Goal: Information Seeking & Learning: Learn about a topic

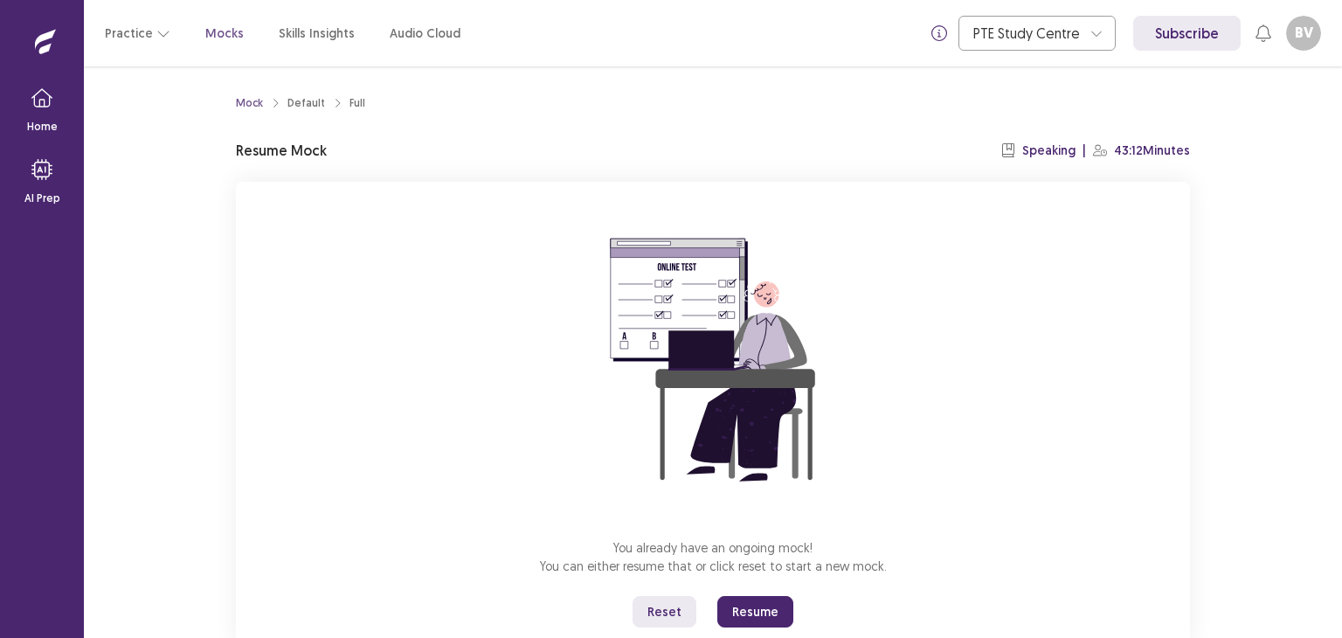
click at [773, 609] on button "Resume" at bounding box center [756, 611] width 76 height 31
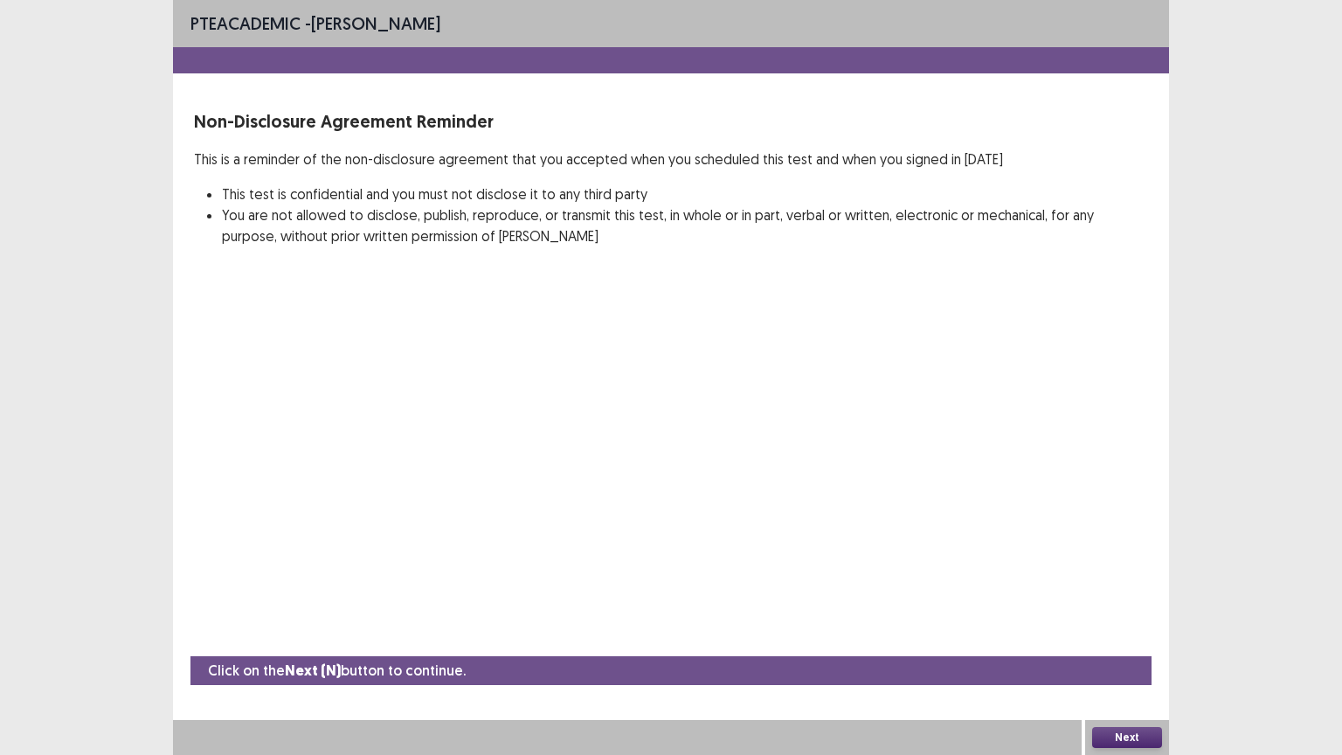
click at [1135, 637] on button "Next" at bounding box center [1127, 737] width 70 height 21
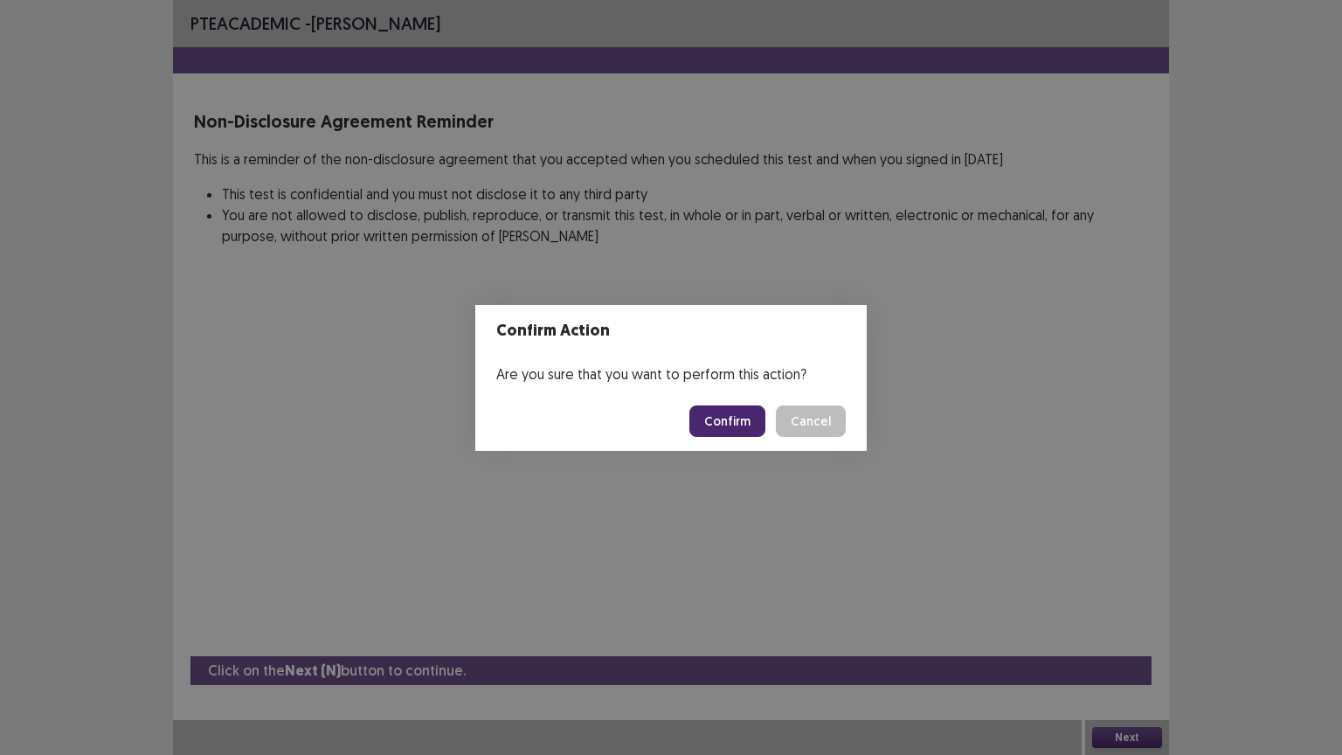
click at [712, 419] on button "Confirm" at bounding box center [728, 421] width 76 height 31
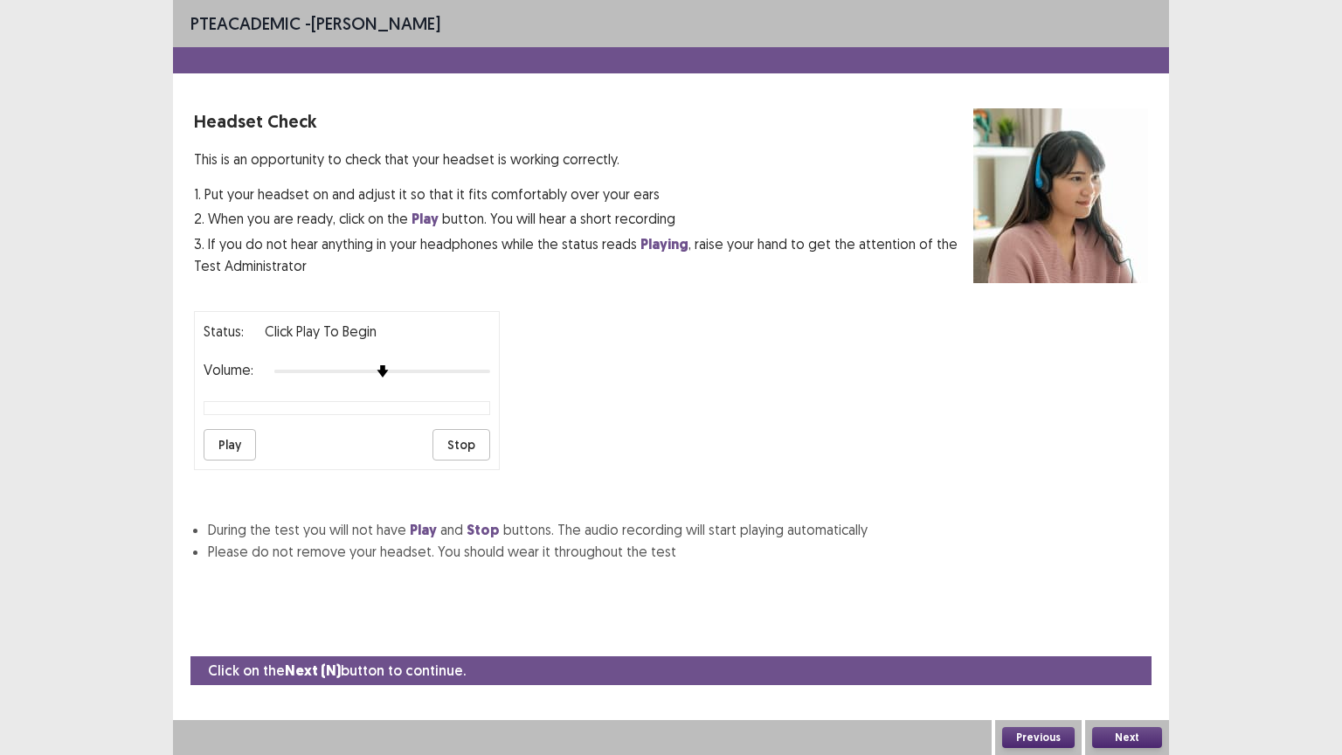
click at [235, 442] on button "Play" at bounding box center [230, 444] width 52 height 31
click at [482, 430] on button "Stop" at bounding box center [462, 444] width 58 height 31
click at [1113, 637] on button "Next" at bounding box center [1127, 737] width 70 height 21
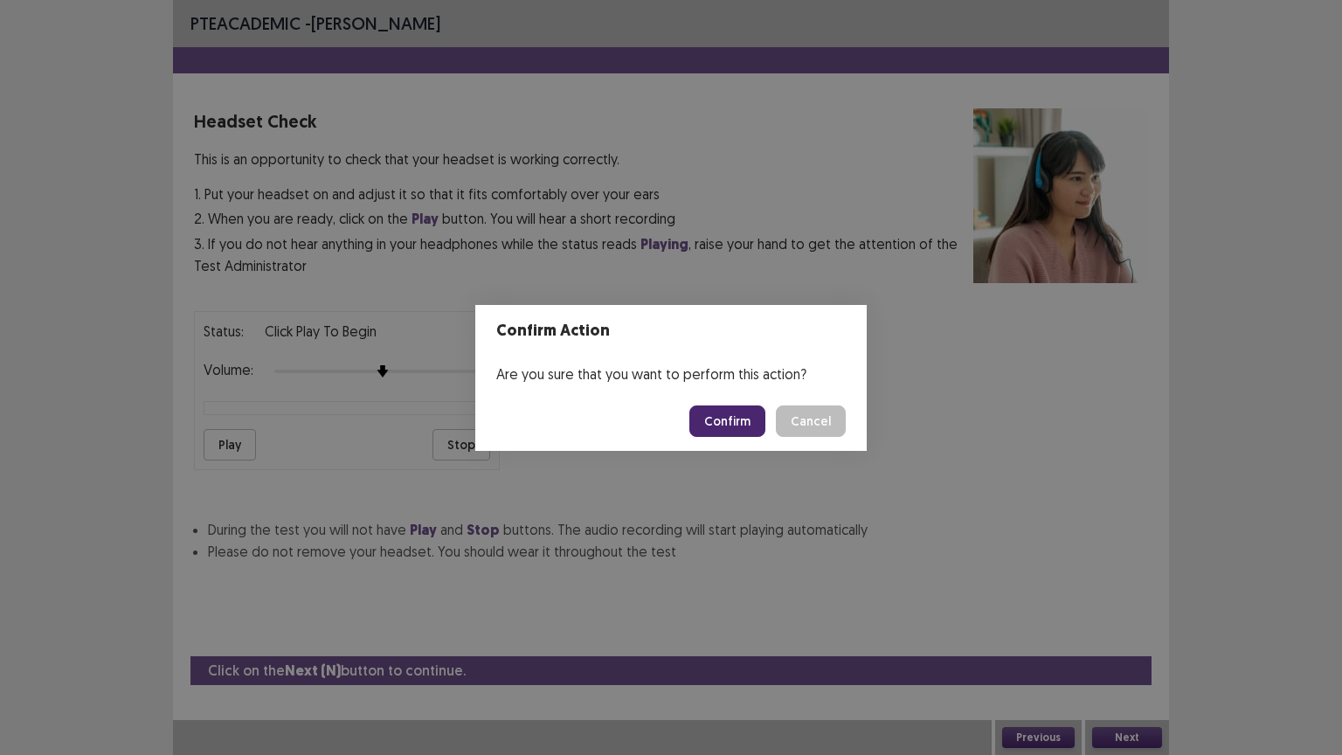
click at [732, 415] on button "Confirm" at bounding box center [728, 421] width 76 height 31
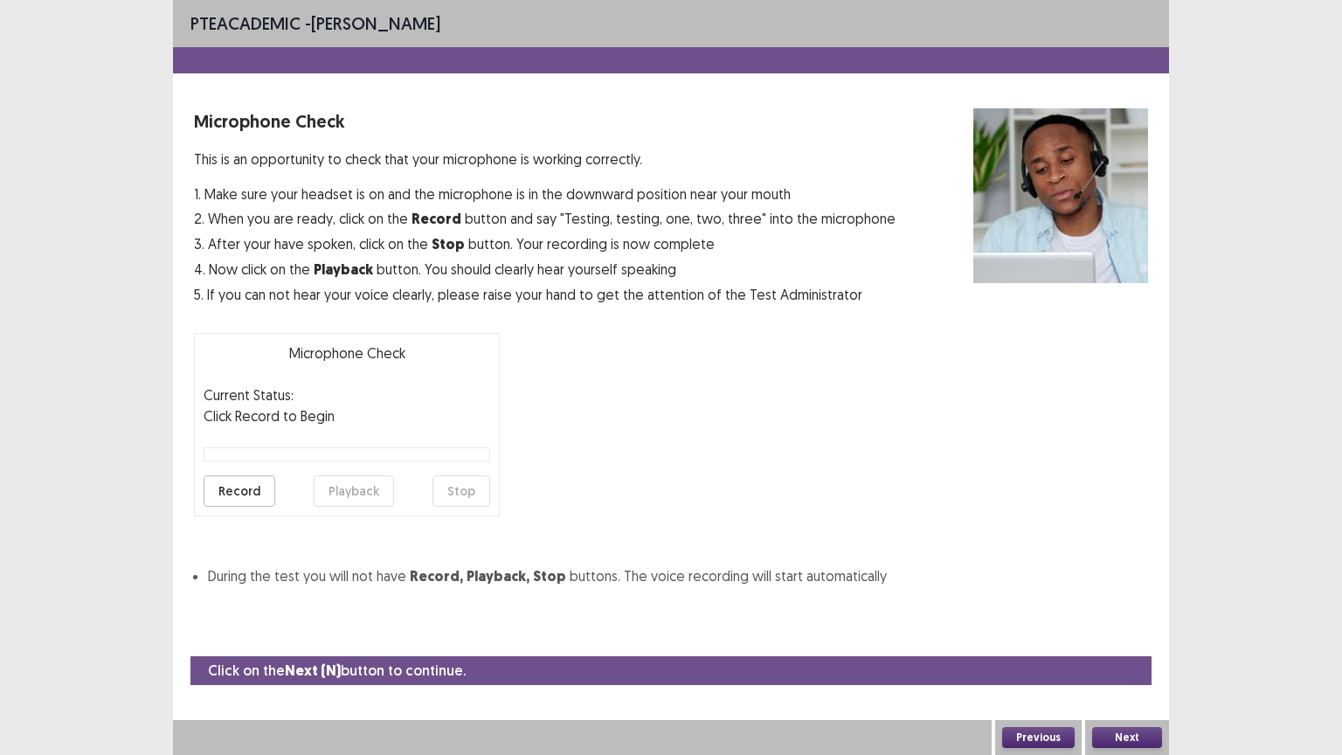
click at [262, 493] on button "Record" at bounding box center [240, 490] width 72 height 31
click at [456, 489] on button "Stop" at bounding box center [462, 490] width 58 height 31
click at [369, 493] on button "Playback" at bounding box center [354, 490] width 80 height 31
click at [1122, 637] on button "Next" at bounding box center [1127, 737] width 70 height 21
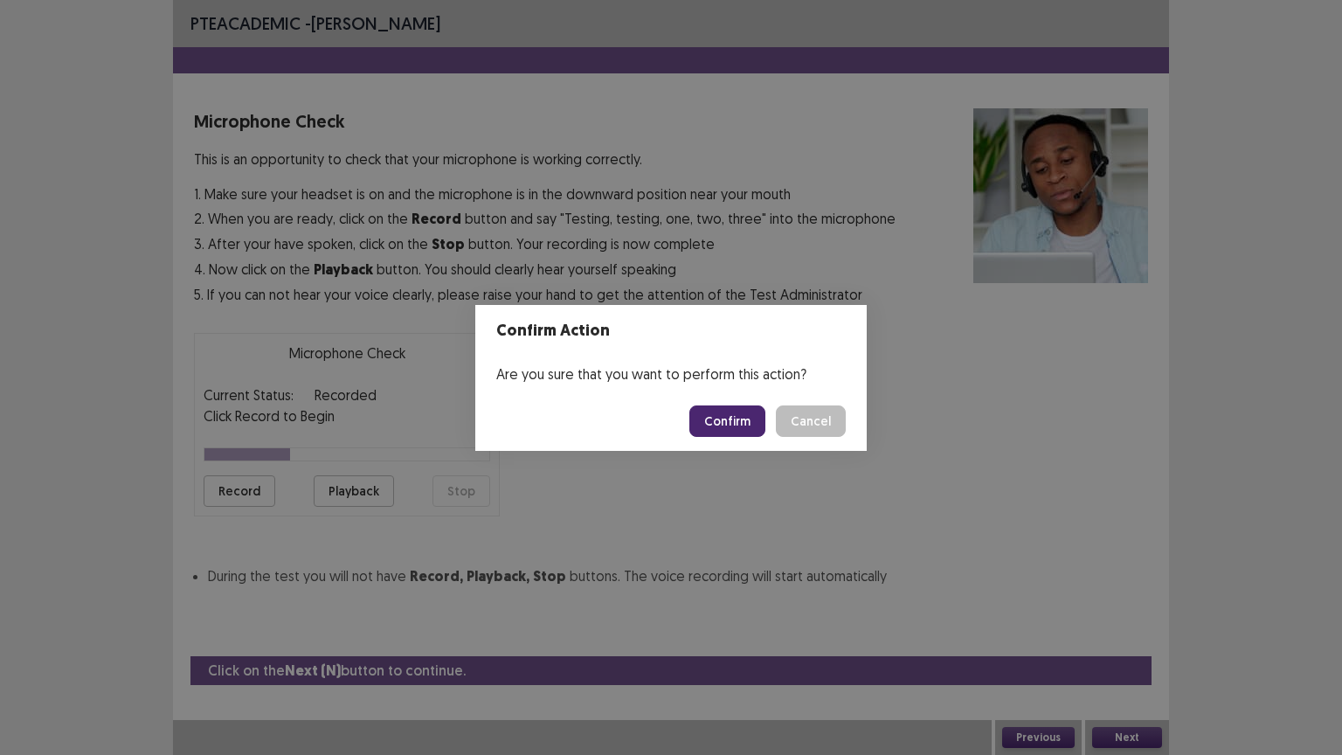
click at [745, 422] on button "Confirm" at bounding box center [728, 421] width 76 height 31
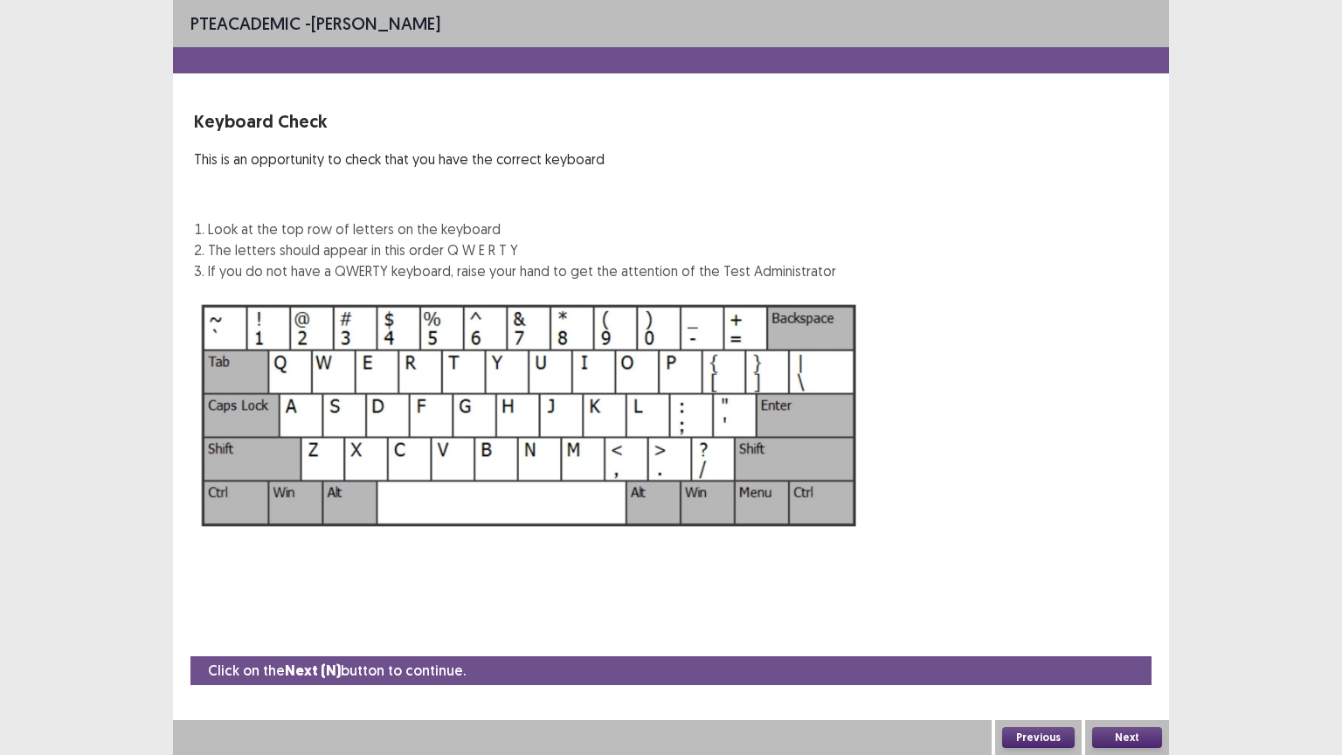
click at [1129, 637] on button "Next" at bounding box center [1127, 737] width 70 height 21
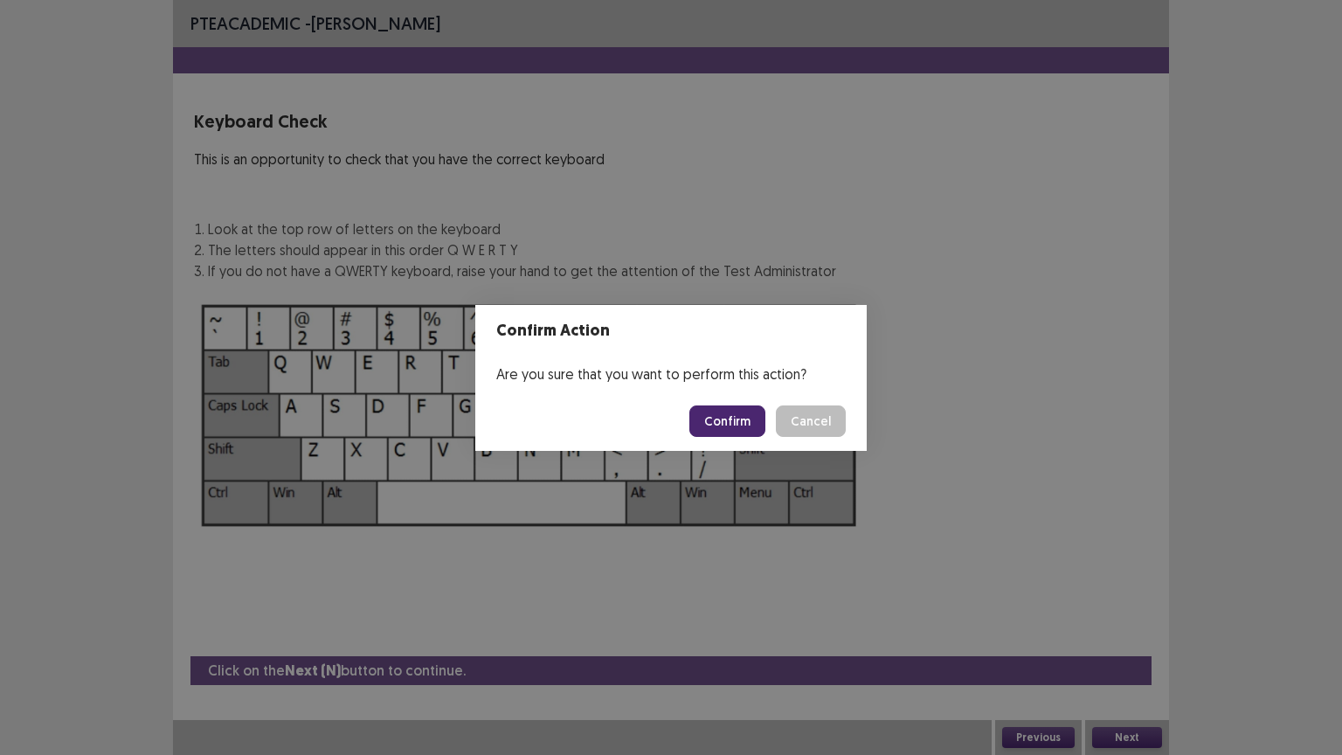
click at [724, 422] on button "Confirm" at bounding box center [728, 421] width 76 height 31
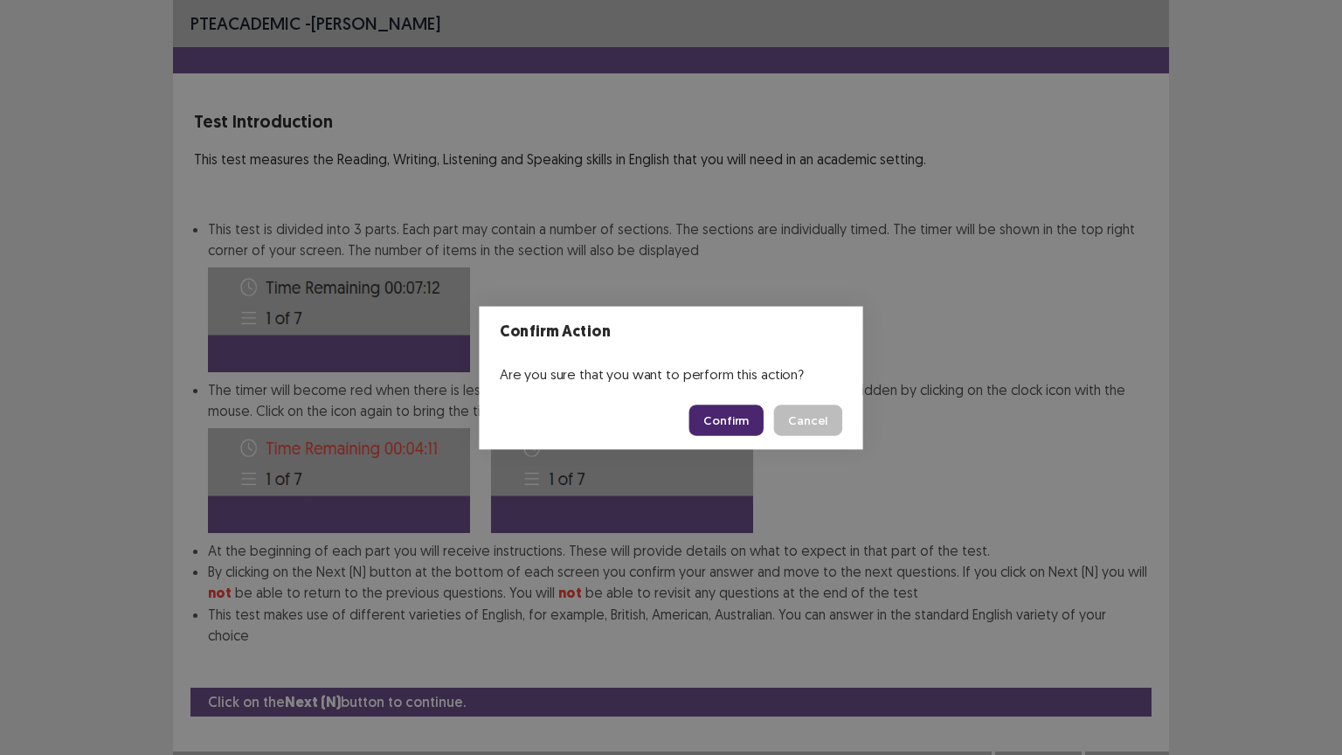
scroll to position [2, 0]
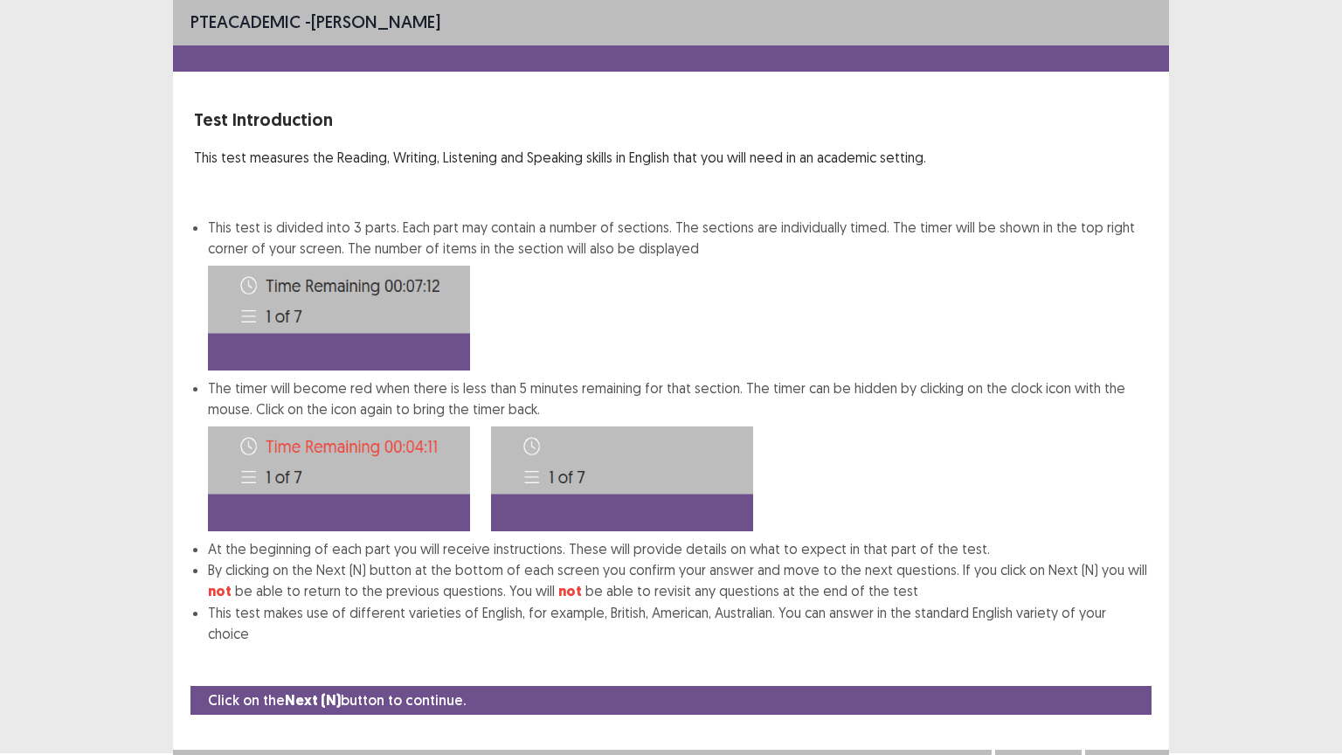
click at [1120, 637] on button "Next" at bounding box center [1127, 767] width 70 height 21
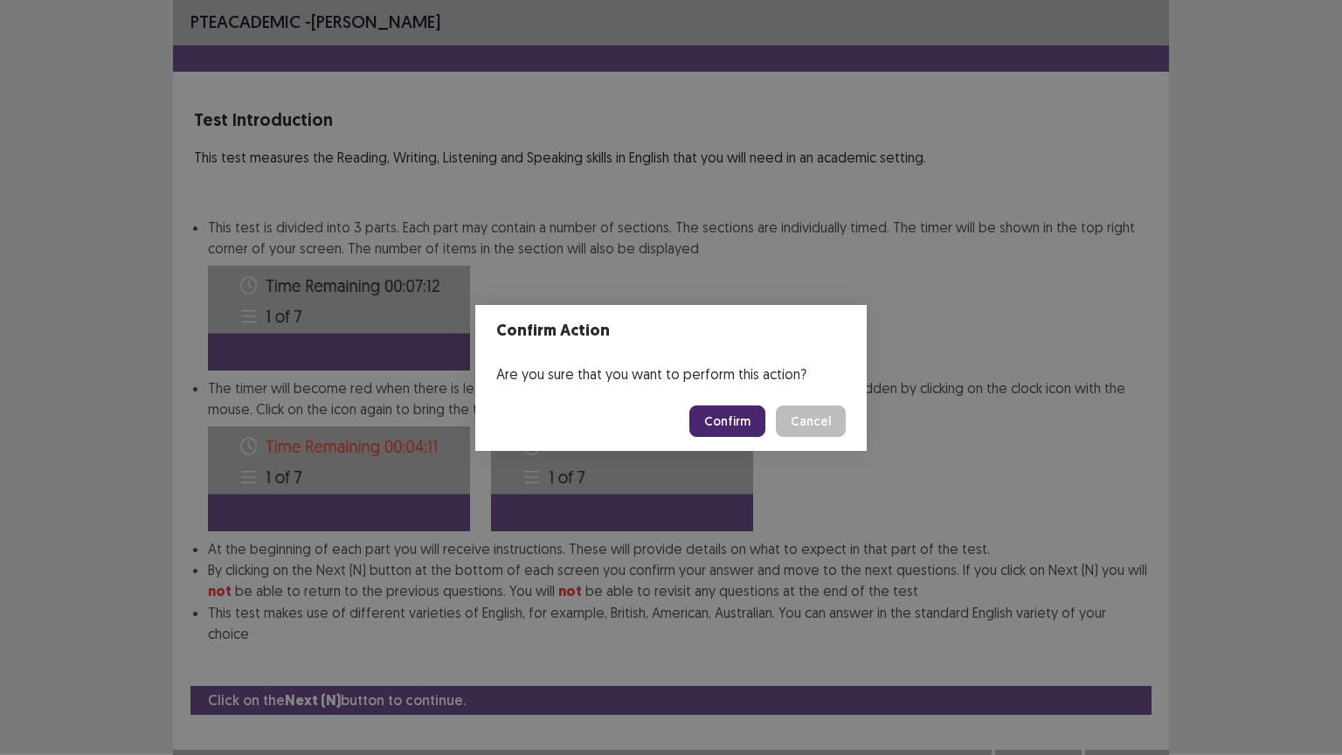
click at [732, 420] on button "Confirm" at bounding box center [728, 421] width 76 height 31
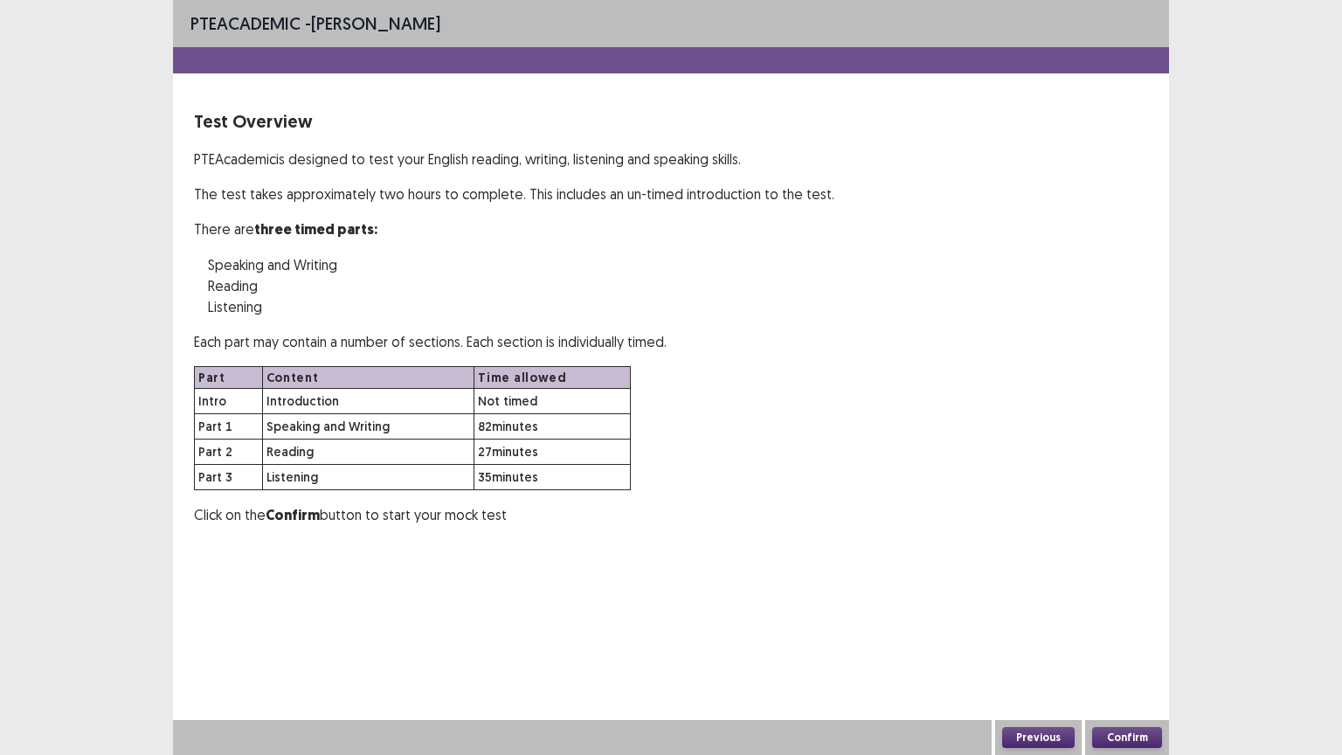
click at [1122, 637] on button "Confirm" at bounding box center [1127, 737] width 70 height 21
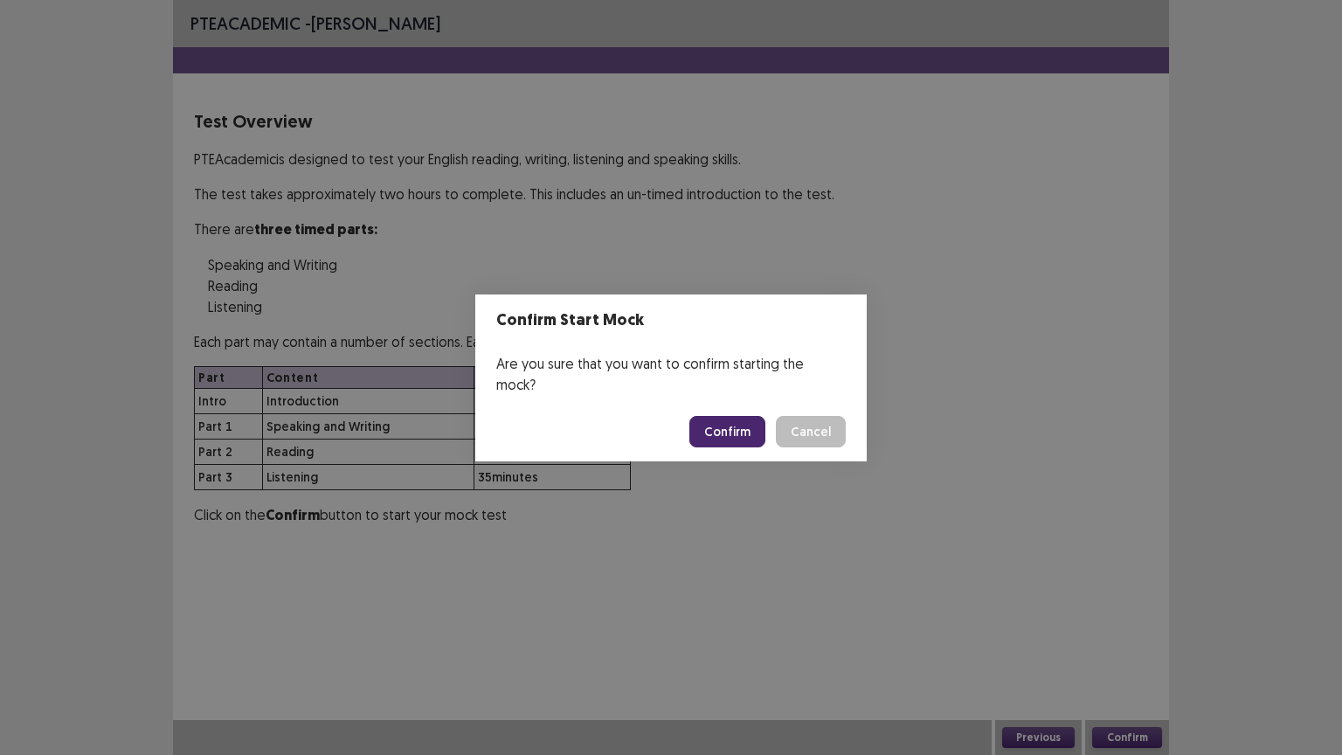
click at [711, 423] on button "Confirm" at bounding box center [728, 431] width 76 height 31
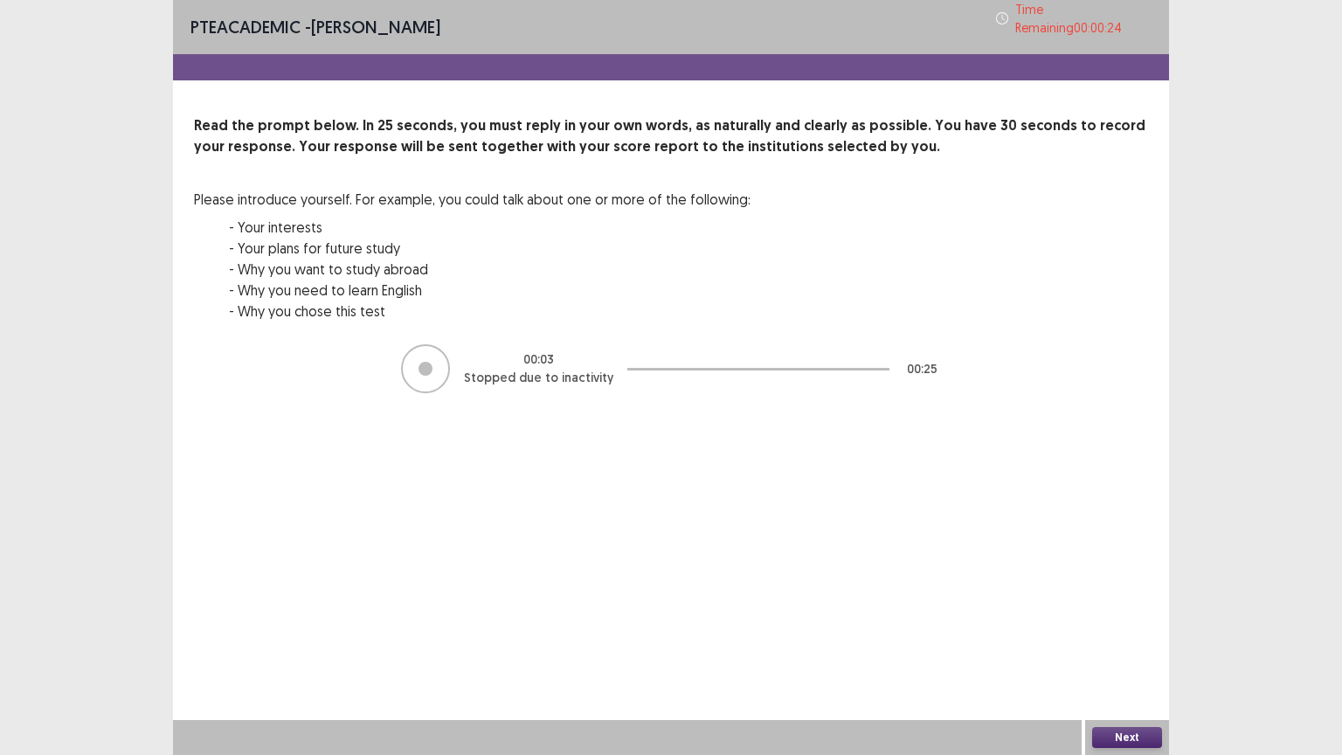
click at [1141, 637] on button "Next" at bounding box center [1127, 737] width 70 height 21
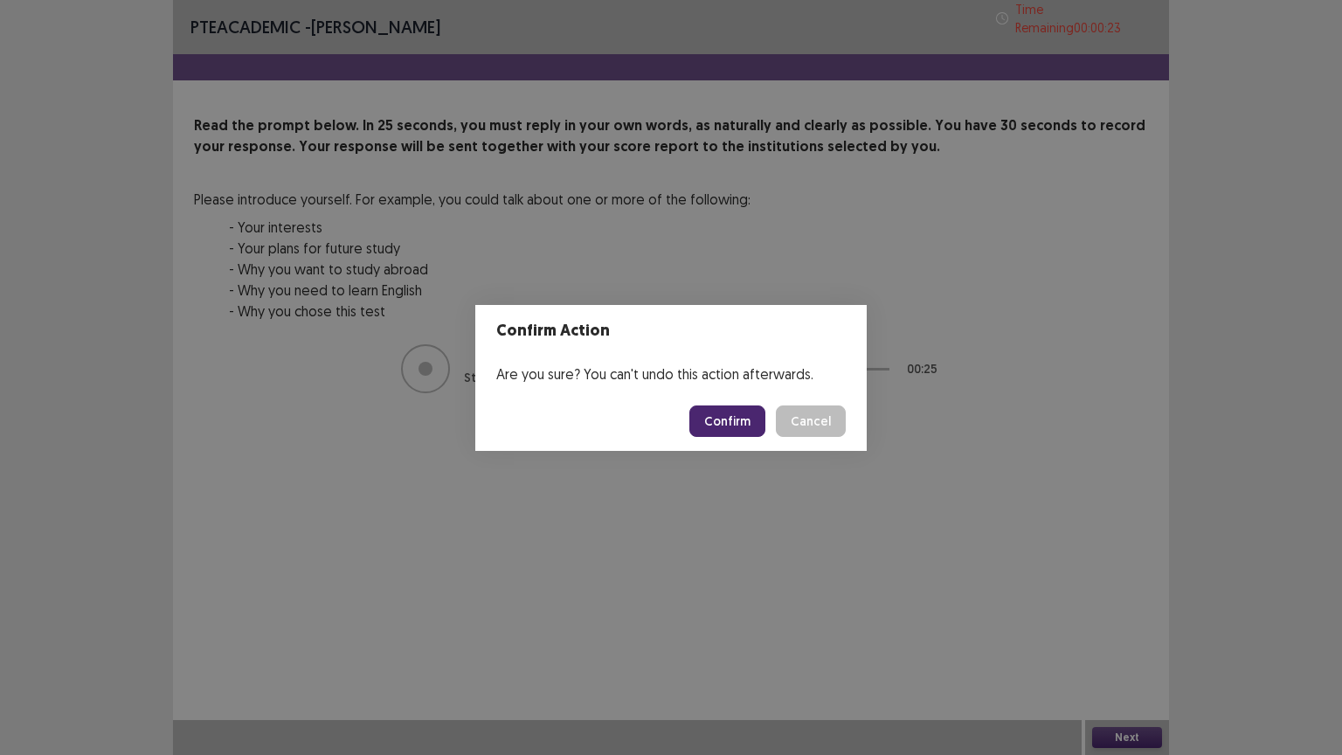
click at [725, 420] on button "Confirm" at bounding box center [728, 421] width 76 height 31
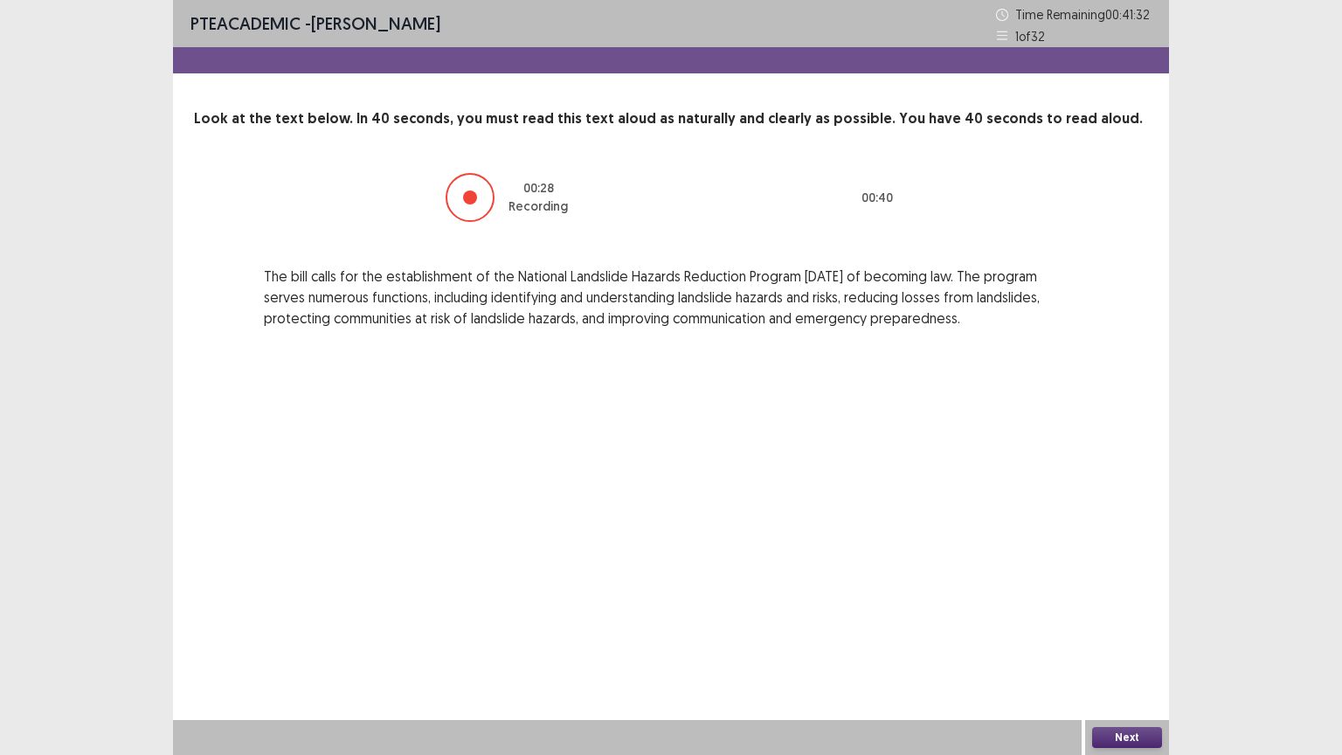
click at [1140, 637] on button "Next" at bounding box center [1127, 737] width 70 height 21
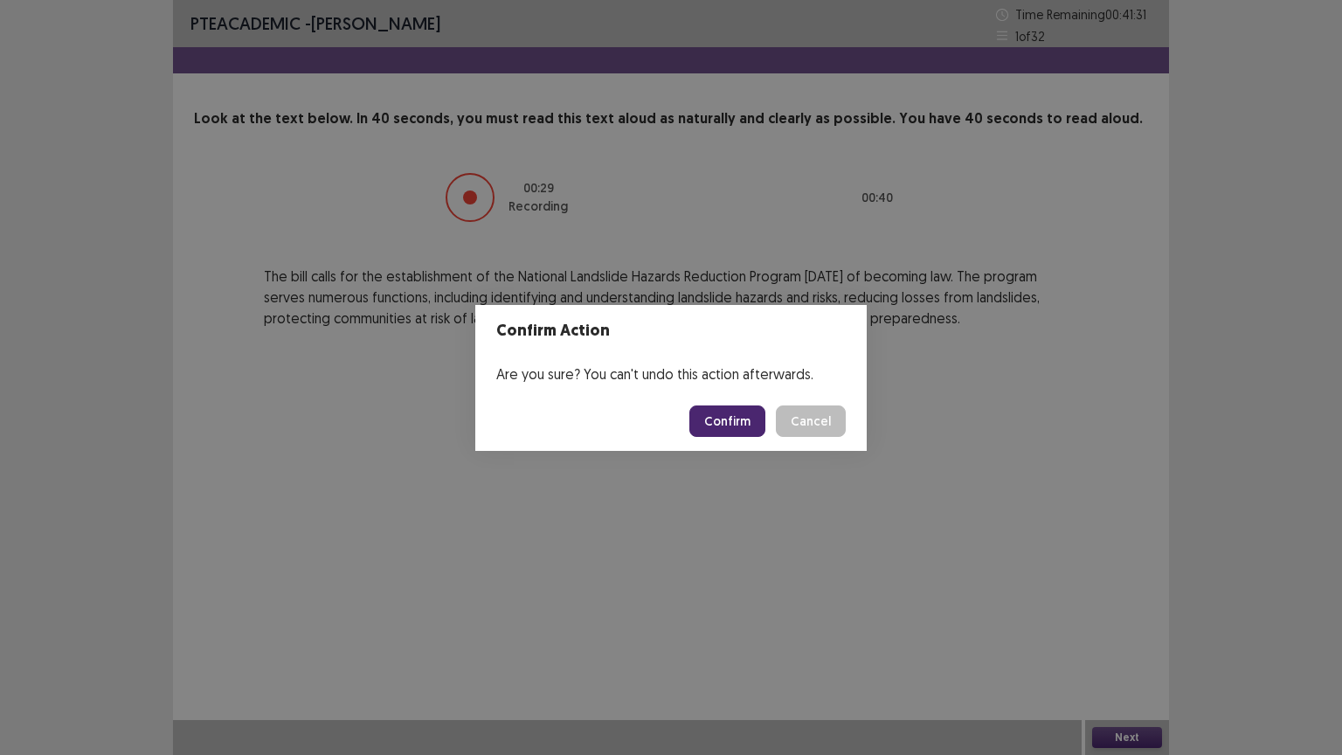
click at [718, 430] on button "Confirm" at bounding box center [728, 421] width 76 height 31
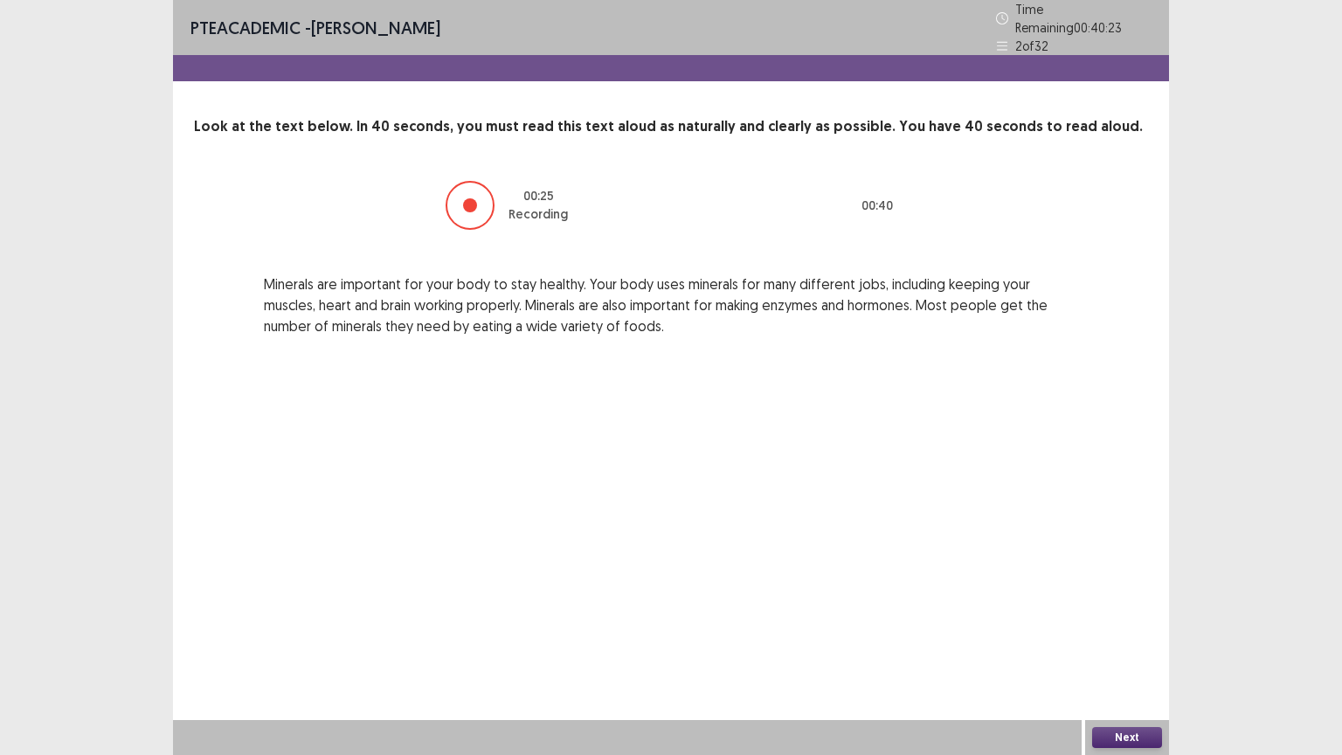
click at [1121, 637] on button "Next" at bounding box center [1127, 737] width 70 height 21
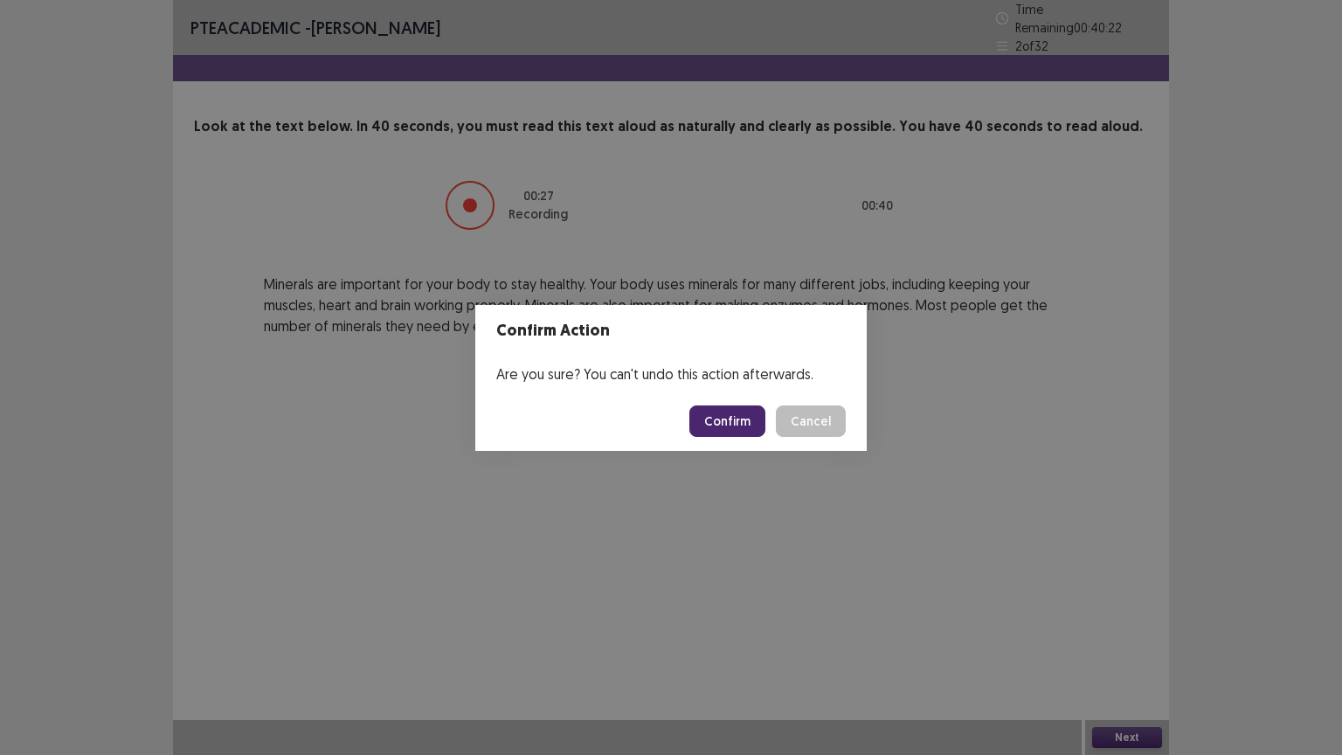
click at [730, 434] on button "Confirm" at bounding box center [728, 421] width 76 height 31
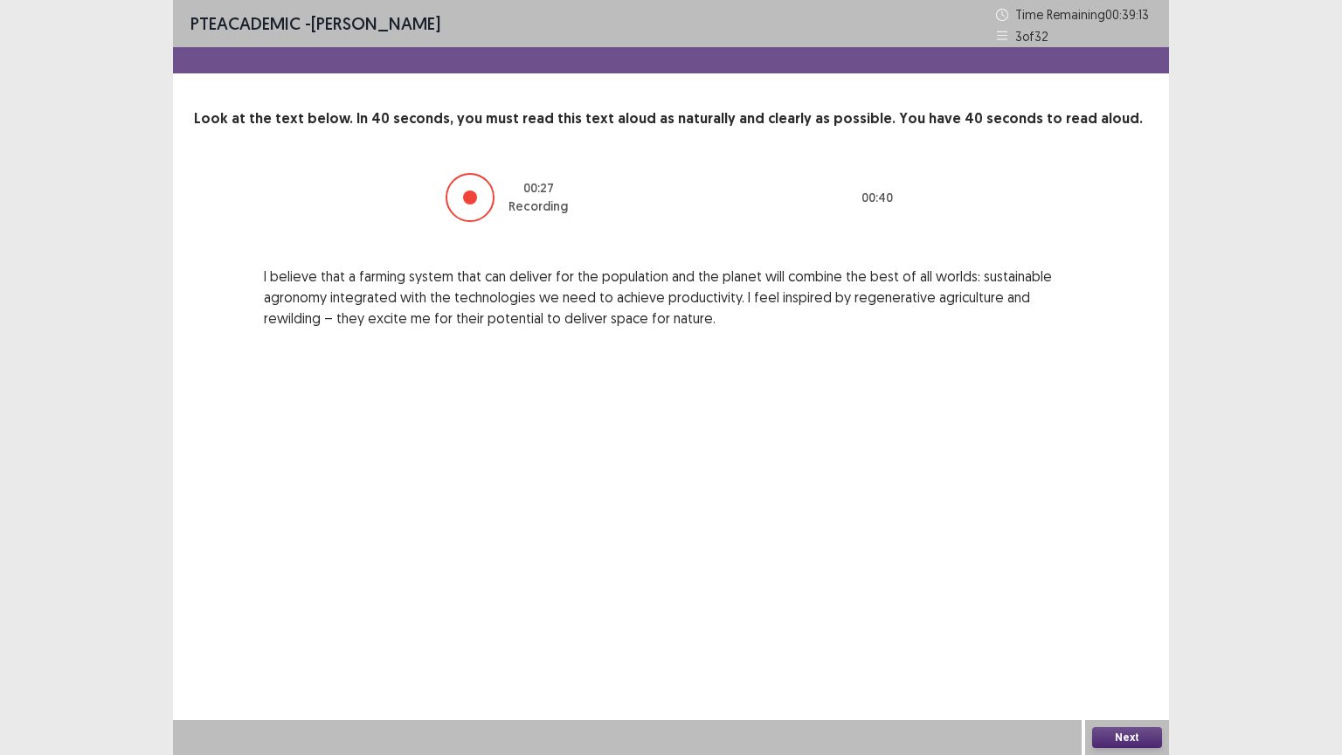
click at [1135, 637] on button "Next" at bounding box center [1127, 737] width 70 height 21
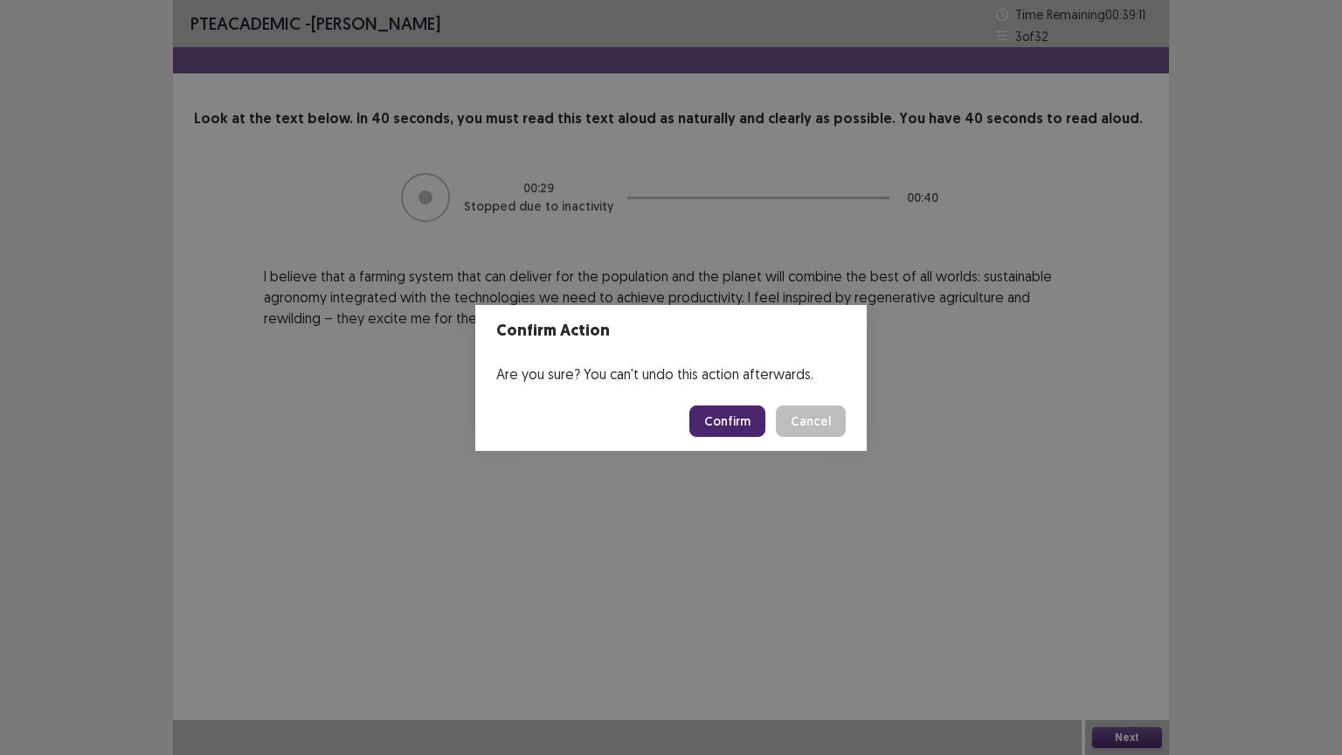
click at [734, 423] on button "Confirm" at bounding box center [728, 421] width 76 height 31
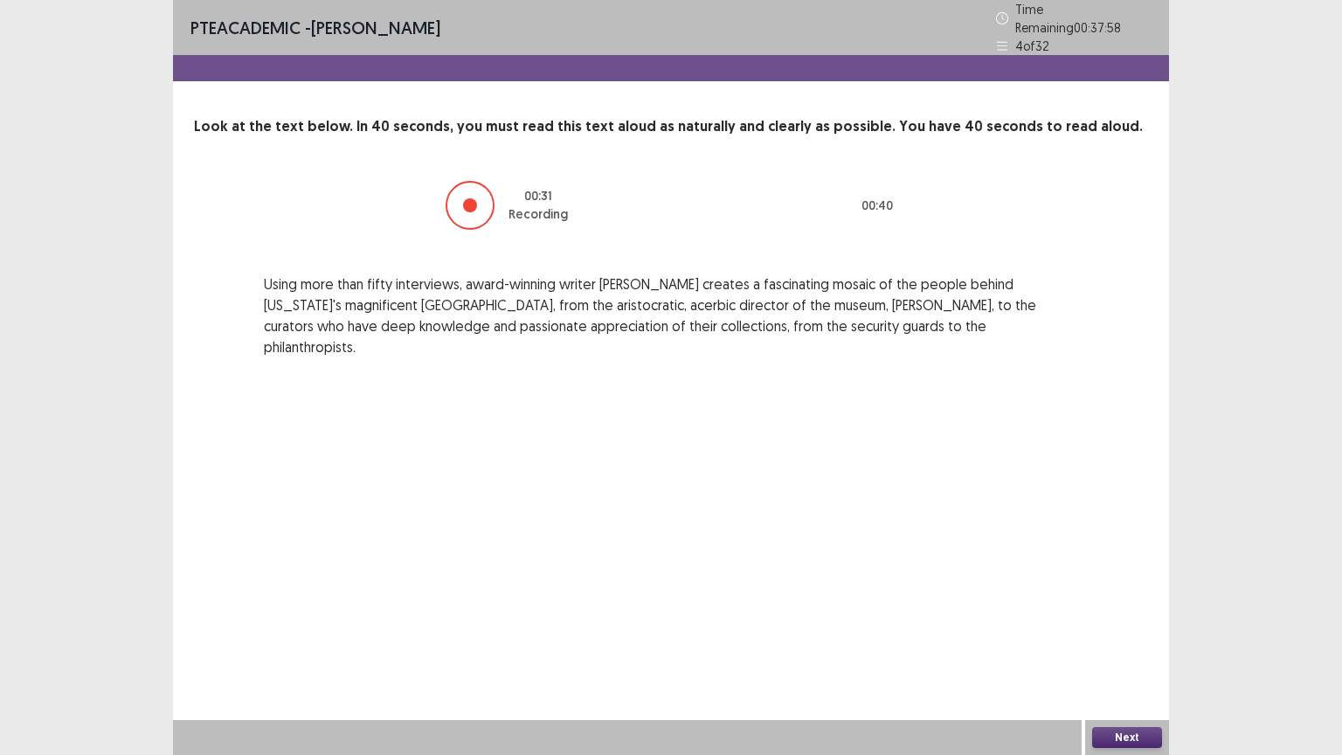
click at [1140, 637] on button "Next" at bounding box center [1127, 737] width 70 height 21
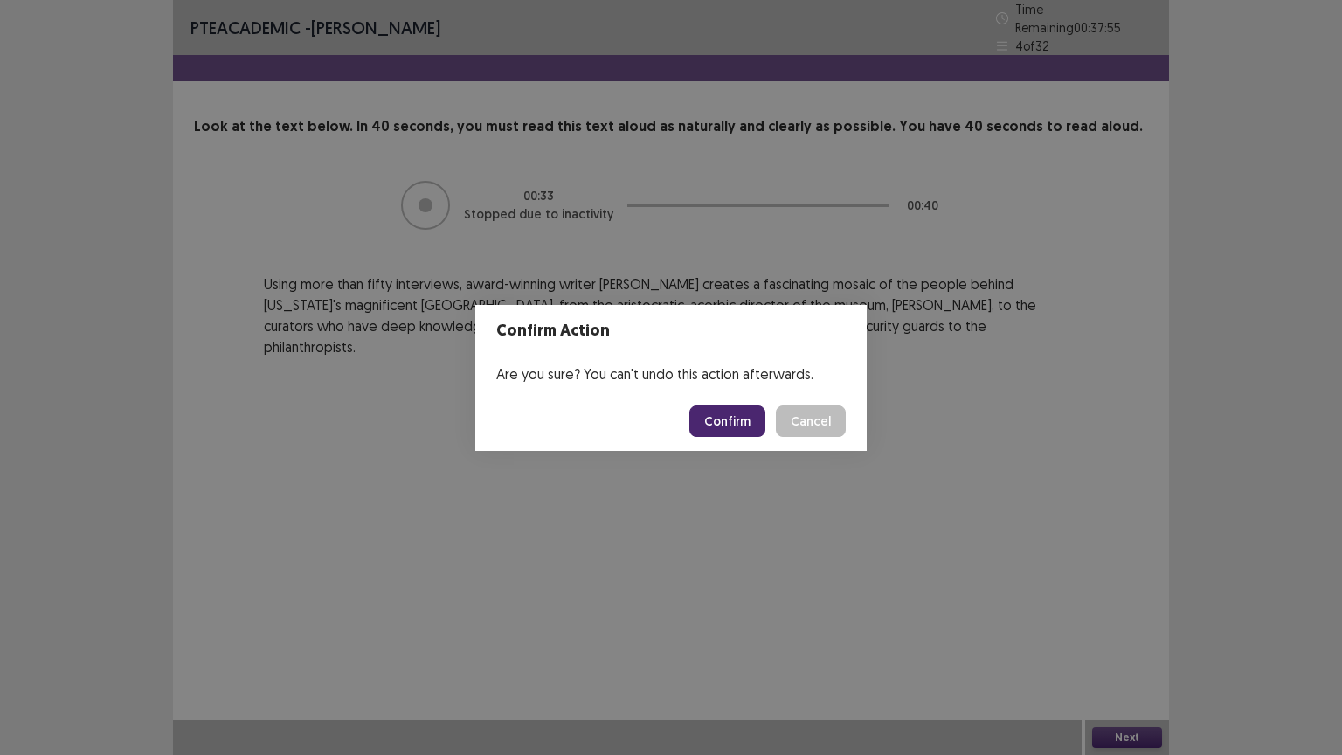
click at [752, 413] on button "Confirm" at bounding box center [728, 421] width 76 height 31
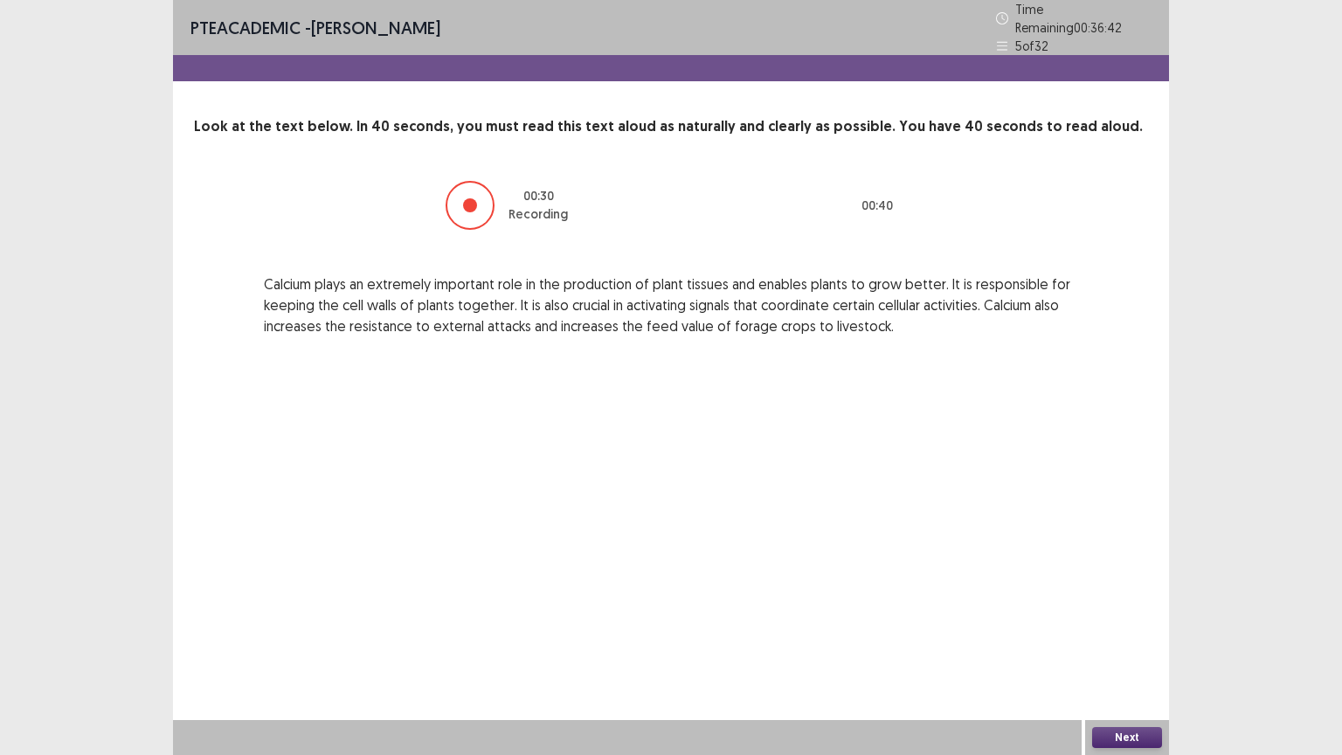
click at [1125, 637] on button "Next" at bounding box center [1127, 737] width 70 height 21
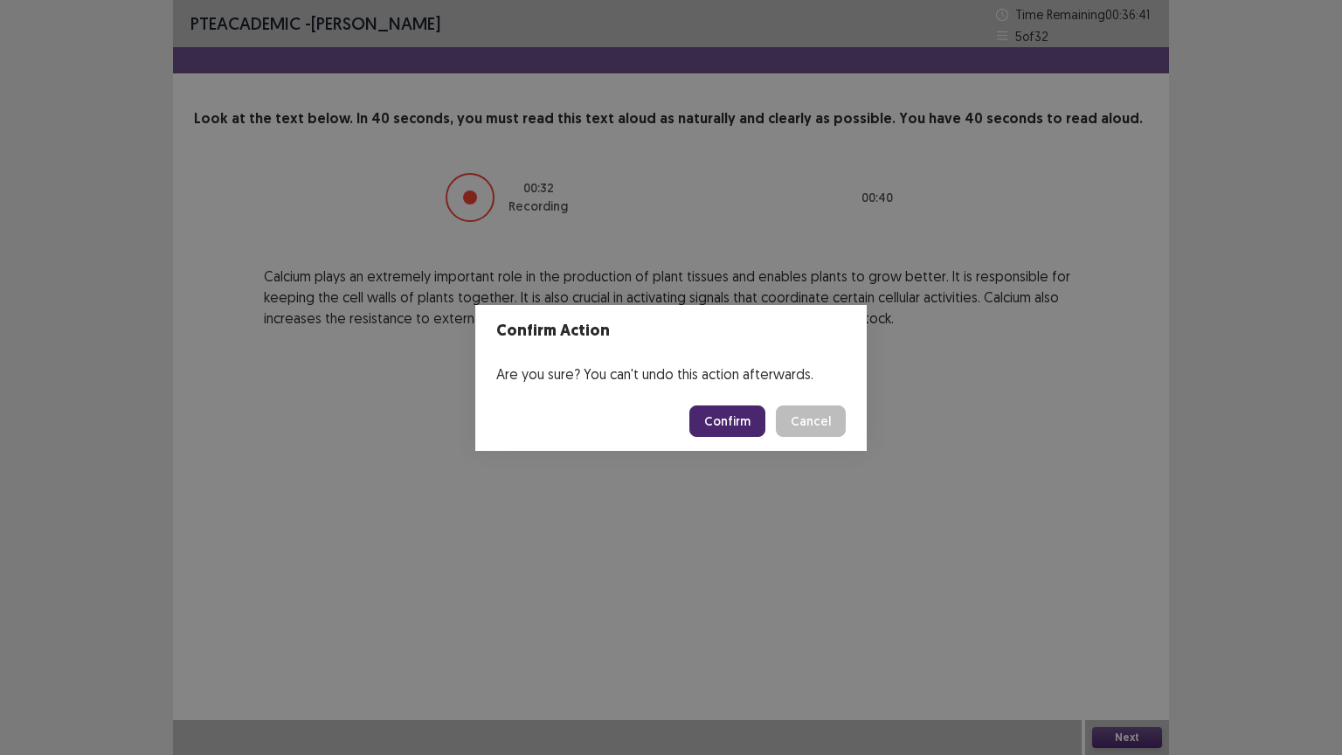
click at [736, 421] on button "Confirm" at bounding box center [728, 421] width 76 height 31
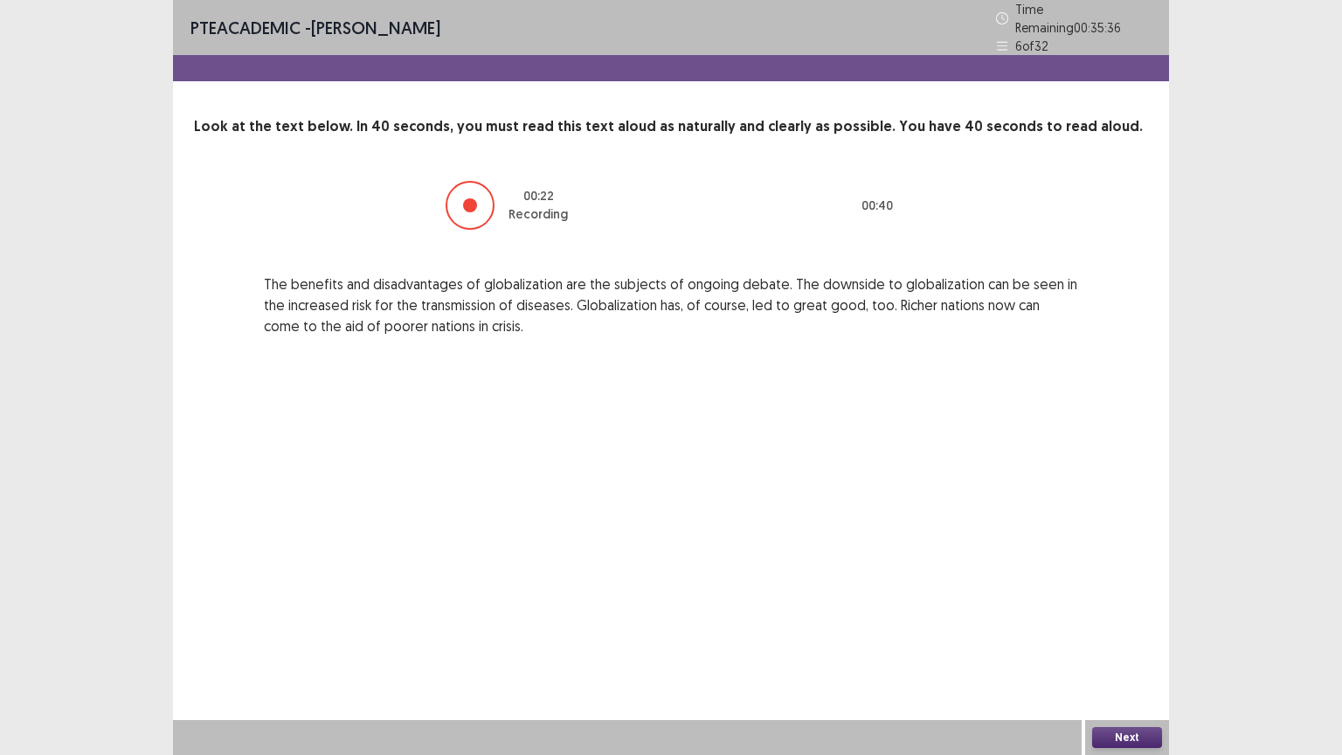
click at [1134, 637] on button "Next" at bounding box center [1127, 737] width 70 height 21
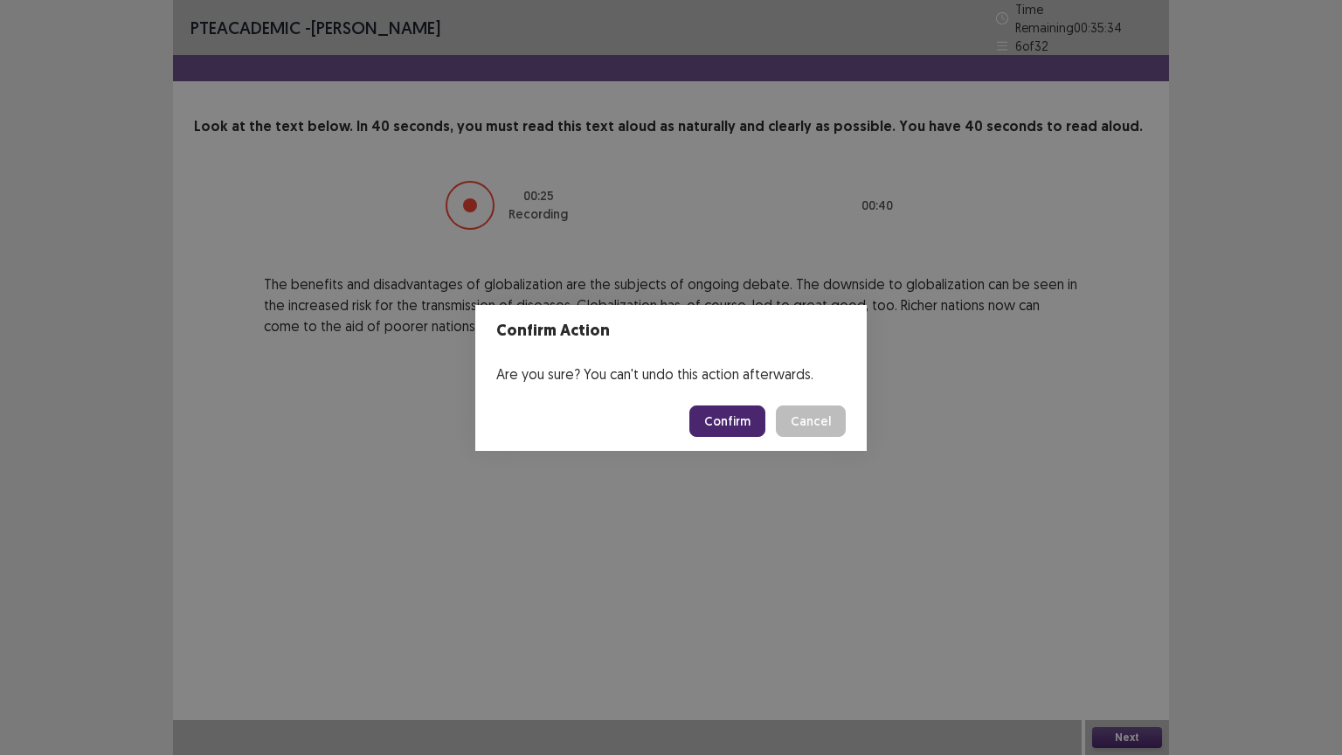
click at [733, 415] on button "Confirm" at bounding box center [728, 421] width 76 height 31
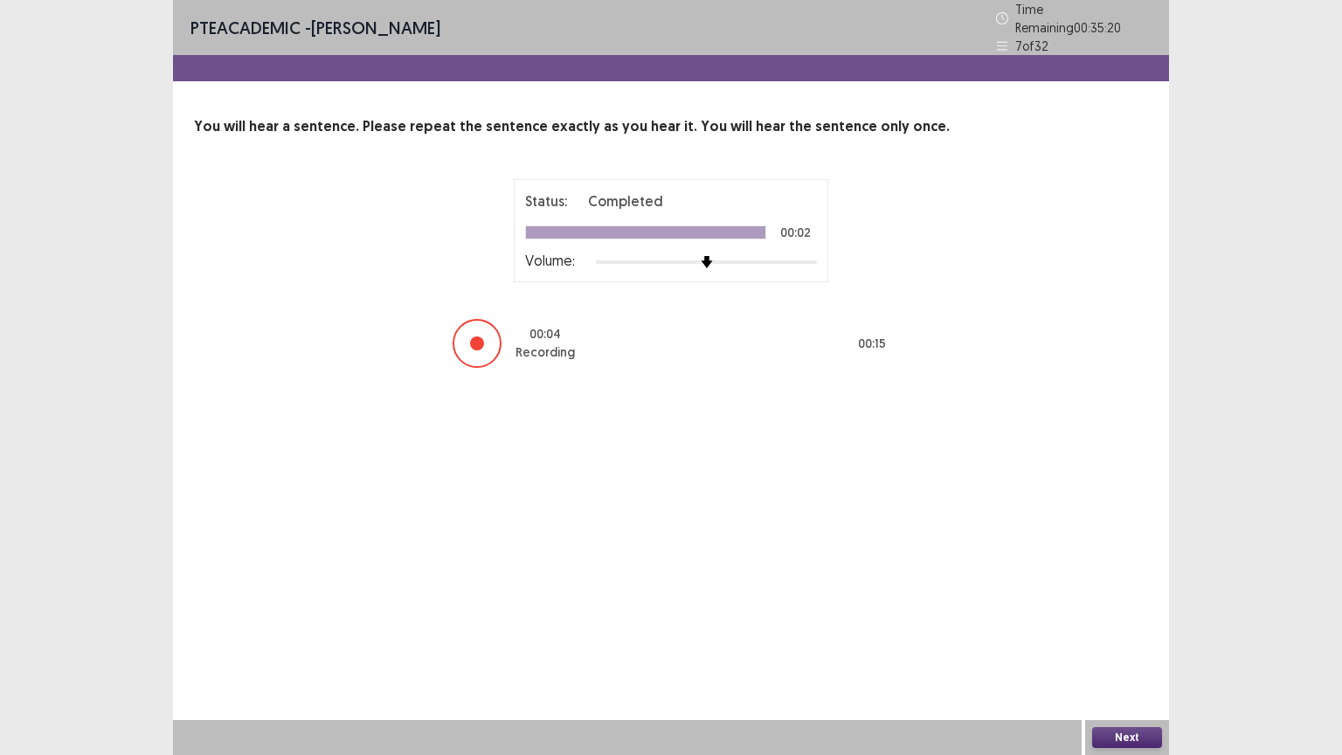
click at [1114, 637] on button "Next" at bounding box center [1127, 737] width 70 height 21
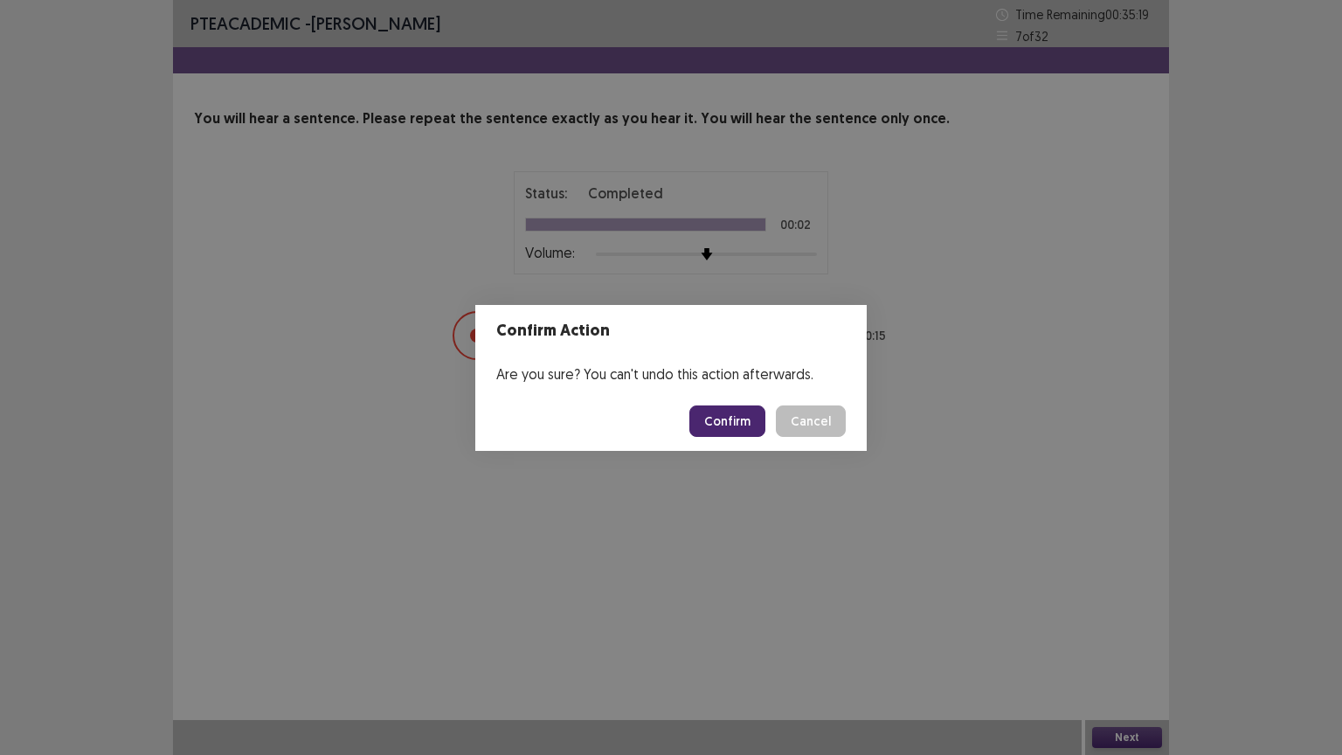
click at [717, 416] on button "Confirm" at bounding box center [728, 421] width 76 height 31
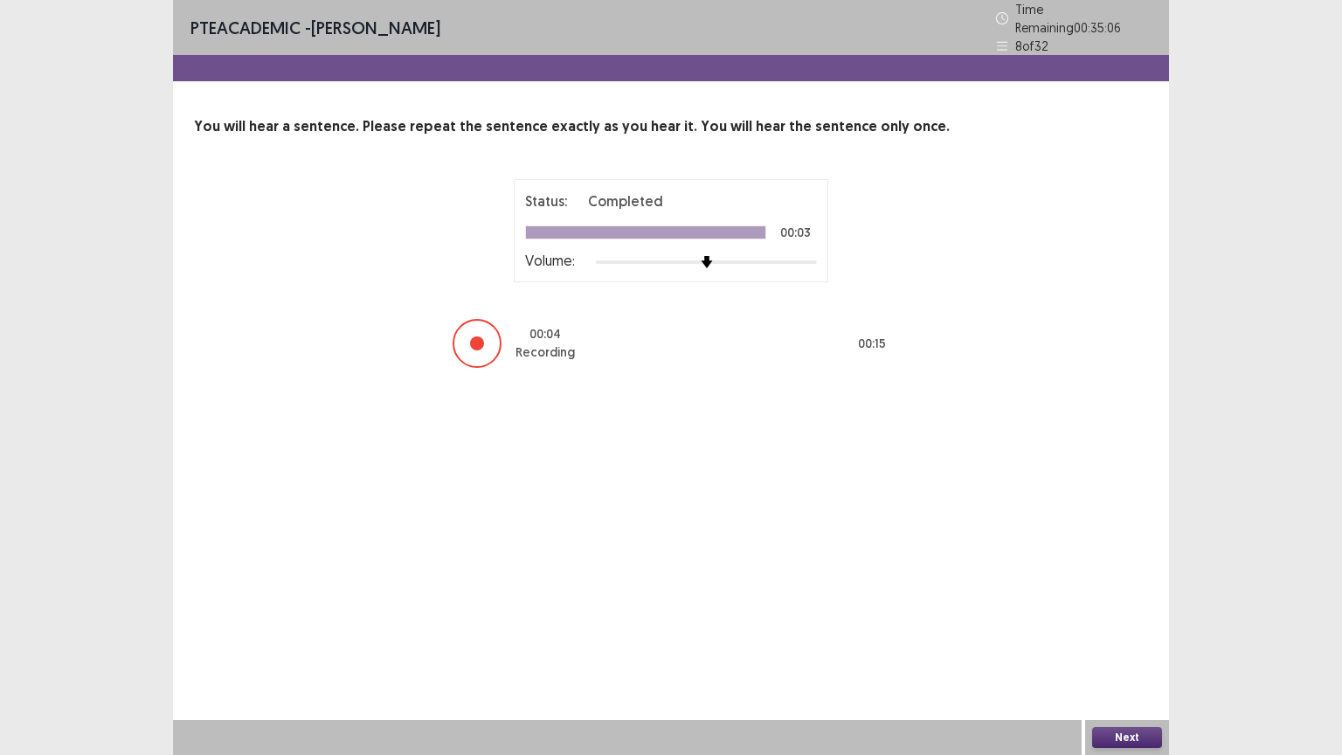
click at [1122, 637] on button "Next" at bounding box center [1127, 737] width 70 height 21
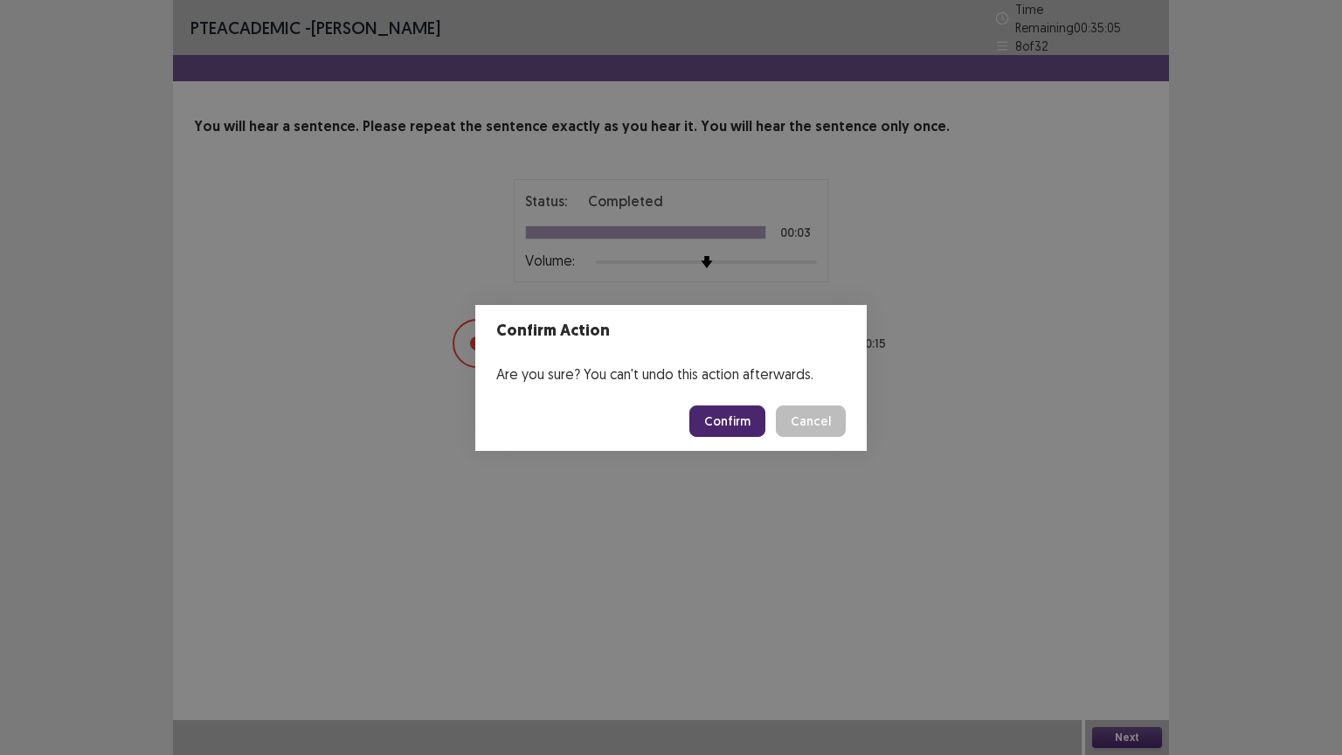
click at [732, 421] on button "Confirm" at bounding box center [728, 421] width 76 height 31
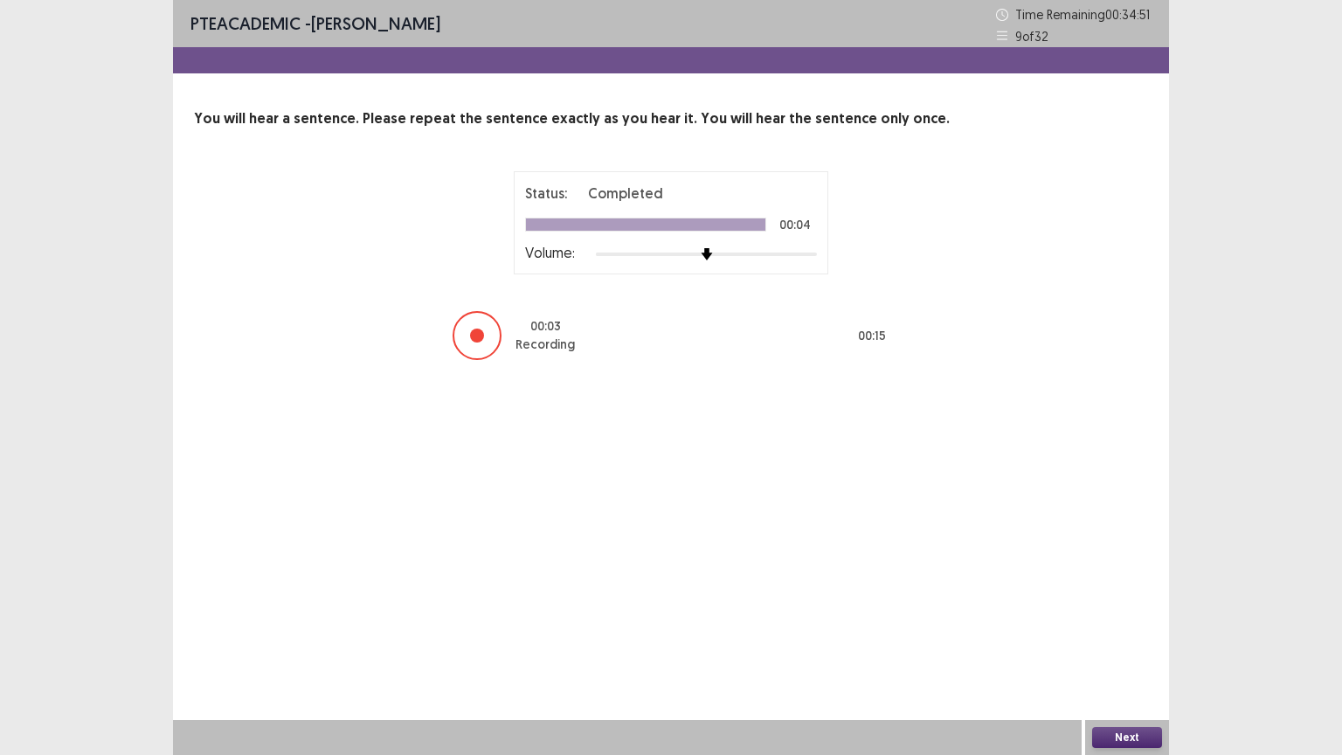
click at [1127, 637] on button "Next" at bounding box center [1127, 737] width 70 height 21
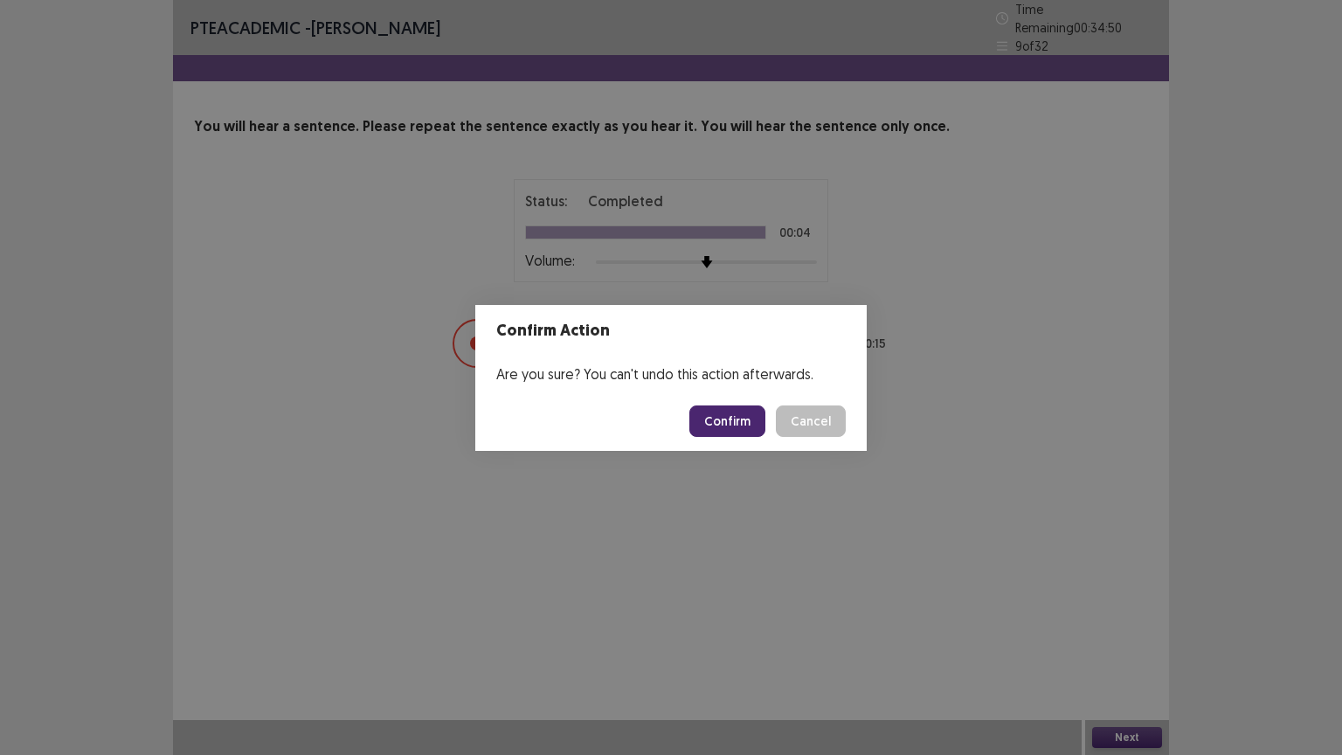
click at [741, 422] on button "Confirm" at bounding box center [728, 421] width 76 height 31
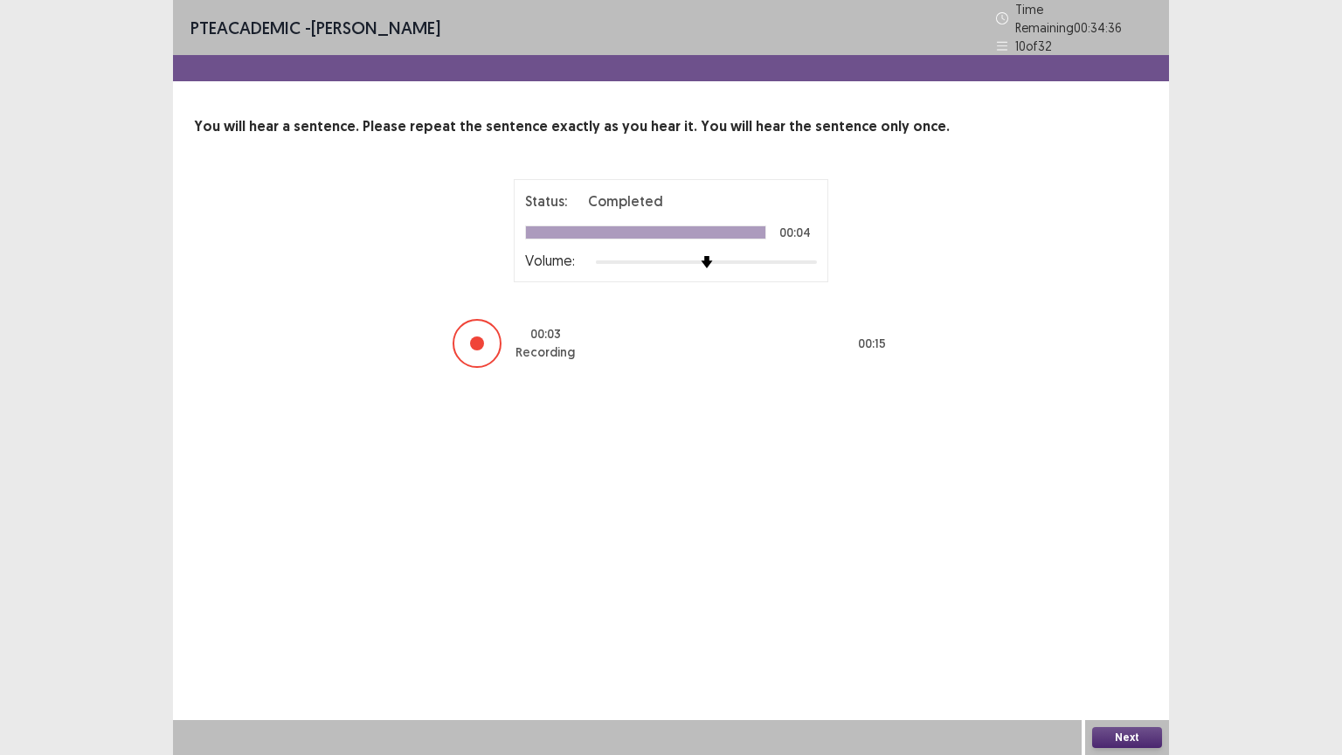
click at [1147, 637] on button "Next" at bounding box center [1127, 737] width 70 height 21
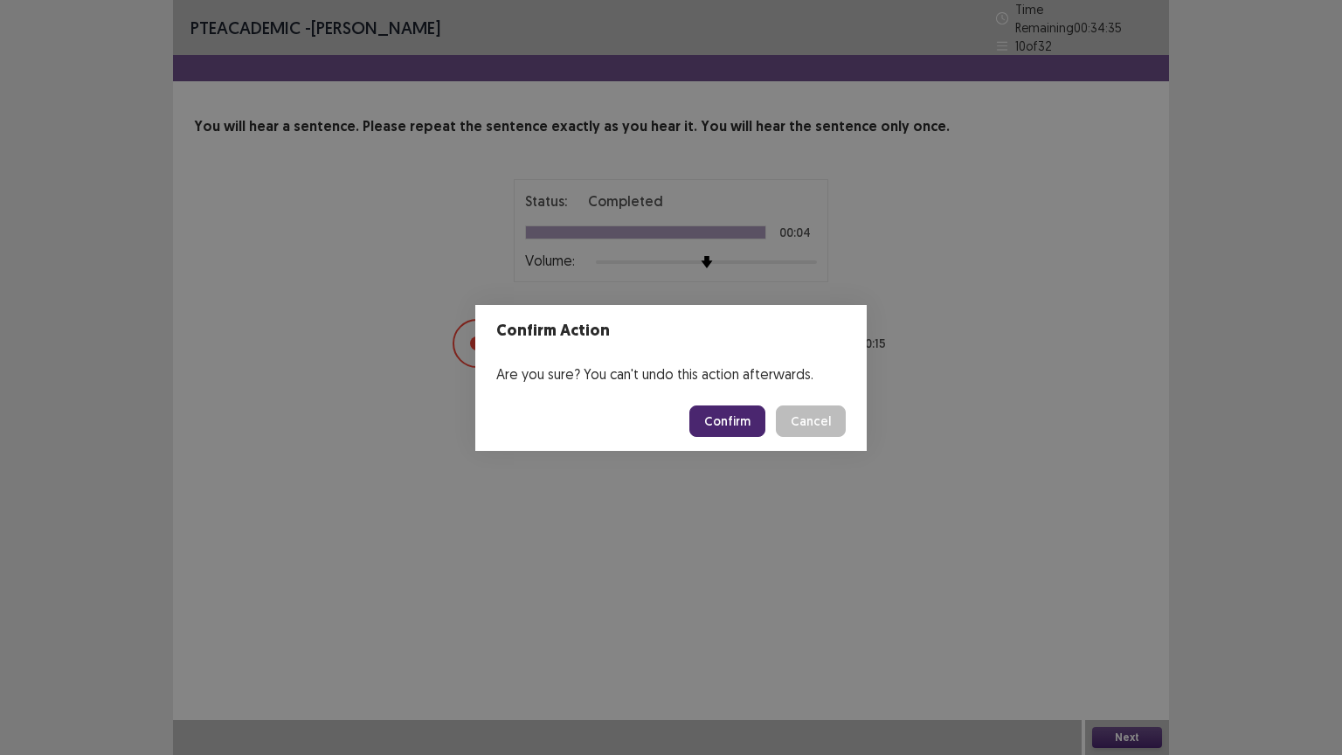
click at [742, 413] on button "Confirm" at bounding box center [728, 421] width 76 height 31
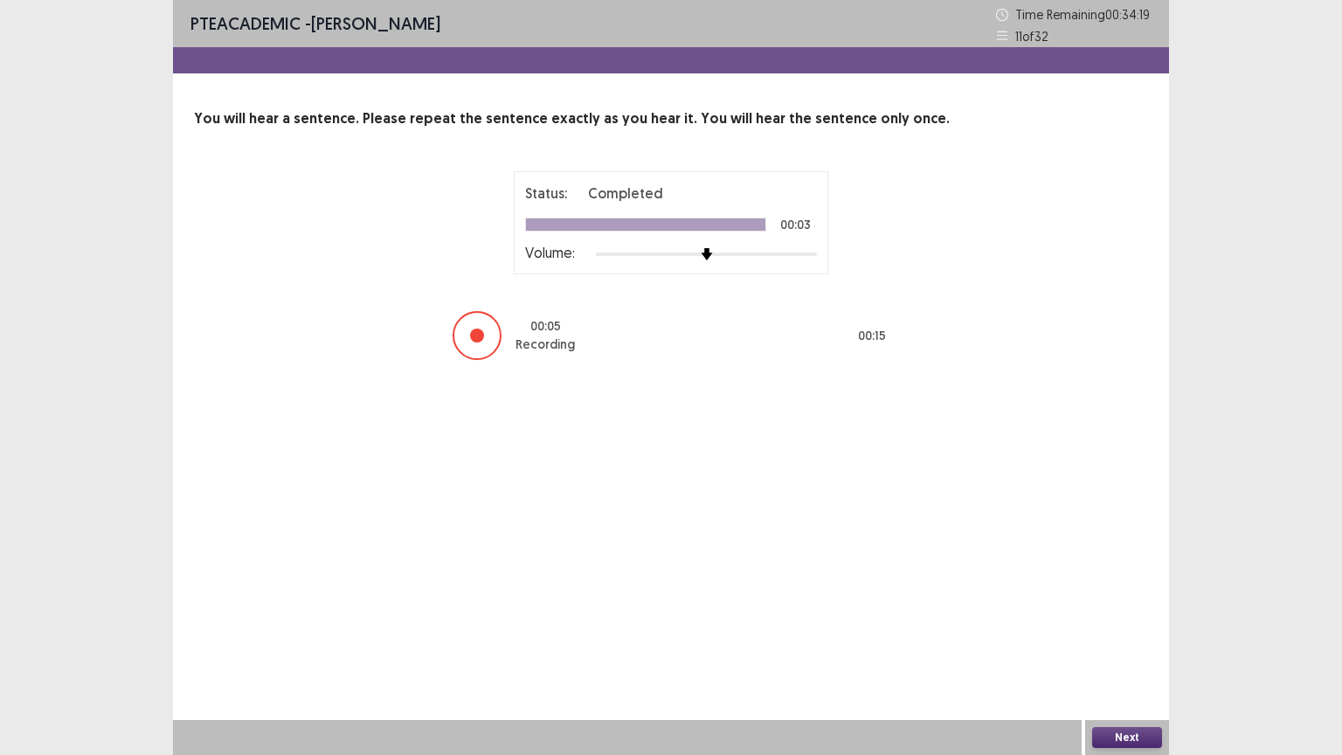
click at [1140, 637] on button "Next" at bounding box center [1127, 737] width 70 height 21
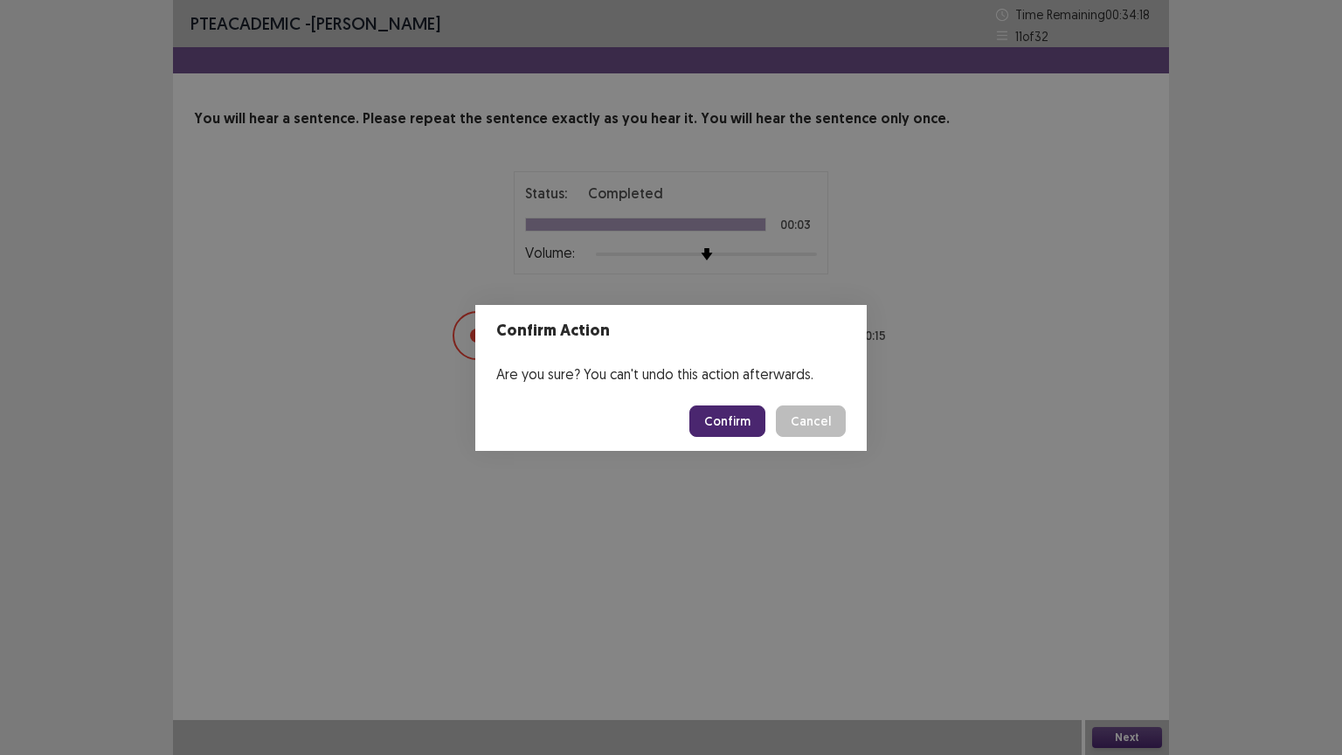
click at [723, 420] on button "Confirm" at bounding box center [728, 421] width 76 height 31
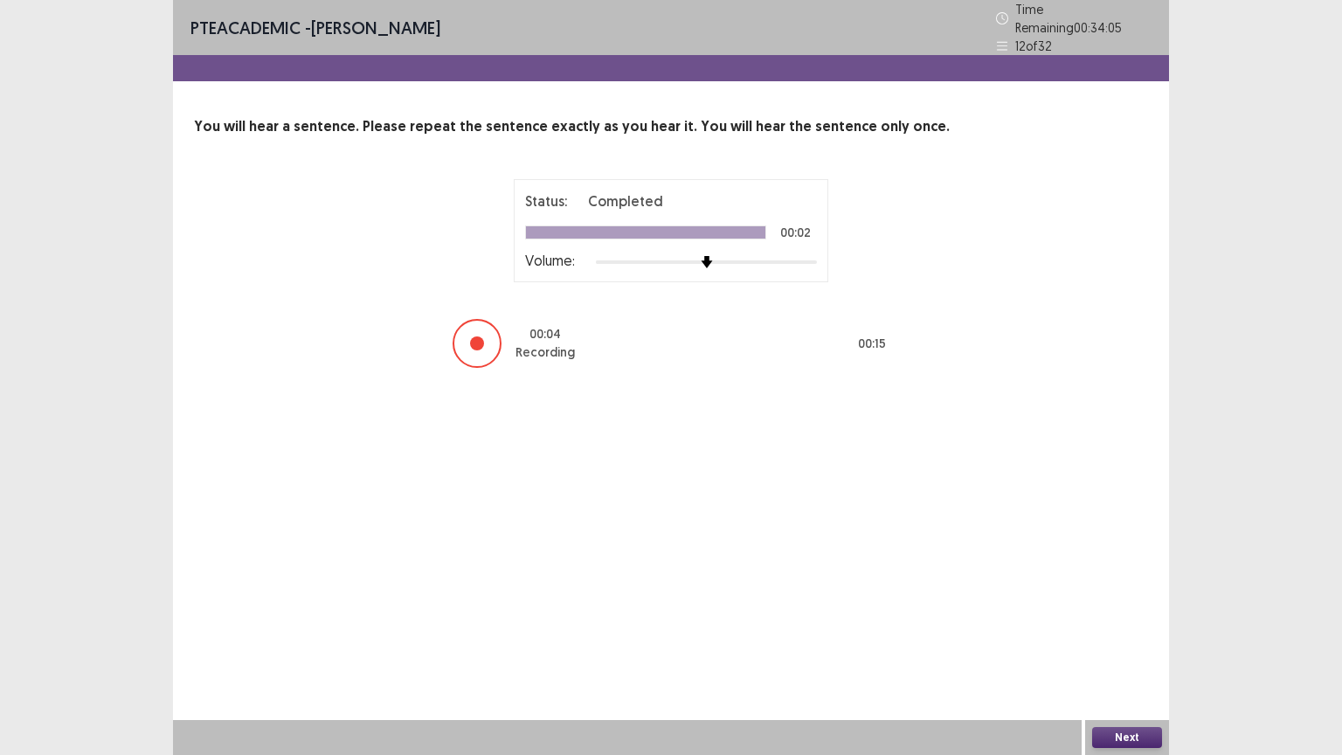
click at [1144, 637] on button "Next" at bounding box center [1127, 737] width 70 height 21
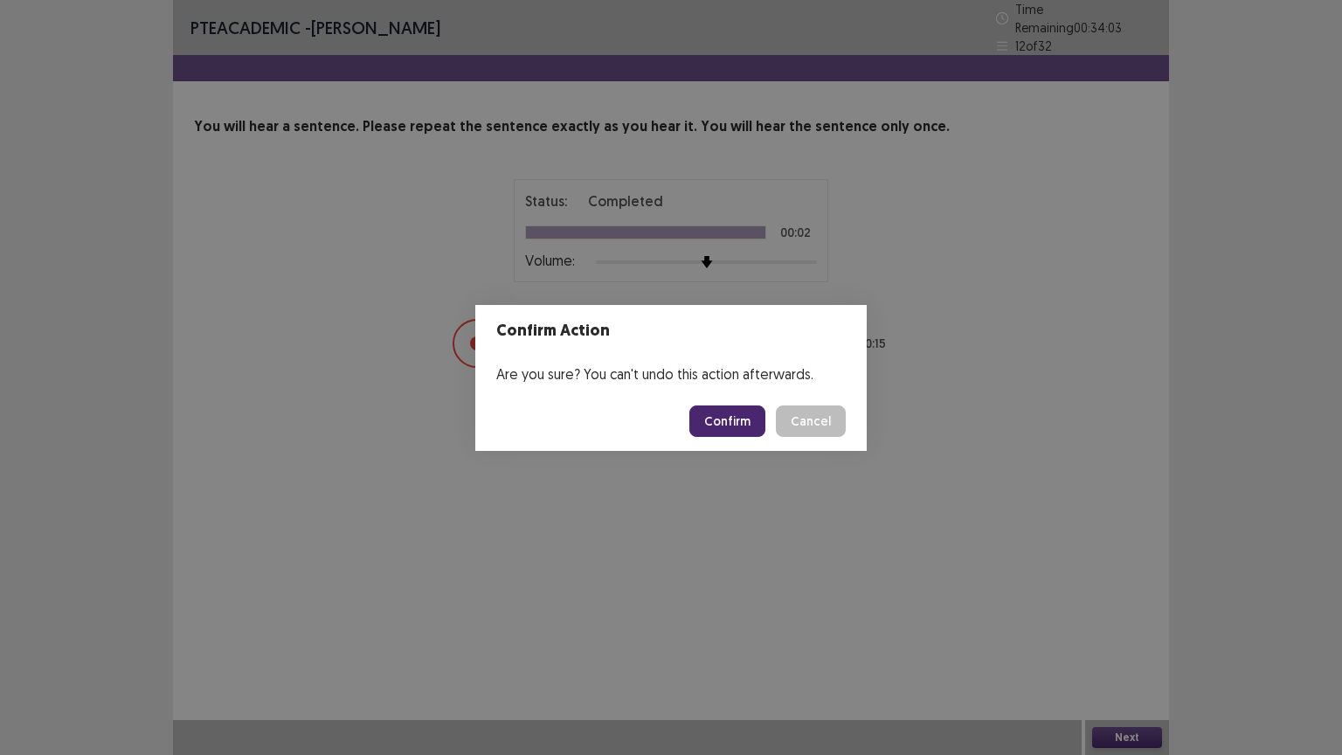
click at [717, 420] on button "Confirm" at bounding box center [728, 421] width 76 height 31
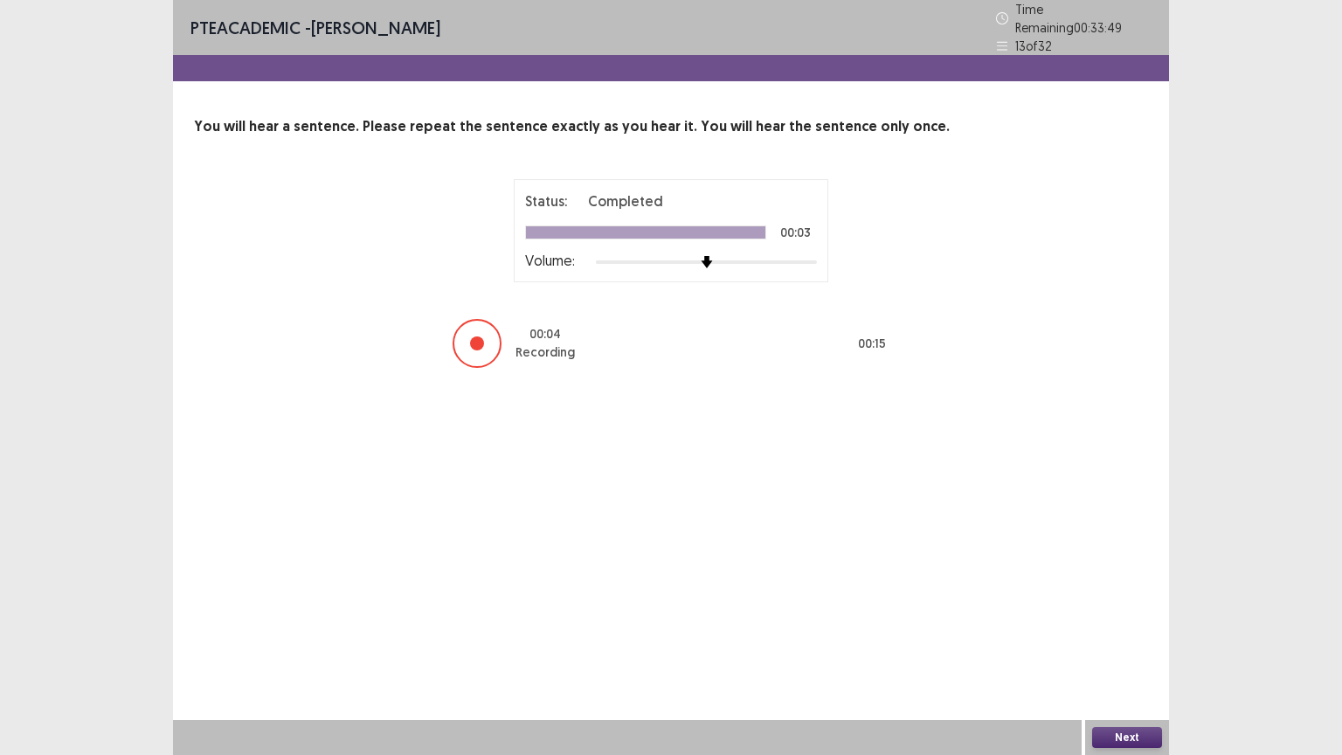
click at [1116, 637] on button "Next" at bounding box center [1127, 737] width 70 height 21
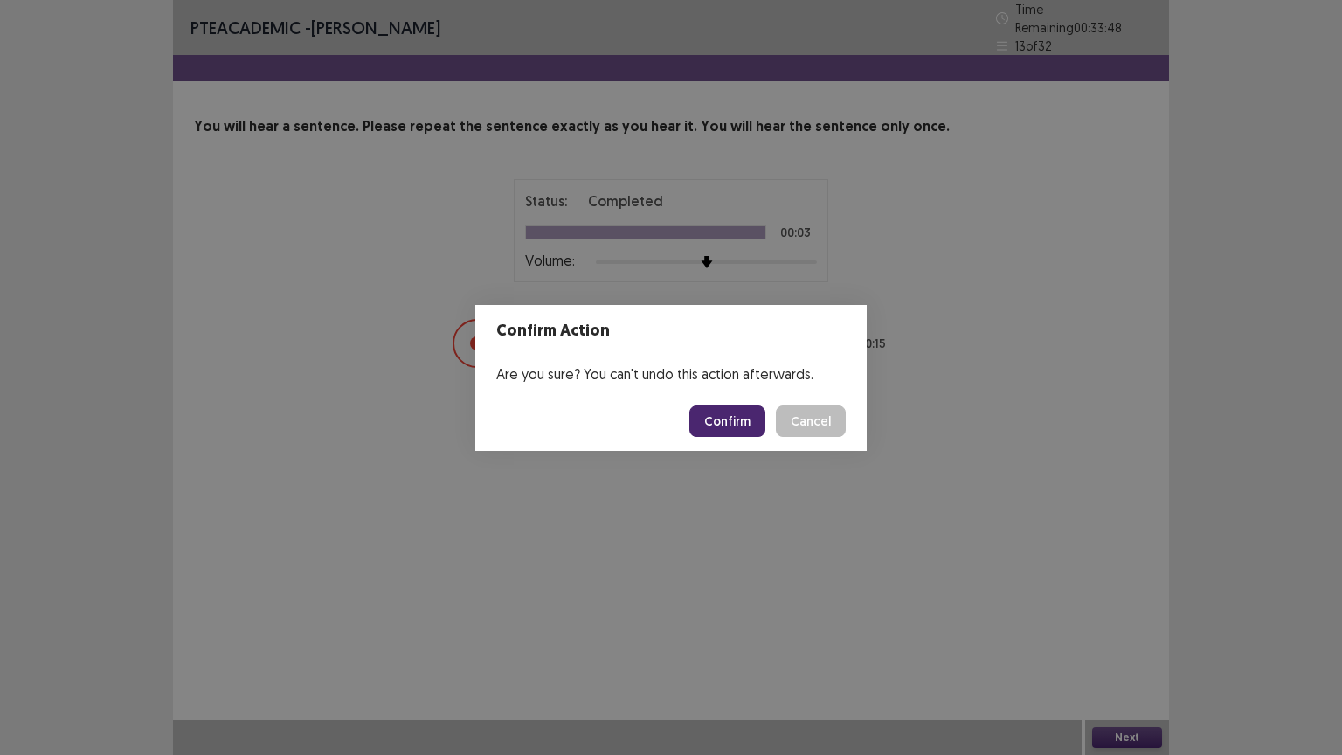
click at [717, 418] on button "Confirm" at bounding box center [728, 421] width 76 height 31
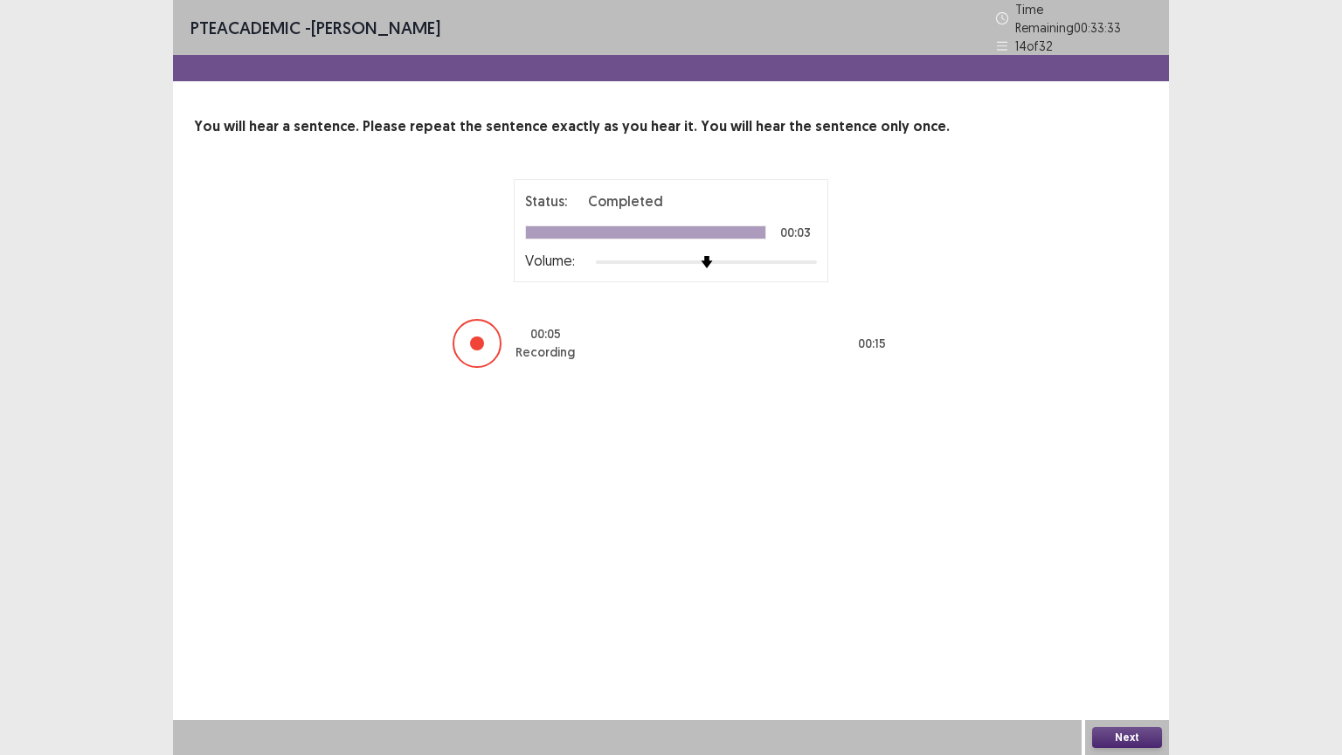
click at [1144, 637] on button "Next" at bounding box center [1127, 737] width 70 height 21
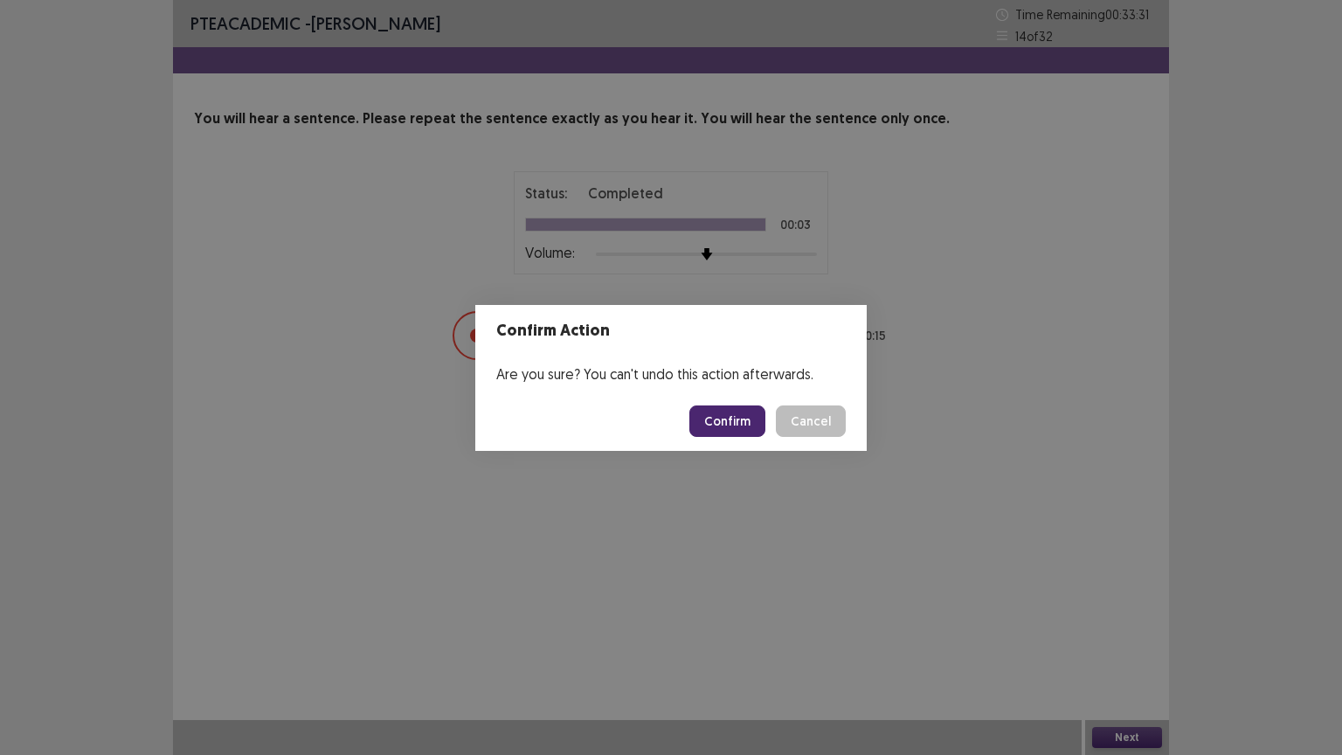
click at [734, 416] on button "Confirm" at bounding box center [728, 421] width 76 height 31
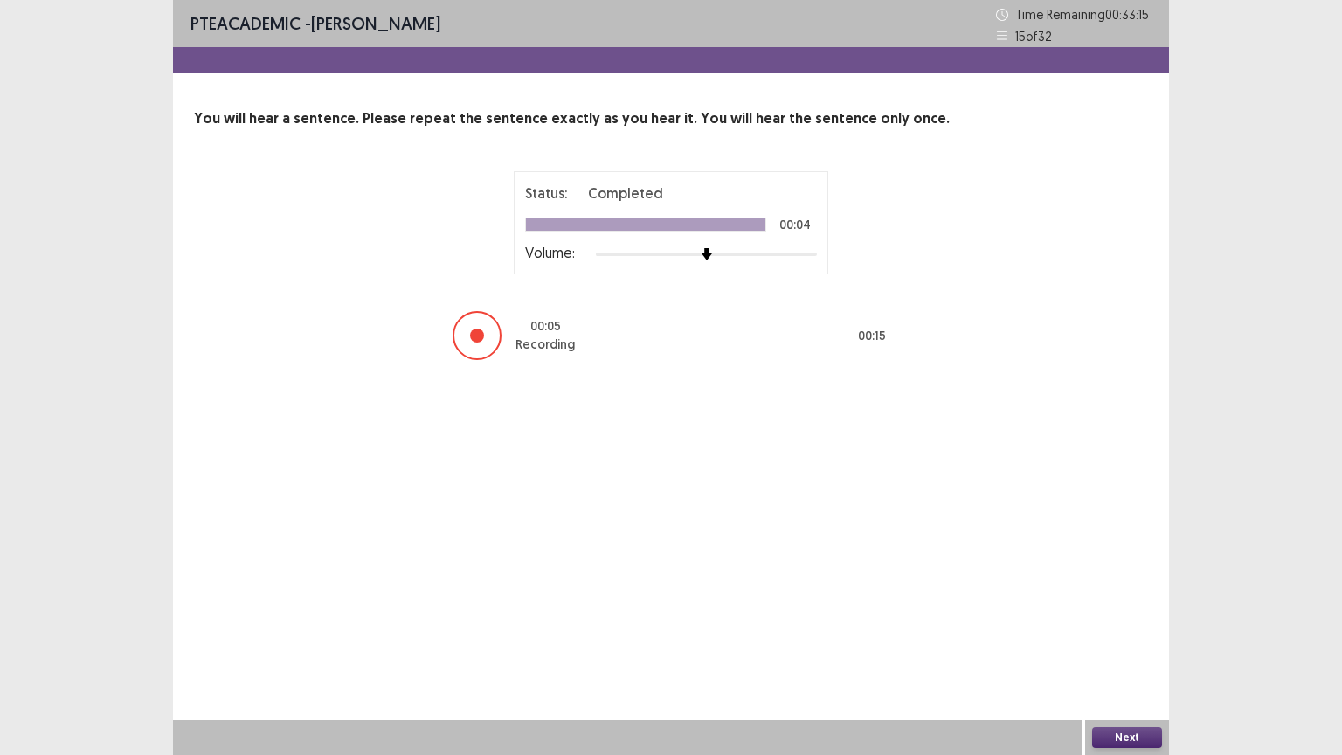
click at [1126, 637] on button "Next" at bounding box center [1127, 737] width 70 height 21
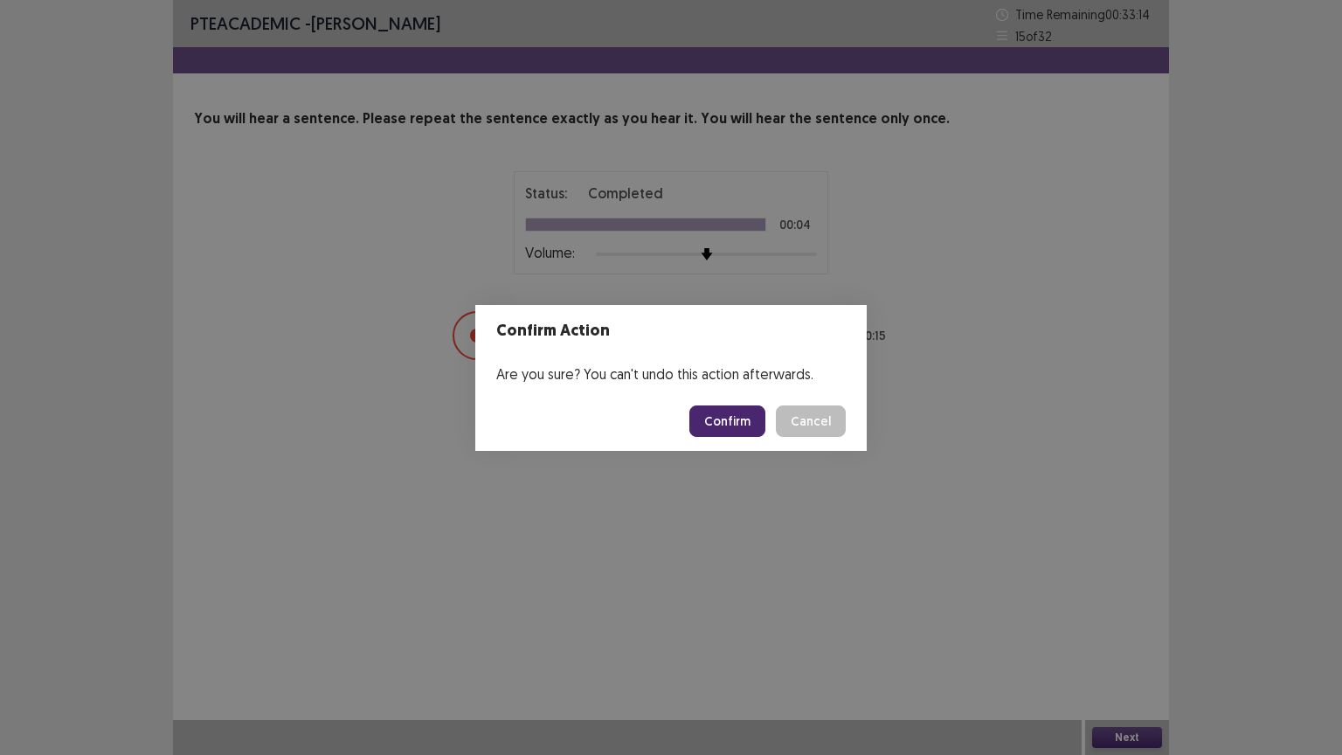
click at [732, 412] on button "Confirm" at bounding box center [728, 421] width 76 height 31
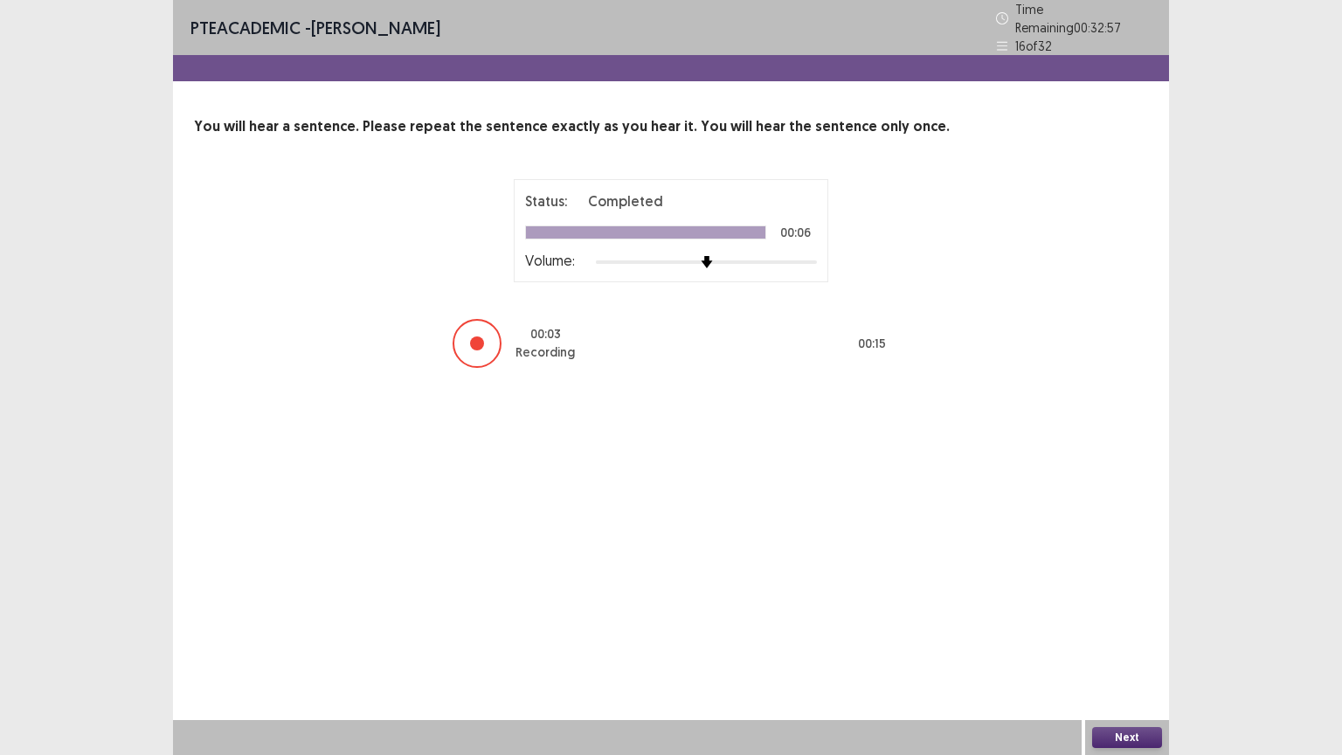
click at [1125, 637] on button "Next" at bounding box center [1127, 737] width 70 height 21
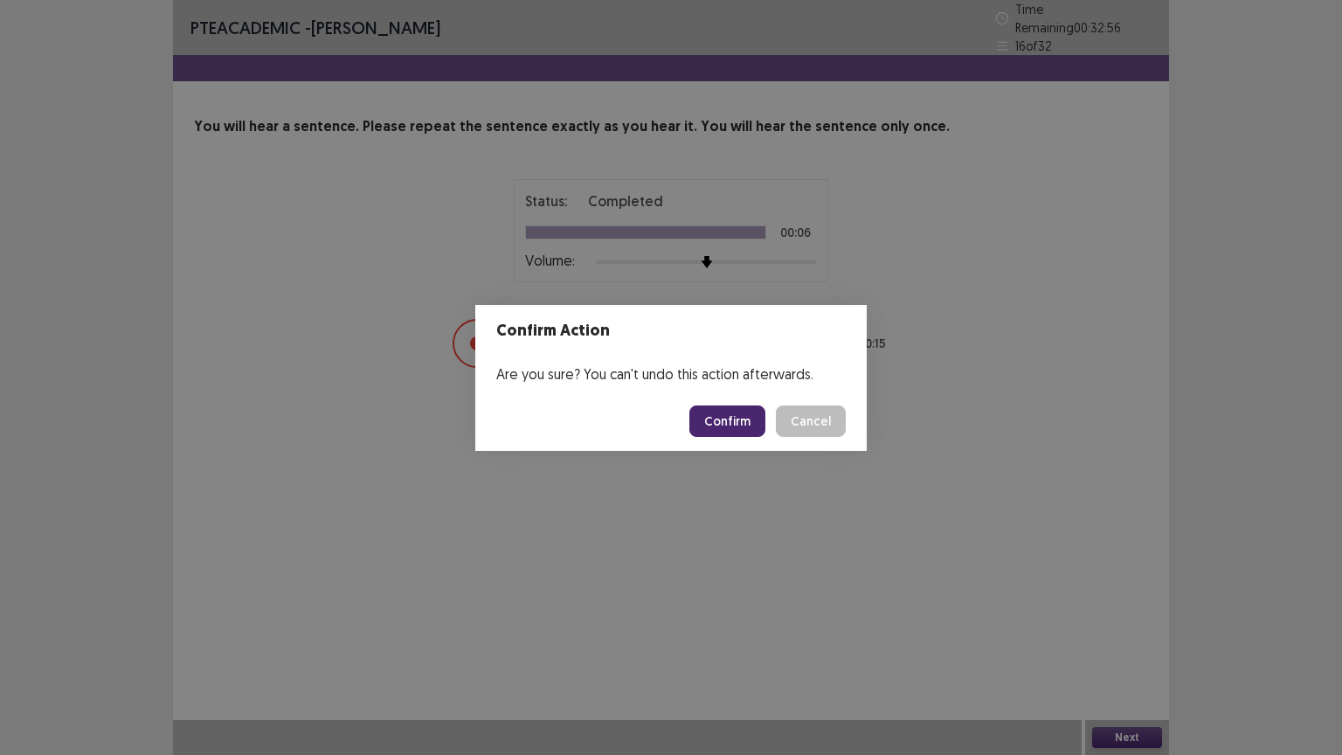
click at [706, 420] on footer "Confirm Cancel" at bounding box center [671, 421] width 392 height 59
click at [711, 423] on button "Confirm" at bounding box center [728, 421] width 76 height 31
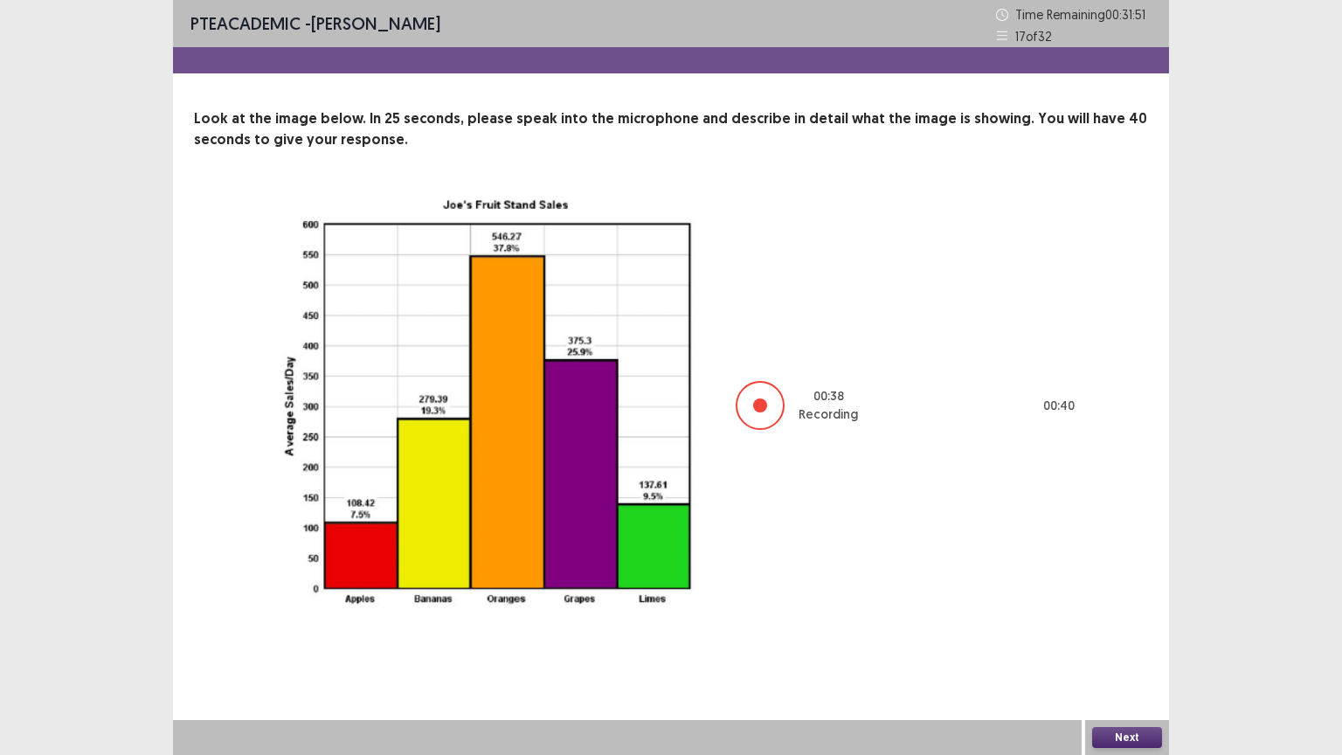
click at [1135, 637] on button "Next" at bounding box center [1127, 737] width 70 height 21
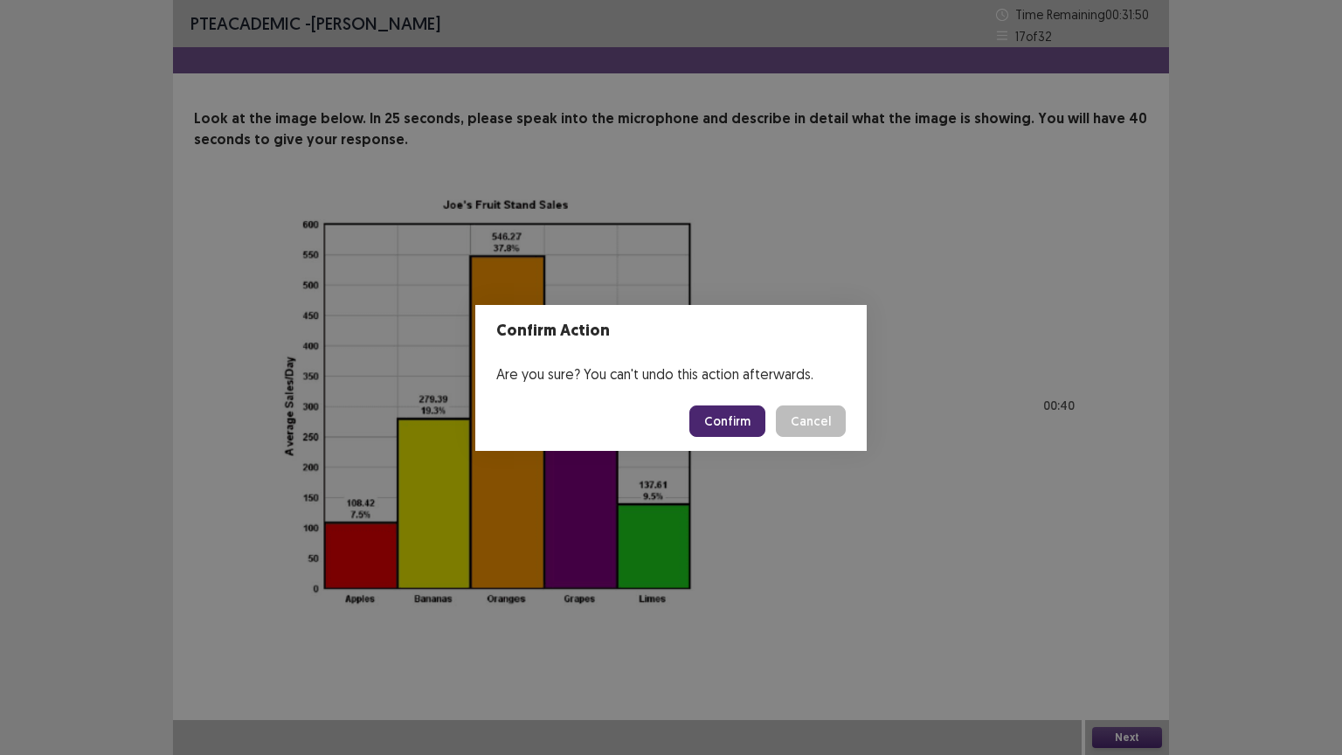
click at [710, 420] on button "Confirm" at bounding box center [728, 421] width 76 height 31
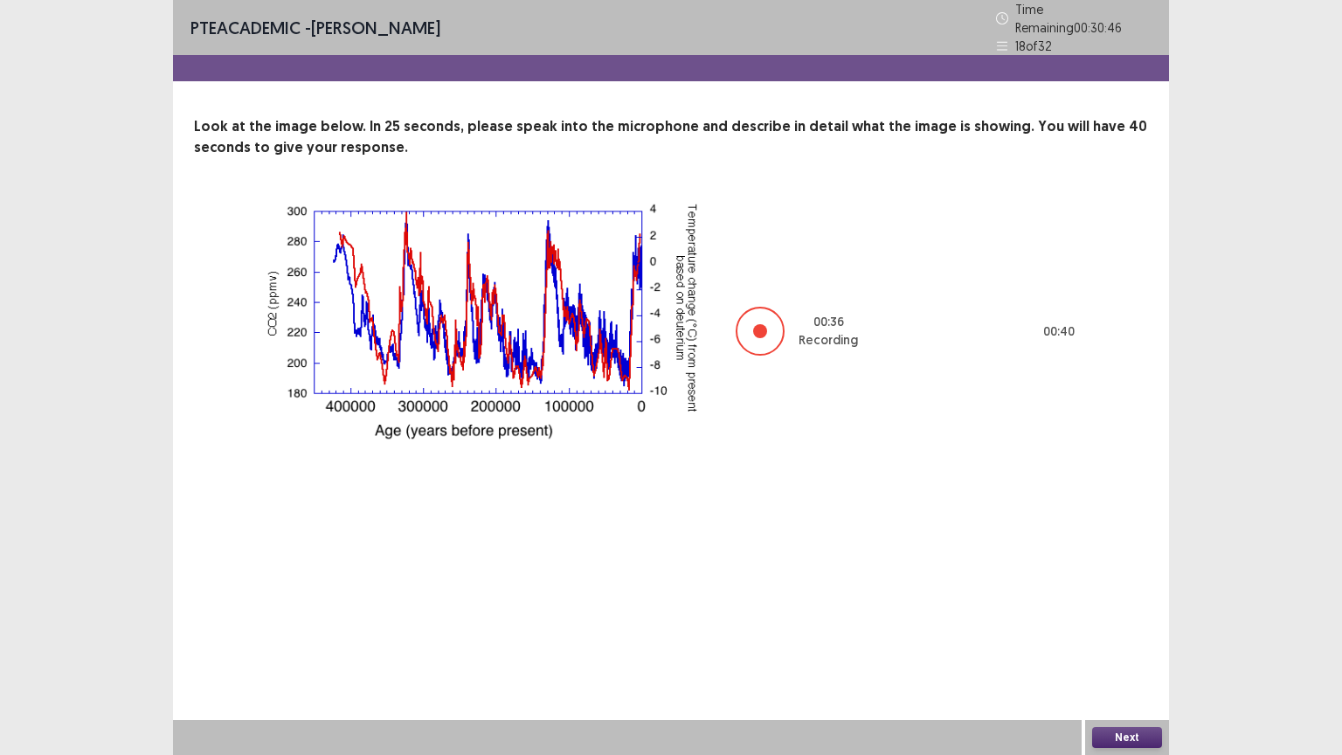
click at [1124, 637] on button "Next" at bounding box center [1127, 737] width 70 height 21
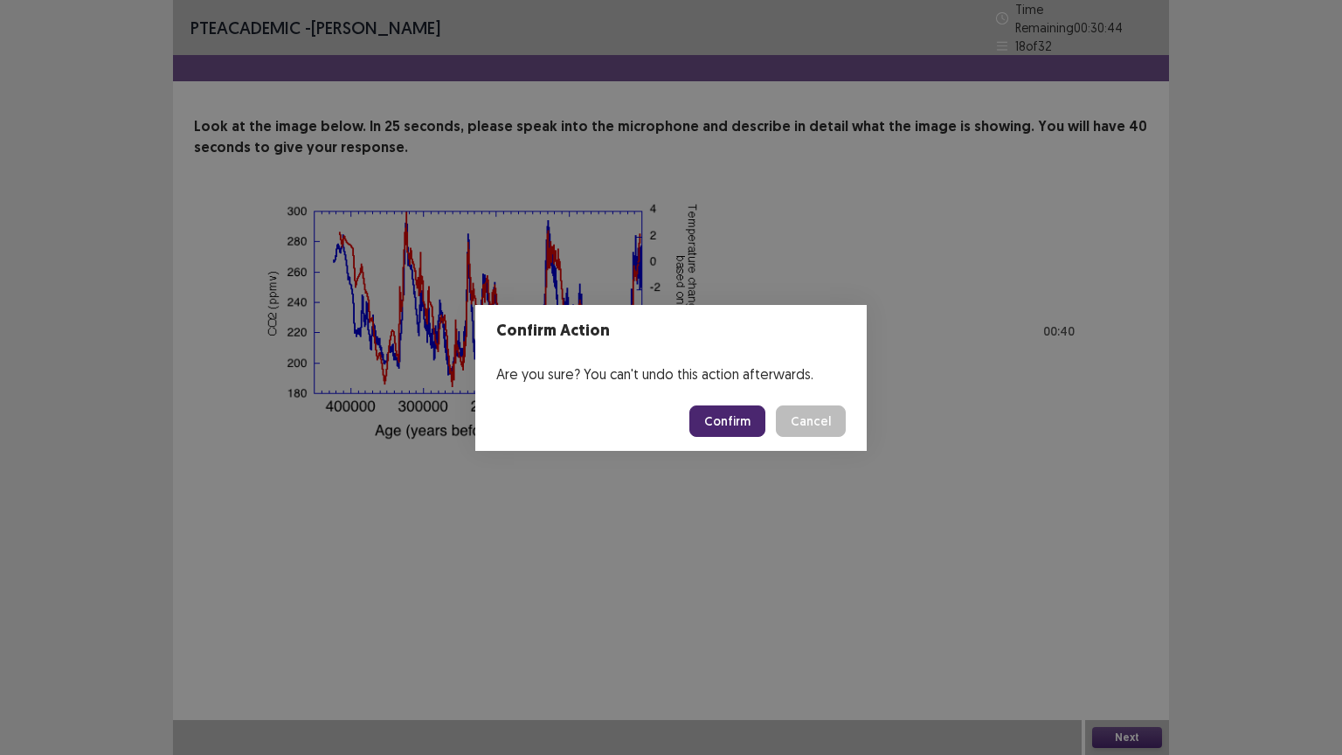
click at [720, 422] on button "Confirm" at bounding box center [728, 421] width 76 height 31
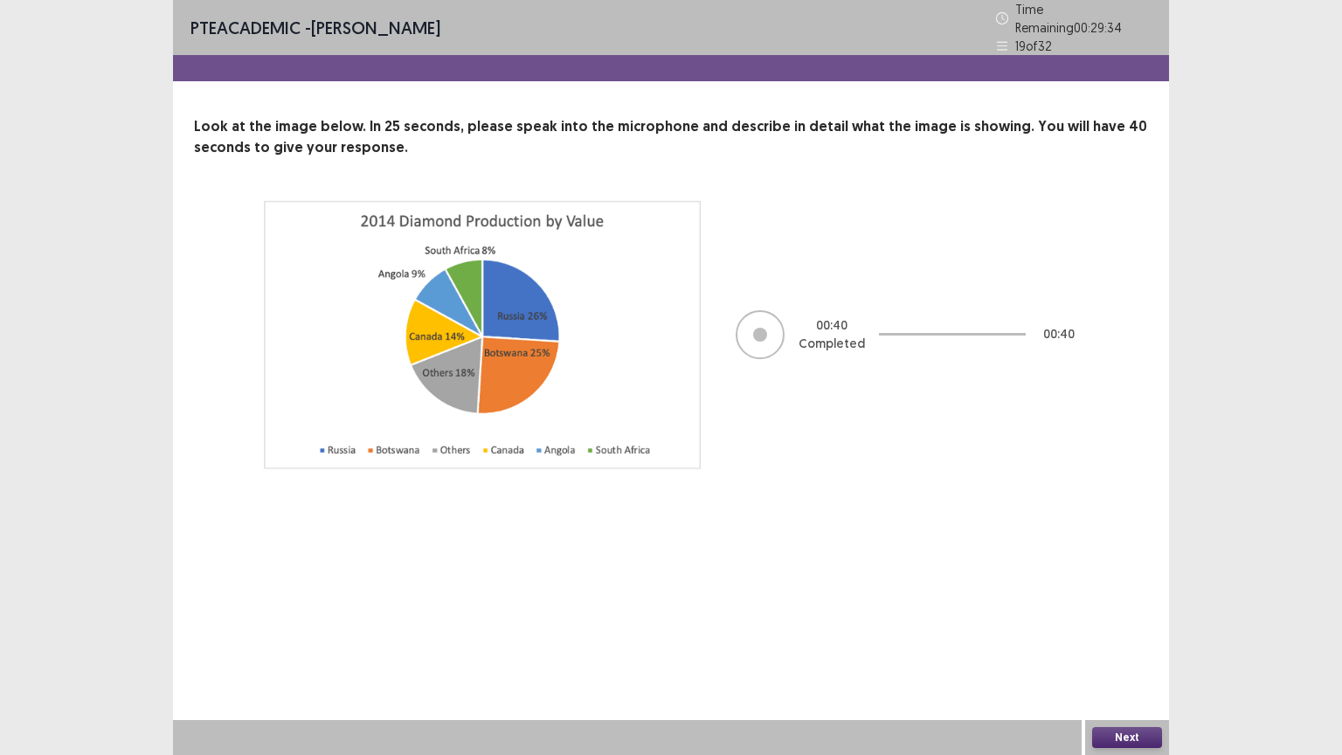
click at [1121, 637] on button "Next" at bounding box center [1127, 737] width 70 height 21
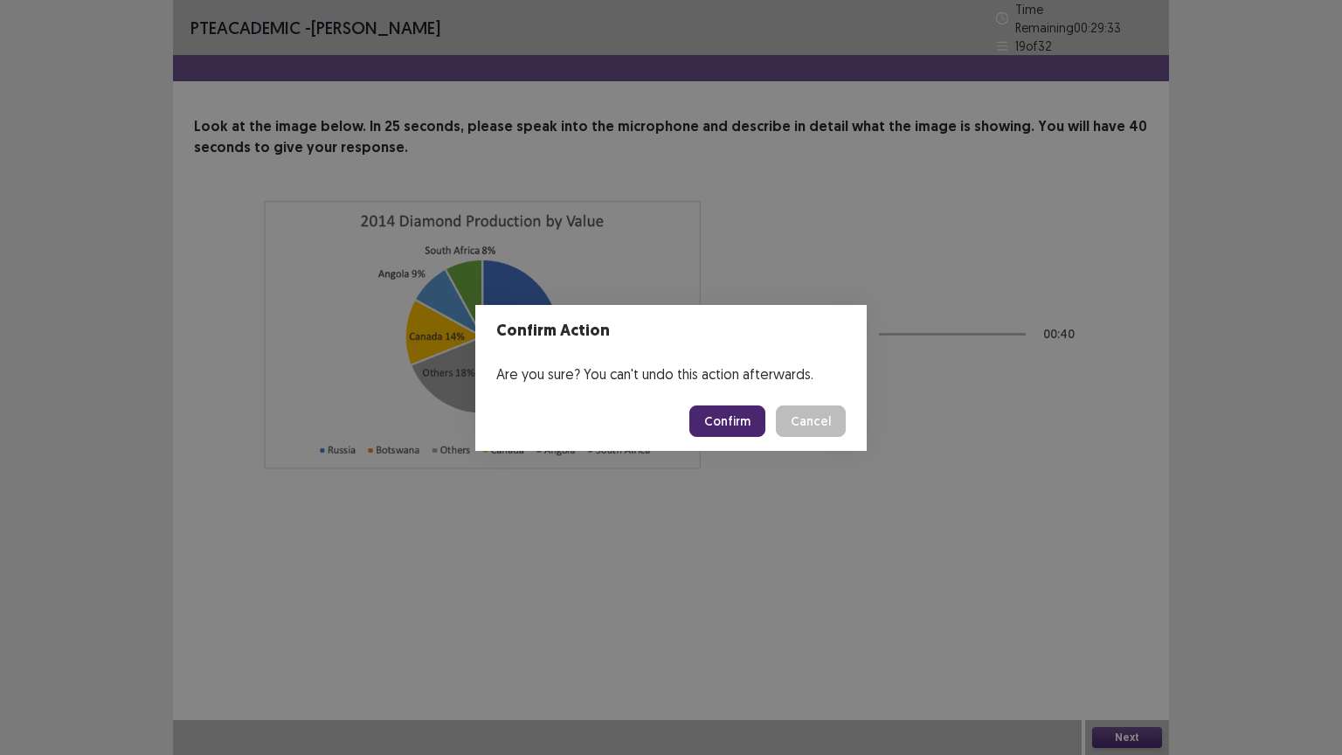
click at [720, 416] on button "Confirm" at bounding box center [728, 421] width 76 height 31
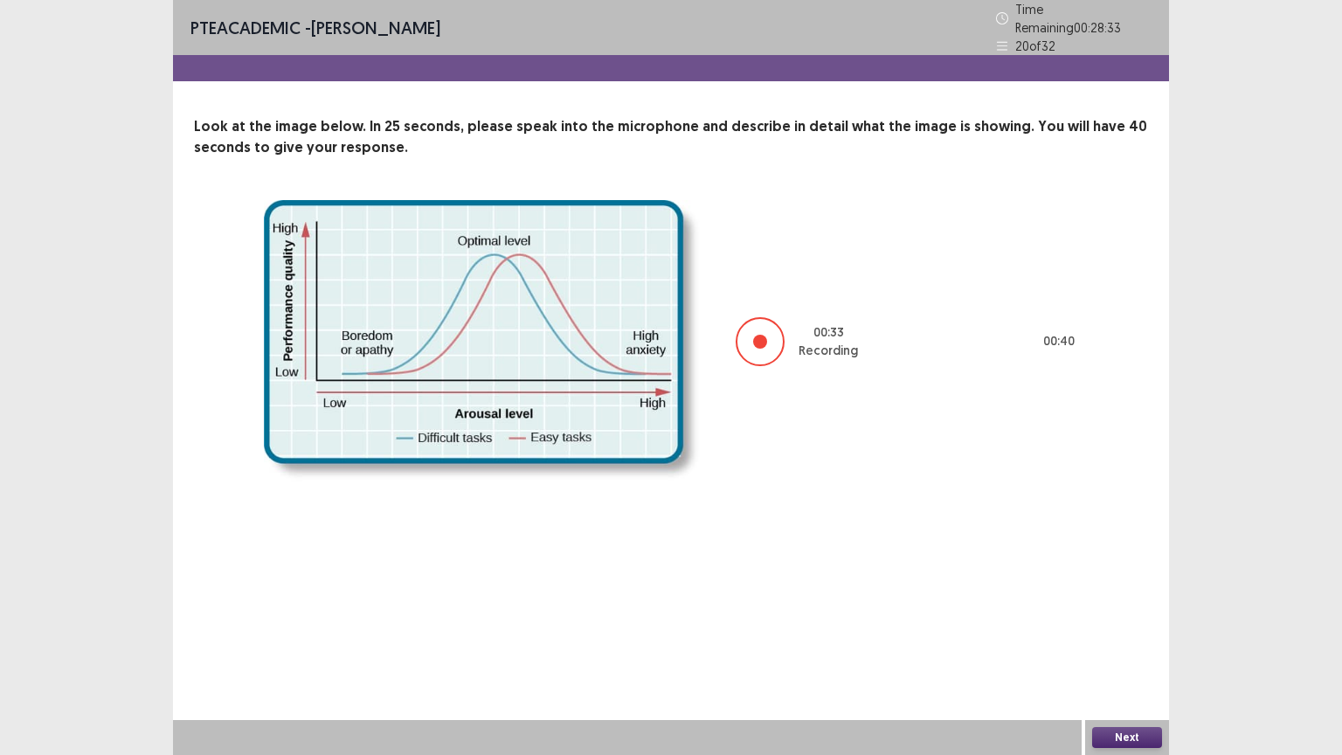
click at [1141, 637] on button "Next" at bounding box center [1127, 737] width 70 height 21
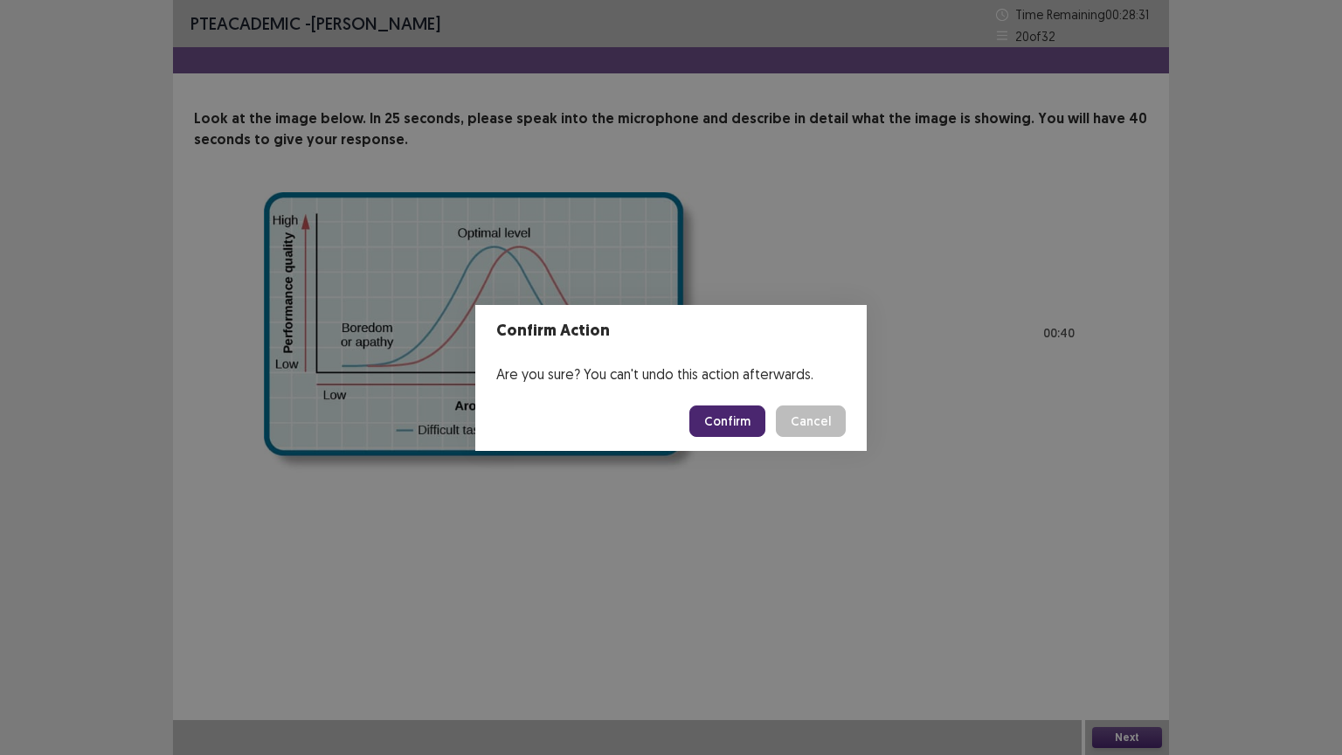
click at [725, 423] on button "Confirm" at bounding box center [728, 421] width 76 height 31
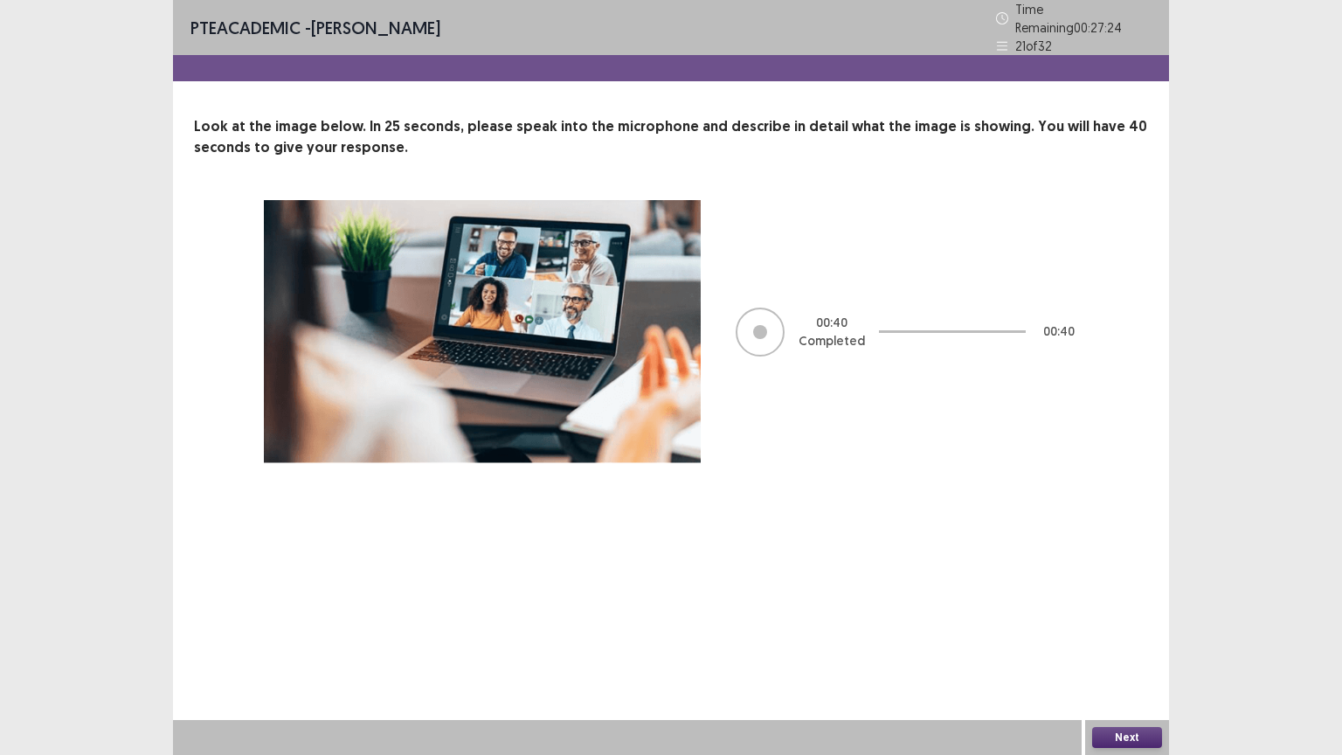
click at [1136, 637] on button "Next" at bounding box center [1127, 737] width 70 height 21
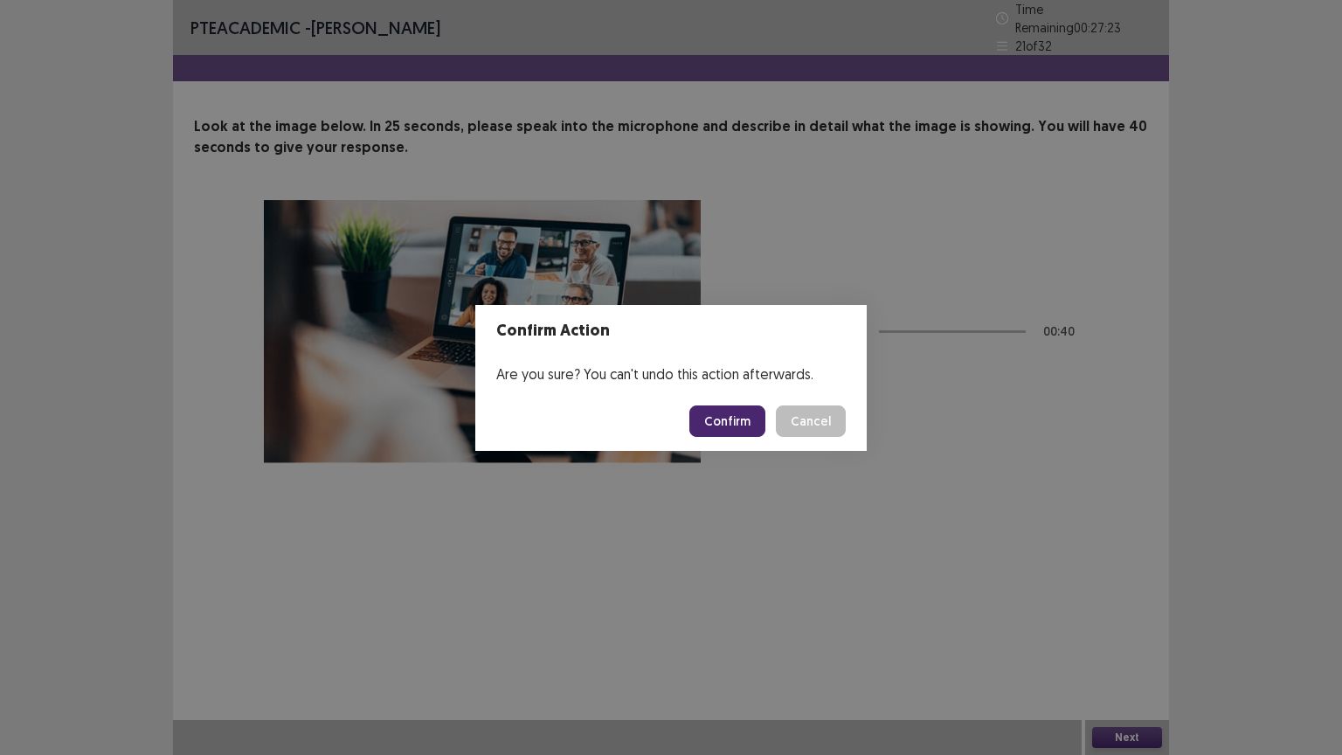
click at [730, 407] on button "Confirm" at bounding box center [728, 421] width 76 height 31
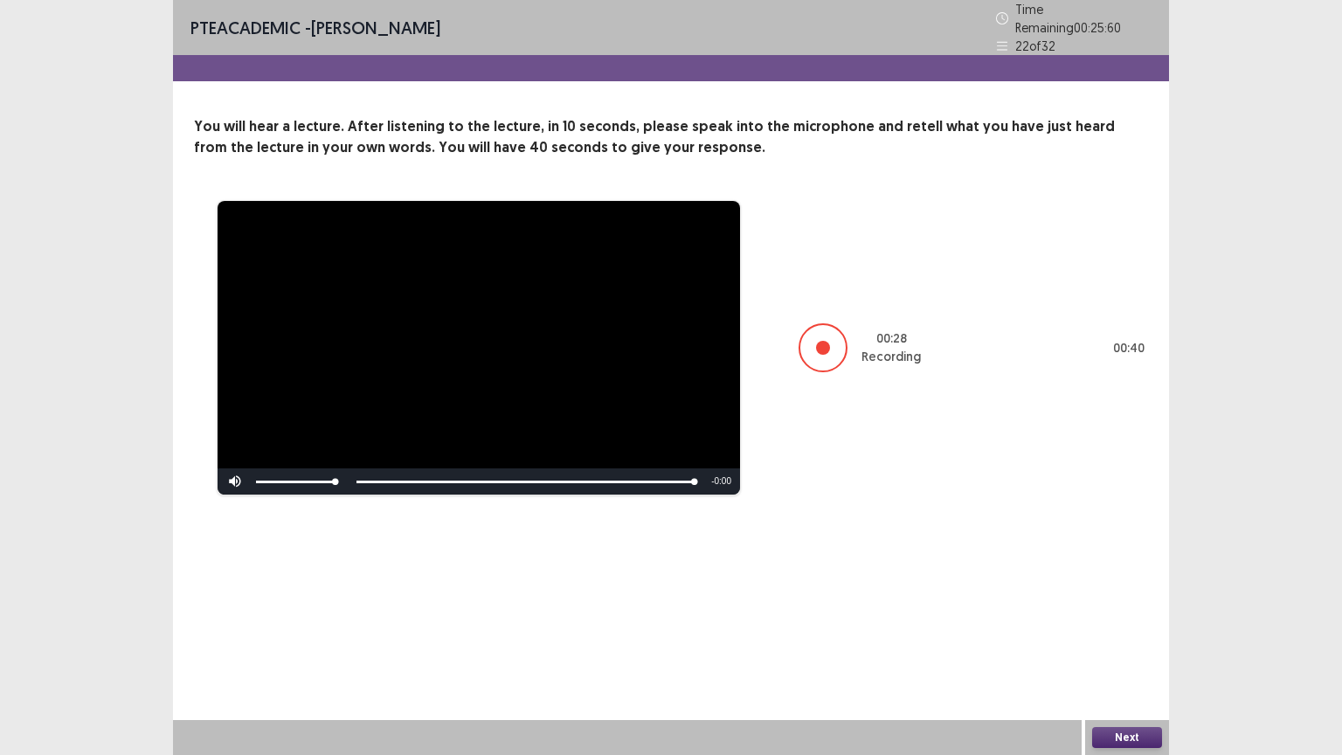
click at [1123, 637] on button "Next" at bounding box center [1127, 737] width 70 height 21
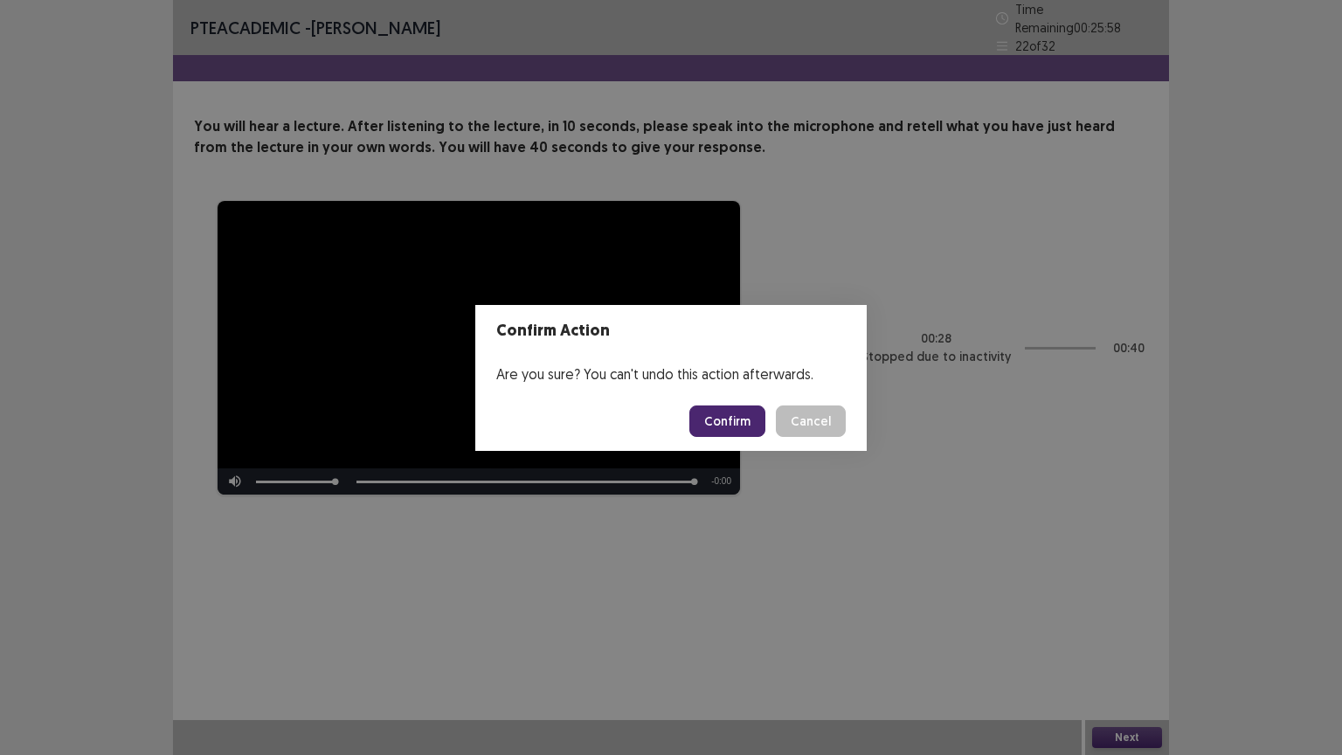
click at [732, 420] on button "Confirm" at bounding box center [728, 421] width 76 height 31
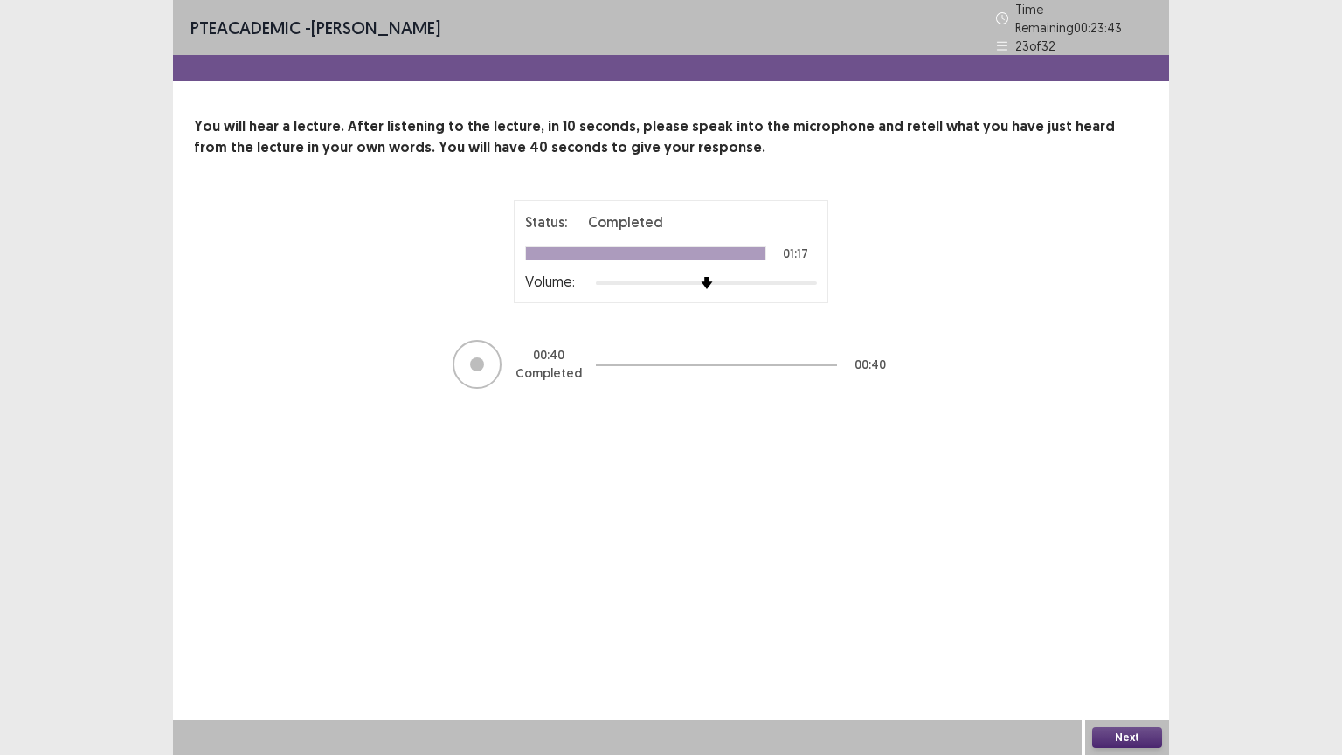
click at [1133, 637] on button "Next" at bounding box center [1127, 737] width 70 height 21
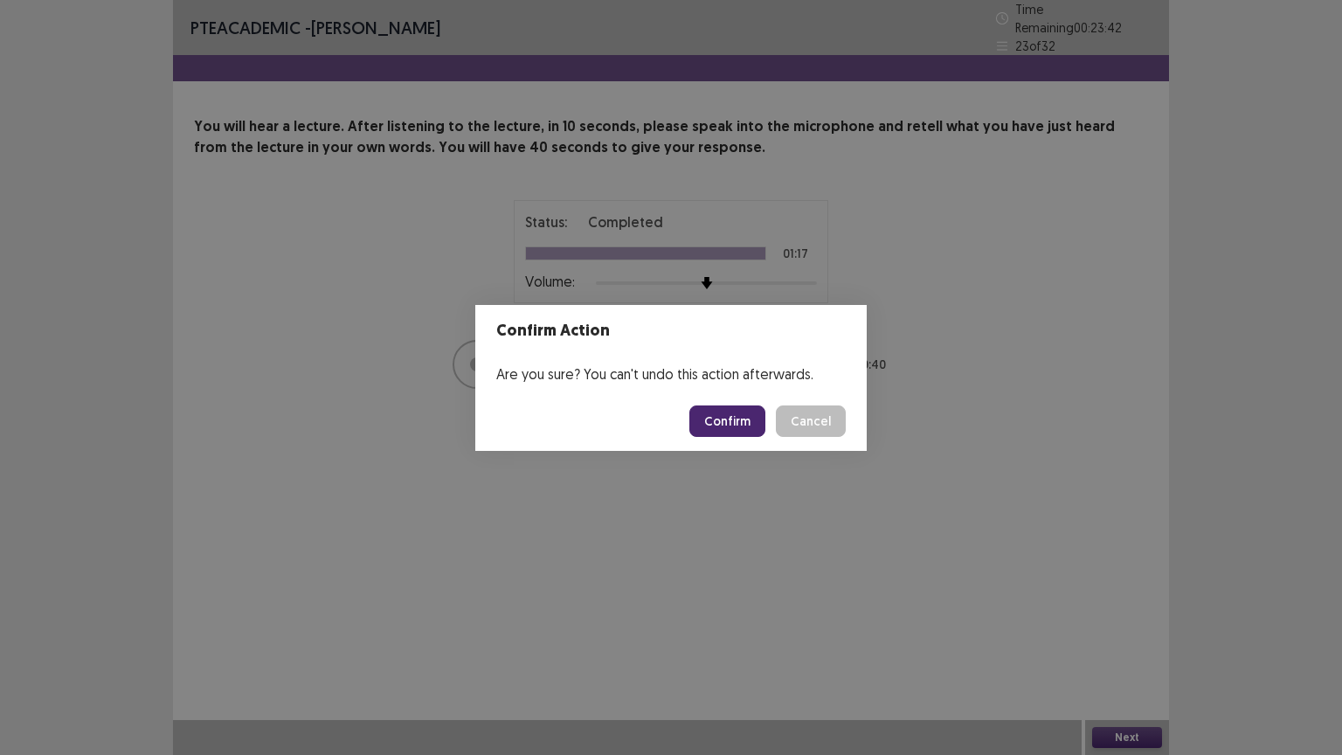
click at [731, 413] on button "Confirm" at bounding box center [728, 421] width 76 height 31
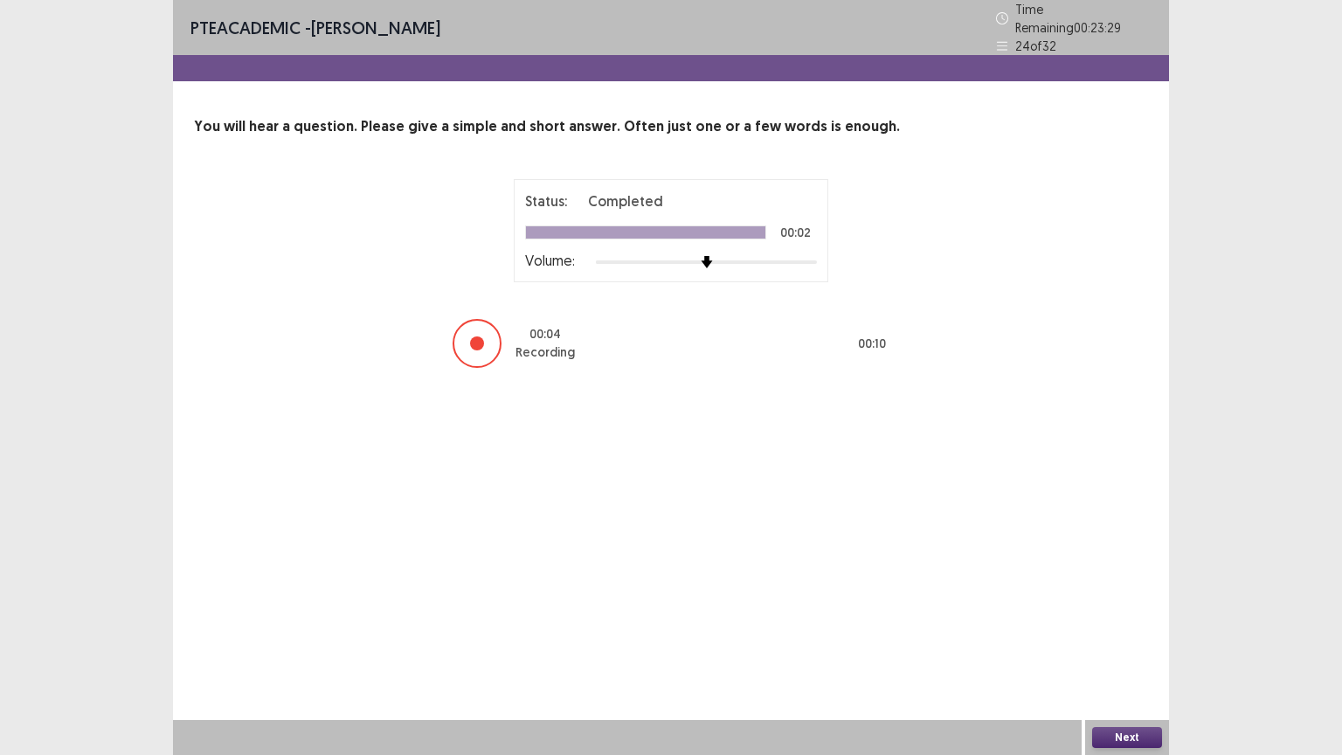
click at [1134, 637] on button "Next" at bounding box center [1127, 737] width 70 height 21
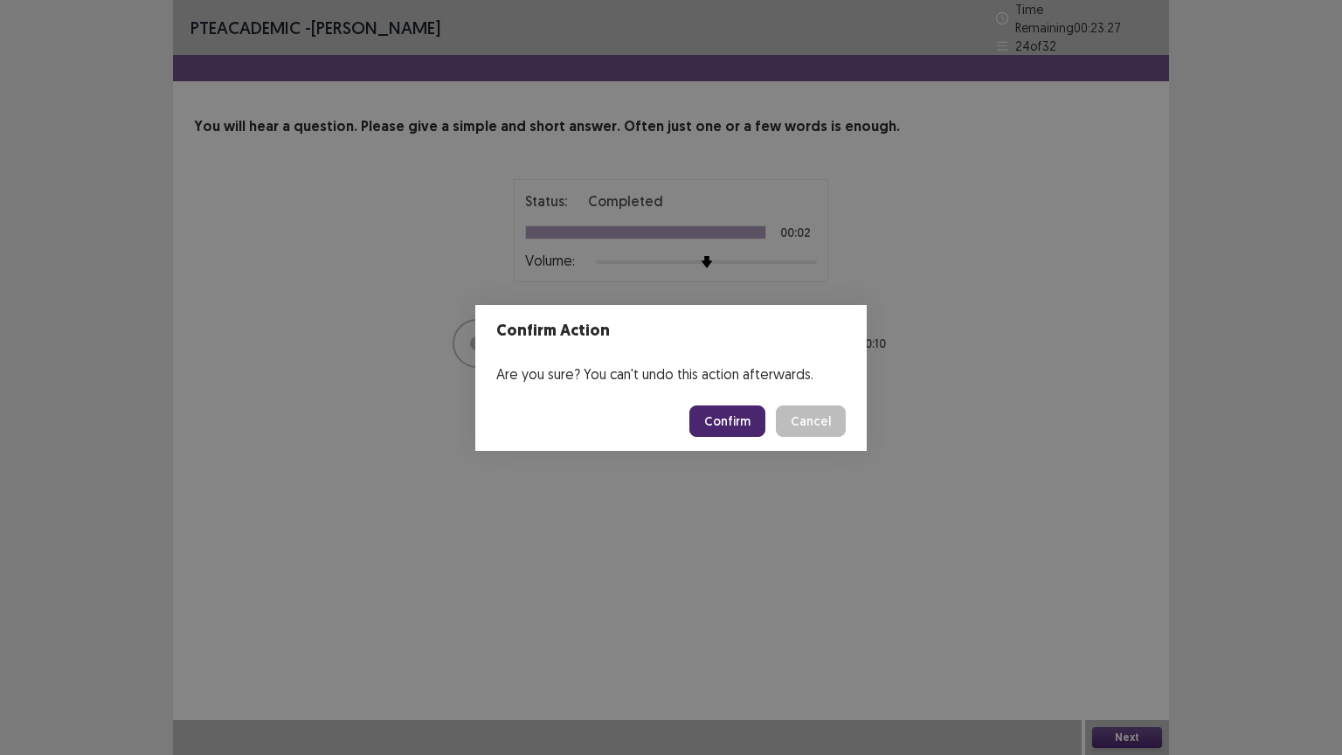
click at [744, 422] on button "Confirm" at bounding box center [728, 421] width 76 height 31
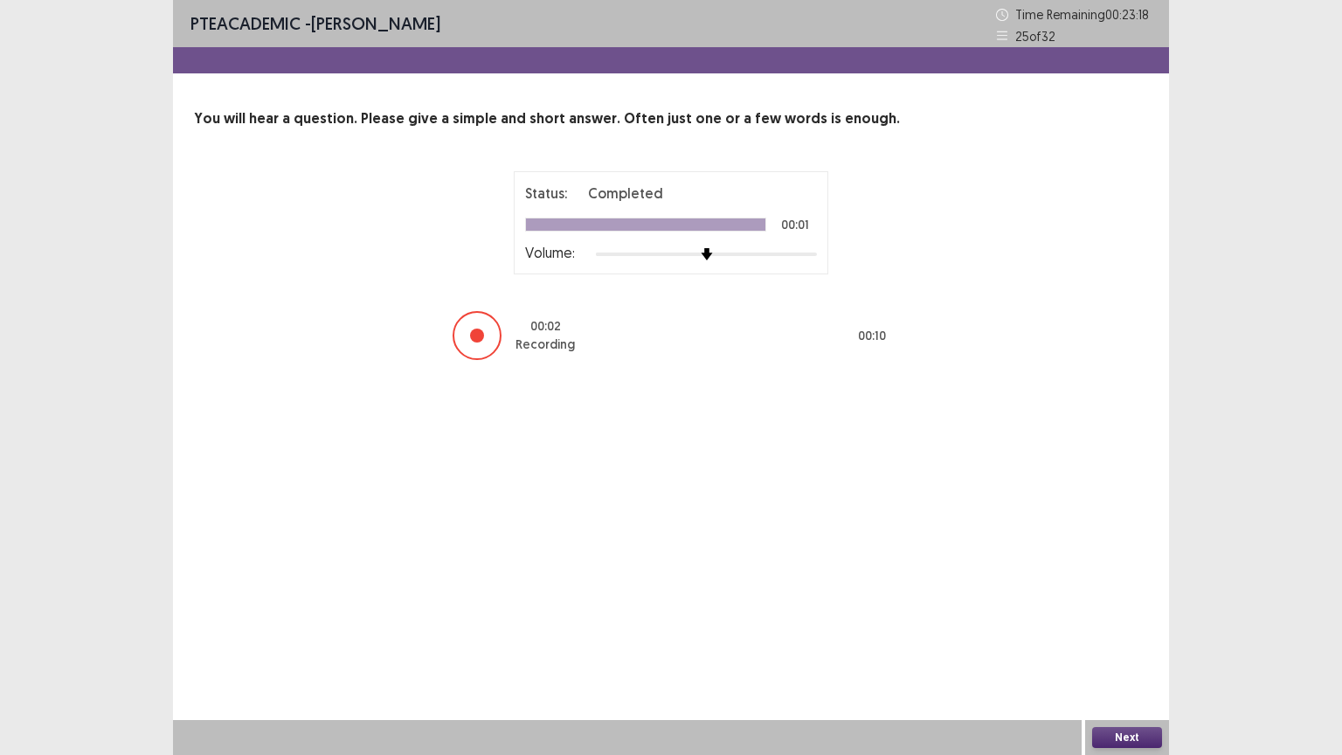
click at [1141, 637] on button "Next" at bounding box center [1127, 737] width 70 height 21
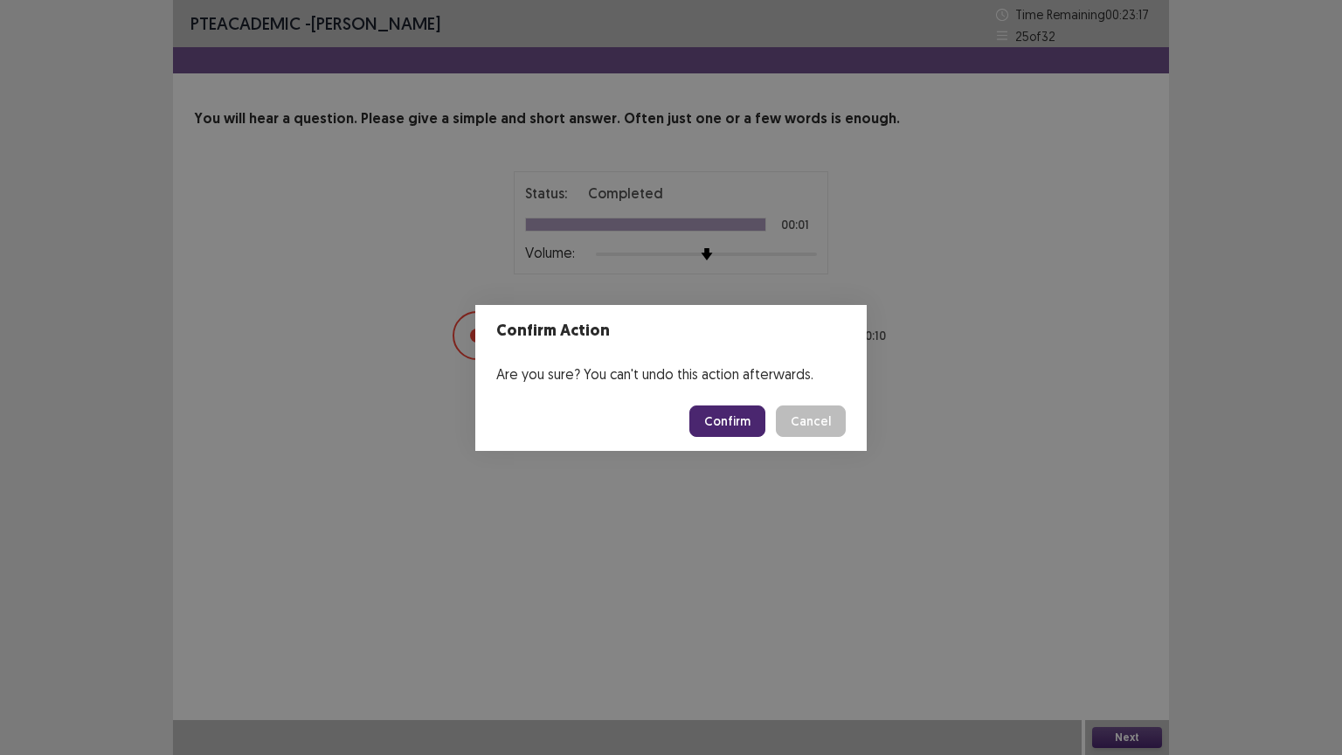
click at [720, 415] on button "Confirm" at bounding box center [728, 421] width 76 height 31
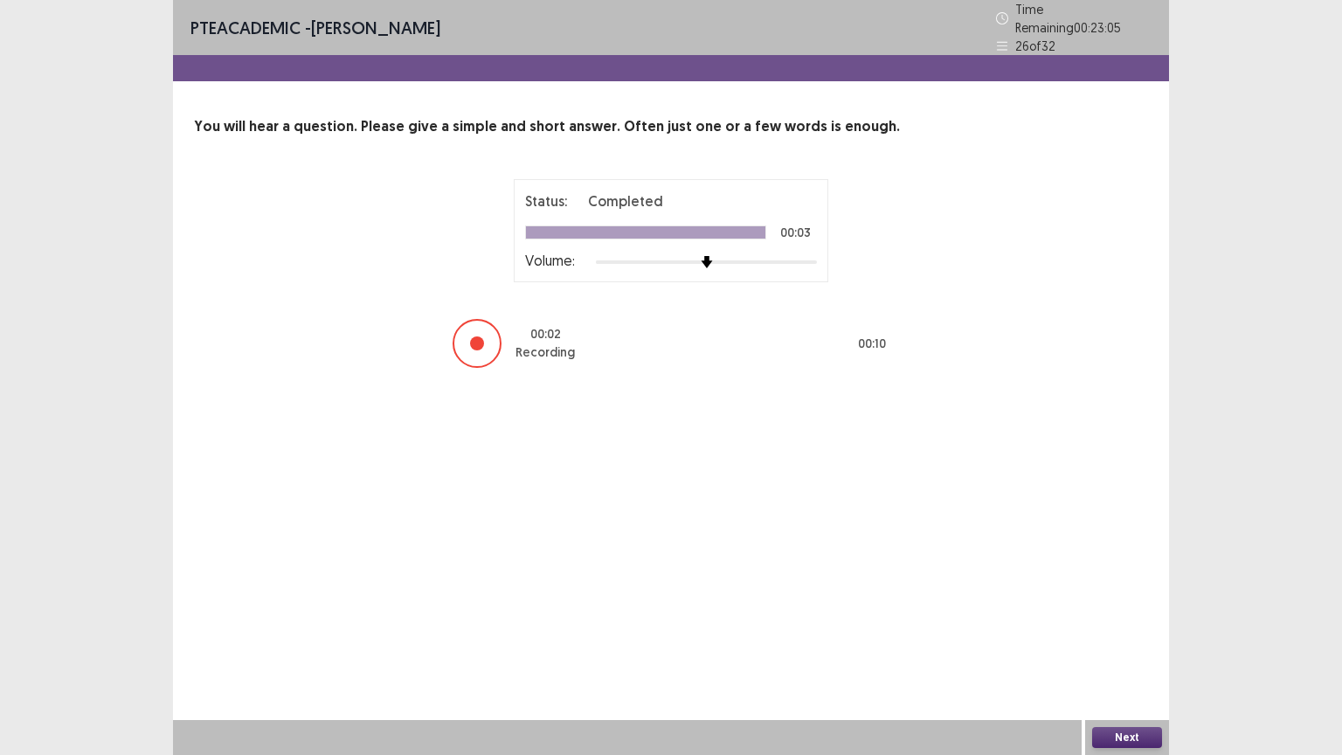
click at [1115, 637] on button "Next" at bounding box center [1127, 737] width 70 height 21
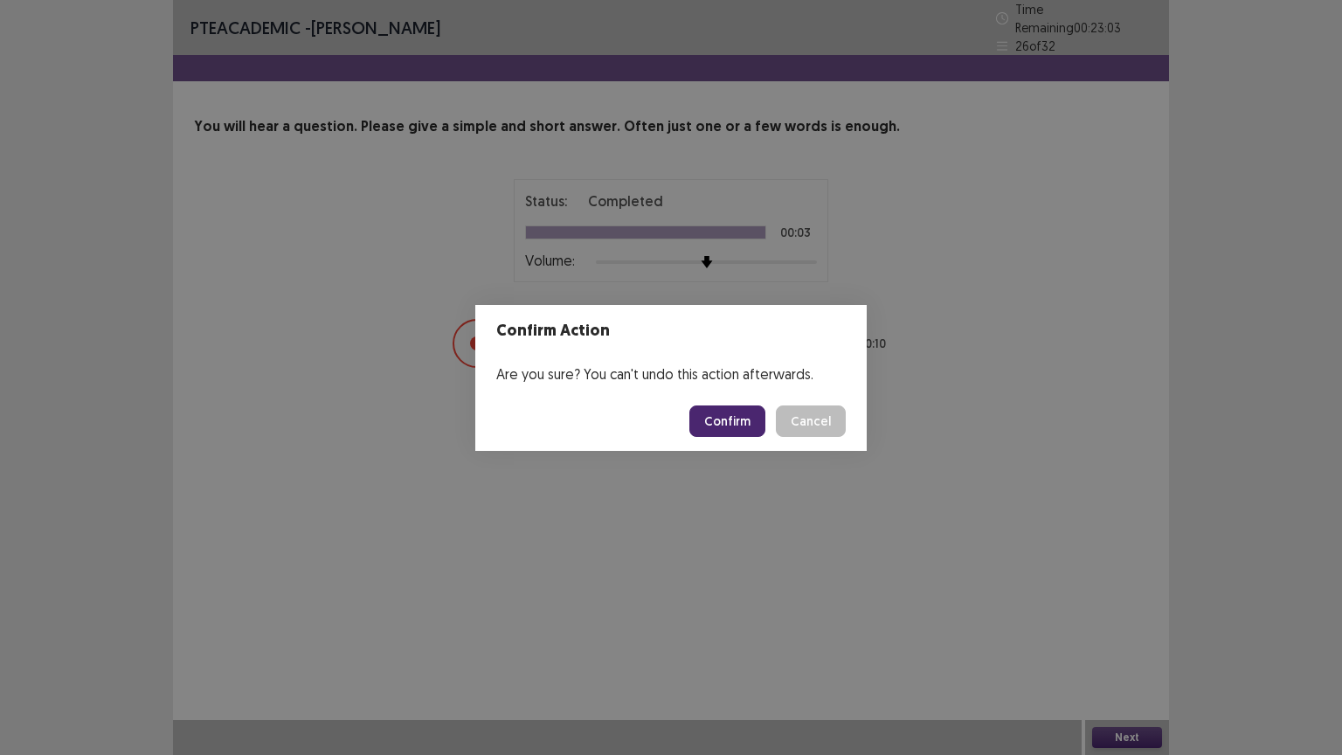
click at [729, 414] on button "Confirm" at bounding box center [728, 421] width 76 height 31
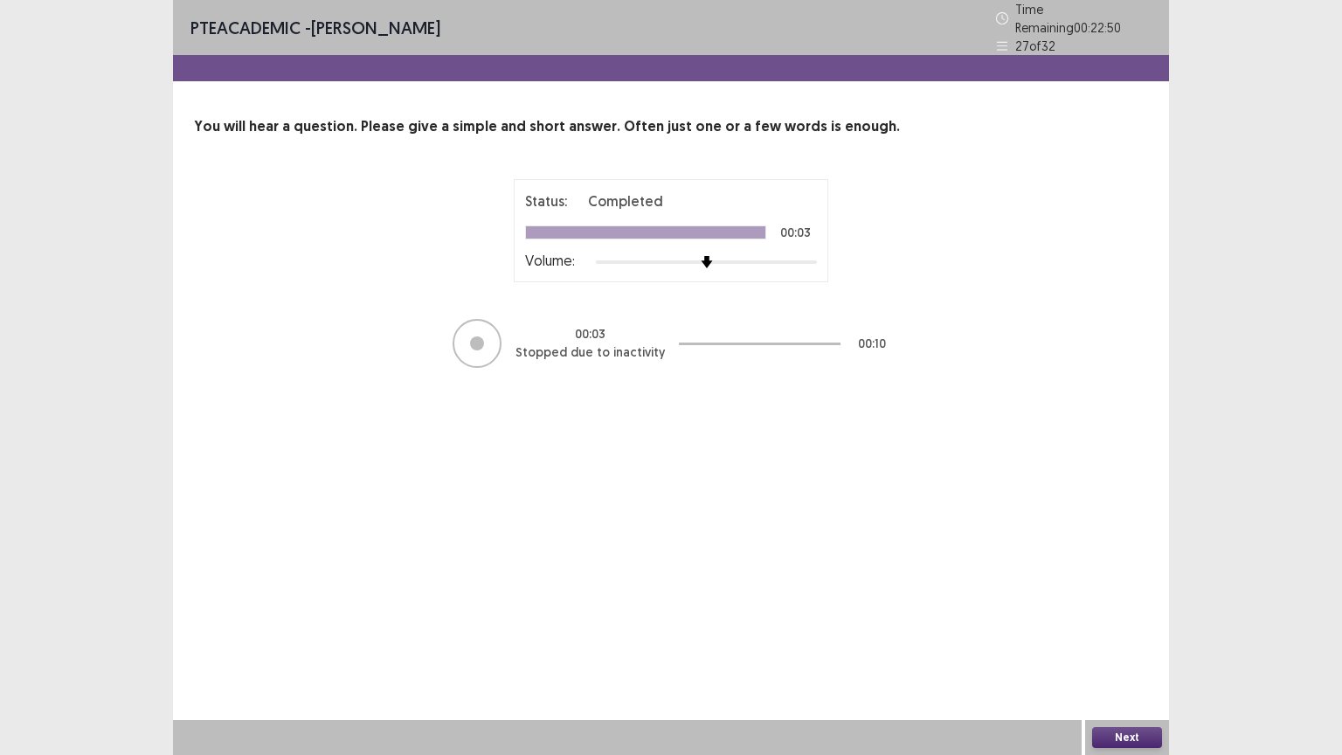
drag, startPoint x: 1129, startPoint y: 733, endPoint x: 1120, endPoint y: 676, distance: 57.5
click at [1130, 637] on div "PTE academic - [PERSON_NAME] Time Remaining 00 : 22 : 50 27 of 32 You will hear…" at bounding box center [671, 377] width 996 height 755
click at [1112, 637] on button "Next" at bounding box center [1127, 737] width 70 height 21
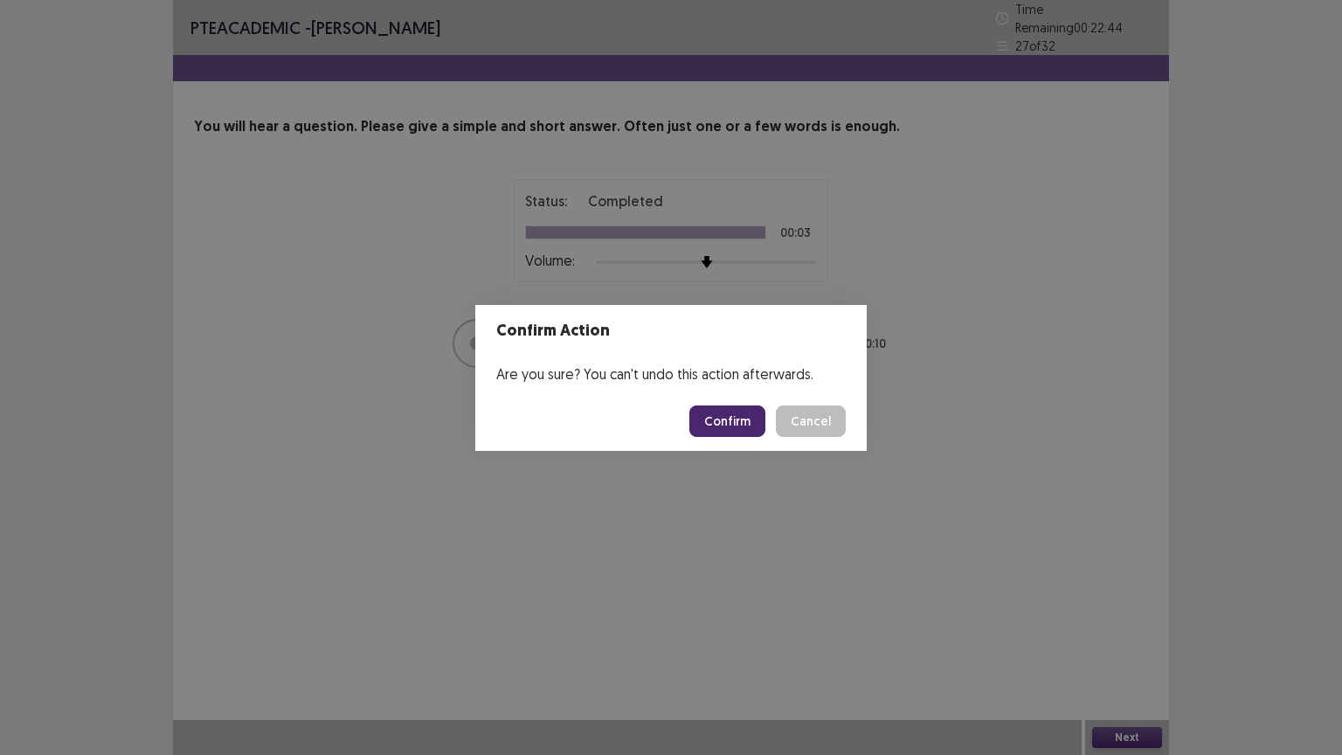
click at [745, 421] on button "Confirm" at bounding box center [728, 421] width 76 height 31
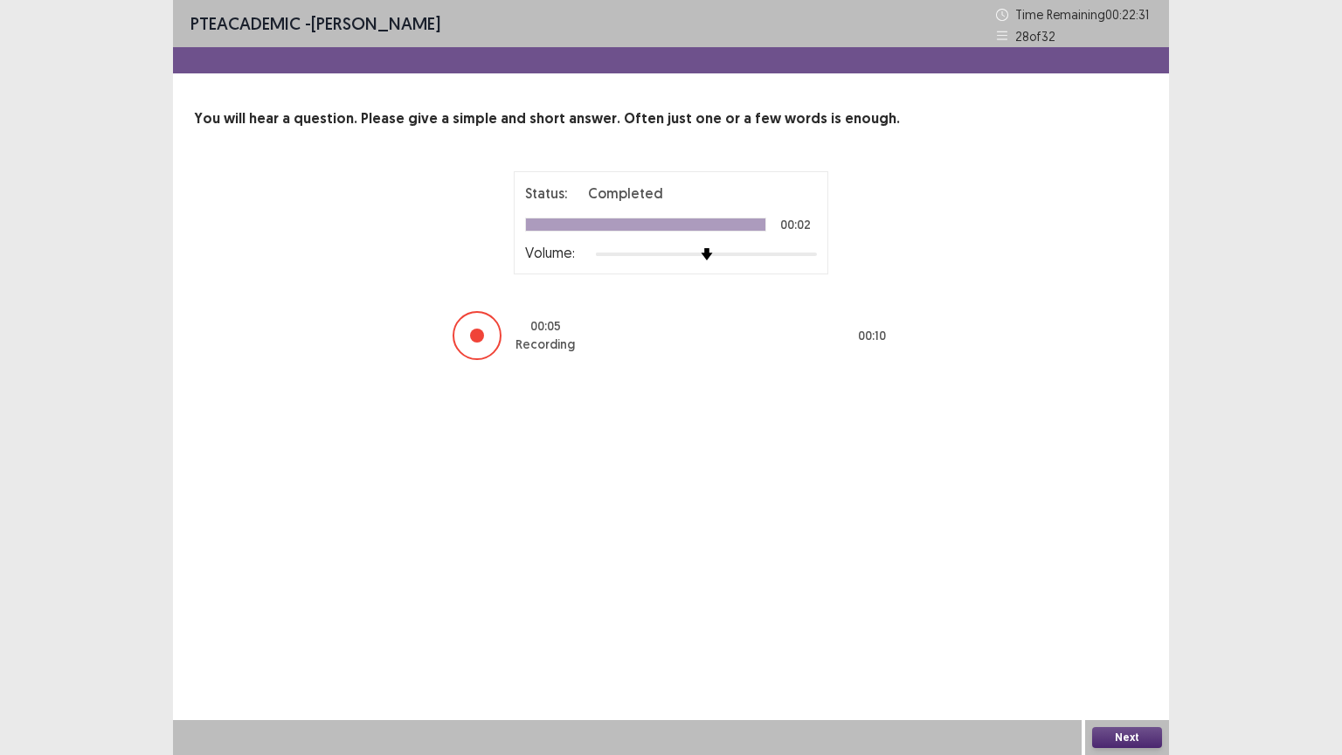
click at [1126, 637] on button "Next" at bounding box center [1127, 737] width 70 height 21
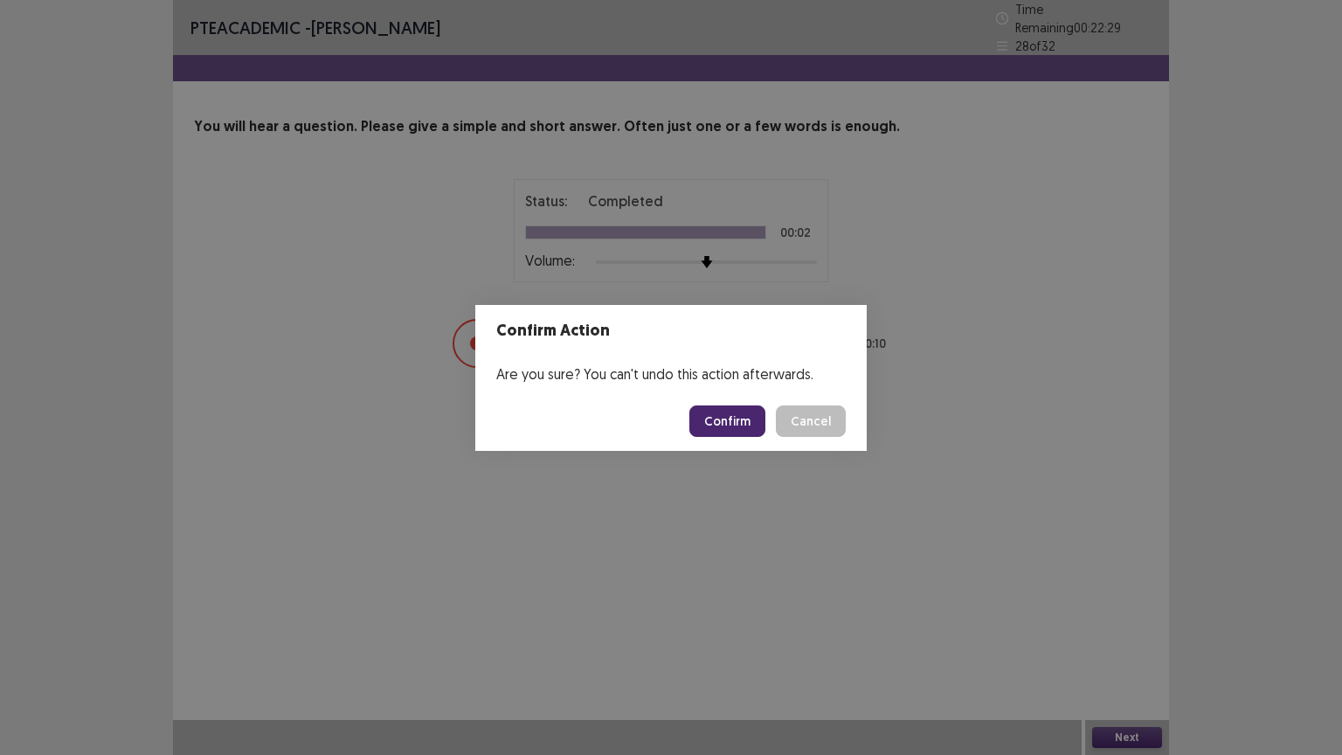
click at [731, 420] on button "Confirm" at bounding box center [728, 421] width 76 height 31
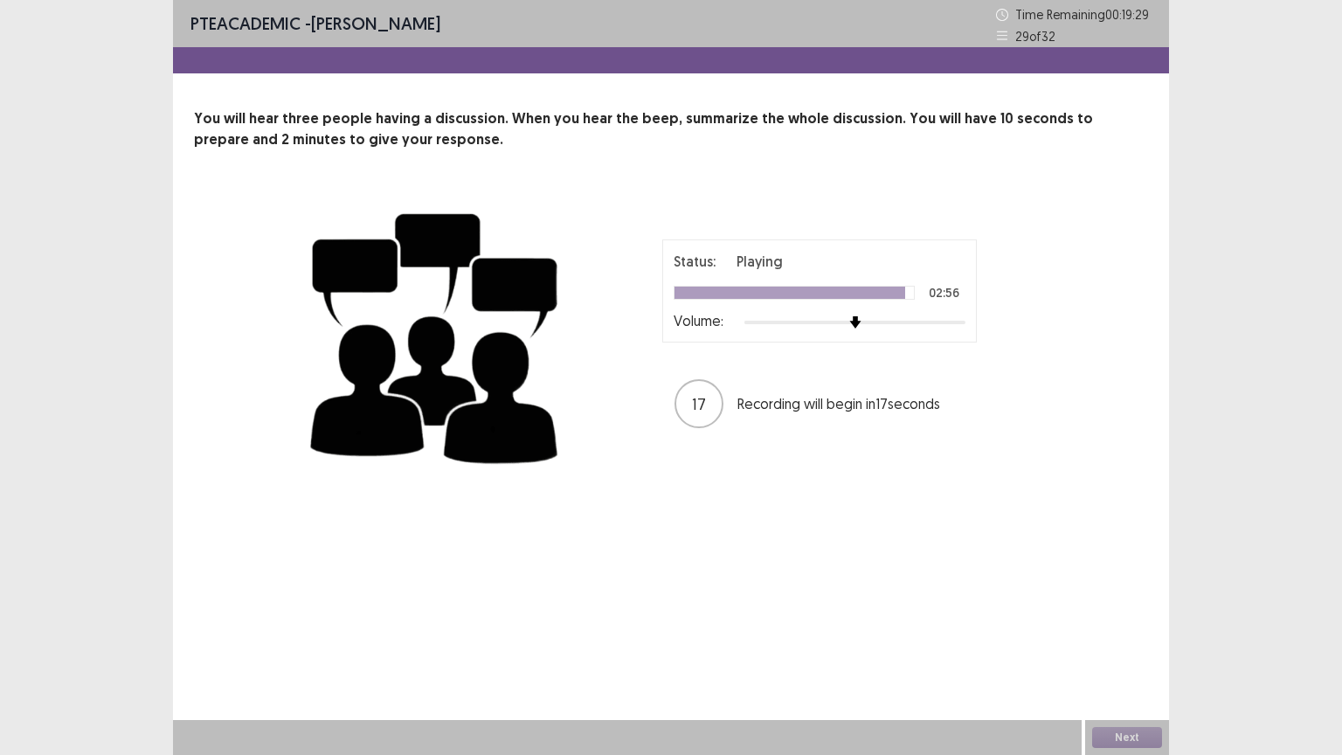
click at [805, 362] on div "Status: Playing 02:56 Volume: 17 Recording will begin in 17 seconds" at bounding box center [819, 334] width 437 height 191
click at [1122, 637] on button "Next" at bounding box center [1127, 737] width 70 height 21
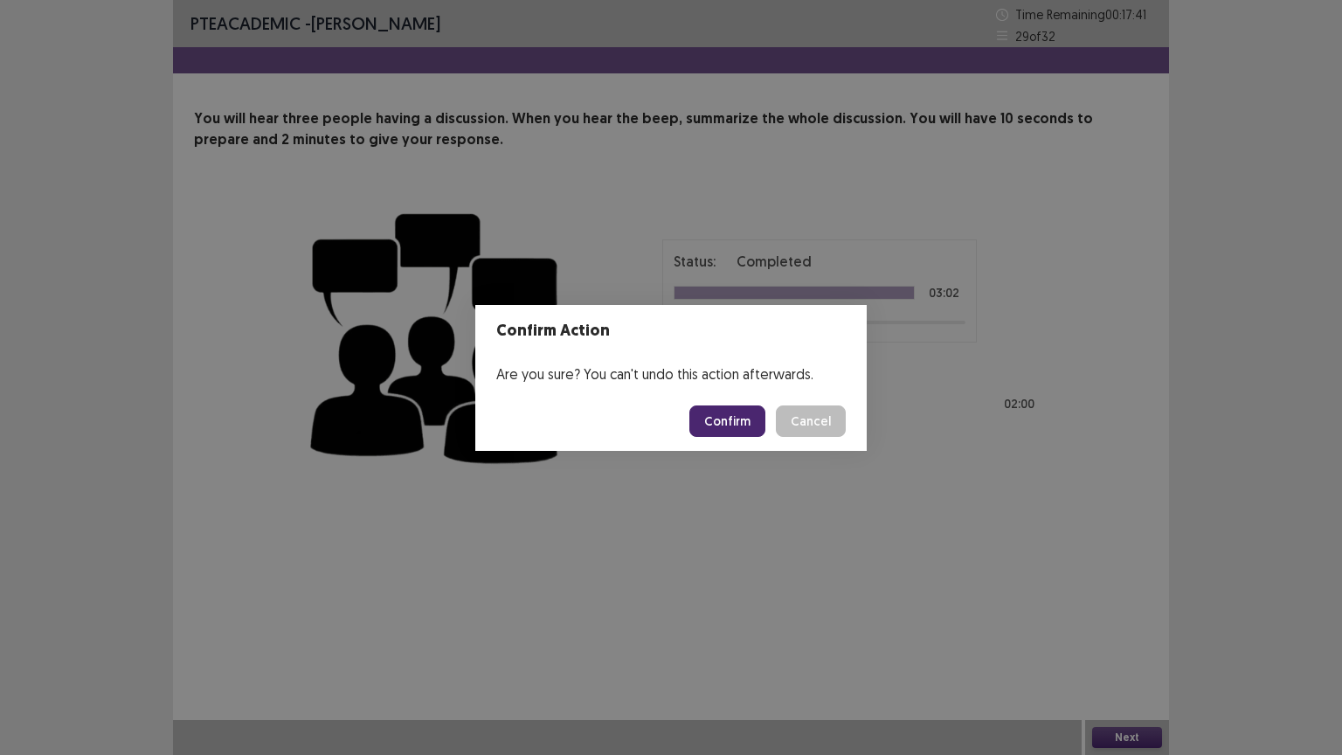
click at [741, 409] on button "Confirm" at bounding box center [728, 421] width 76 height 31
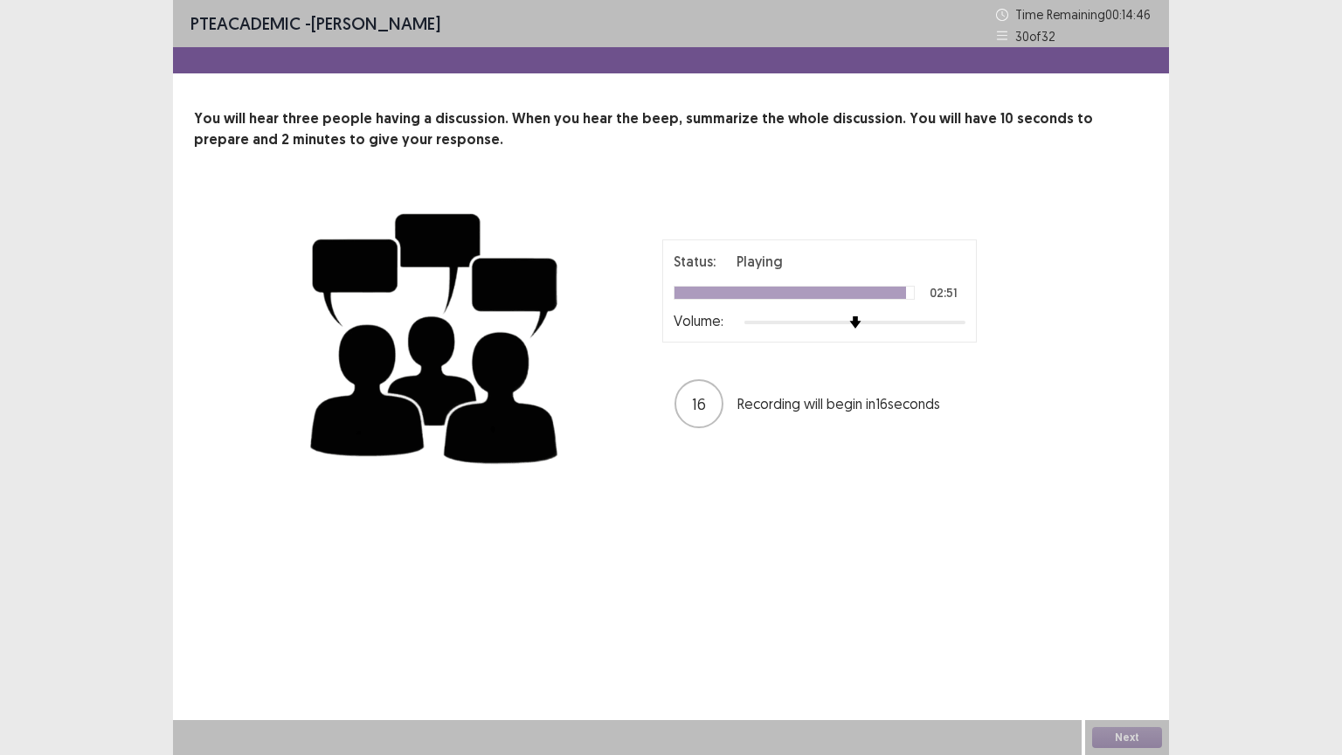
click at [741, 409] on p "Recording will begin in 16 seconds" at bounding box center [851, 403] width 227 height 21
click at [1115, 637] on button "Next" at bounding box center [1127, 737] width 70 height 21
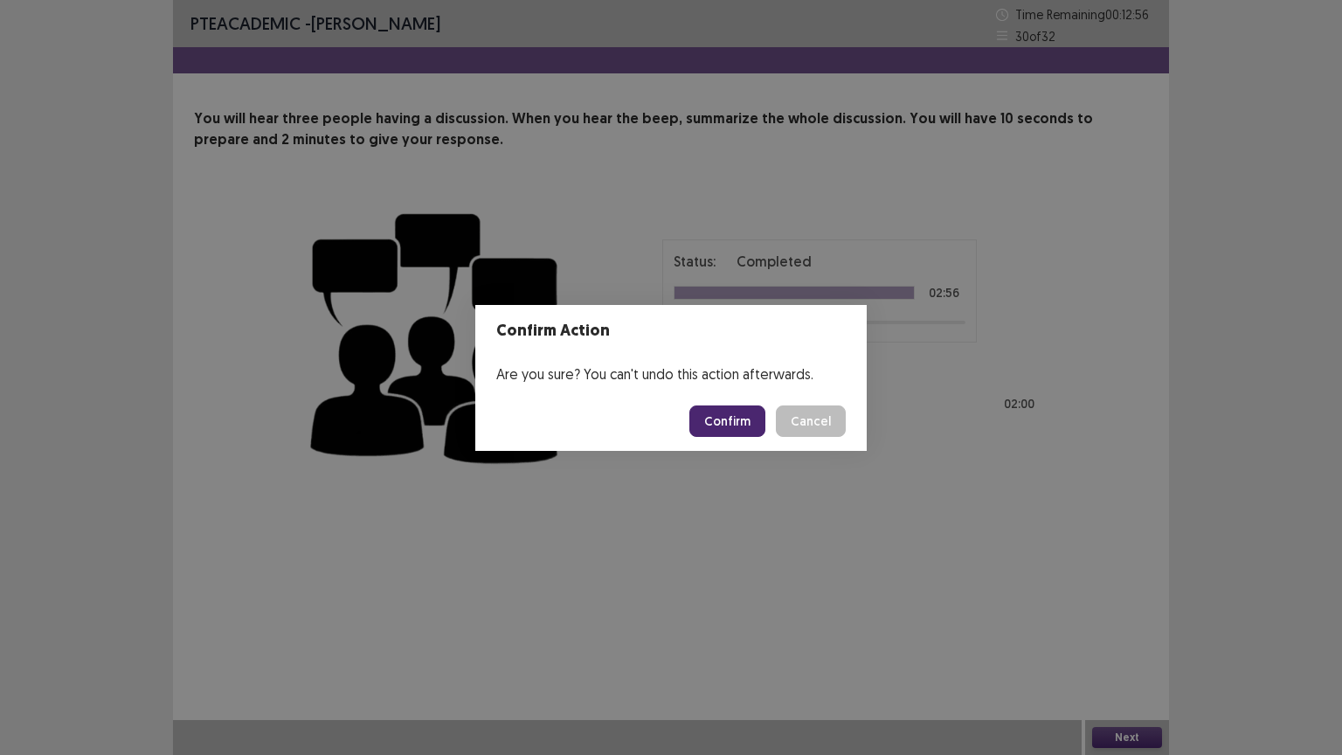
click at [742, 416] on button "Confirm" at bounding box center [728, 421] width 76 height 31
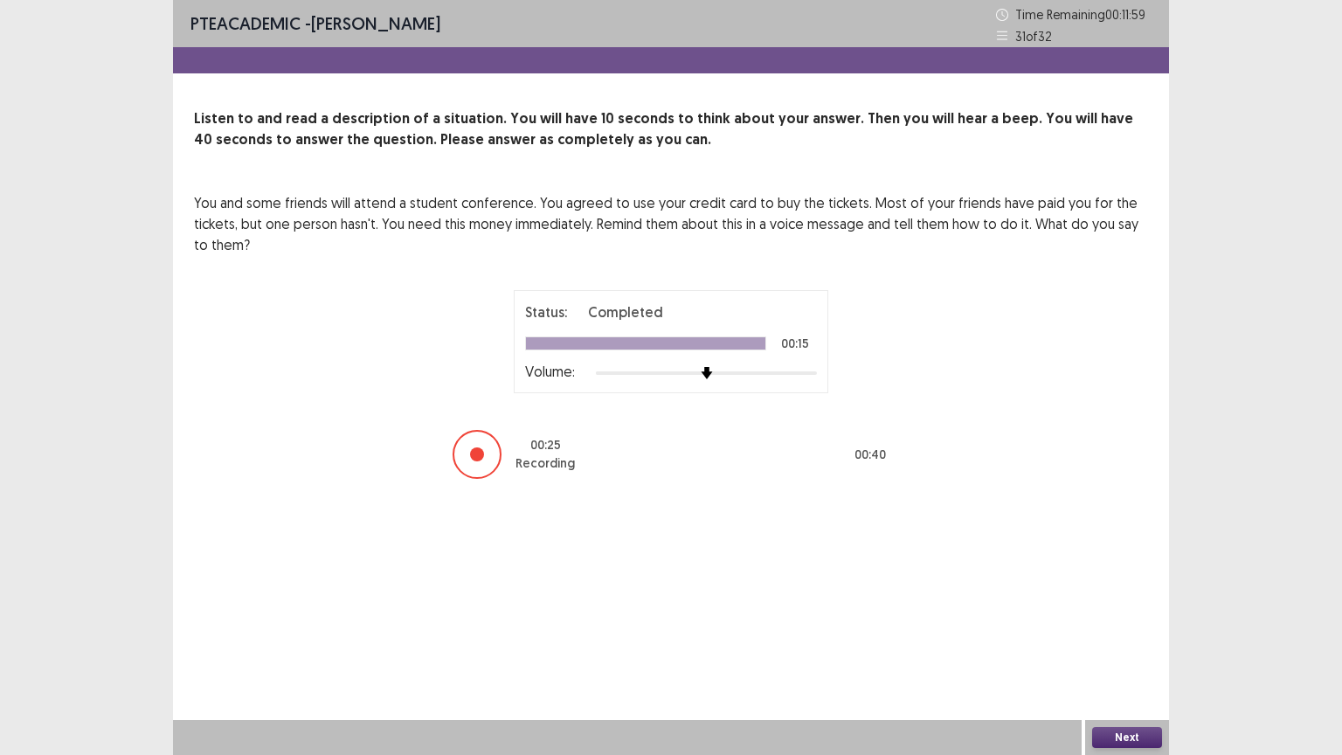
click at [1131, 637] on button "Next" at bounding box center [1127, 737] width 70 height 21
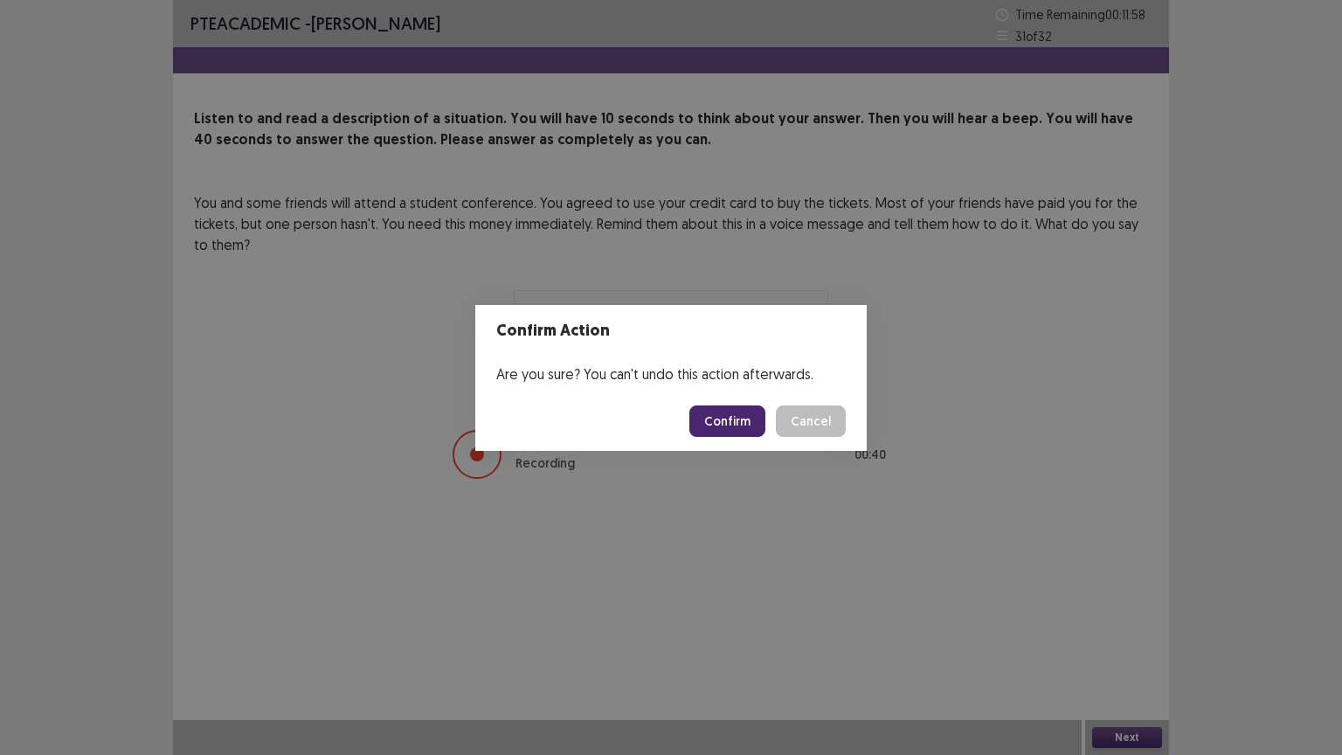
click at [732, 412] on button "Confirm" at bounding box center [728, 421] width 76 height 31
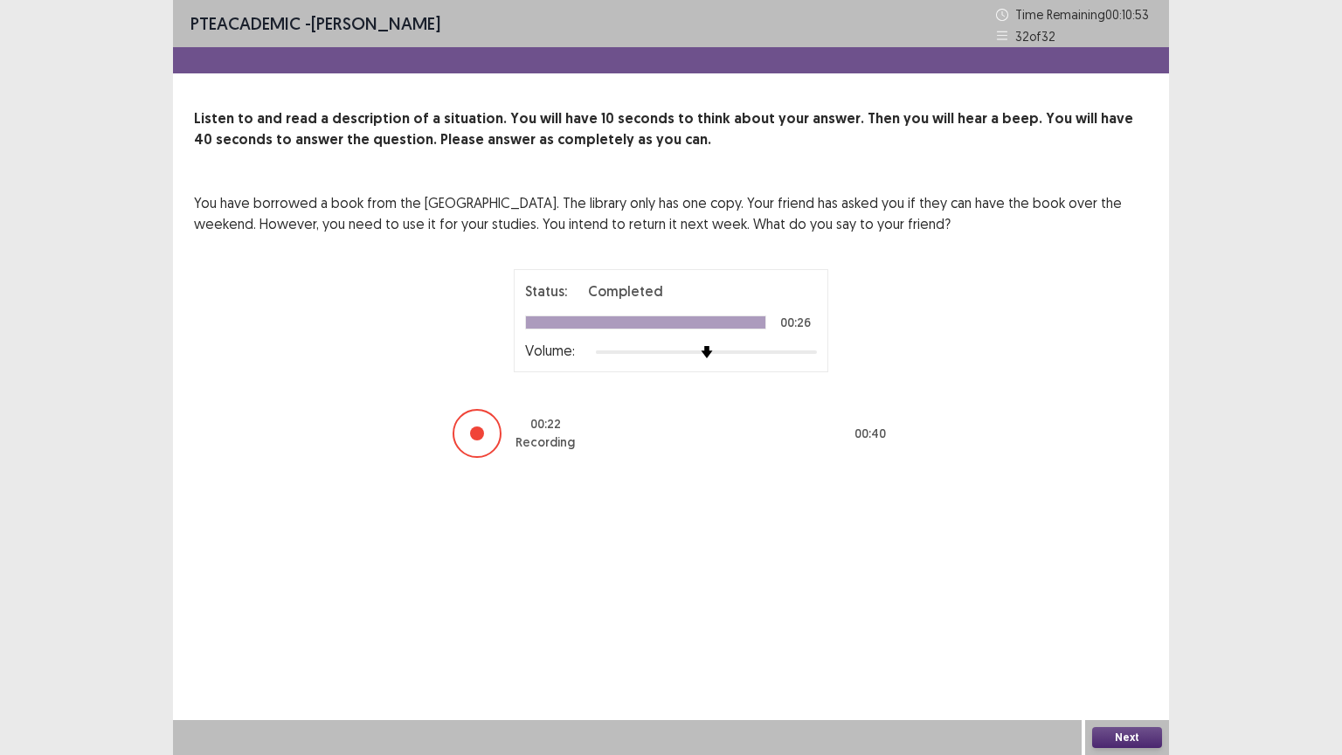
click at [1124, 637] on button "Next" at bounding box center [1127, 737] width 70 height 21
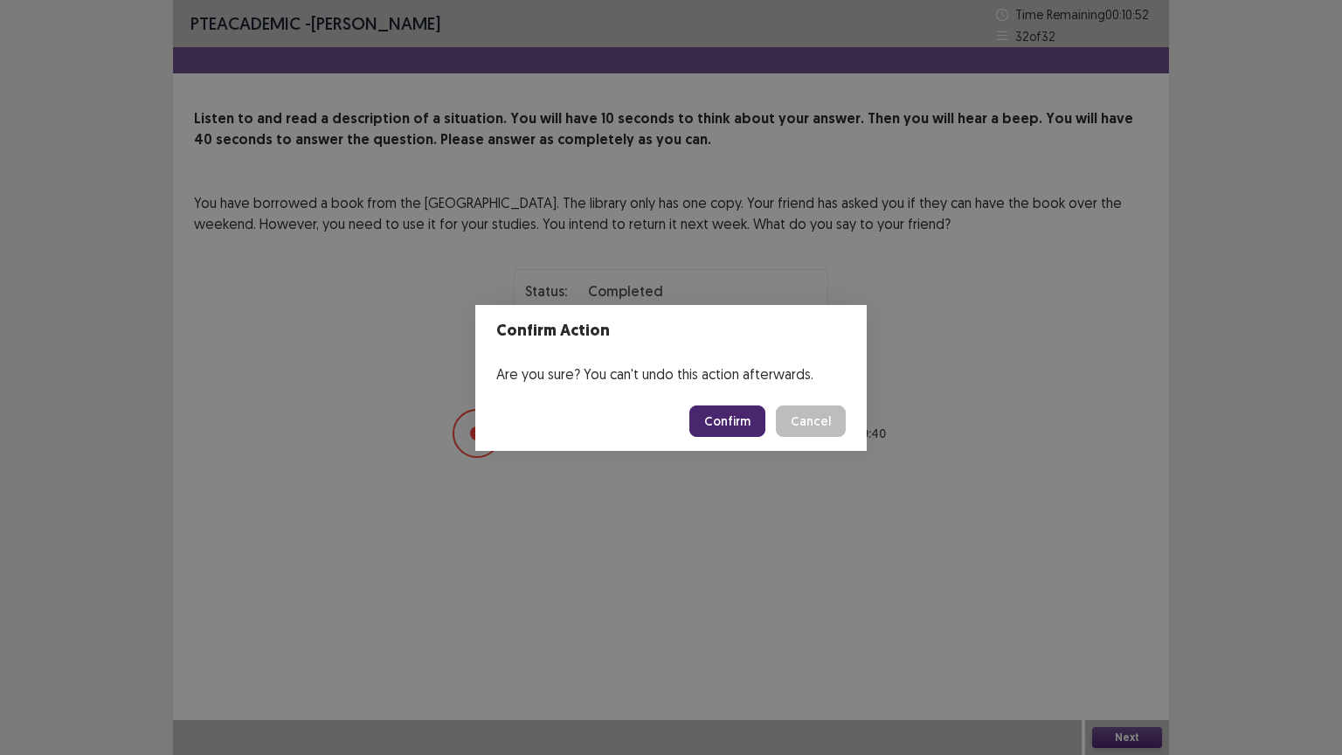
drag, startPoint x: 727, startPoint y: 420, endPoint x: 720, endPoint y: 402, distance: 19.6
click at [727, 419] on button "Confirm" at bounding box center [728, 421] width 76 height 31
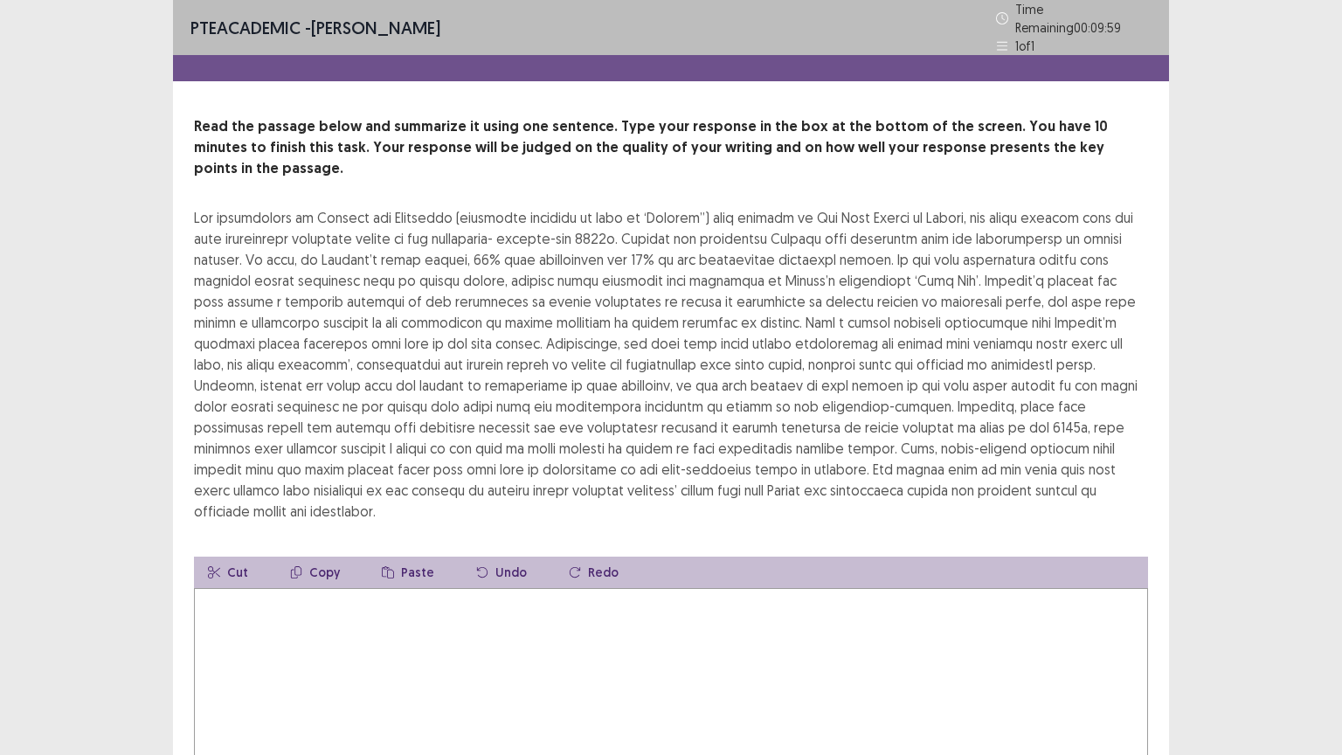
drag, startPoint x: 253, startPoint y: 607, endPoint x: 261, endPoint y: 597, distance: 13.1
click at [255, 605] on textarea at bounding box center [671, 684] width 954 height 192
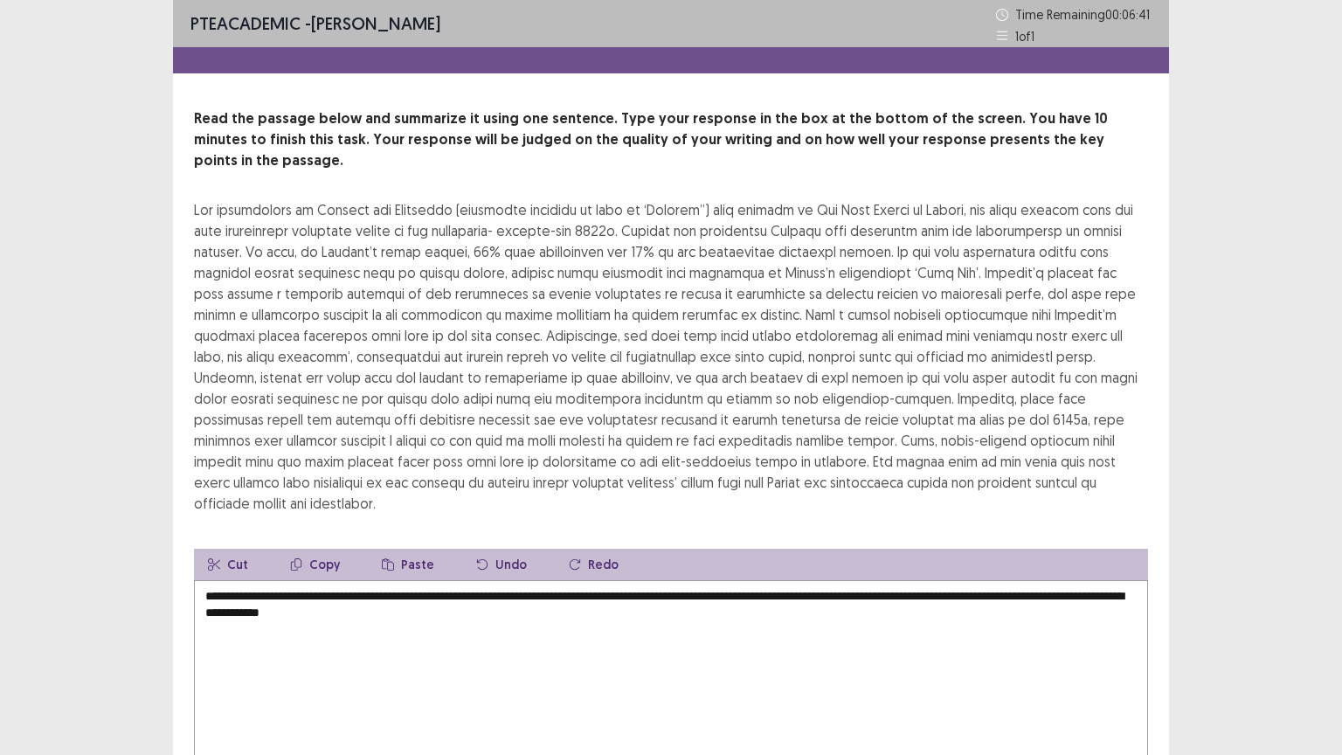
click at [447, 594] on textarea "**********" at bounding box center [671, 676] width 954 height 192
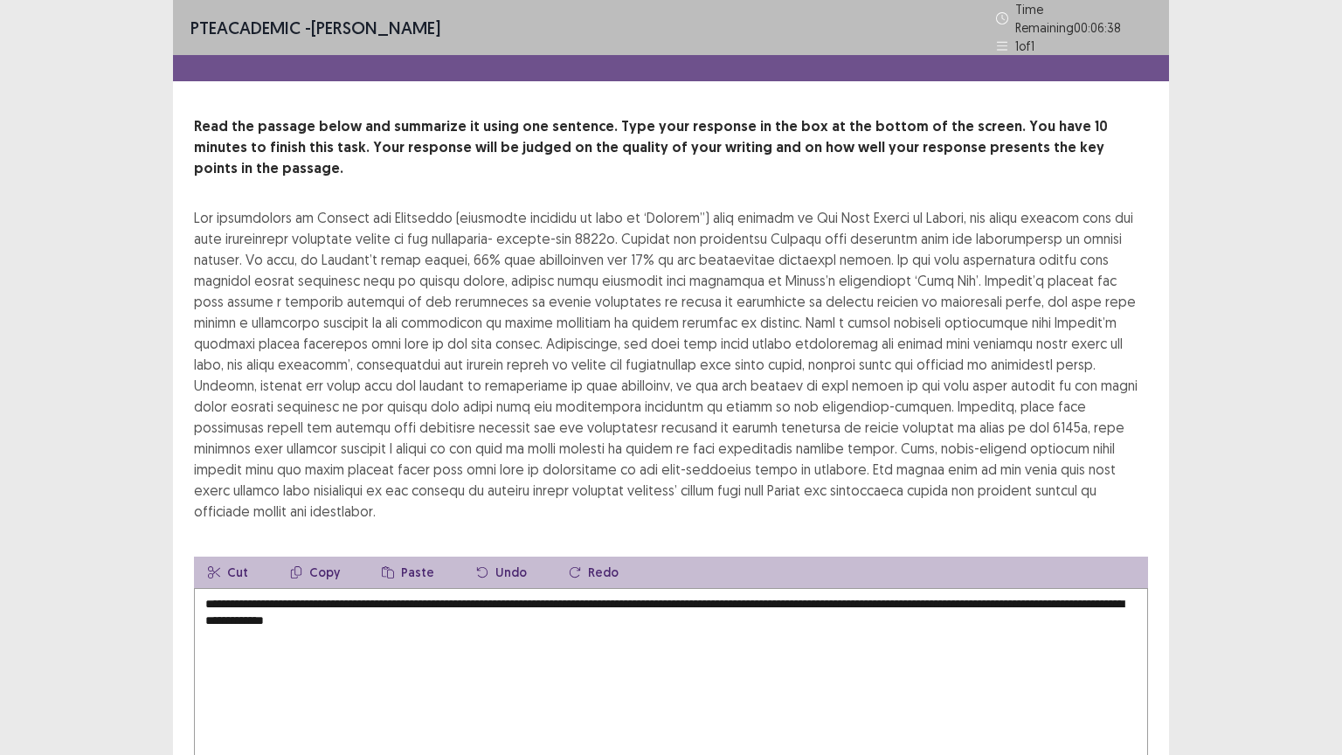
click at [517, 600] on textarea "**********" at bounding box center [671, 684] width 954 height 192
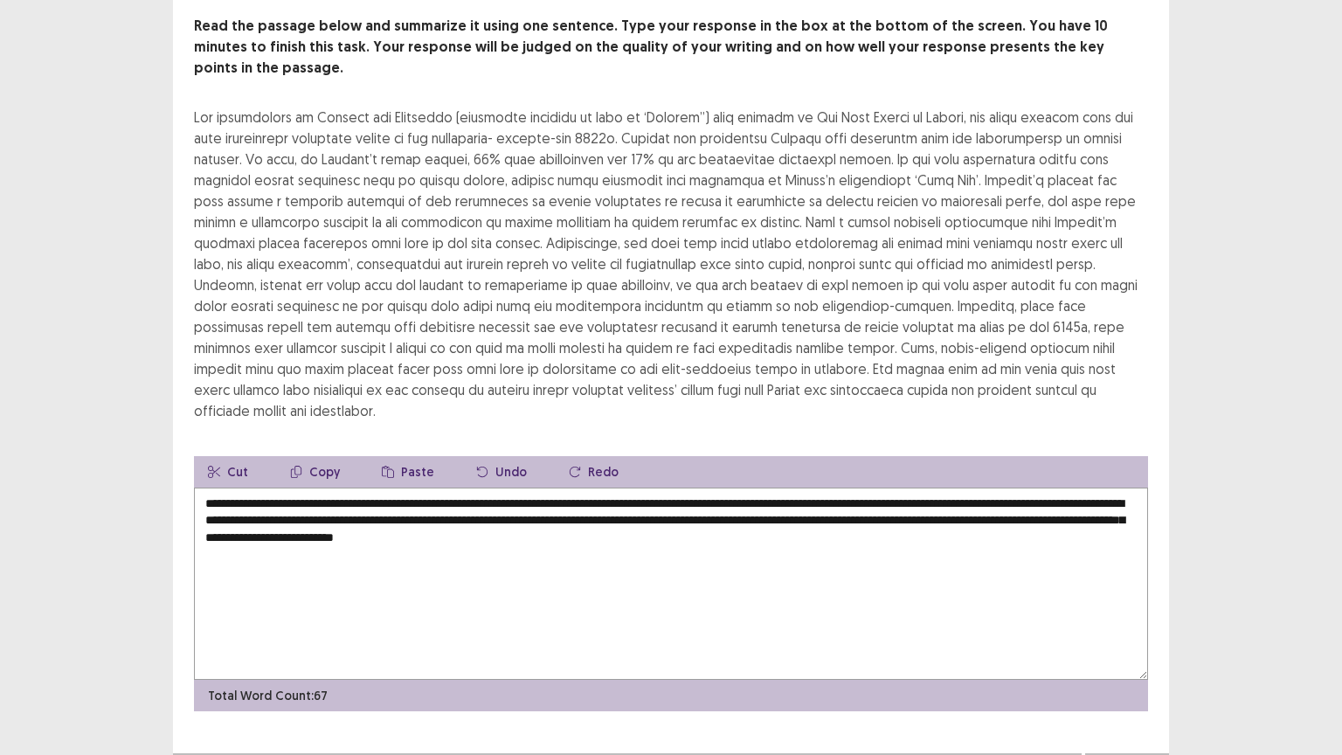
scroll to position [105, 0]
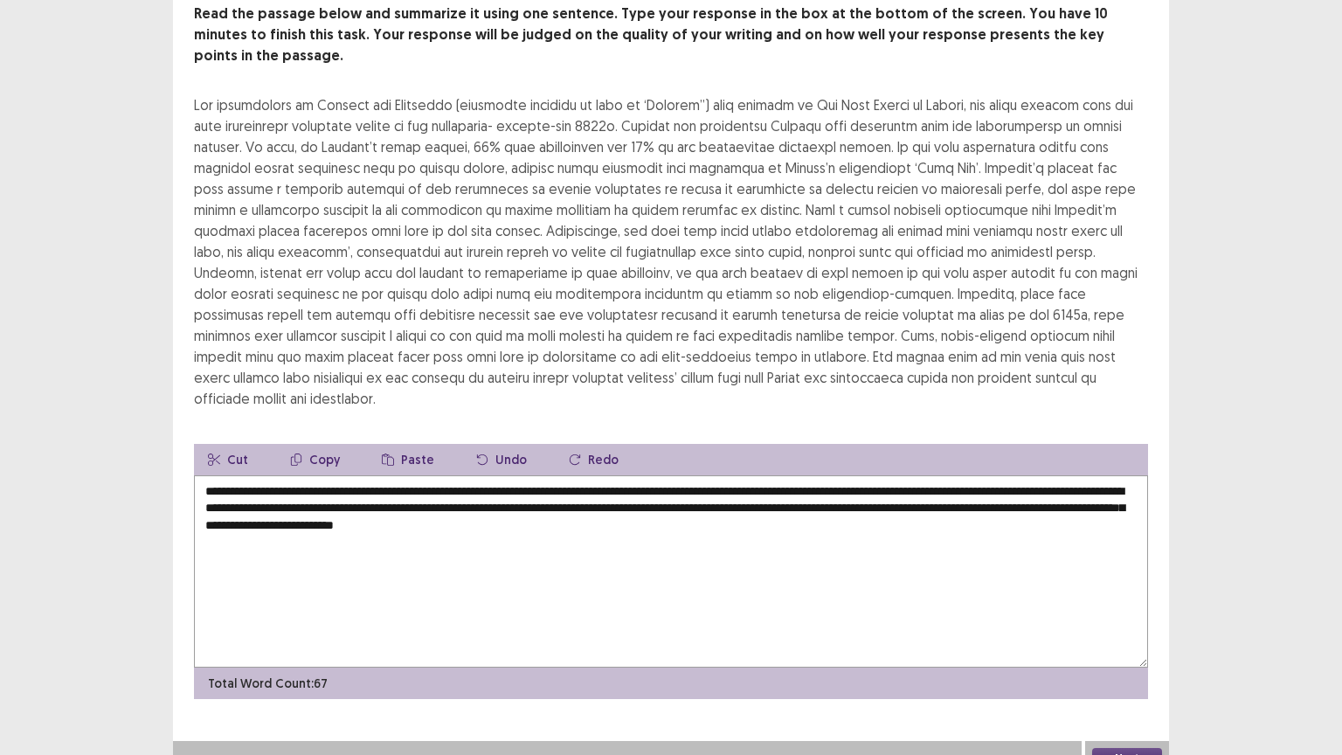
type textarea "**********"
click at [1136, 637] on button "Next" at bounding box center [1127, 758] width 70 height 21
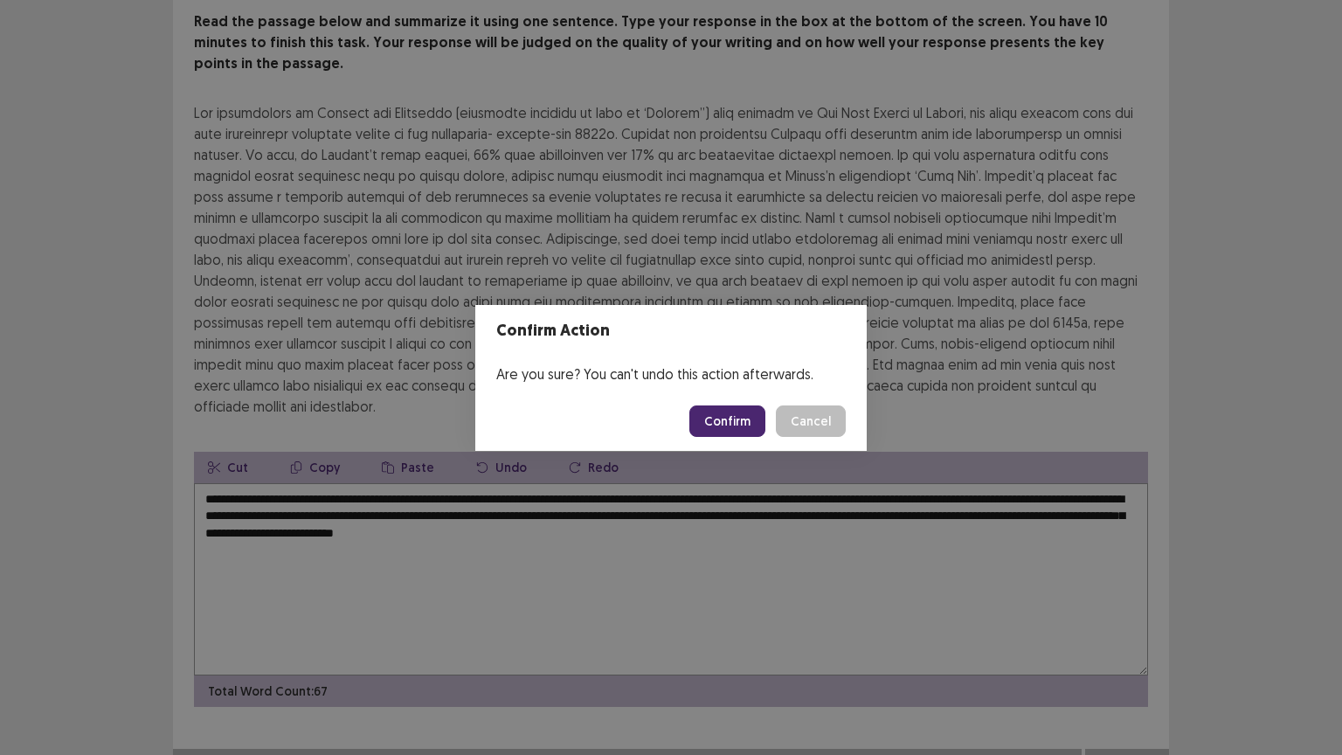
click at [738, 423] on button "Confirm" at bounding box center [728, 421] width 76 height 31
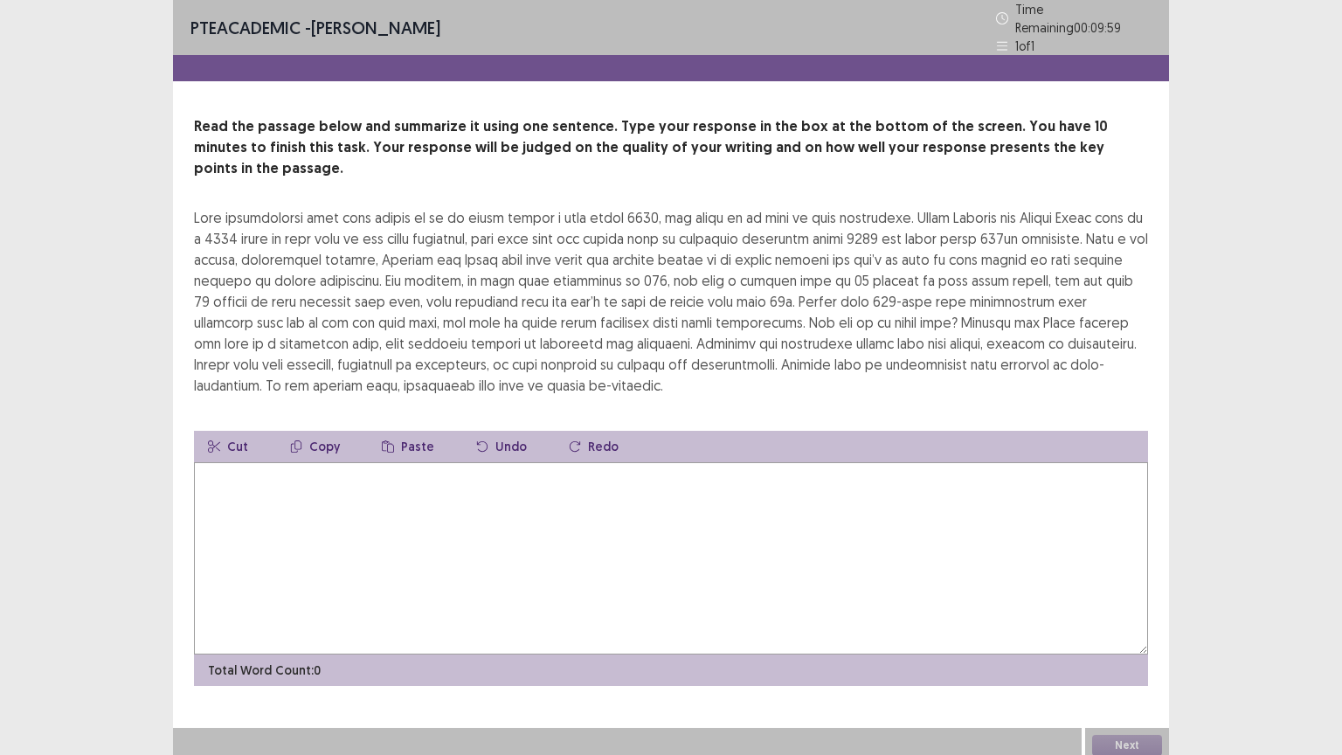
click at [219, 462] on textarea at bounding box center [671, 558] width 954 height 192
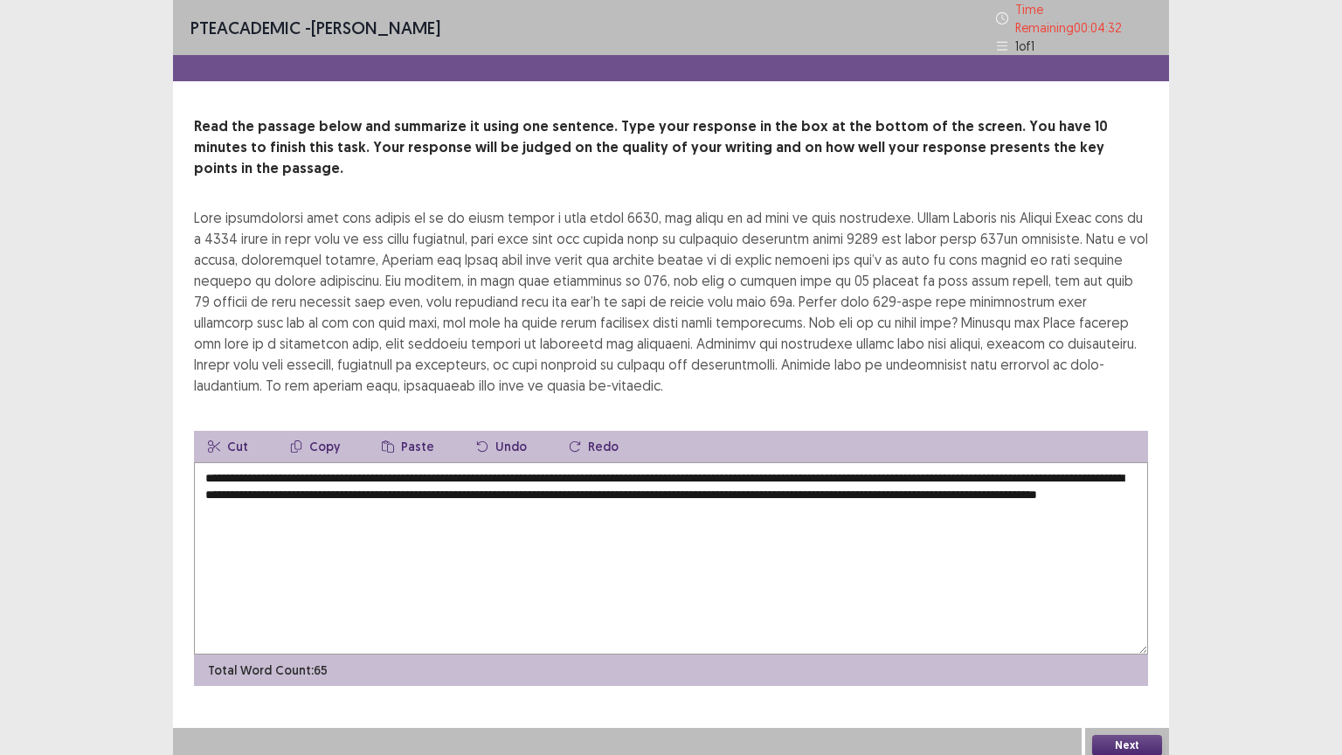
type textarea "**********"
click at [1148, 637] on button "Next" at bounding box center [1127, 745] width 70 height 21
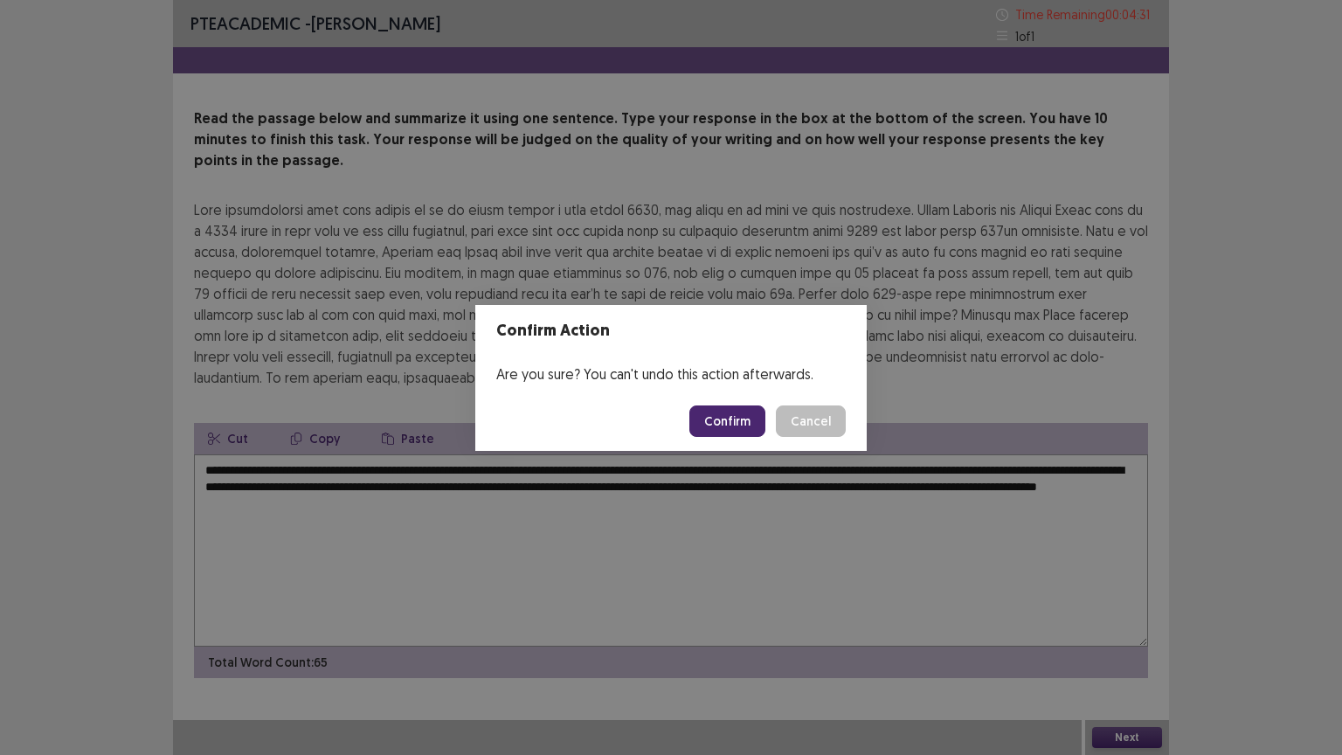
click at [738, 410] on button "Confirm" at bounding box center [728, 421] width 76 height 31
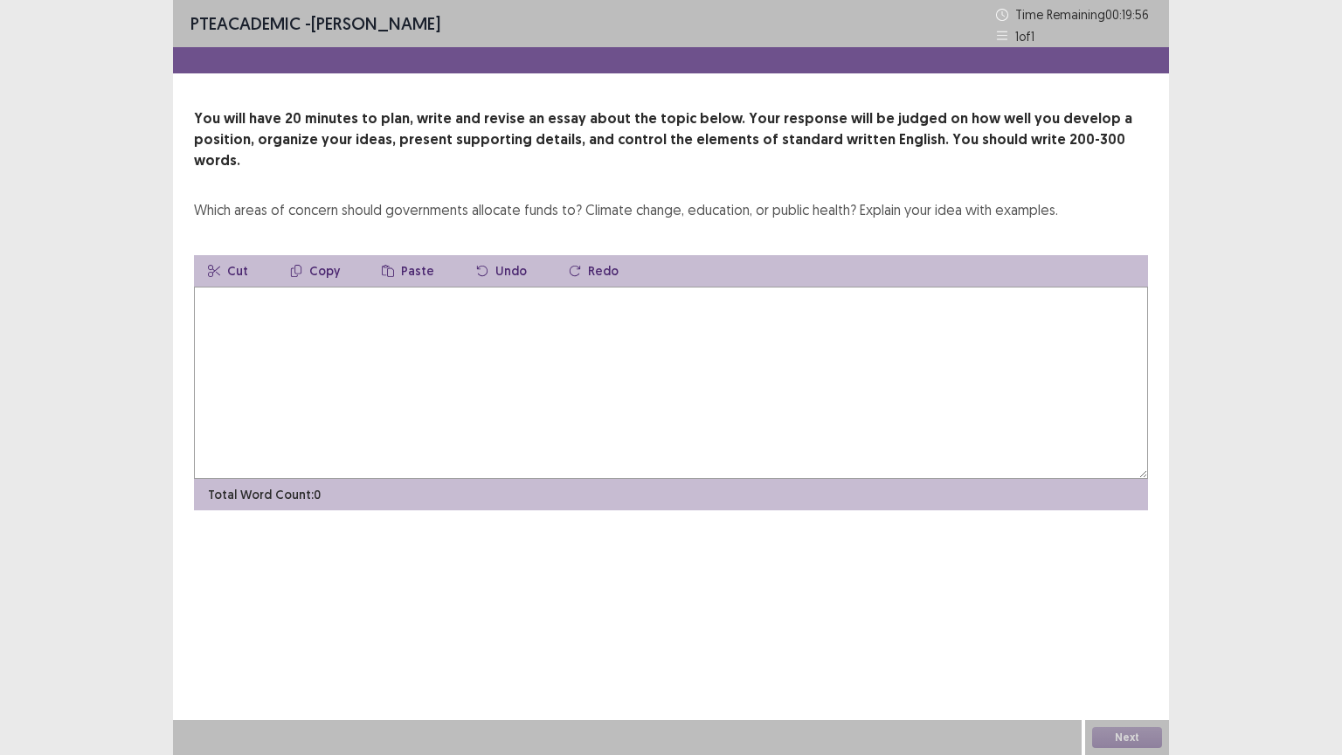
click at [251, 311] on textarea at bounding box center [671, 383] width 954 height 192
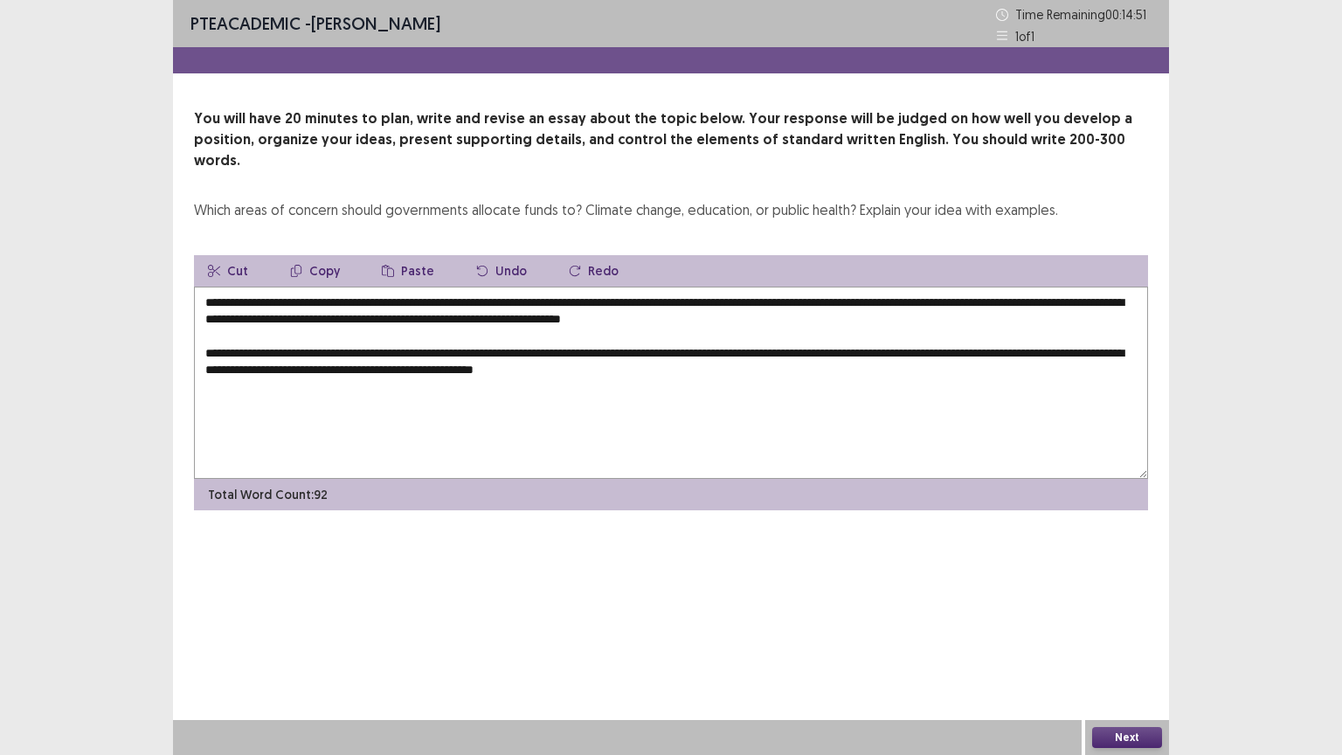
click at [614, 347] on textarea "**********" at bounding box center [671, 383] width 954 height 192
click at [615, 350] on textarea "**********" at bounding box center [671, 383] width 954 height 192
click at [694, 343] on textarea "**********" at bounding box center [671, 383] width 954 height 192
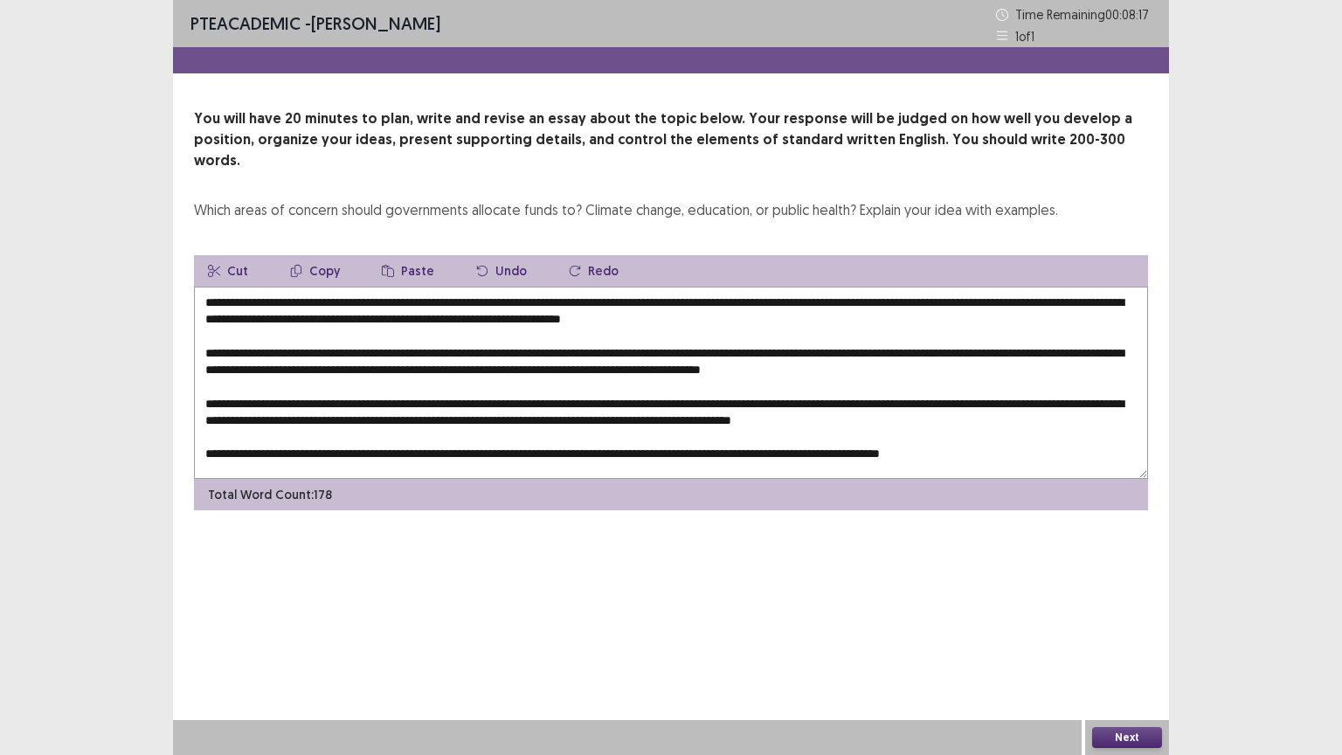
click at [309, 287] on textarea at bounding box center [671, 383] width 954 height 192
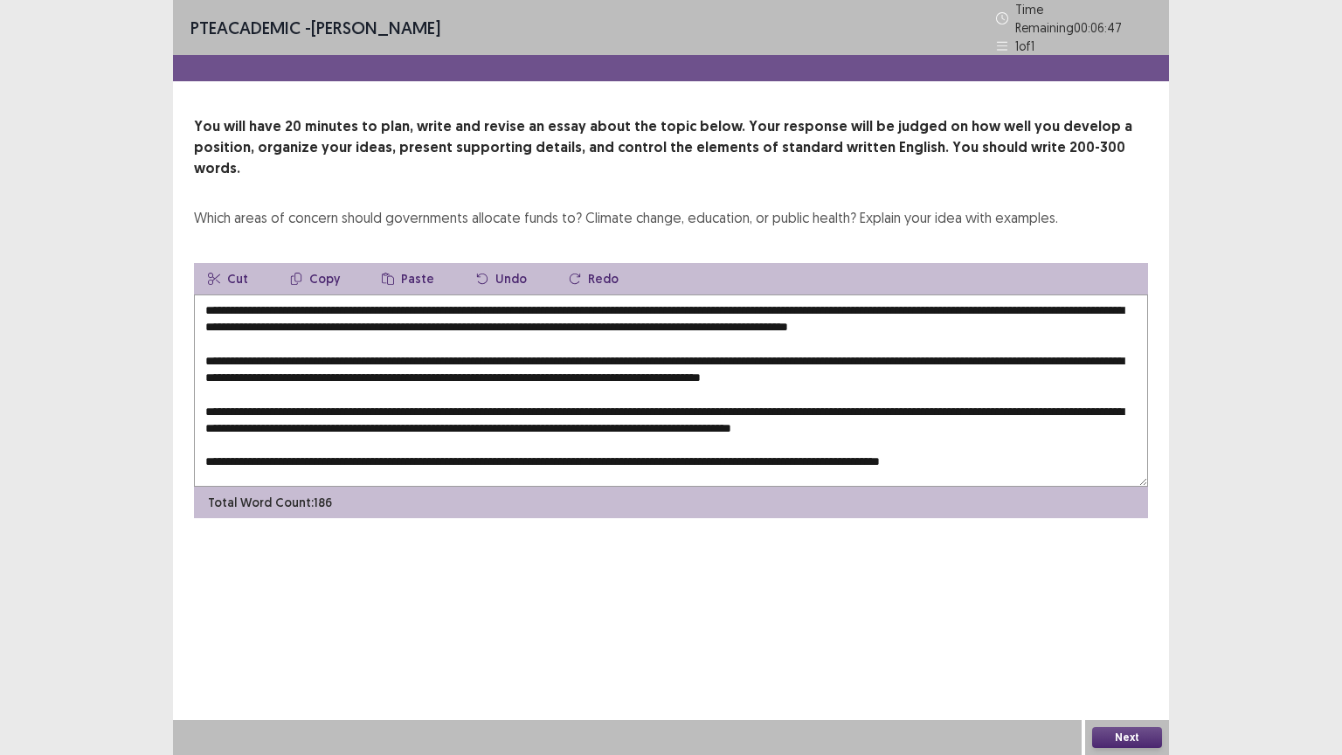
drag, startPoint x: 600, startPoint y: 281, endPoint x: 283, endPoint y: 283, distance: 316.4
click at [283, 295] on textarea at bounding box center [671, 391] width 954 height 192
drag, startPoint x: 325, startPoint y: 244, endPoint x: 336, endPoint y: 257, distance: 17.3
click at [325, 263] on button "Copy" at bounding box center [315, 278] width 78 height 31
click at [482, 347] on textarea at bounding box center [671, 391] width 954 height 192
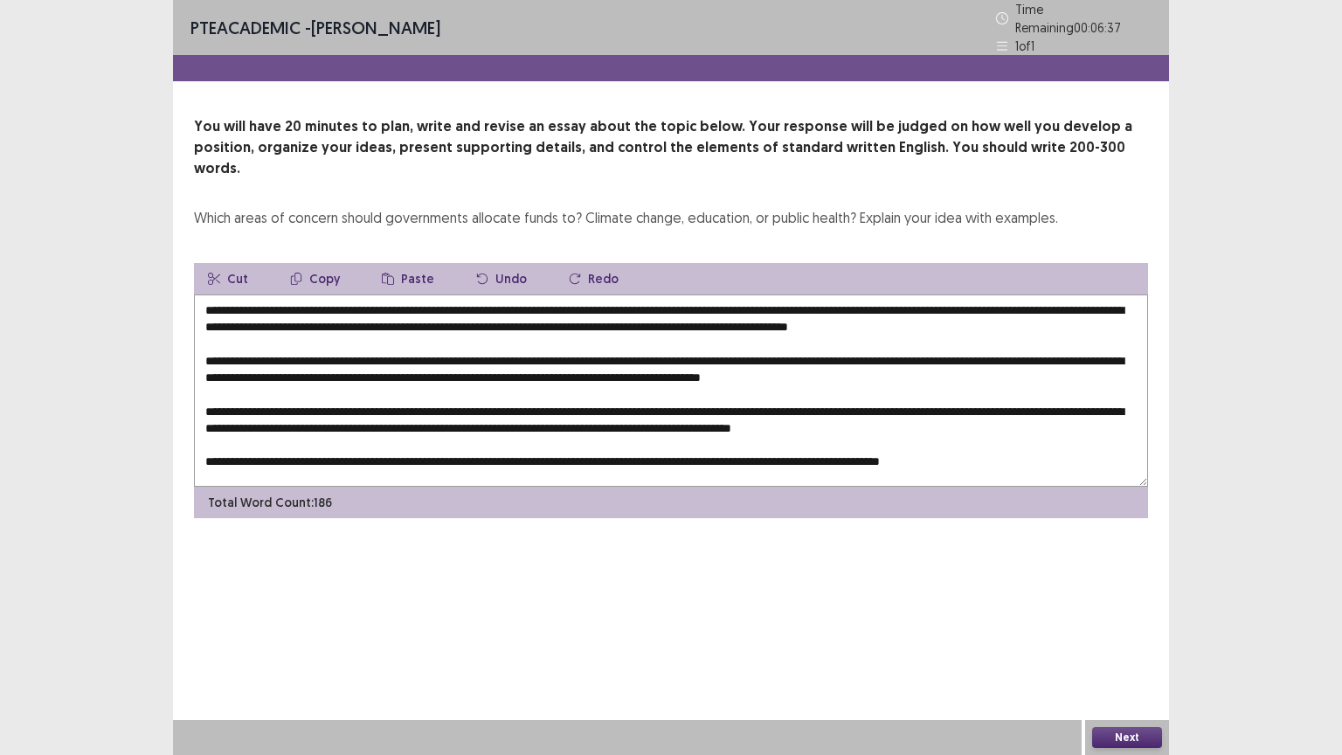
click at [413, 263] on button "Paste" at bounding box center [408, 278] width 80 height 31
drag, startPoint x: 74, startPoint y: 339, endPoint x: 128, endPoint y: 332, distance: 53.8
click at [77, 338] on div "PTE academic - [PERSON_NAME] Time Remaining 00 : 06 : 36 1 of 1 You will have 2…" at bounding box center [671, 377] width 1342 height 755
click at [393, 263] on button "Paste" at bounding box center [408, 278] width 80 height 31
click at [485, 350] on textarea at bounding box center [671, 391] width 954 height 192
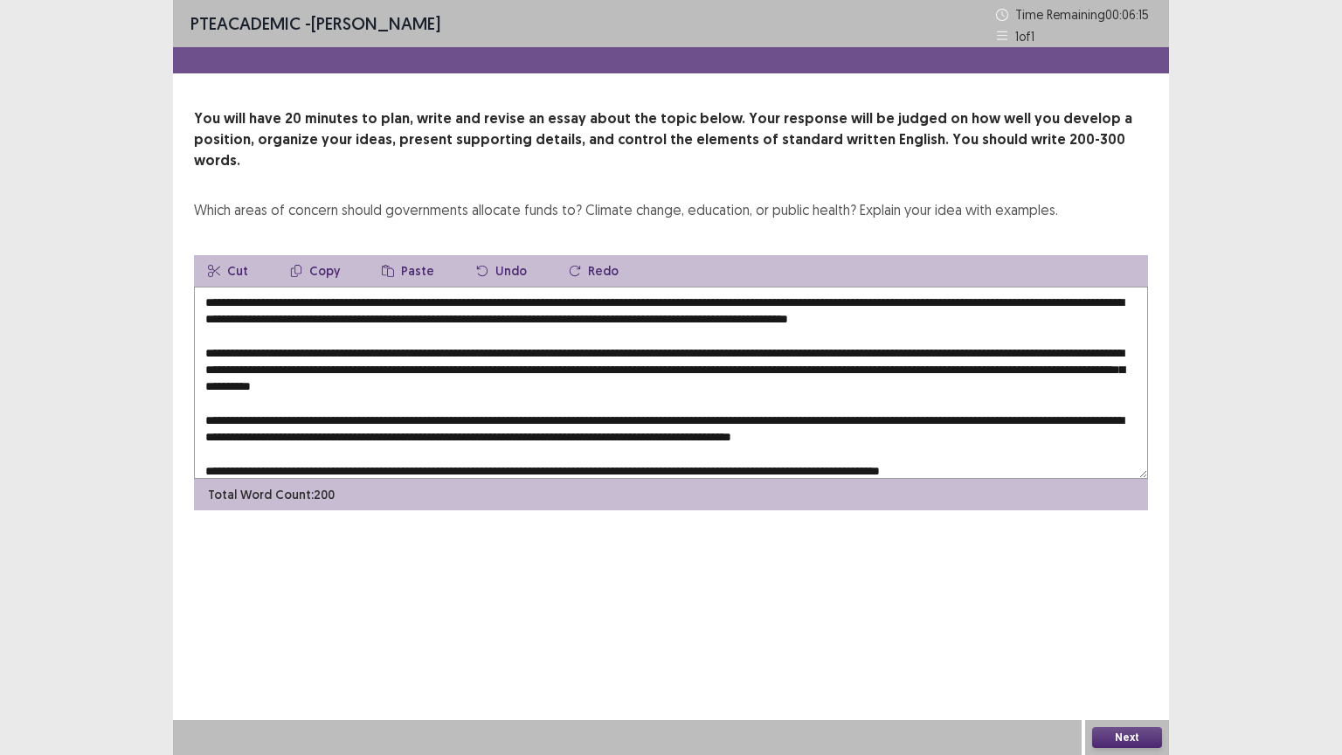
click at [773, 350] on textarea at bounding box center [671, 383] width 954 height 192
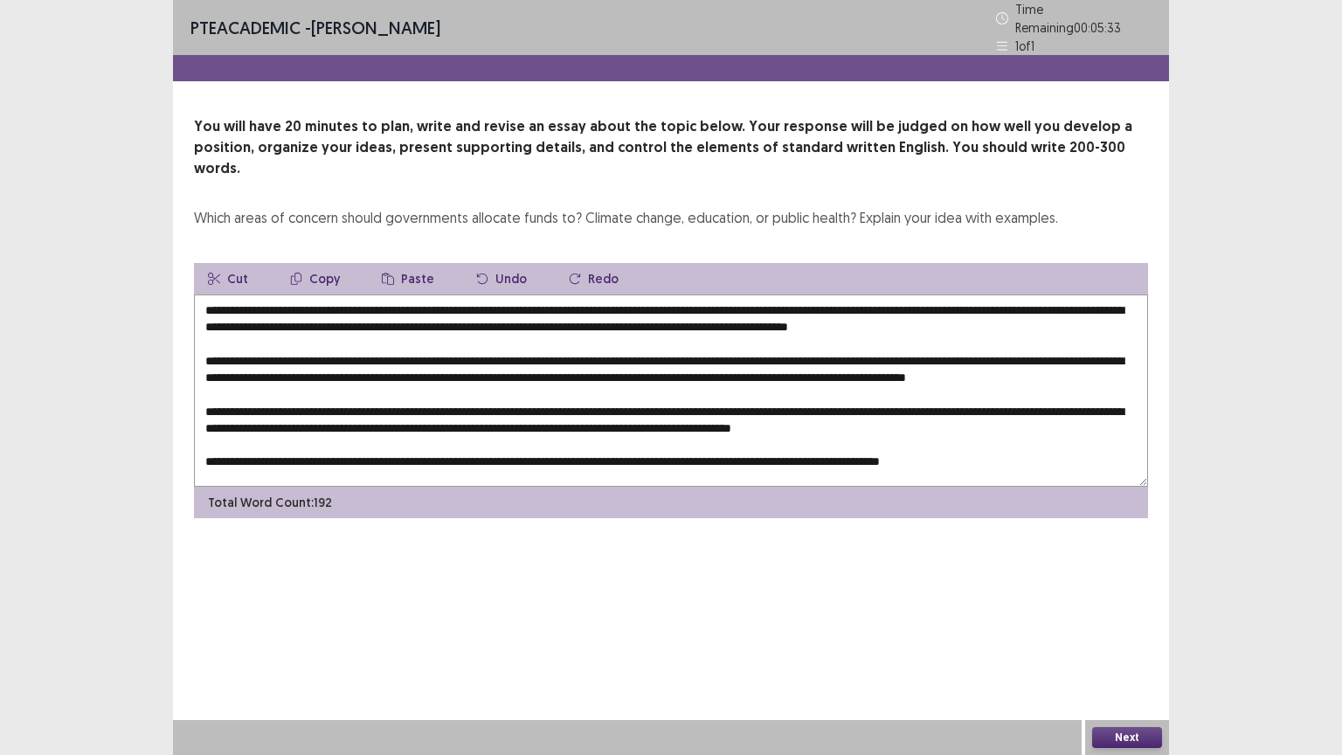
click at [1109, 366] on textarea at bounding box center [671, 391] width 954 height 192
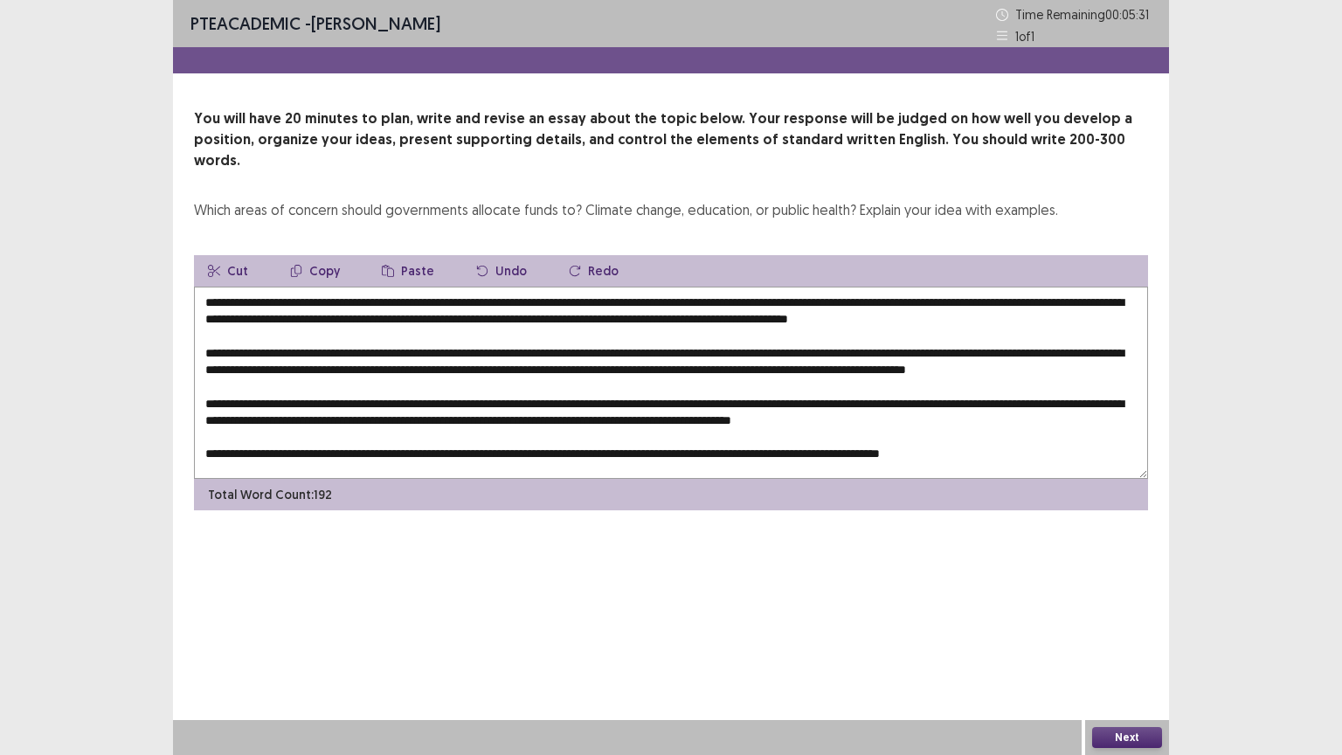
click at [413, 255] on button "Paste" at bounding box center [408, 270] width 80 height 31
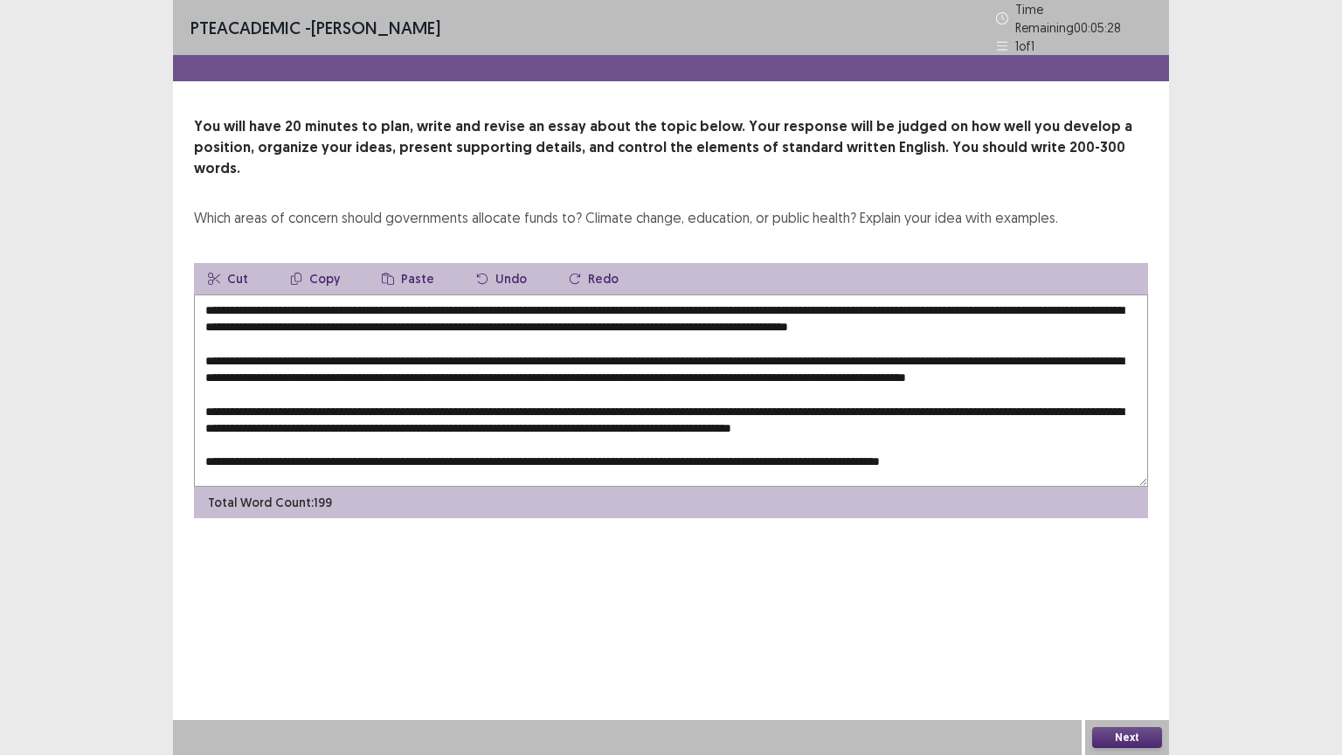
click at [231, 383] on textarea at bounding box center [671, 391] width 954 height 192
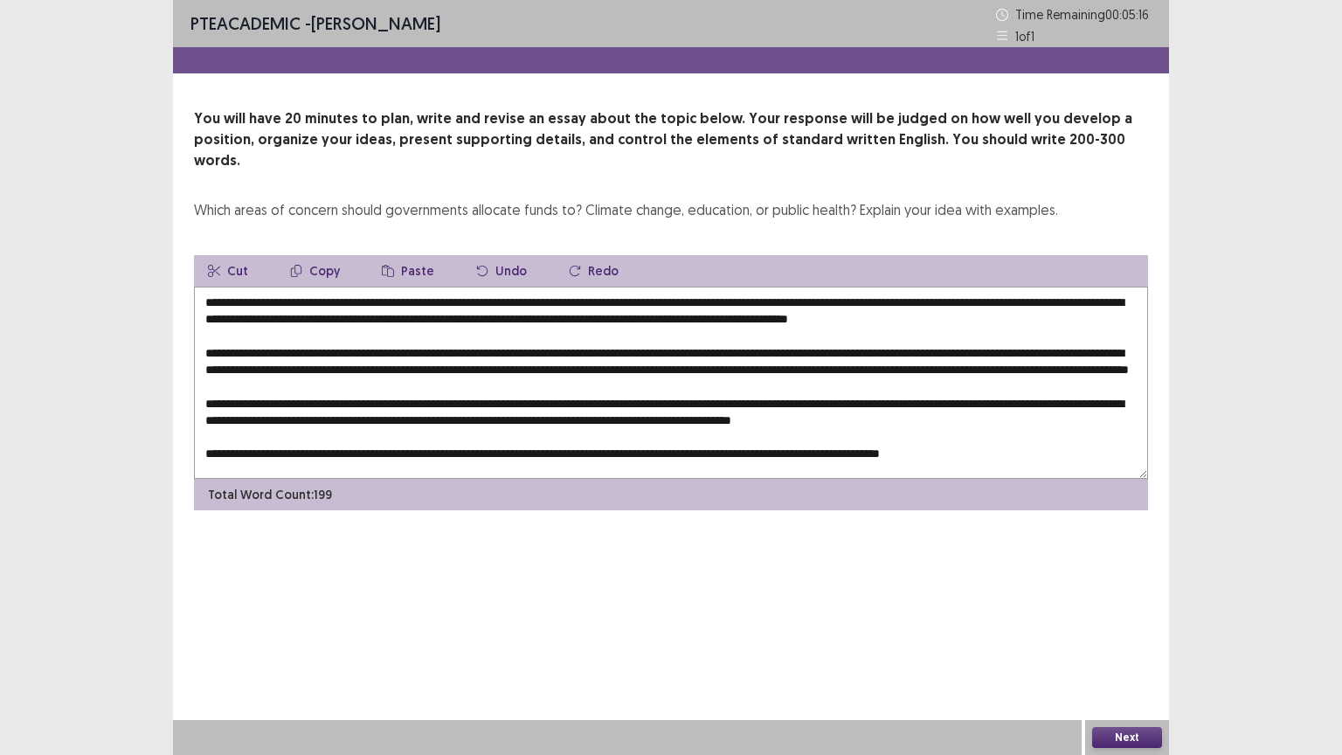
click at [487, 417] on textarea at bounding box center [671, 383] width 954 height 192
click at [409, 255] on button "Paste" at bounding box center [408, 270] width 80 height 31
click at [485, 418] on textarea at bounding box center [671, 383] width 954 height 192
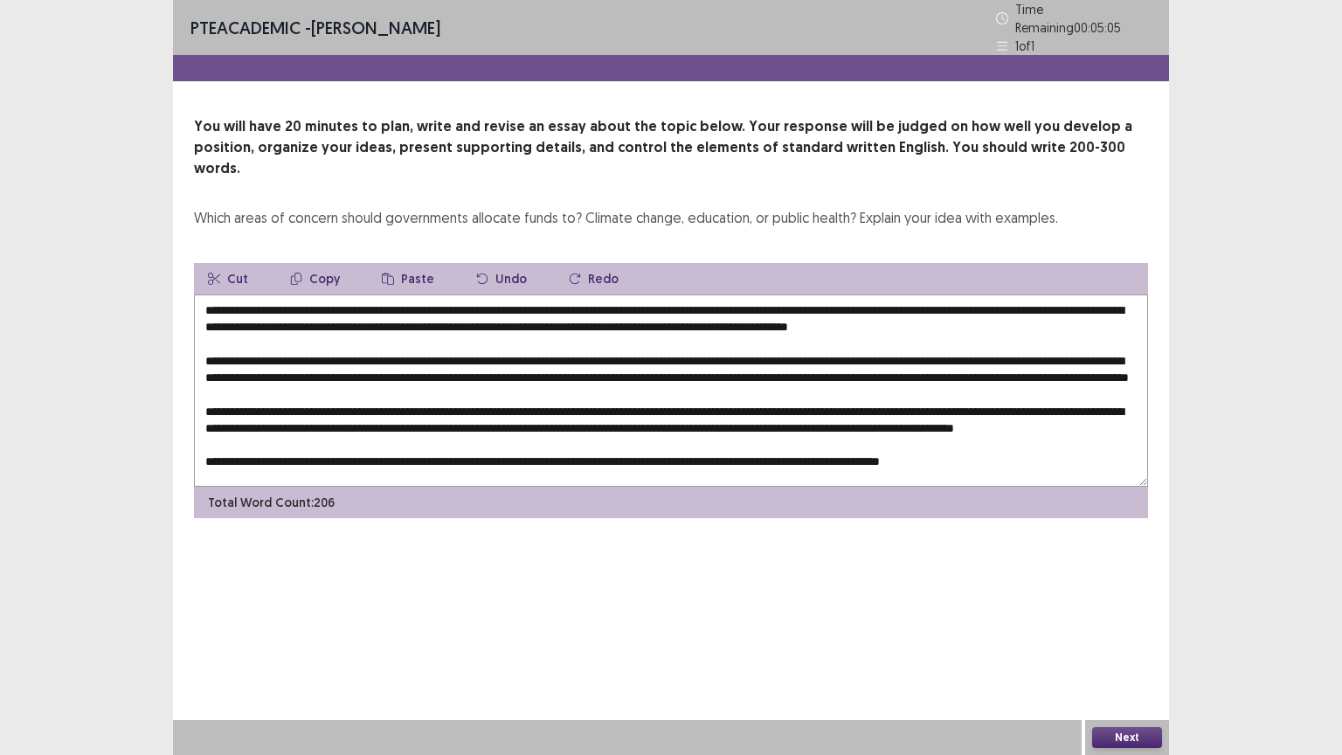
click at [329, 447] on textarea at bounding box center [671, 391] width 954 height 192
click at [401, 263] on button "Paste" at bounding box center [408, 278] width 80 height 31
click at [329, 447] on textarea at bounding box center [671, 391] width 954 height 192
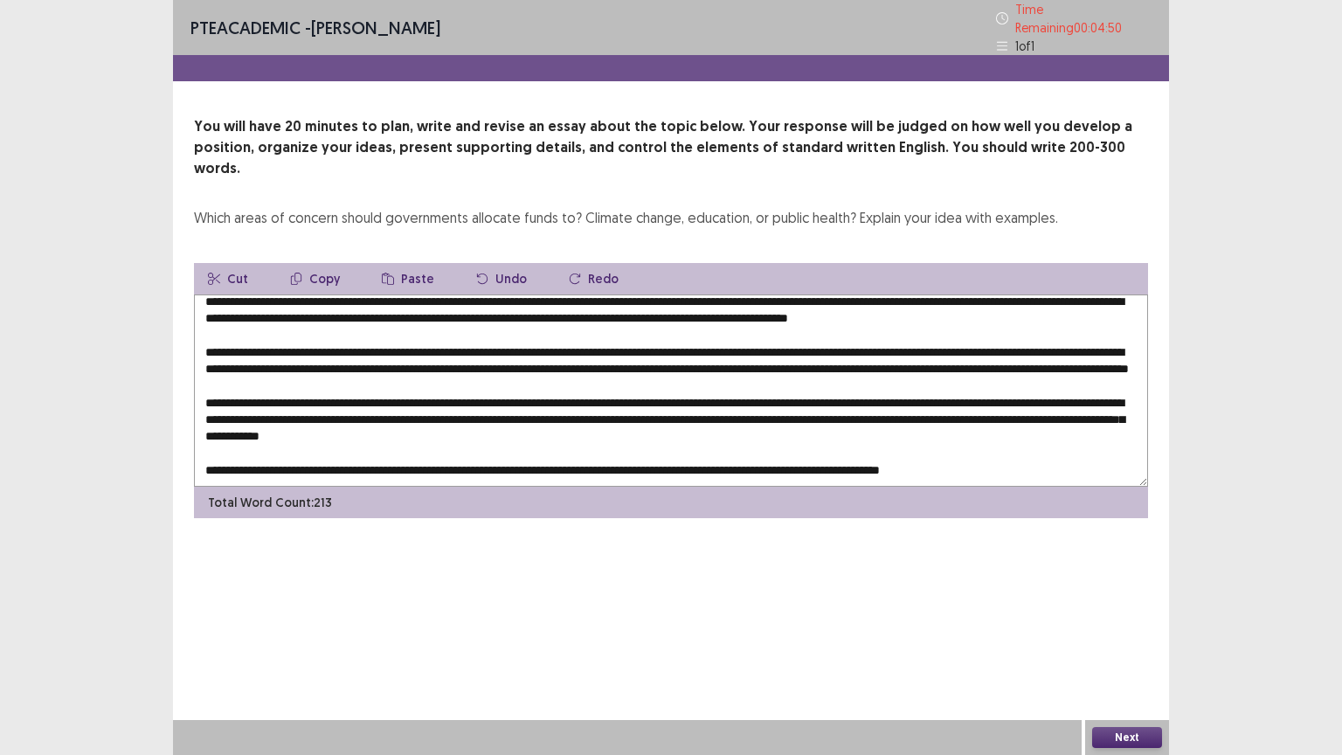
scroll to position [42, 0]
click at [639, 440] on textarea at bounding box center [671, 391] width 954 height 192
click at [413, 263] on button "Paste" at bounding box center [408, 278] width 80 height 31
click at [640, 444] on textarea at bounding box center [671, 391] width 954 height 192
click at [836, 325] on textarea at bounding box center [671, 391] width 954 height 192
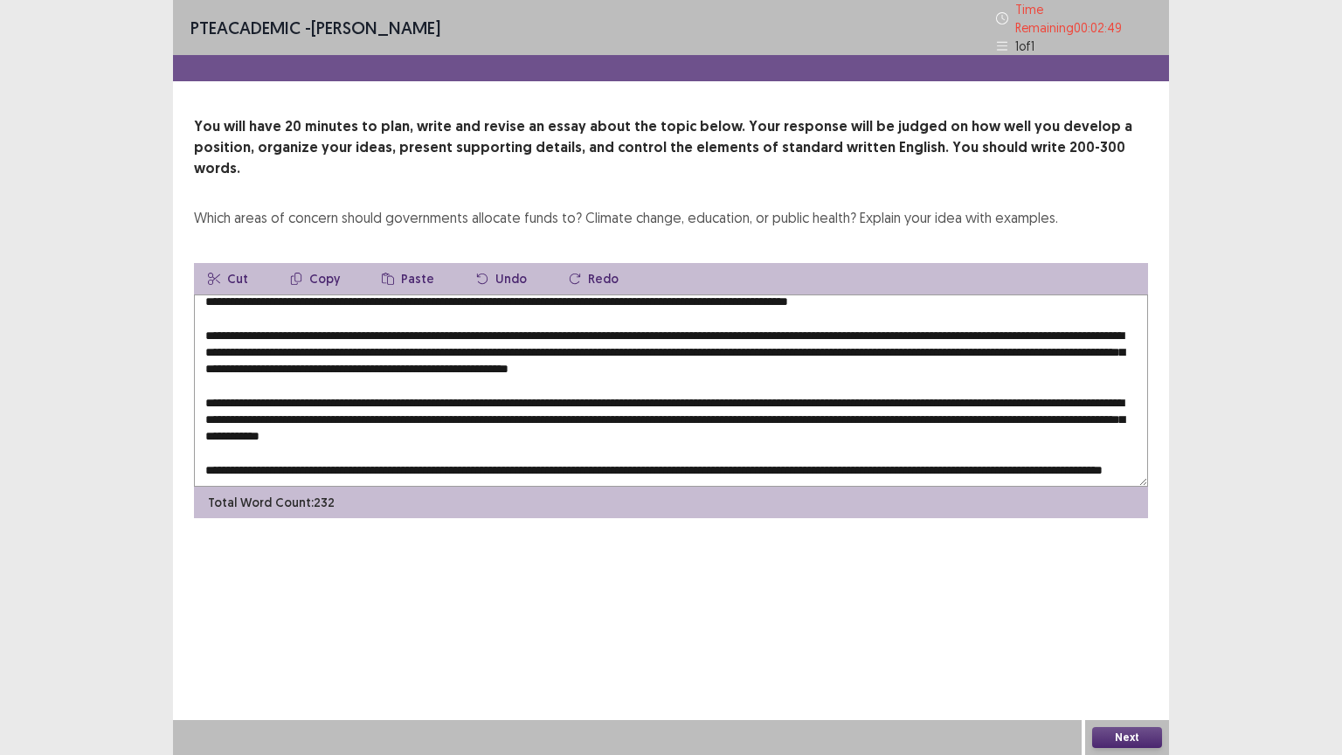
click at [315, 339] on textarea at bounding box center [671, 391] width 954 height 192
drag, startPoint x: 262, startPoint y: 347, endPoint x: 836, endPoint y: 329, distance: 573.6
click at [836, 329] on textarea at bounding box center [671, 391] width 954 height 192
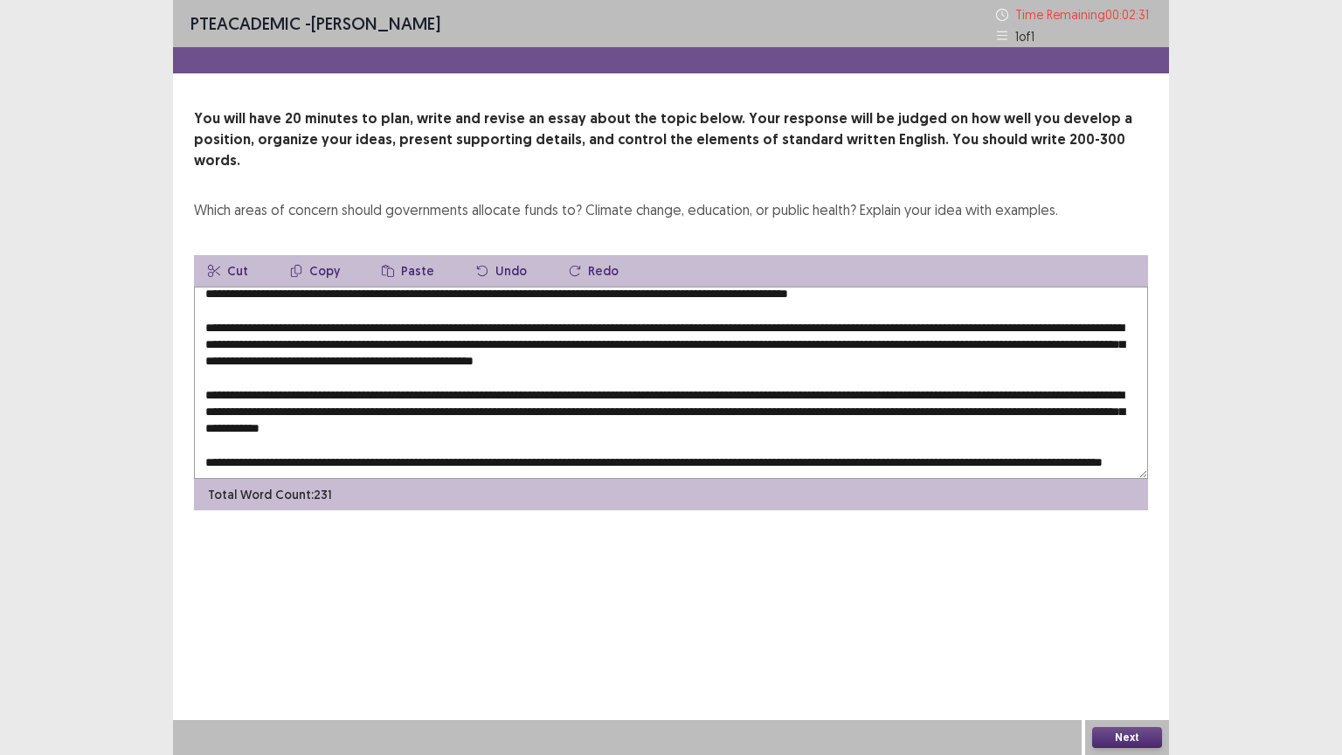
drag, startPoint x: 73, startPoint y: 349, endPoint x: 101, endPoint y: 360, distance: 30.2
click at [73, 349] on div "PTE academic - [PERSON_NAME] Time Remaining 00 : 02 : 31 1 of 1 You will have 2…" at bounding box center [671, 377] width 1342 height 755
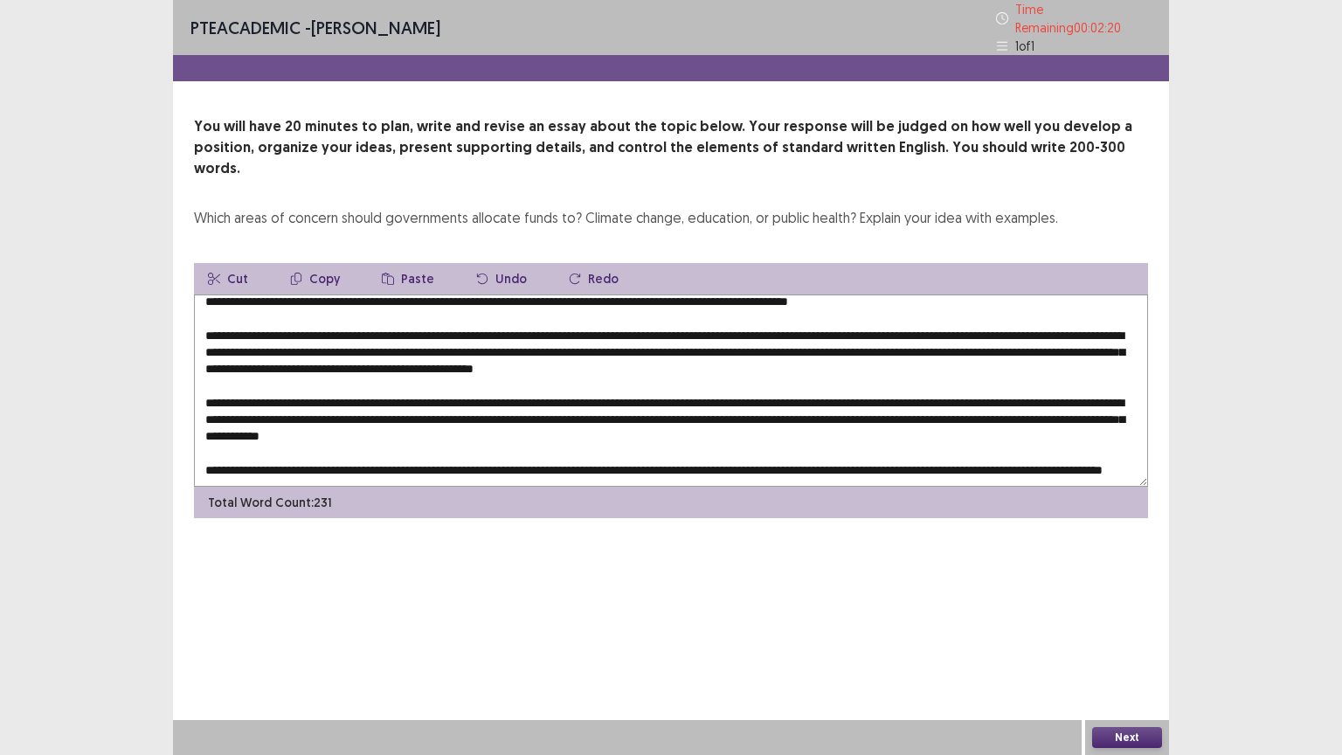
drag, startPoint x: 833, startPoint y: 322, endPoint x: 264, endPoint y: 343, distance: 569.3
click at [264, 343] on textarea at bounding box center [671, 391] width 954 height 192
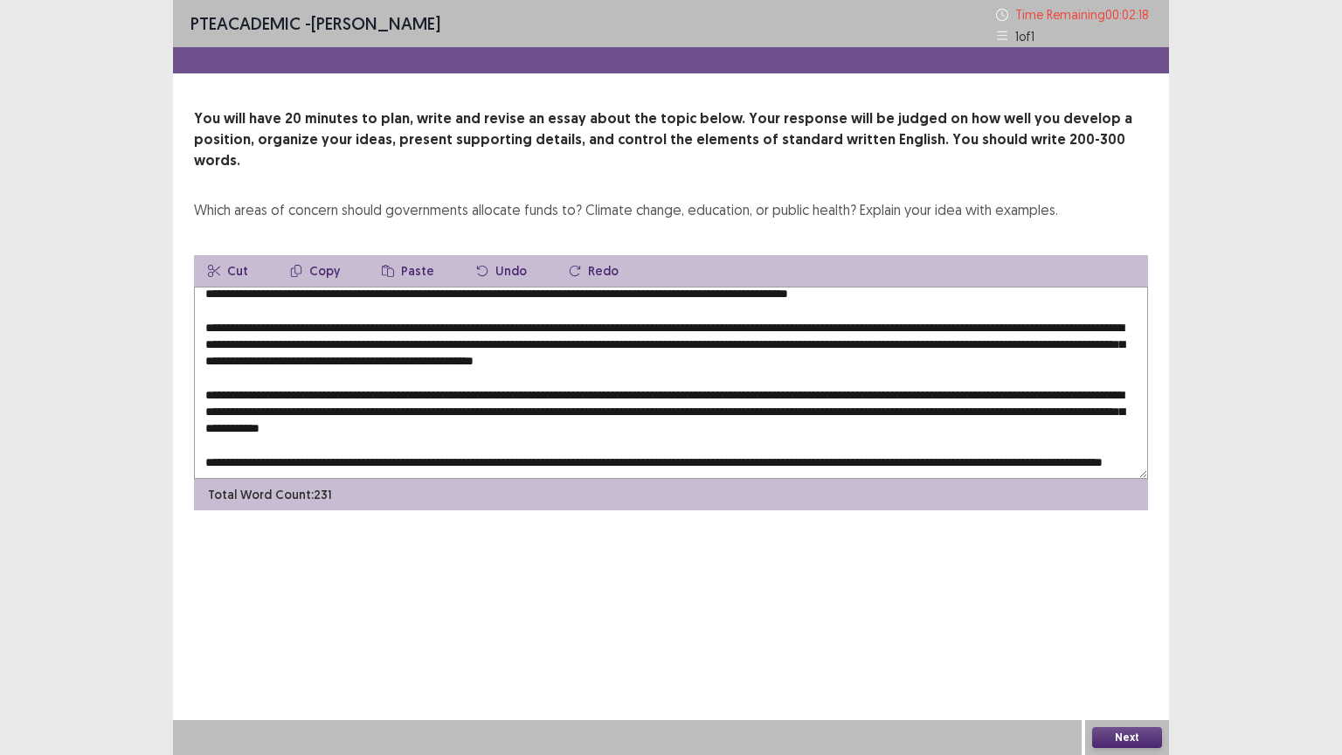
click at [315, 255] on button "Copy" at bounding box center [315, 270] width 78 height 31
click at [984, 395] on textarea at bounding box center [671, 383] width 954 height 192
click at [413, 255] on button "Paste" at bounding box center [408, 270] width 80 height 31
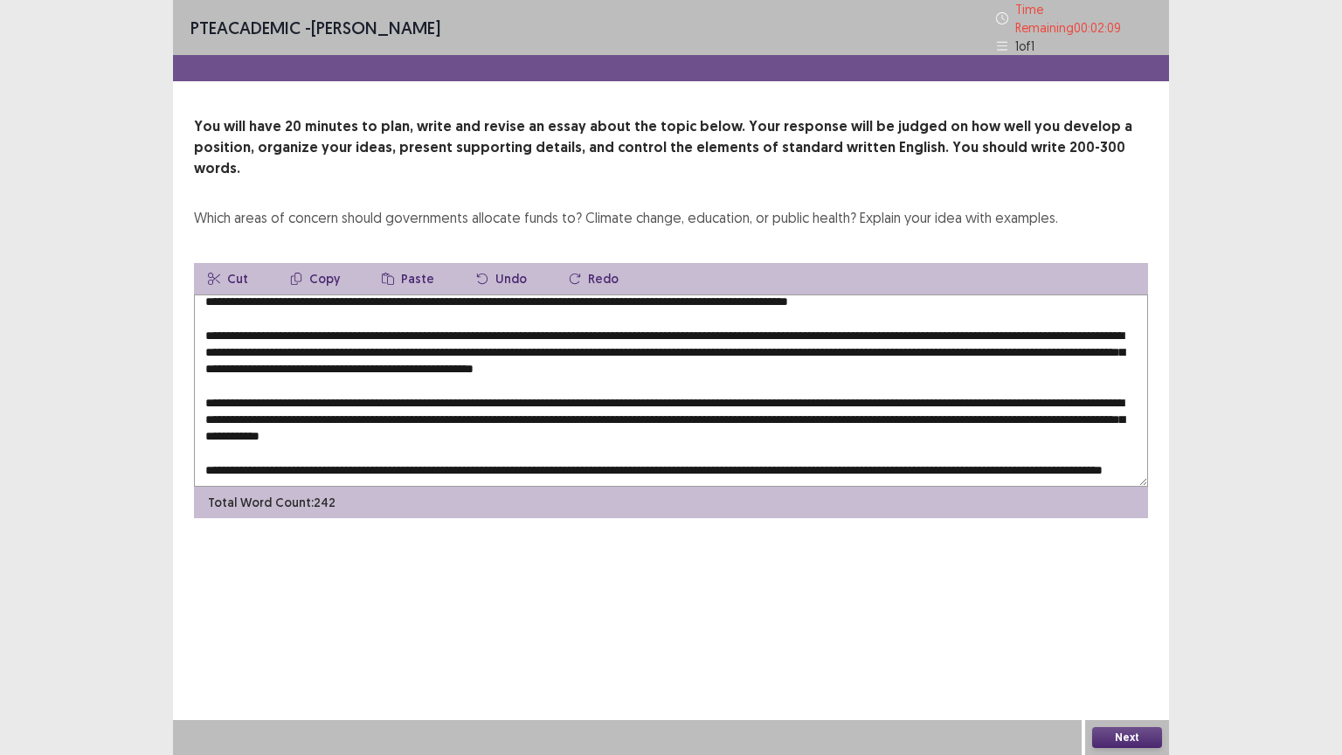
click at [456, 406] on textarea at bounding box center [671, 391] width 954 height 192
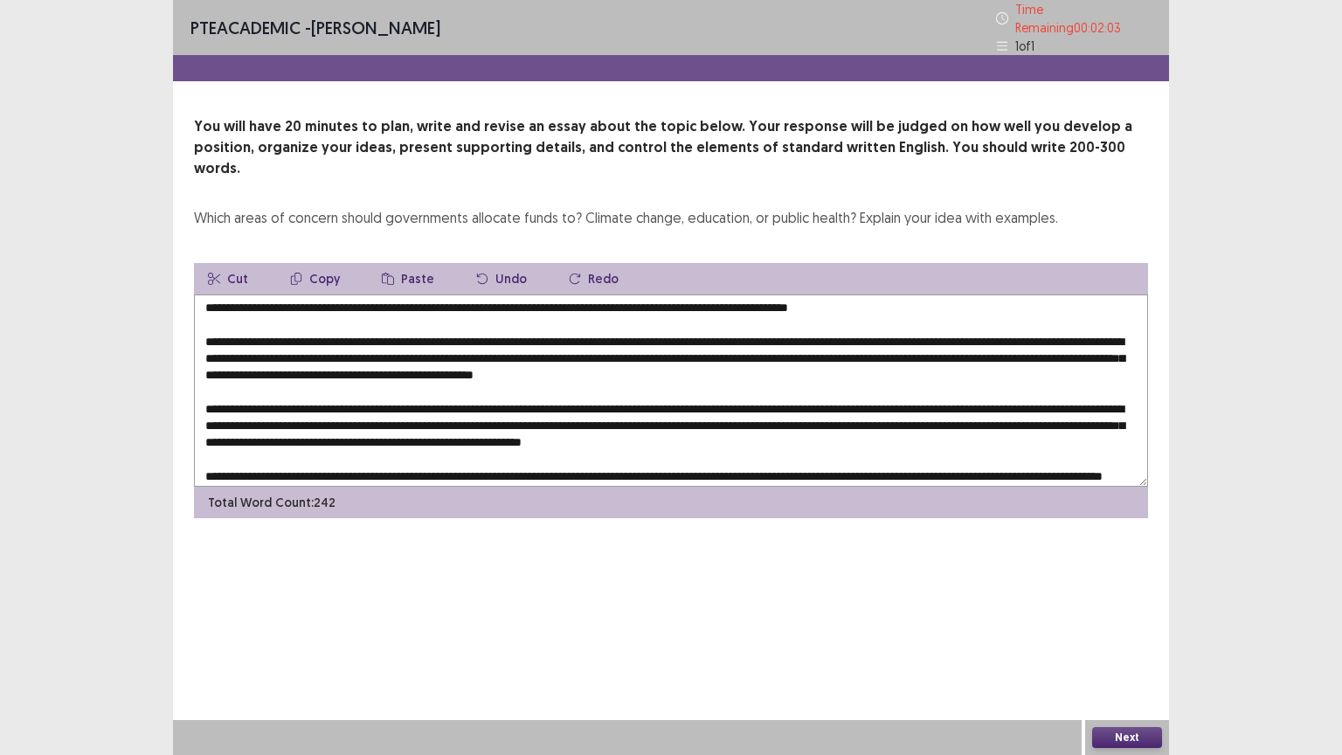
scroll to position [0, 0]
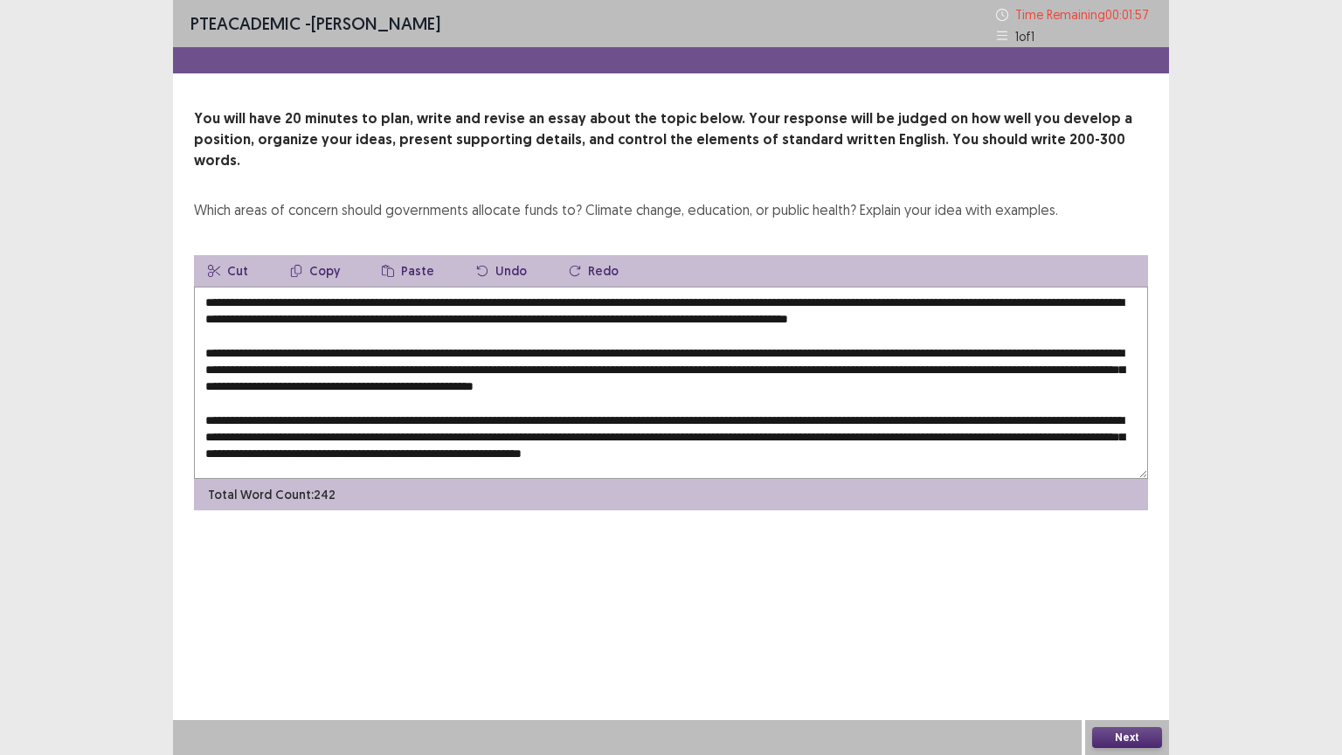
click at [827, 297] on textarea at bounding box center [671, 383] width 954 height 192
type textarea "**********"
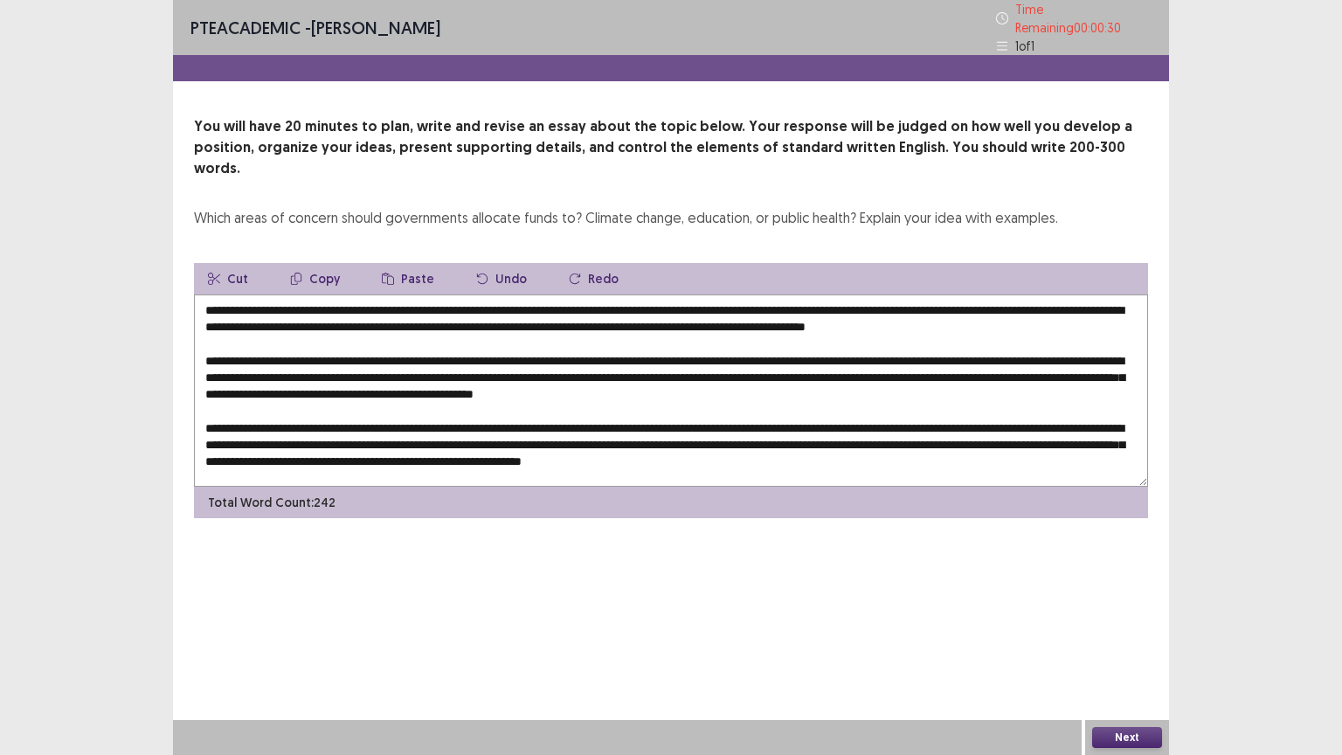
click at [1136, 637] on button "Next" at bounding box center [1127, 737] width 70 height 21
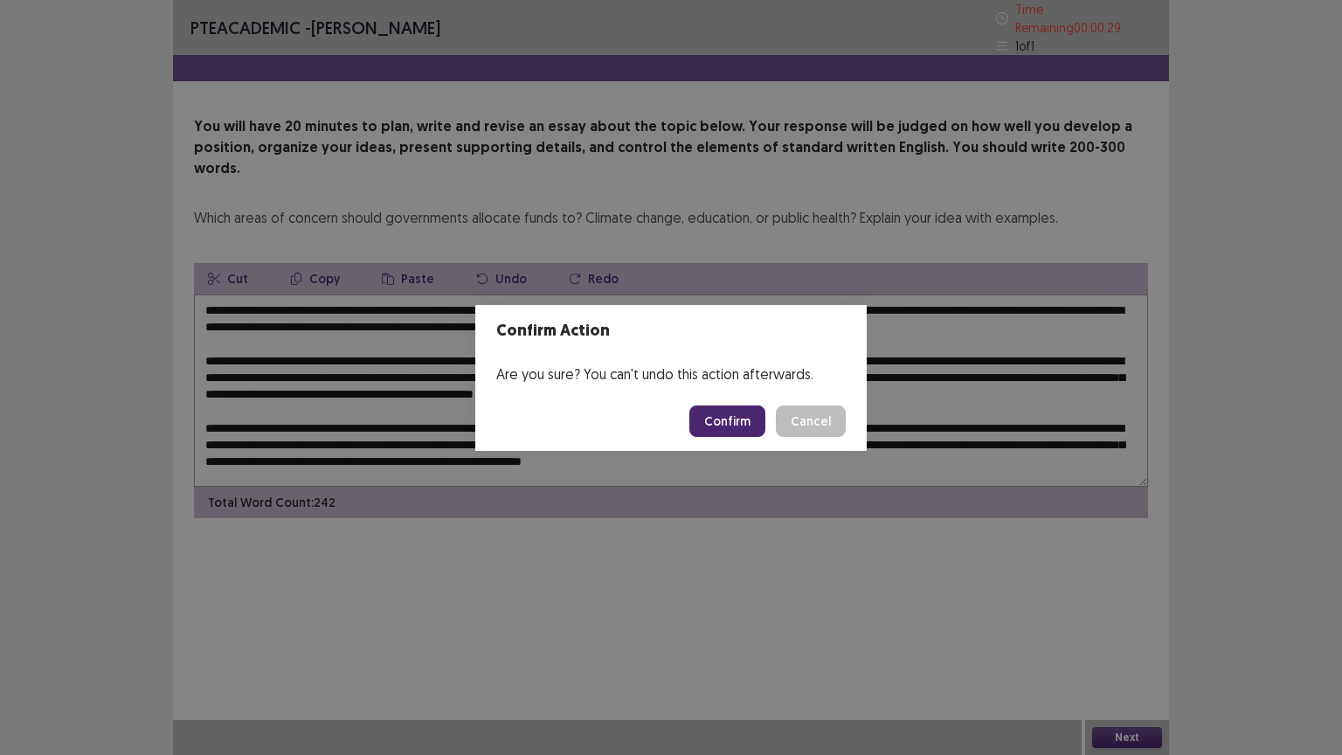
click at [740, 413] on button "Confirm" at bounding box center [728, 421] width 76 height 31
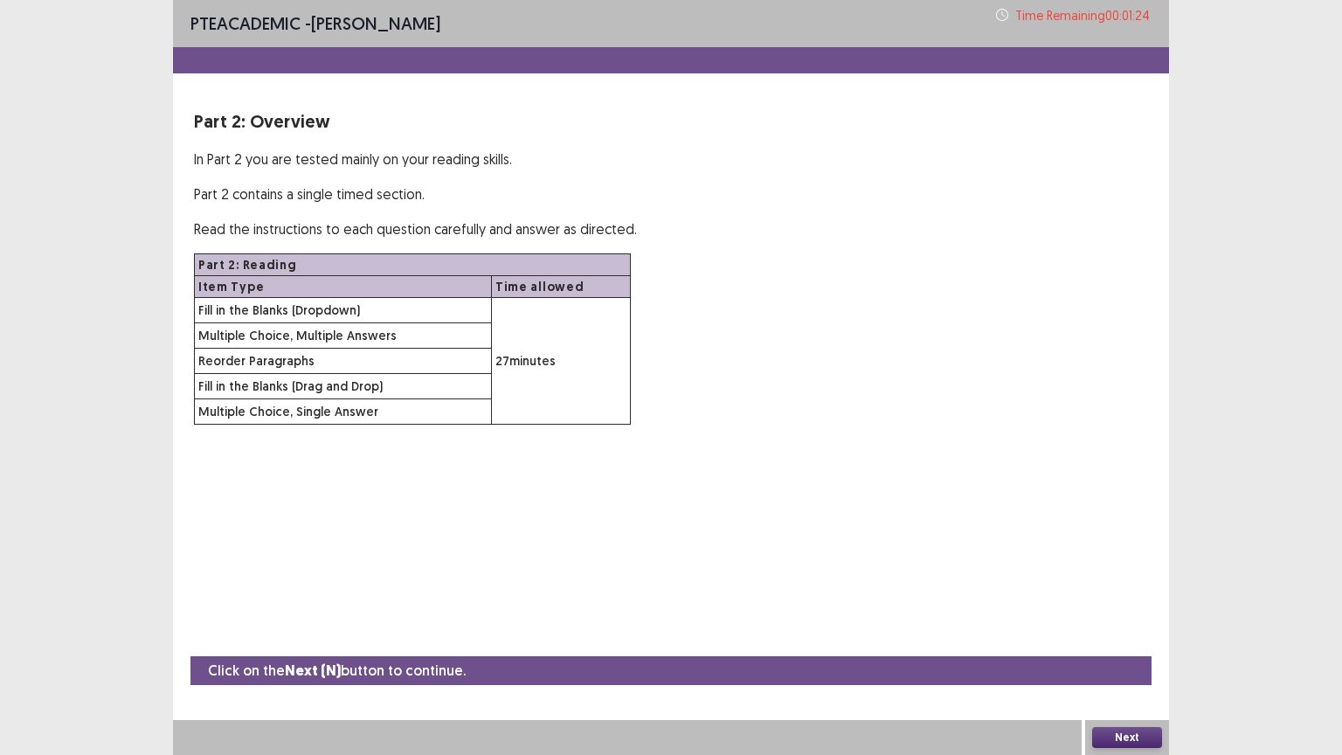
click at [1138, 637] on button "Next" at bounding box center [1127, 737] width 70 height 21
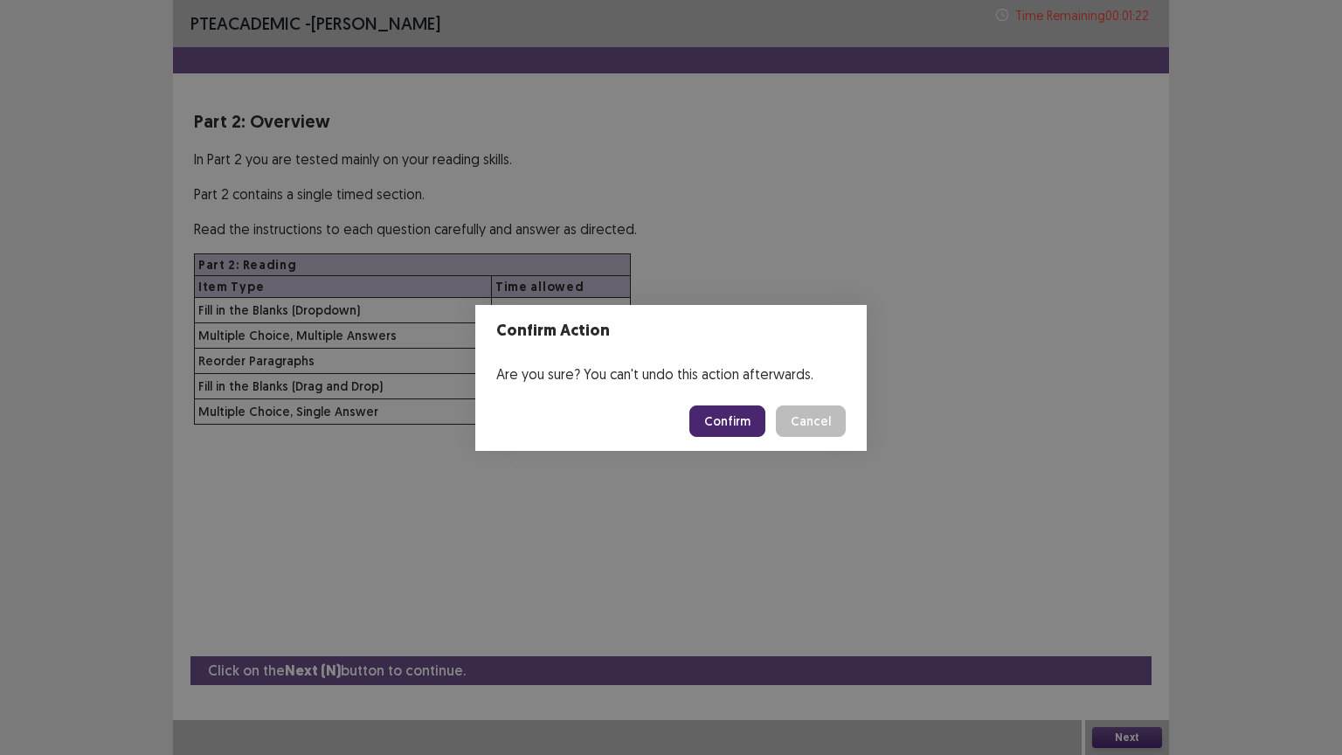
click at [719, 423] on button "Confirm" at bounding box center [728, 421] width 76 height 31
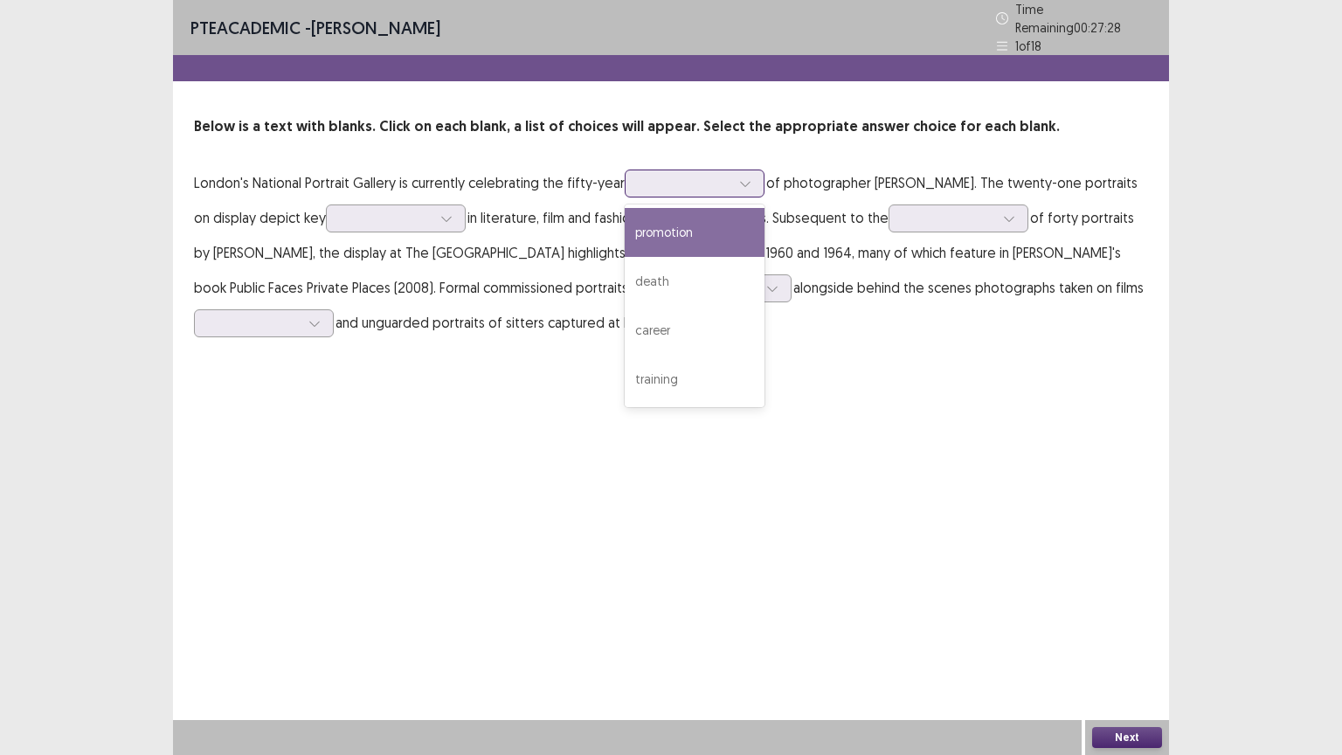
click at [745, 177] on icon at bounding box center [745, 183] width 12 height 12
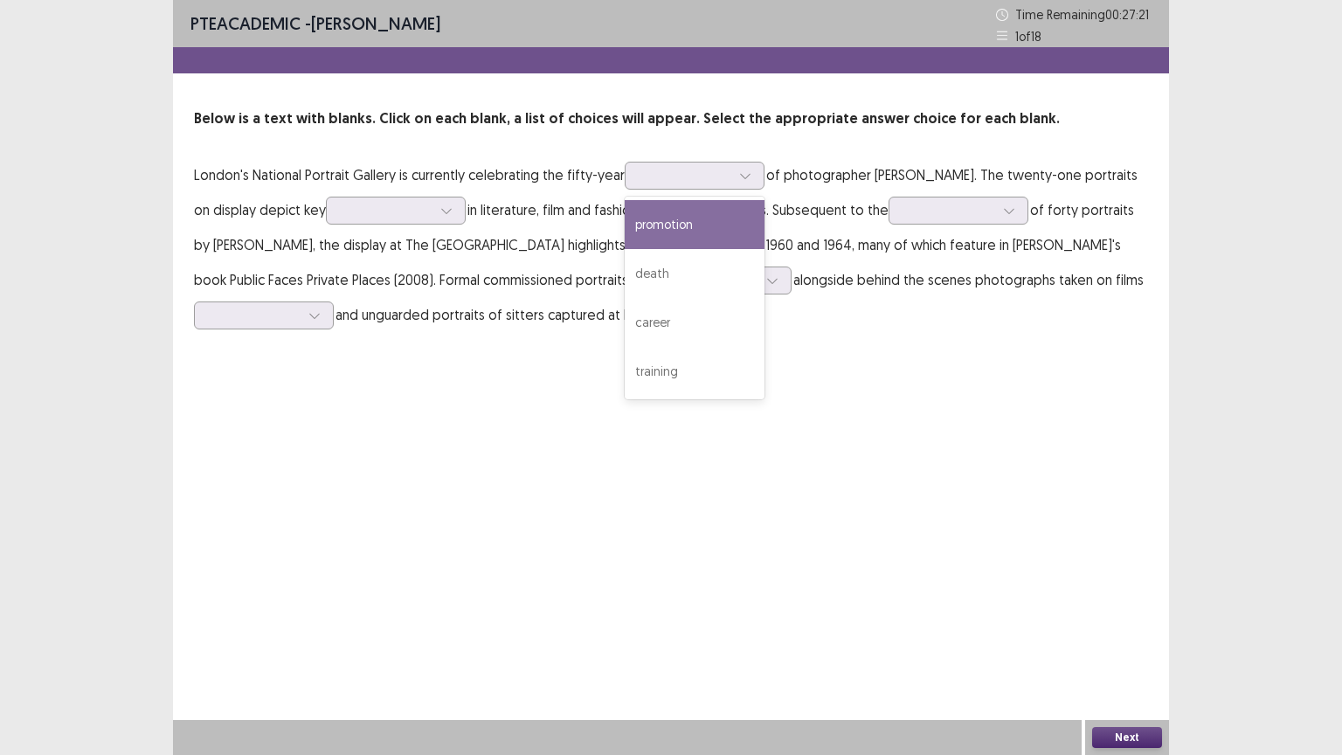
click at [860, 435] on div "PTE academic - [PERSON_NAME] Time Remaining 00 : 27 : 21 1 of 18 Below is a tex…" at bounding box center [671, 377] width 996 height 755
click at [746, 175] on icon at bounding box center [745, 176] width 12 height 12
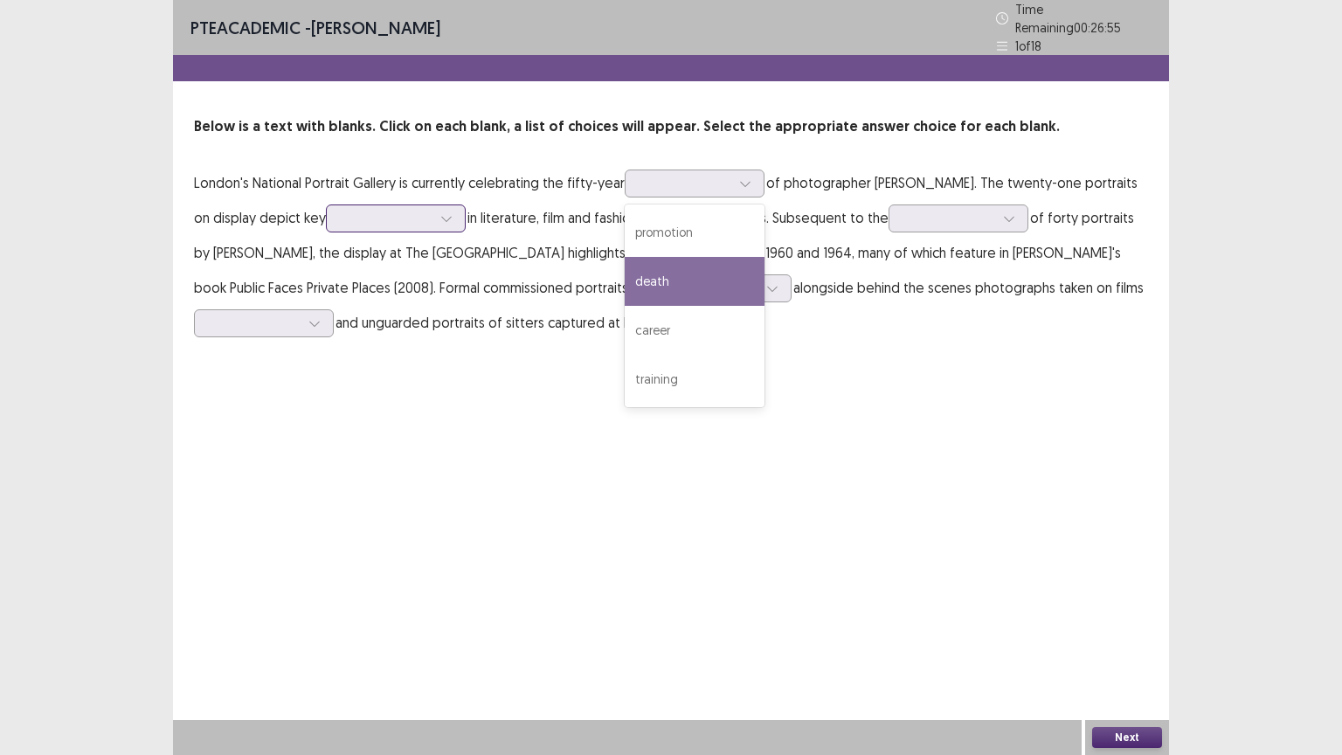
click at [452, 212] on icon at bounding box center [446, 218] width 12 height 12
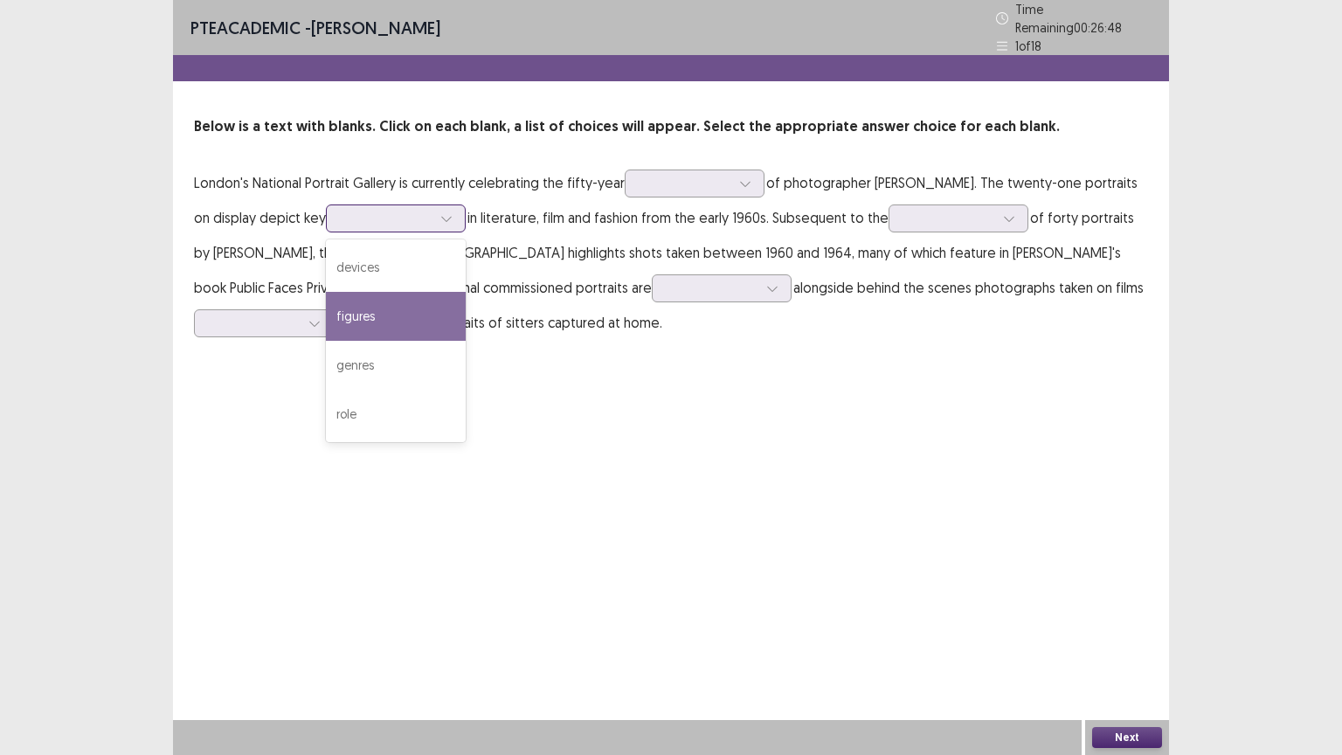
click at [409, 306] on div "figures" at bounding box center [396, 316] width 140 height 49
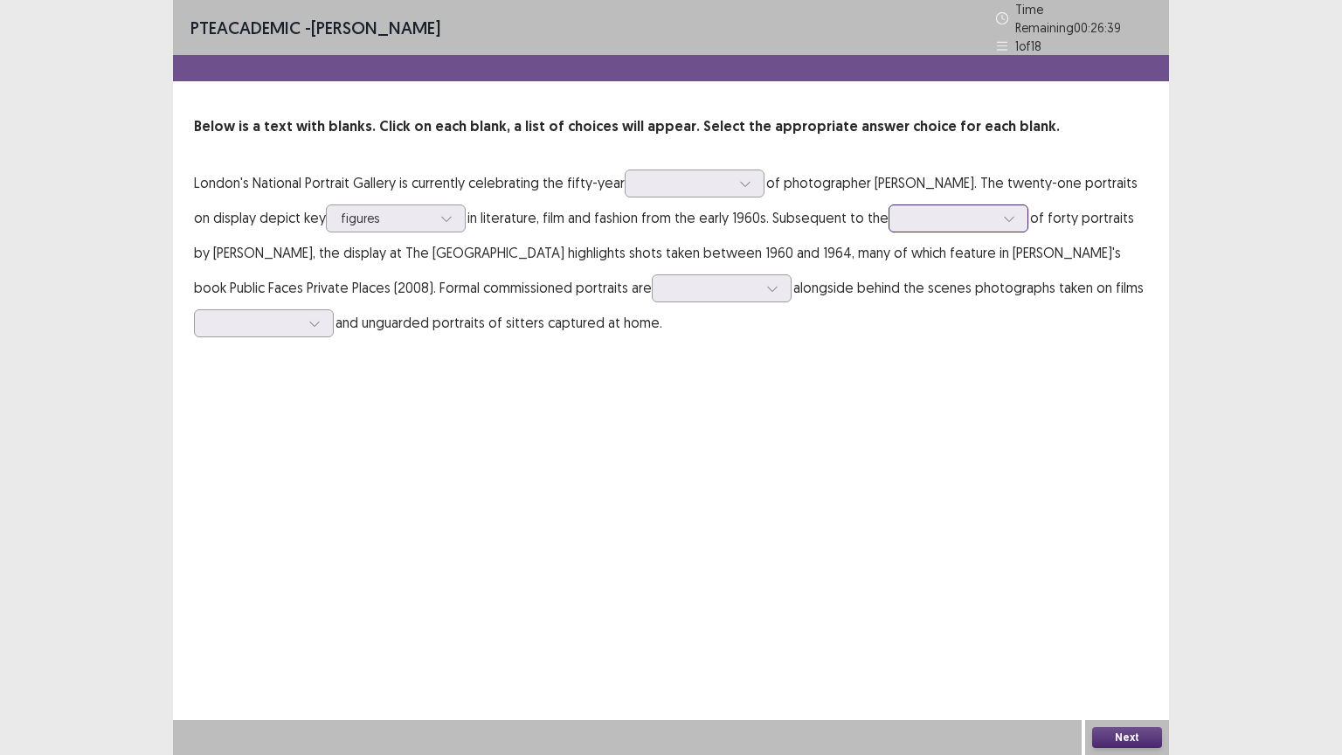
click at [1021, 215] on div at bounding box center [1009, 218] width 26 height 26
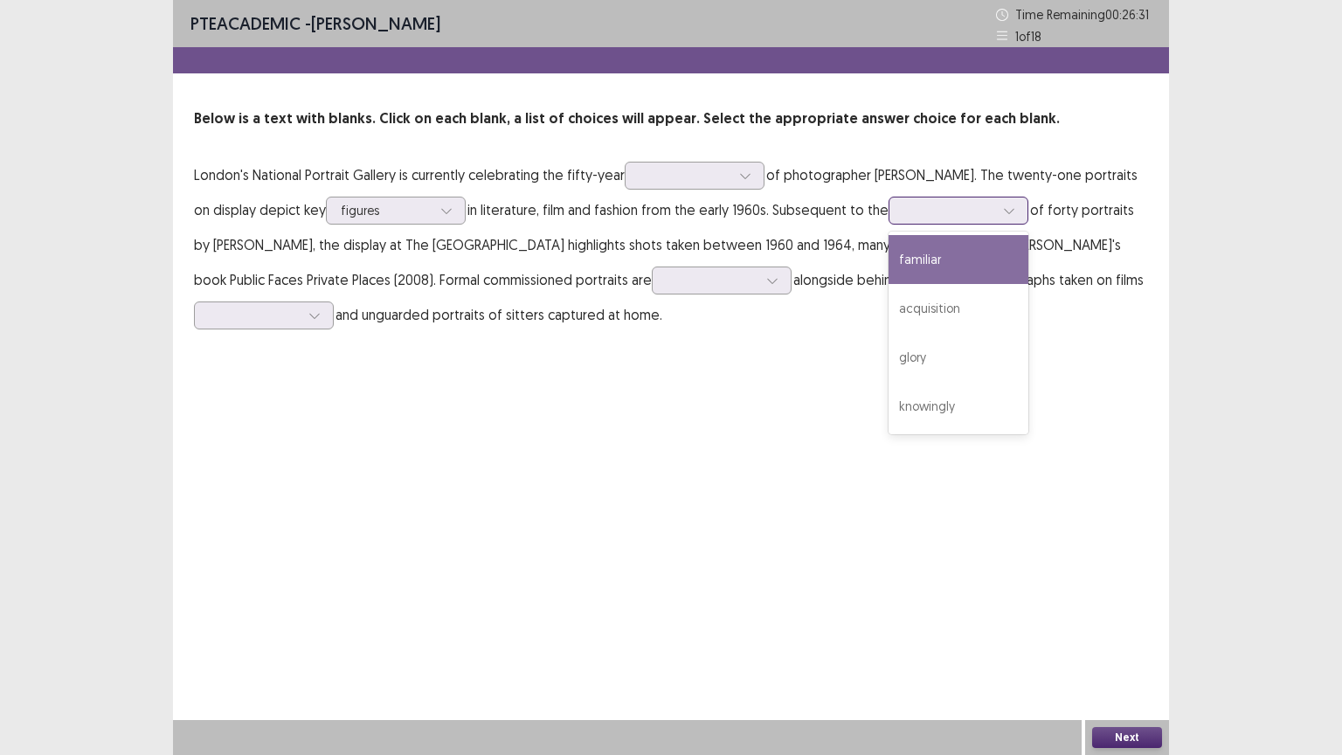
click at [950, 255] on div "familiar" at bounding box center [959, 259] width 140 height 49
click at [759, 282] on div at bounding box center [772, 280] width 26 height 26
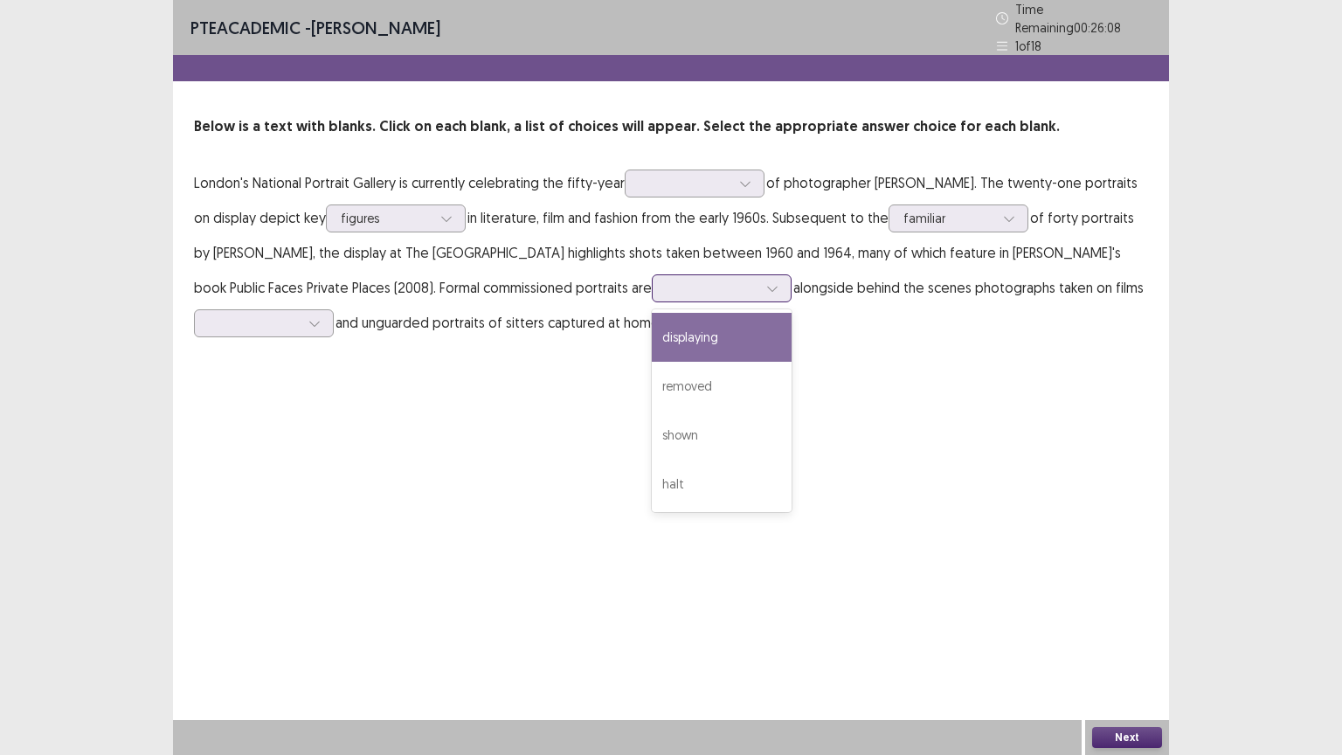
click at [652, 322] on div "displaying" at bounding box center [722, 337] width 140 height 49
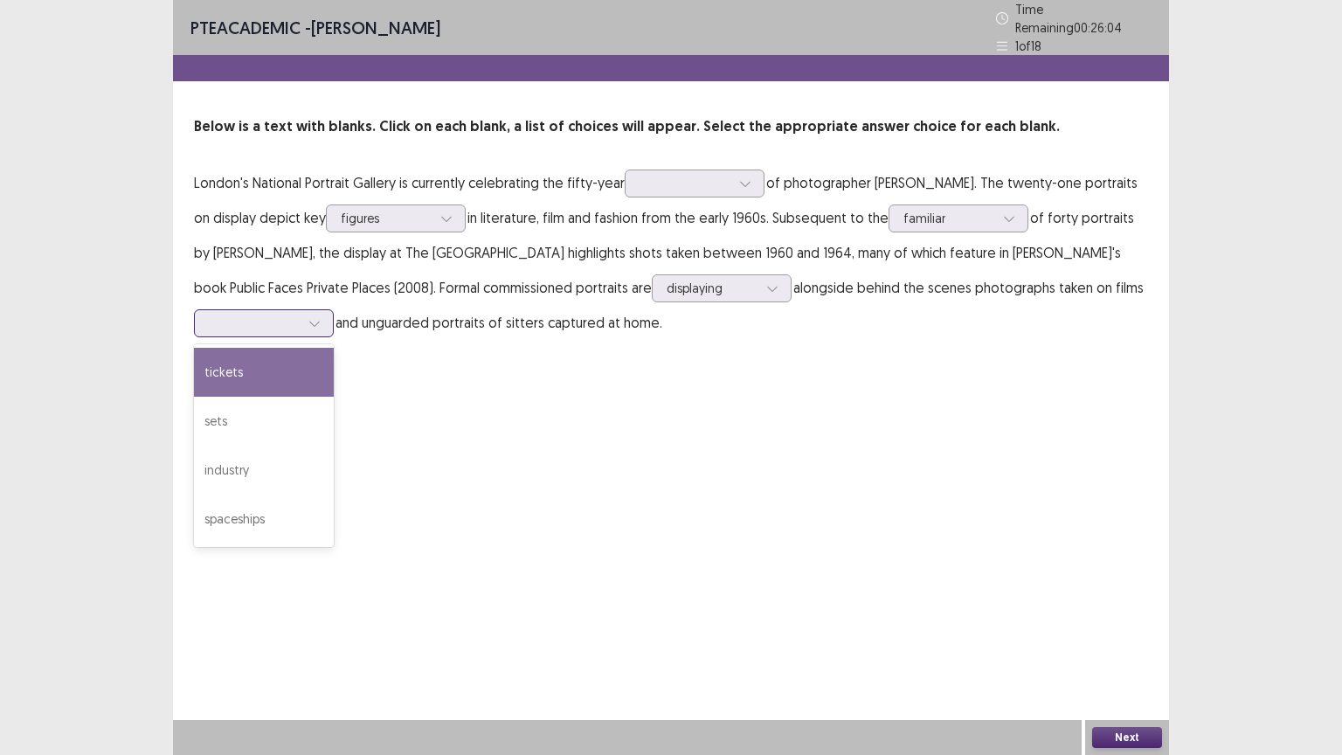
click at [309, 317] on icon at bounding box center [315, 323] width 12 height 12
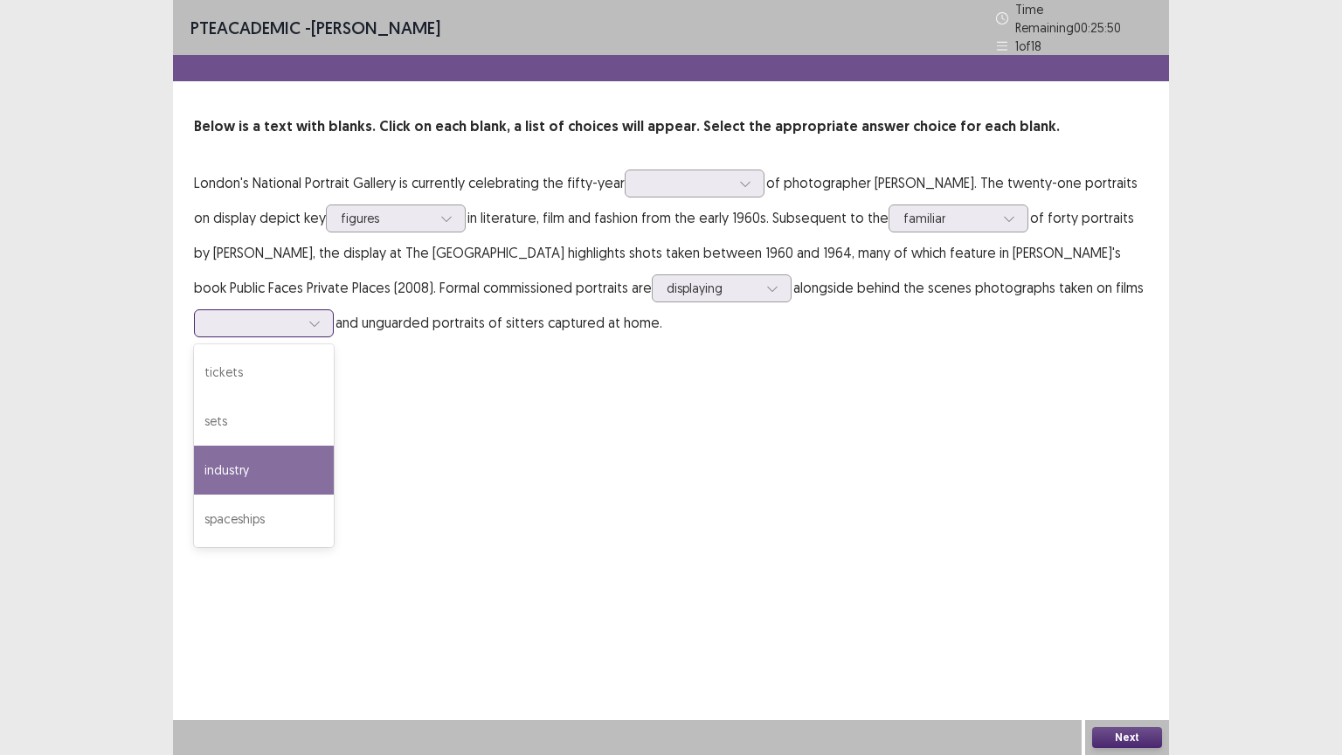
click at [261, 452] on div "industry" at bounding box center [264, 470] width 140 height 49
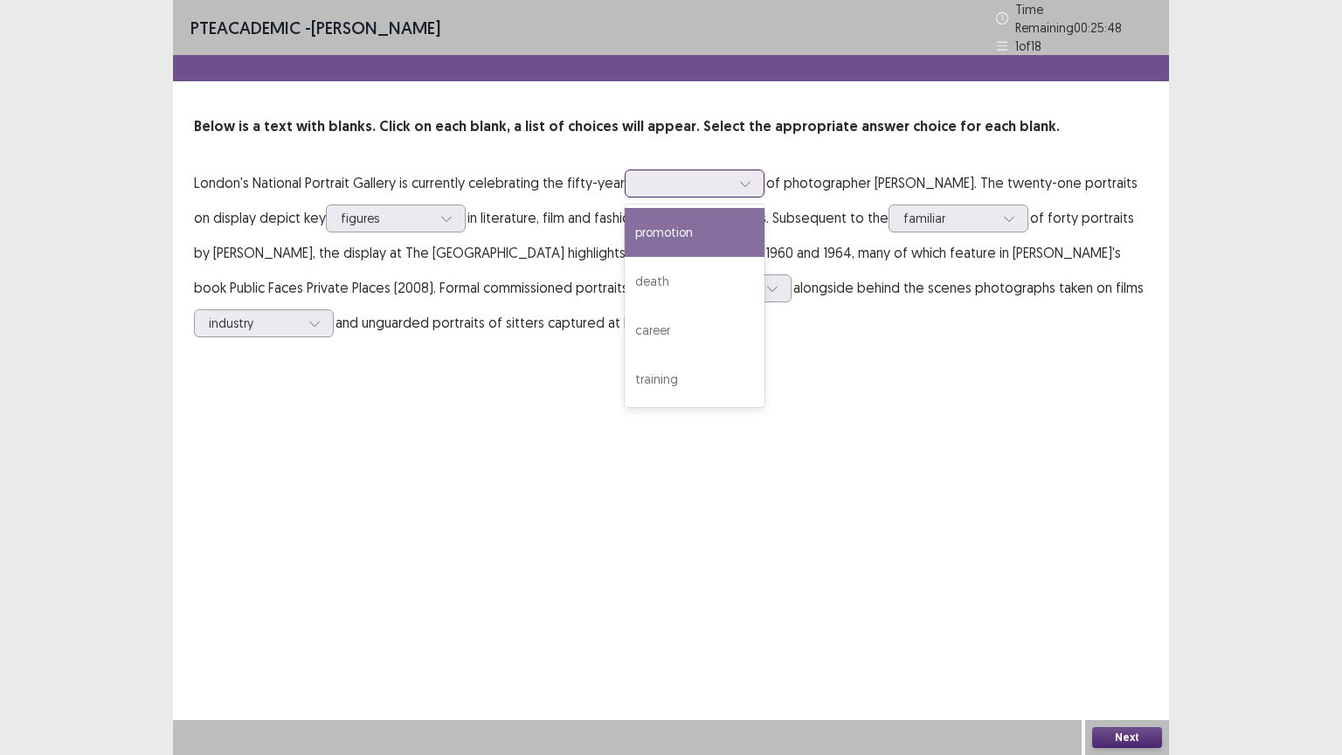
click at [743, 177] on icon at bounding box center [745, 183] width 12 height 12
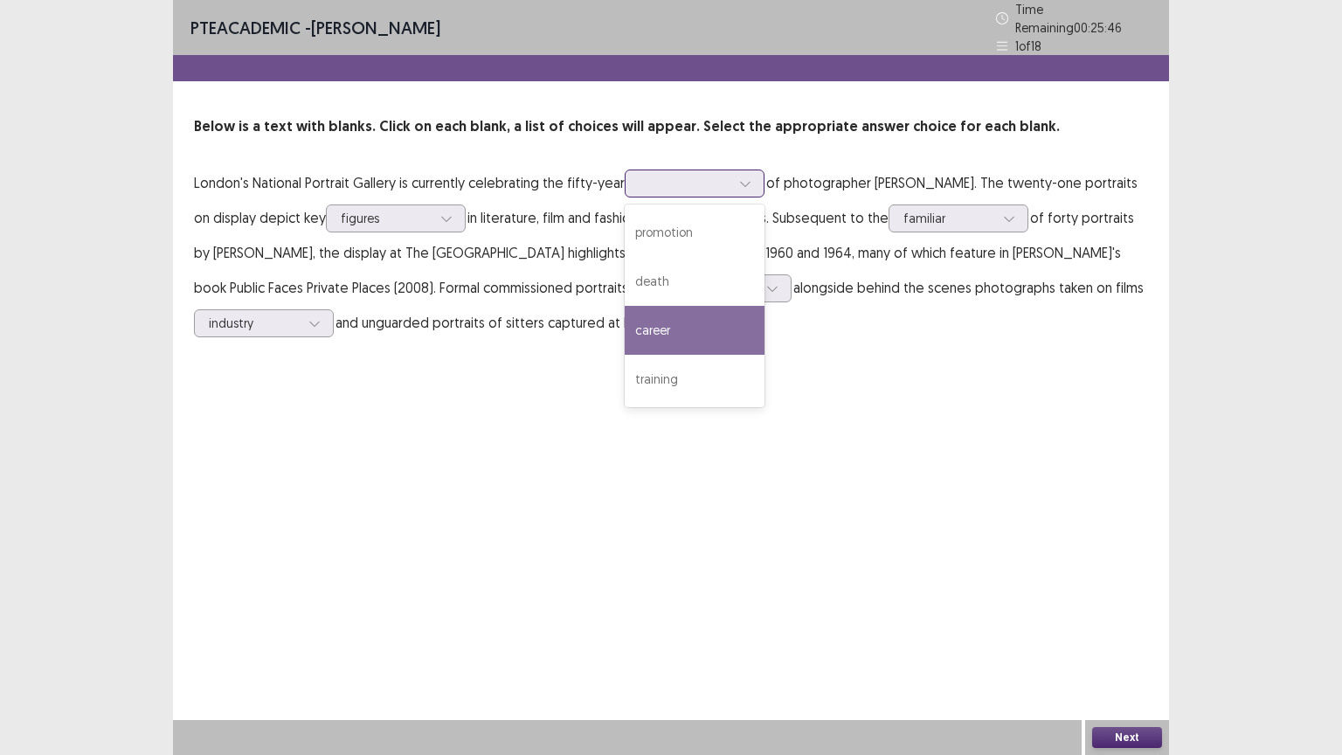
click at [671, 317] on div "career" at bounding box center [695, 330] width 140 height 49
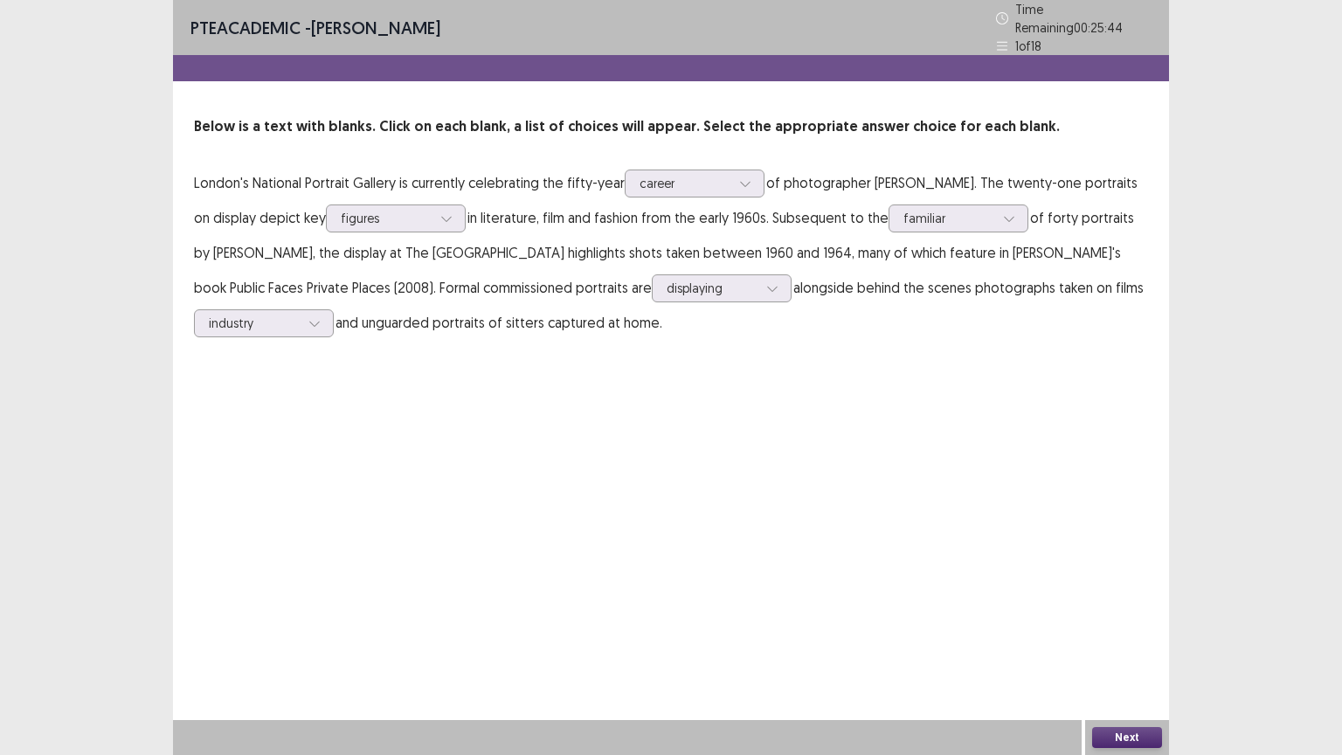
click at [1134, 637] on button "Next" at bounding box center [1127, 737] width 70 height 21
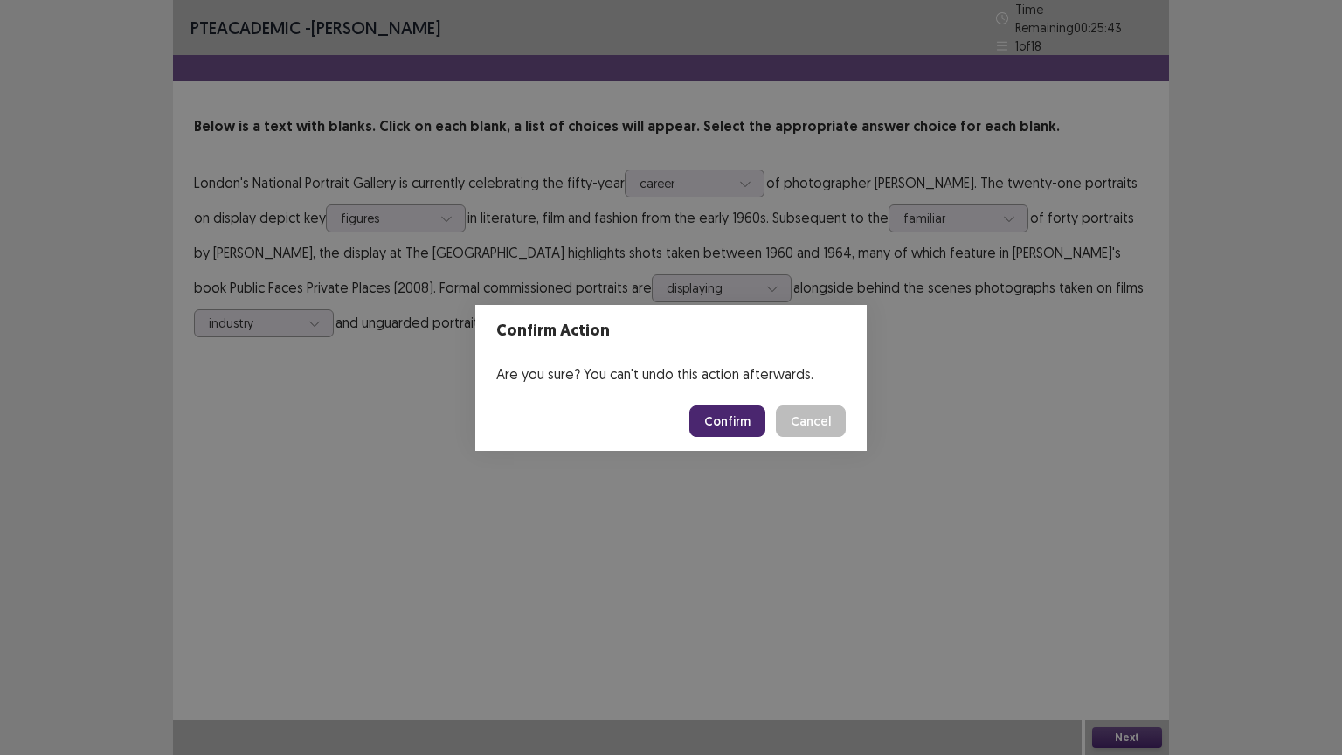
click at [738, 416] on button "Confirm" at bounding box center [728, 421] width 76 height 31
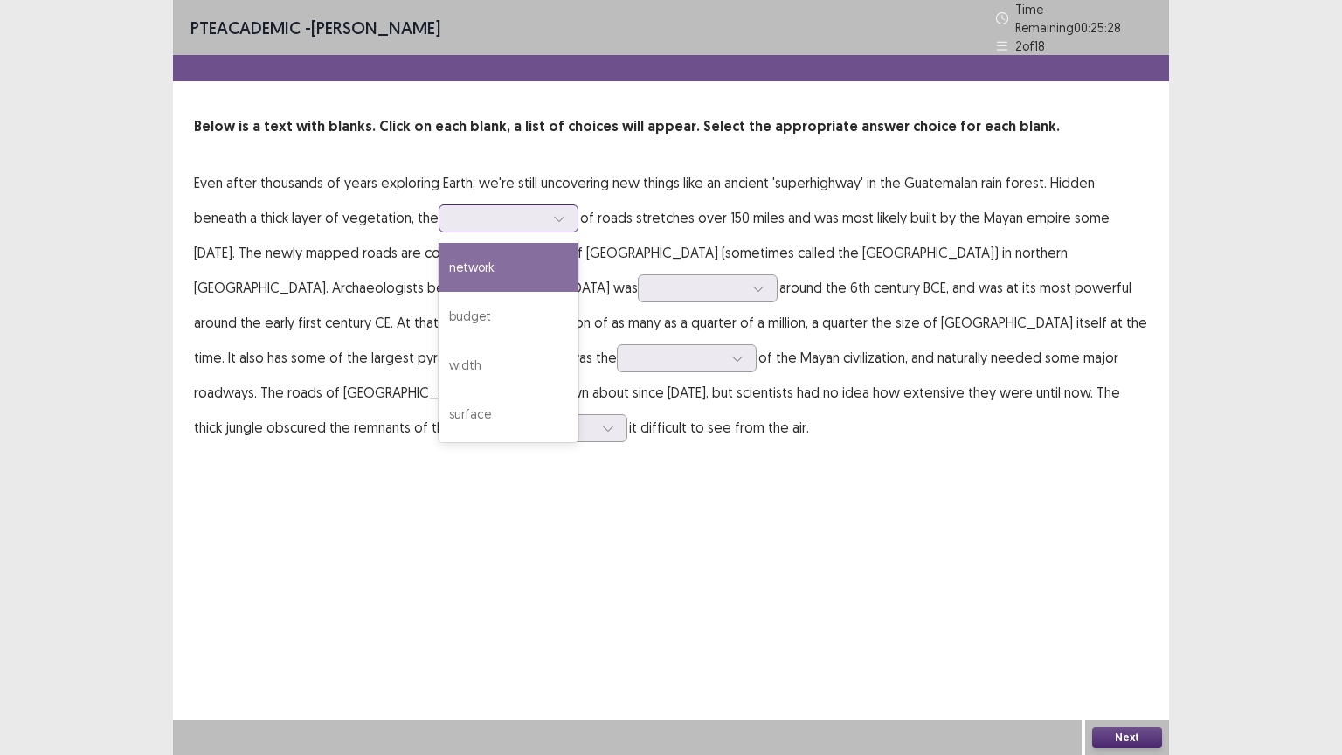
click at [553, 214] on icon at bounding box center [559, 218] width 12 height 12
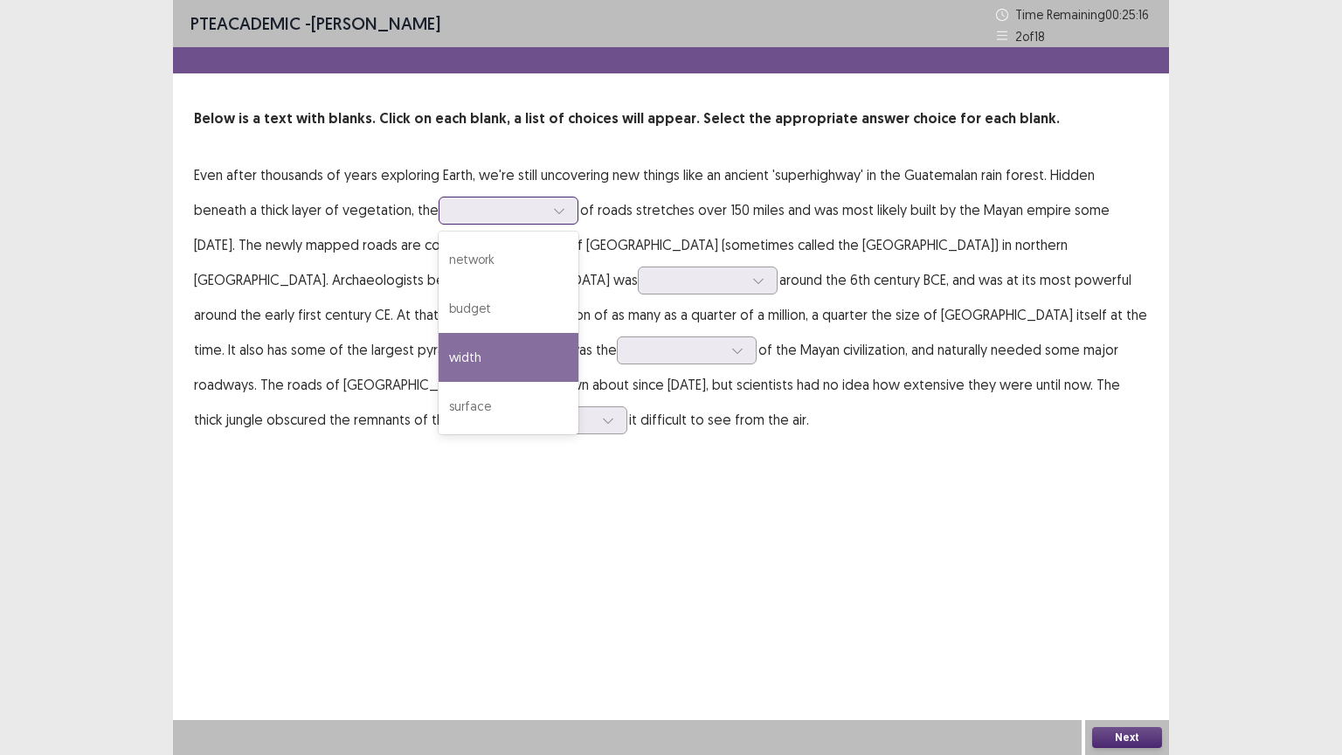
click at [471, 364] on div "width" at bounding box center [509, 357] width 140 height 49
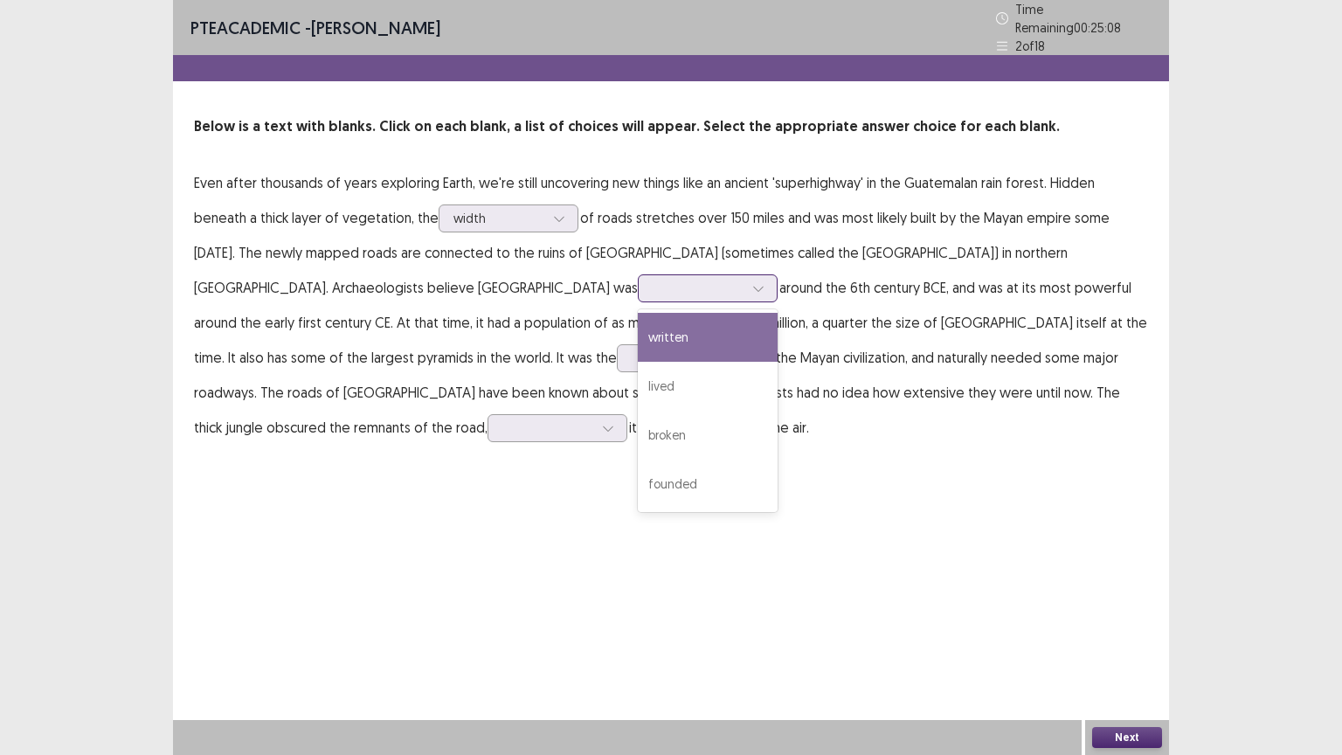
click at [752, 283] on icon at bounding box center [758, 288] width 12 height 12
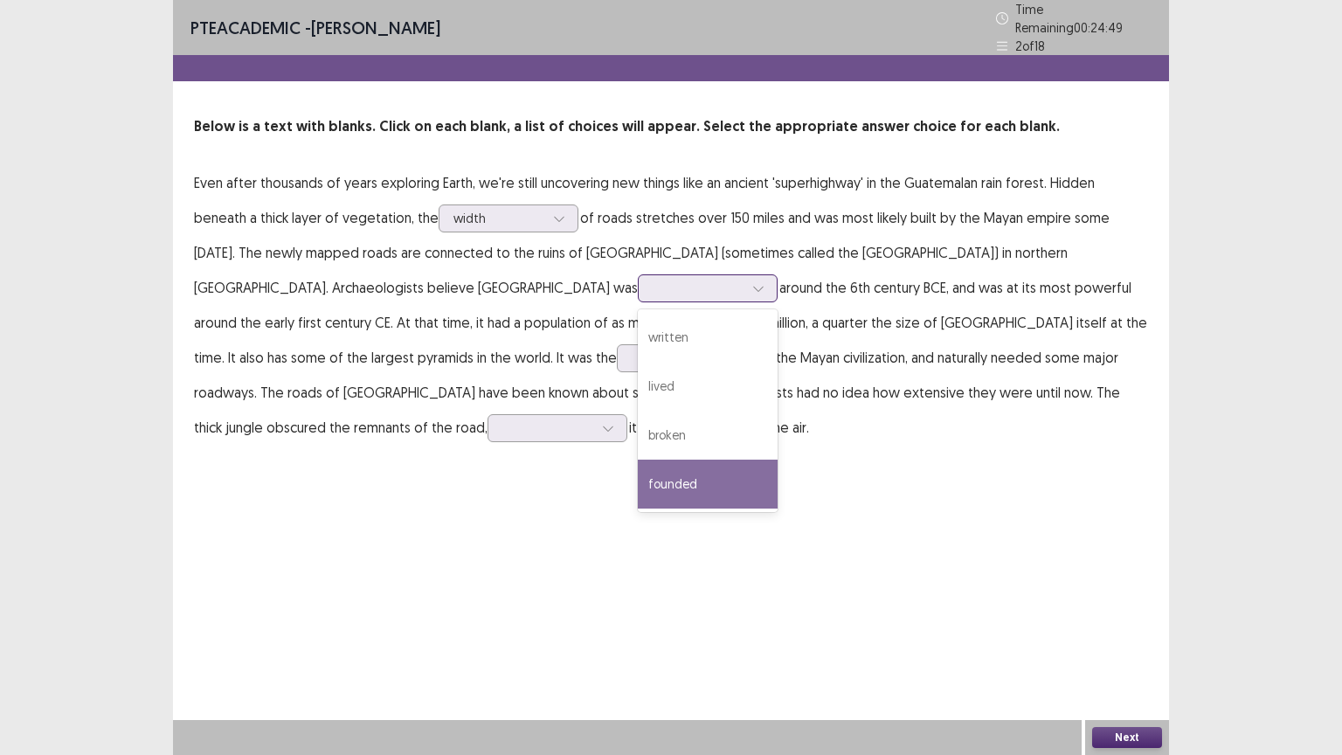
click at [638, 460] on div "founded" at bounding box center [708, 484] width 140 height 49
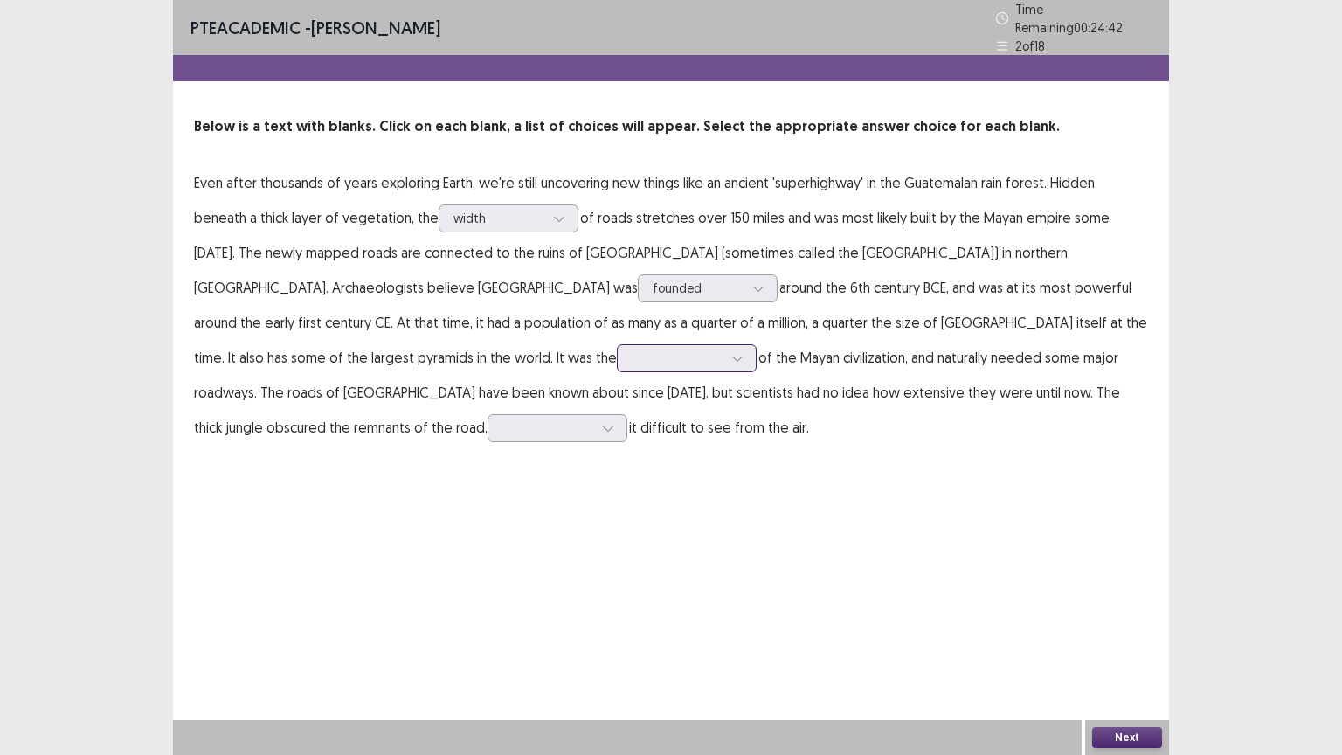
click at [732, 352] on icon at bounding box center [738, 358] width 12 height 12
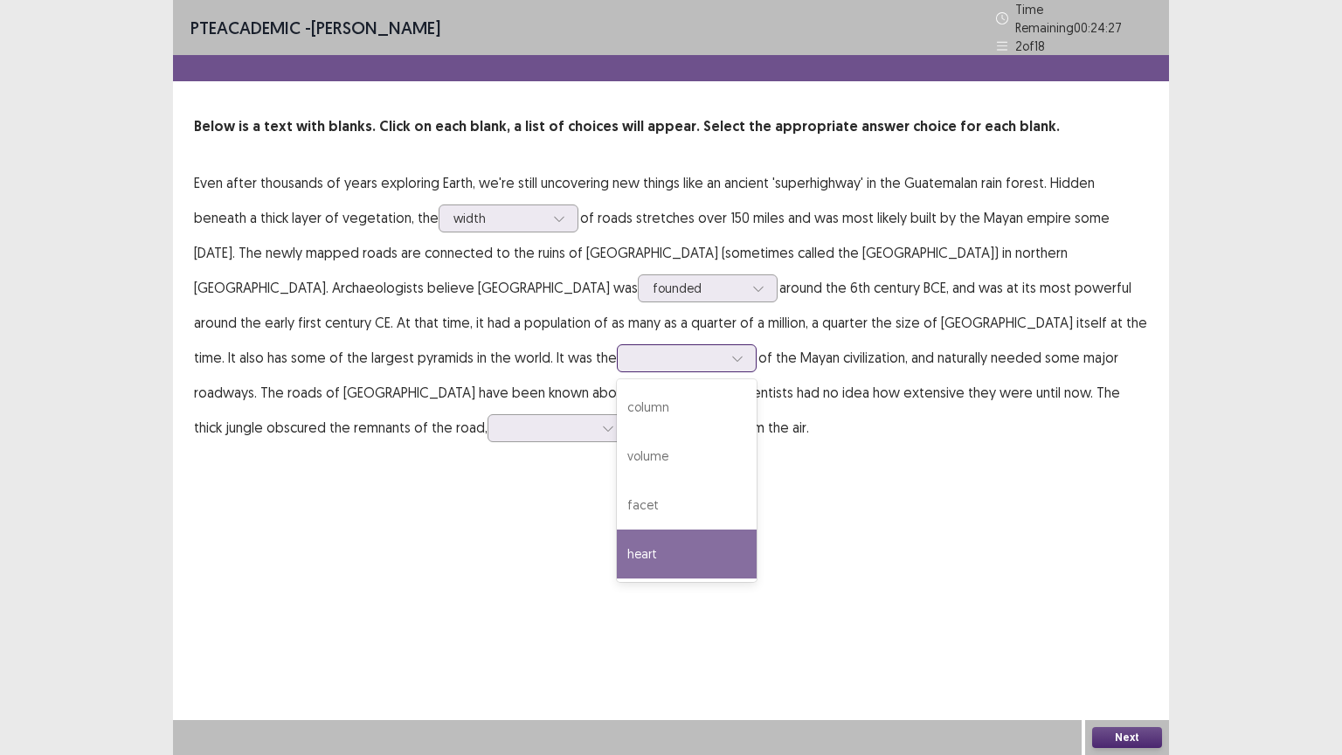
click at [617, 545] on div "heart" at bounding box center [687, 554] width 140 height 49
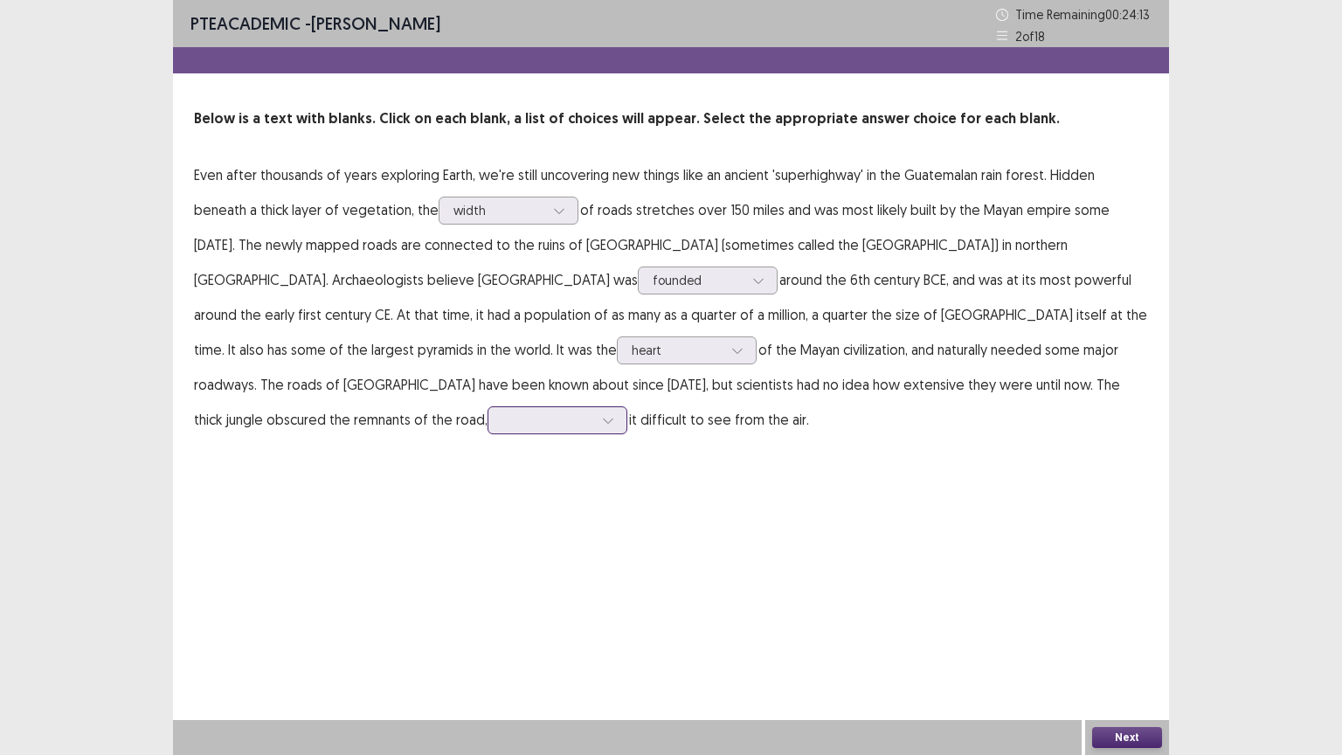
click at [621, 407] on div at bounding box center [608, 420] width 26 height 26
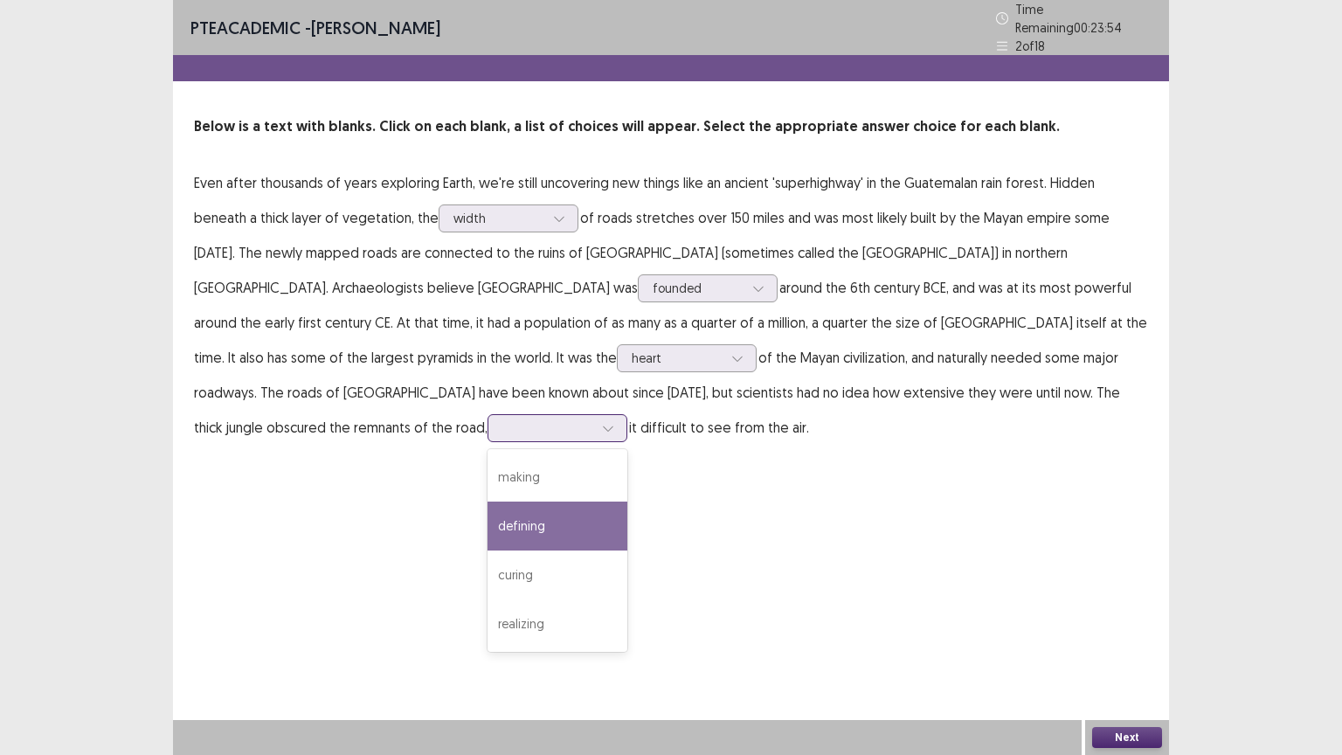
click at [628, 502] on div "defining" at bounding box center [558, 526] width 140 height 49
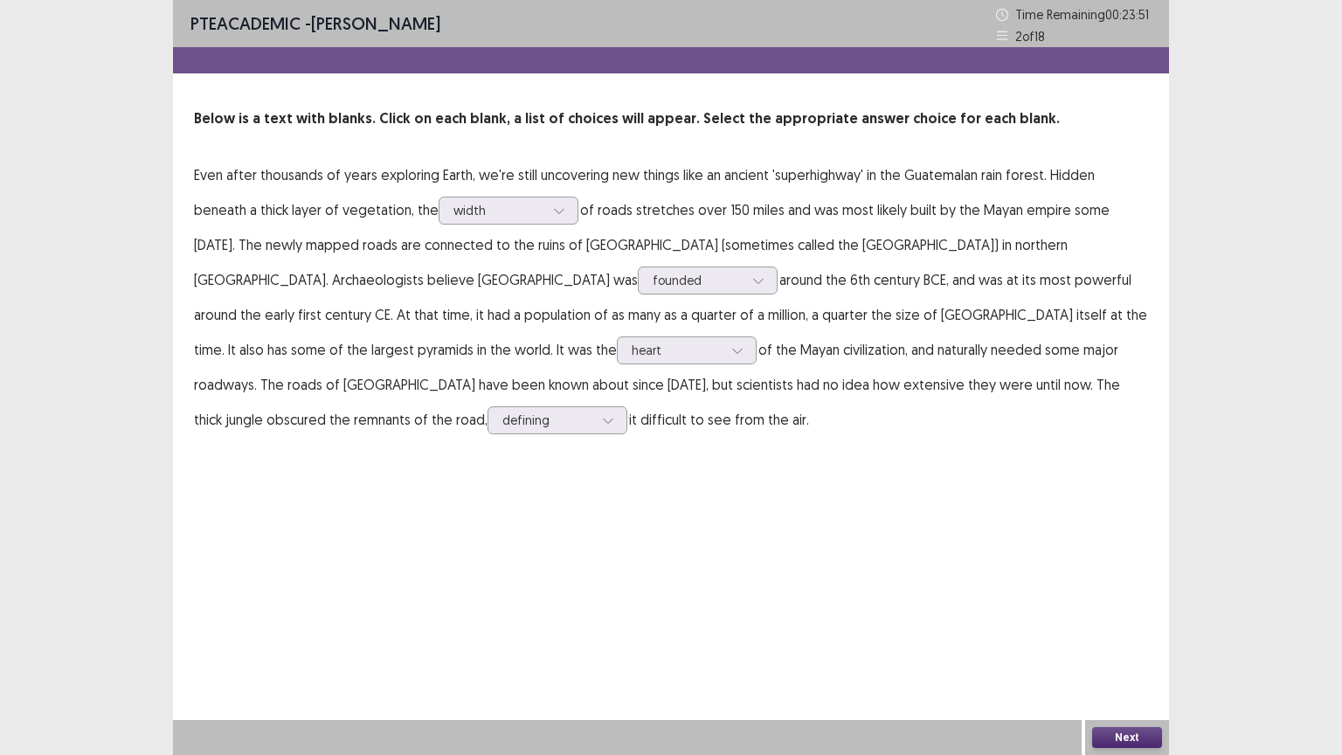
click at [1134, 637] on button "Next" at bounding box center [1127, 737] width 70 height 21
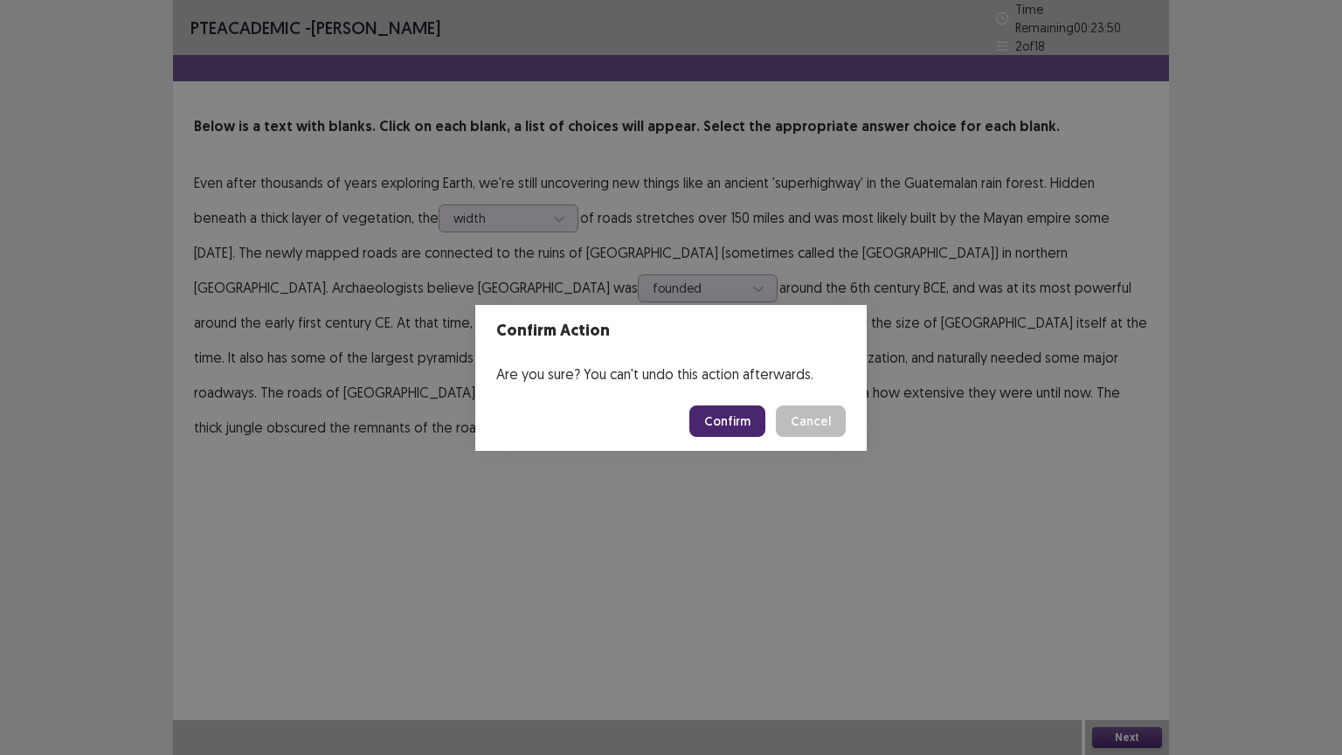
click at [717, 406] on button "Confirm" at bounding box center [728, 421] width 76 height 31
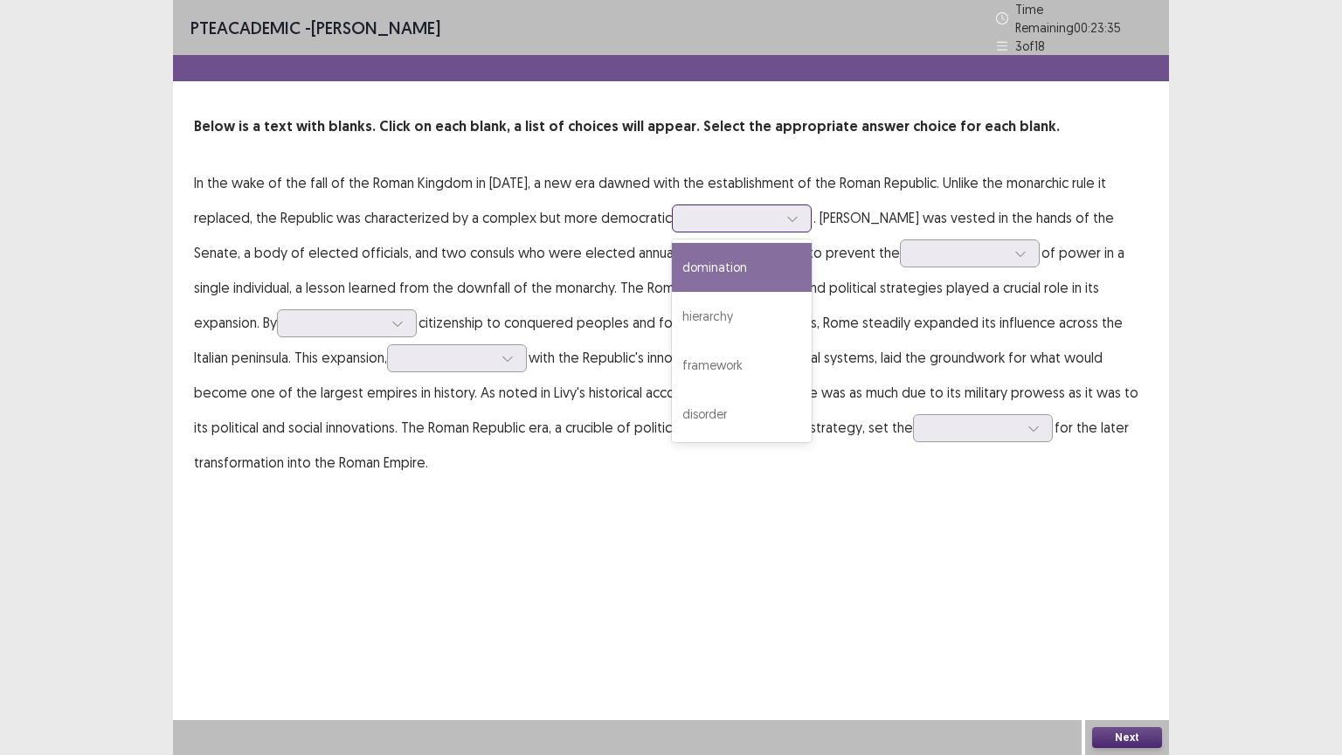
click at [792, 213] on icon at bounding box center [793, 218] width 12 height 12
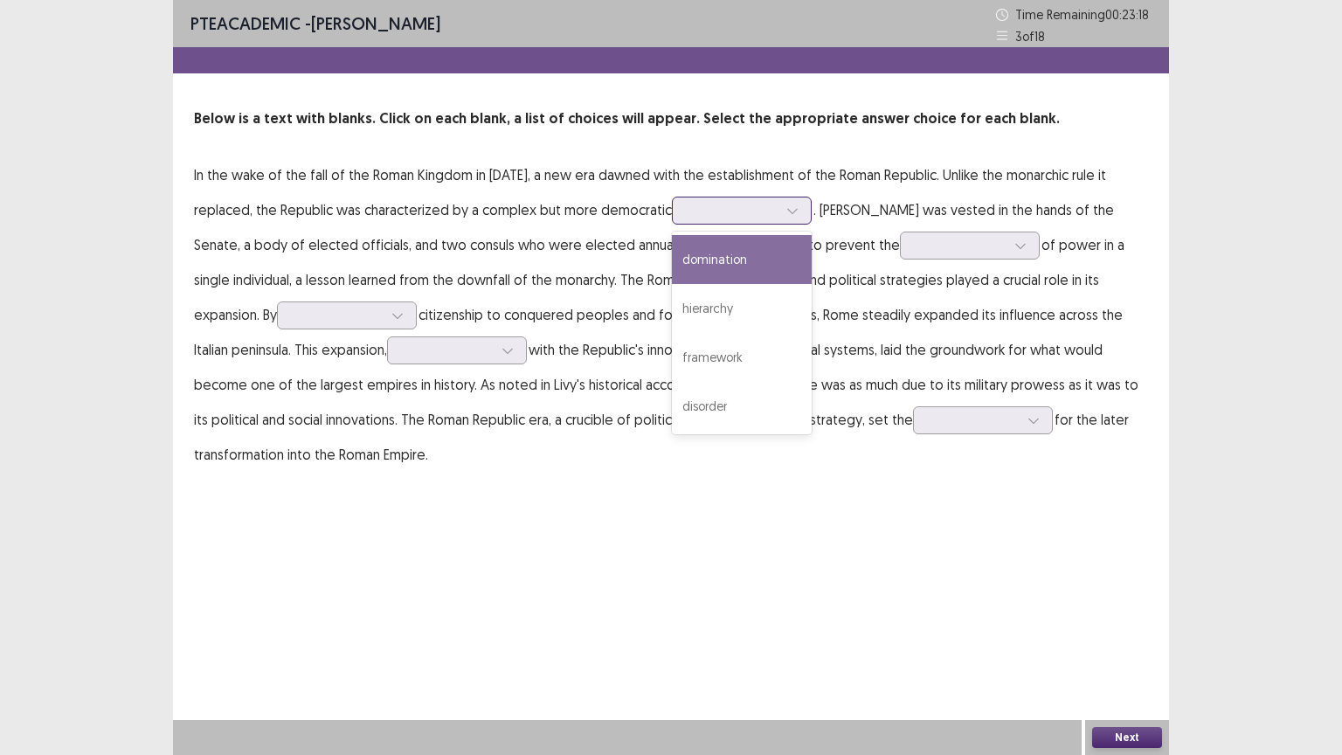
click at [734, 260] on div "domination" at bounding box center [742, 259] width 140 height 49
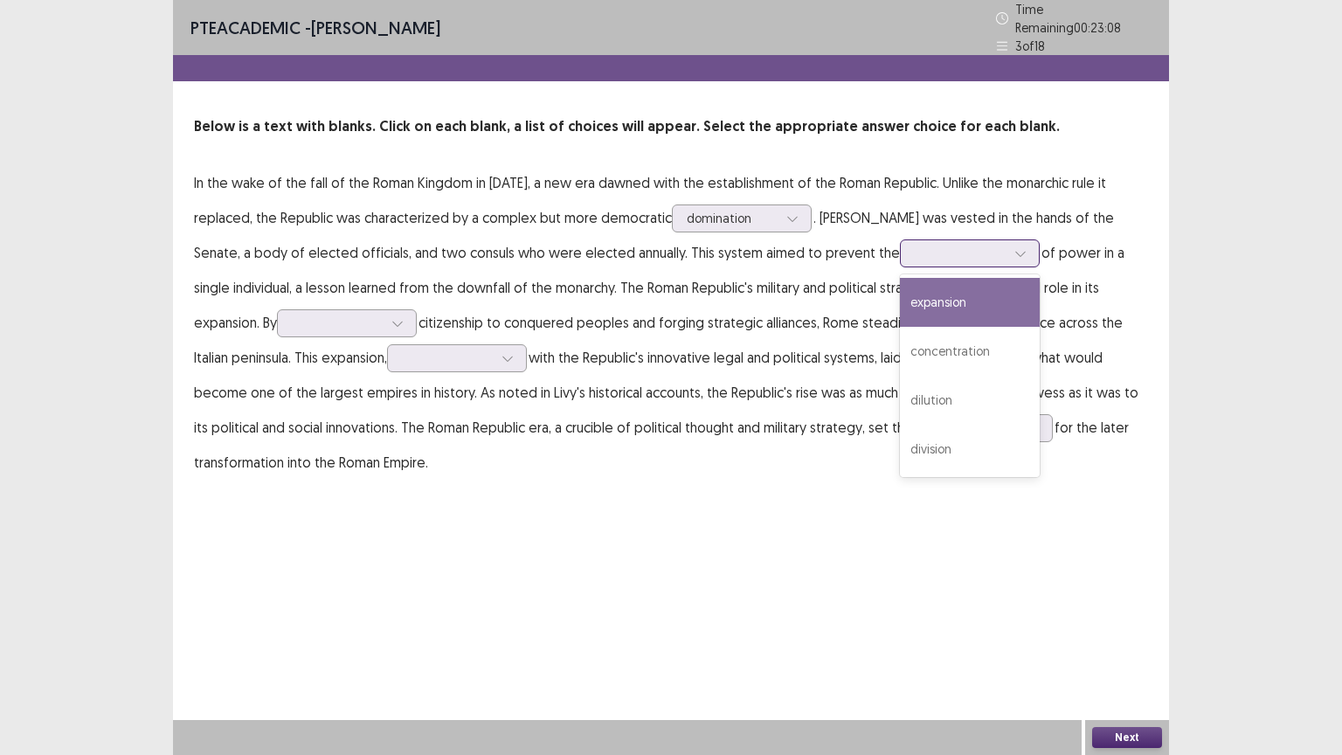
click at [1008, 248] on div at bounding box center [1021, 253] width 26 height 26
drag, startPoint x: 874, startPoint y: 293, endPoint x: 901, endPoint y: 269, distance: 35.9
click at [900, 293] on div "expansion" at bounding box center [970, 302] width 140 height 49
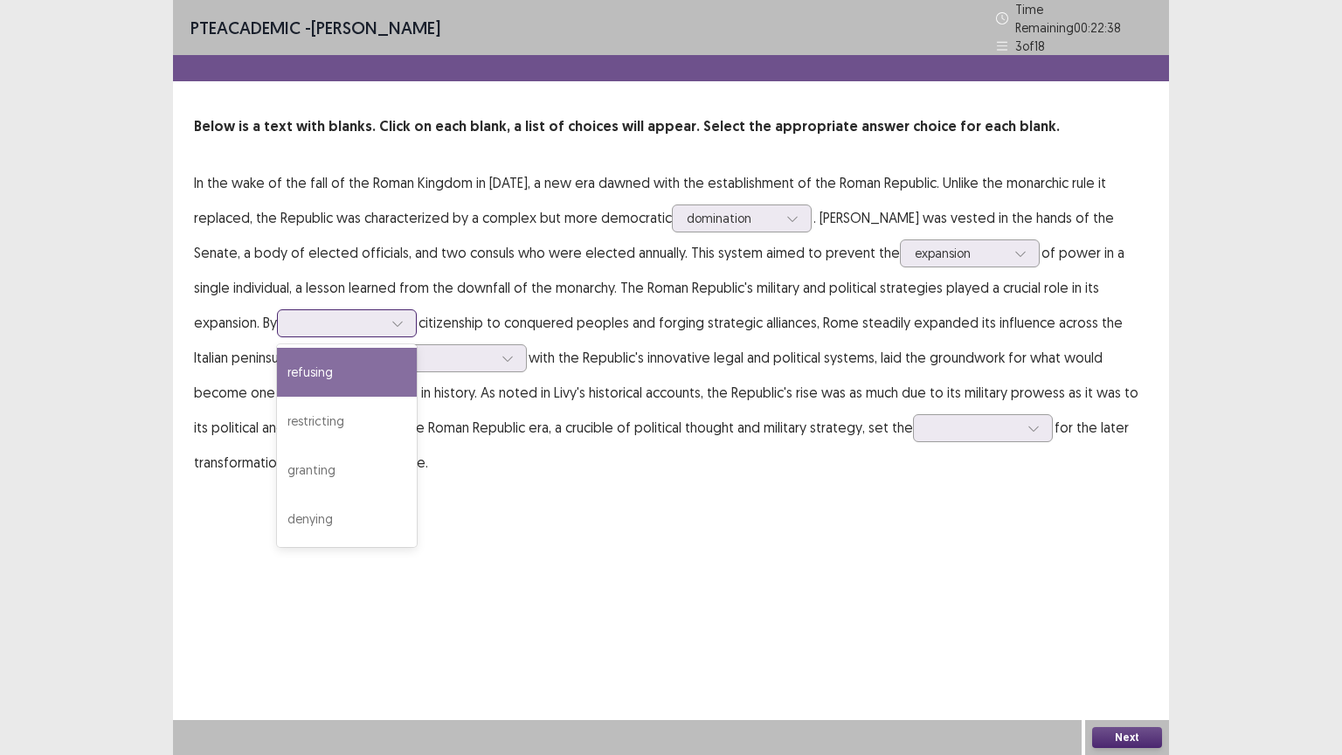
click at [385, 322] on div at bounding box center [398, 323] width 26 height 26
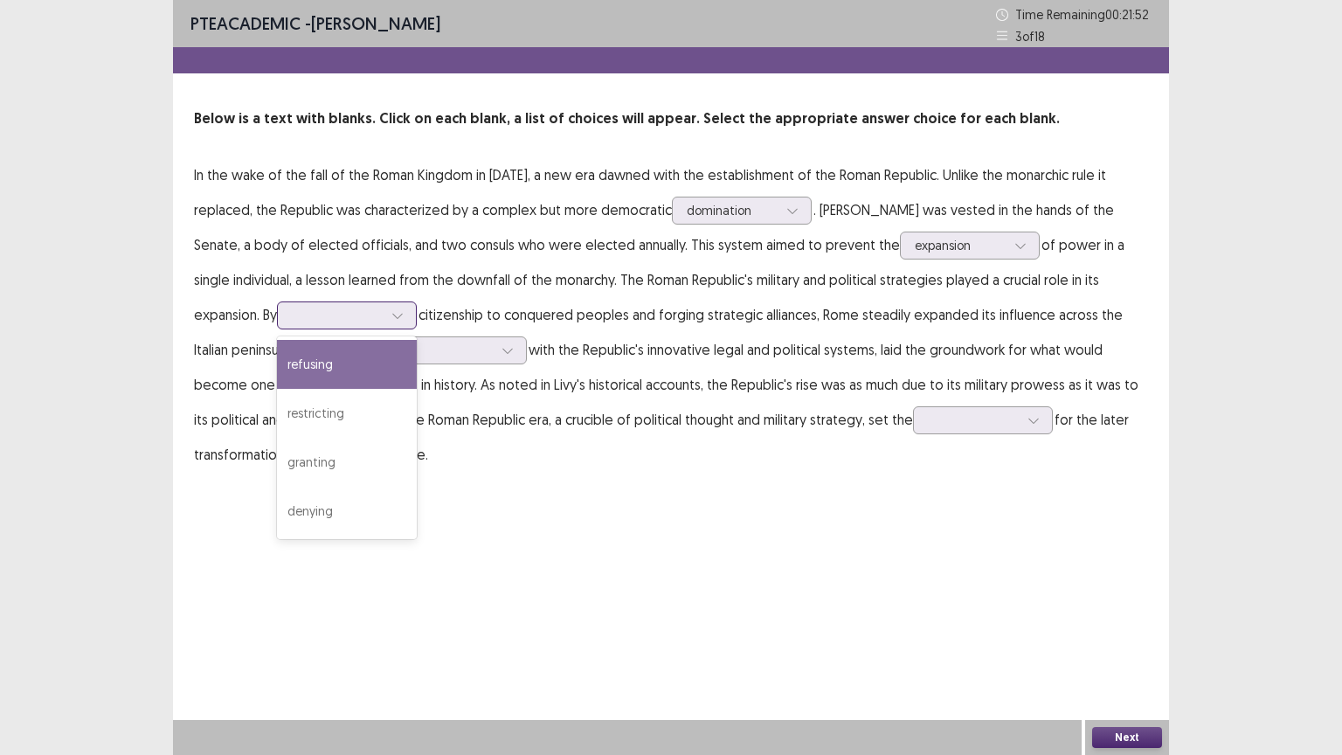
click at [277, 379] on div "refusing" at bounding box center [347, 364] width 140 height 49
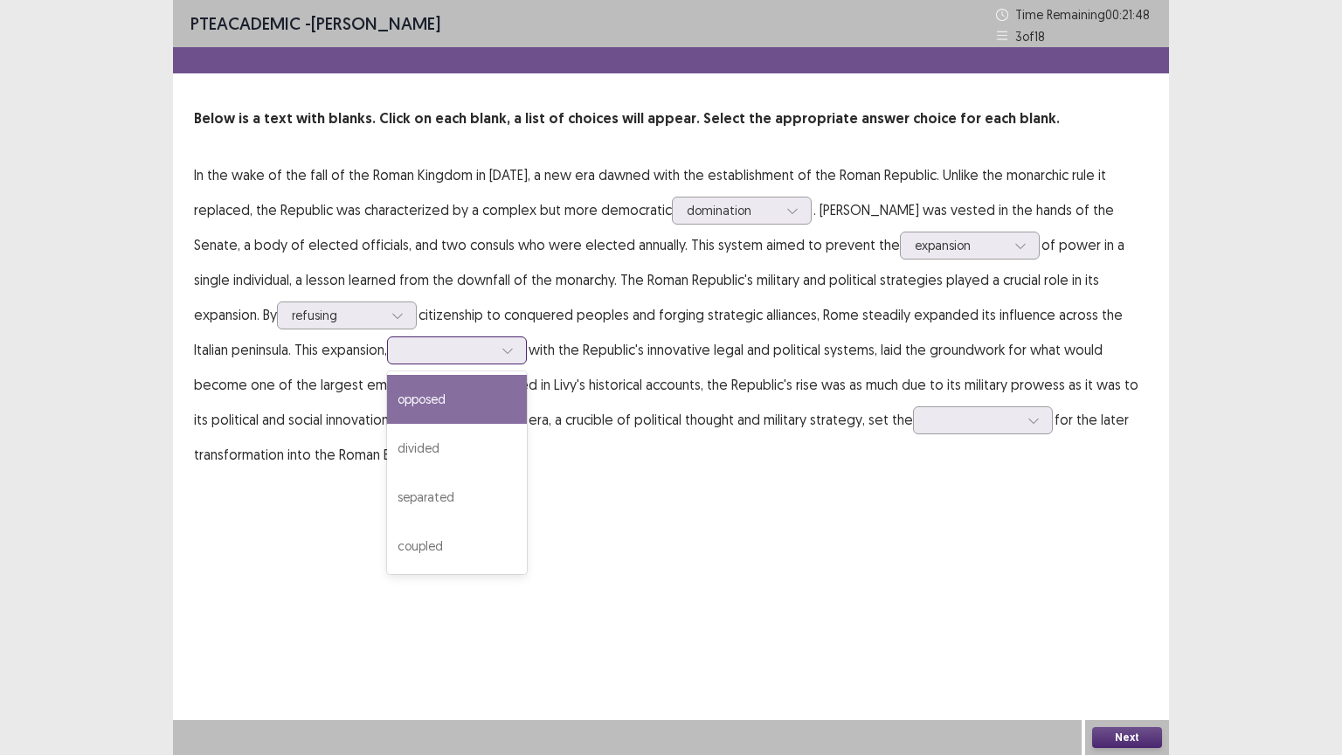
click at [503, 352] on icon at bounding box center [508, 351] width 10 height 5
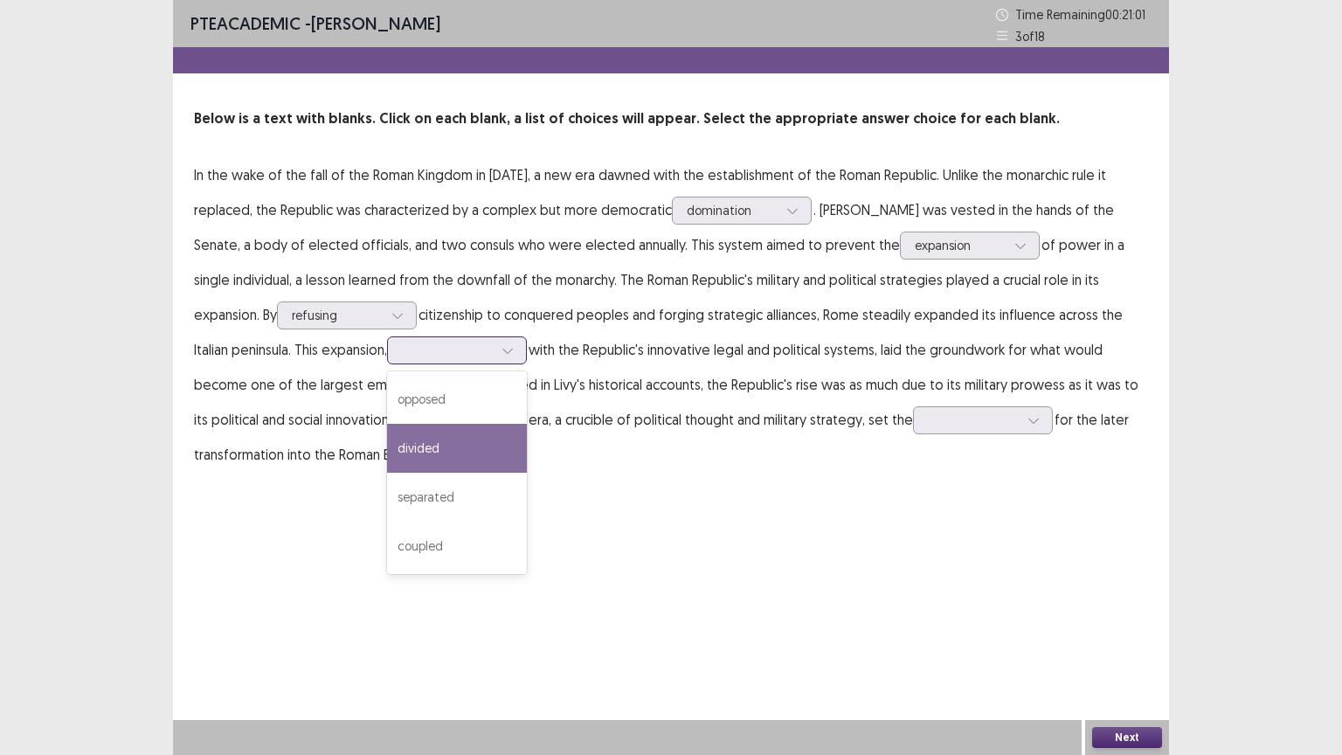
click at [387, 444] on div "divided" at bounding box center [457, 448] width 140 height 49
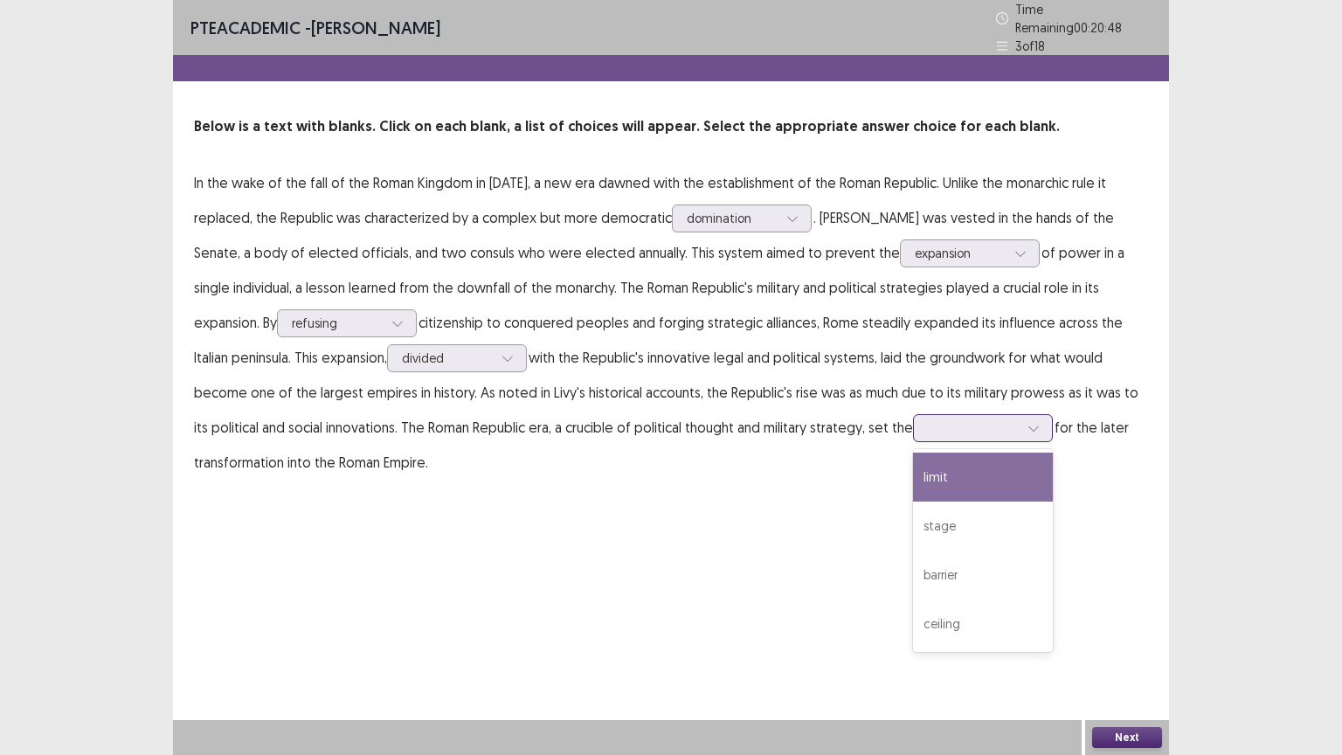
click at [1021, 426] on div at bounding box center [1034, 428] width 26 height 26
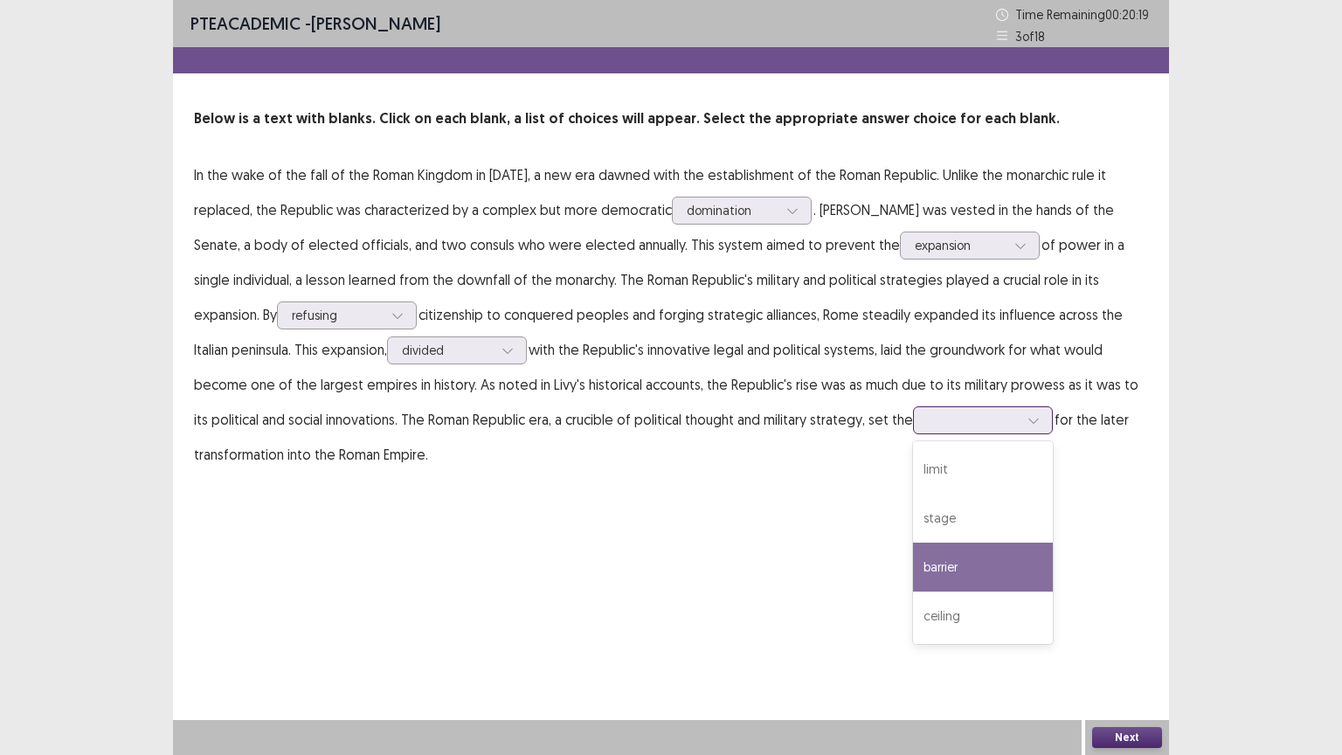
click at [913, 559] on div "barrier" at bounding box center [983, 567] width 140 height 49
click at [1152, 637] on button "Next" at bounding box center [1127, 737] width 70 height 21
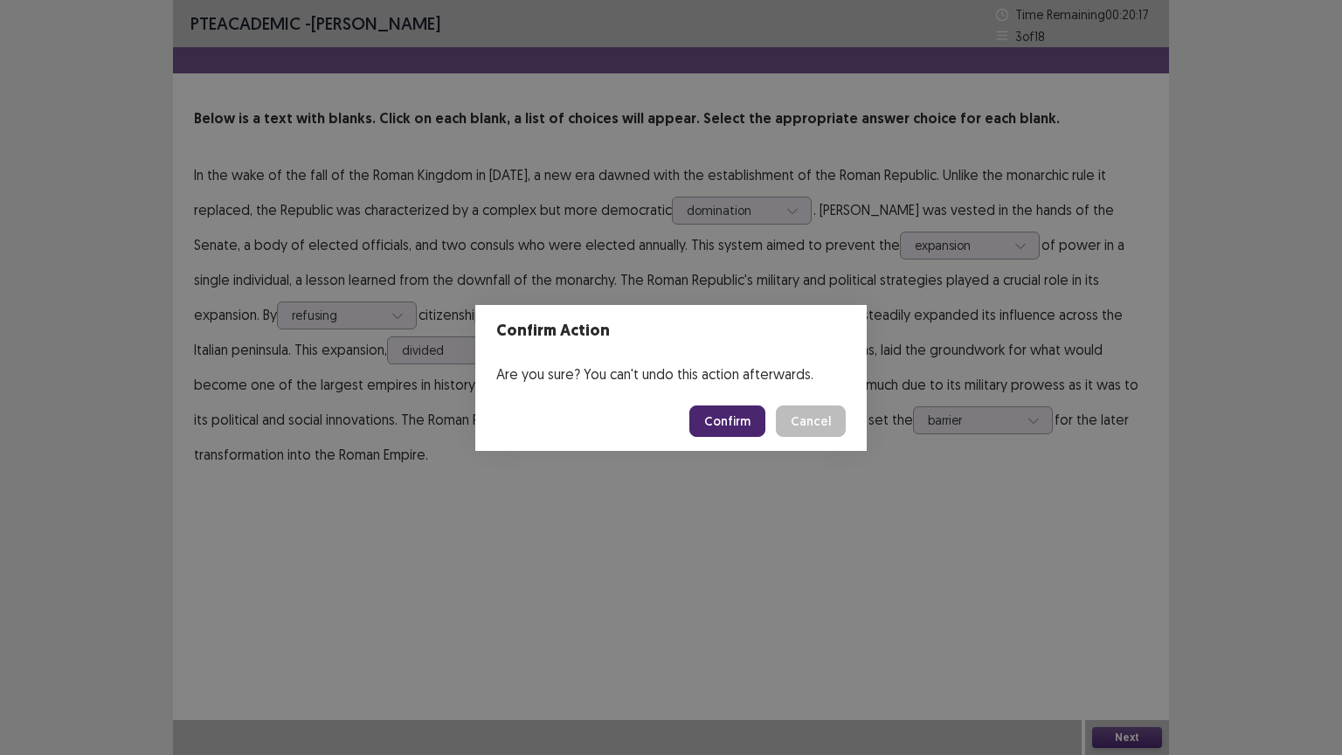
click at [736, 419] on button "Confirm" at bounding box center [728, 421] width 76 height 31
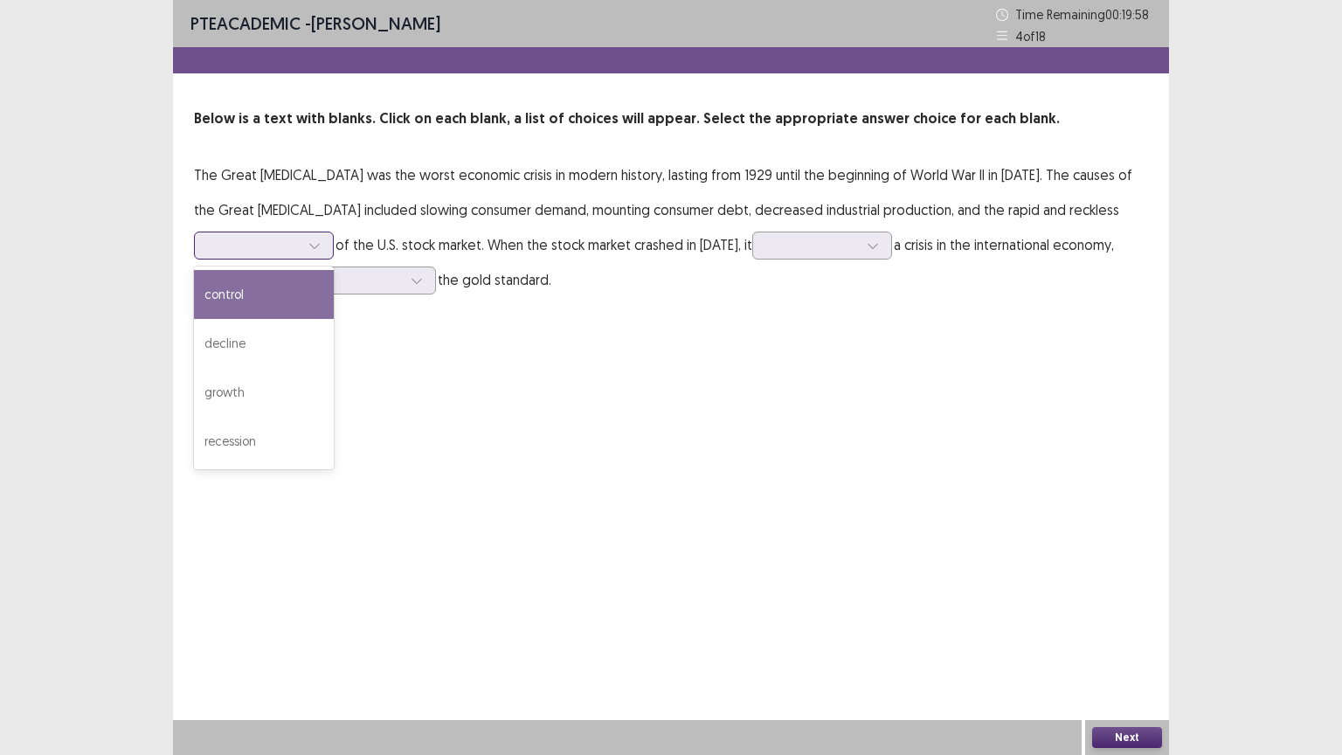
click at [321, 241] on div at bounding box center [315, 245] width 26 height 26
drag, startPoint x: 274, startPoint y: 298, endPoint x: 289, endPoint y: 294, distance: 15.5
click at [274, 297] on div "control" at bounding box center [264, 294] width 140 height 49
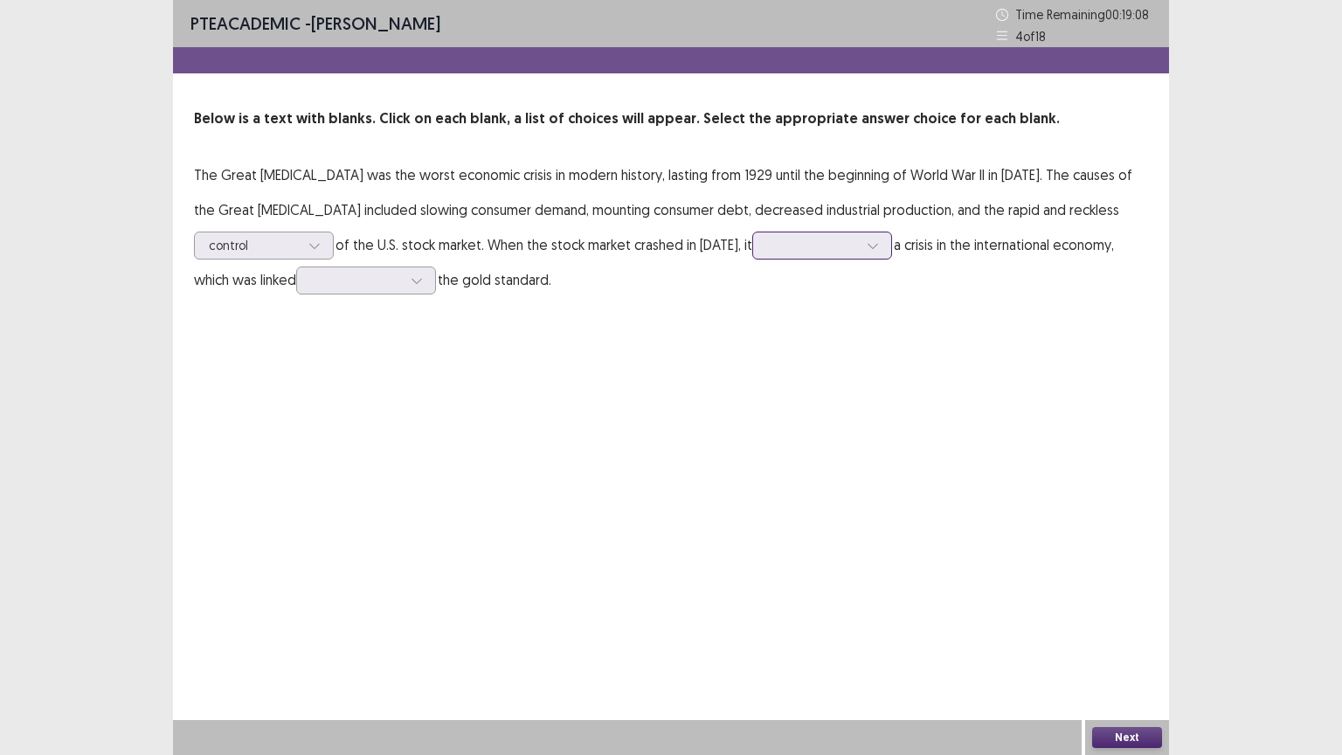
click at [879, 247] on icon at bounding box center [873, 245] width 12 height 12
click at [423, 282] on icon at bounding box center [417, 280] width 12 height 12
click at [436, 461] on div "through" at bounding box center [366, 476] width 140 height 49
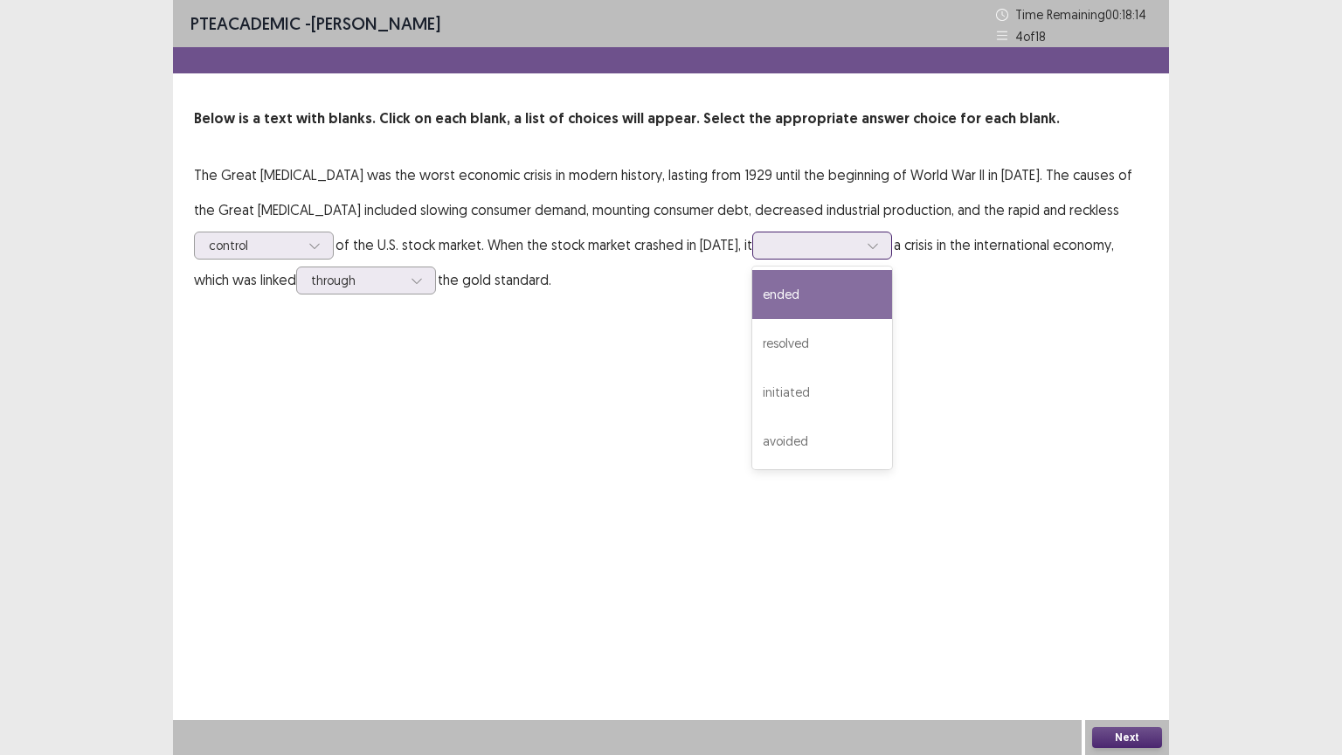
click at [879, 246] on icon at bounding box center [873, 245] width 12 height 12
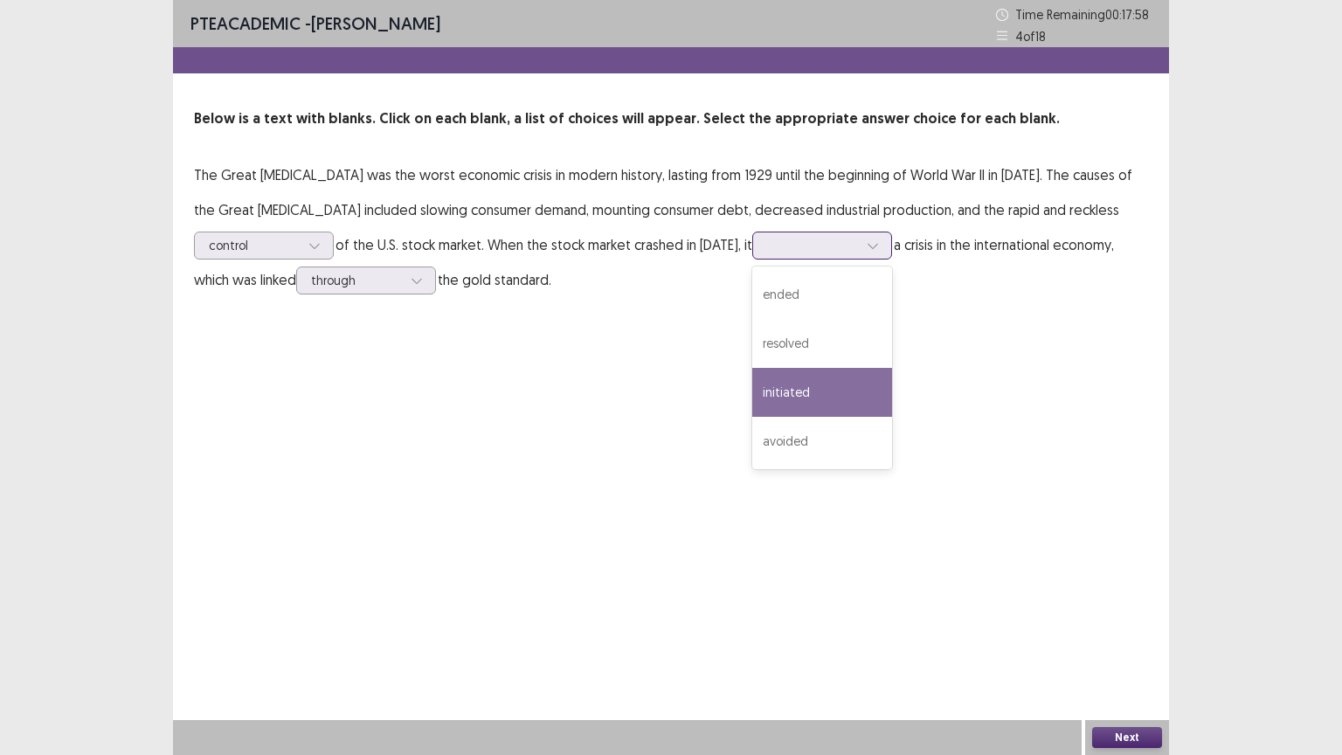
click at [866, 397] on div "initiated" at bounding box center [822, 392] width 140 height 49
click at [879, 246] on icon at bounding box center [873, 245] width 12 height 12
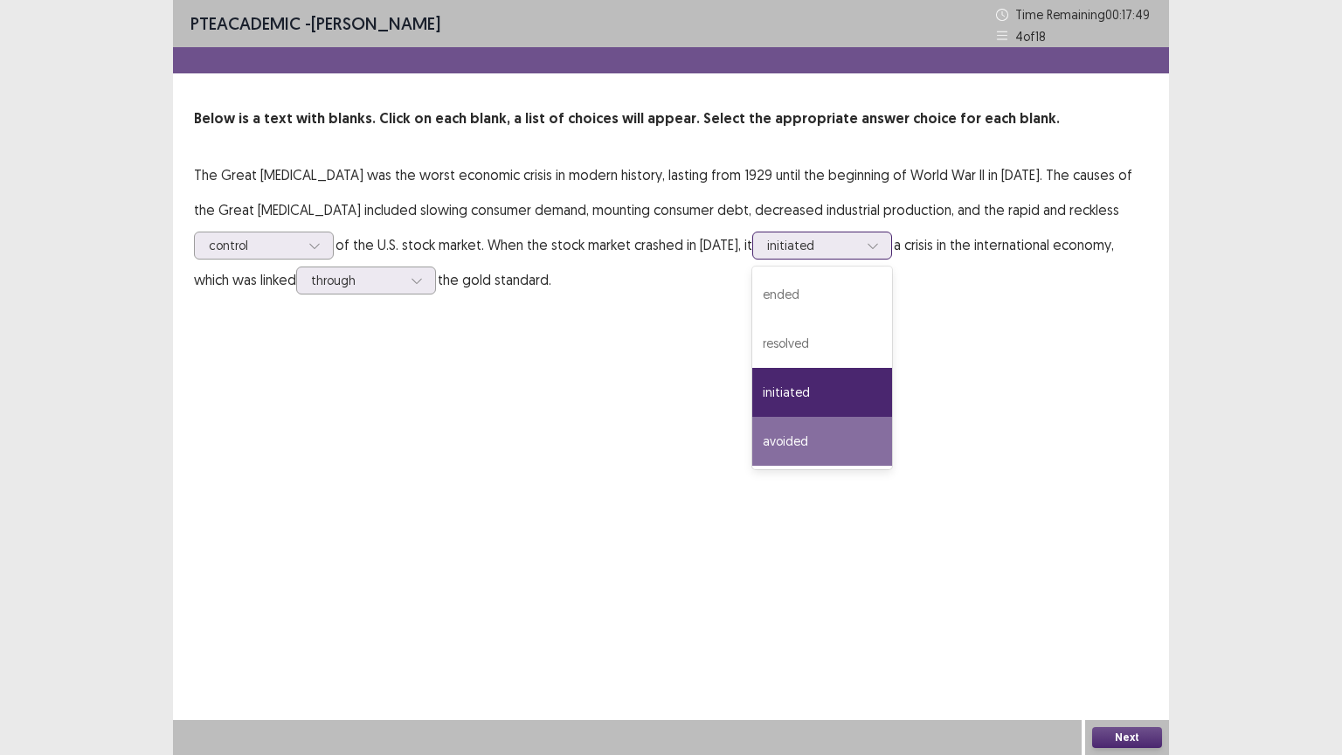
click at [891, 433] on div "avoided" at bounding box center [822, 441] width 140 height 49
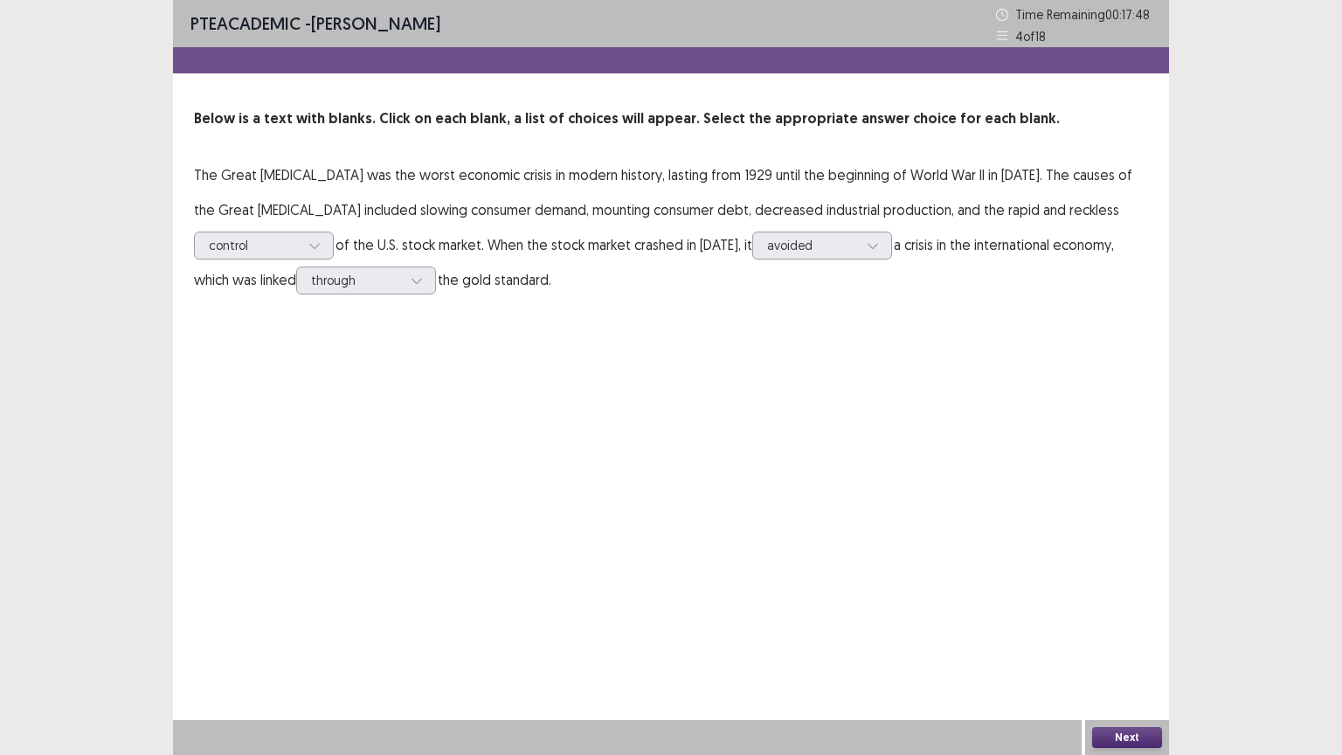
drag, startPoint x: 1122, startPoint y: 734, endPoint x: 842, endPoint y: 531, distance: 346.1
click at [1119, 637] on div "Next" at bounding box center [1127, 737] width 84 height 35
click at [1126, 637] on button "Next" at bounding box center [1127, 737] width 70 height 21
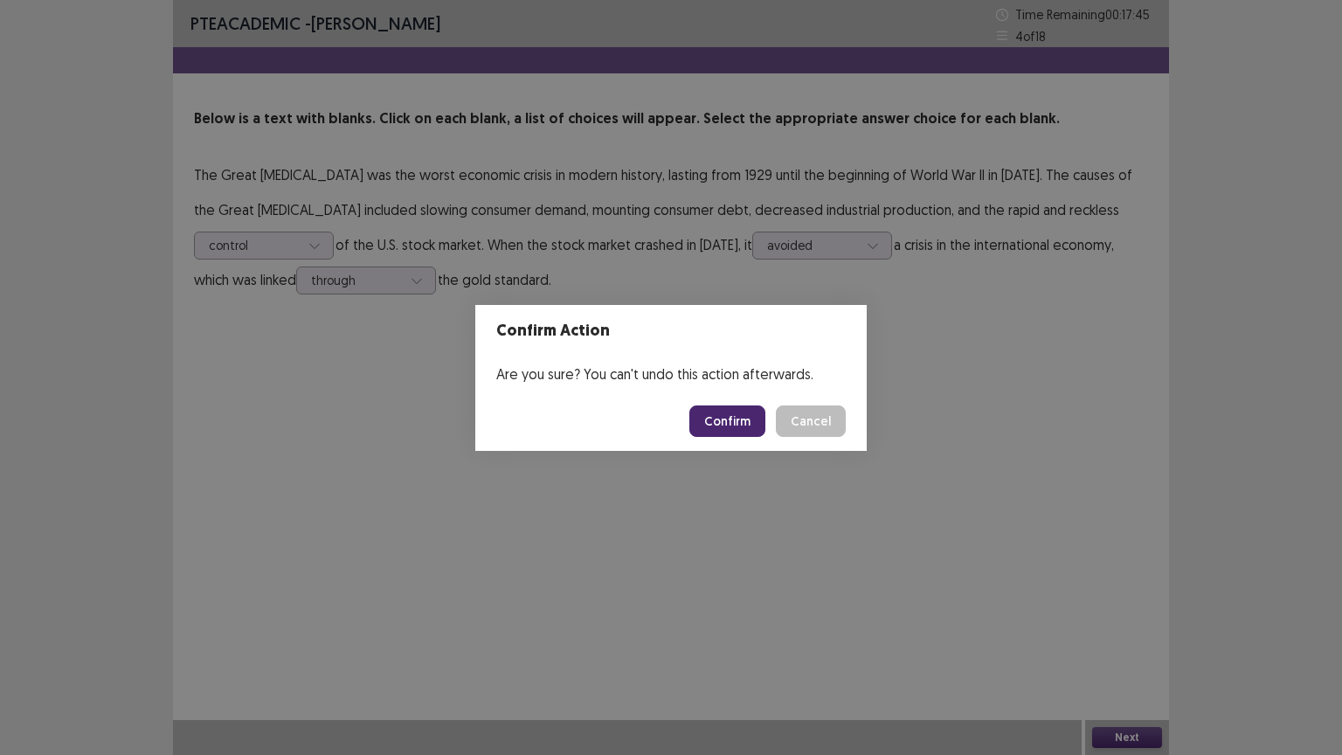
click at [733, 409] on button "Confirm" at bounding box center [728, 421] width 76 height 31
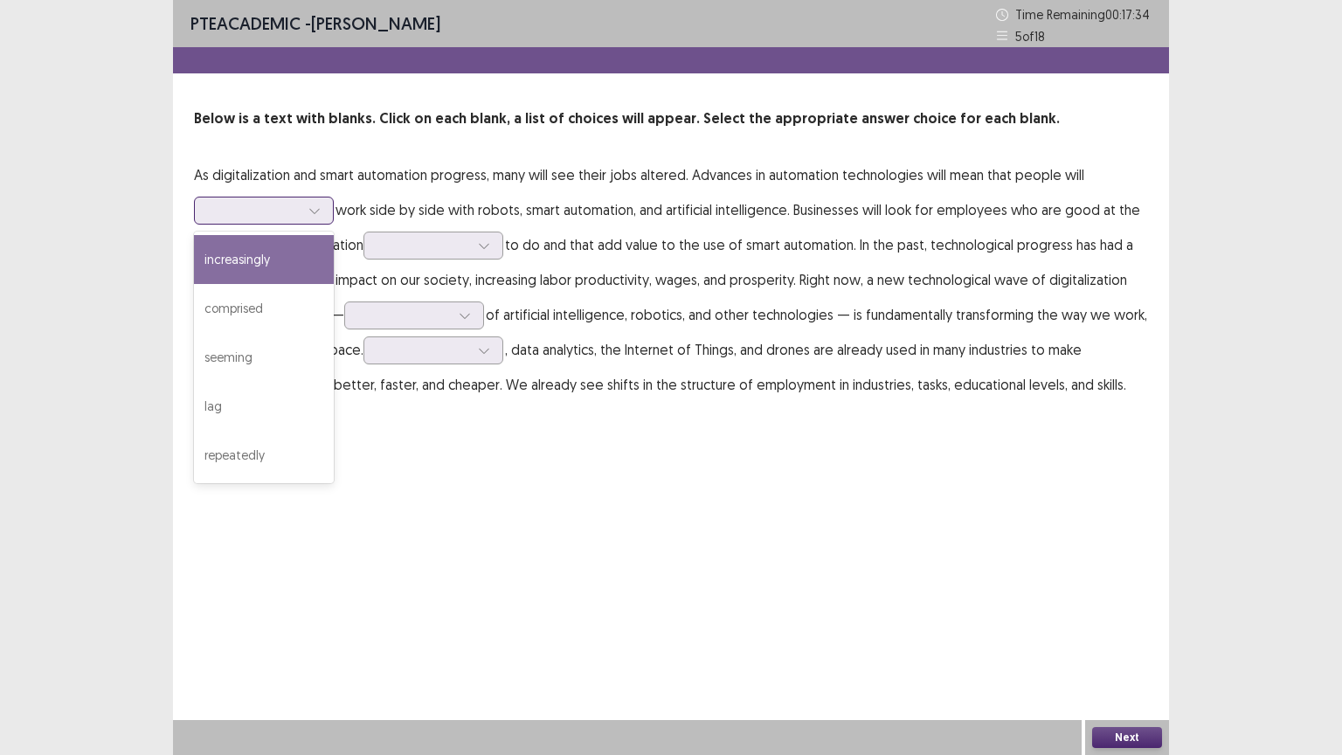
click at [322, 223] on div at bounding box center [315, 211] width 26 height 26
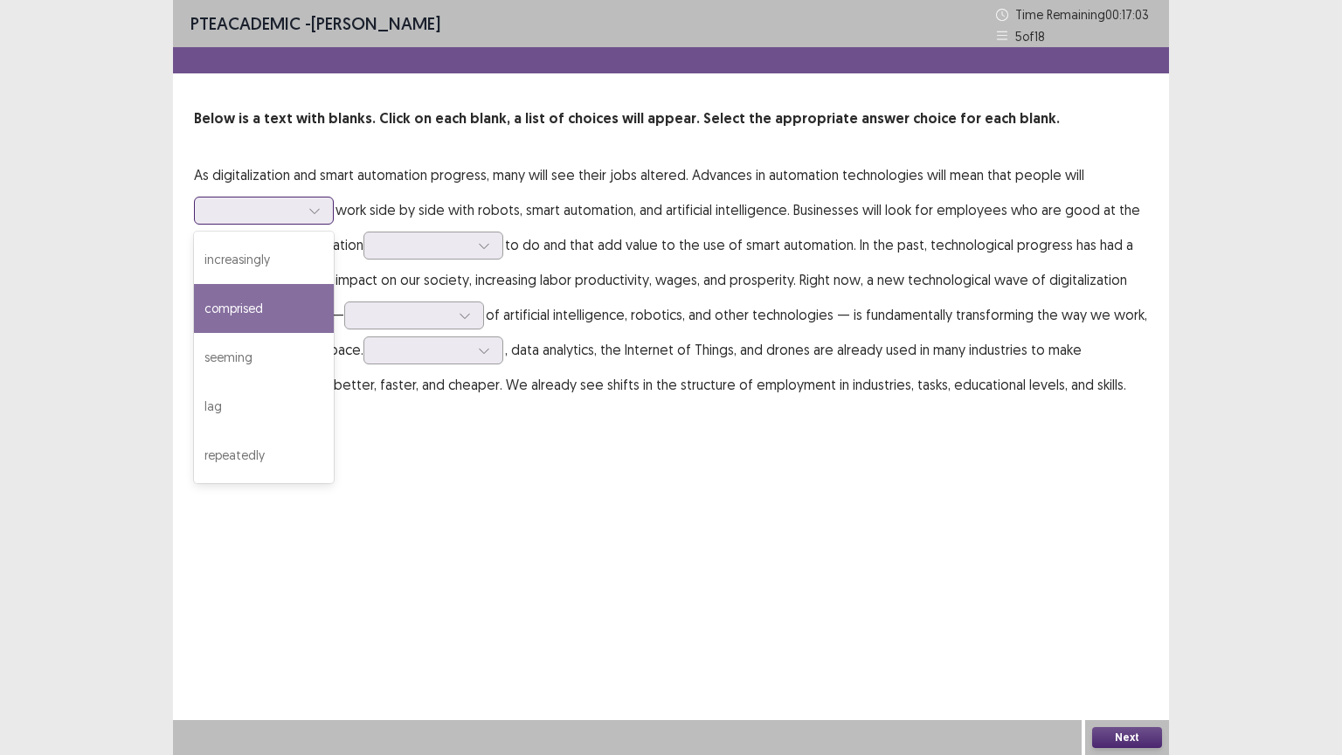
click at [223, 315] on div "comprised" at bounding box center [264, 308] width 140 height 49
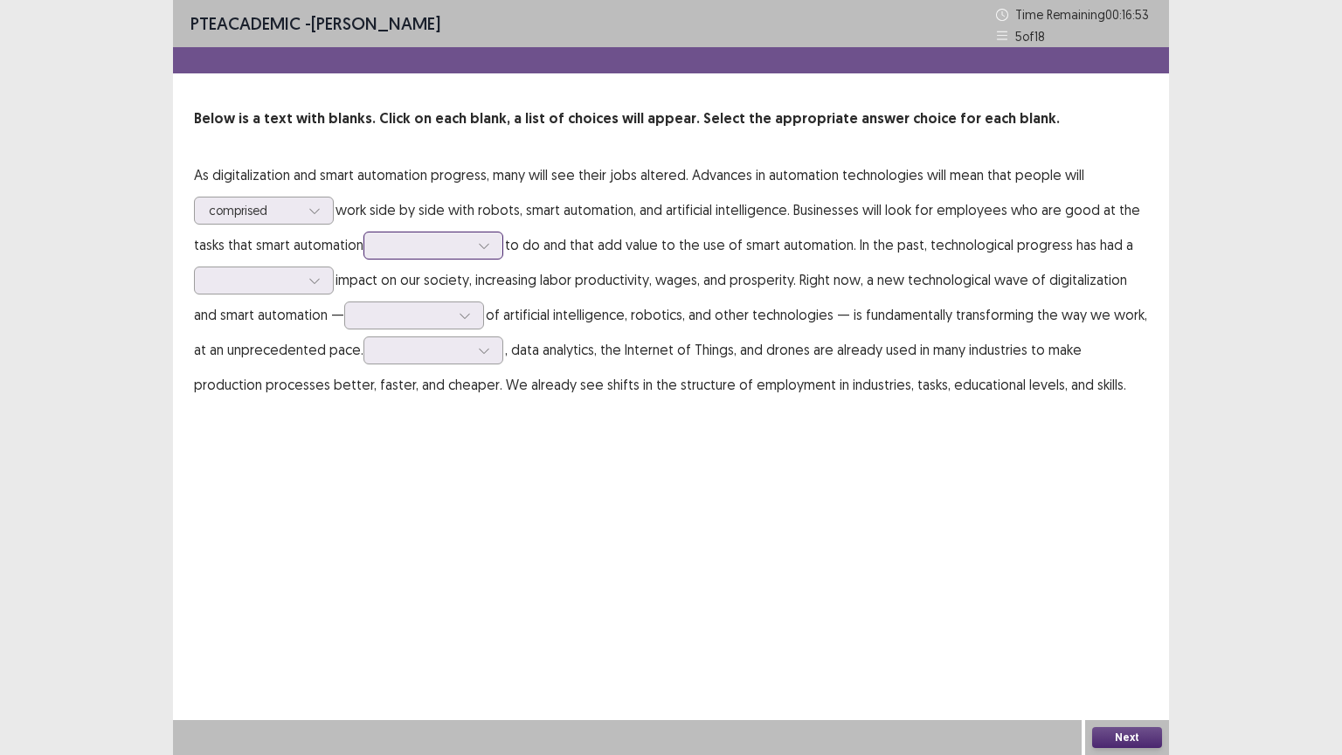
click at [489, 248] on icon at bounding box center [484, 245] width 12 height 12
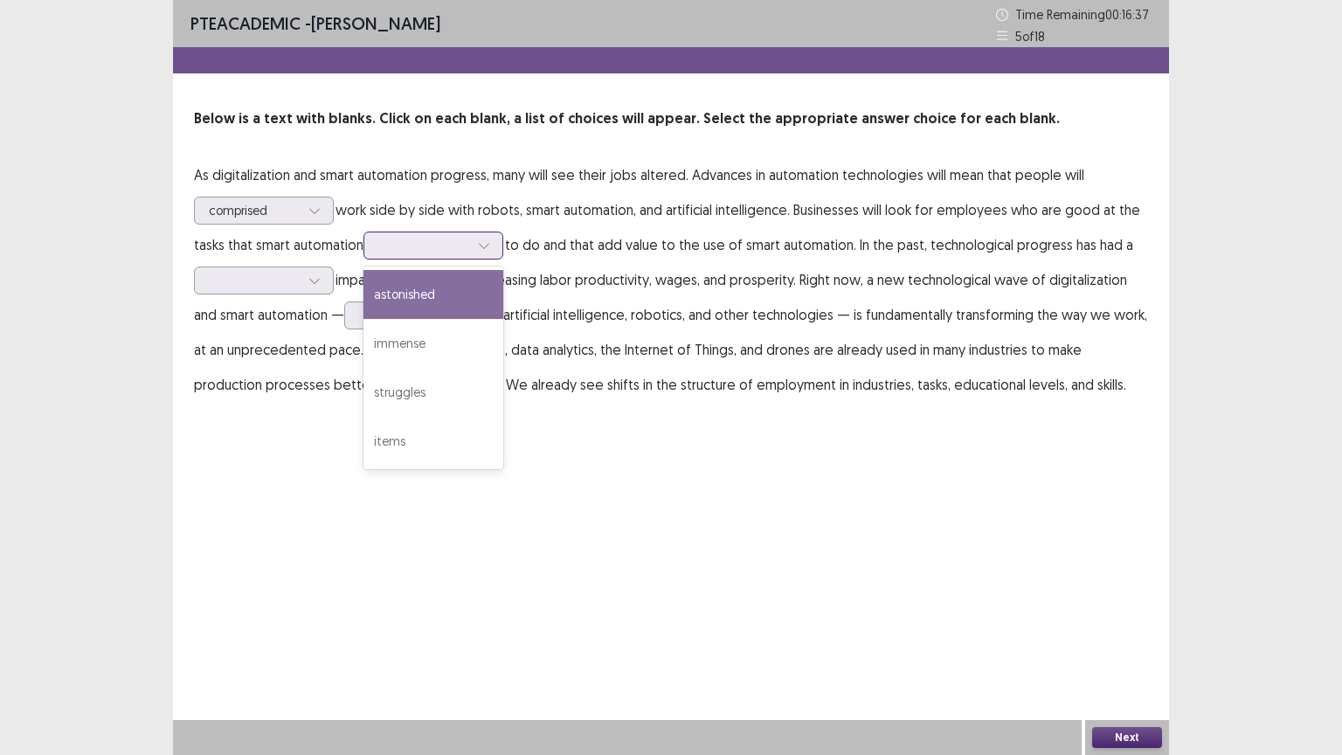
click at [442, 302] on div "astonished" at bounding box center [434, 294] width 140 height 49
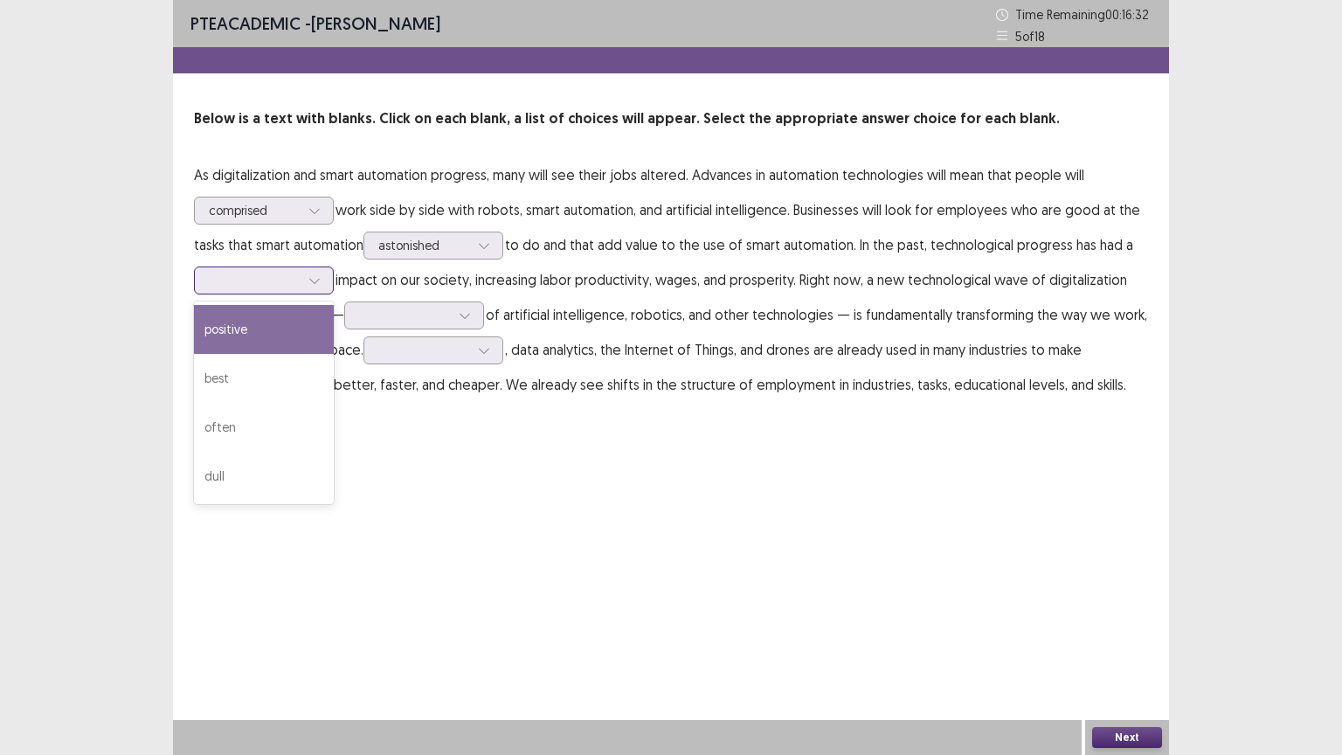
click at [319, 281] on icon at bounding box center [315, 280] width 12 height 12
click at [273, 328] on div "positive" at bounding box center [264, 329] width 140 height 49
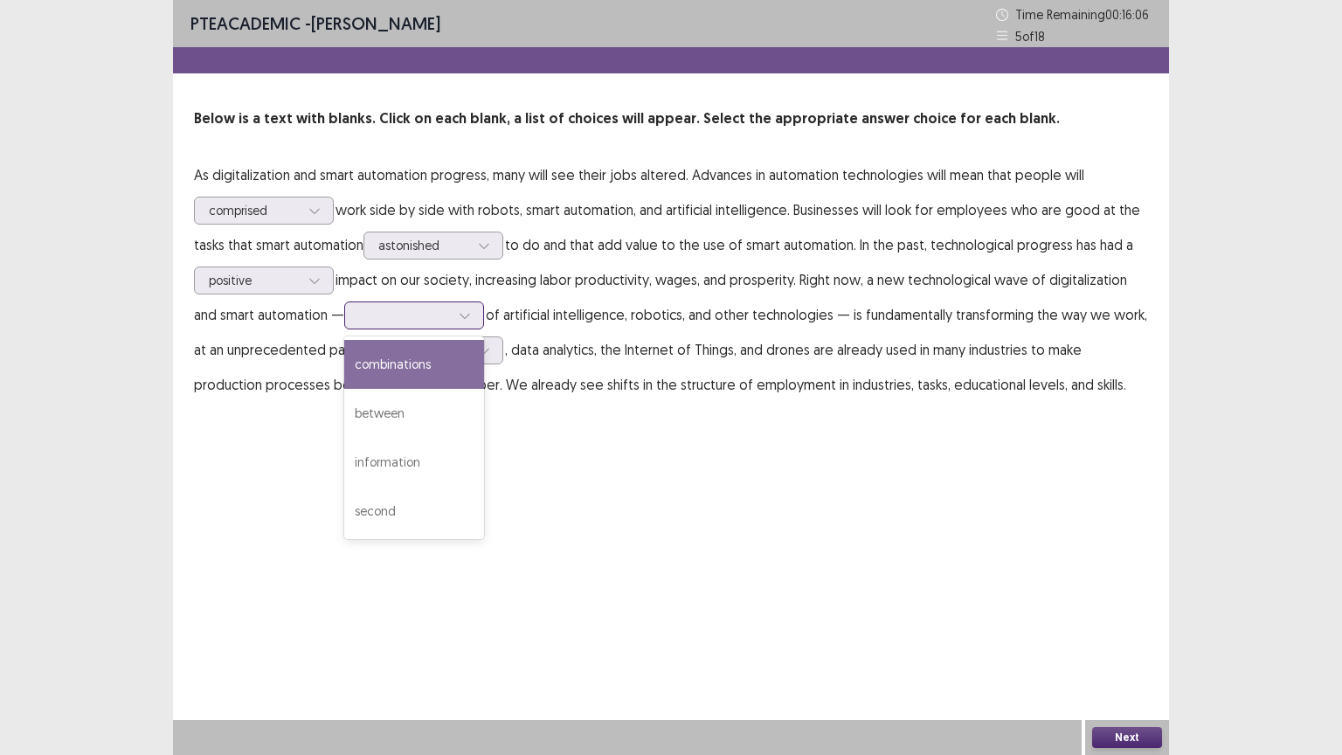
click at [476, 316] on div at bounding box center [465, 315] width 26 height 26
click at [433, 370] on div "combinations" at bounding box center [414, 364] width 140 height 49
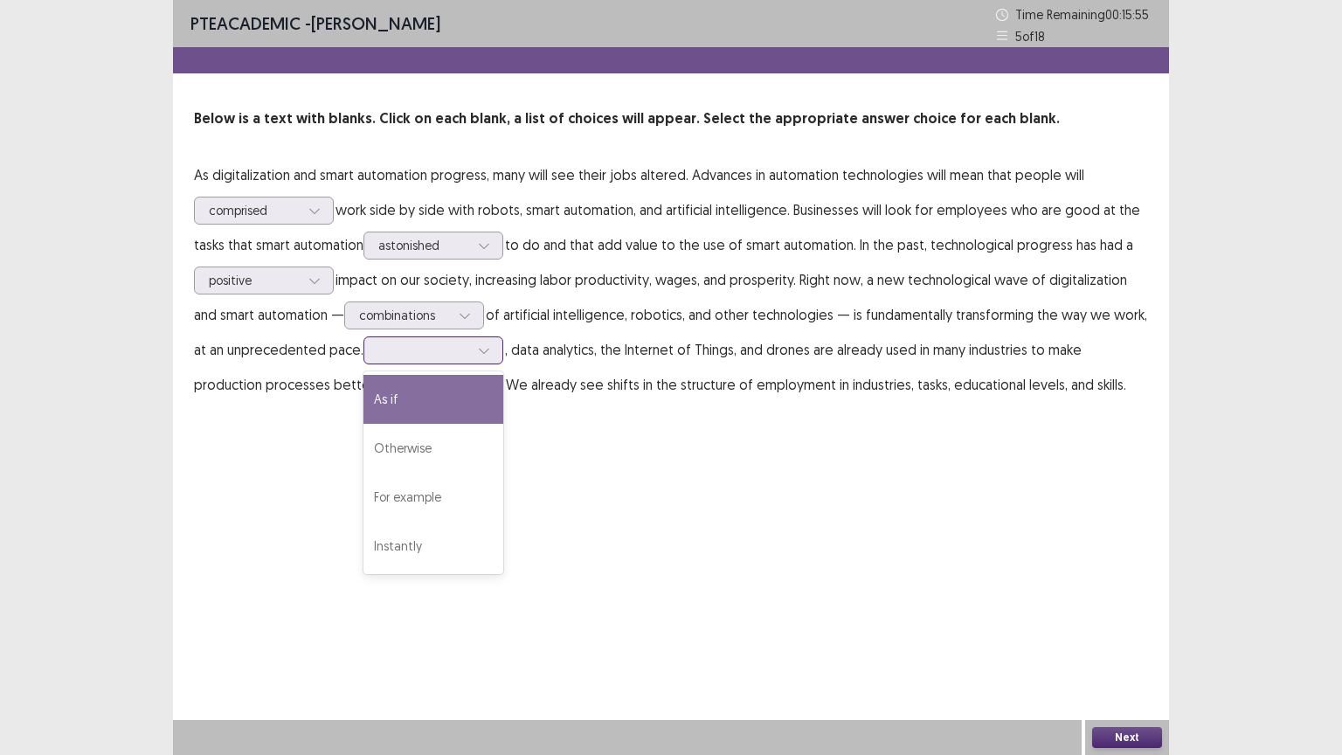
click at [490, 350] on div at bounding box center [484, 350] width 26 height 26
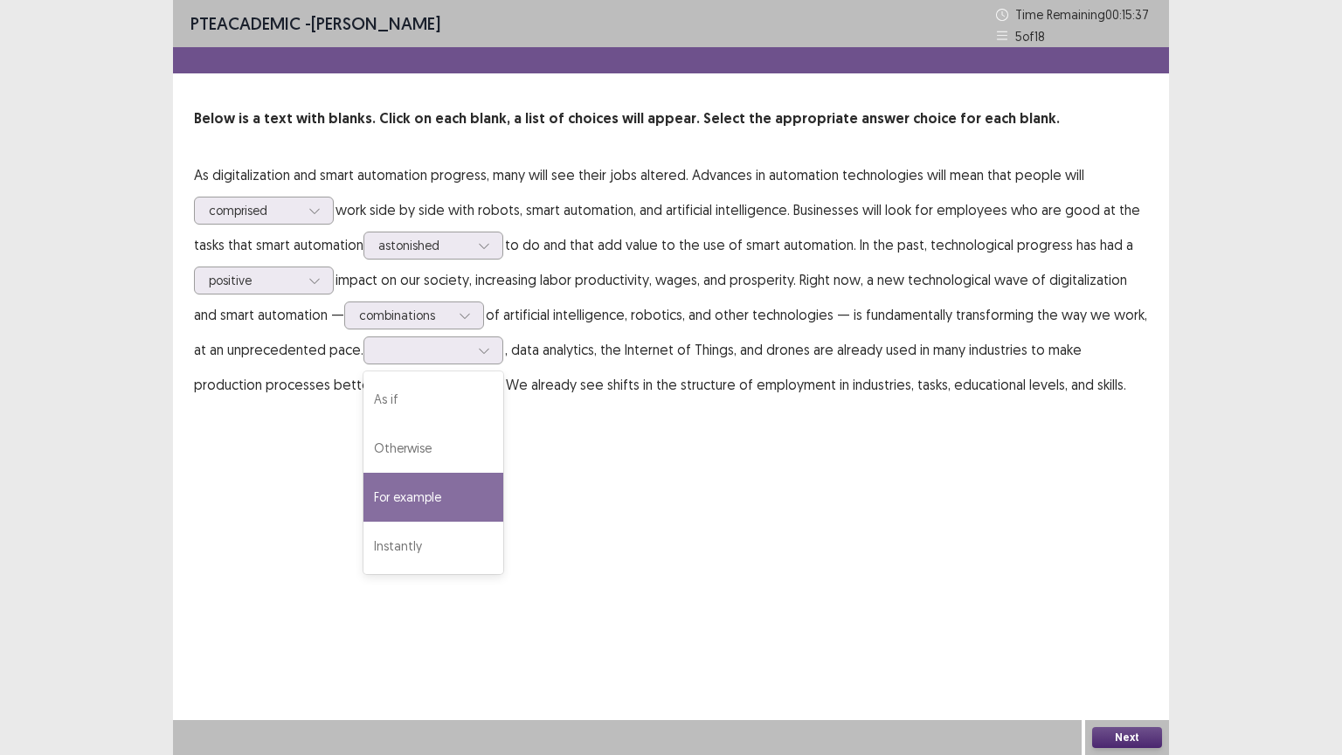
click at [280, 496] on div "PTE academic - [PERSON_NAME] Time Remaining 00 : 15 : 37 5 of 18 Below is a tex…" at bounding box center [671, 377] width 996 height 755
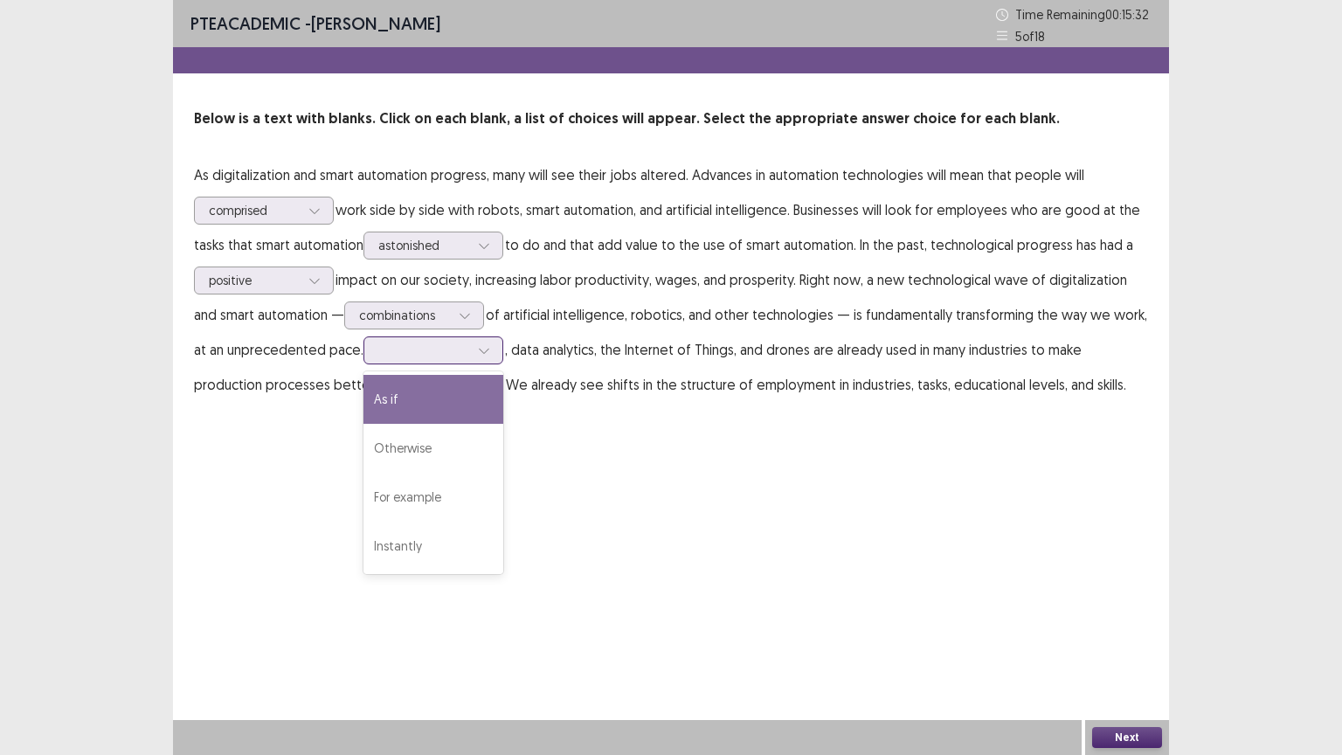
click at [482, 346] on icon at bounding box center [484, 350] width 12 height 12
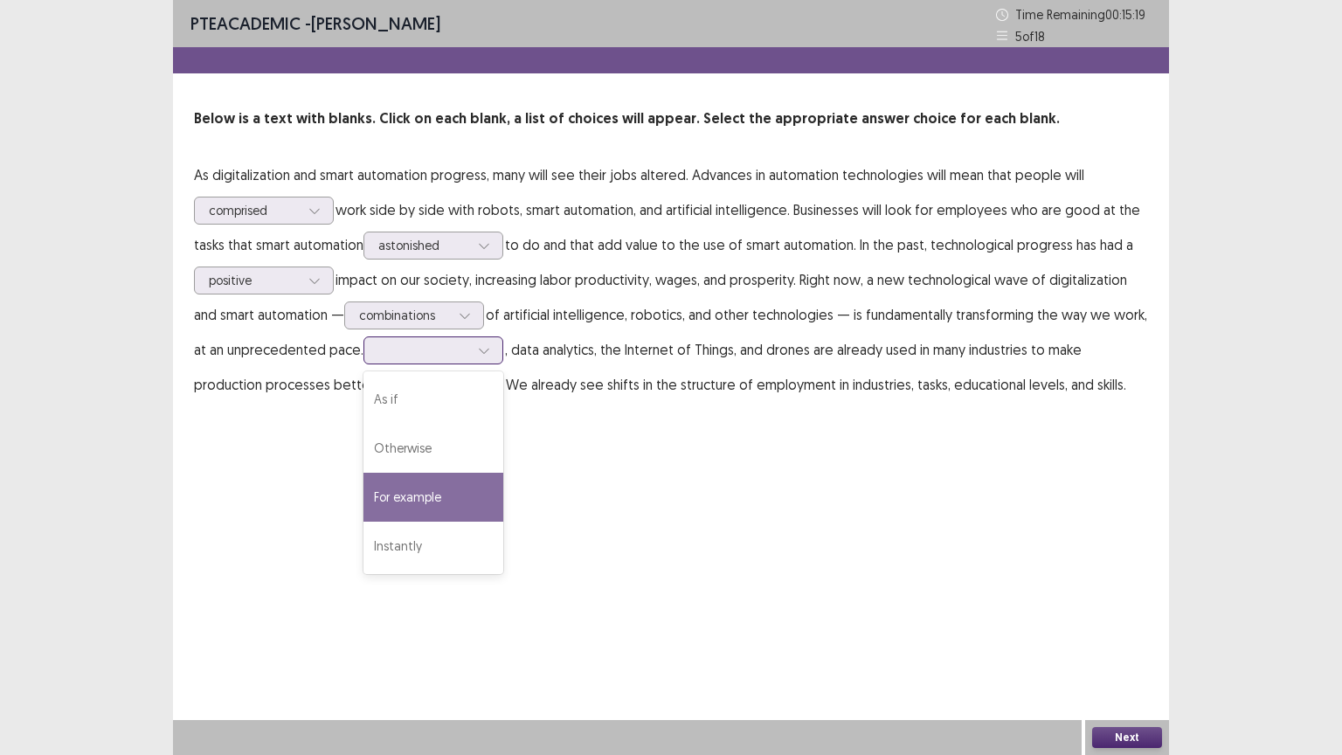
click at [425, 514] on div "For example" at bounding box center [434, 497] width 140 height 49
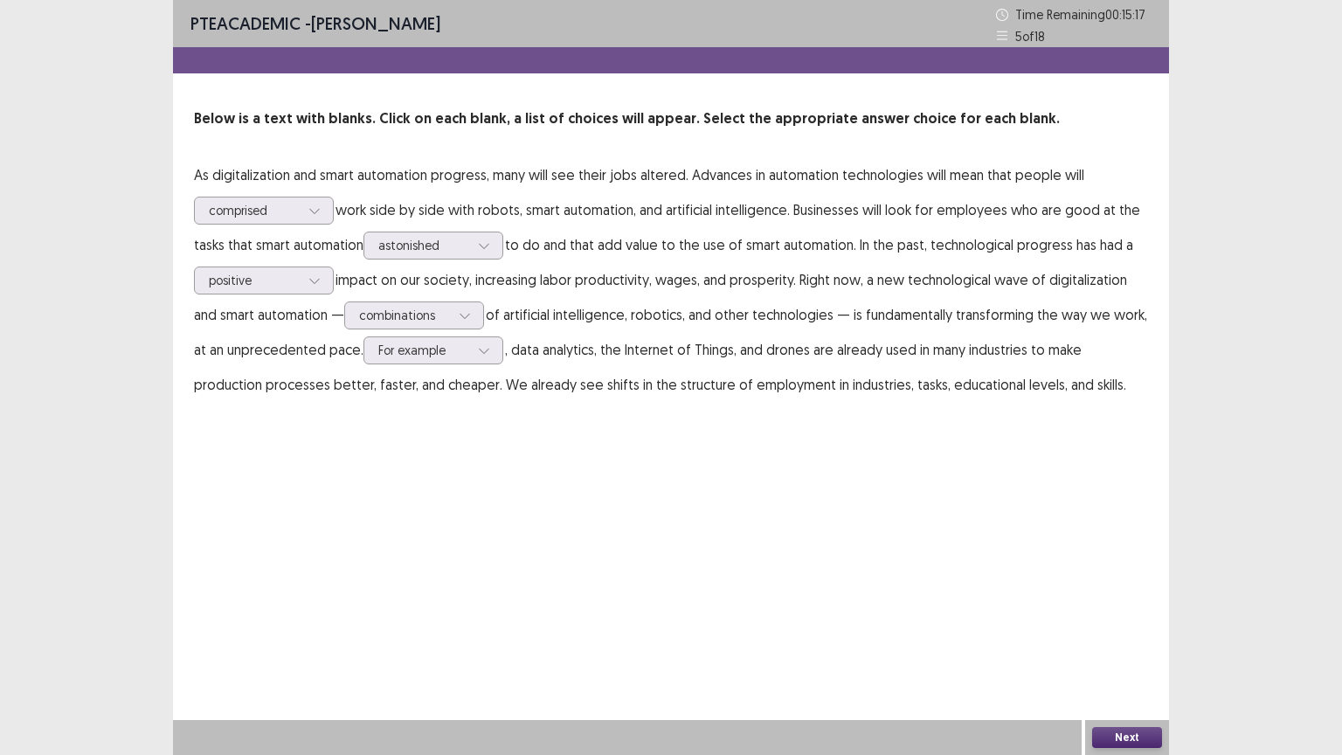
click at [1132, 637] on button "Next" at bounding box center [1127, 737] width 70 height 21
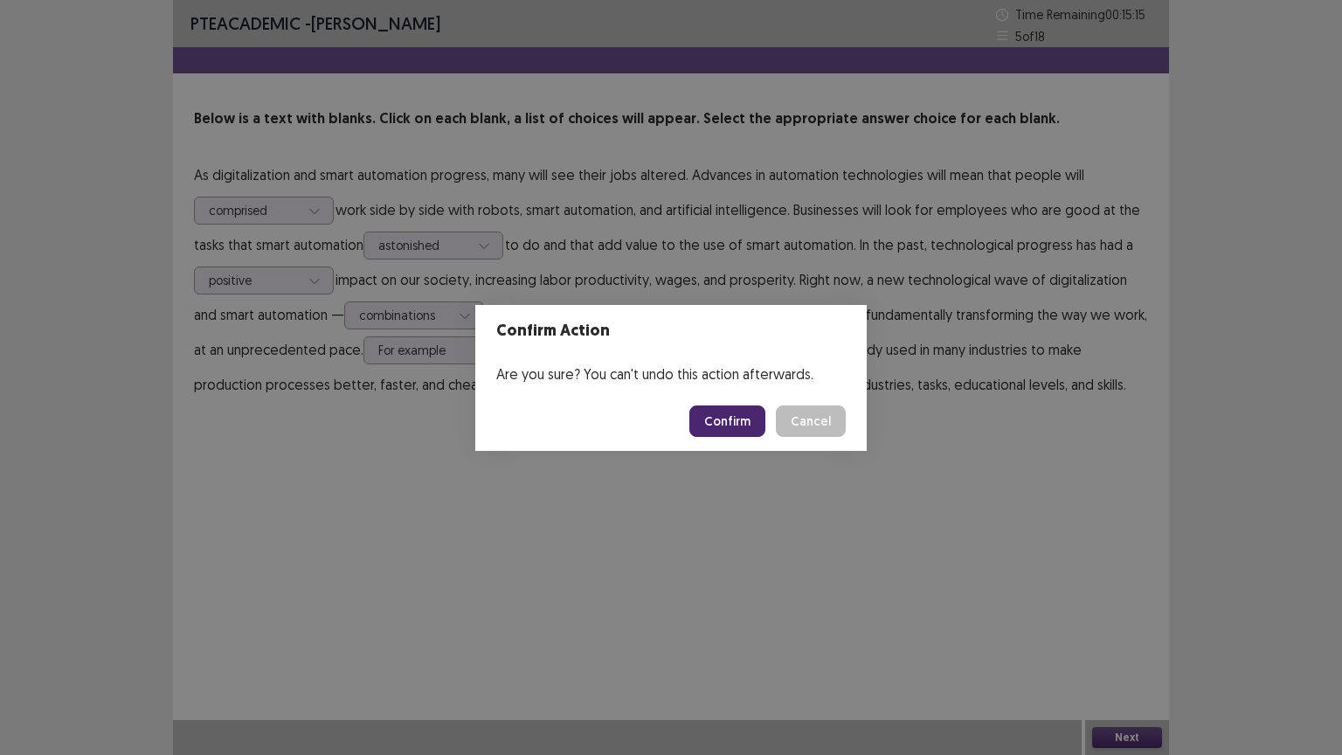
click at [737, 425] on button "Confirm" at bounding box center [728, 421] width 76 height 31
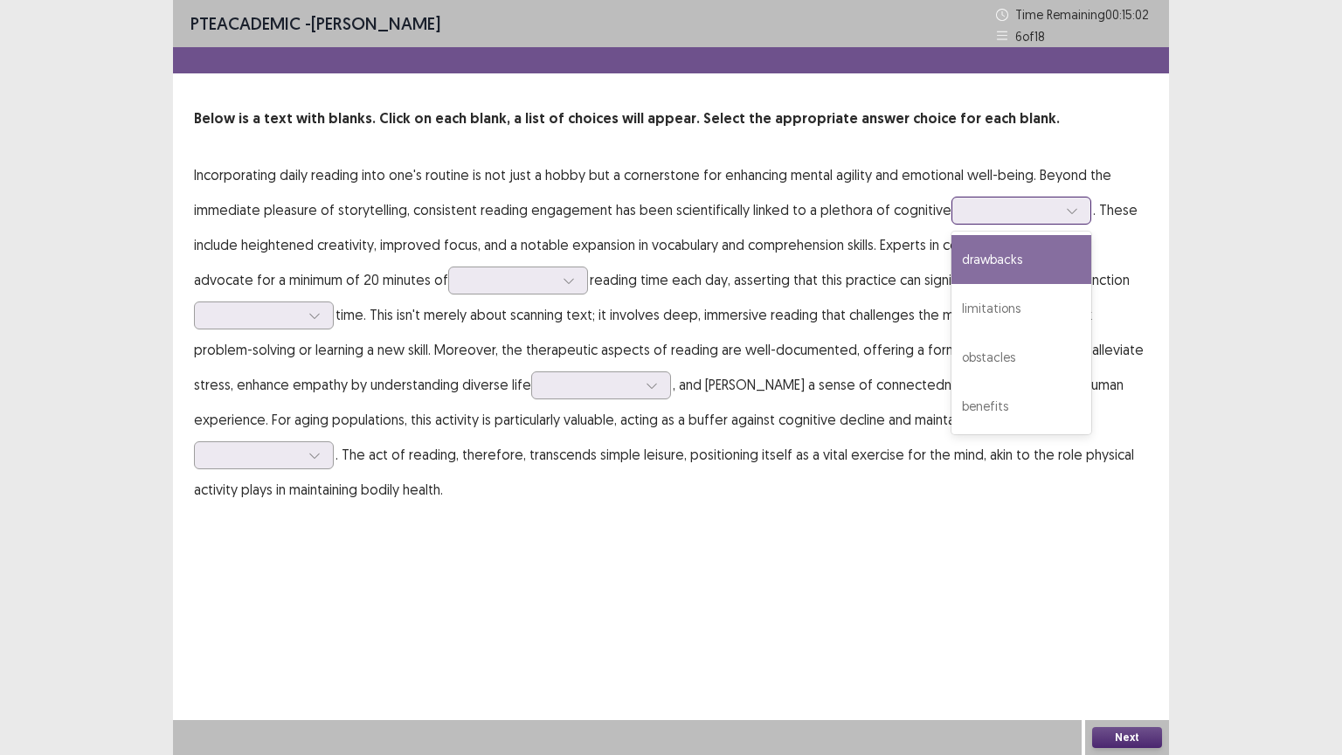
click at [1066, 210] on icon at bounding box center [1072, 211] width 12 height 12
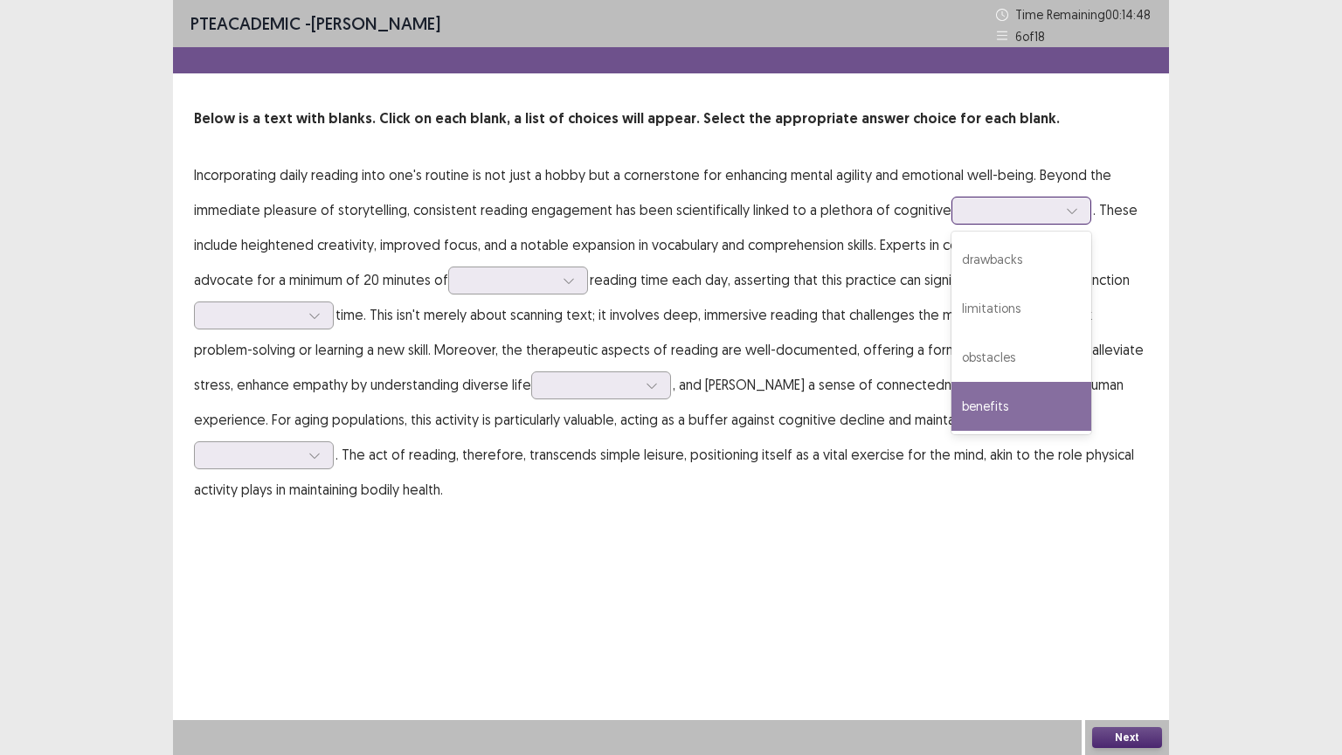
click at [1001, 402] on div "benefits" at bounding box center [1022, 406] width 140 height 49
click at [1059, 211] on div at bounding box center [1072, 211] width 26 height 26
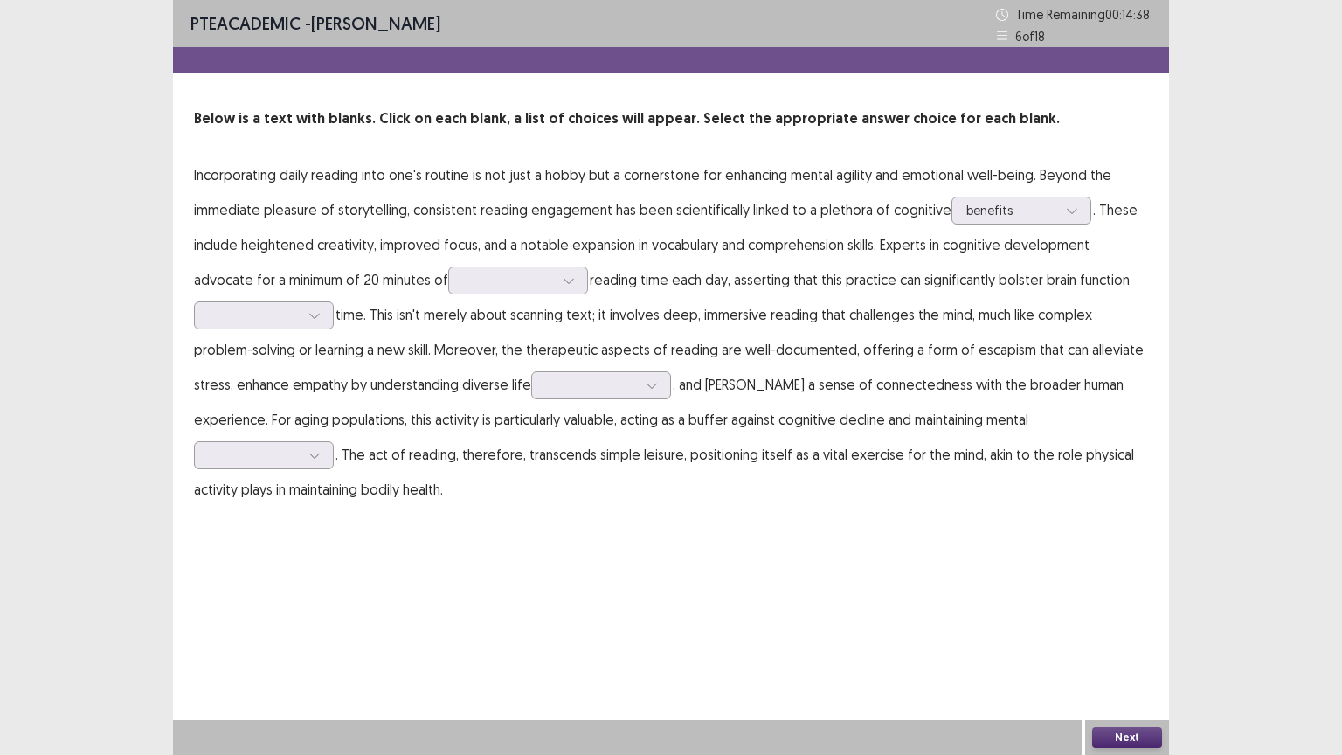
click at [975, 498] on p "Incorporating daily reading into one's routine is not just a hobby but a corner…" at bounding box center [671, 332] width 954 height 350
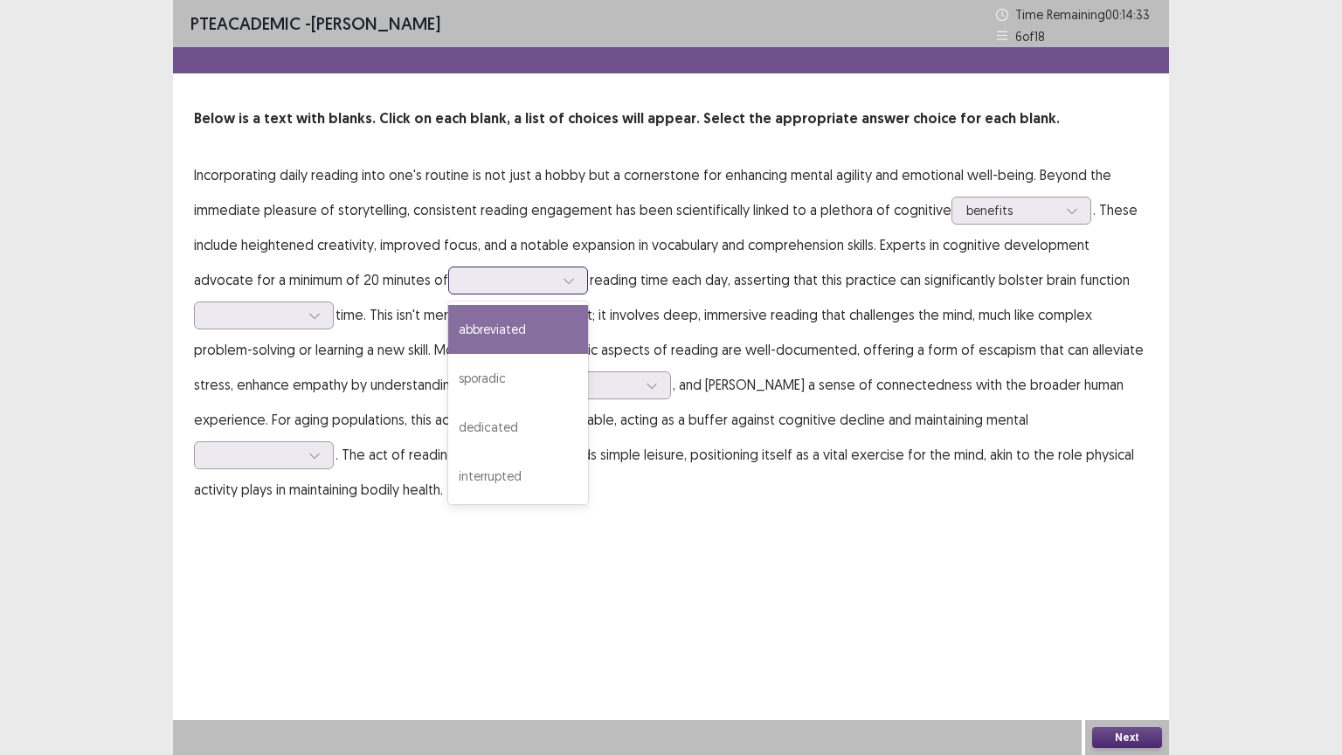
click at [579, 275] on div at bounding box center [569, 280] width 26 height 26
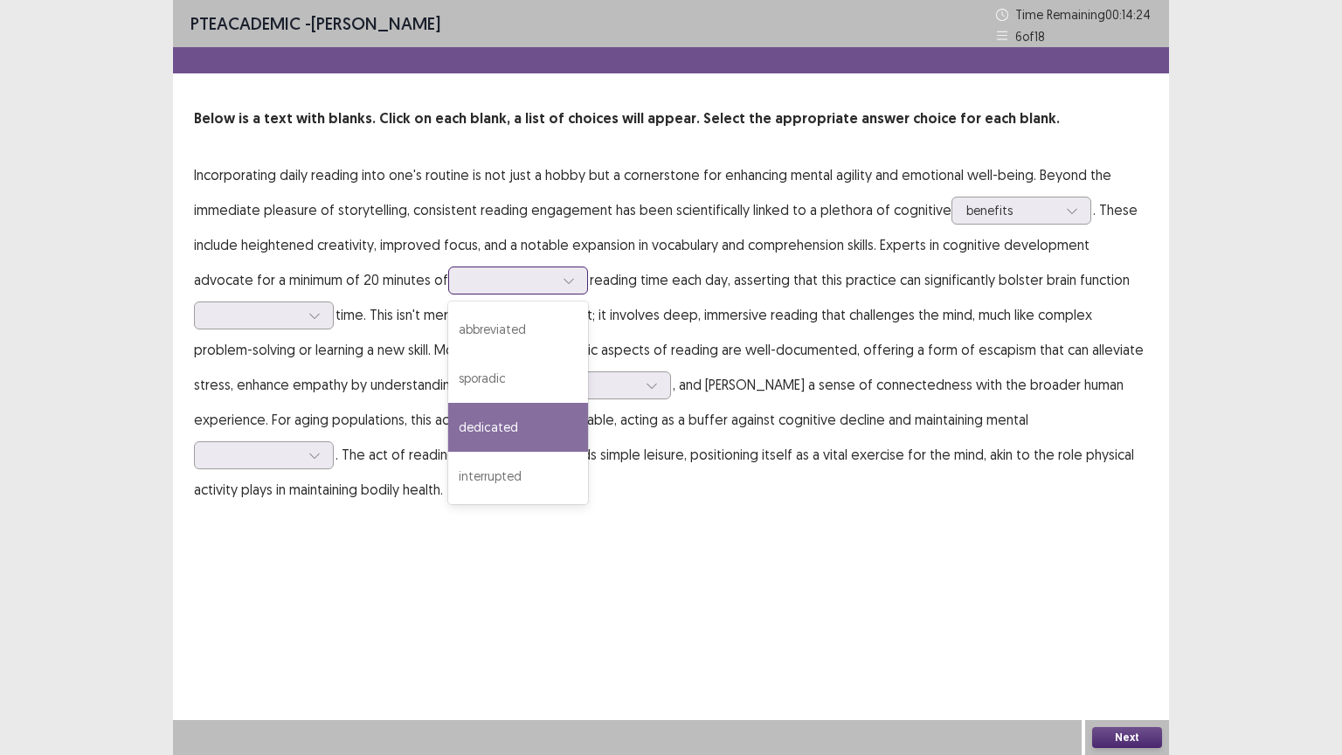
click at [549, 409] on div "dedicated" at bounding box center [518, 427] width 140 height 49
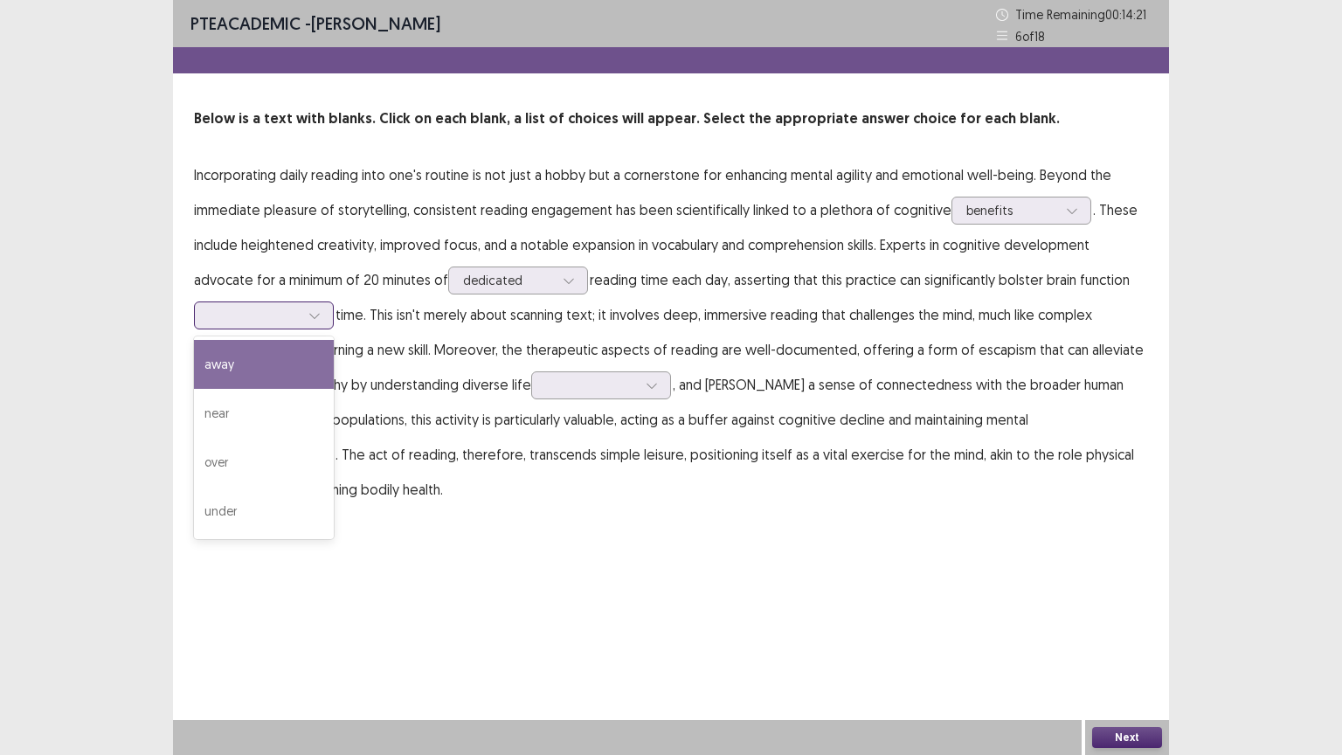
click at [325, 316] on div at bounding box center [315, 315] width 26 height 26
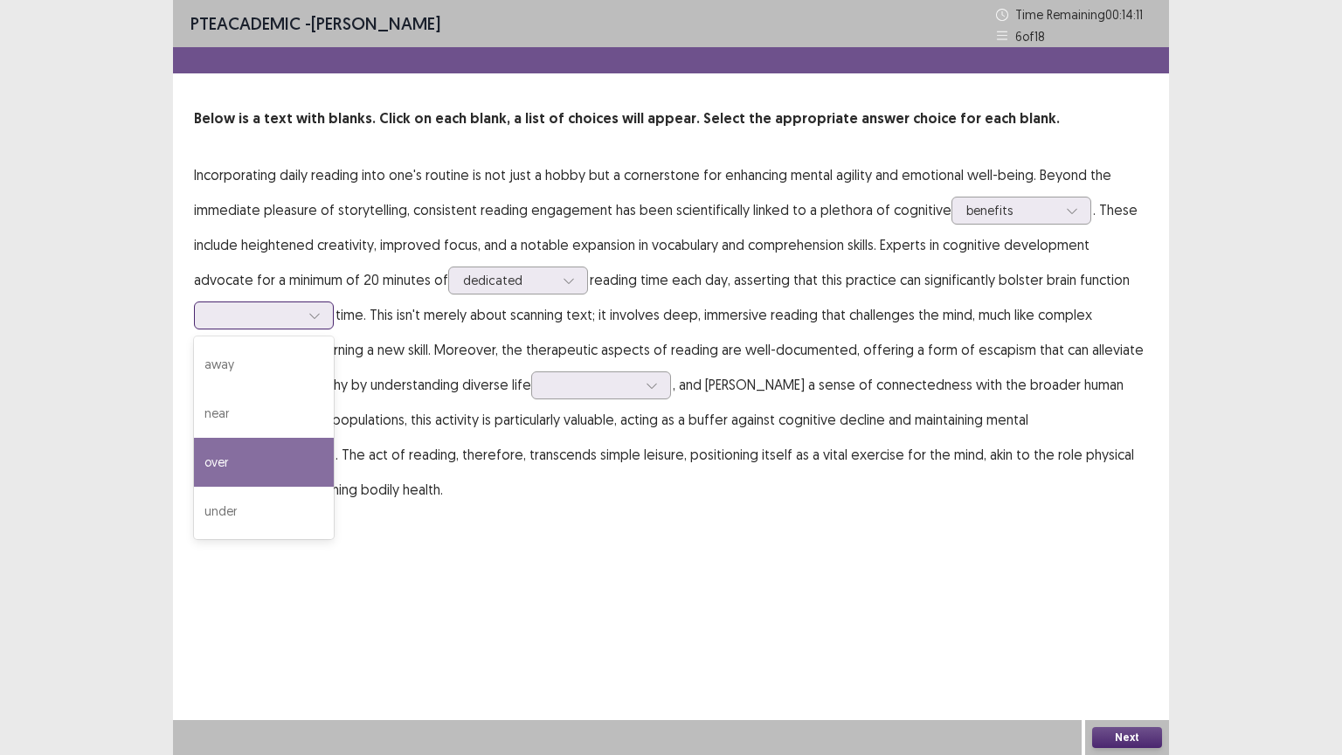
click at [252, 454] on div "over" at bounding box center [264, 462] width 140 height 49
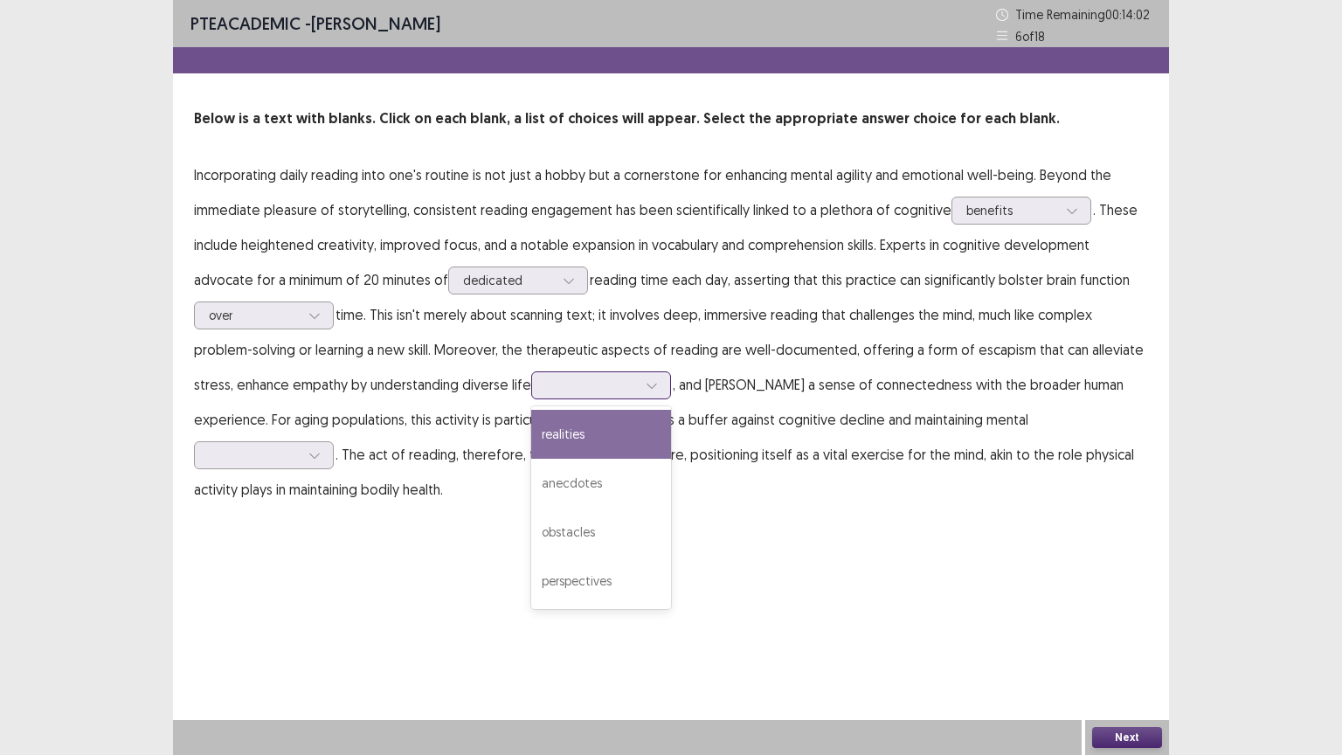
click at [655, 386] on icon at bounding box center [652, 385] width 12 height 12
click at [605, 436] on div "realities" at bounding box center [601, 434] width 140 height 49
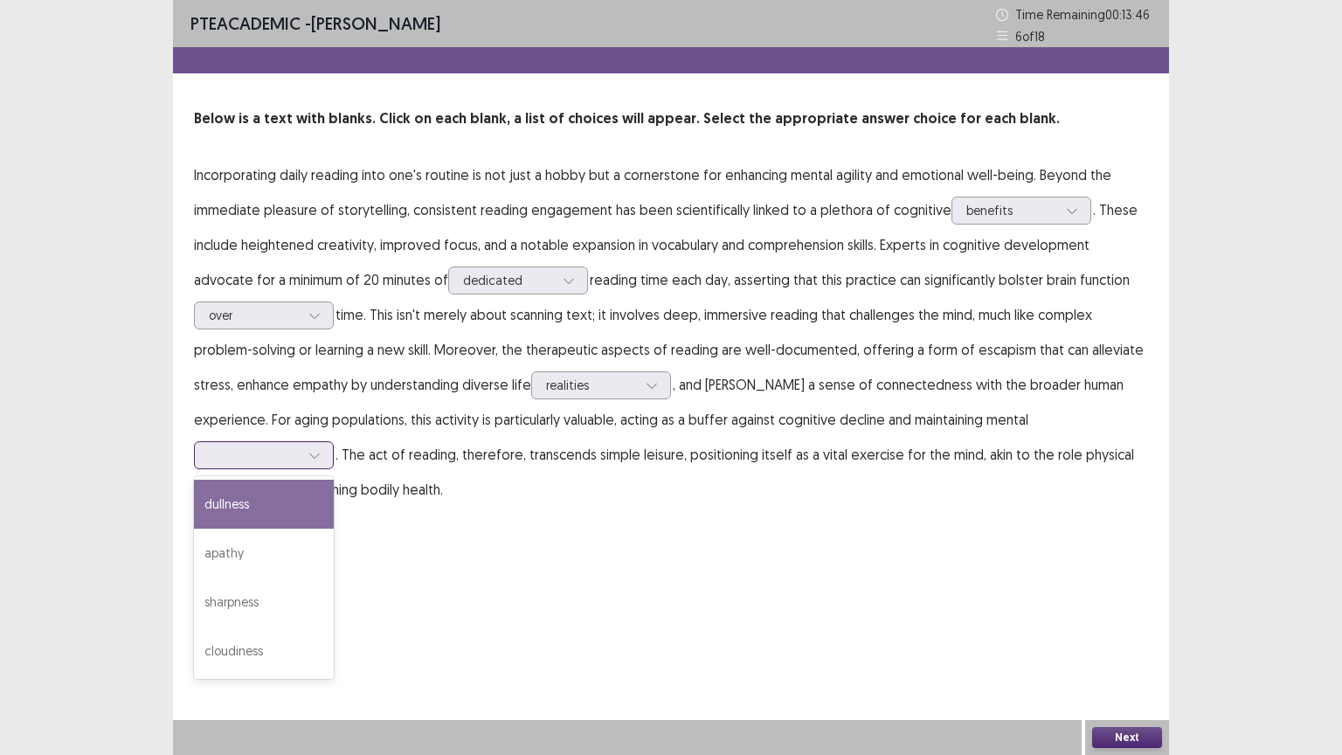
click at [321, 449] on icon at bounding box center [315, 455] width 12 height 12
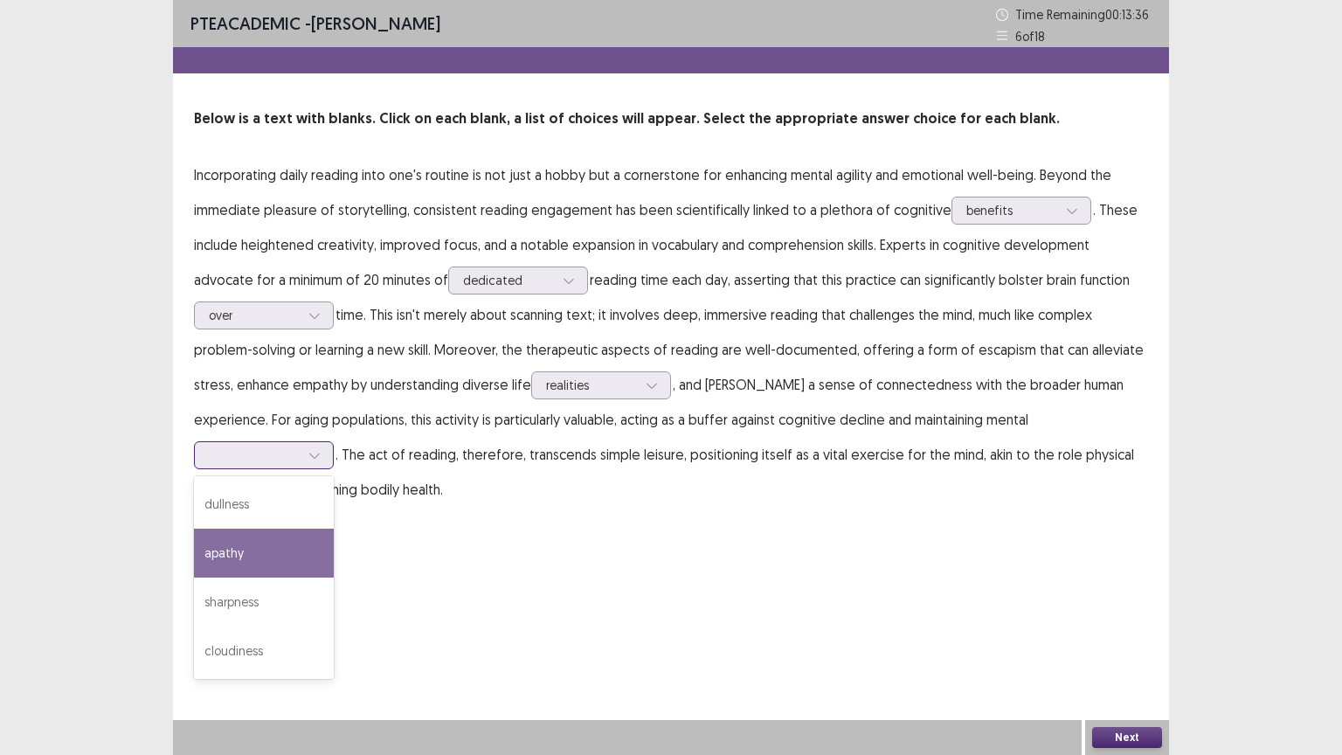
click at [334, 529] on div "apathy" at bounding box center [264, 553] width 140 height 49
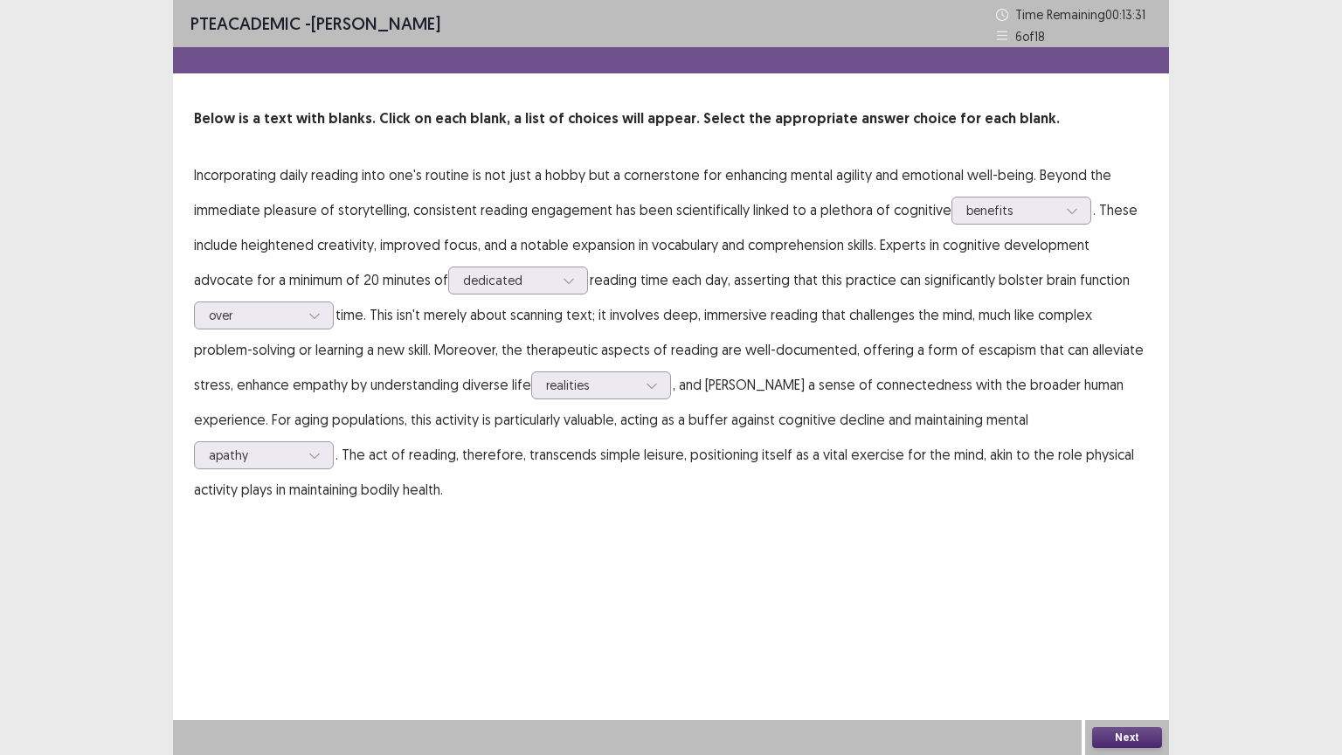
drag, startPoint x: 1132, startPoint y: 729, endPoint x: 1127, endPoint y: 717, distance: 13.3
click at [1127, 637] on div "PTE academic - [PERSON_NAME] Time Remaining 00 : 13 : 31 6 of 18 Below is a tex…" at bounding box center [671, 377] width 996 height 755
click at [1122, 637] on button "Next" at bounding box center [1127, 737] width 70 height 21
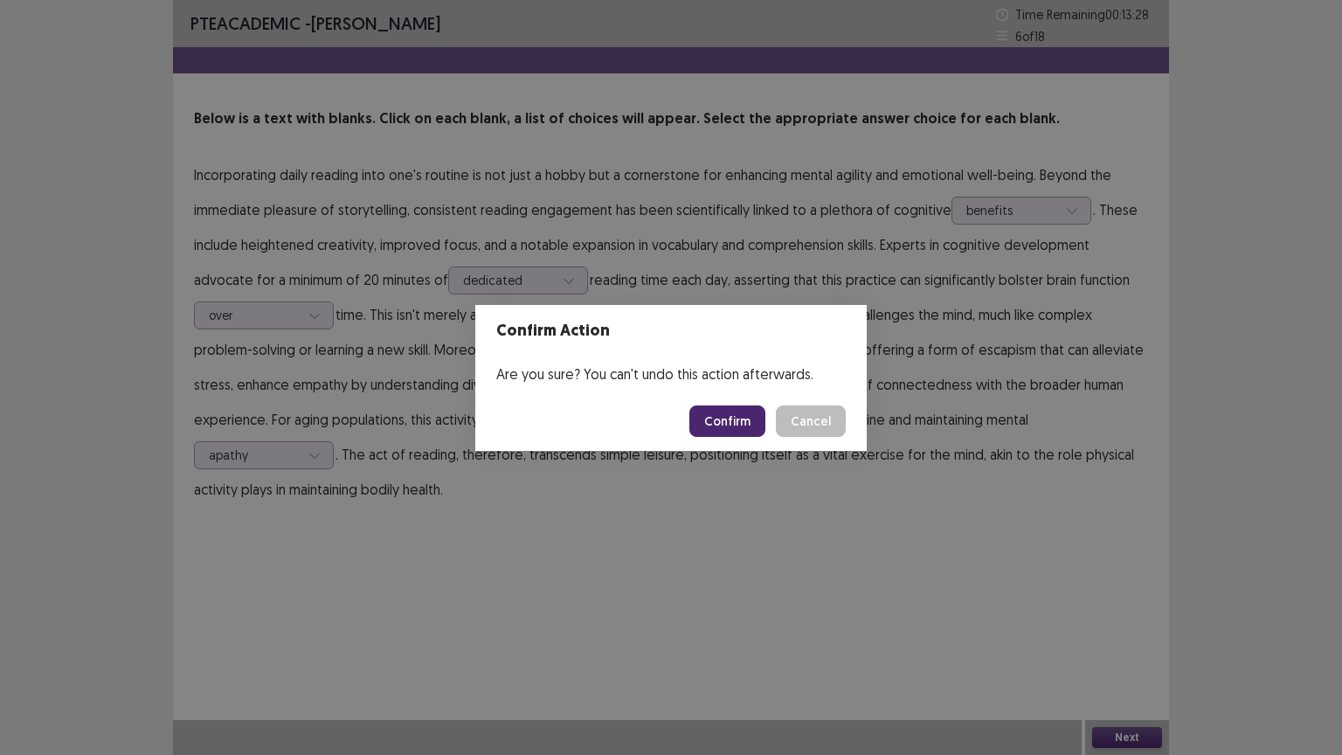
click at [747, 426] on button "Confirm" at bounding box center [728, 421] width 76 height 31
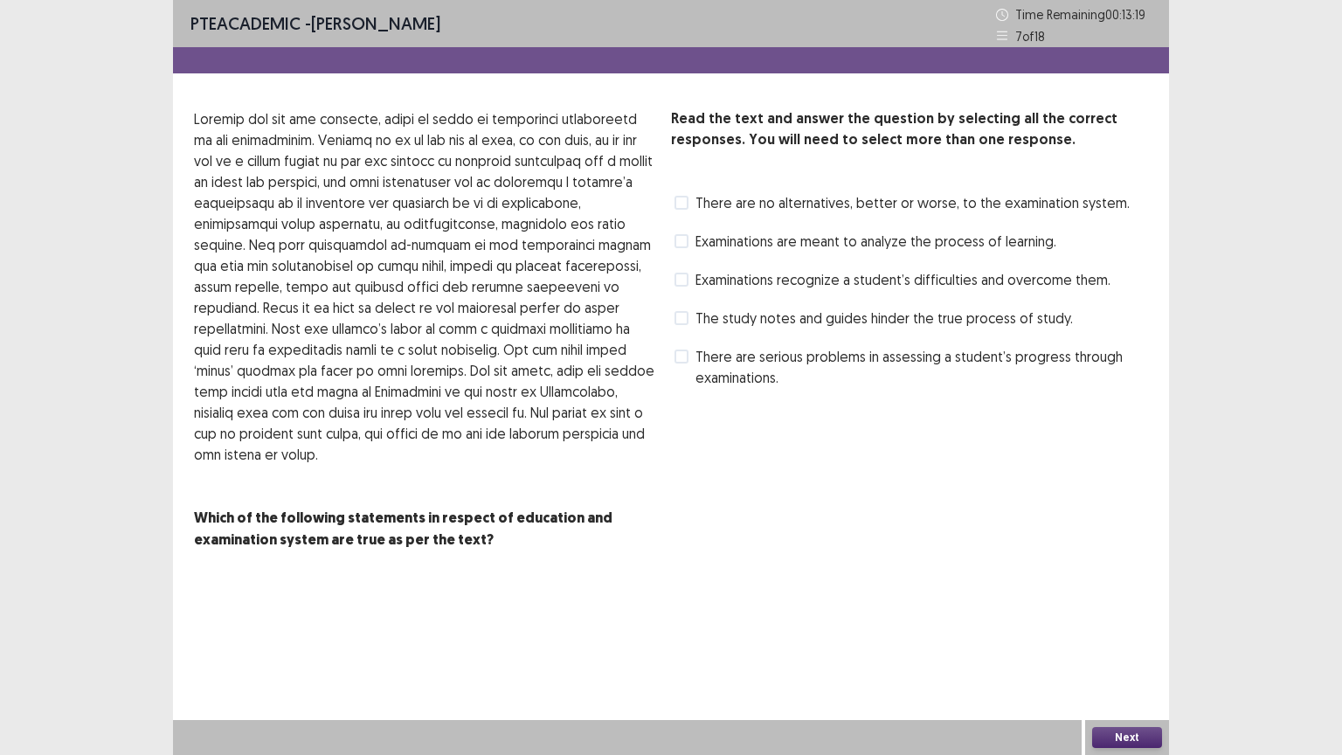
click at [685, 199] on span at bounding box center [682, 203] width 14 height 14
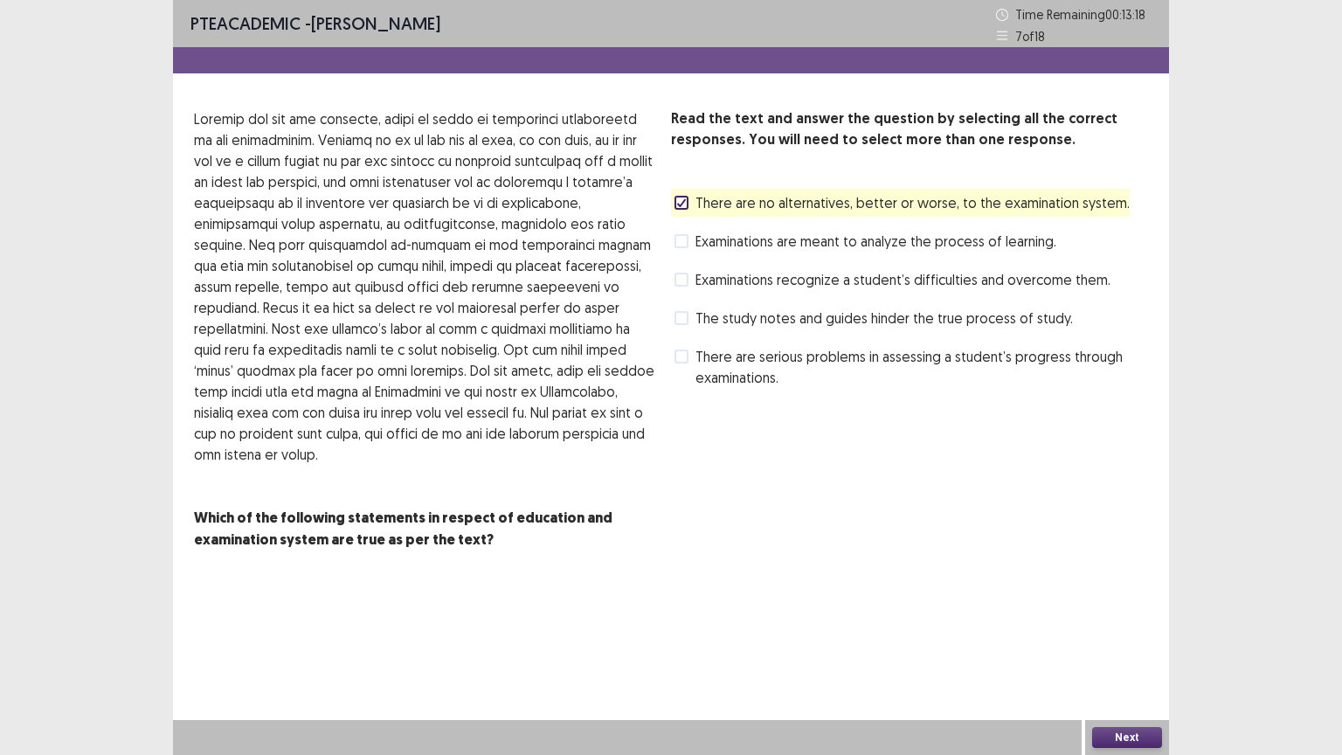
click at [1118, 637] on button "Next" at bounding box center [1127, 737] width 70 height 21
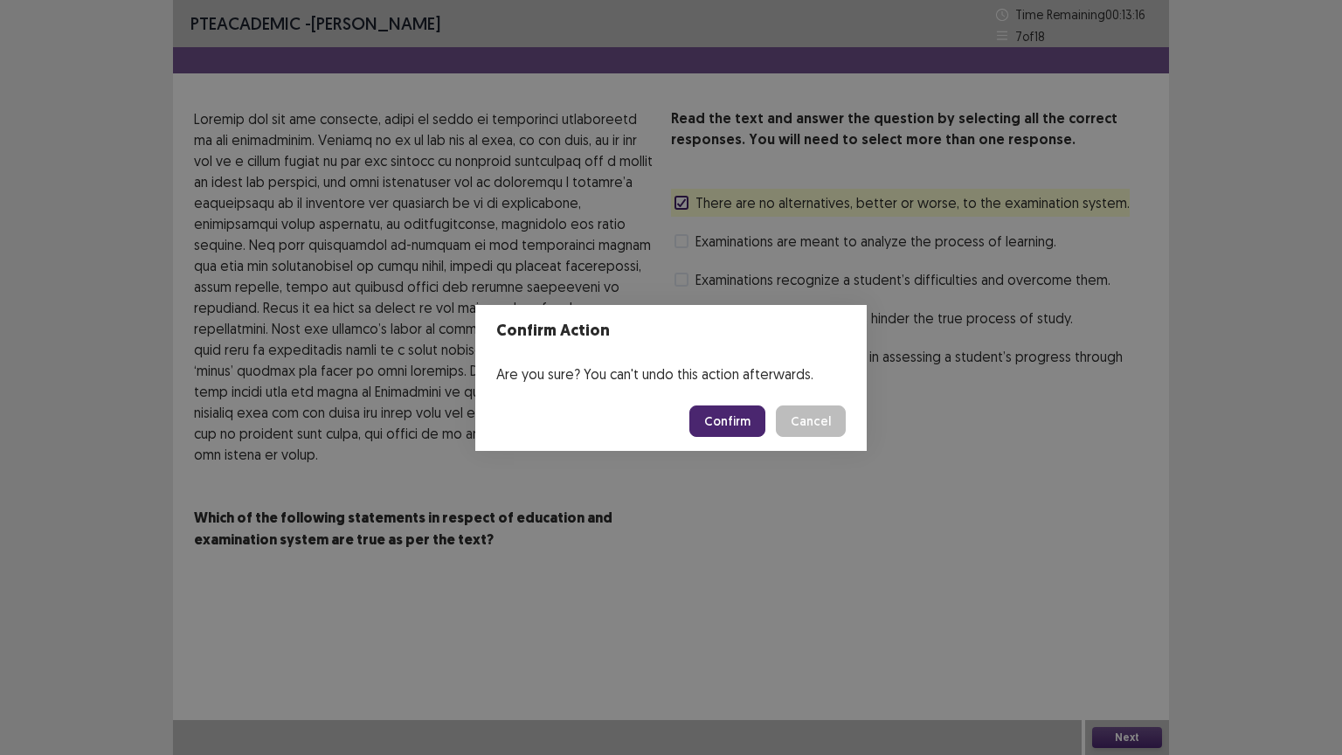
click at [735, 424] on button "Confirm" at bounding box center [728, 421] width 76 height 31
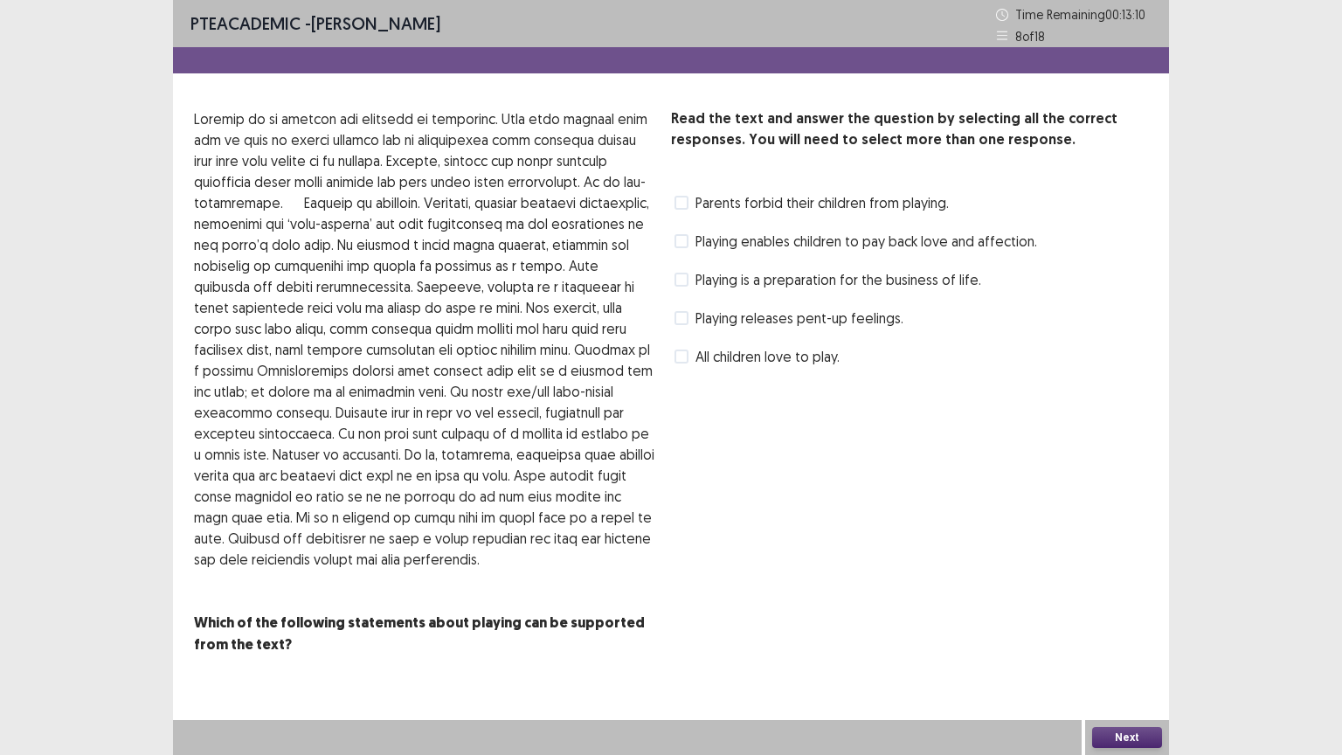
drag, startPoint x: 676, startPoint y: 239, endPoint x: 746, endPoint y: 359, distance: 139.4
click at [677, 239] on span at bounding box center [682, 241] width 14 height 14
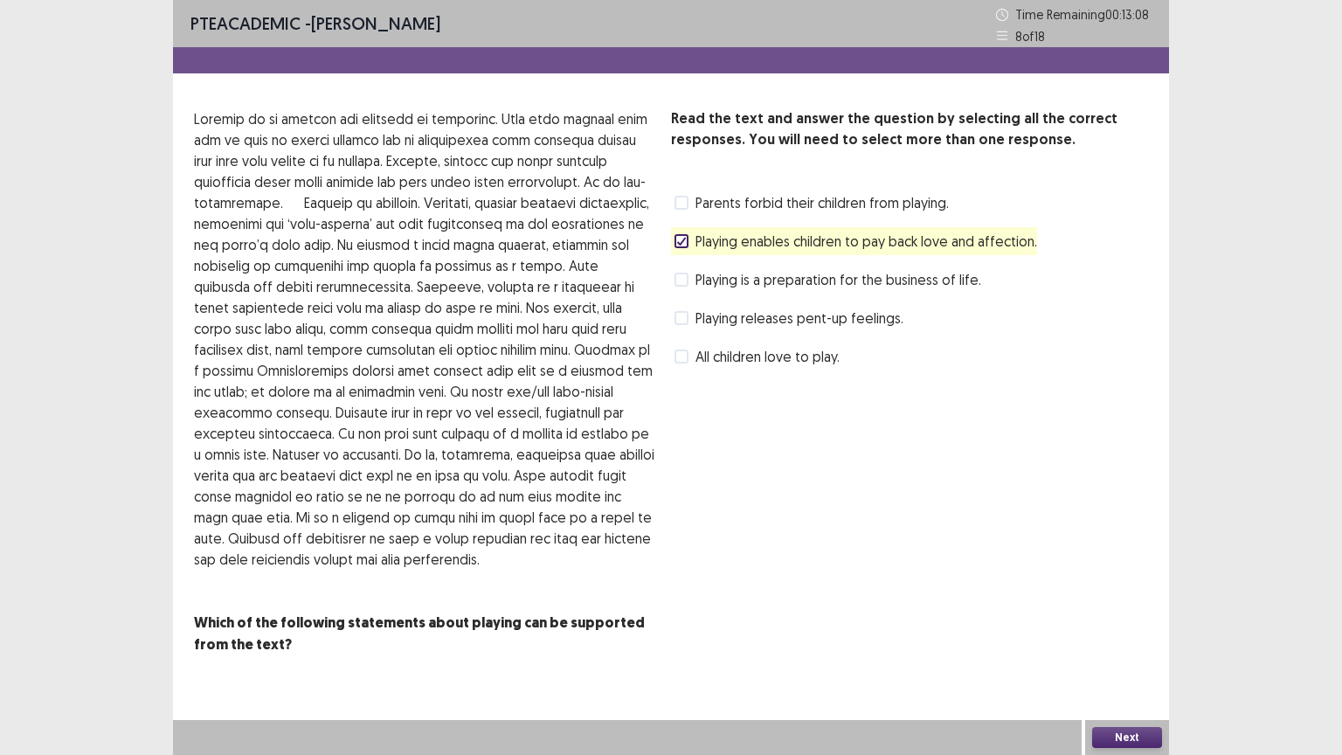
click at [1110, 637] on button "Next" at bounding box center [1127, 737] width 70 height 21
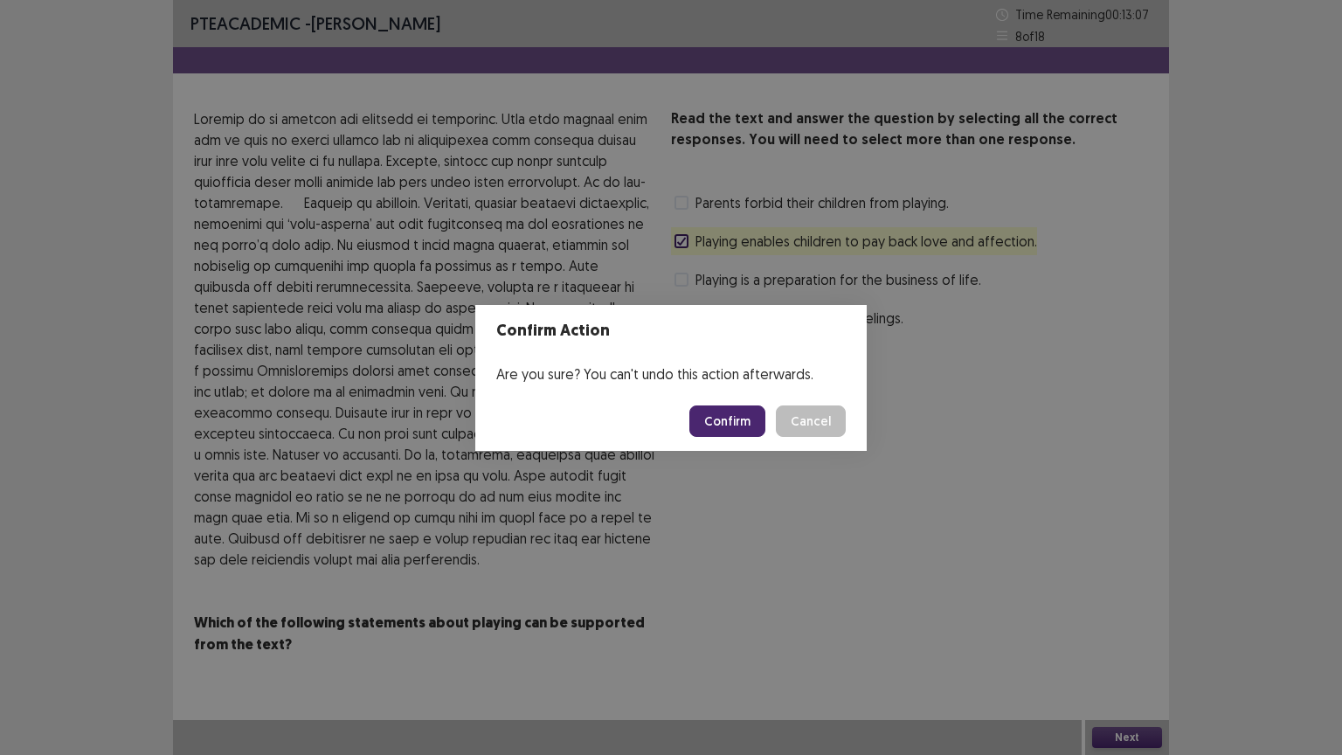
click at [729, 412] on button "Confirm" at bounding box center [728, 421] width 76 height 31
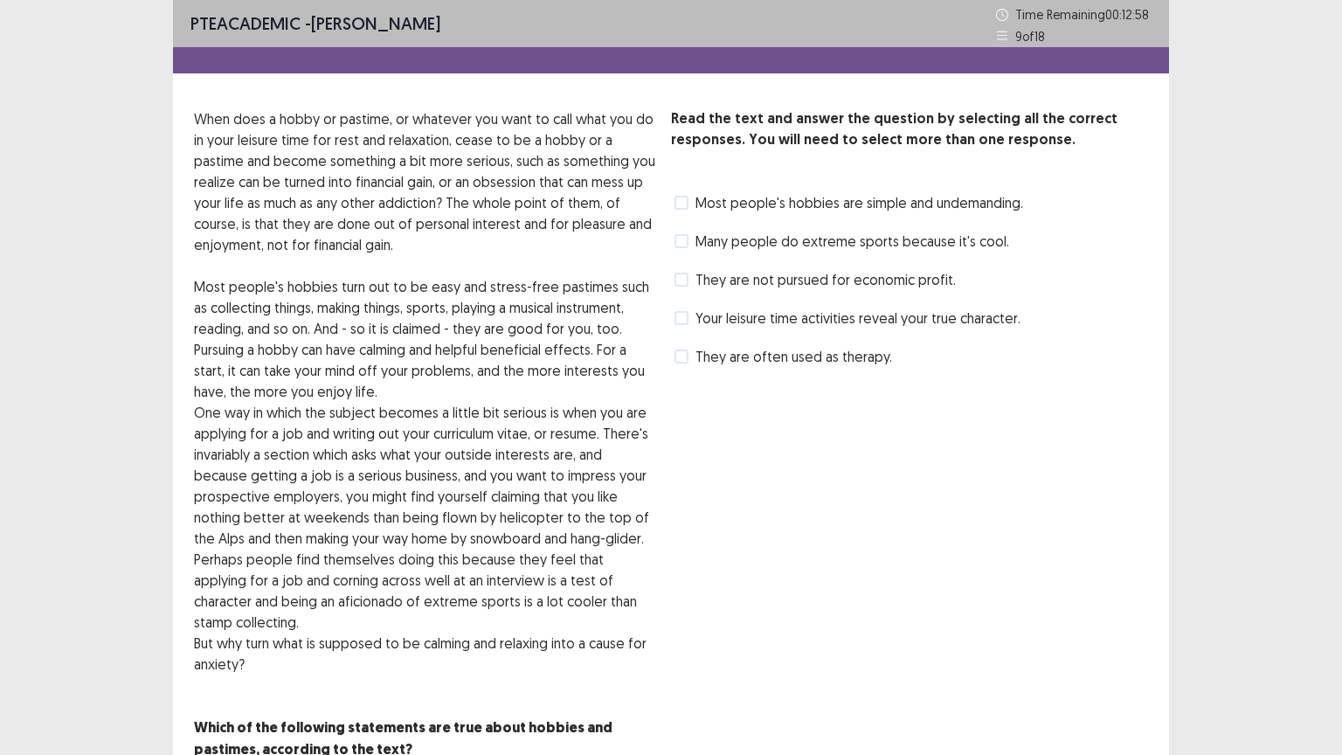
click at [688, 206] on span at bounding box center [682, 203] width 14 height 14
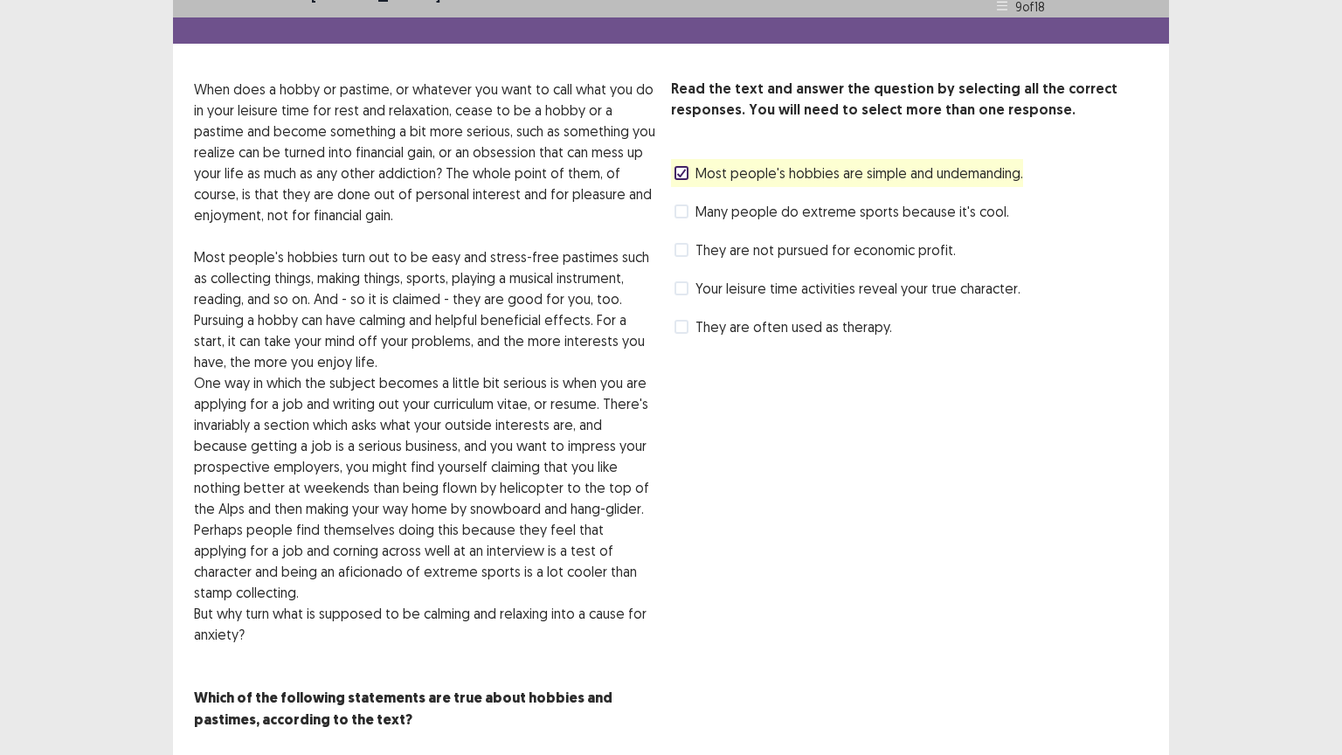
scroll to position [59, 0]
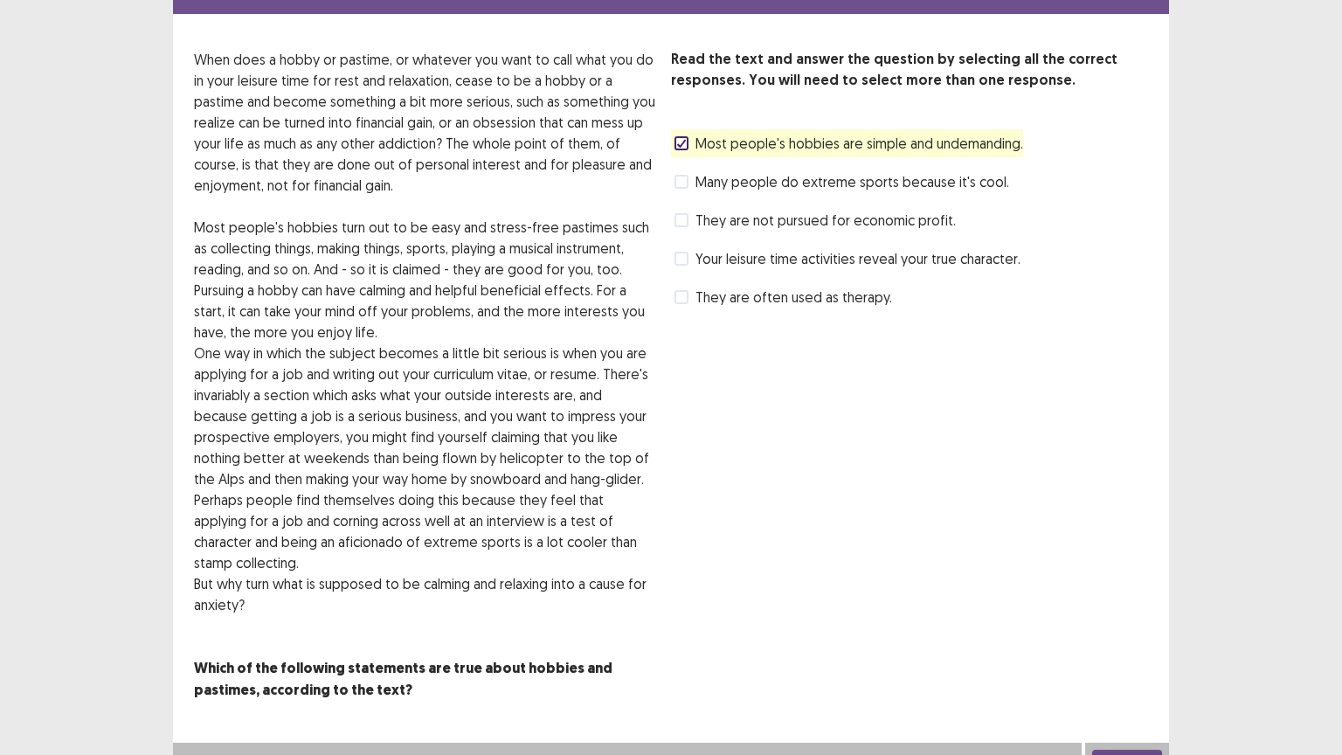
click at [1136, 637] on button "Next" at bounding box center [1127, 760] width 70 height 21
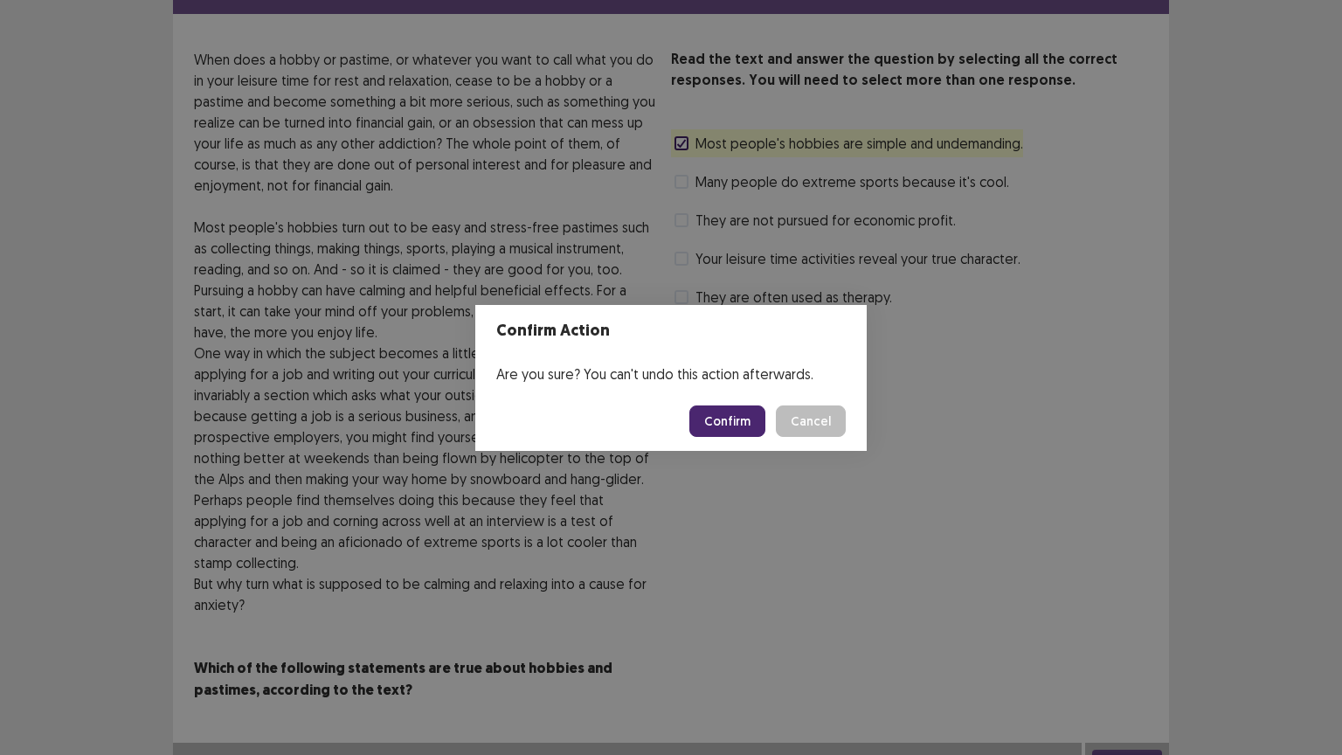
click at [728, 409] on button "Confirm" at bounding box center [728, 421] width 76 height 31
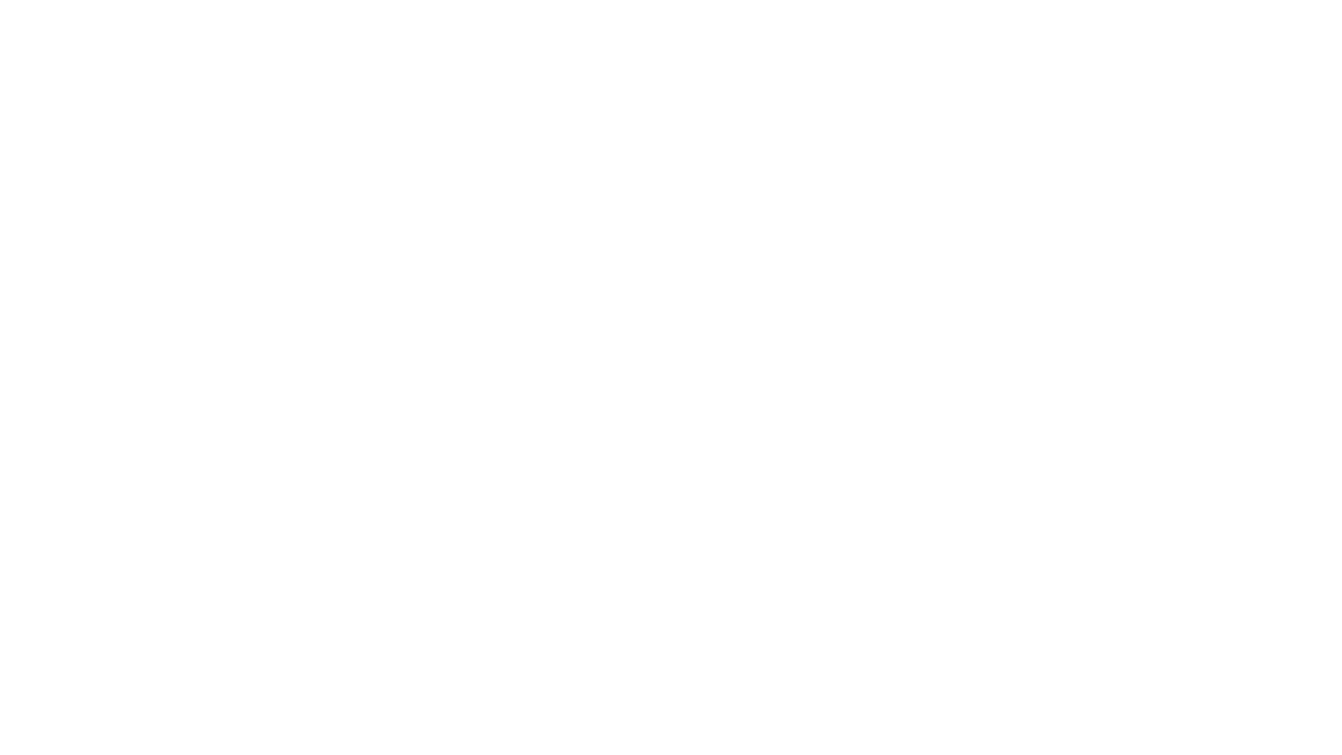
scroll to position [0, 0]
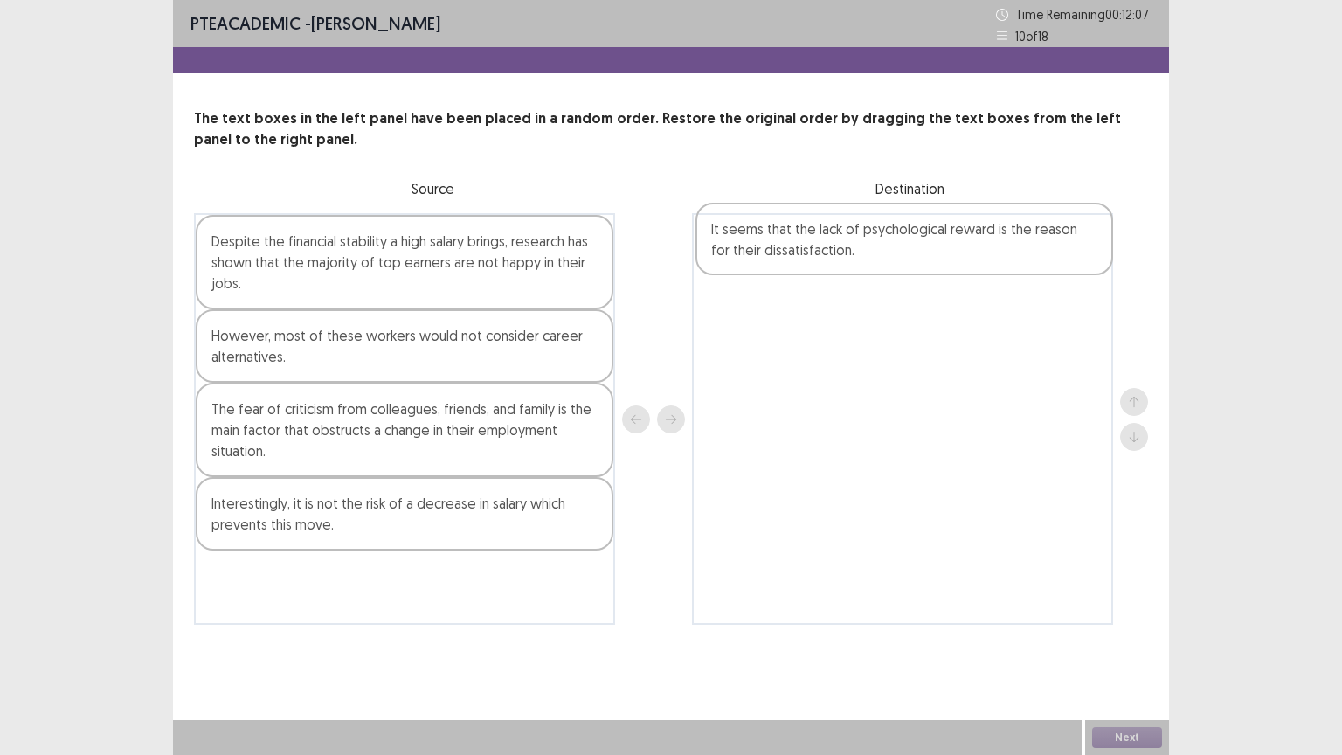
drag, startPoint x: 297, startPoint y: 260, endPoint x: 801, endPoint y: 248, distance: 503.6
click at [801, 248] on div "It seems that the lack of psychological reward is the reason for their dissatis…" at bounding box center [671, 419] width 954 height 412
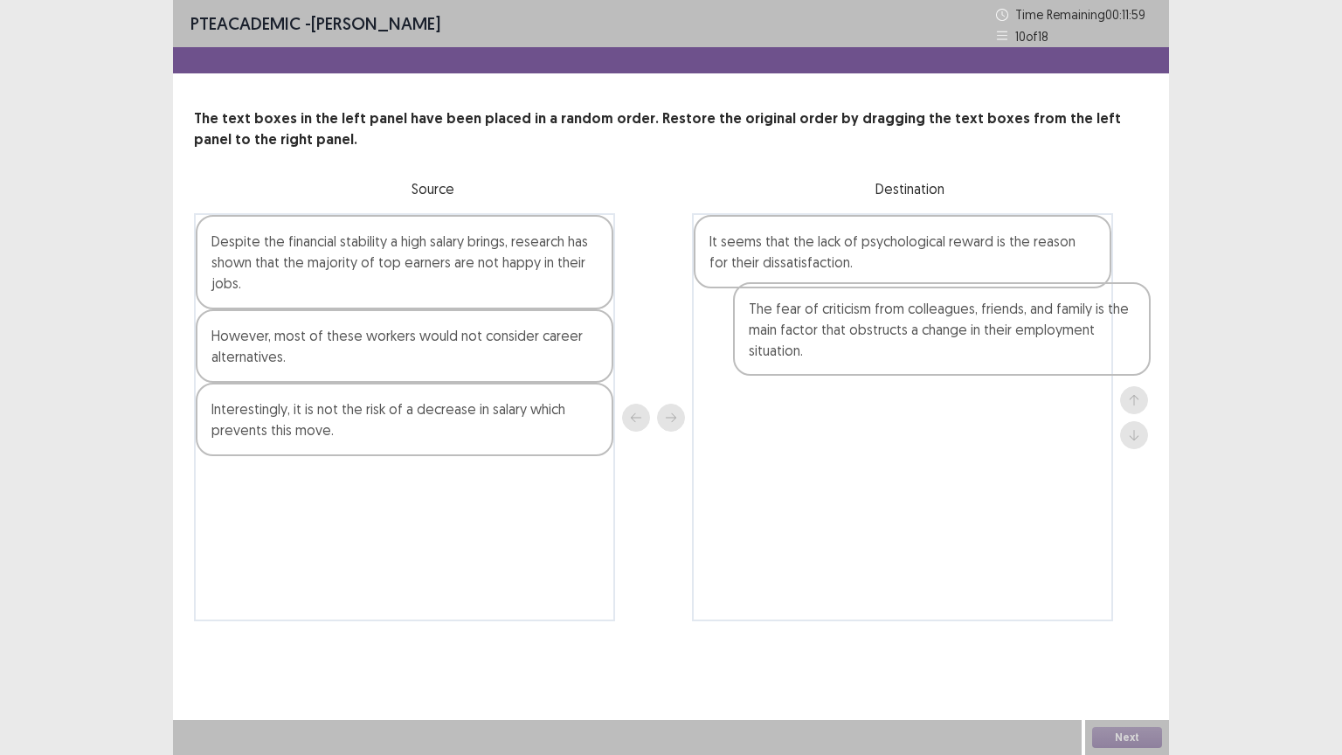
drag, startPoint x: 282, startPoint y: 450, endPoint x: 792, endPoint y: 358, distance: 517.7
click at [794, 359] on div "Despite the financial stability a high salary brings, research has shown that t…" at bounding box center [671, 417] width 954 height 408
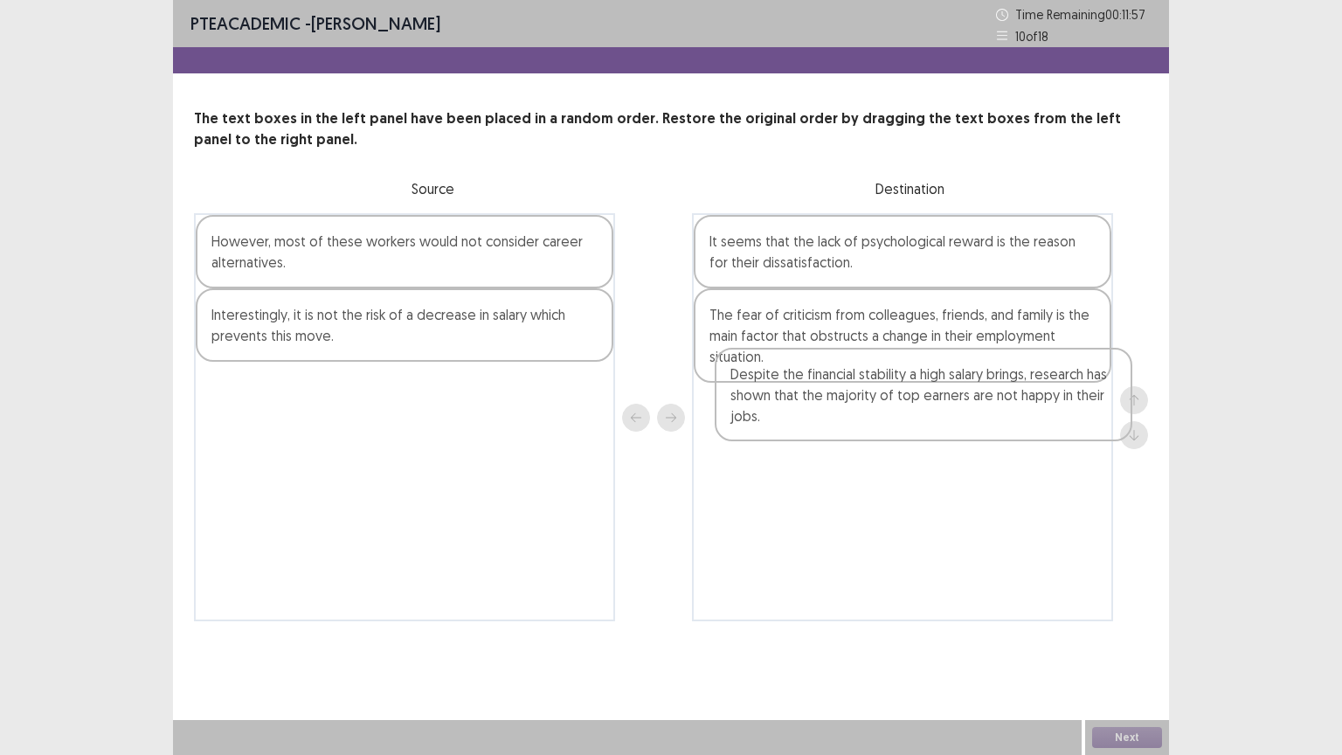
drag, startPoint x: 419, startPoint y: 253, endPoint x: 829, endPoint y: 394, distance: 433.7
click at [953, 399] on div "Despite the financial stability a high salary brings, research has shown that t…" at bounding box center [671, 417] width 954 height 408
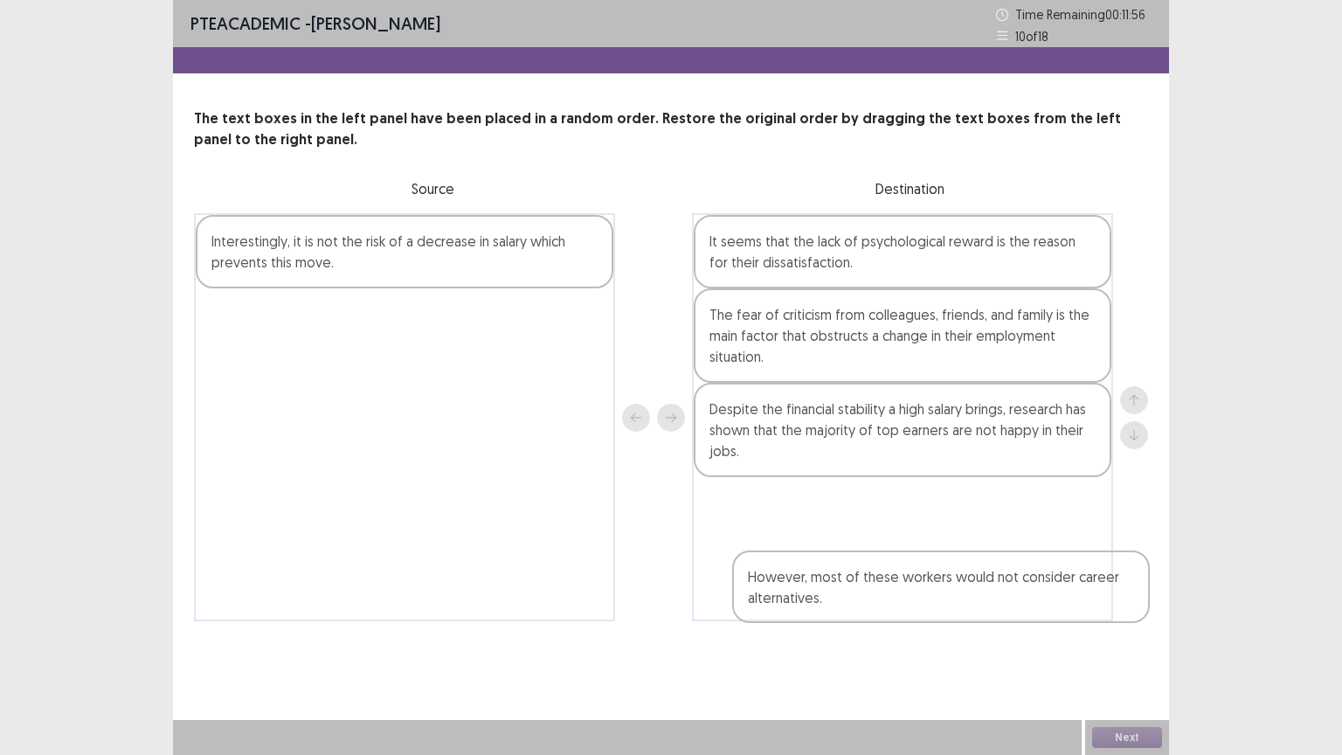
drag, startPoint x: 414, startPoint y: 304, endPoint x: 930, endPoint y: 600, distance: 594.7
click at [935, 603] on div "However, most of these workers would not consider career alternatives. Interest…" at bounding box center [671, 417] width 954 height 408
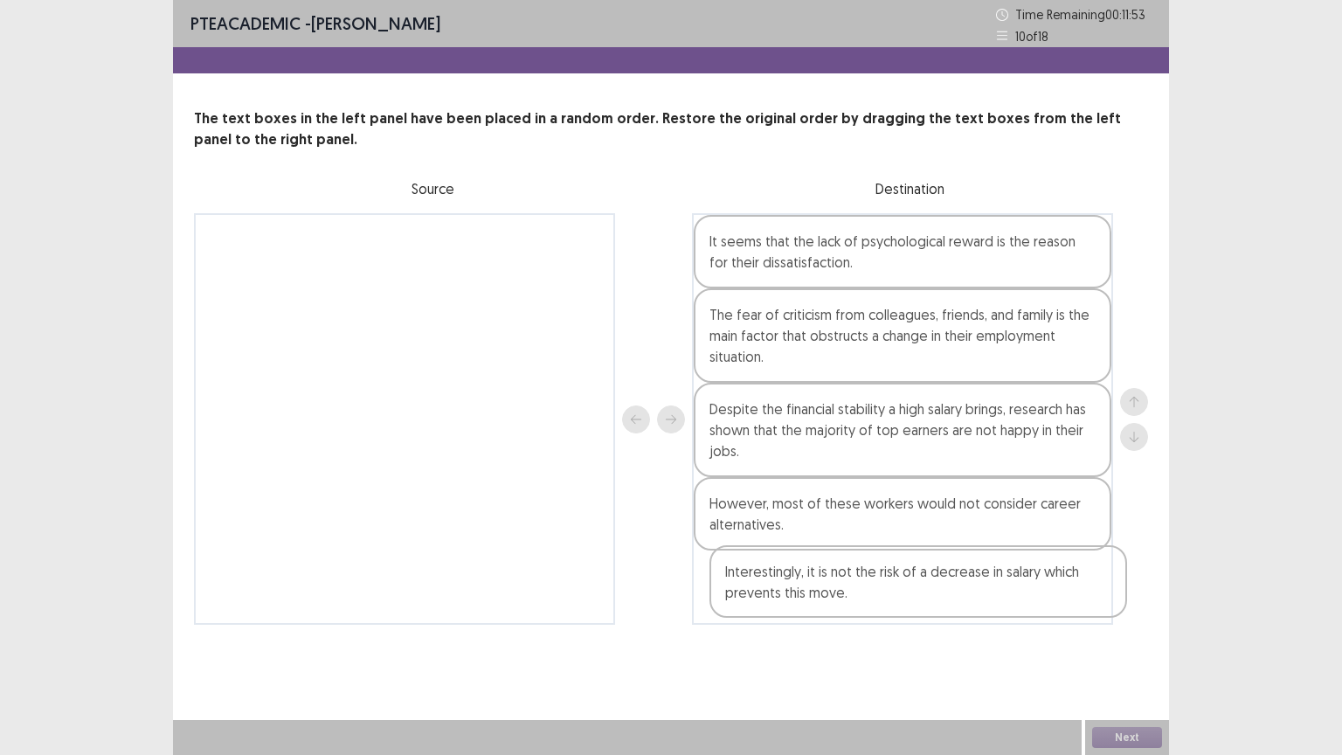
drag, startPoint x: 429, startPoint y: 267, endPoint x: 929, endPoint y: 607, distance: 605.1
click at [930, 607] on div "Interestingly, it is not the risk of a decrease in salary which prevents this m…" at bounding box center [671, 419] width 954 height 412
click at [1120, 637] on button "Next" at bounding box center [1127, 737] width 70 height 21
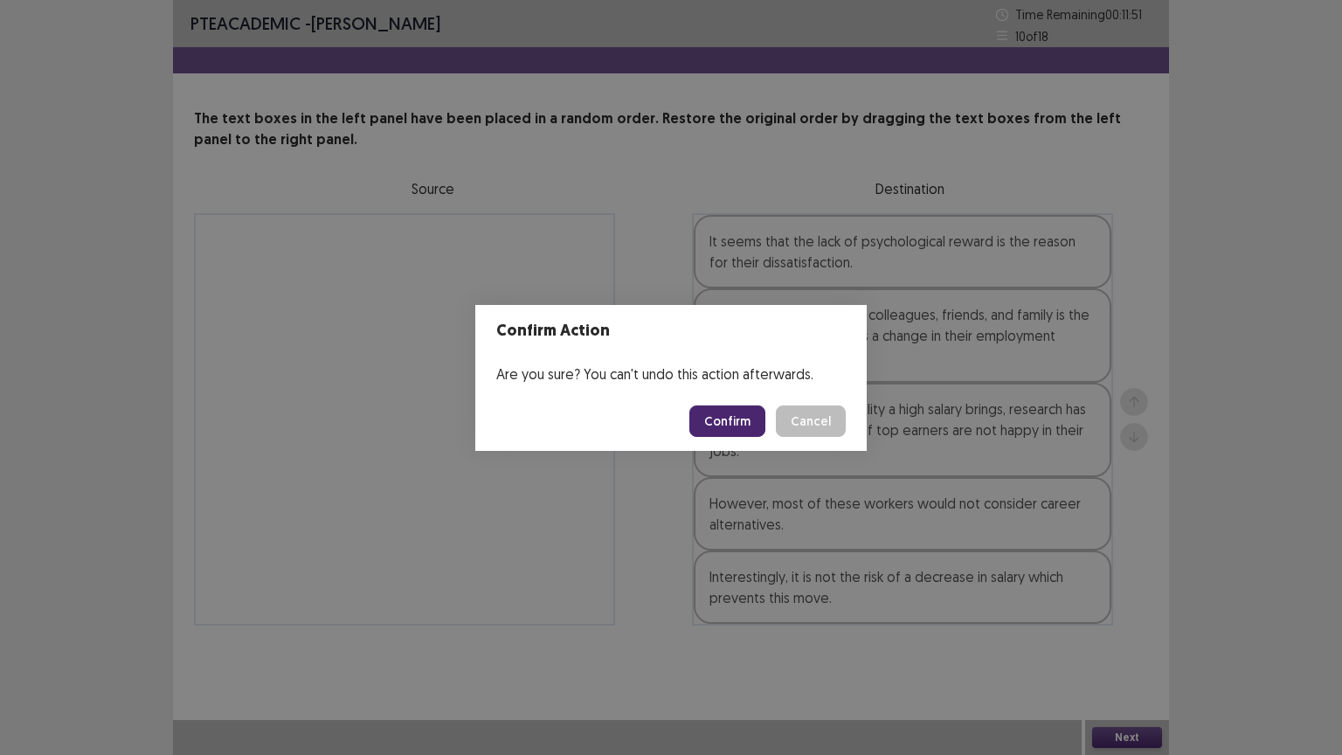
click at [722, 410] on button "Confirm" at bounding box center [728, 421] width 76 height 31
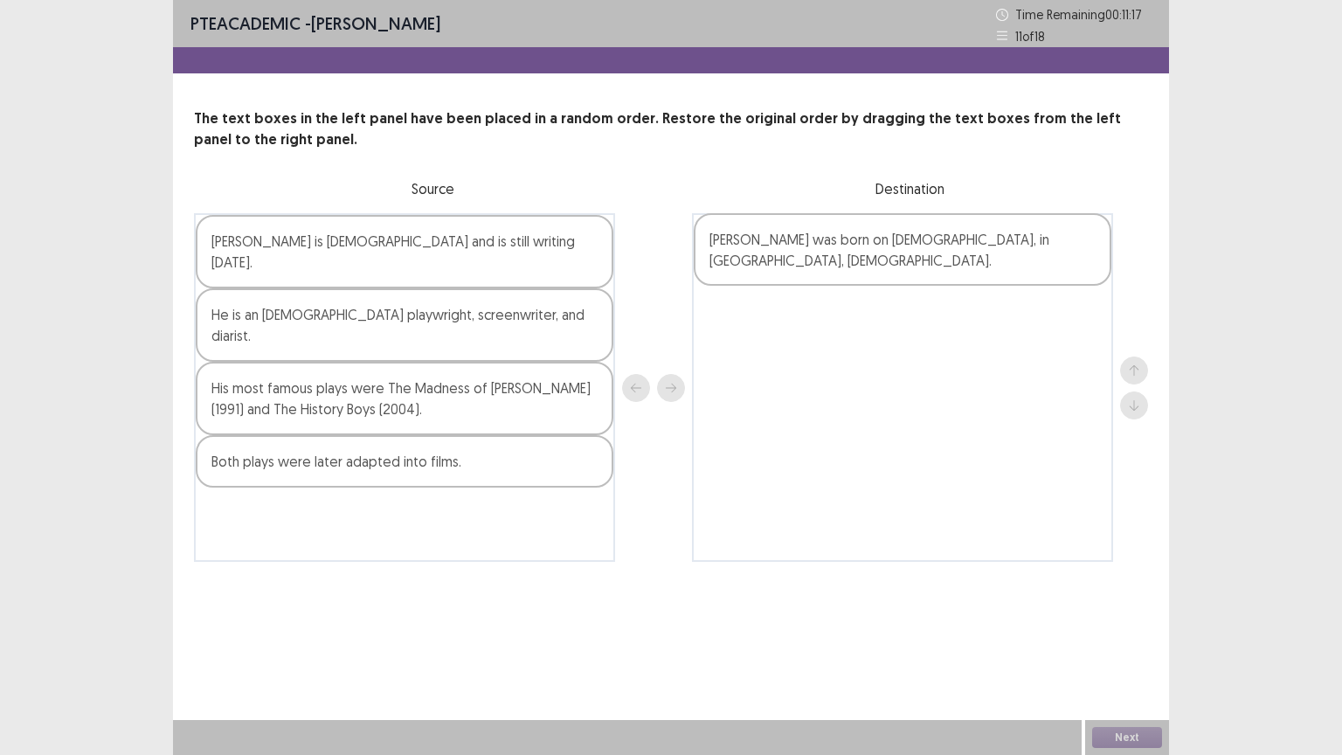
drag, startPoint x: 305, startPoint y: 437, endPoint x: 828, endPoint y: 261, distance: 551.4
click at [828, 261] on div "[PERSON_NAME] is [DEMOGRAPHIC_DATA] and is still writing [DATE]. He is an [DEMO…" at bounding box center [671, 387] width 954 height 349
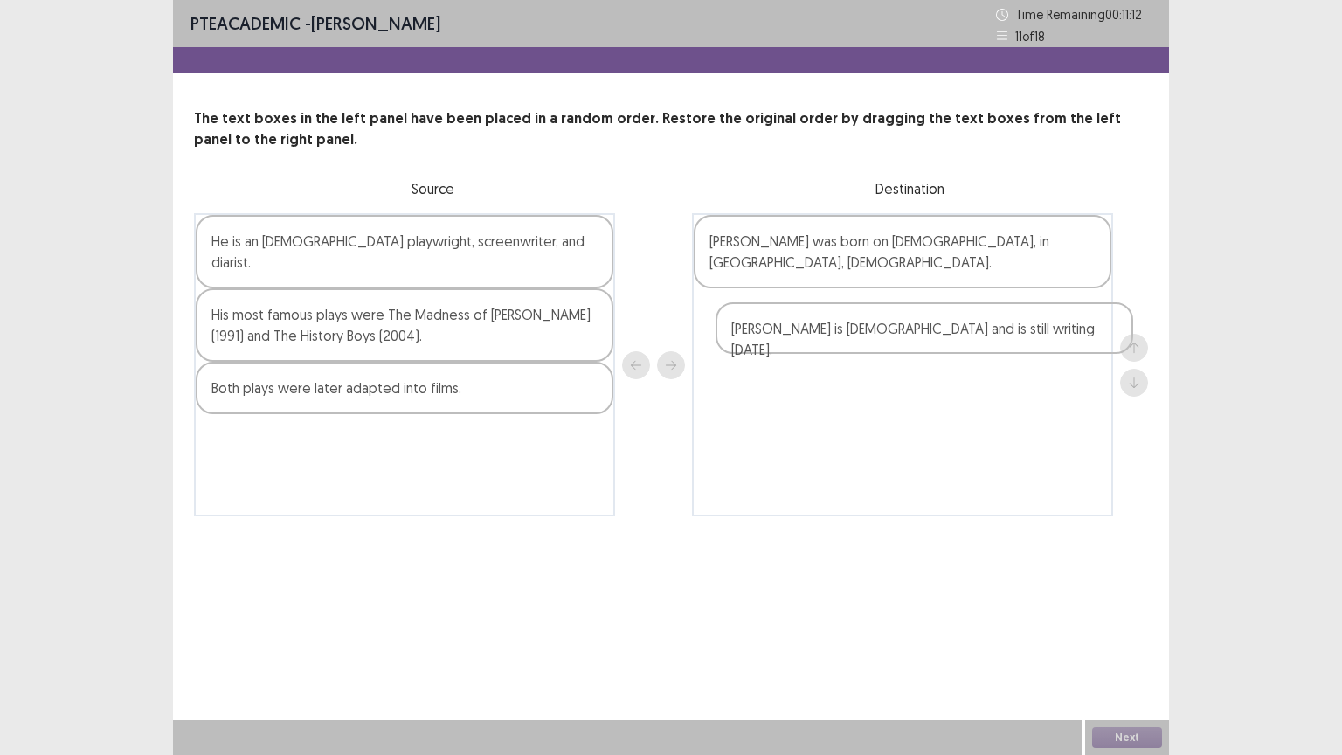
drag, startPoint x: 305, startPoint y: 256, endPoint x: 798, endPoint y: 346, distance: 501.1
click at [830, 343] on div "[PERSON_NAME] is [DEMOGRAPHIC_DATA] and is still writing [DATE]. He is an [DEMO…" at bounding box center [671, 364] width 954 height 303
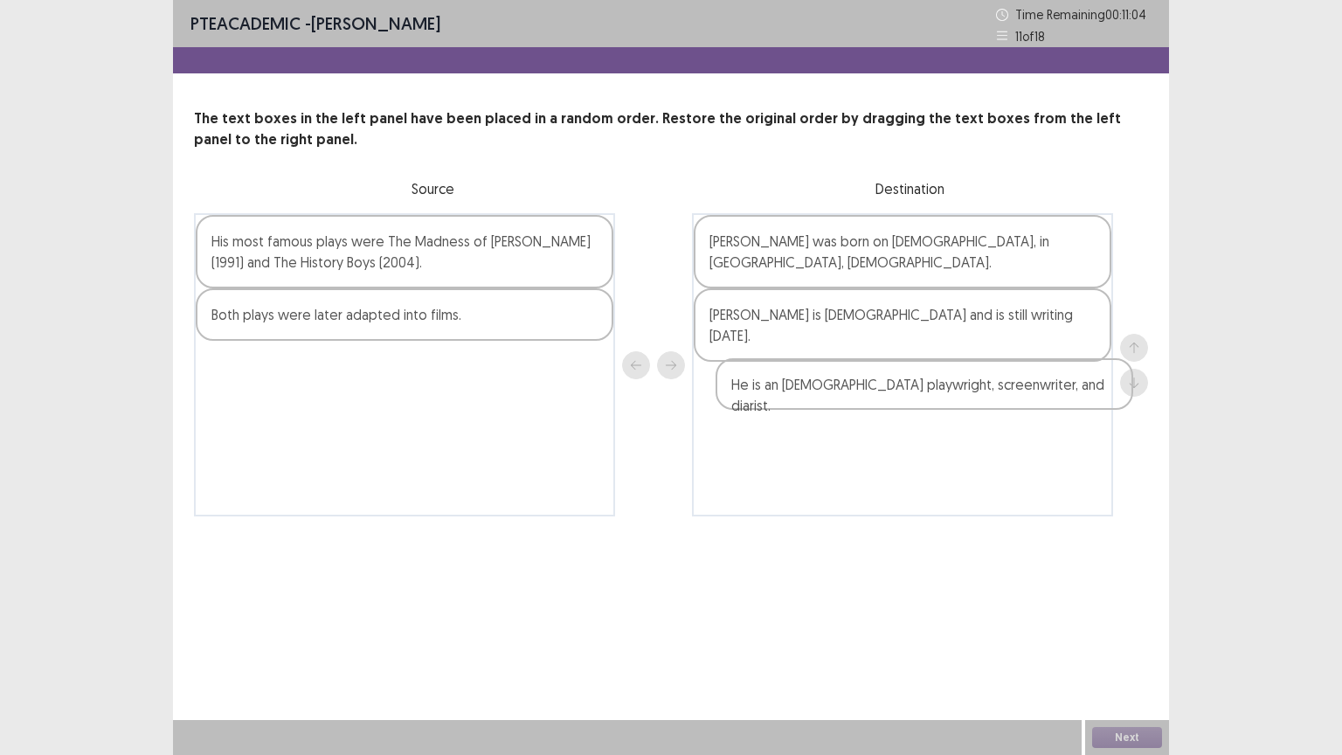
drag, startPoint x: 312, startPoint y: 260, endPoint x: 846, endPoint y: 409, distance: 554.5
click at [846, 409] on div "He is an [DEMOGRAPHIC_DATA] playwright, screenwriter, and diarist. His most fam…" at bounding box center [671, 364] width 954 height 303
drag, startPoint x: 812, startPoint y: 322, endPoint x: 801, endPoint y: 389, distance: 67.2
click at [801, 389] on div "[PERSON_NAME] was born on [DEMOGRAPHIC_DATA], in [GEOGRAPHIC_DATA], [DEMOGRAPHI…" at bounding box center [902, 364] width 421 height 303
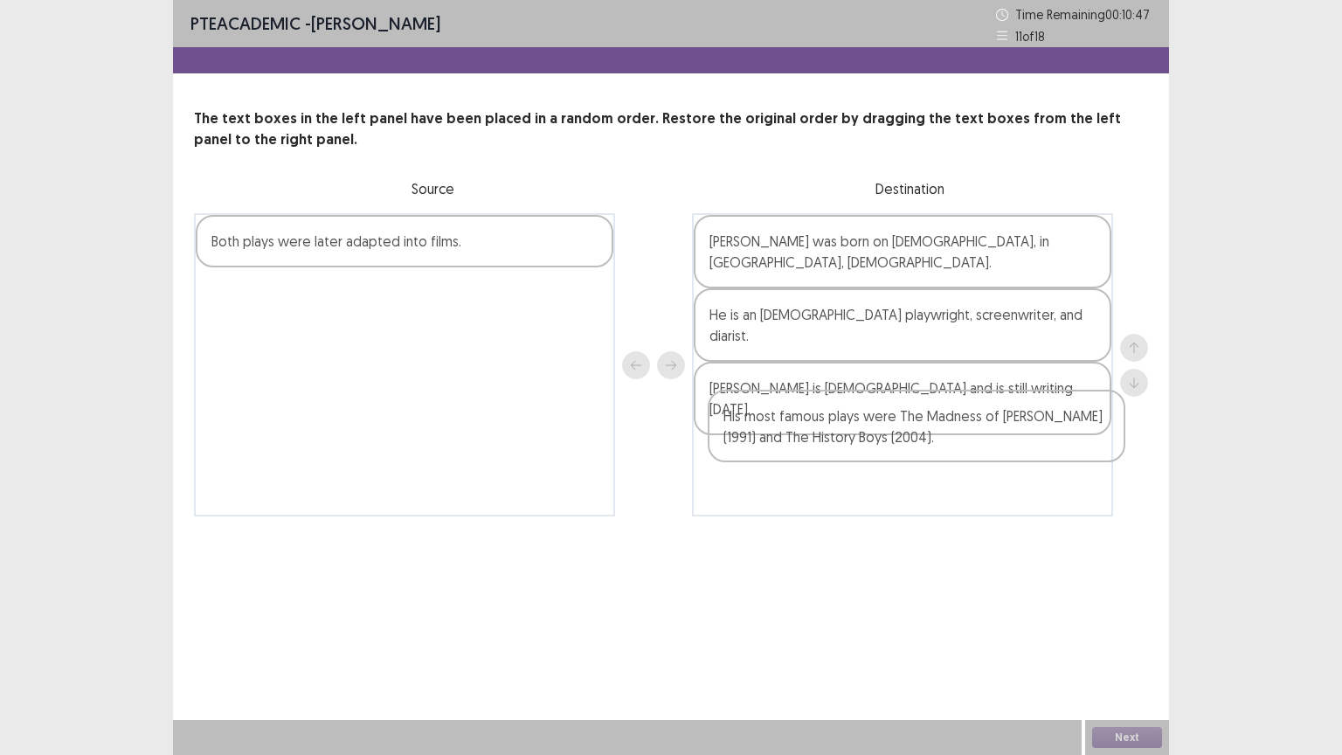
drag, startPoint x: 455, startPoint y: 248, endPoint x: 974, endPoint y: 432, distance: 550.6
click at [974, 432] on div "His most famous plays were The Madness of [PERSON_NAME] (1991) and The History …" at bounding box center [671, 364] width 954 height 303
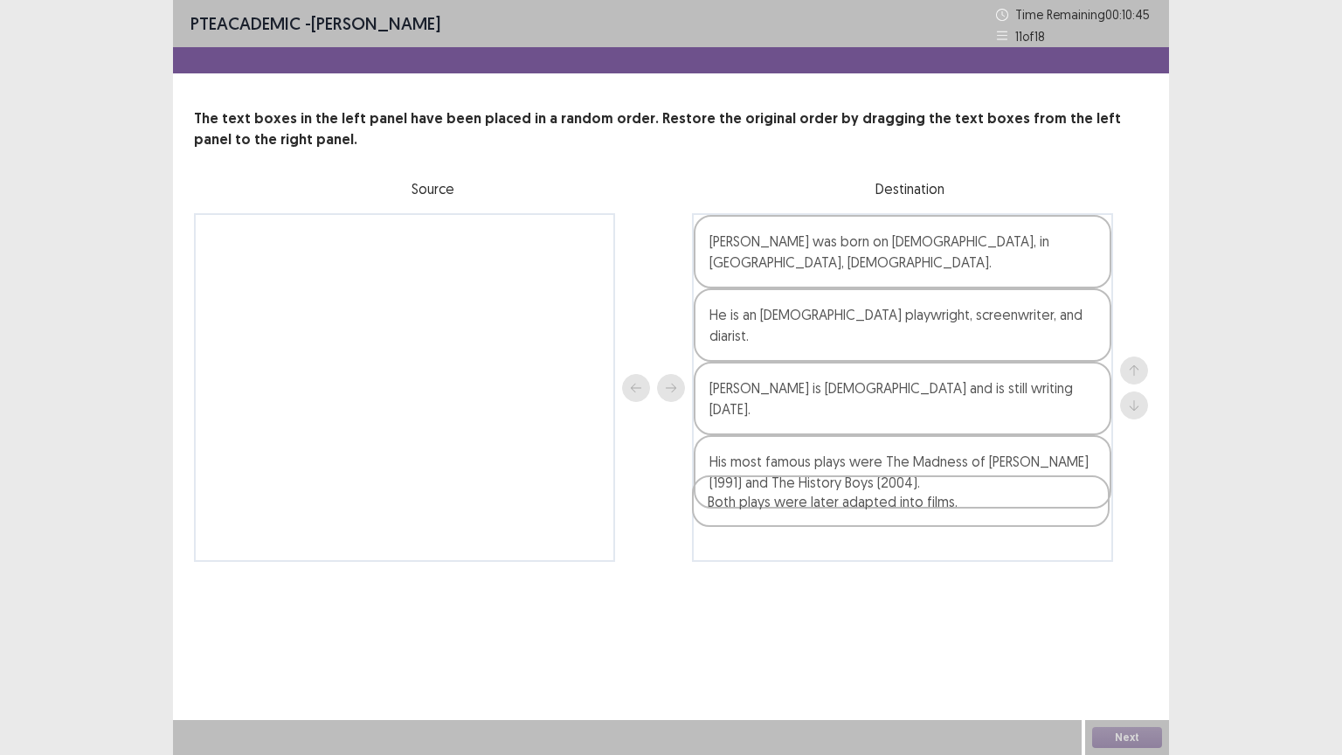
drag, startPoint x: 381, startPoint y: 256, endPoint x: 893, endPoint y: 519, distance: 575.8
click at [893, 519] on div "PTE academic - [PERSON_NAME] Time Remaining 00 : 10 : 45 11 of 18 The text boxe…" at bounding box center [671, 298] width 996 height 597
click at [1126, 637] on button "Next" at bounding box center [1127, 737] width 70 height 21
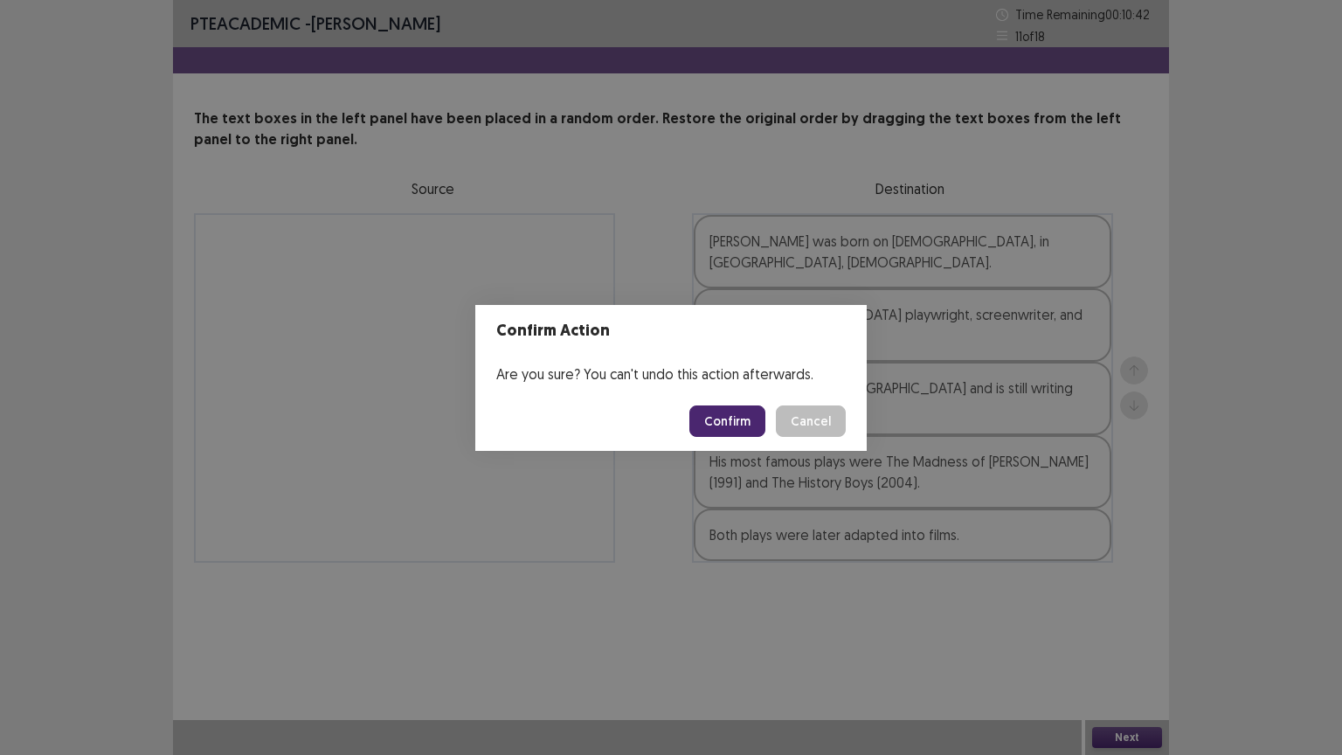
click at [745, 424] on button "Confirm" at bounding box center [728, 421] width 76 height 31
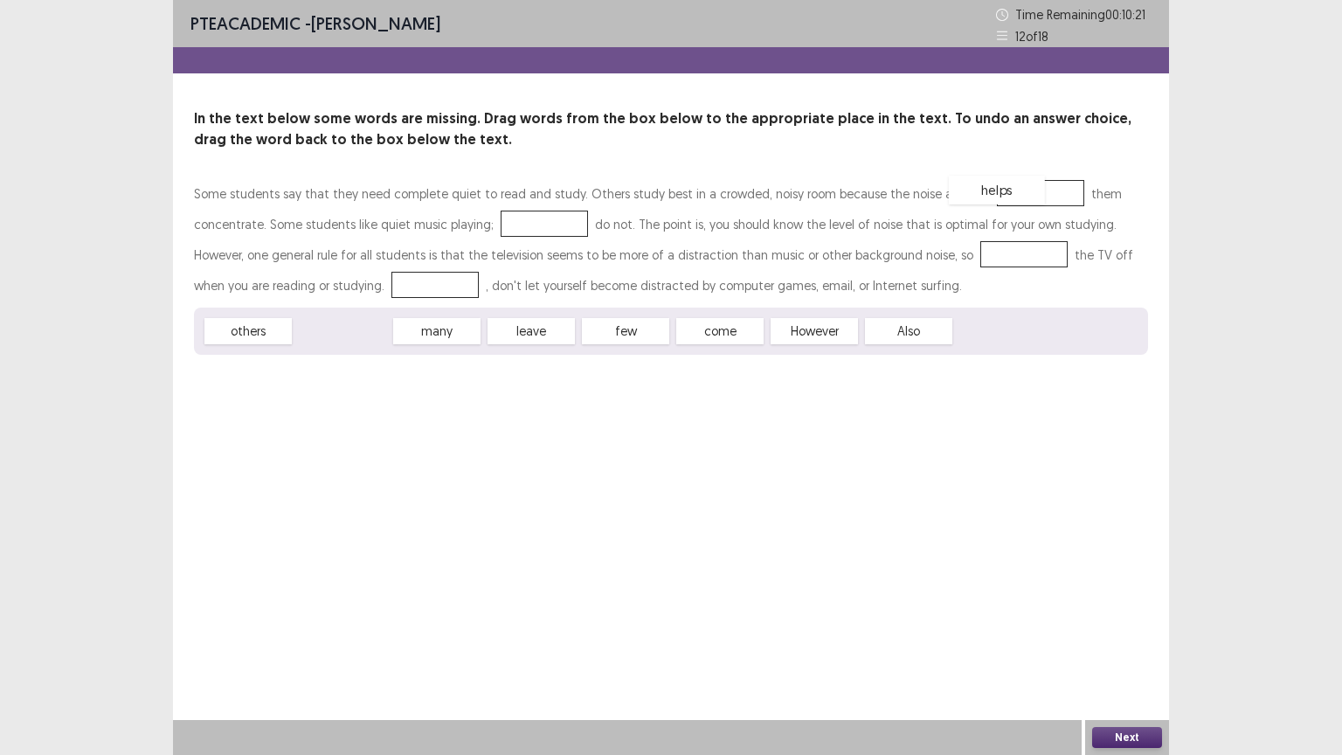
drag, startPoint x: 353, startPoint y: 335, endPoint x: 1007, endPoint y: 193, distance: 668.9
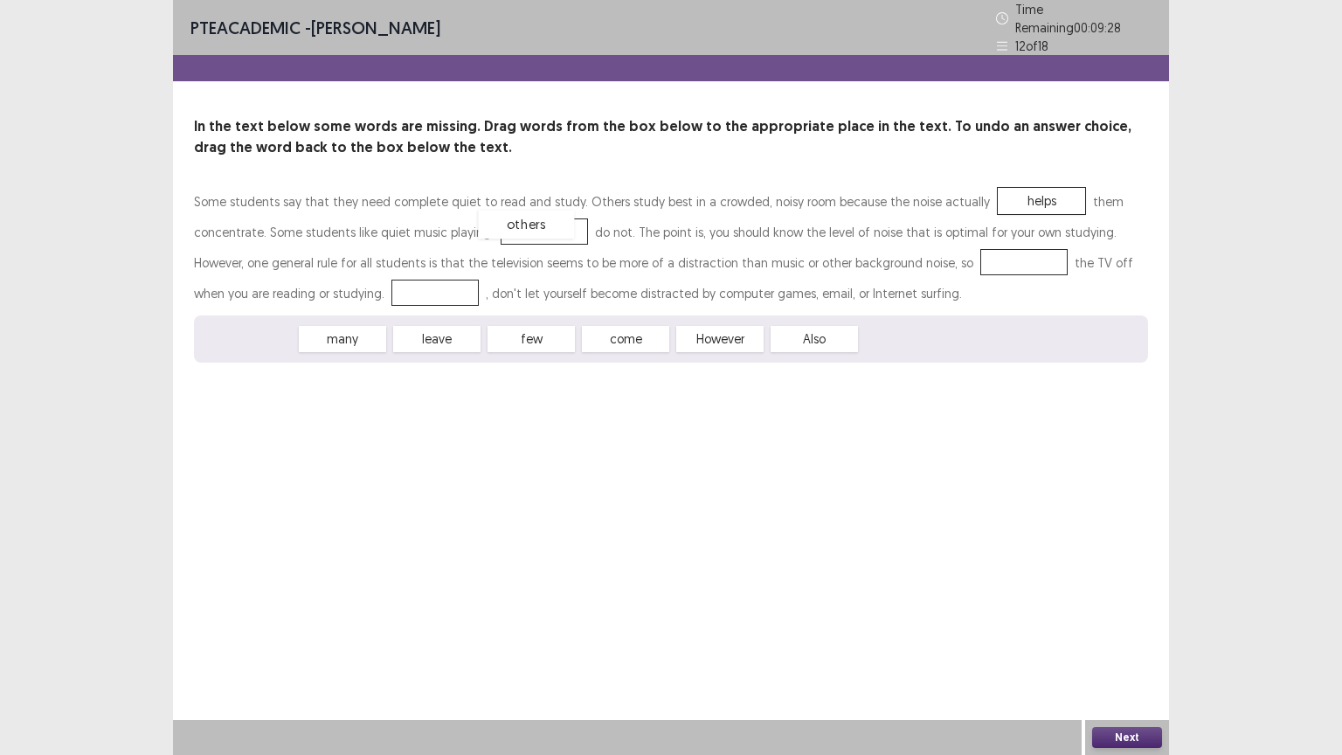
drag, startPoint x: 260, startPoint y: 333, endPoint x: 538, endPoint y: 218, distance: 300.6
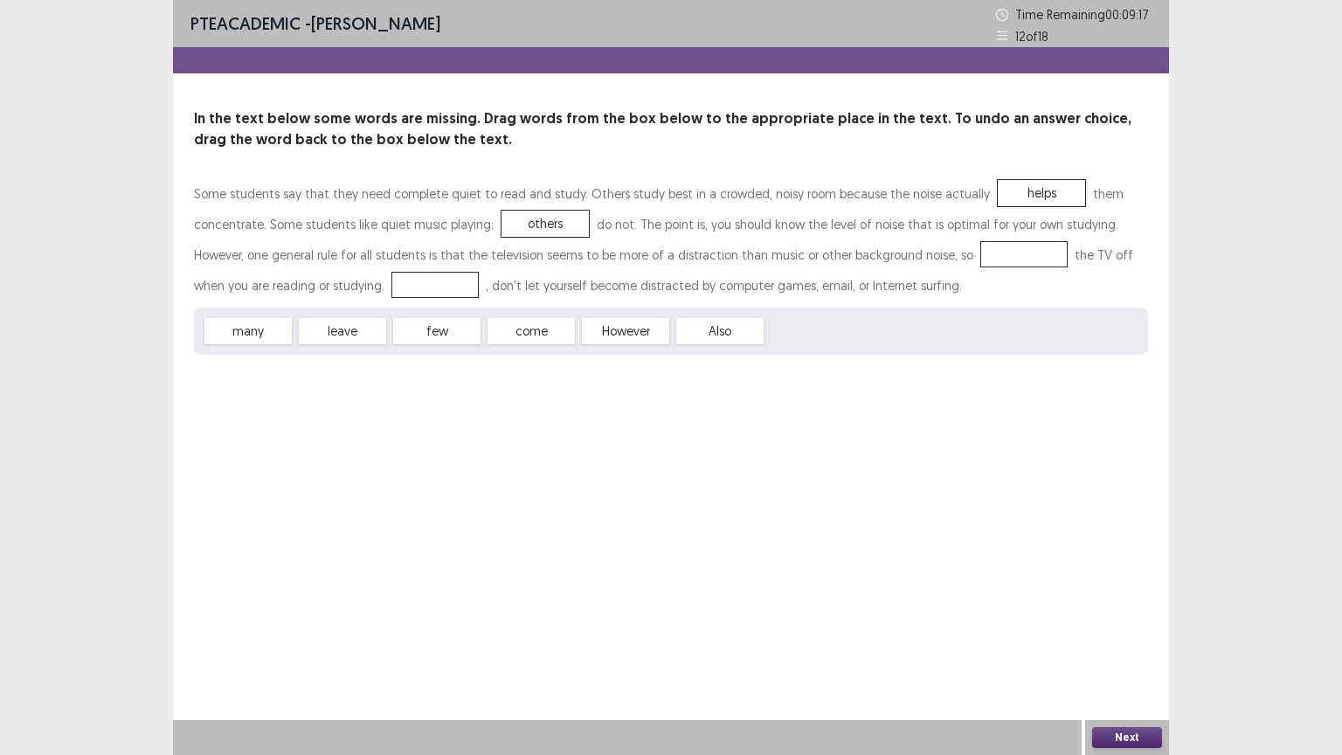
drag, startPoint x: 385, startPoint y: 322, endPoint x: 803, endPoint y: 280, distance: 420.7
click at [853, 255] on div "Some students say that they need complete quiet to read and study. Others study…" at bounding box center [671, 266] width 954 height 177
drag, startPoint x: 338, startPoint y: 333, endPoint x: 940, endPoint y: 260, distance: 606.6
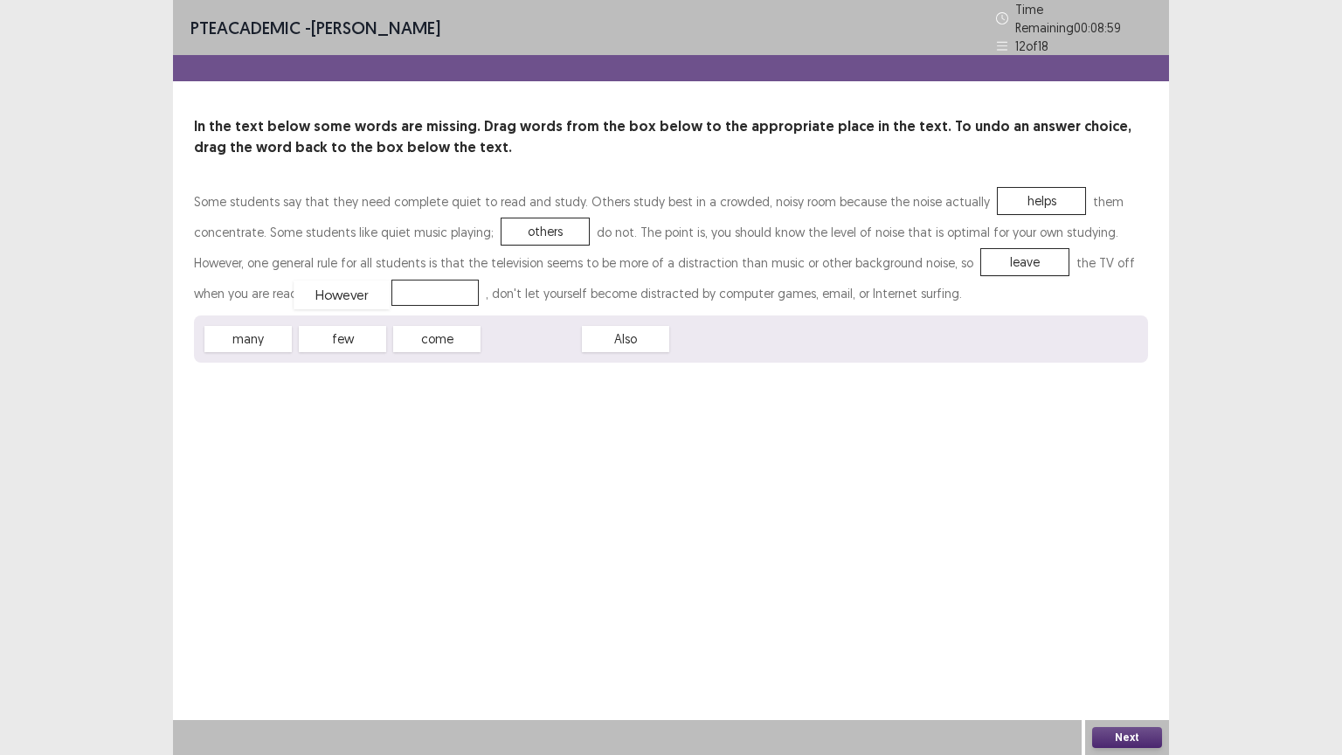
drag, startPoint x: 521, startPoint y: 336, endPoint x: 331, endPoint y: 292, distance: 194.6
click at [1112, 637] on button "Next" at bounding box center [1127, 737] width 70 height 21
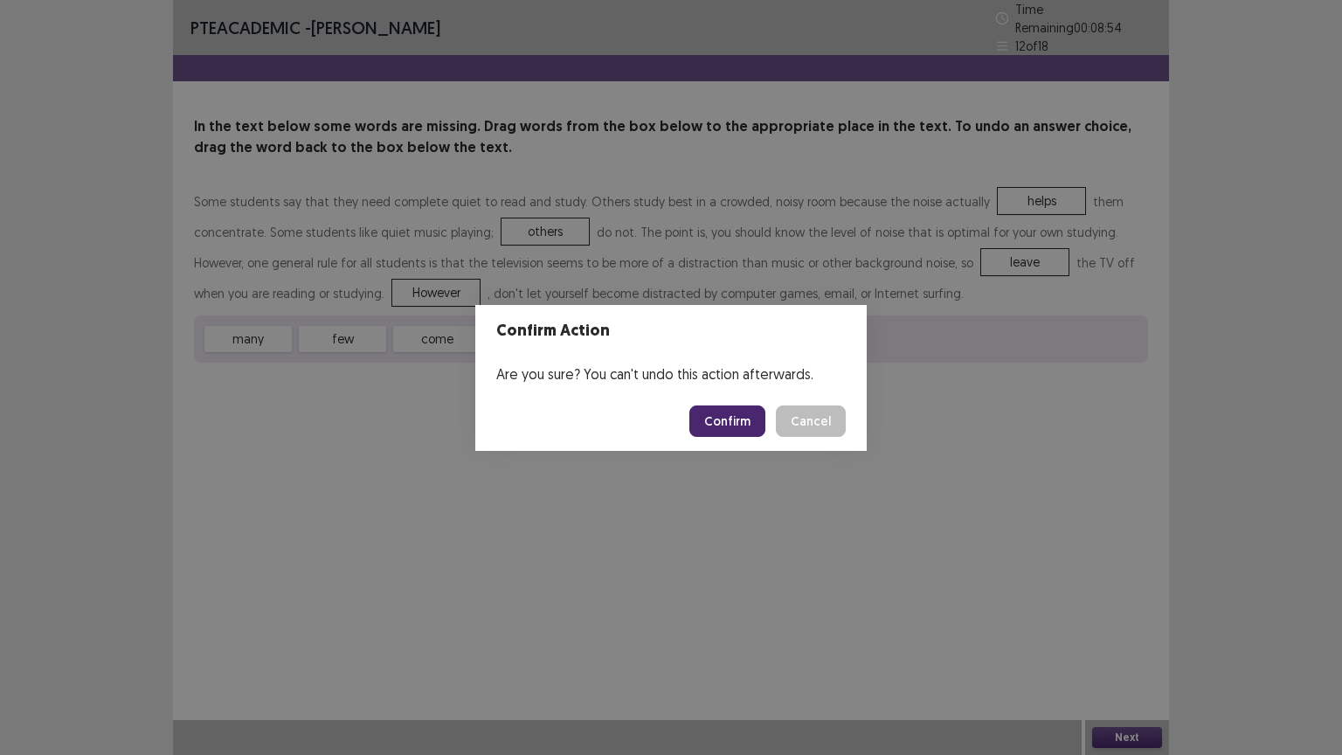
click at [719, 421] on button "Confirm" at bounding box center [728, 421] width 76 height 31
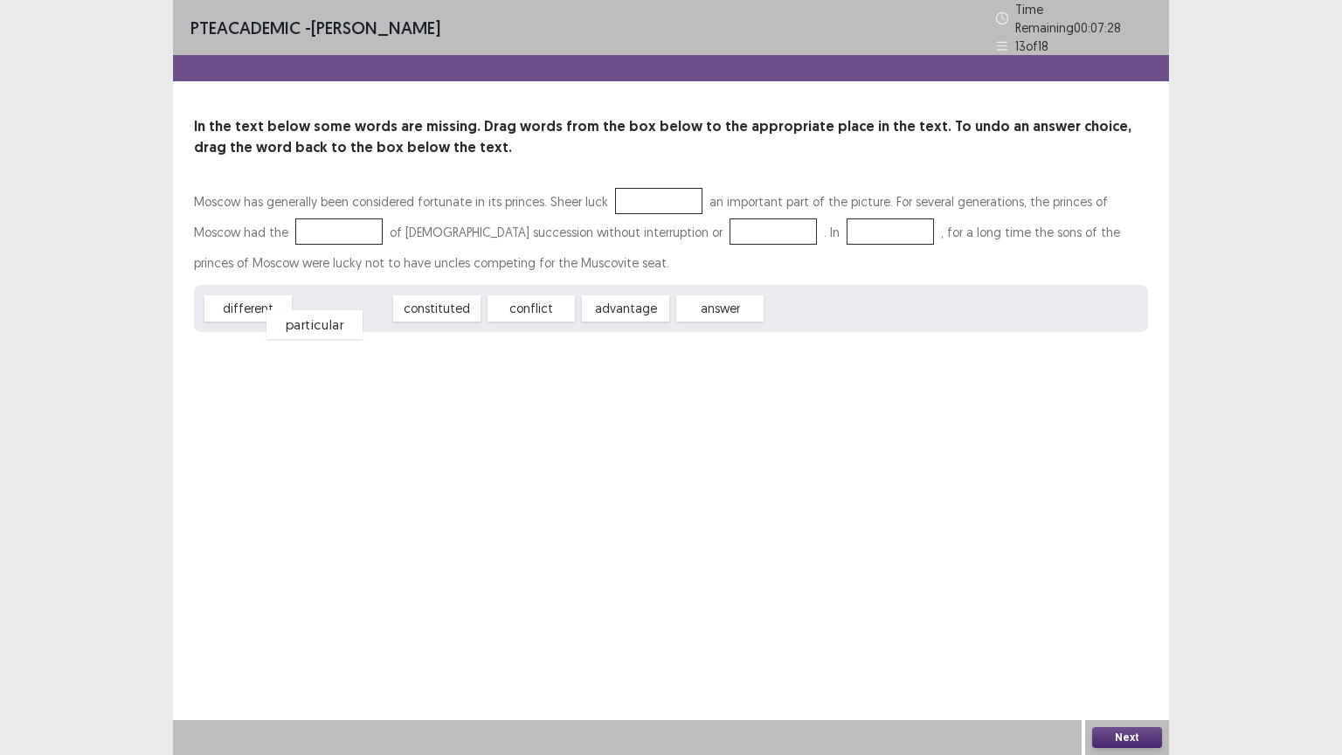
drag, startPoint x: 351, startPoint y: 303, endPoint x: 323, endPoint y: 319, distance: 32.1
click at [323, 319] on div "particular" at bounding box center [315, 324] width 96 height 29
drag, startPoint x: 699, startPoint y: 300, endPoint x: 624, endPoint y: 189, distance: 134.0
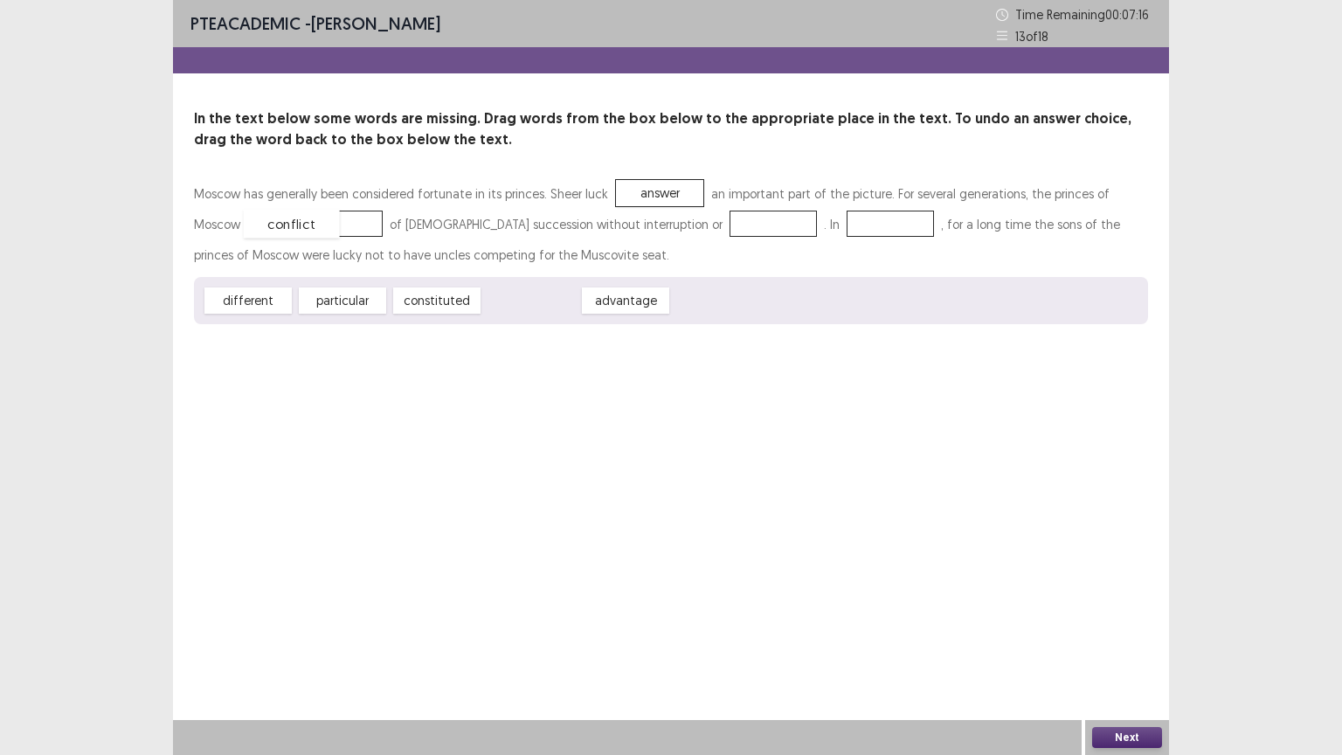
drag, startPoint x: 519, startPoint y: 299, endPoint x: 281, endPoint y: 232, distance: 247.7
drag, startPoint x: 336, startPoint y: 299, endPoint x: 603, endPoint y: 218, distance: 279.5
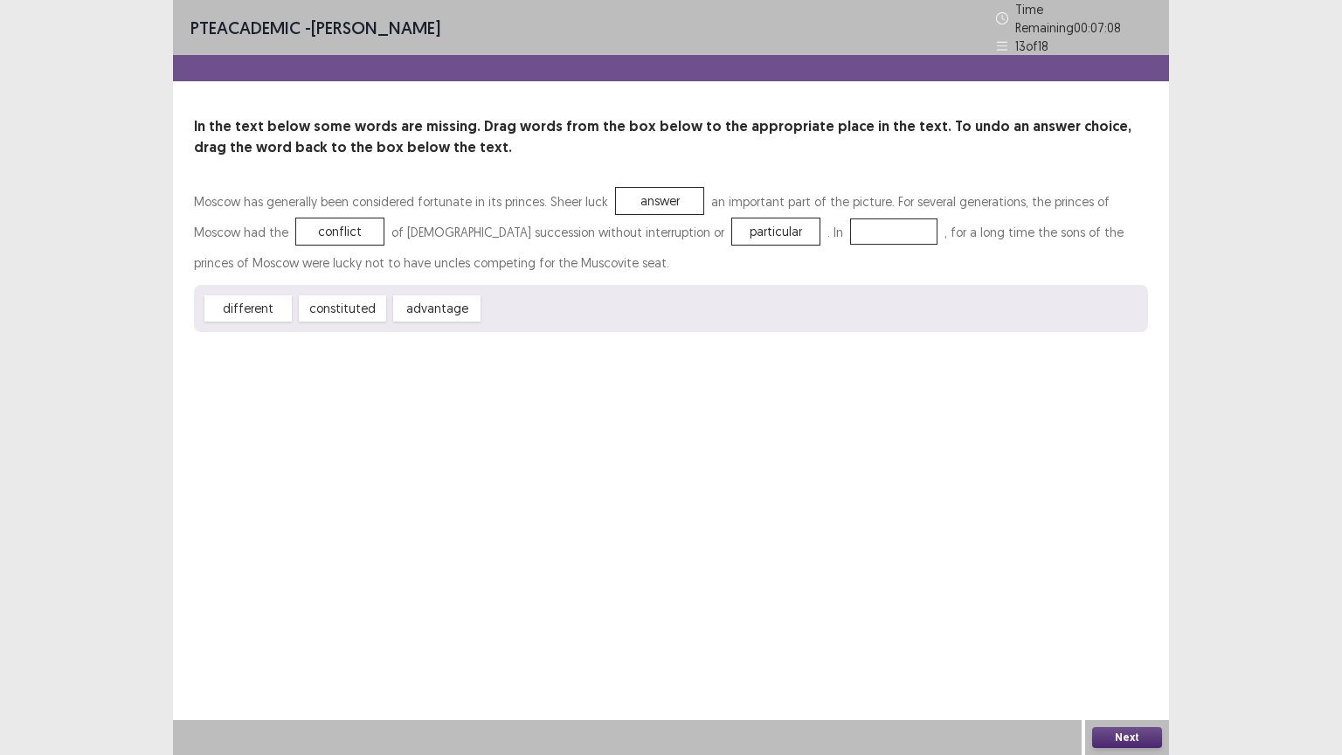
drag, startPoint x: 592, startPoint y: 259, endPoint x: 762, endPoint y: 216, distance: 175.7
click at [789, 212] on div "Moscow has generally been considered fortunate in its princes. Sheer luck answe…" at bounding box center [671, 259] width 954 height 146
drag, startPoint x: 254, startPoint y: 302, endPoint x: 563, endPoint y: 254, distance: 312.1
click at [563, 254] on div "Moscow has generally been considered fortunate in its princes. Sheer luck answe…" at bounding box center [671, 259] width 954 height 146
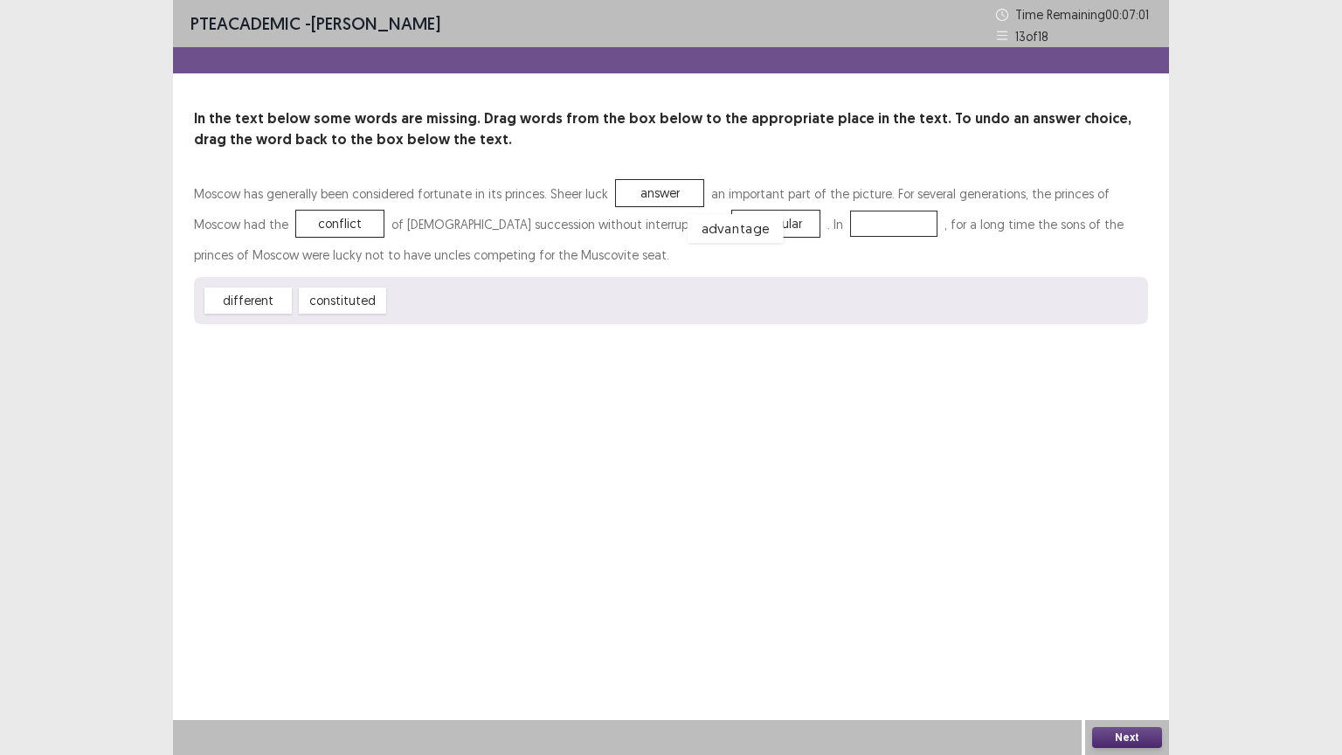
drag, startPoint x: 426, startPoint y: 297, endPoint x: 734, endPoint y: 222, distance: 316.7
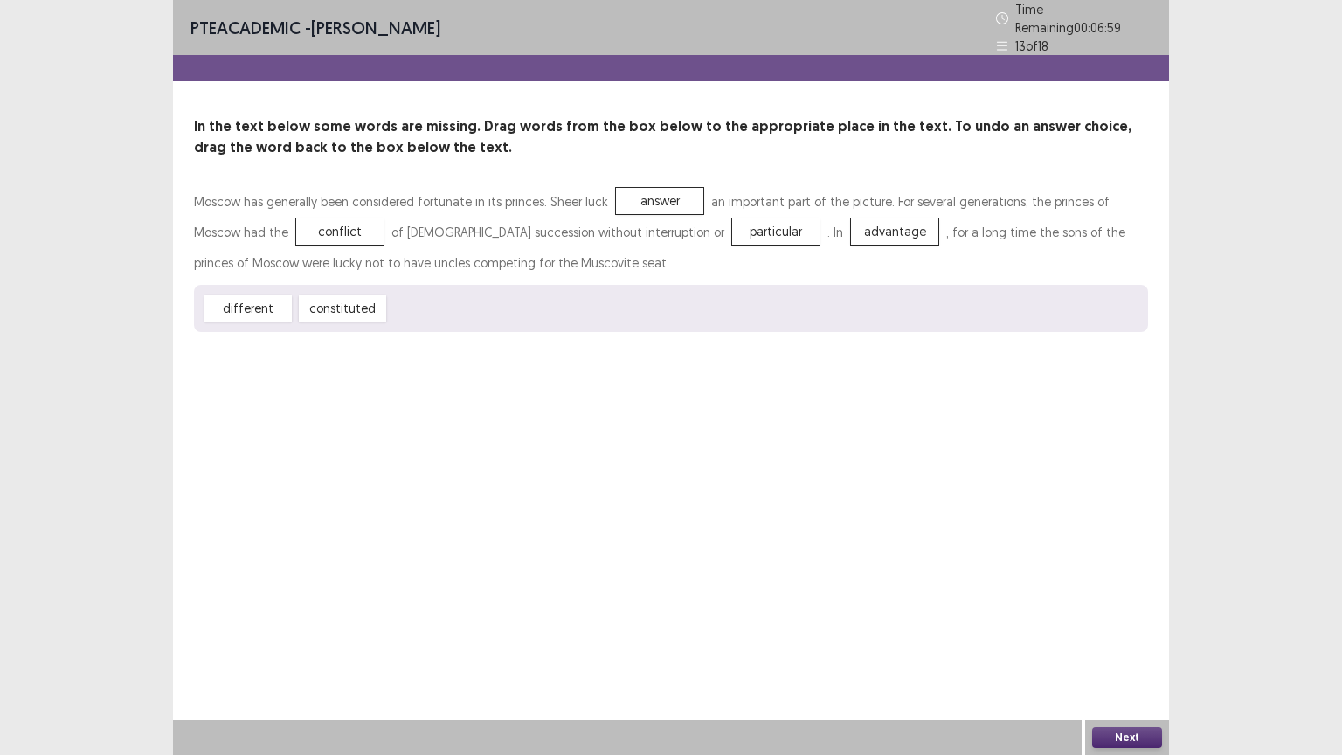
click at [1124, 637] on button "Next" at bounding box center [1127, 737] width 70 height 21
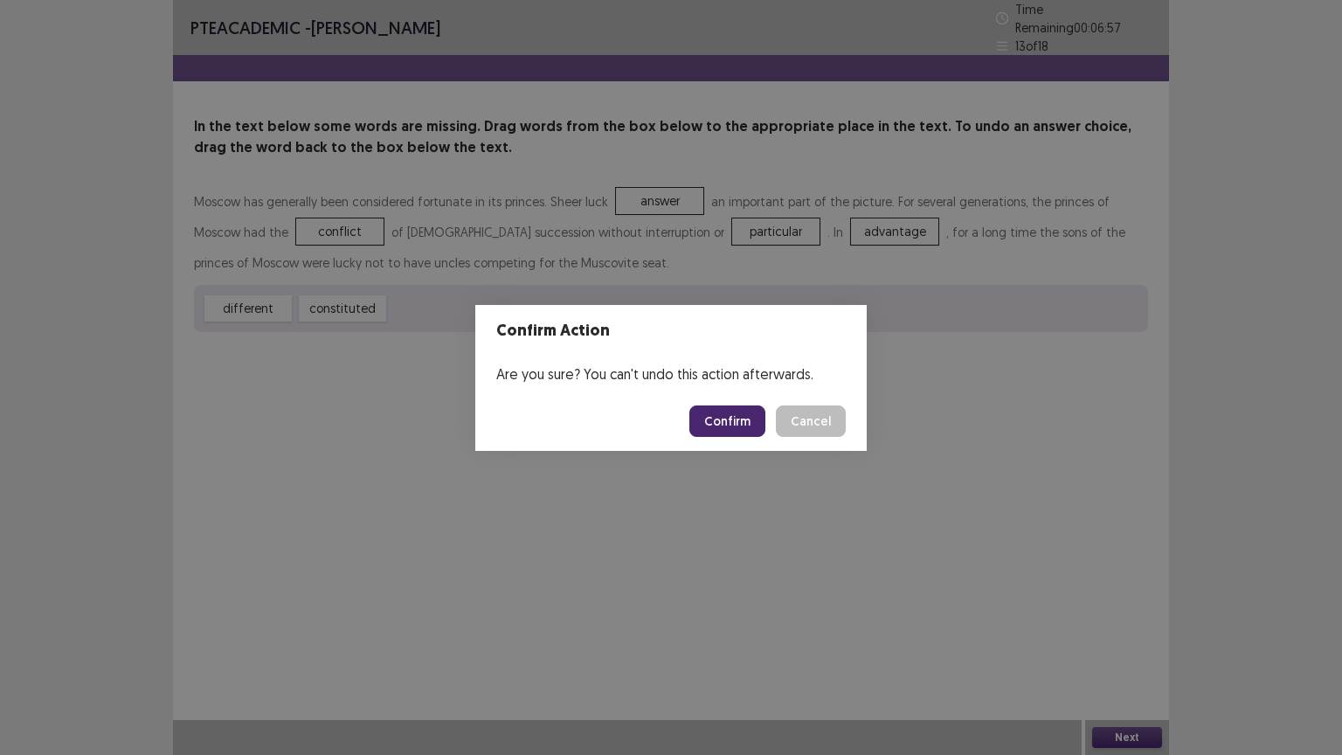
click at [745, 419] on button "Confirm" at bounding box center [728, 421] width 76 height 31
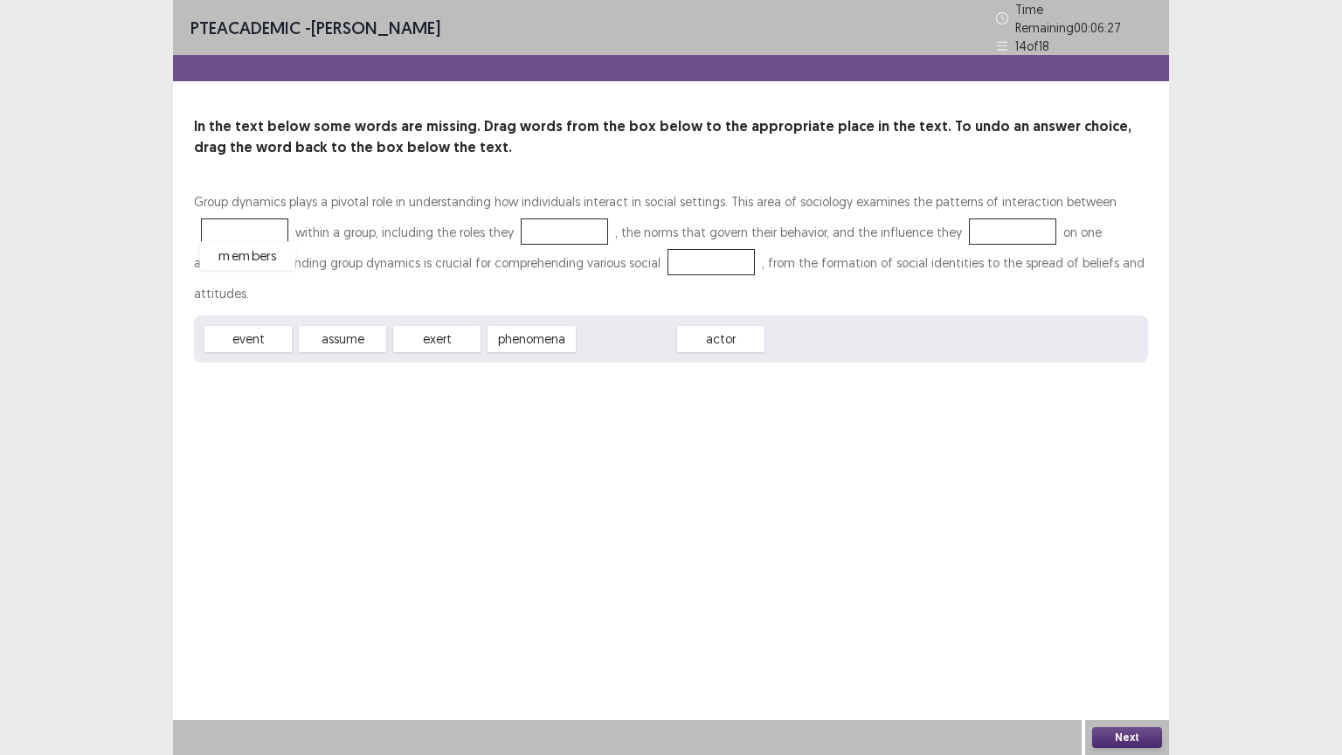
drag, startPoint x: 616, startPoint y: 302, endPoint x: 238, endPoint y: 218, distance: 387.4
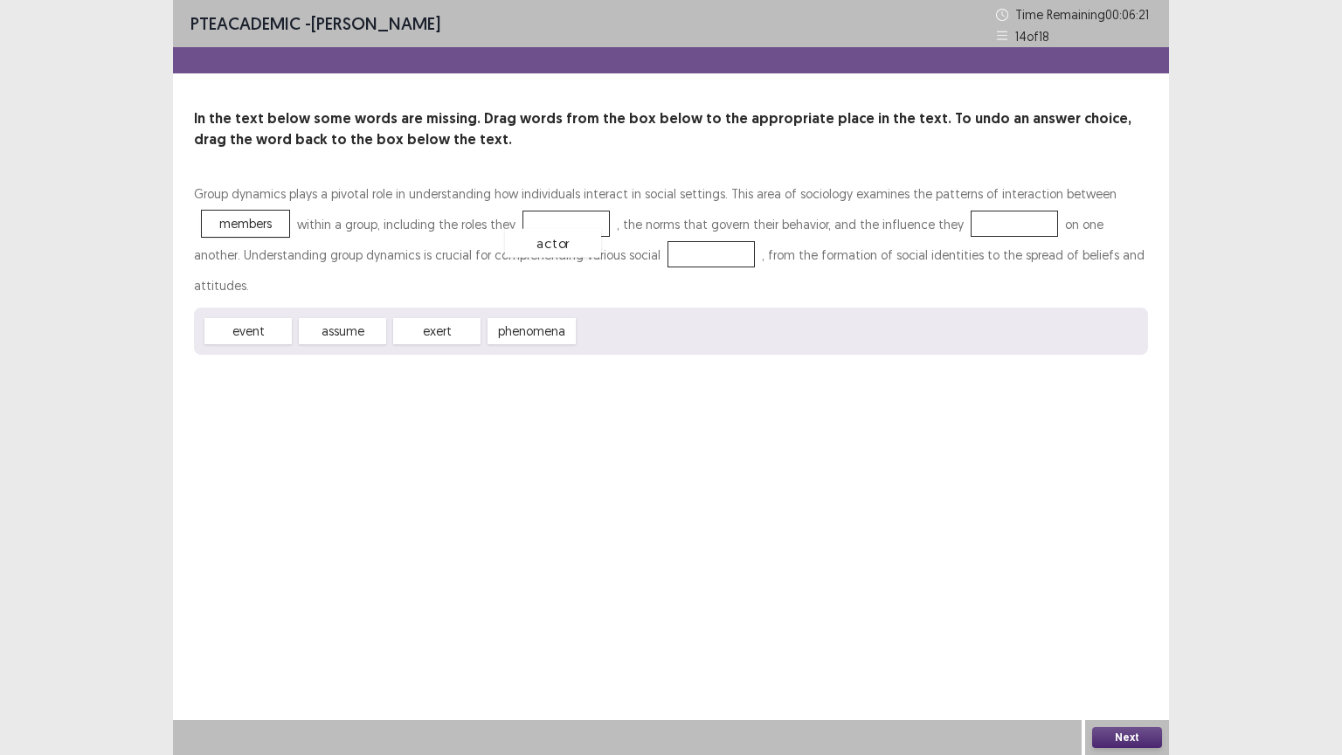
drag, startPoint x: 594, startPoint y: 301, endPoint x: 521, endPoint y: 213, distance: 114.1
drag, startPoint x: 245, startPoint y: 302, endPoint x: 1009, endPoint y: 225, distance: 767.8
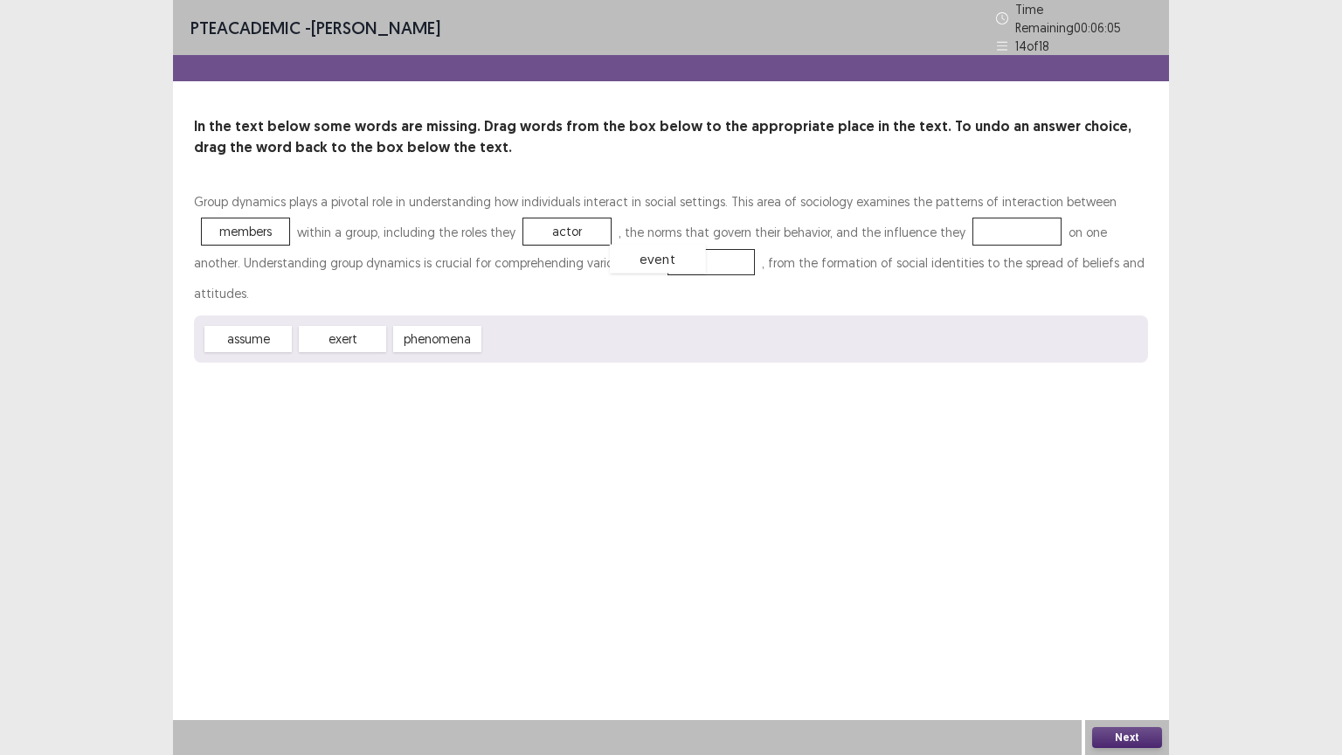
drag, startPoint x: 977, startPoint y: 228, endPoint x: 614, endPoint y: 259, distance: 364.0
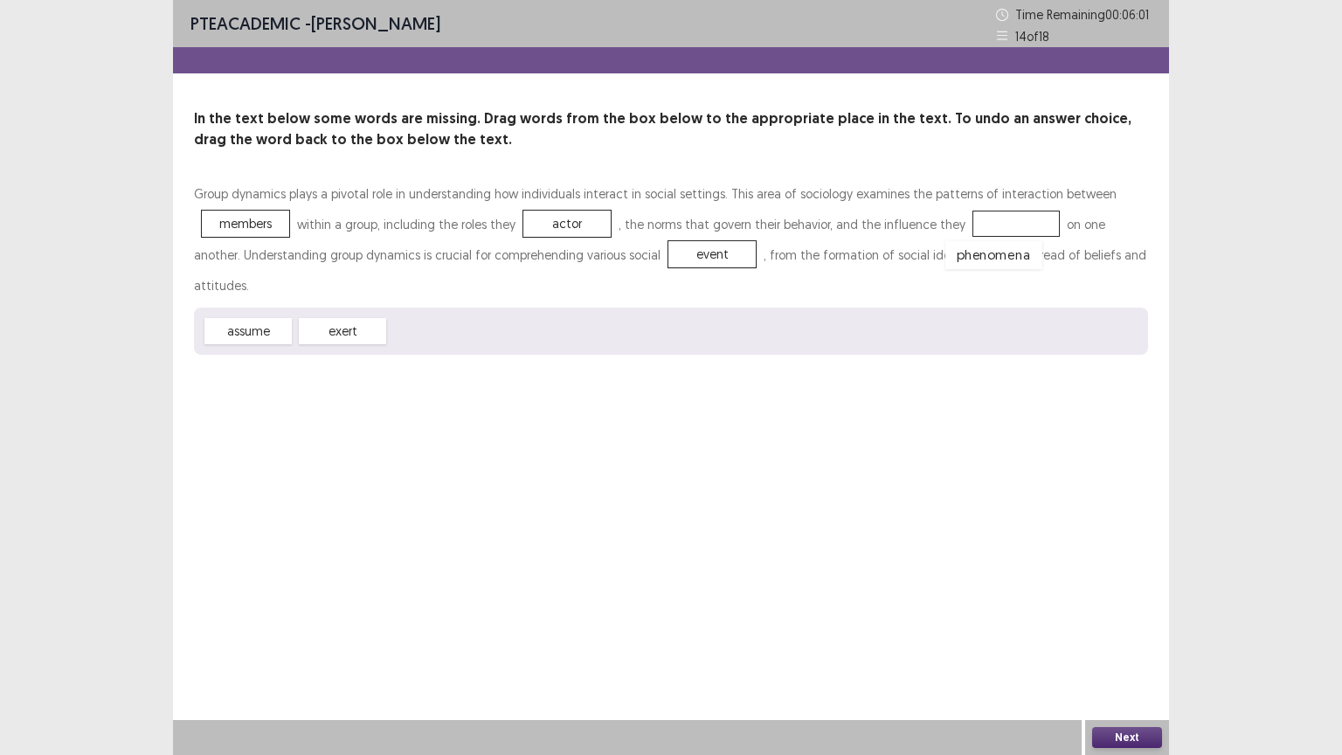
drag, startPoint x: 466, startPoint y: 279, endPoint x: 1002, endPoint y: 227, distance: 539.1
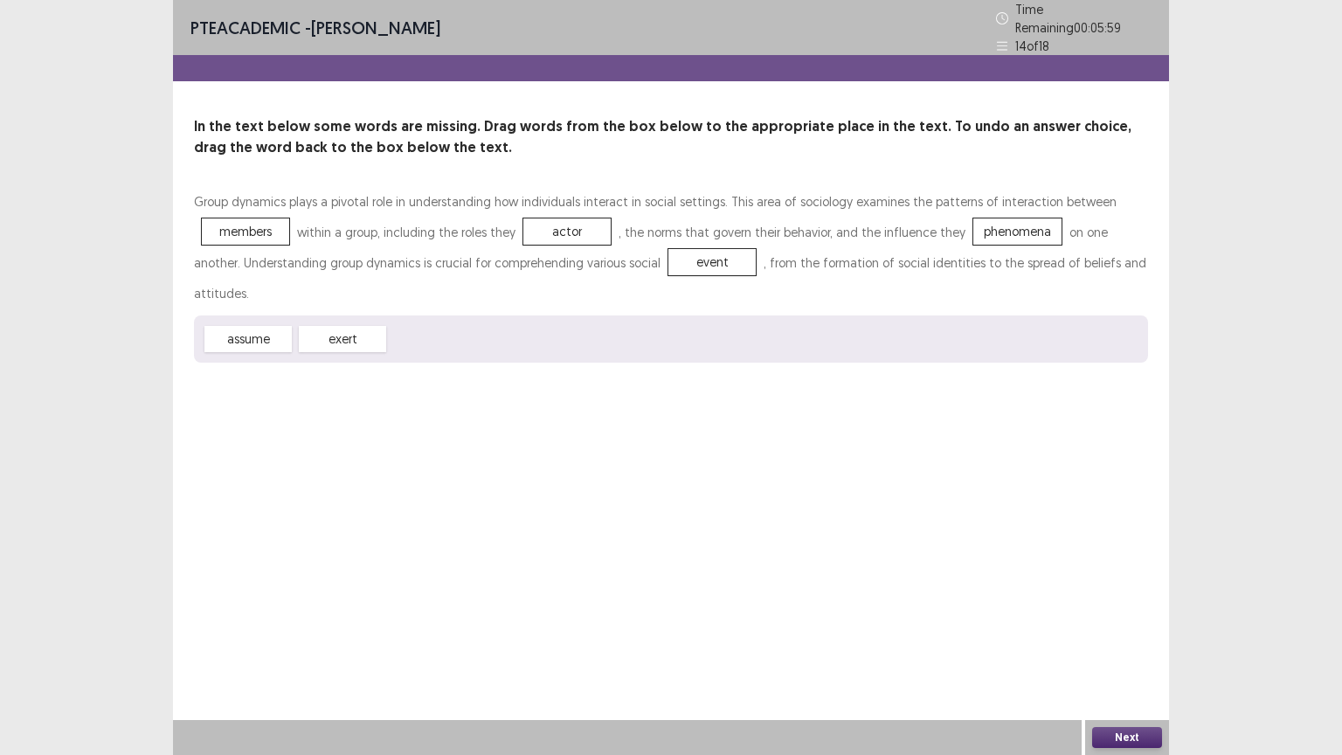
click at [1143, 637] on button "Next" at bounding box center [1127, 737] width 70 height 21
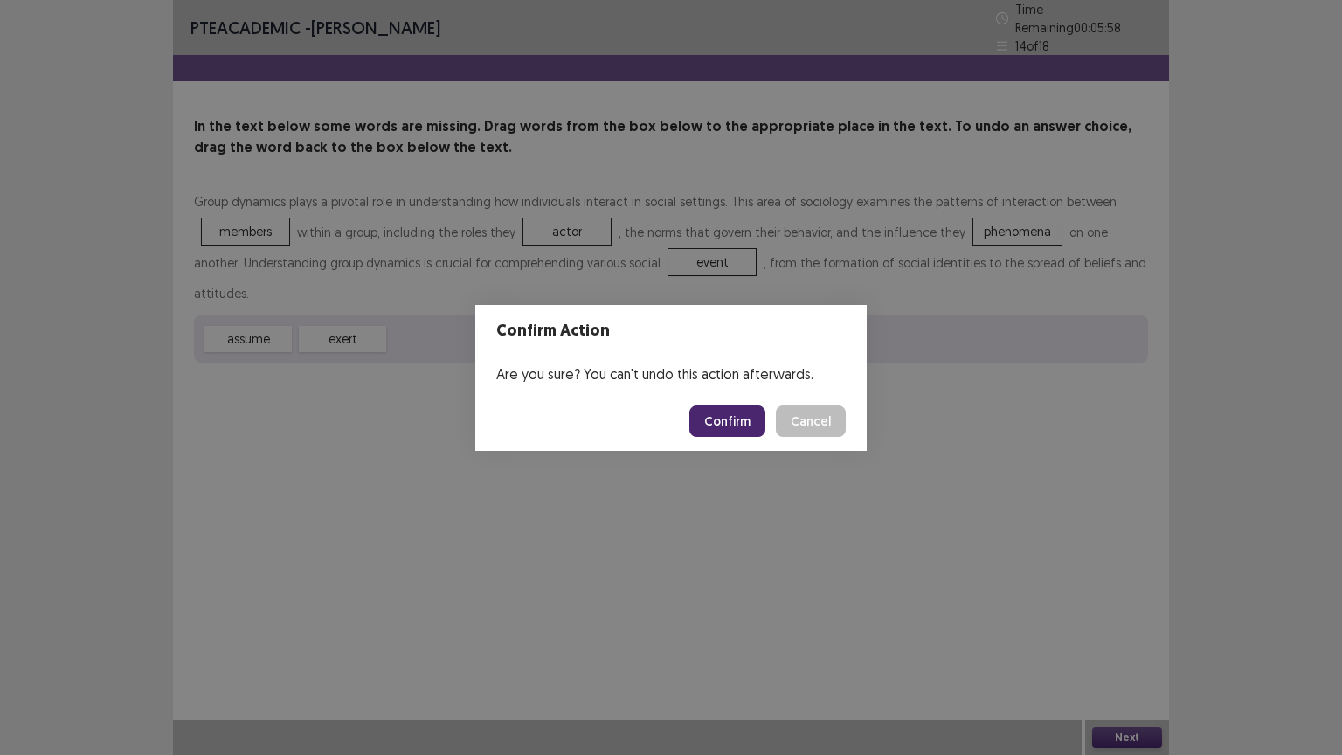
click at [745, 419] on button "Confirm" at bounding box center [728, 421] width 76 height 31
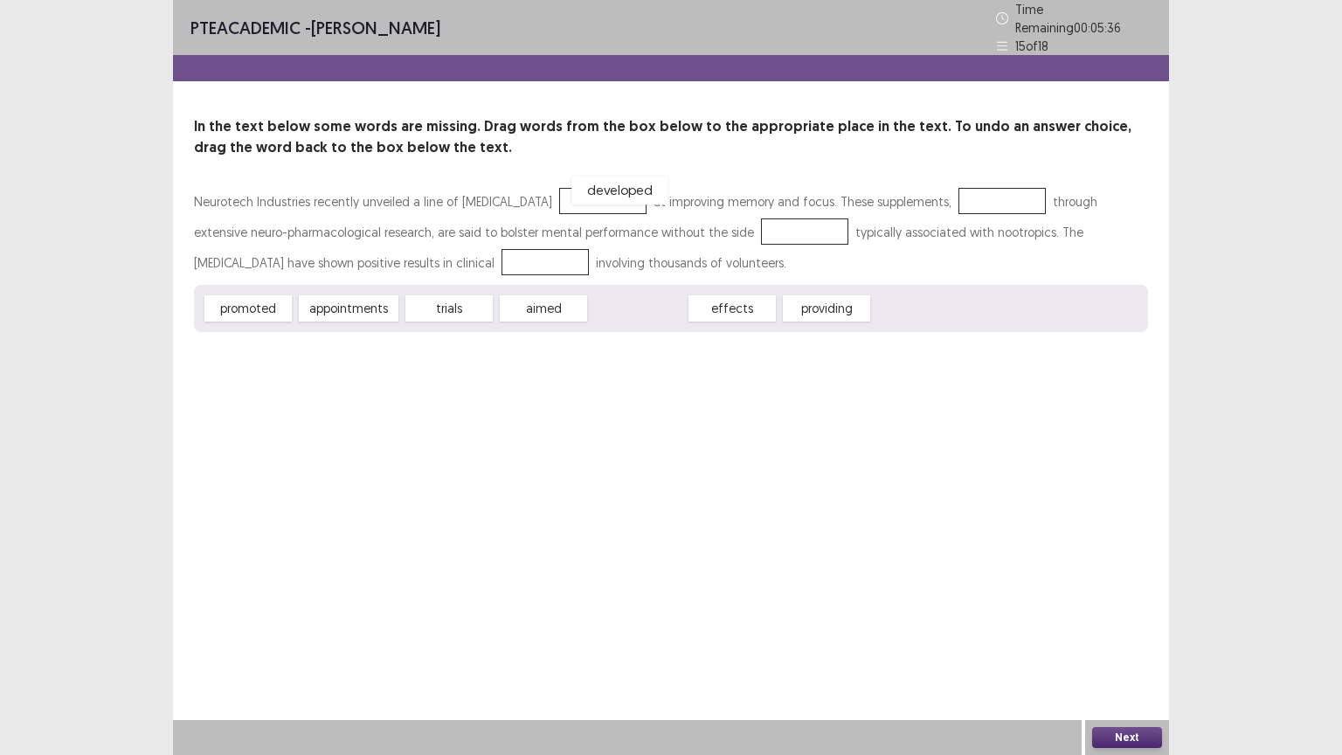
drag, startPoint x: 628, startPoint y: 308, endPoint x: 609, endPoint y: 189, distance: 120.3
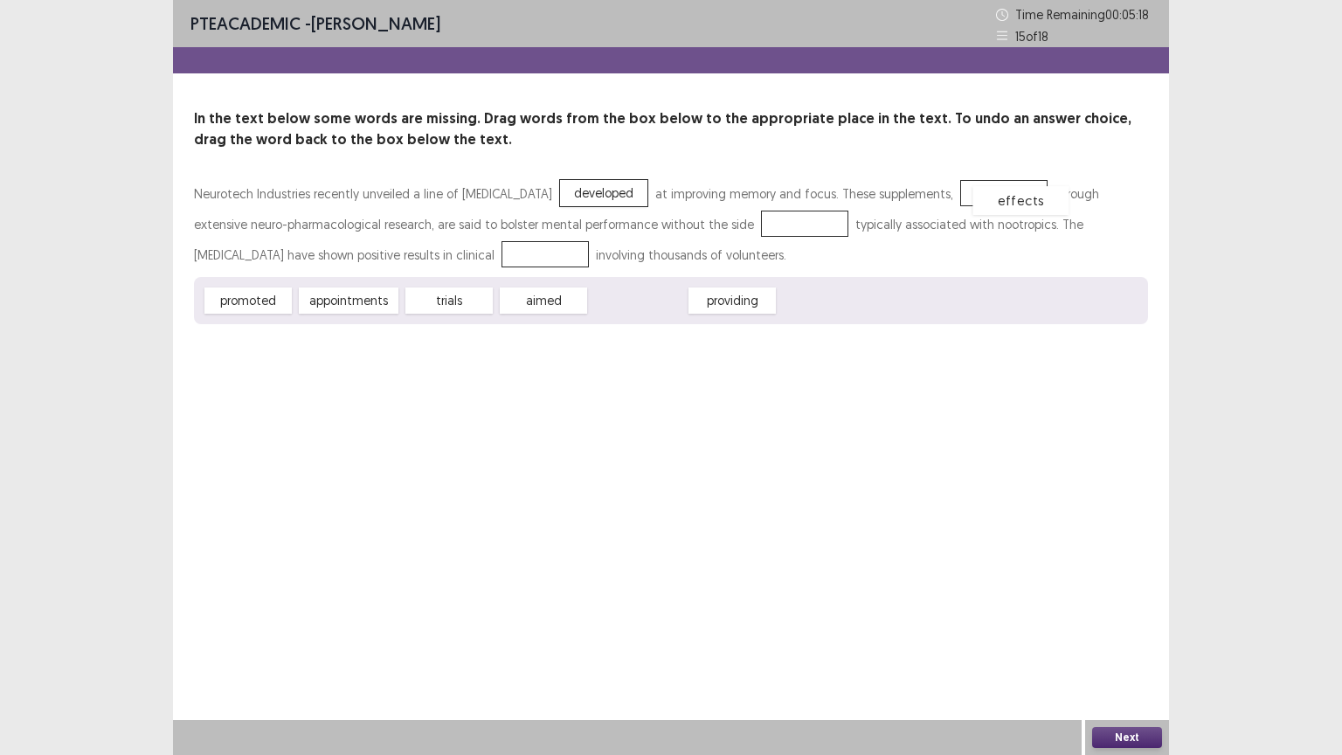
drag, startPoint x: 634, startPoint y: 304, endPoint x: 1017, endPoint y: 204, distance: 396.6
drag, startPoint x: 1015, startPoint y: 188, endPoint x: 791, endPoint y: 225, distance: 226.7
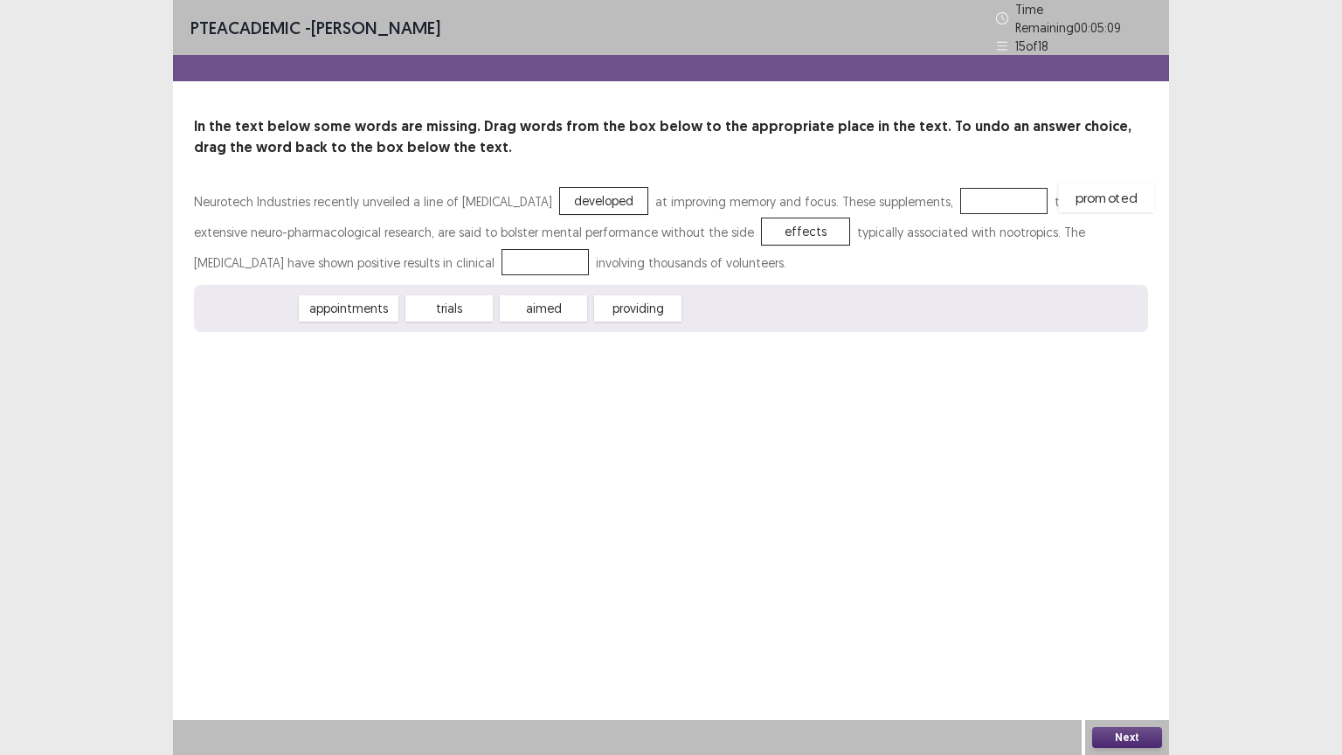
drag, startPoint x: 252, startPoint y: 299, endPoint x: 1084, endPoint y: 185, distance: 839.7
click at [1101, 186] on div "promoted" at bounding box center [1106, 198] width 96 height 29
drag, startPoint x: 262, startPoint y: 301, endPoint x: 1015, endPoint y: 187, distance: 761.0
drag, startPoint x: 350, startPoint y: 310, endPoint x: 508, endPoint y: 260, distance: 165.8
drag, startPoint x: 1124, startPoint y: 735, endPoint x: 1119, endPoint y: 727, distance: 9.5
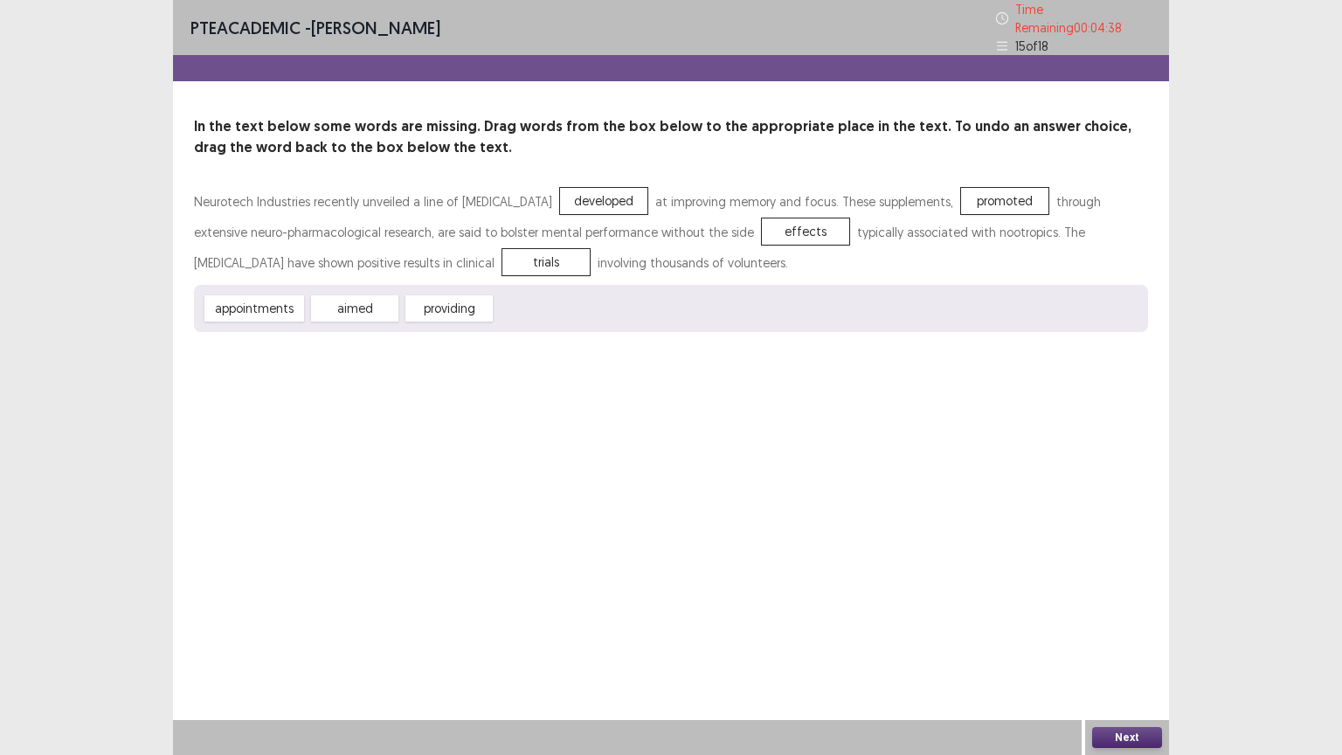
click at [1119, 637] on button "Next" at bounding box center [1127, 737] width 70 height 21
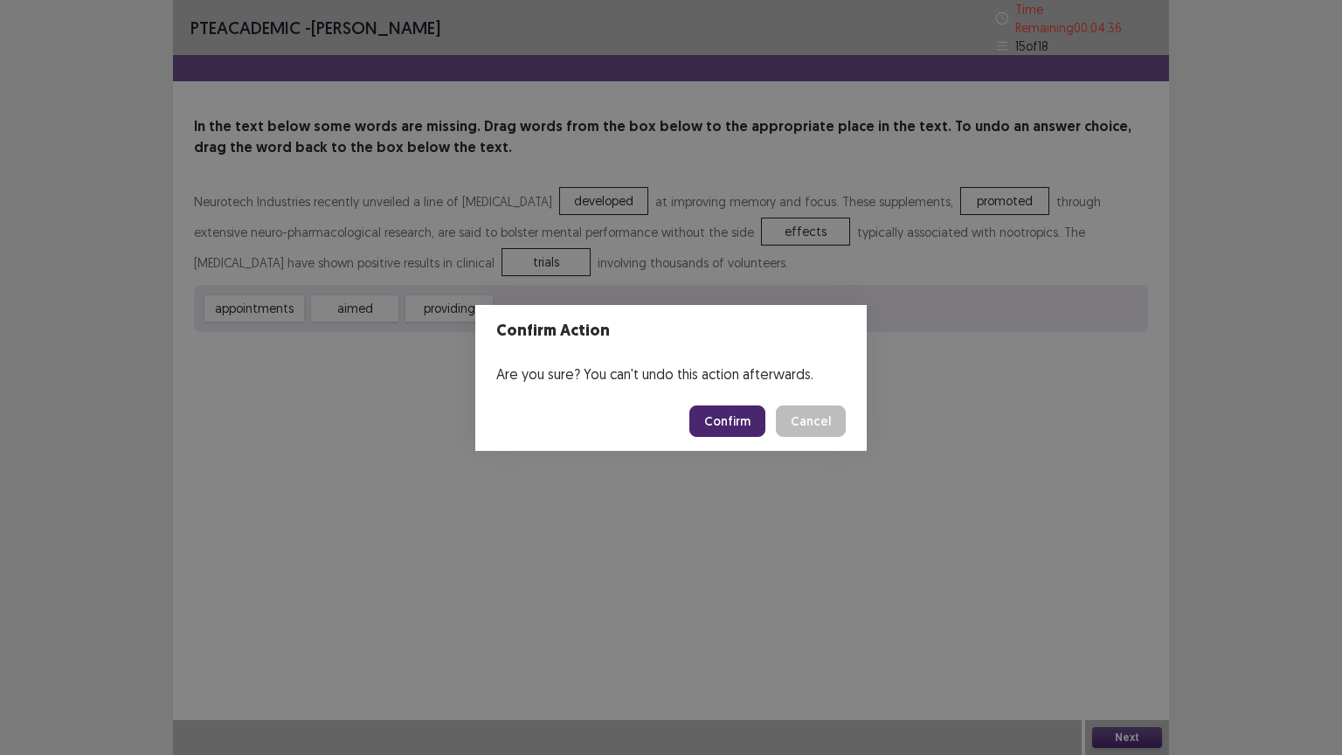
click at [731, 427] on button "Confirm" at bounding box center [728, 421] width 76 height 31
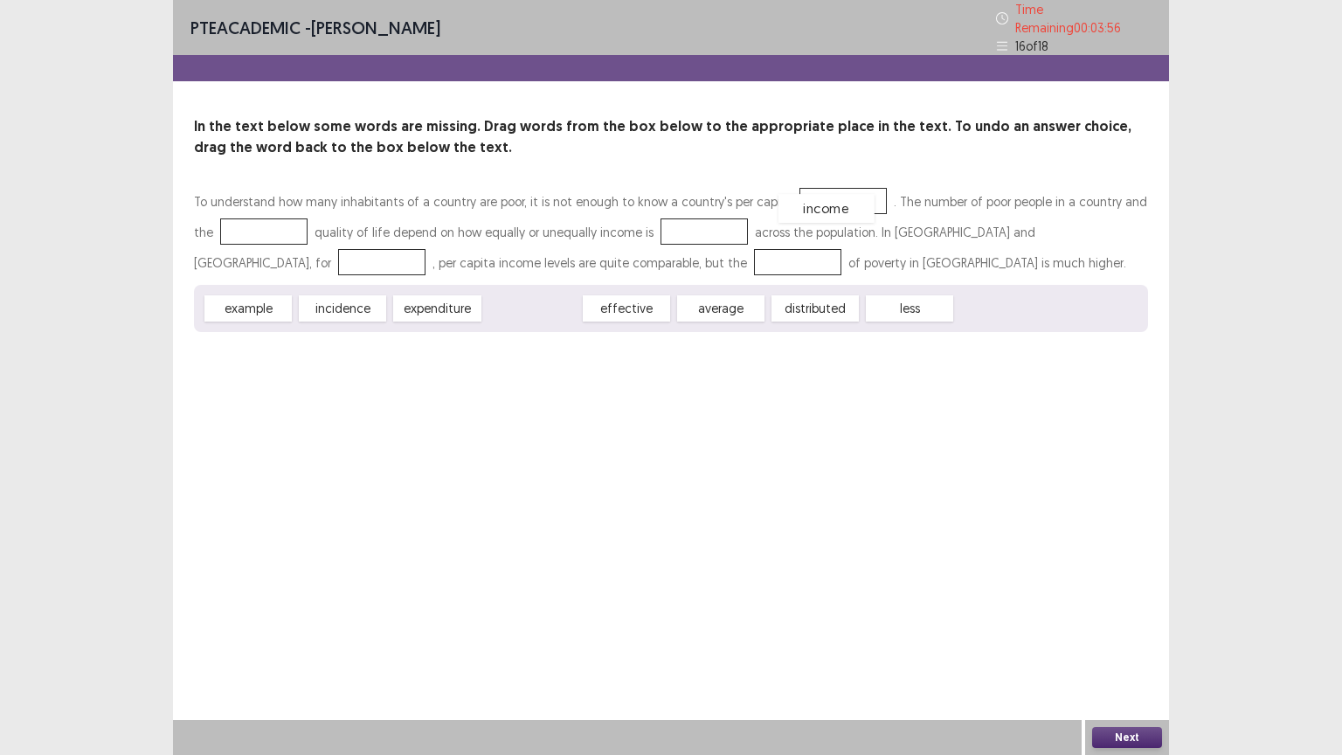
drag, startPoint x: 549, startPoint y: 304, endPoint x: 843, endPoint y: 204, distance: 310.4
drag, startPoint x: 635, startPoint y: 305, endPoint x: 231, endPoint y: 227, distance: 412.1
drag, startPoint x: 538, startPoint y: 301, endPoint x: 706, endPoint y: 226, distance: 183.5
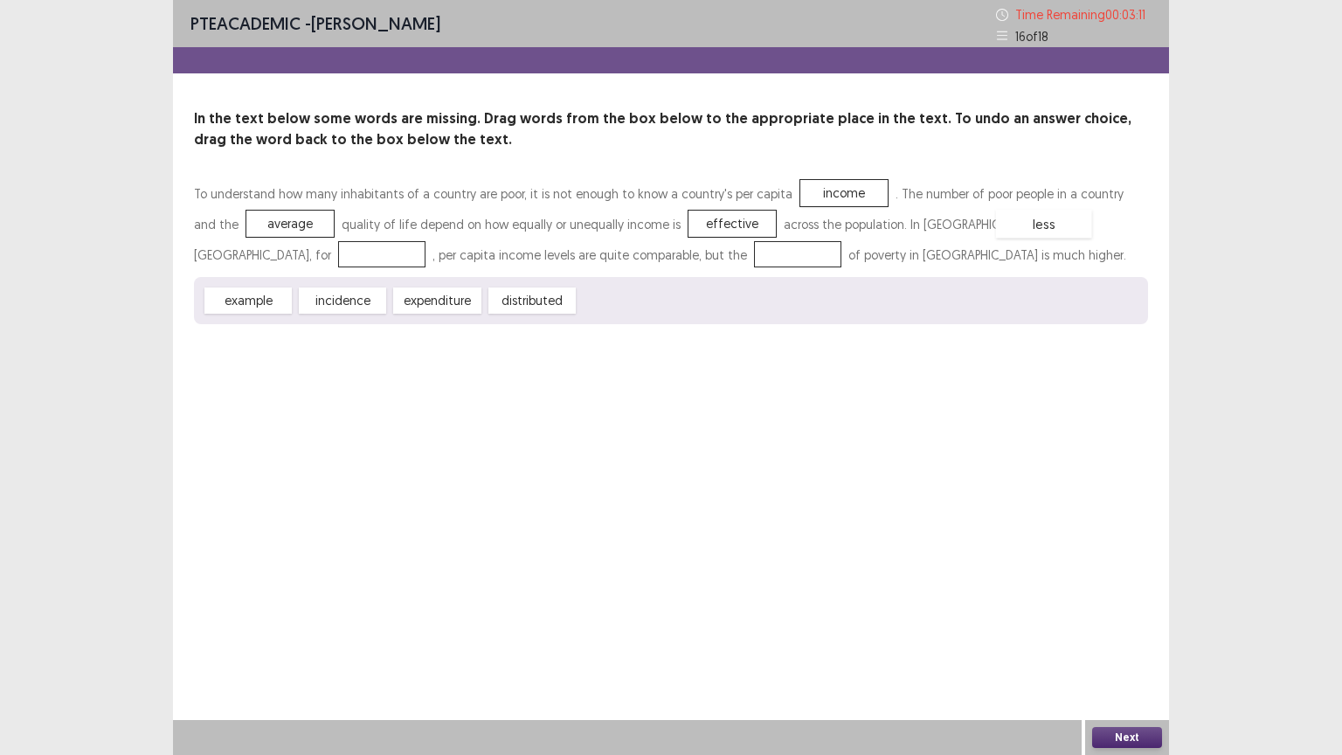
drag, startPoint x: 619, startPoint y: 304, endPoint x: 1036, endPoint y: 227, distance: 423.9
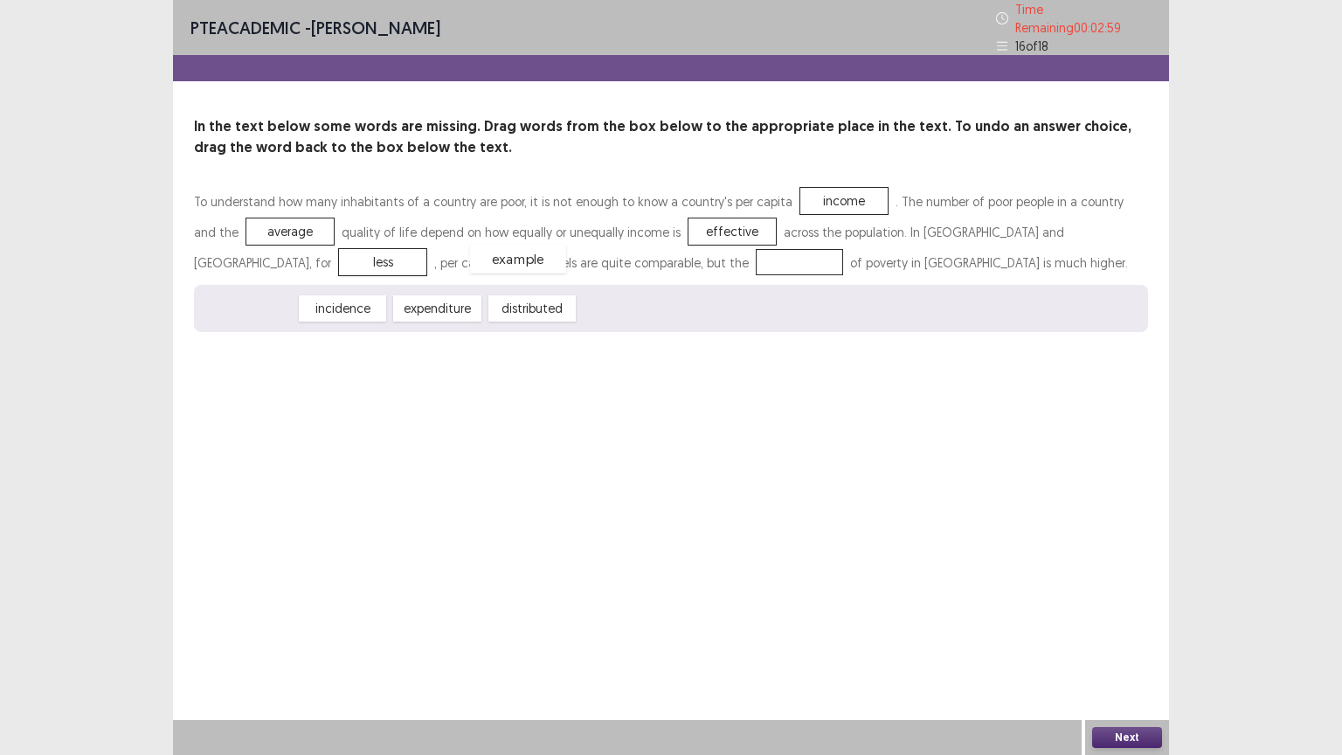
drag, startPoint x: 252, startPoint y: 305, endPoint x: 521, endPoint y: 255, distance: 273.8
click at [1124, 637] on button "Next" at bounding box center [1127, 737] width 70 height 21
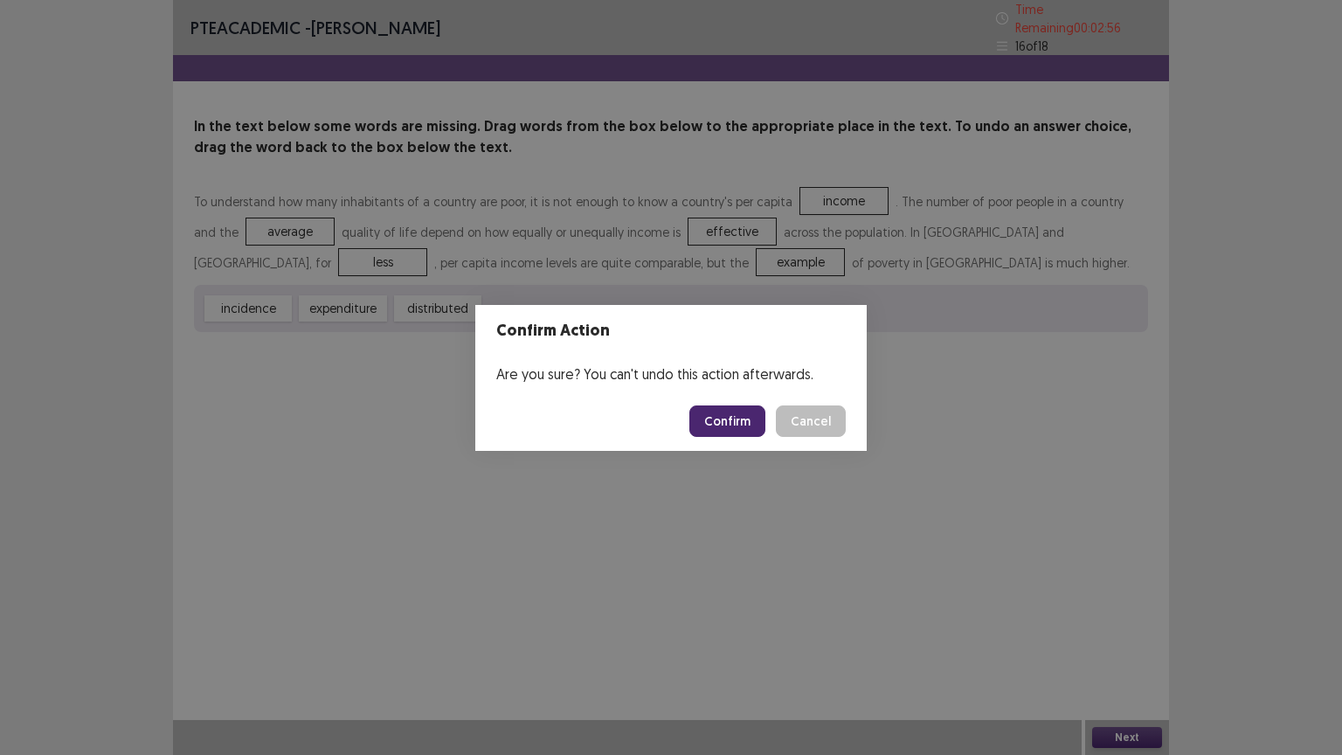
click at [733, 421] on button "Confirm" at bounding box center [728, 421] width 76 height 31
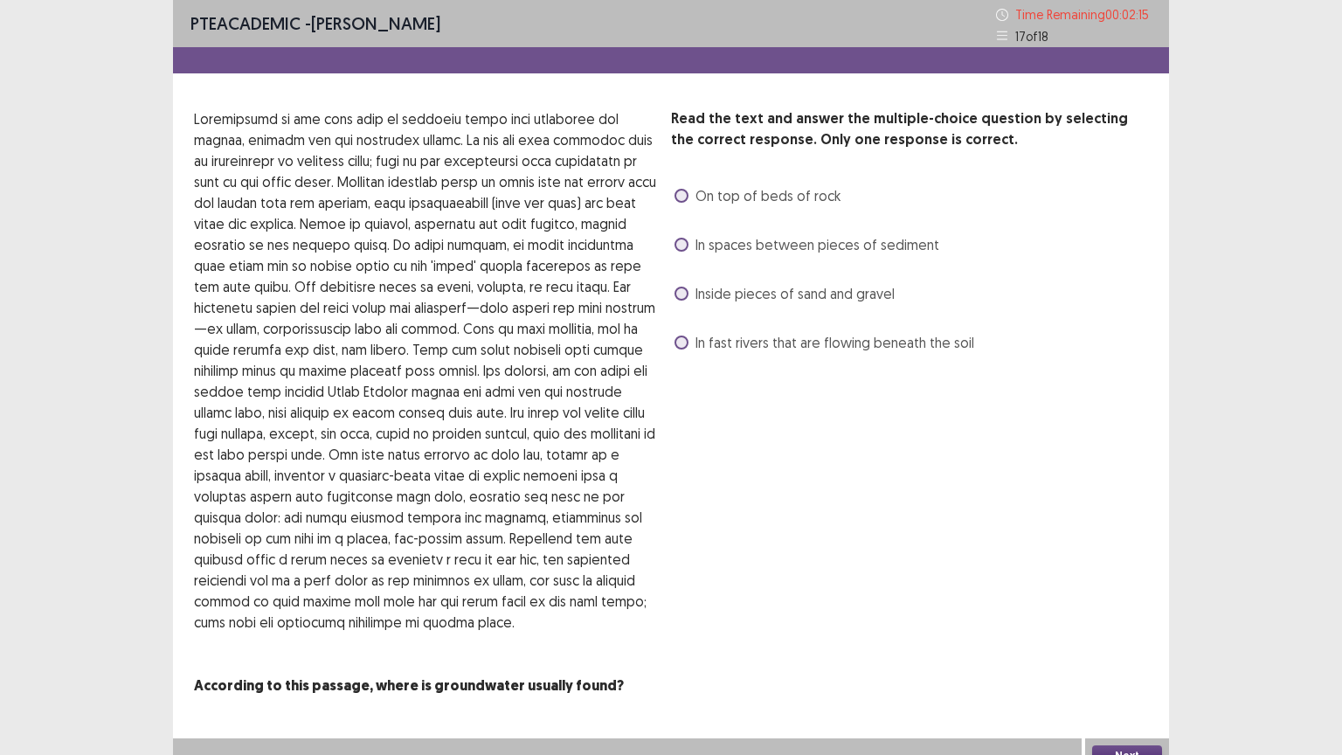
click at [678, 340] on span at bounding box center [682, 343] width 14 height 14
click at [1128, 637] on button "Next" at bounding box center [1127, 755] width 70 height 21
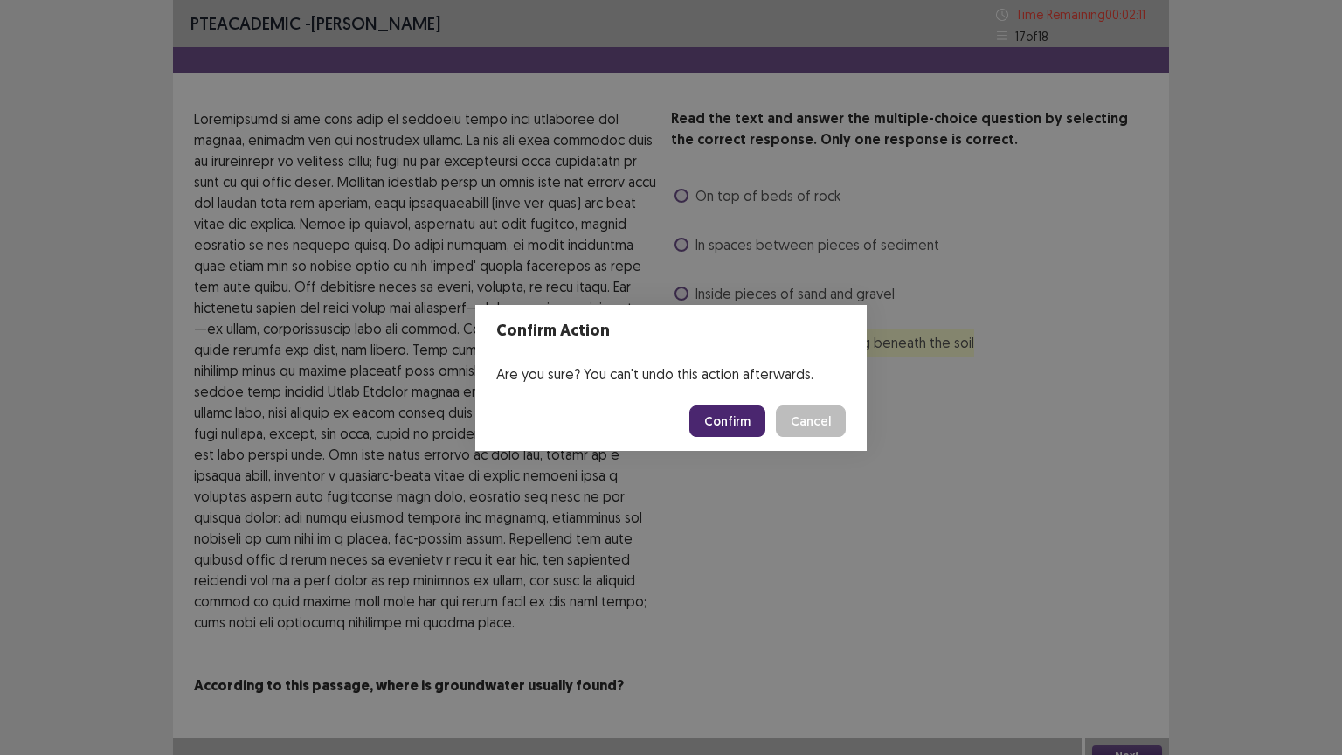
click at [733, 413] on button "Confirm" at bounding box center [728, 421] width 76 height 31
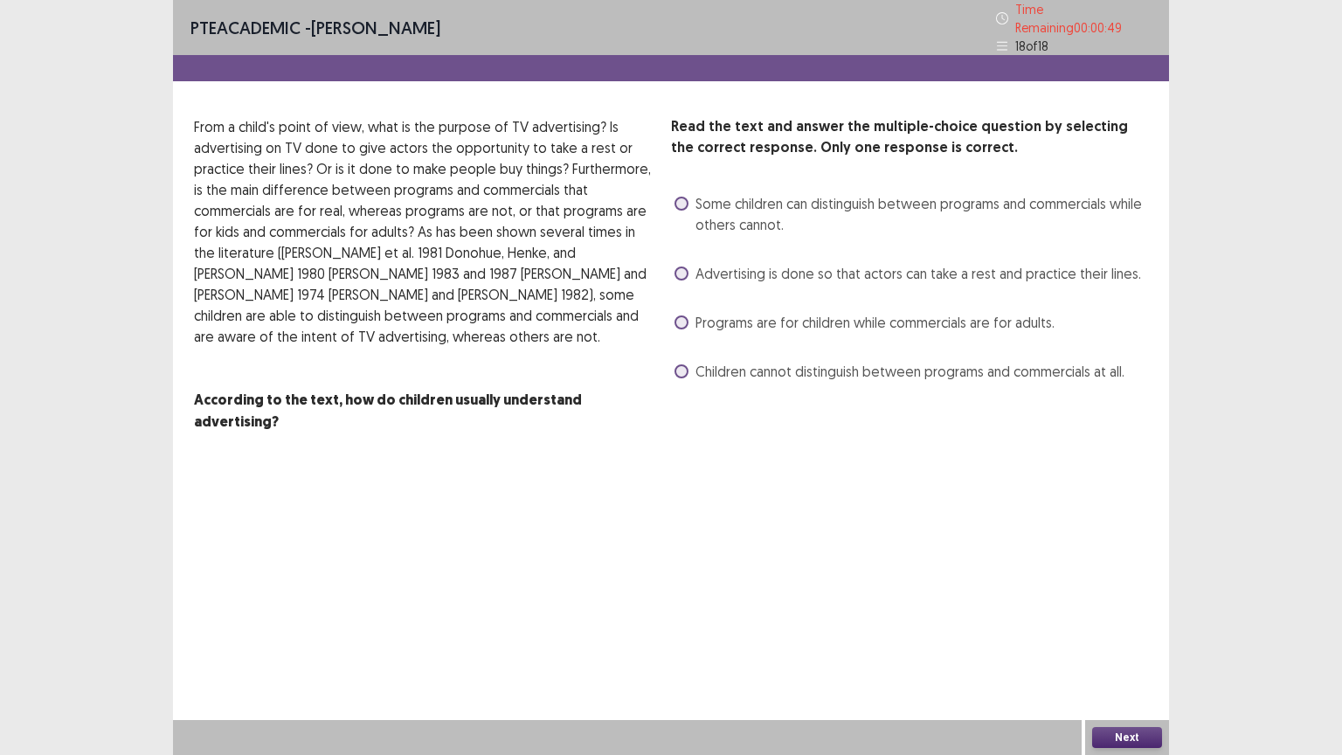
click at [681, 267] on span at bounding box center [682, 274] width 14 height 14
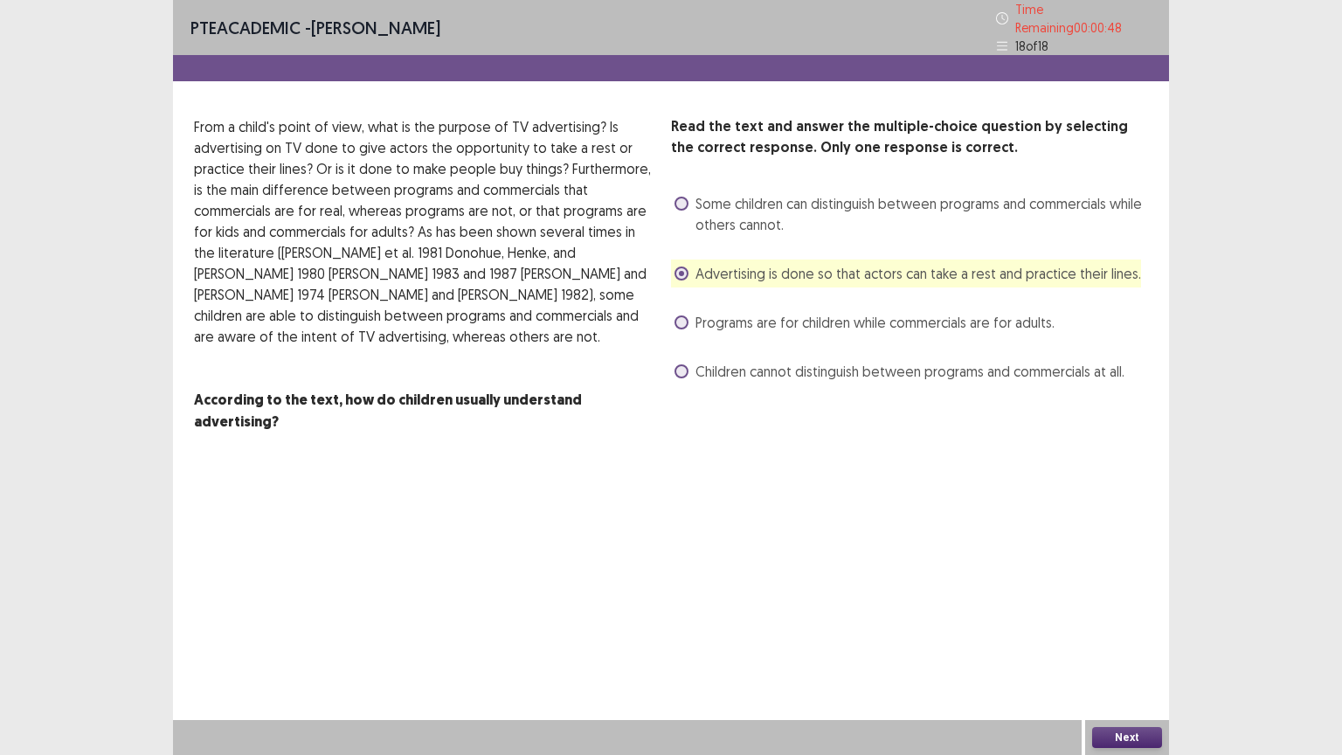
click at [1119, 637] on button "Next" at bounding box center [1127, 737] width 70 height 21
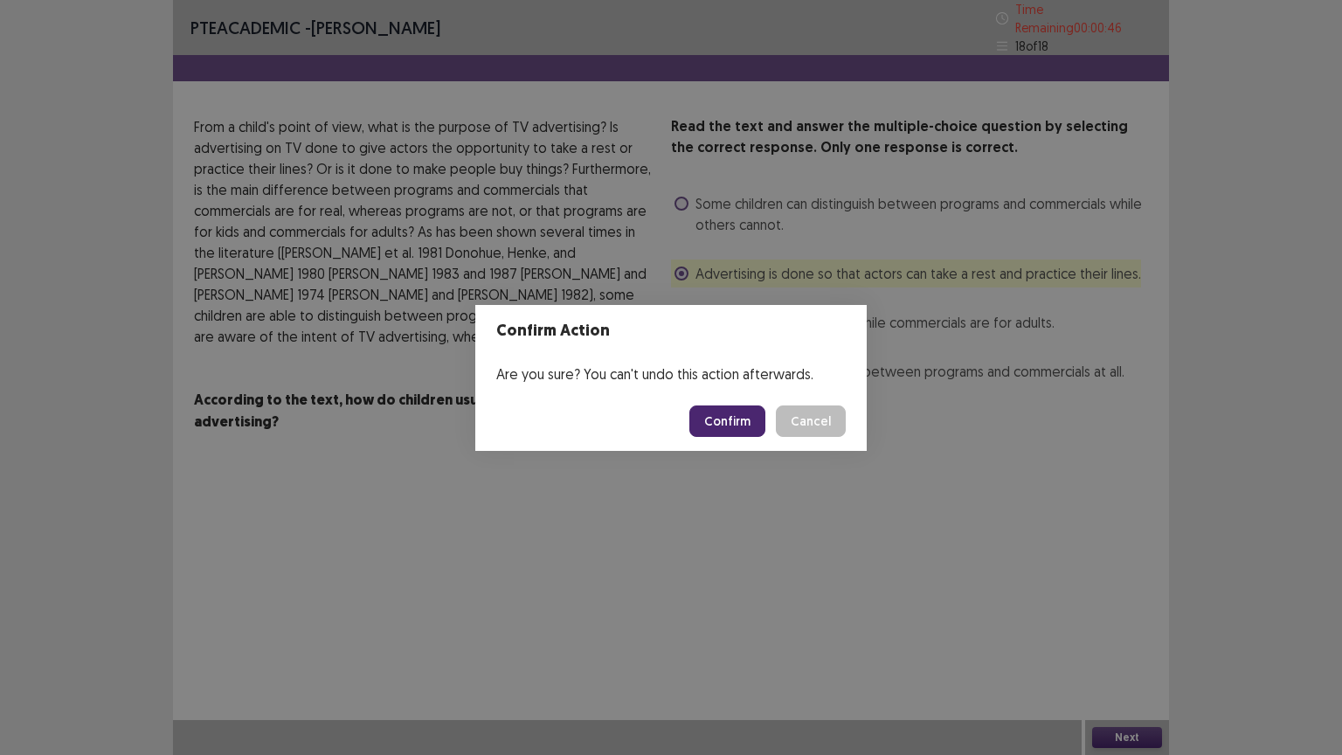
click at [732, 415] on button "Confirm" at bounding box center [728, 421] width 76 height 31
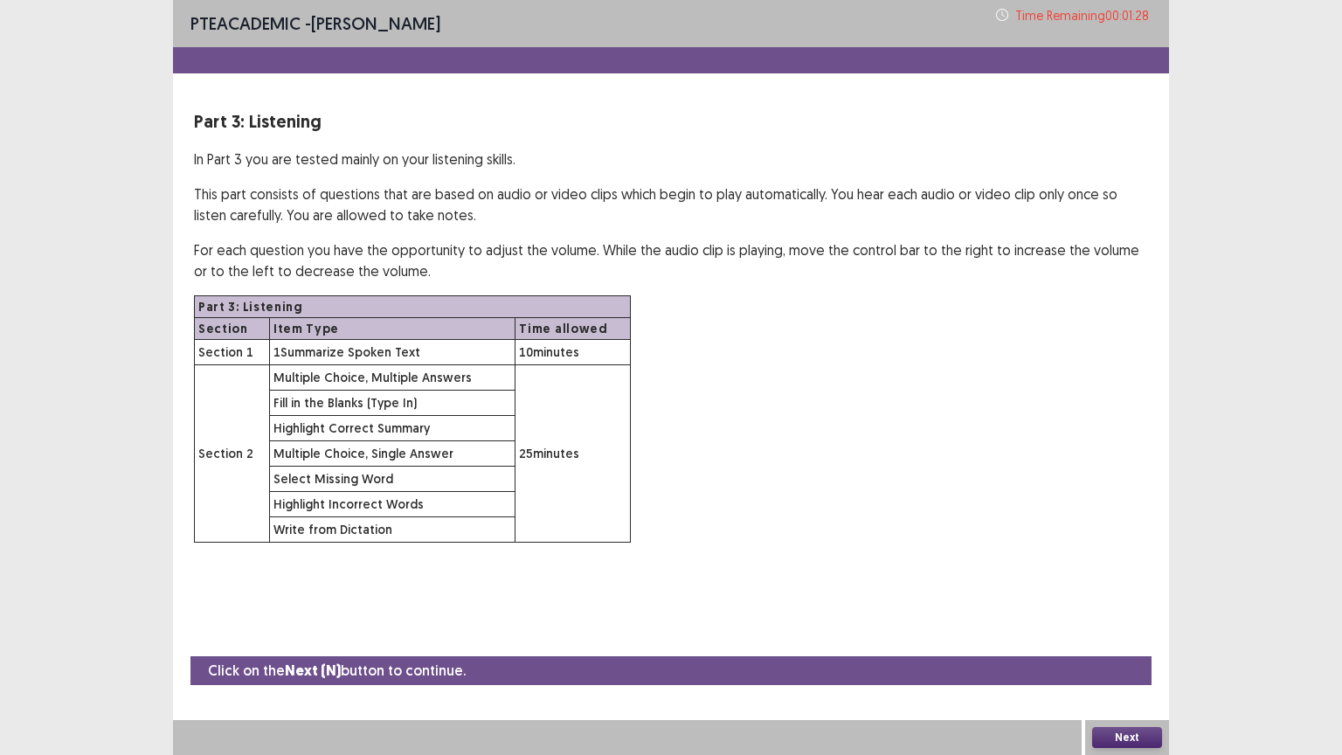
click at [1150, 637] on button "Next" at bounding box center [1127, 737] width 70 height 21
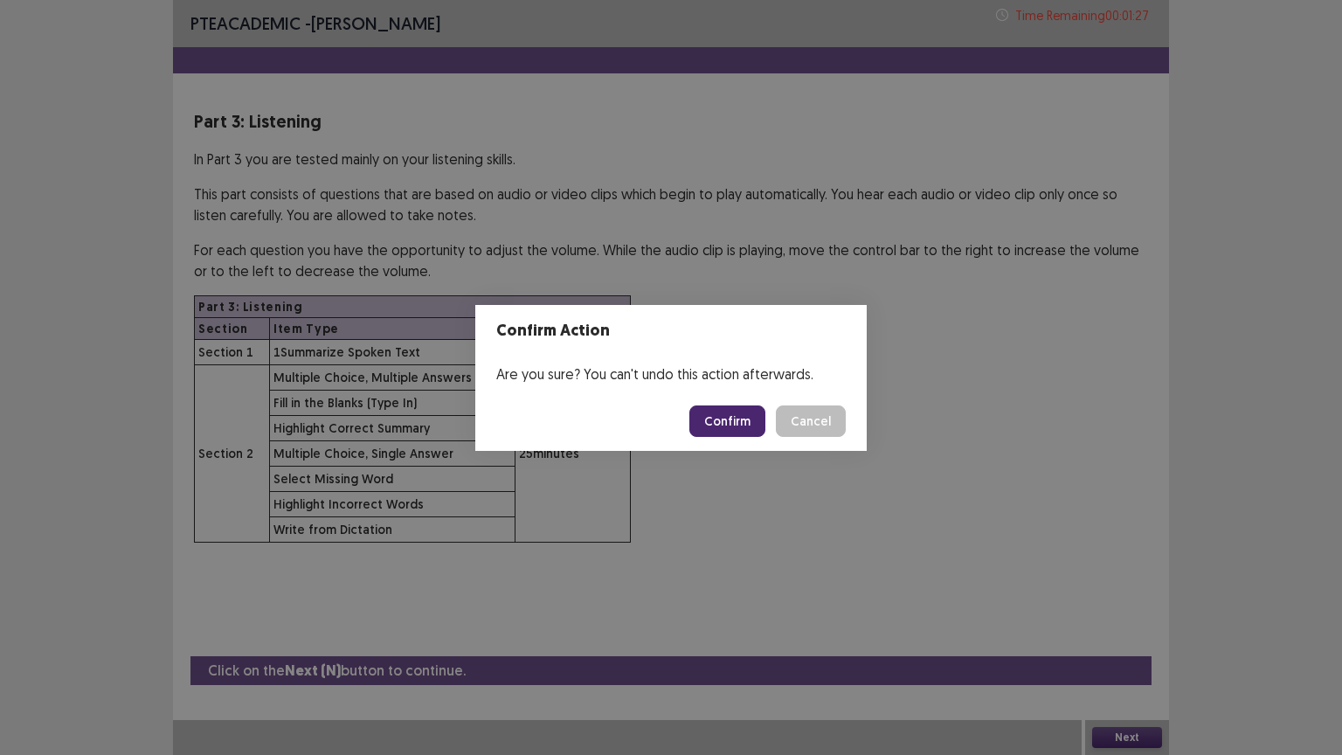
click at [753, 413] on button "Confirm" at bounding box center [728, 421] width 76 height 31
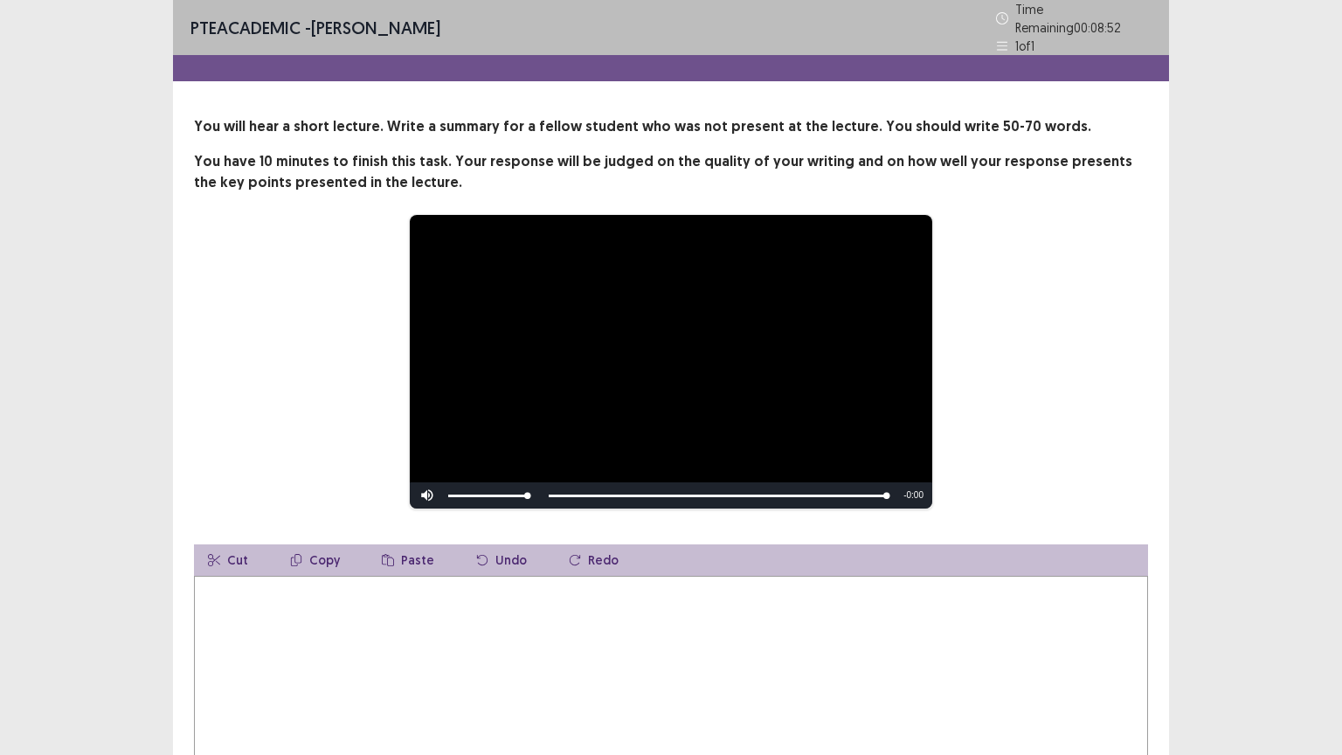
drag, startPoint x: 220, startPoint y: 597, endPoint x: 217, endPoint y: 587, distance: 10.2
click at [218, 590] on textarea at bounding box center [671, 672] width 954 height 192
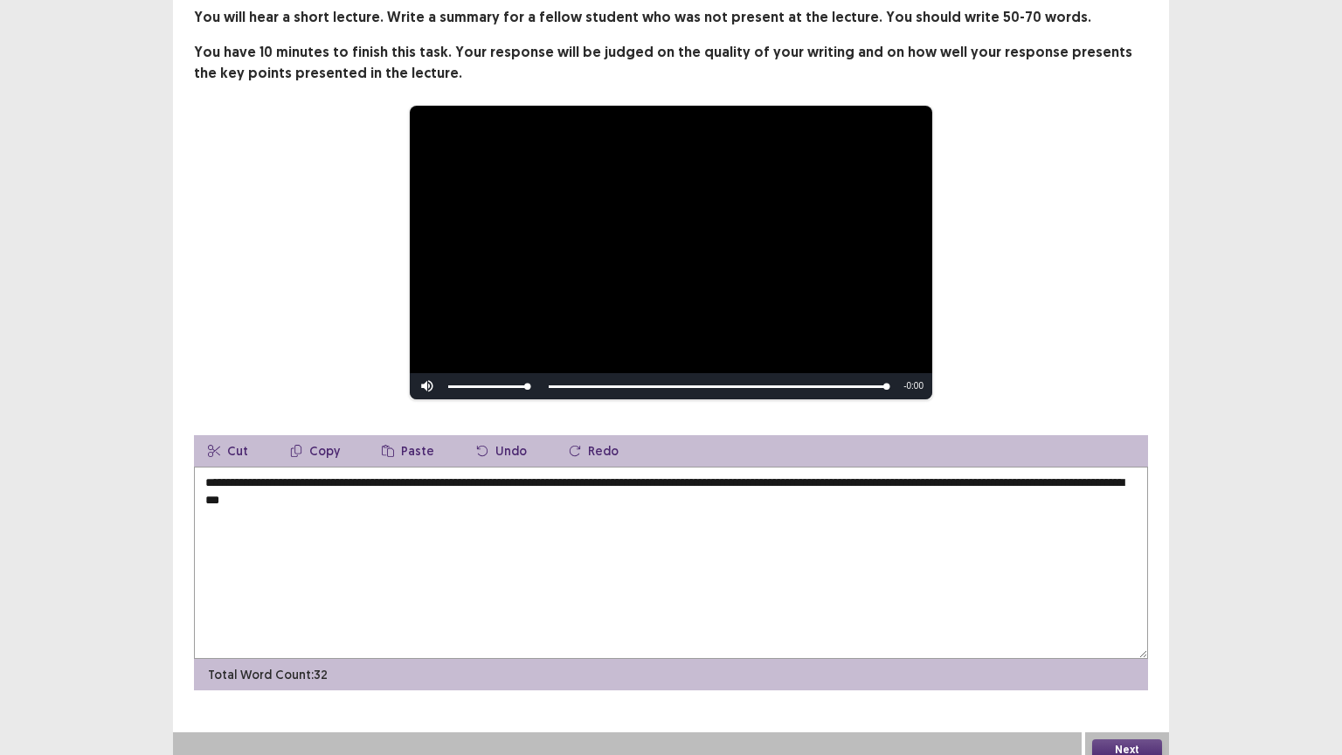
scroll to position [114, 0]
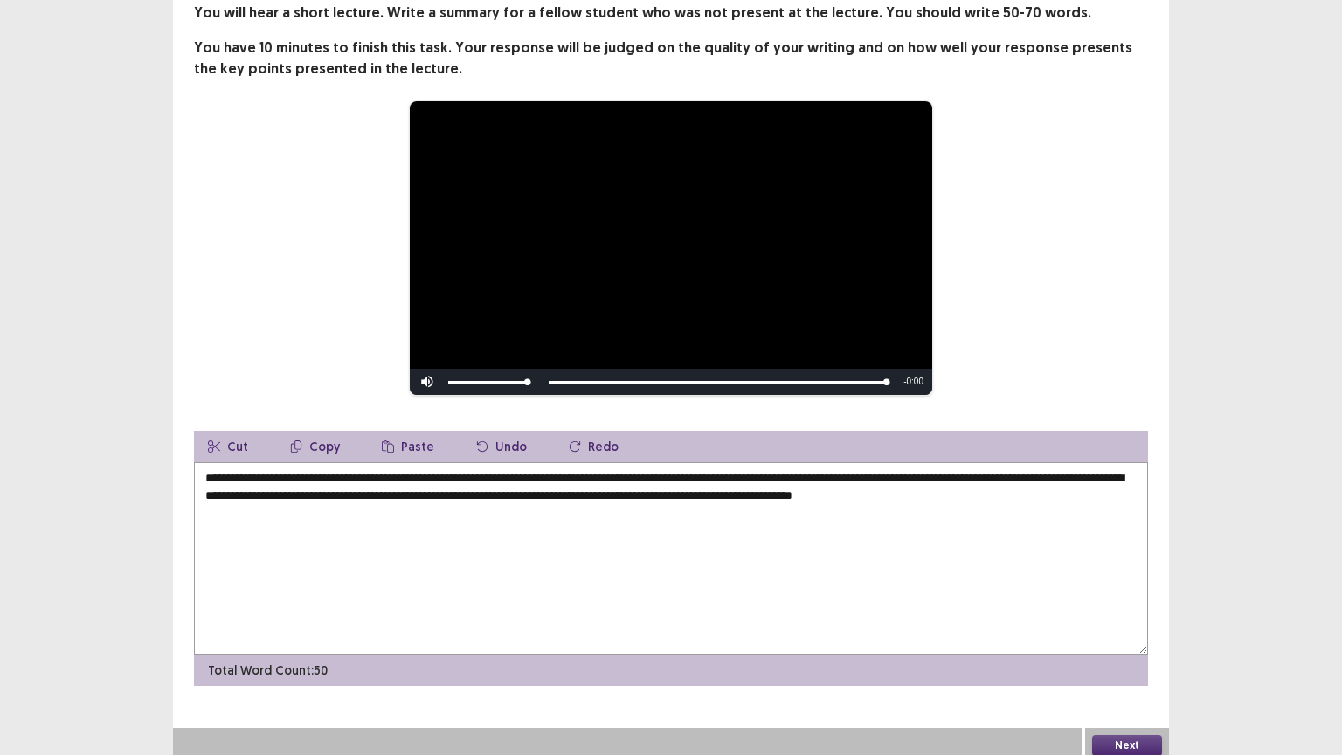
type textarea "**********"
click at [1112, 637] on button "Next" at bounding box center [1127, 745] width 70 height 21
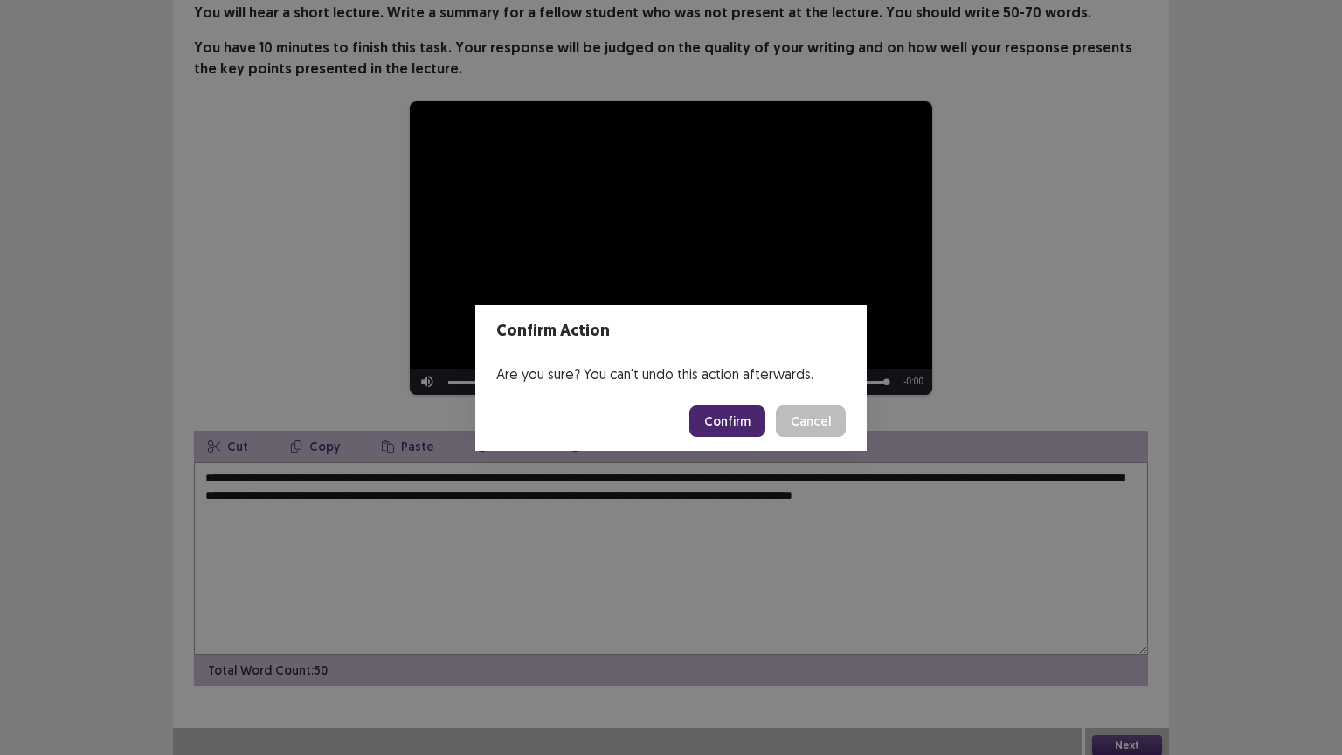
click at [728, 416] on button "Confirm" at bounding box center [728, 421] width 76 height 31
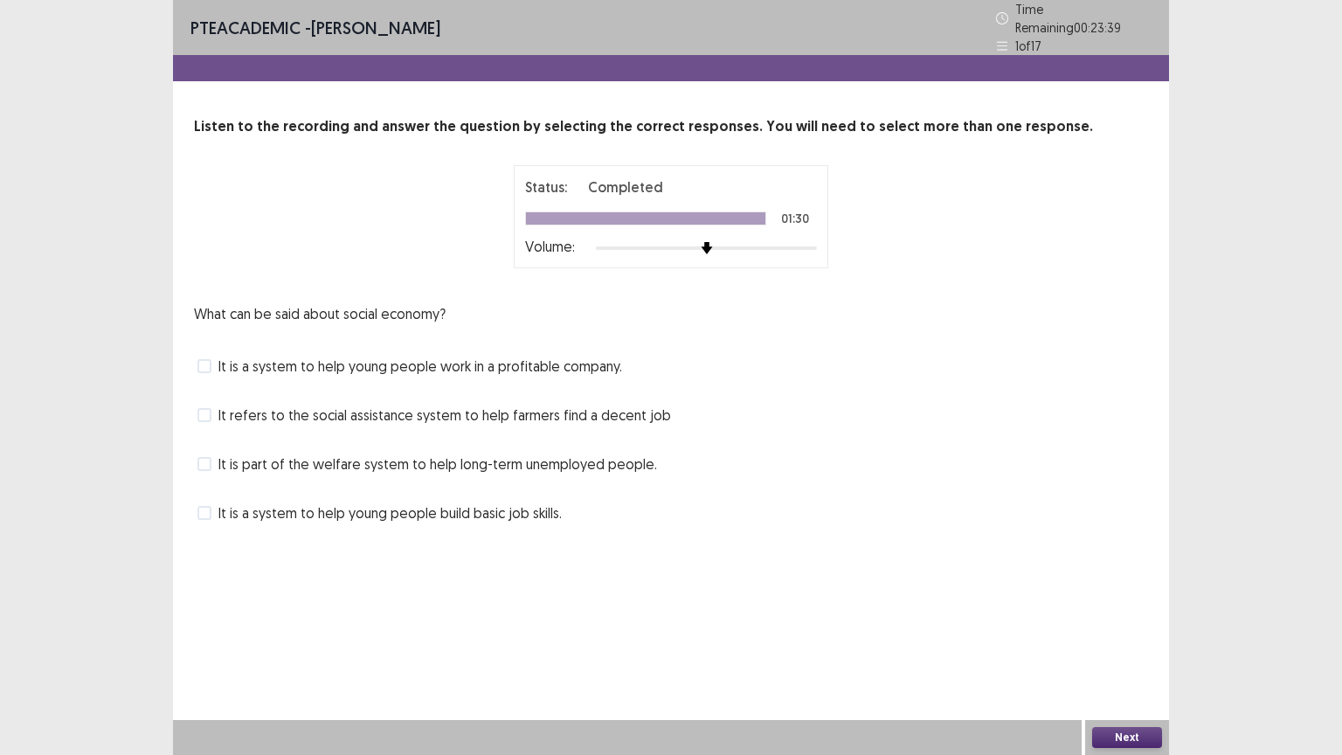
click at [206, 457] on span at bounding box center [205, 464] width 14 height 14
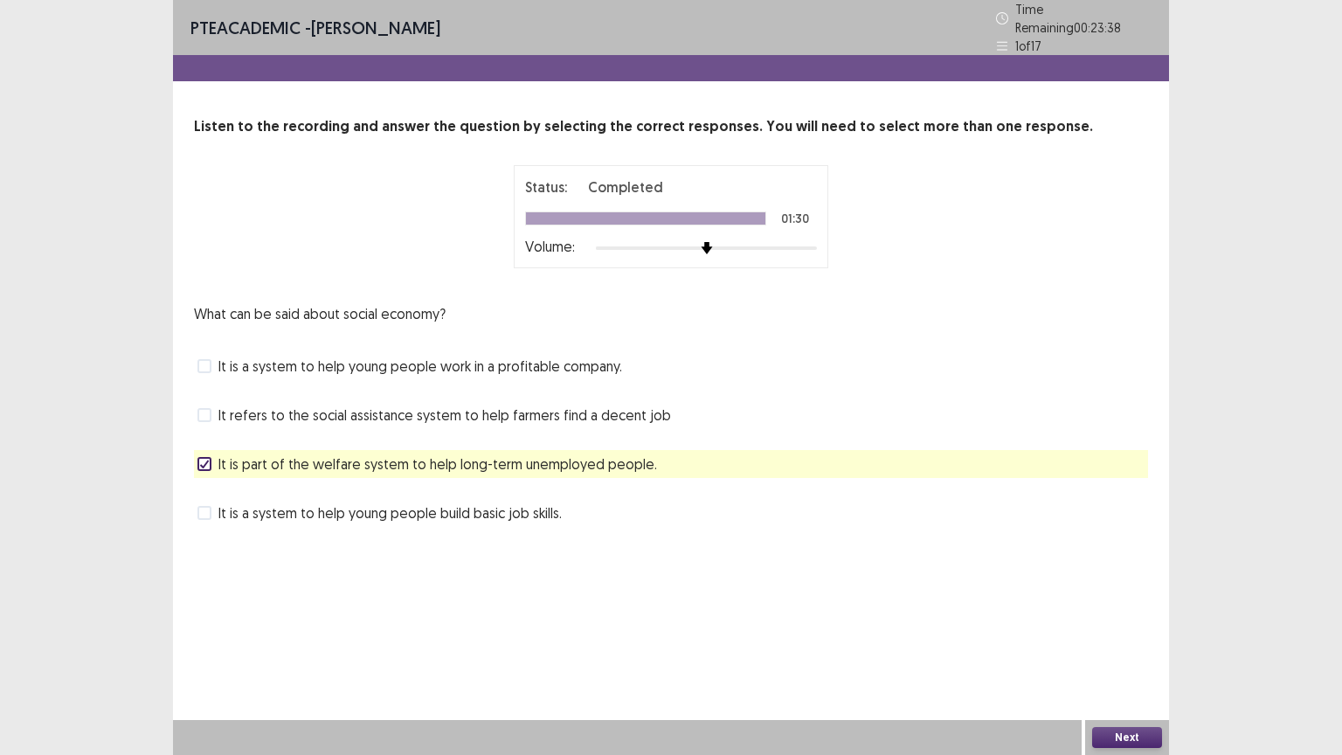
click at [1116, 637] on button "Next" at bounding box center [1127, 737] width 70 height 21
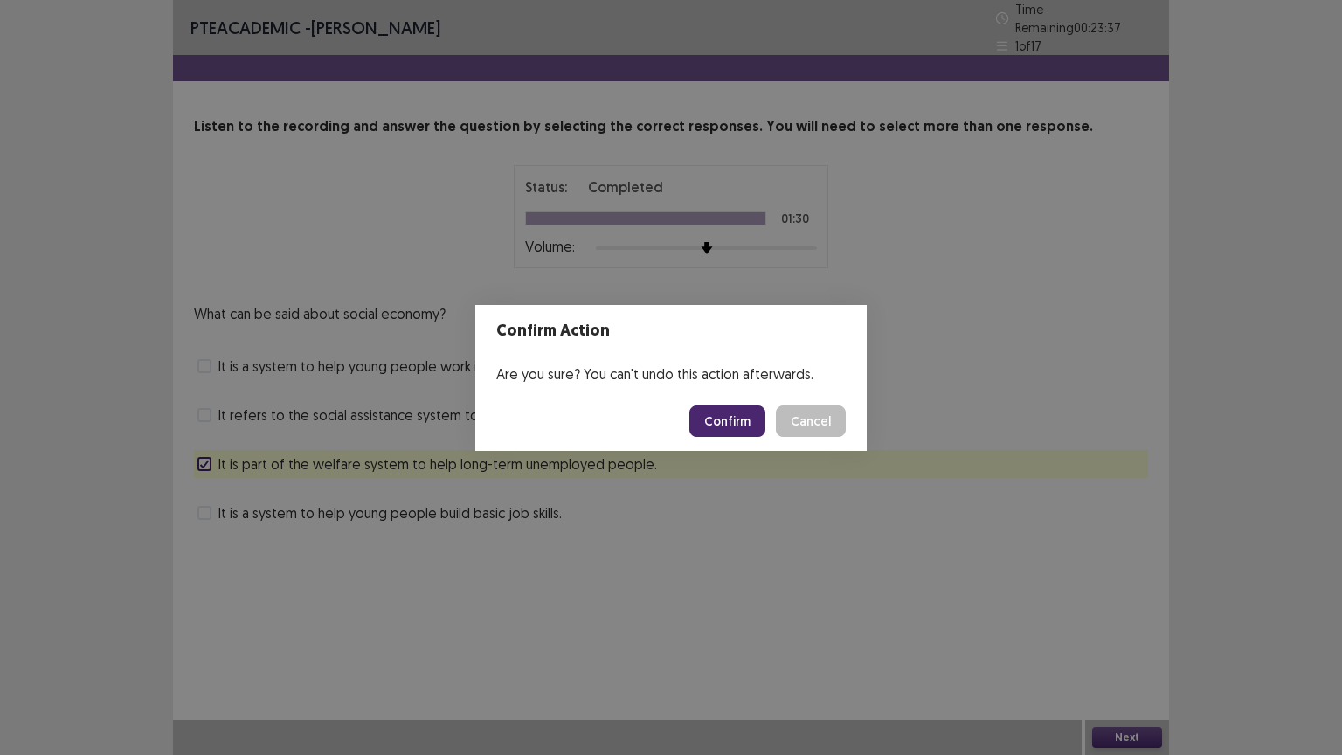
click at [735, 412] on button "Confirm" at bounding box center [728, 421] width 76 height 31
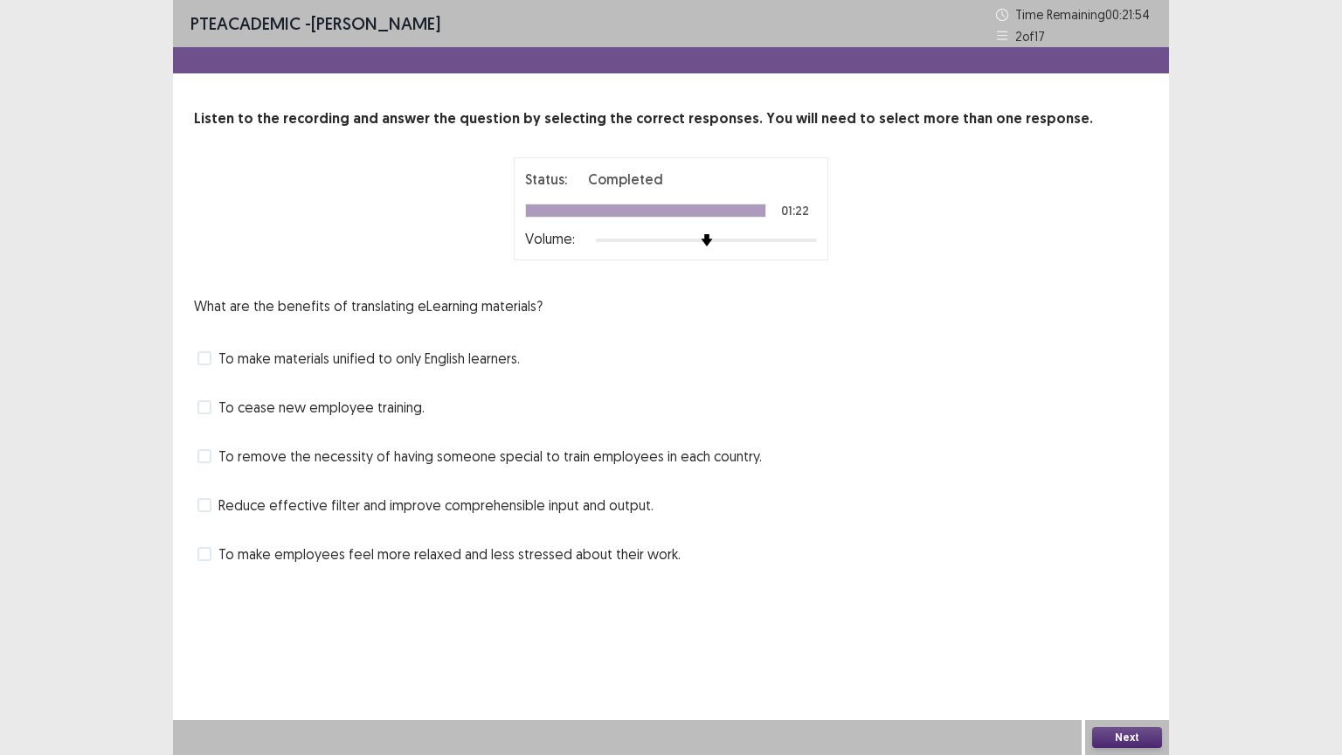
click at [210, 458] on span at bounding box center [205, 456] width 14 height 14
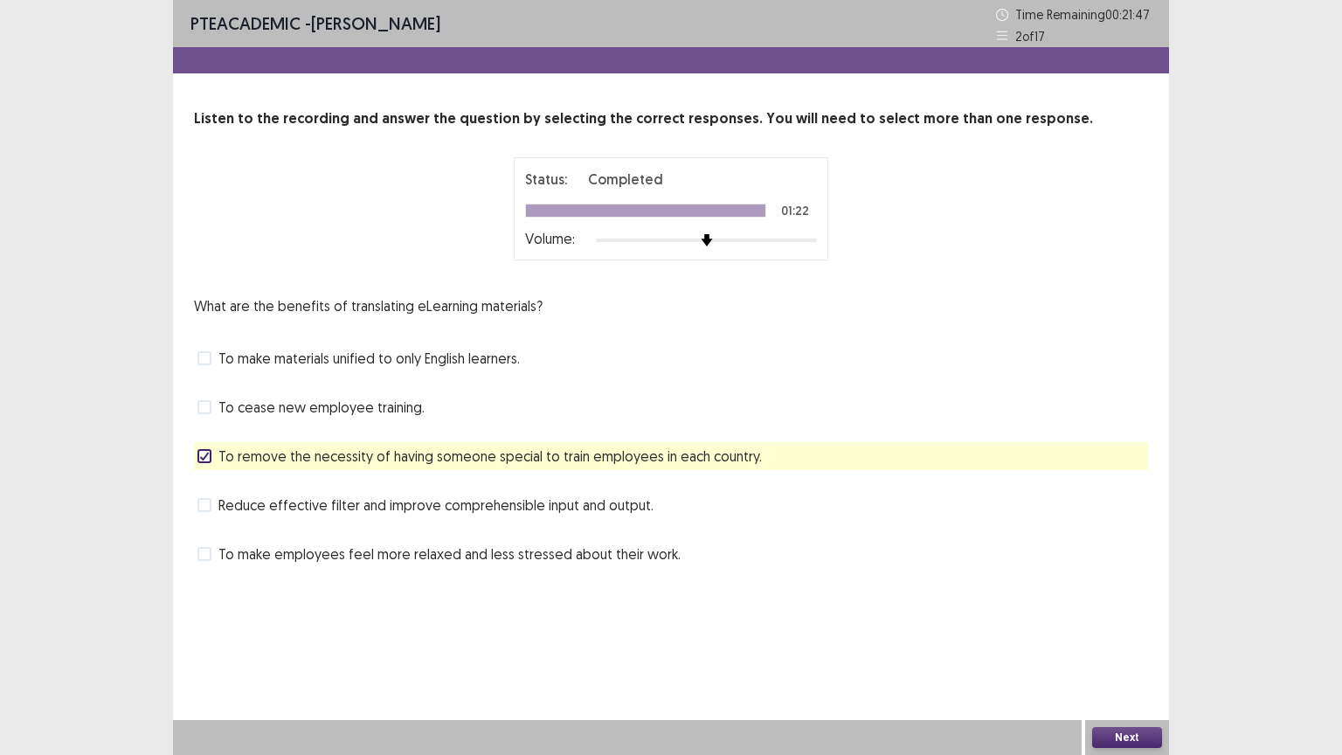
click at [1124, 637] on button "Next" at bounding box center [1127, 737] width 70 height 21
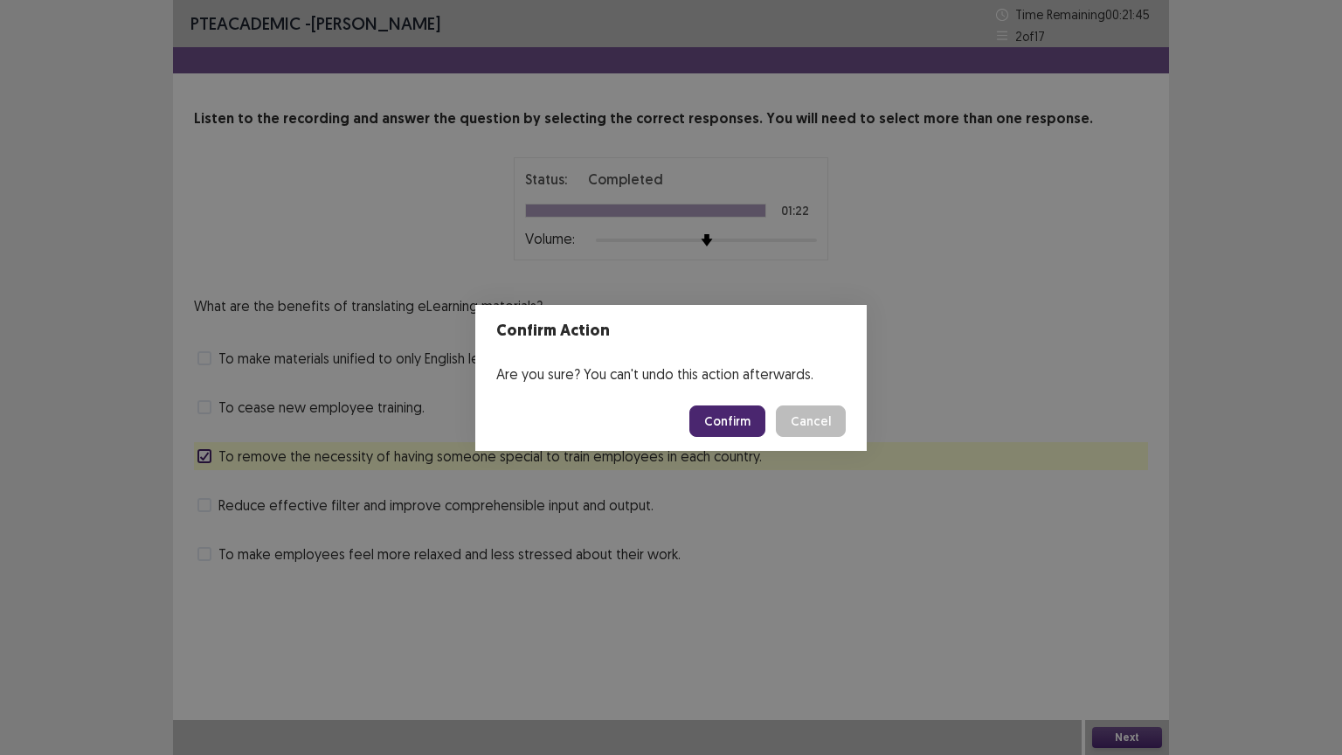
click at [747, 427] on button "Confirm" at bounding box center [728, 421] width 76 height 31
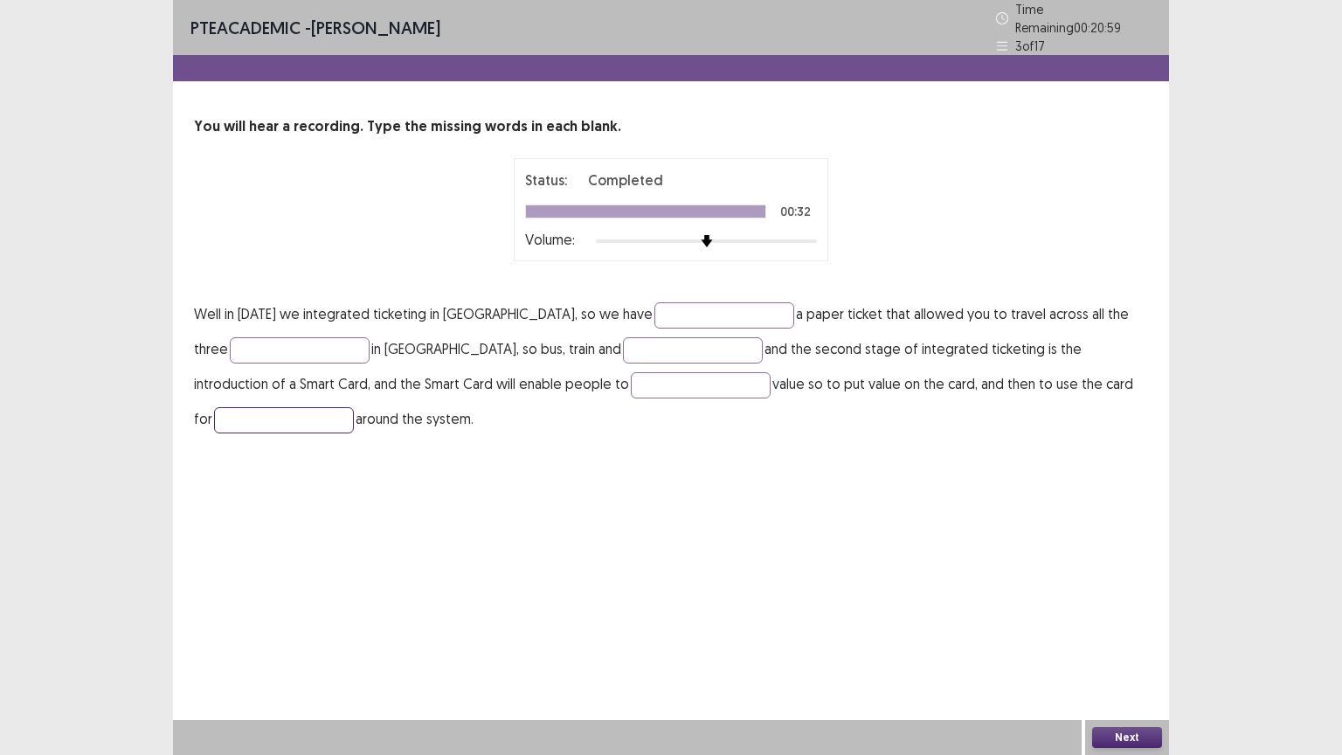
click at [278, 416] on input "text" at bounding box center [284, 420] width 140 height 26
type input "*********"
click at [685, 374] on input "text" at bounding box center [701, 385] width 140 height 26
type input "*****"
click at [700, 338] on input "text" at bounding box center [693, 350] width 140 height 26
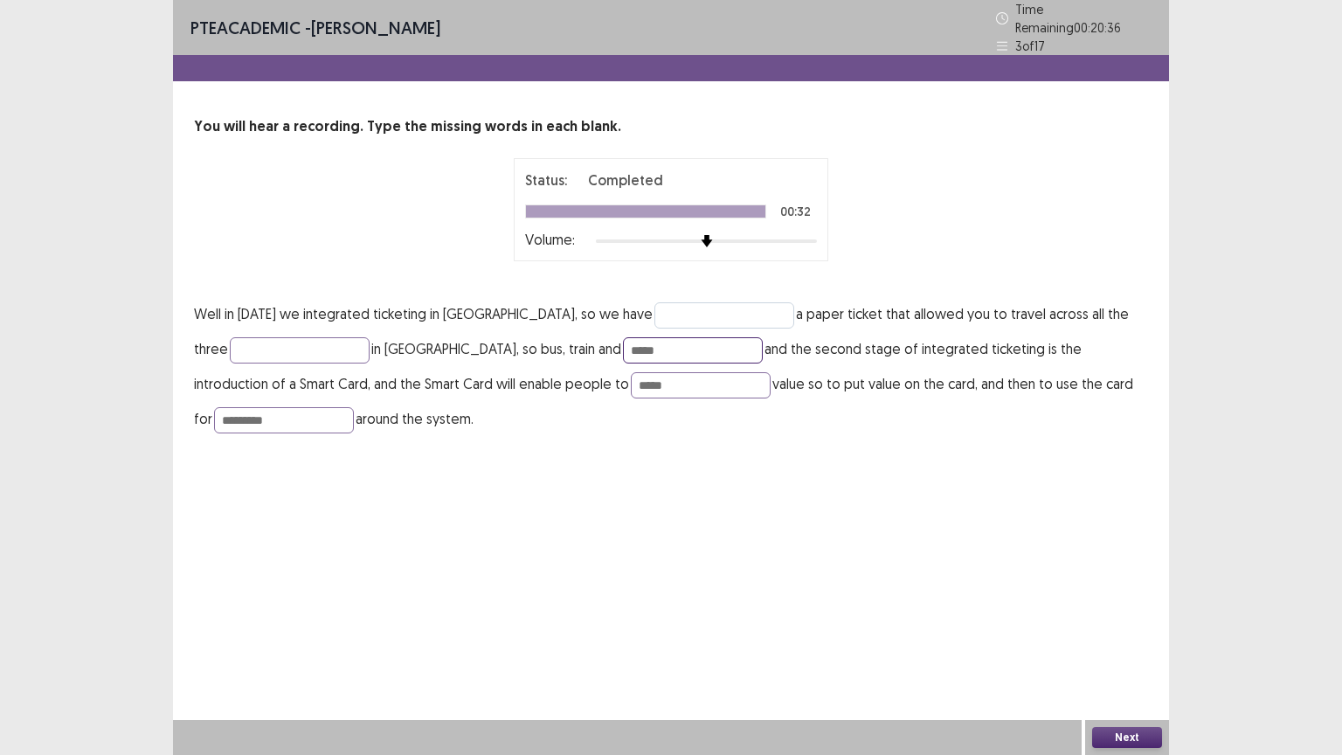
type input "*****"
click at [706, 302] on input "text" at bounding box center [725, 315] width 140 height 26
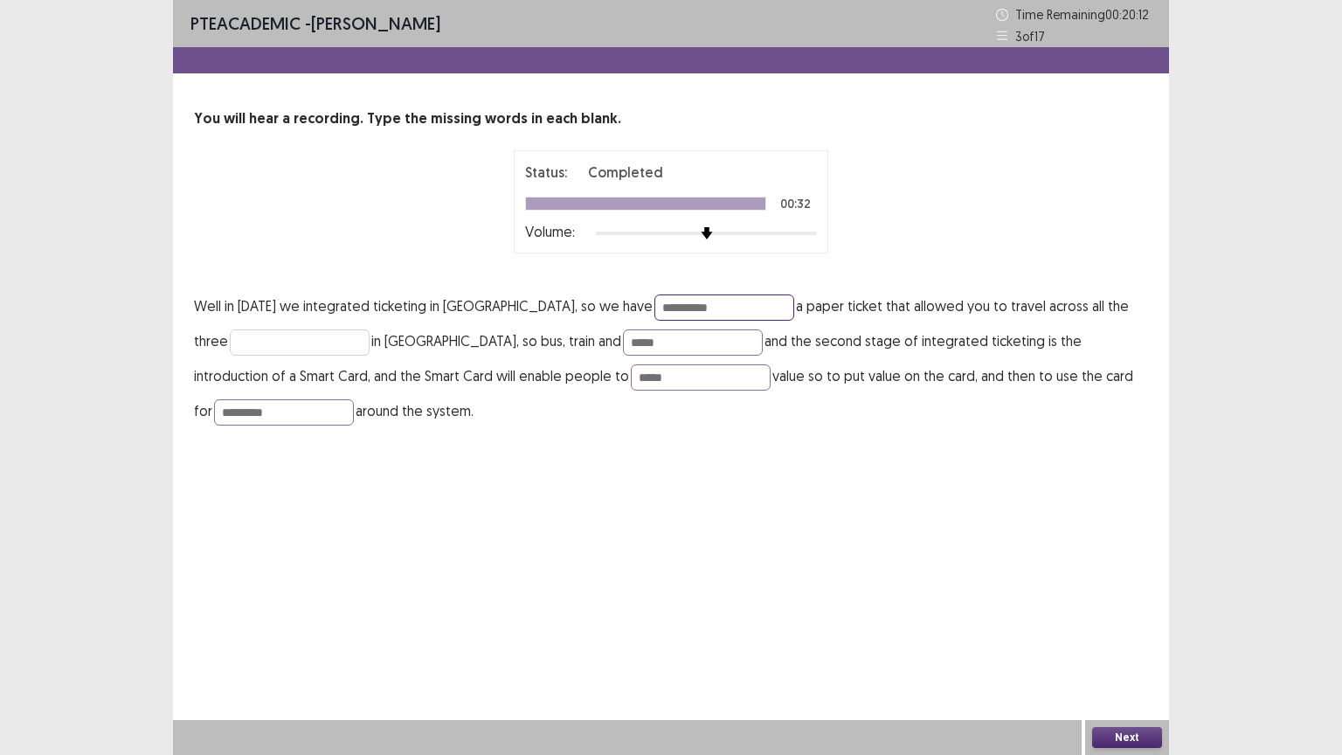
type input "**********"
click at [269, 350] on input "text" at bounding box center [300, 342] width 140 height 26
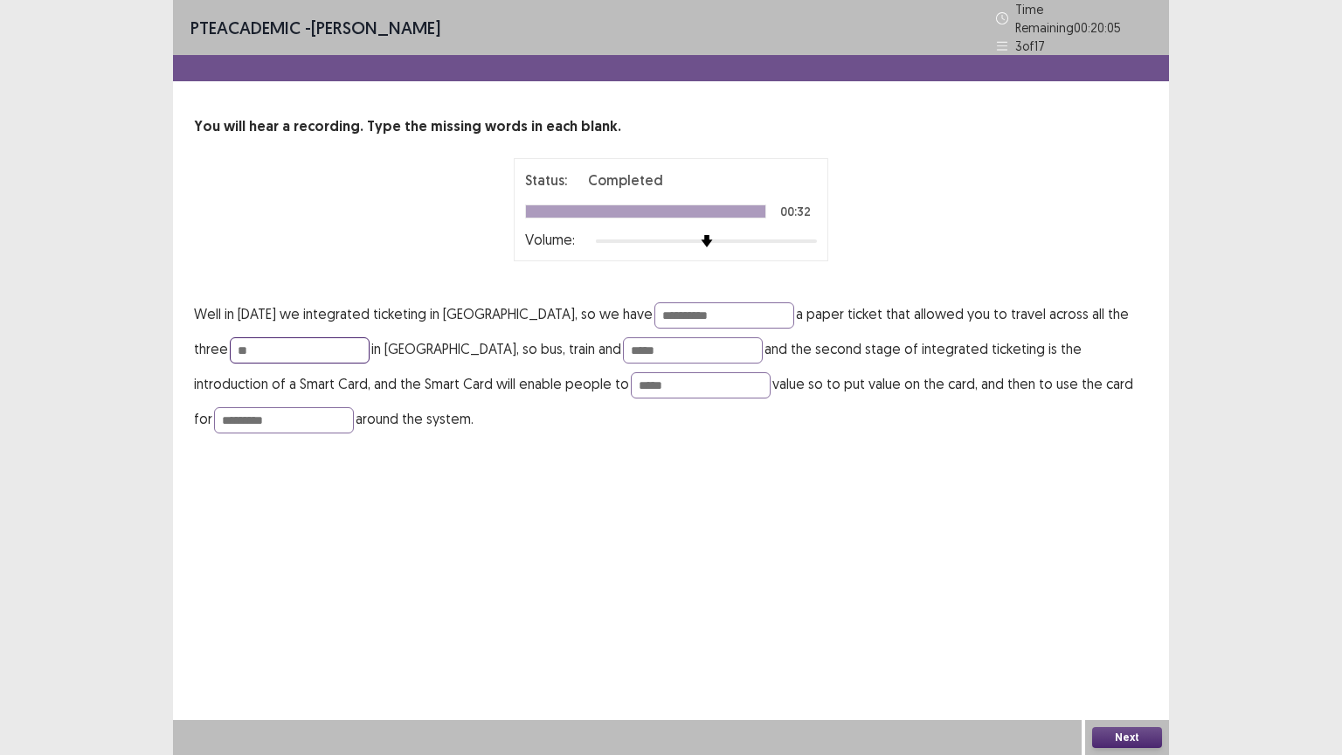
type input "*"
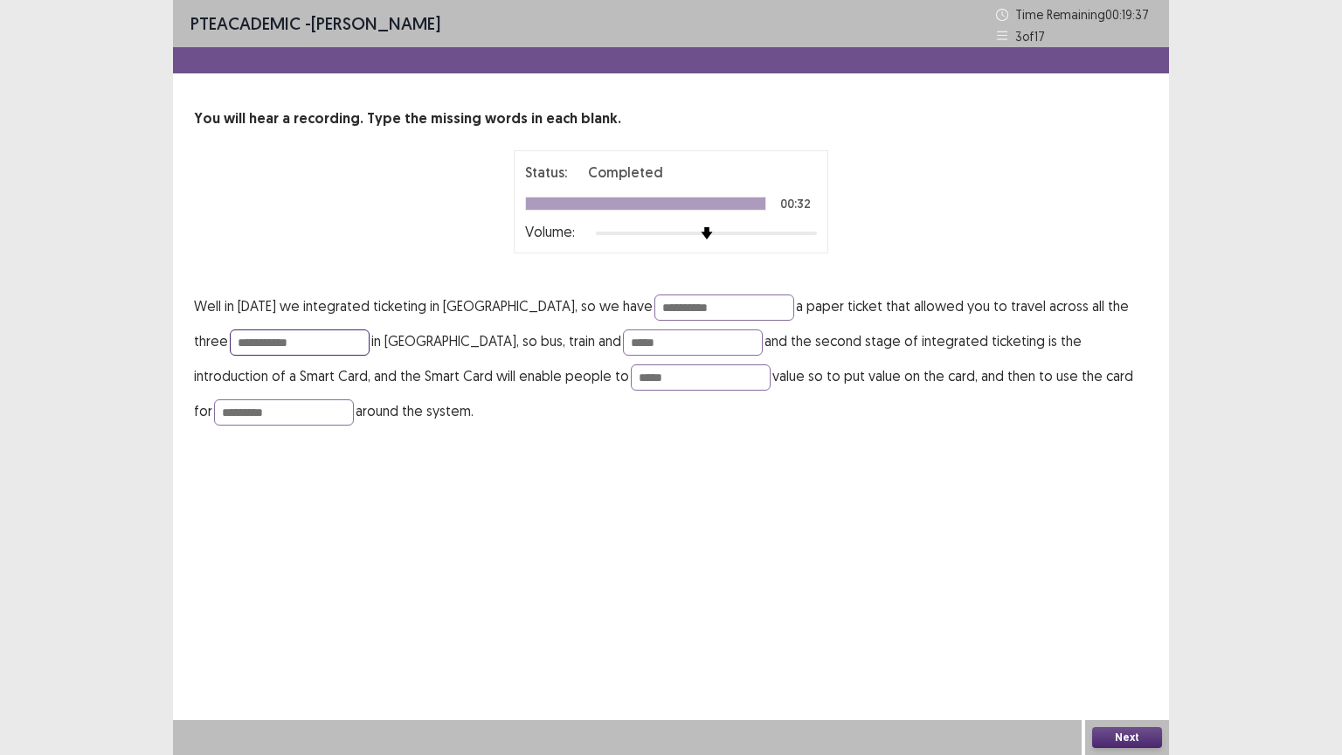
type input "**********"
click at [1110, 637] on button "Next" at bounding box center [1127, 737] width 70 height 21
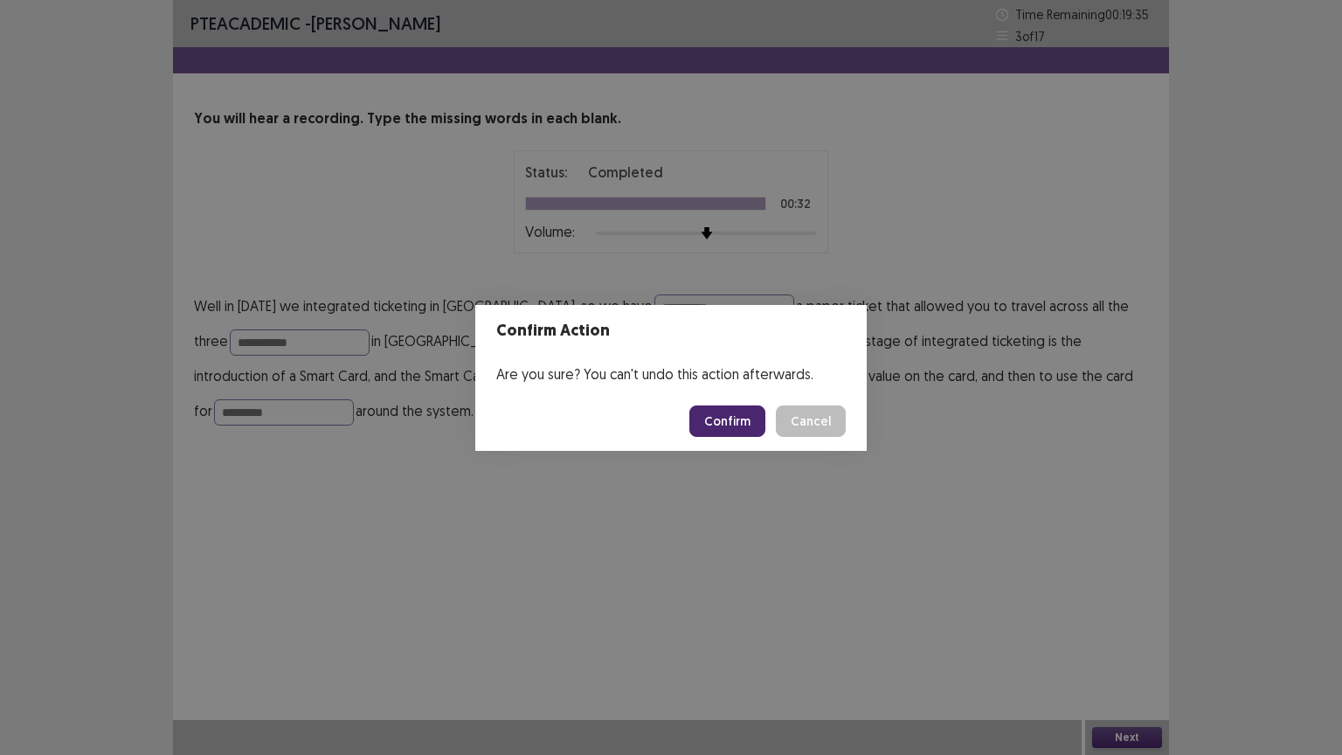
click at [724, 411] on button "Confirm" at bounding box center [728, 421] width 76 height 31
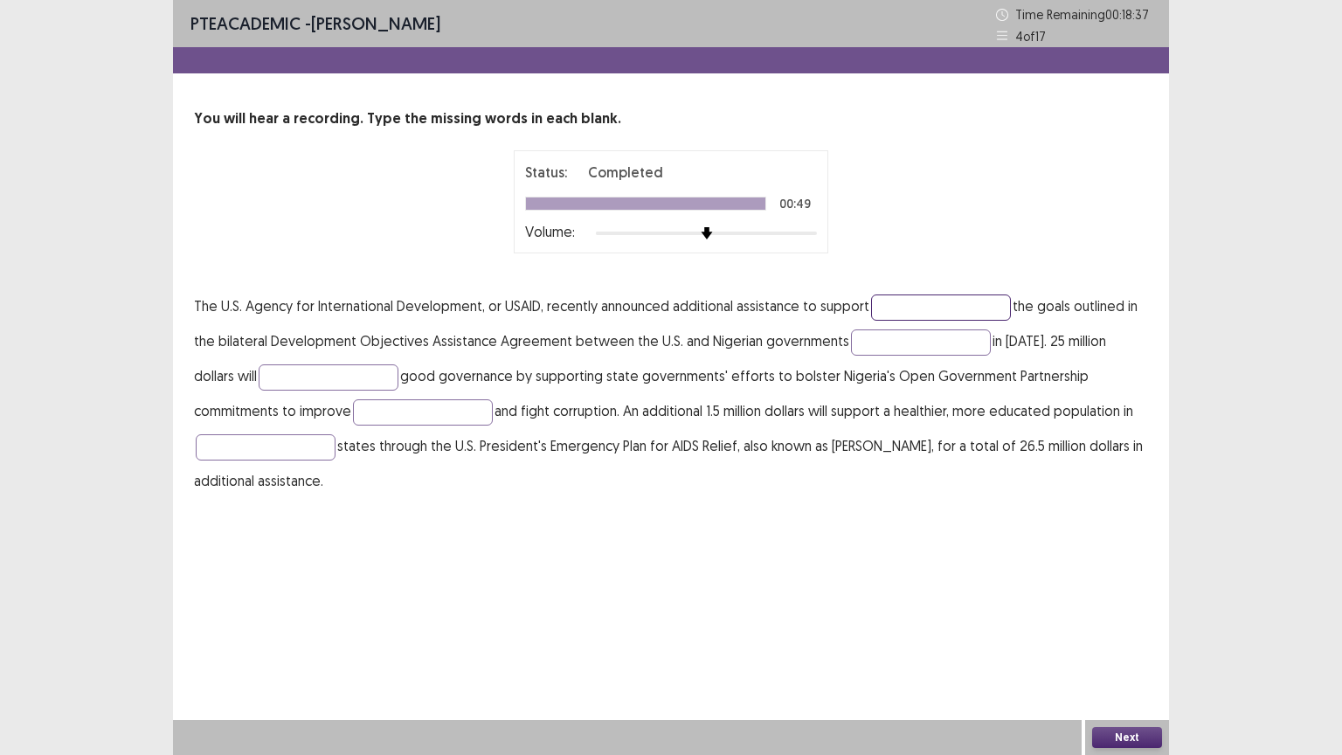
click at [923, 295] on input "text" at bounding box center [941, 308] width 140 height 26
type input "*"
type input "*********"
click at [884, 343] on input "text" at bounding box center [921, 342] width 140 height 26
type input "****"
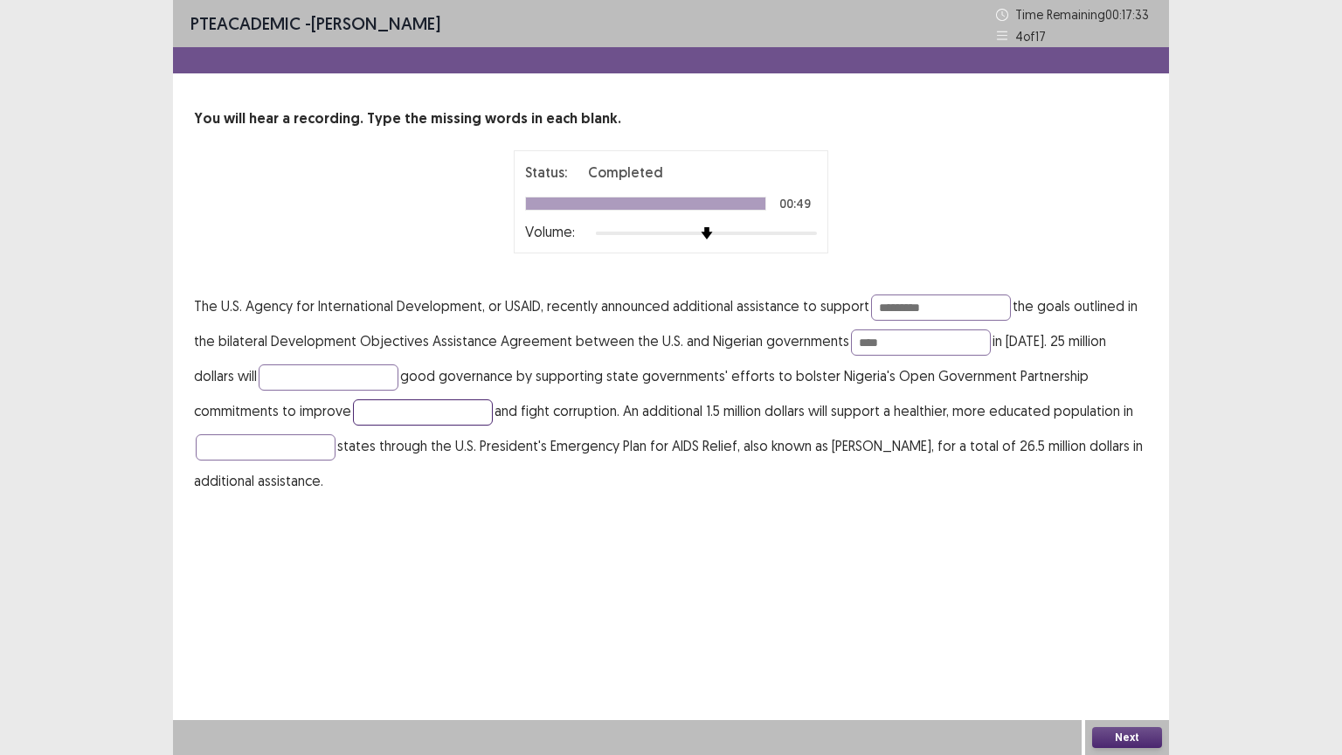
click at [353, 406] on input "text" at bounding box center [423, 412] width 140 height 26
type input "**********"
click at [270, 434] on input "text" at bounding box center [266, 447] width 140 height 26
type input "********"
click at [259, 379] on input "text" at bounding box center [329, 377] width 140 height 26
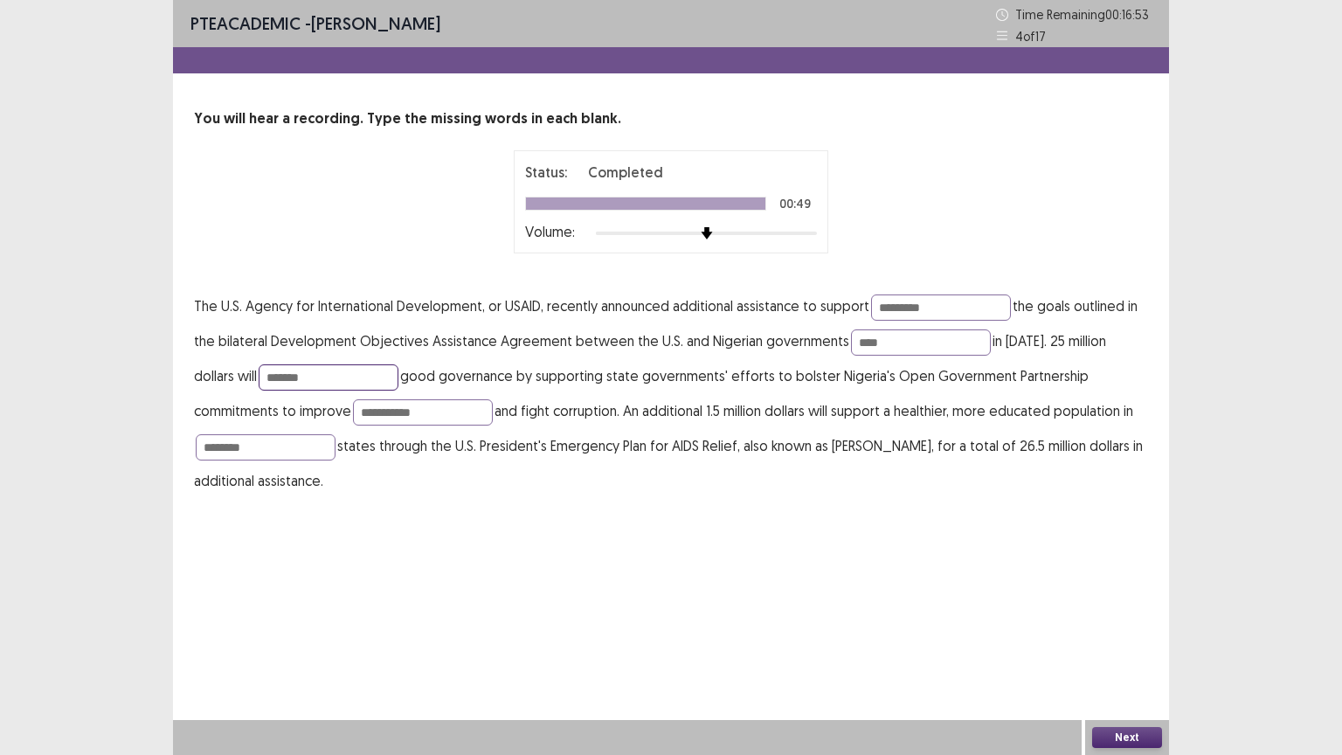
type input "*******"
click at [1110, 637] on button "Next" at bounding box center [1127, 737] width 70 height 21
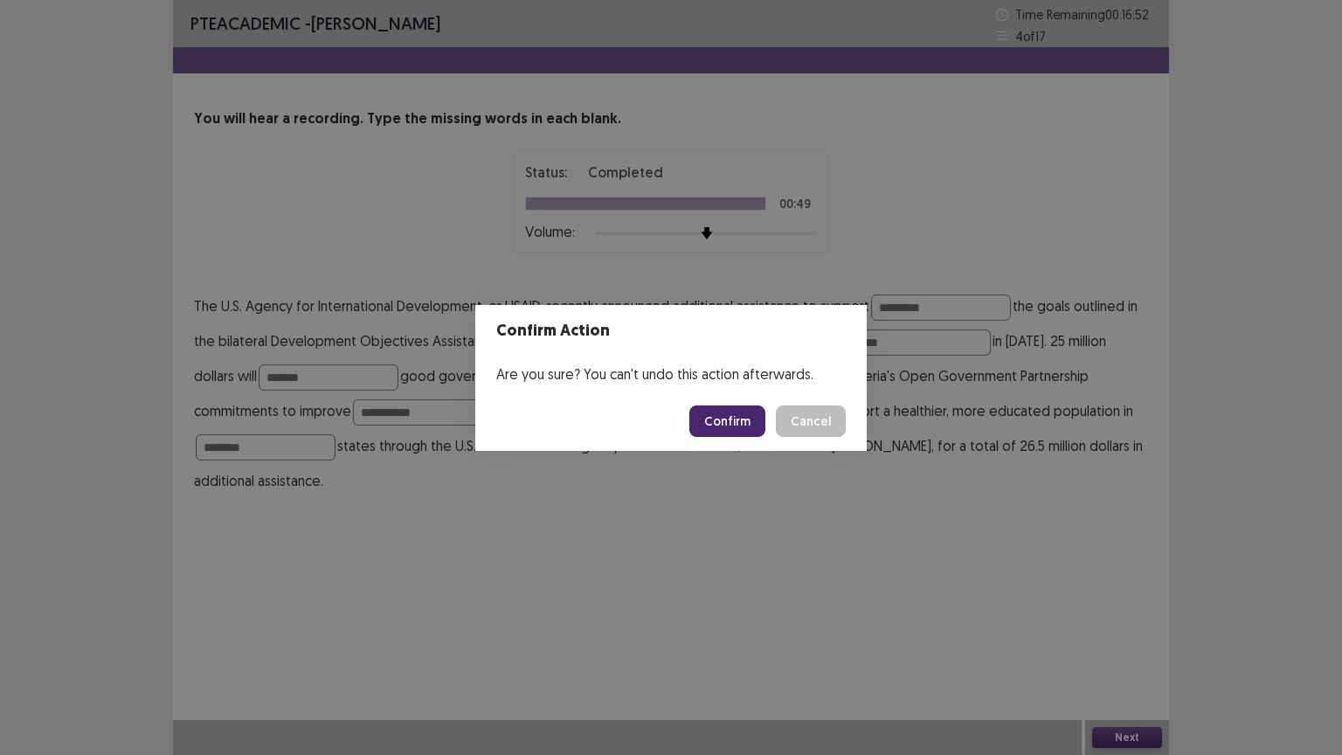
click at [731, 426] on button "Confirm" at bounding box center [728, 421] width 76 height 31
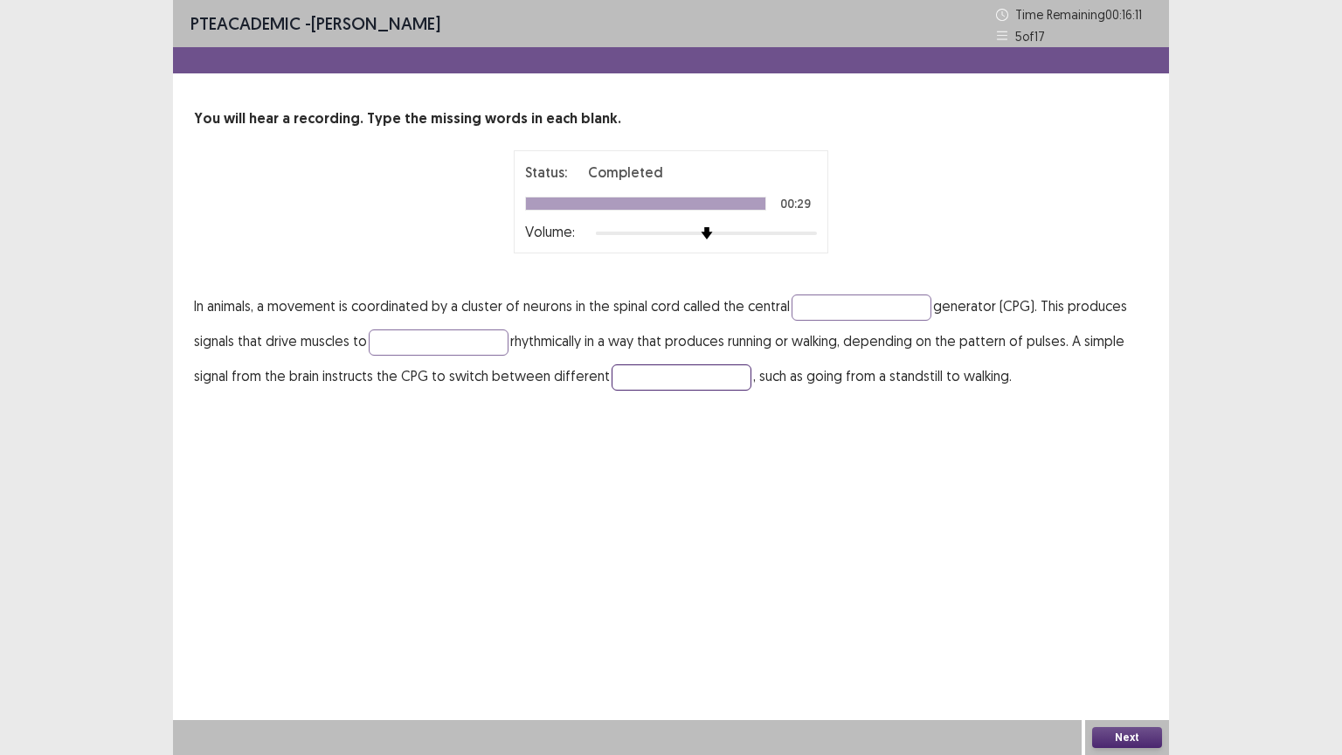
click at [667, 384] on input "text" at bounding box center [682, 377] width 140 height 26
type input "*****"
click at [858, 305] on input "text" at bounding box center [862, 308] width 140 height 26
type input "*******"
click at [410, 339] on input "text" at bounding box center [439, 342] width 140 height 26
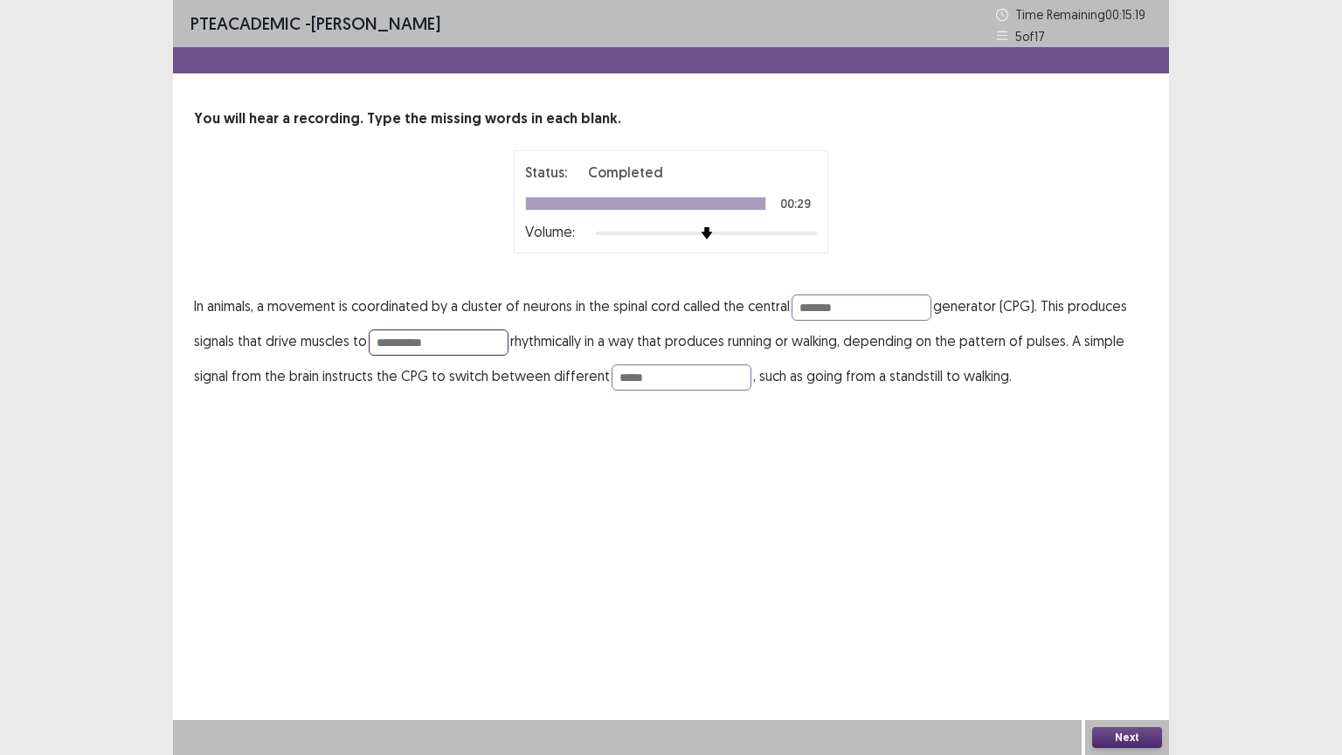
type input "**********"
click at [1131, 637] on button "Next" at bounding box center [1127, 737] width 70 height 21
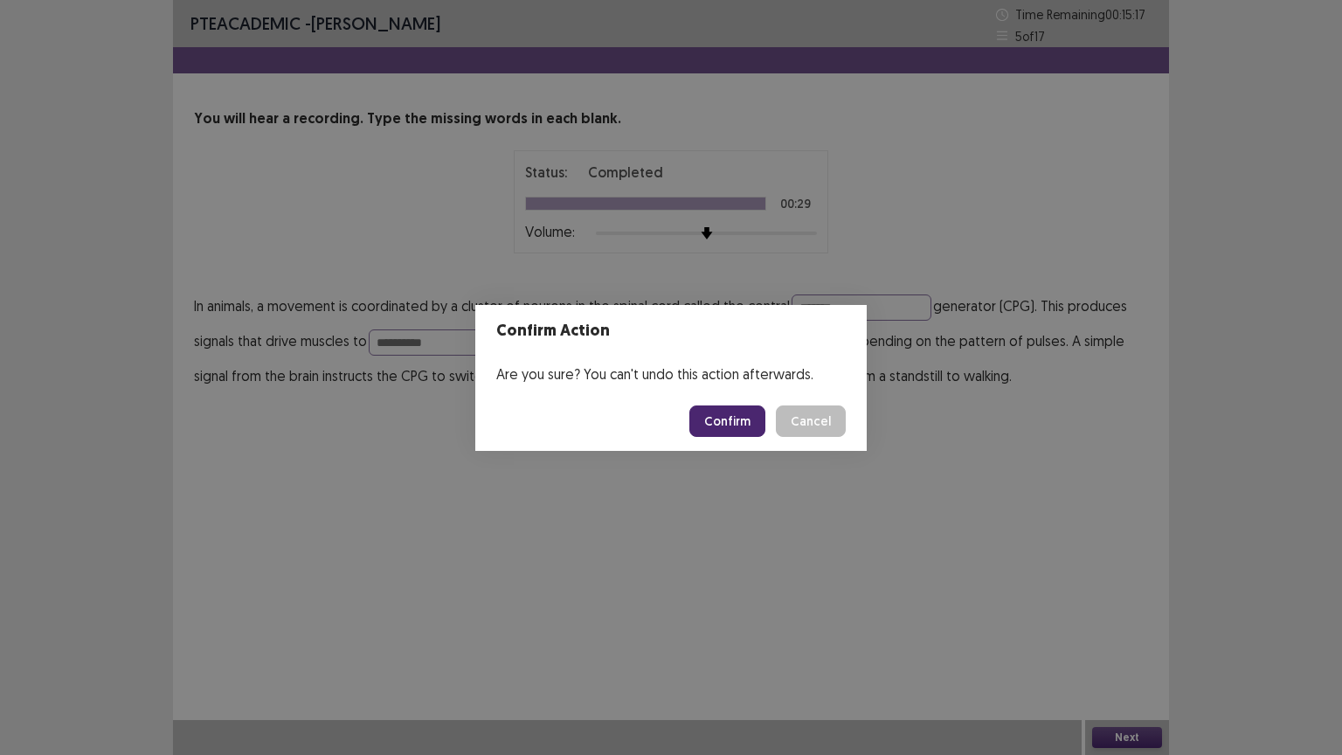
click at [754, 420] on button "Confirm" at bounding box center [728, 421] width 76 height 31
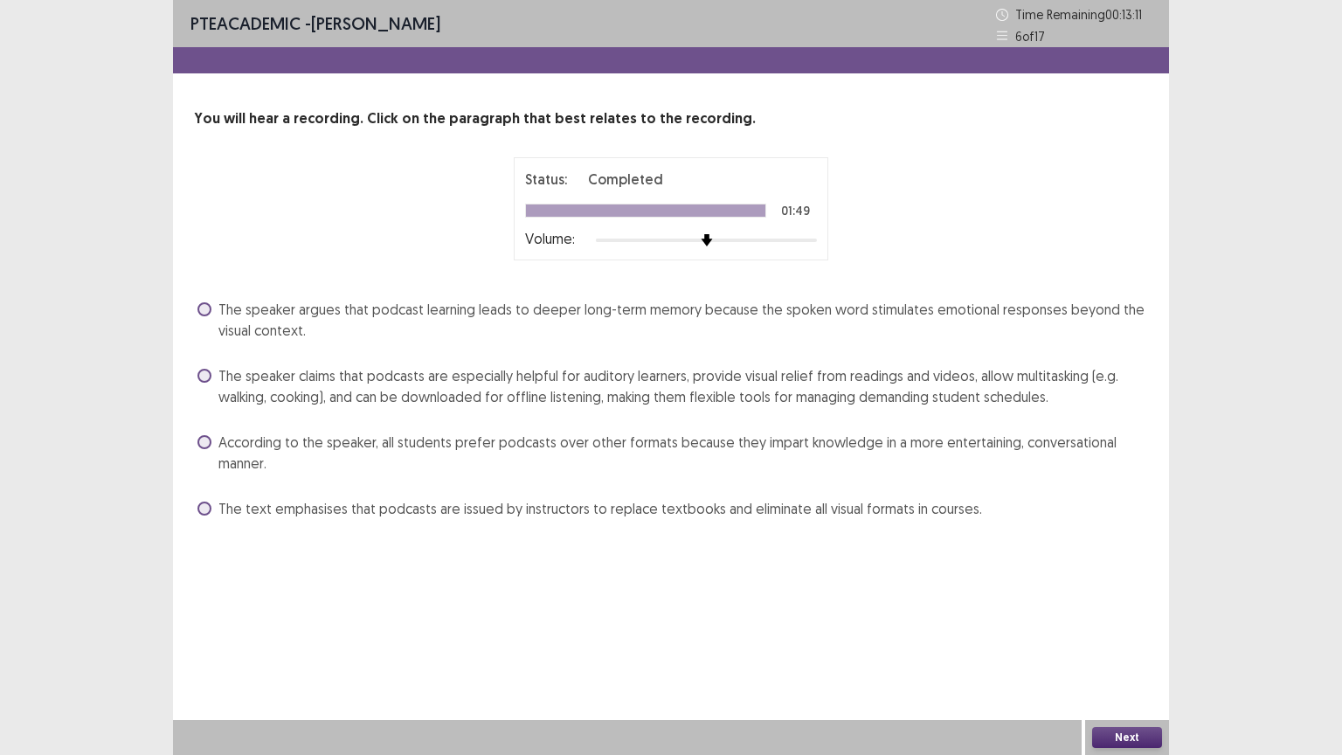
click at [205, 375] on span at bounding box center [205, 376] width 14 height 14
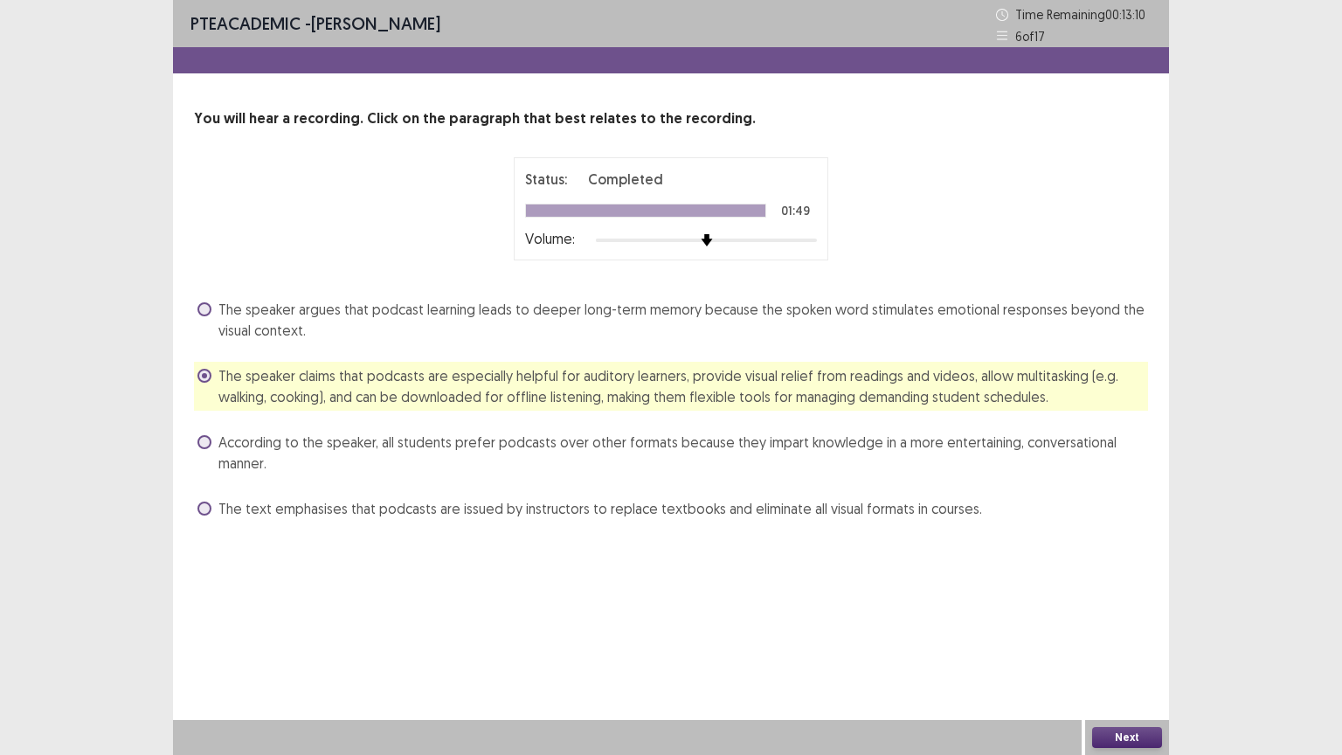
click at [1118, 637] on button "Next" at bounding box center [1127, 737] width 70 height 21
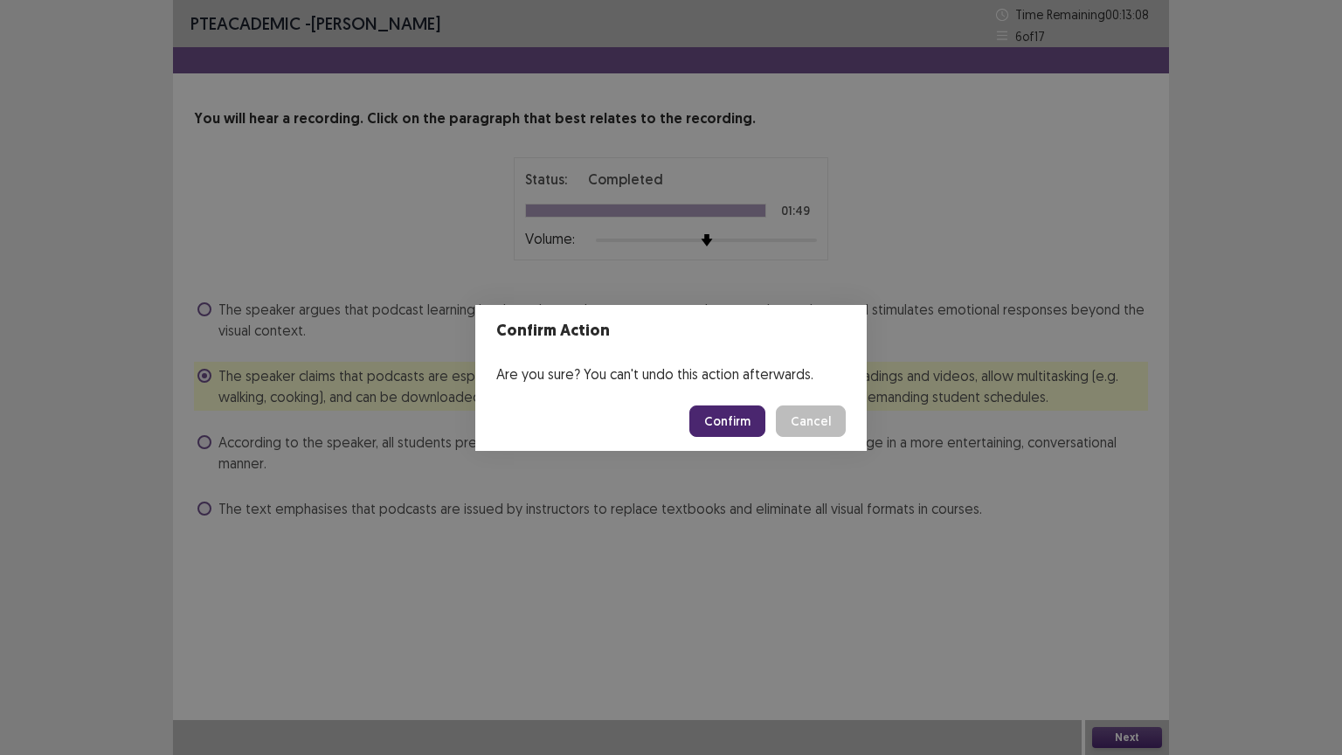
click at [741, 425] on button "Confirm" at bounding box center [728, 421] width 76 height 31
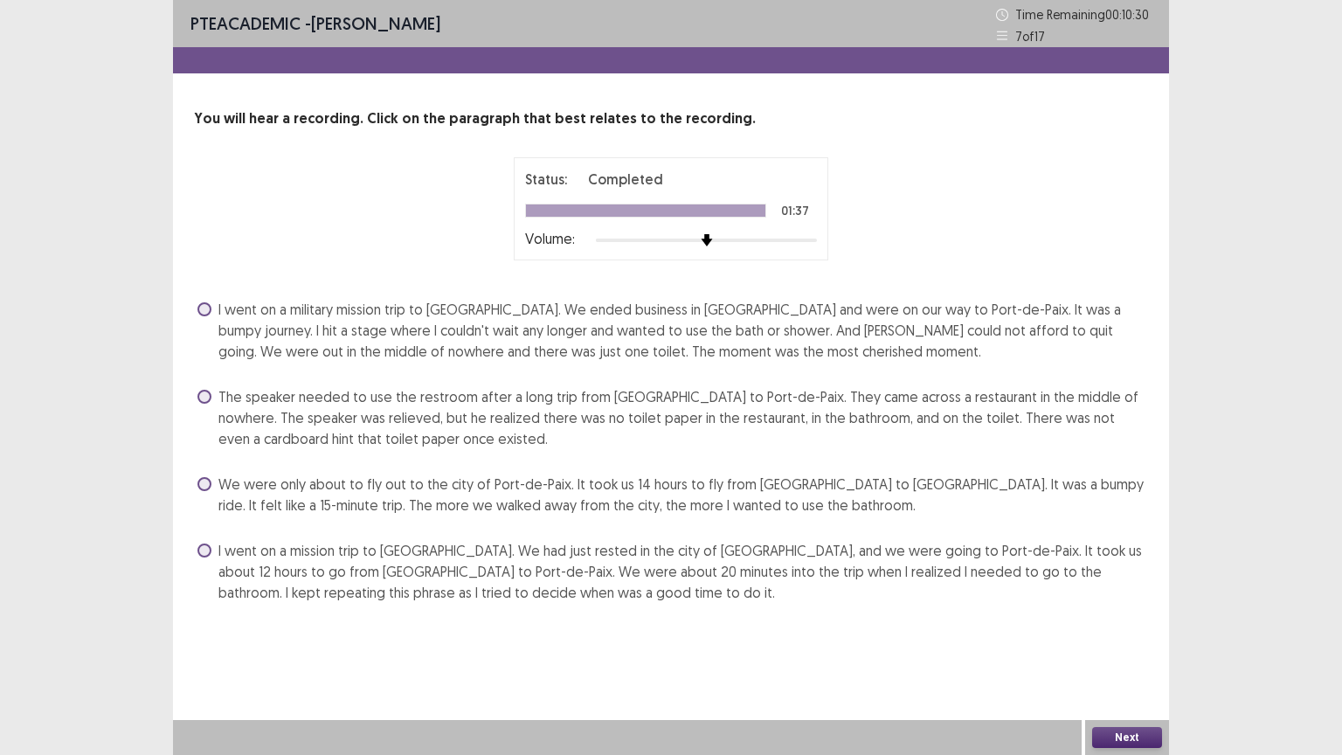
click at [205, 394] on span at bounding box center [205, 397] width 14 height 14
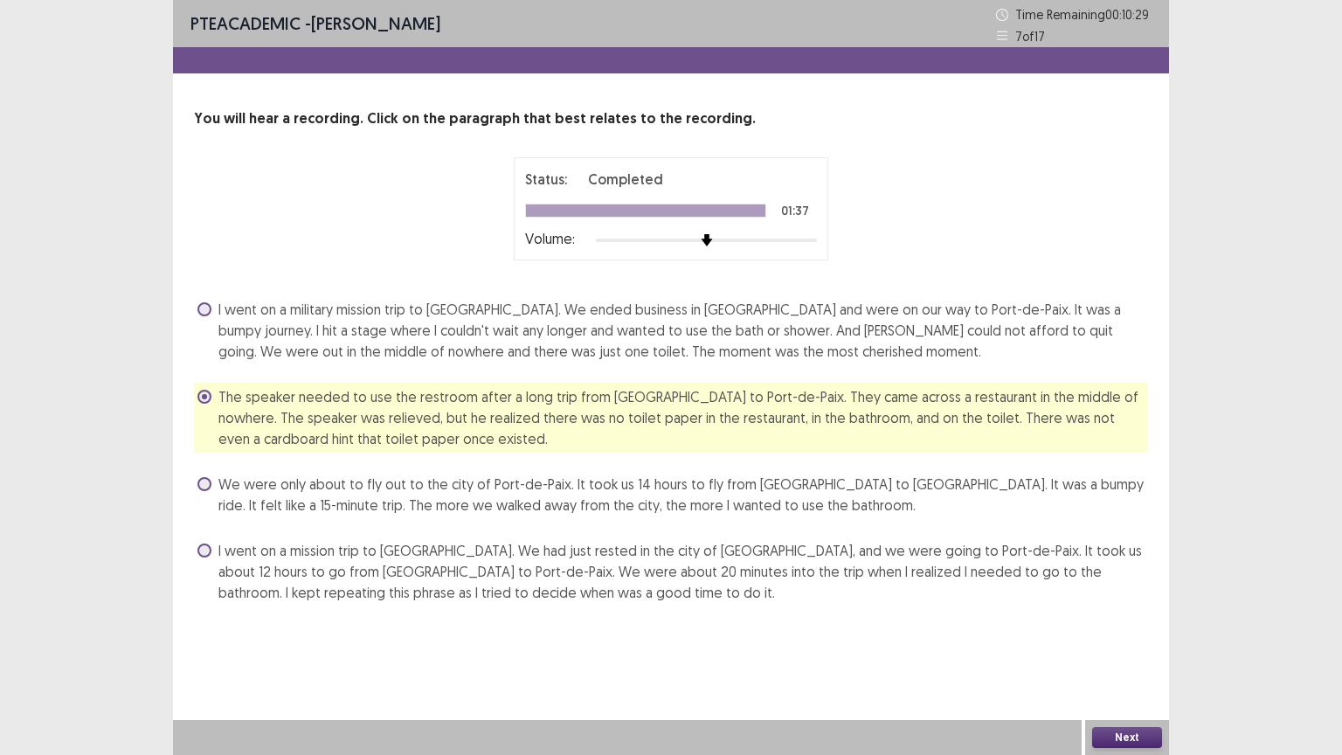
click at [1132, 637] on button "Next" at bounding box center [1127, 737] width 70 height 21
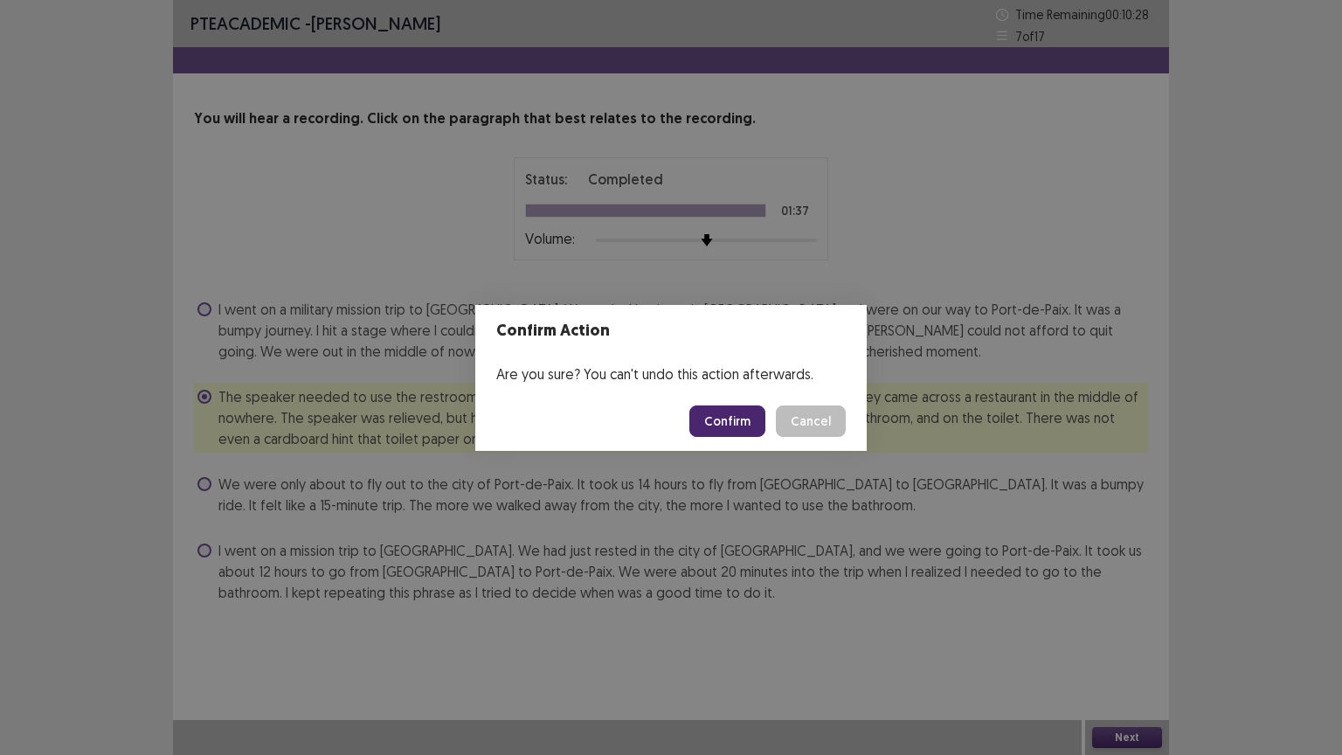
click at [731, 421] on button "Confirm" at bounding box center [728, 421] width 76 height 31
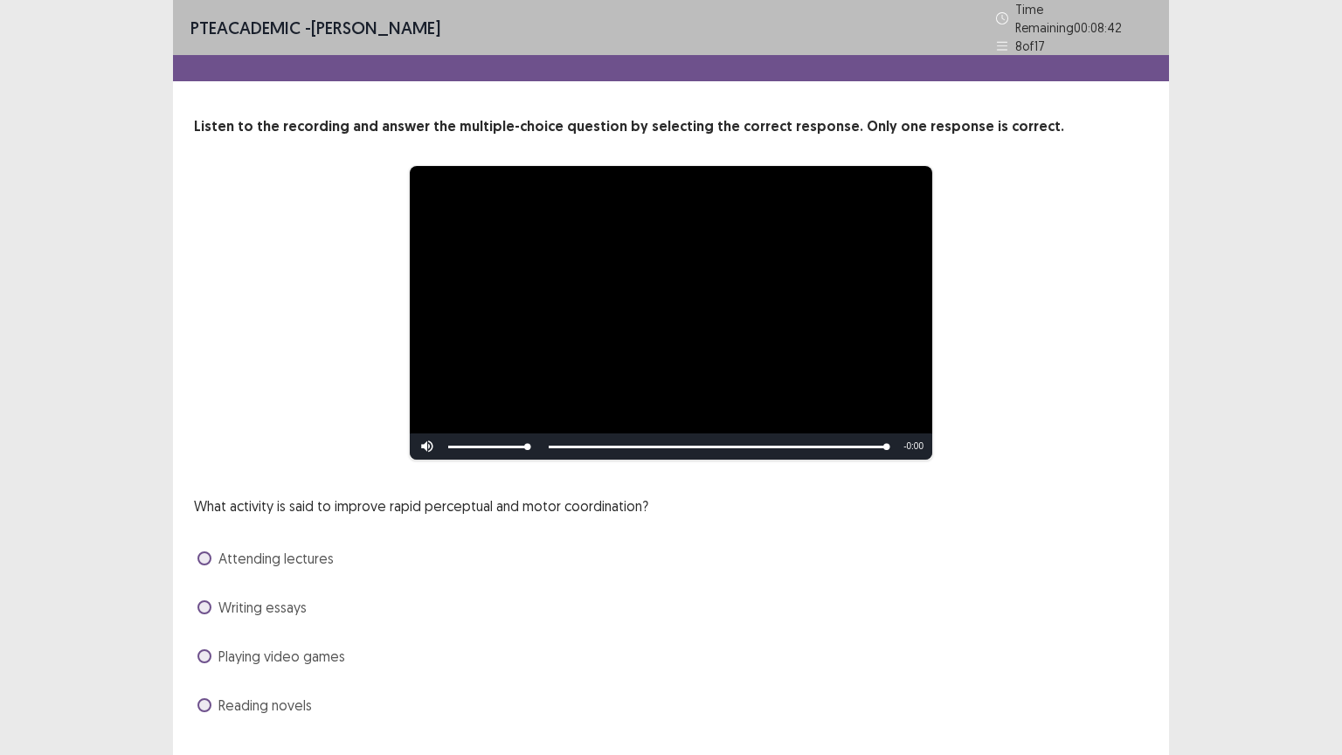
click at [206, 551] on span at bounding box center [205, 558] width 14 height 14
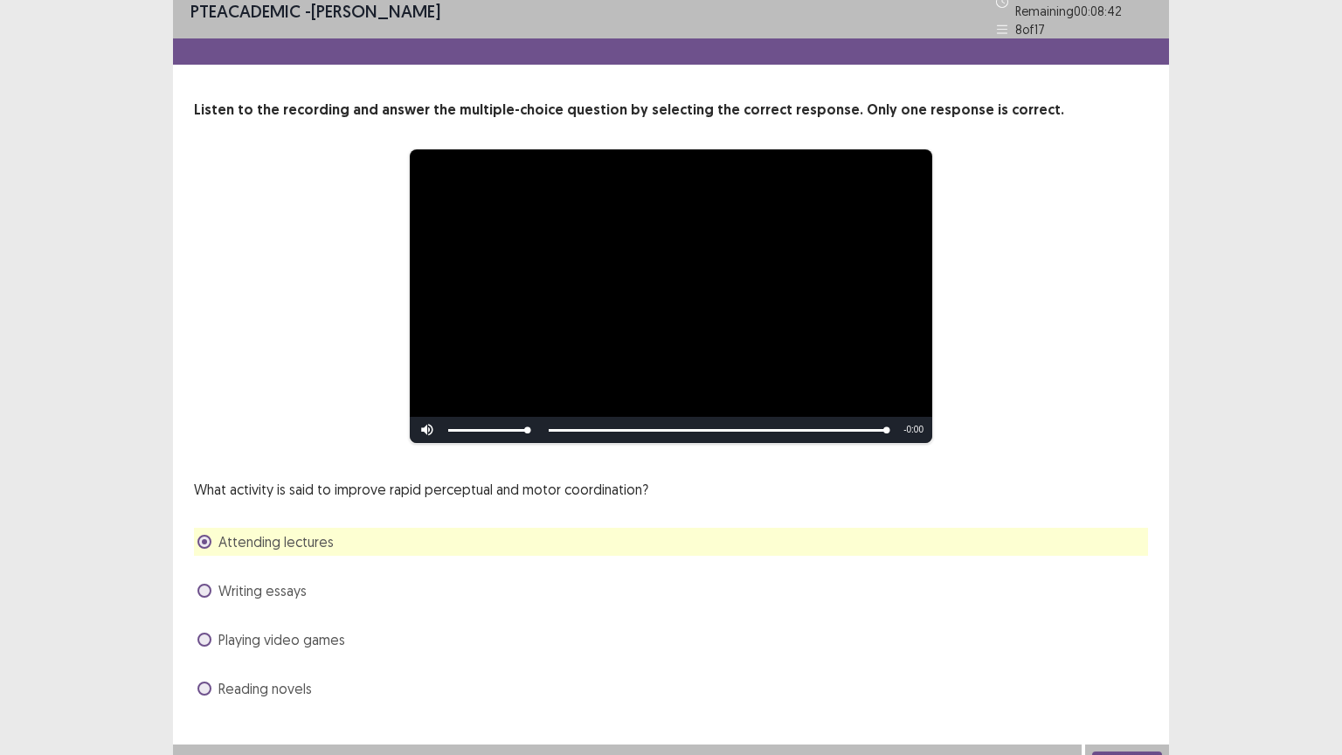
scroll to position [33, 0]
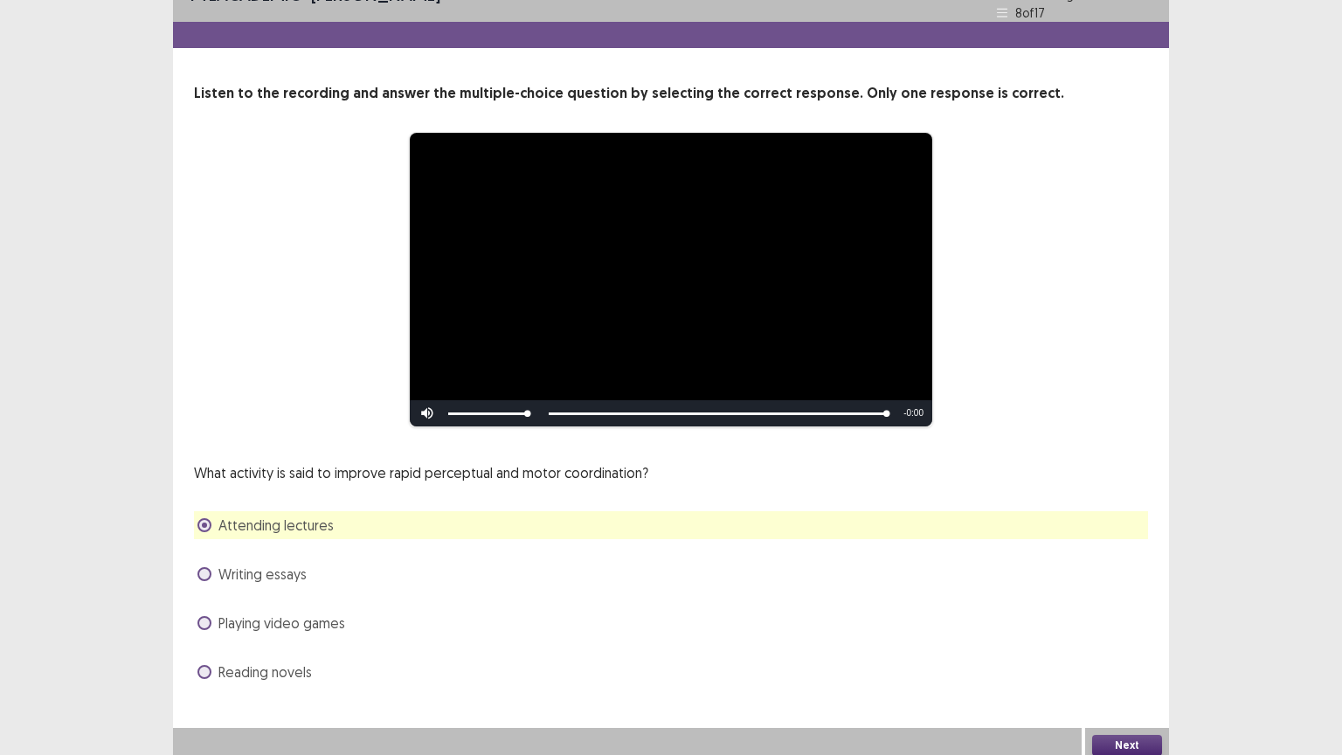
click at [1132, 637] on button "Next" at bounding box center [1127, 745] width 70 height 21
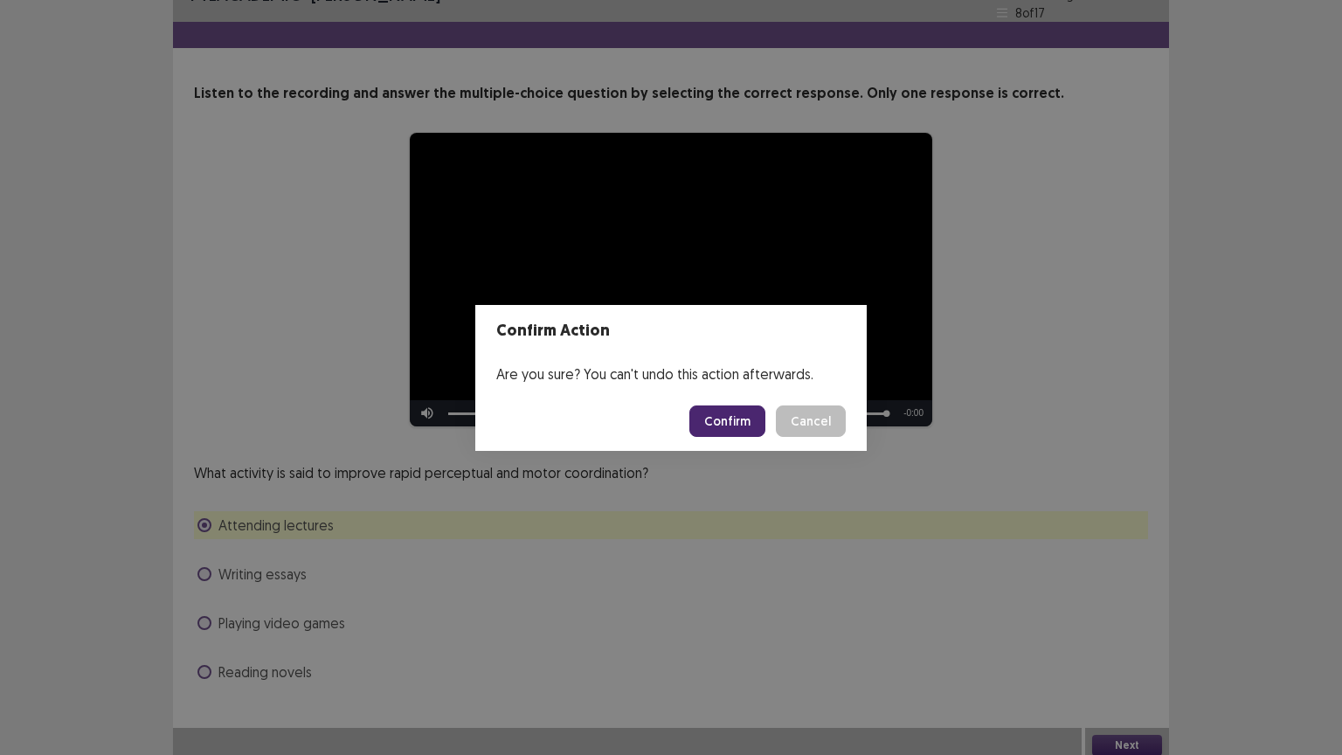
click at [725, 418] on button "Confirm" at bounding box center [728, 421] width 76 height 31
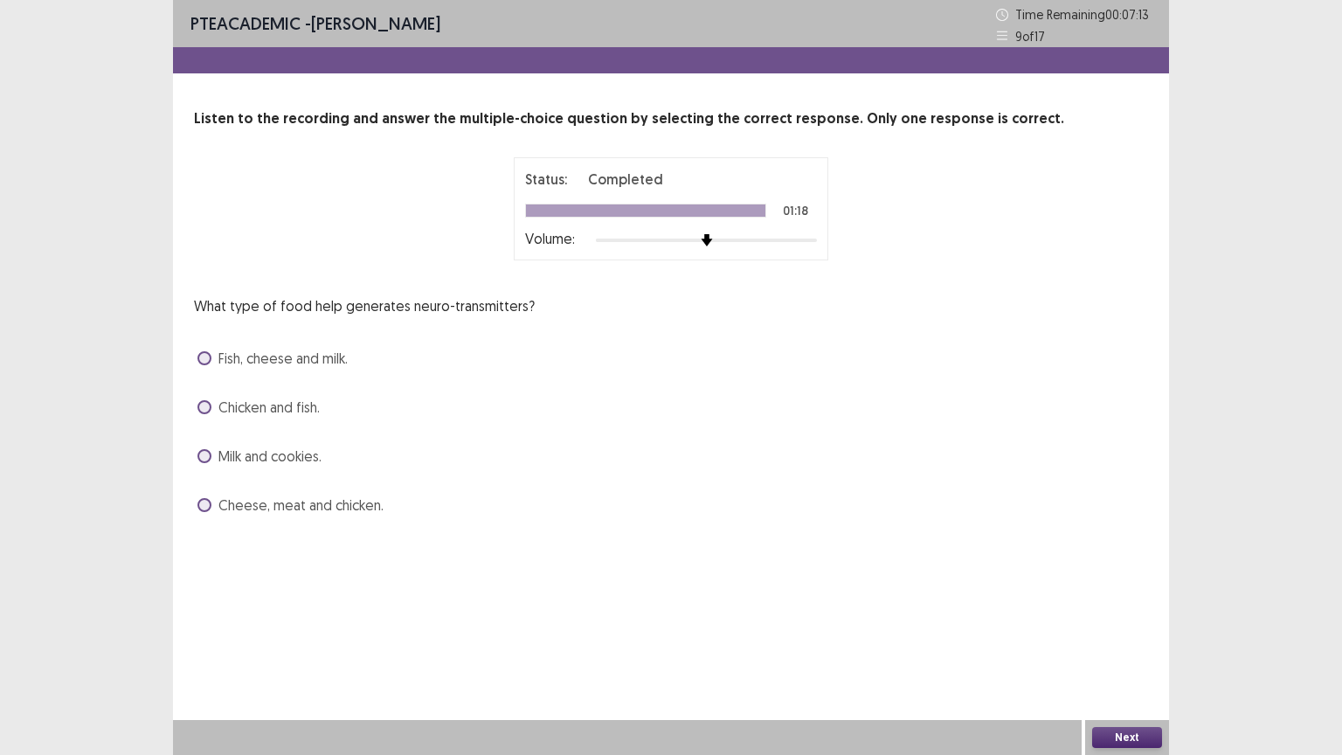
click at [204, 359] on span at bounding box center [205, 358] width 14 height 14
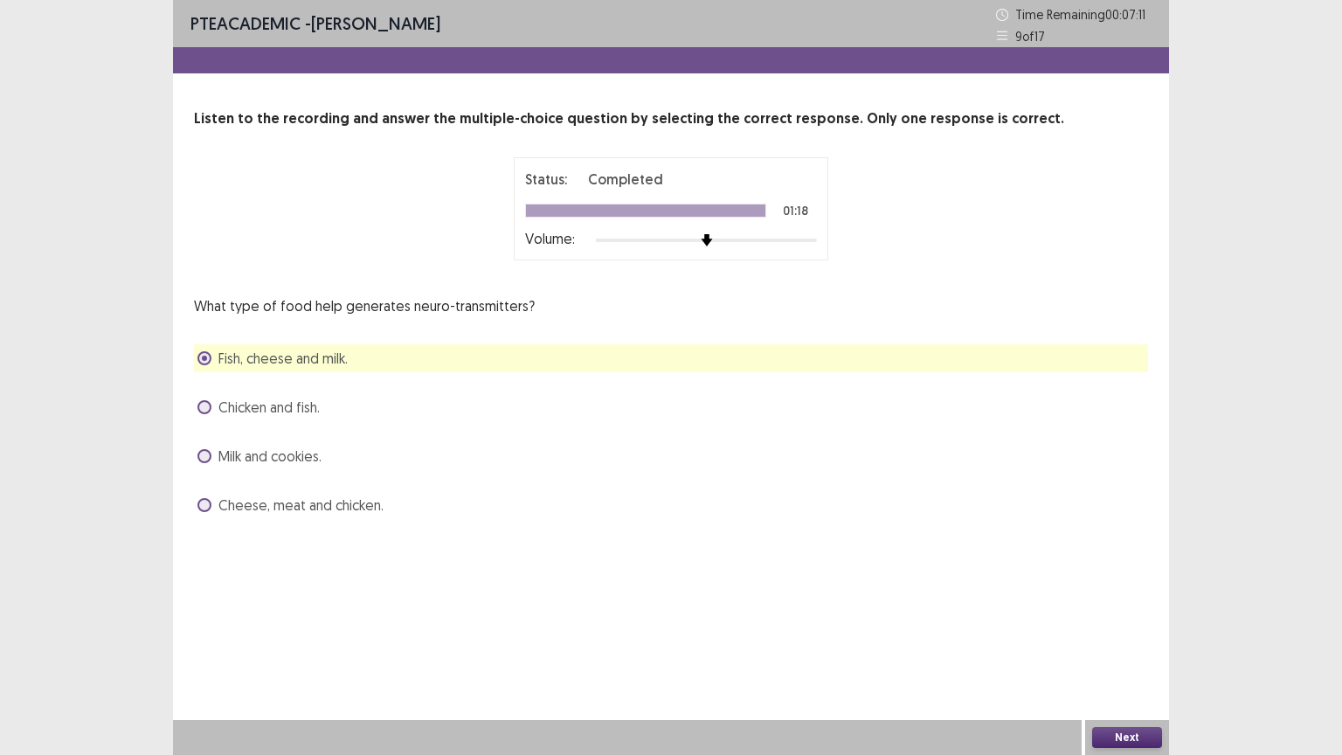
click at [1110, 637] on button "Next" at bounding box center [1127, 737] width 70 height 21
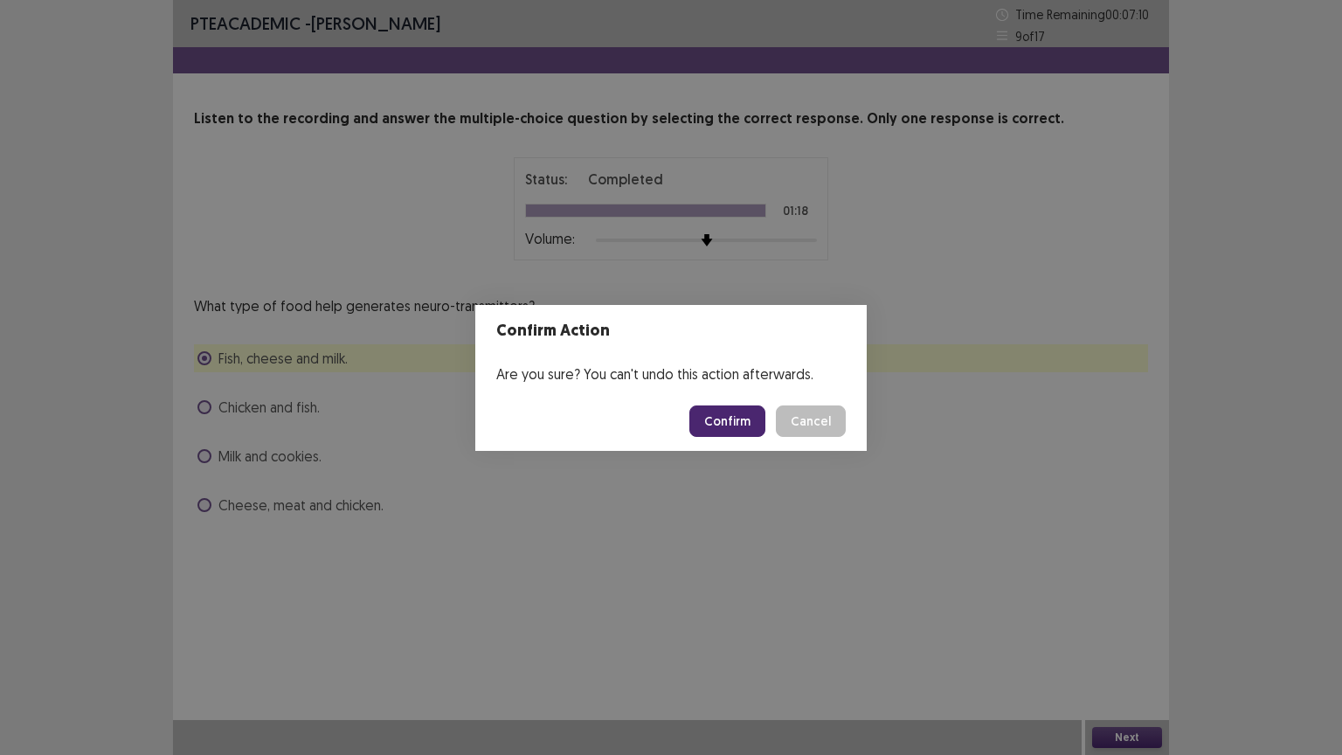
click at [724, 414] on button "Confirm" at bounding box center [728, 421] width 76 height 31
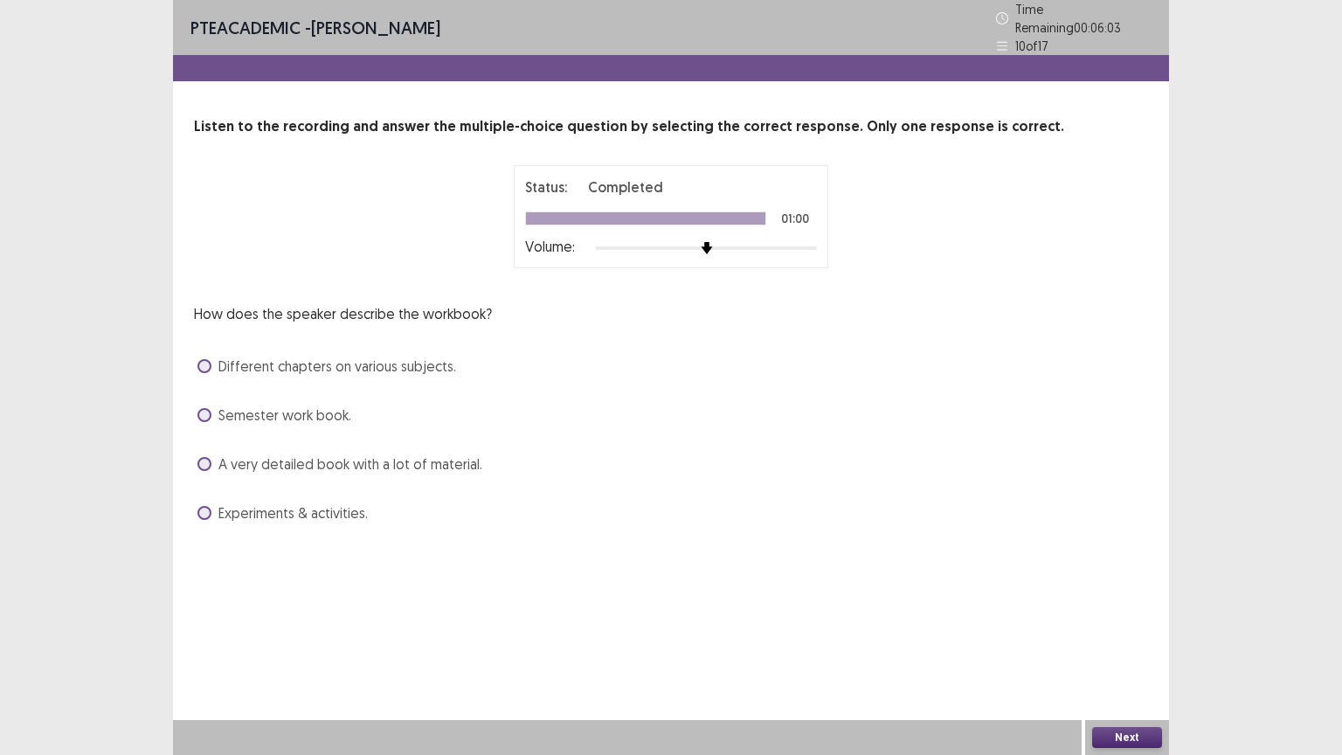
click at [205, 506] on span at bounding box center [205, 513] width 14 height 14
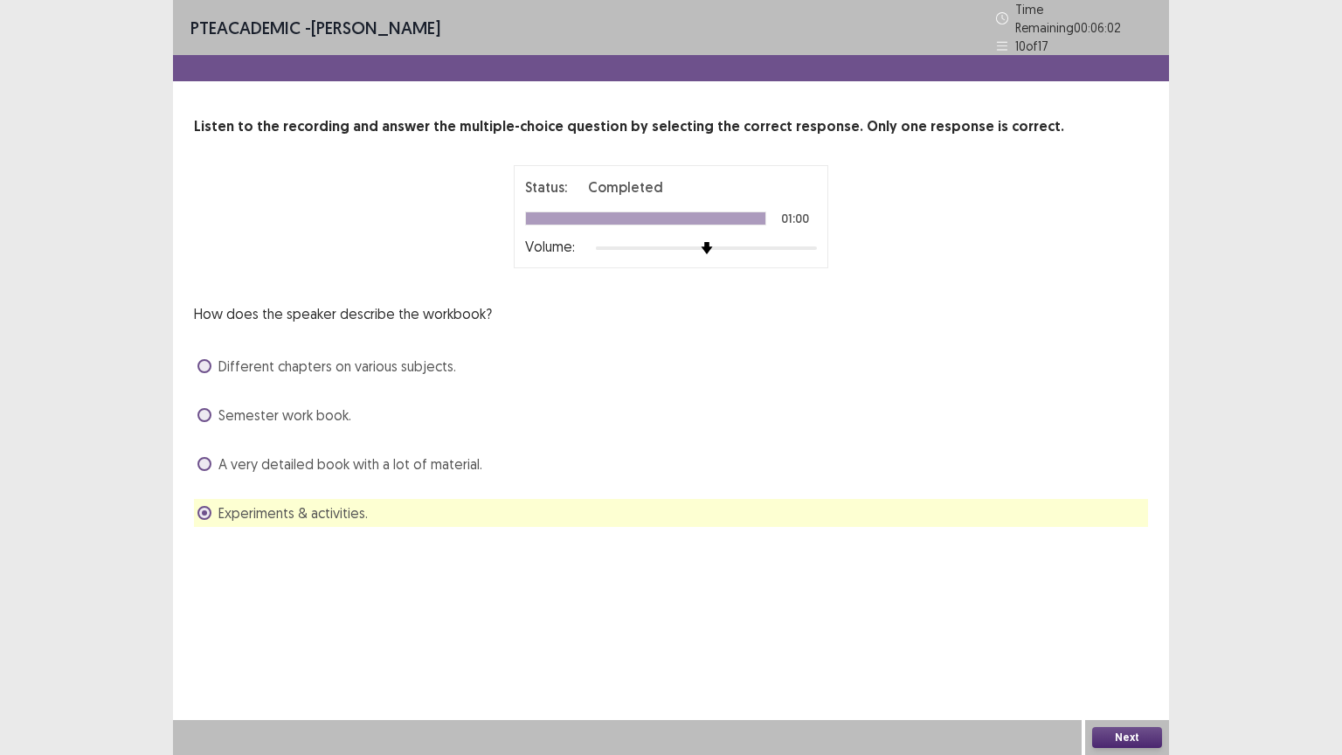
click at [1122, 637] on button "Next" at bounding box center [1127, 737] width 70 height 21
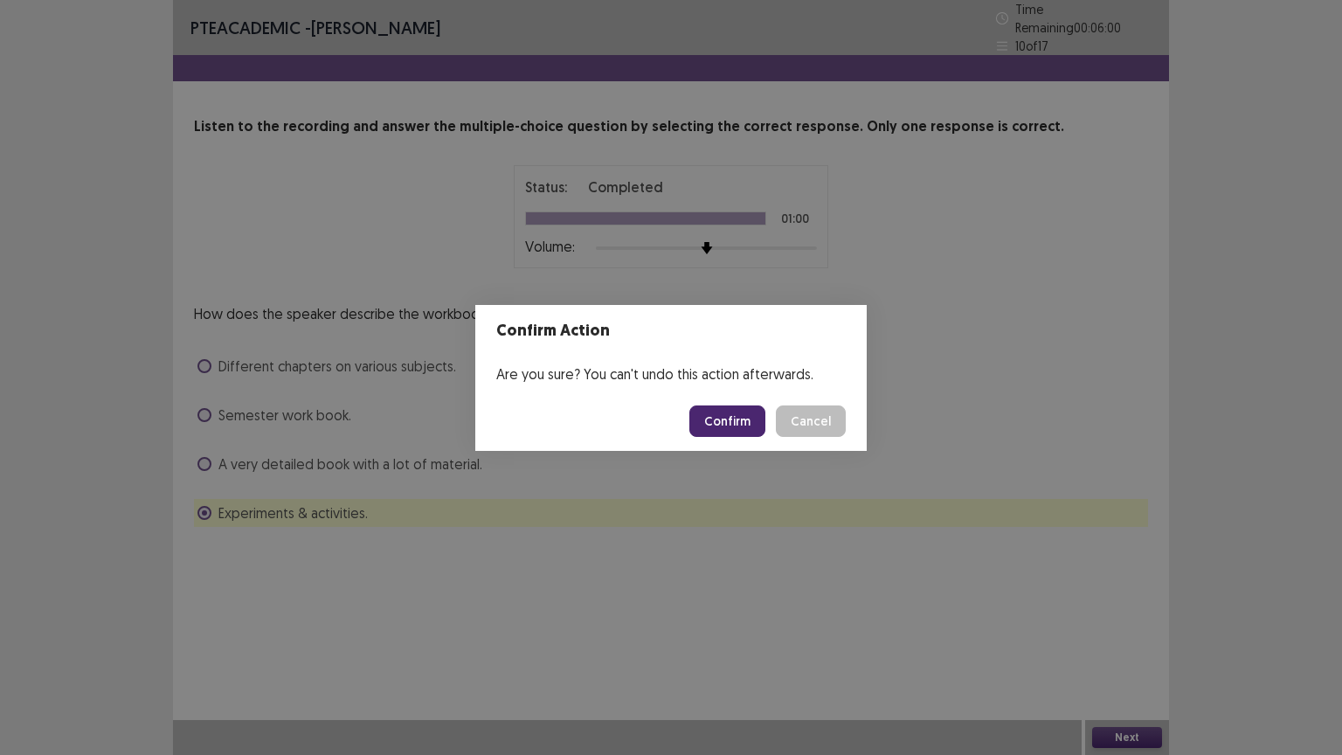
click at [745, 414] on button "Confirm" at bounding box center [728, 421] width 76 height 31
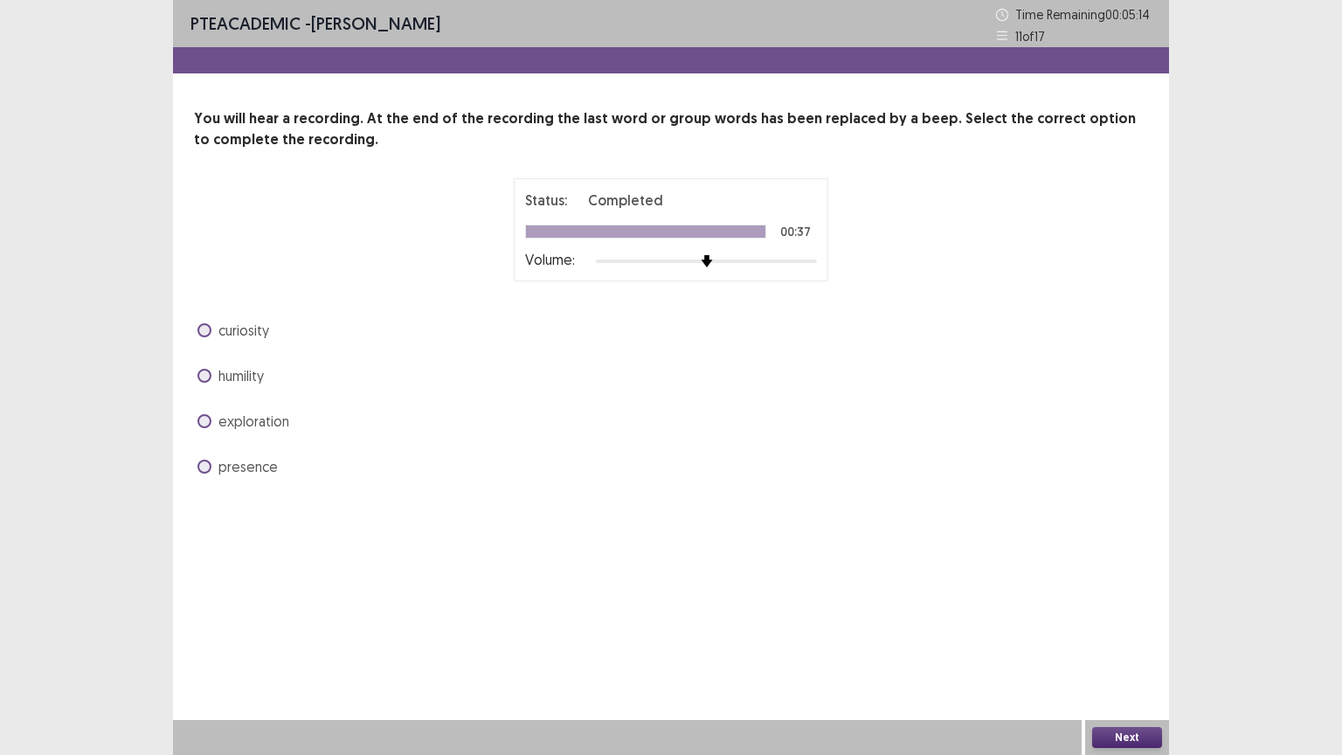
click at [210, 373] on span at bounding box center [205, 376] width 14 height 14
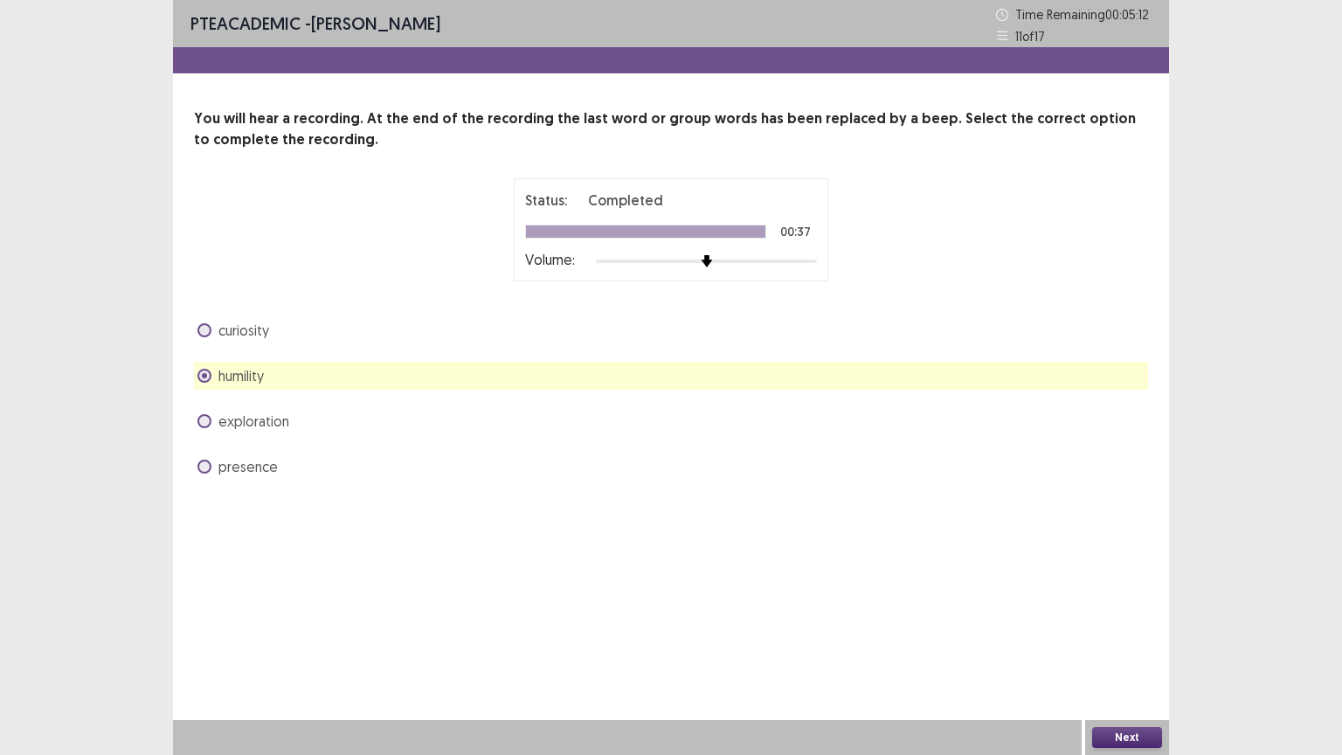
click at [1128, 637] on button "Next" at bounding box center [1127, 737] width 70 height 21
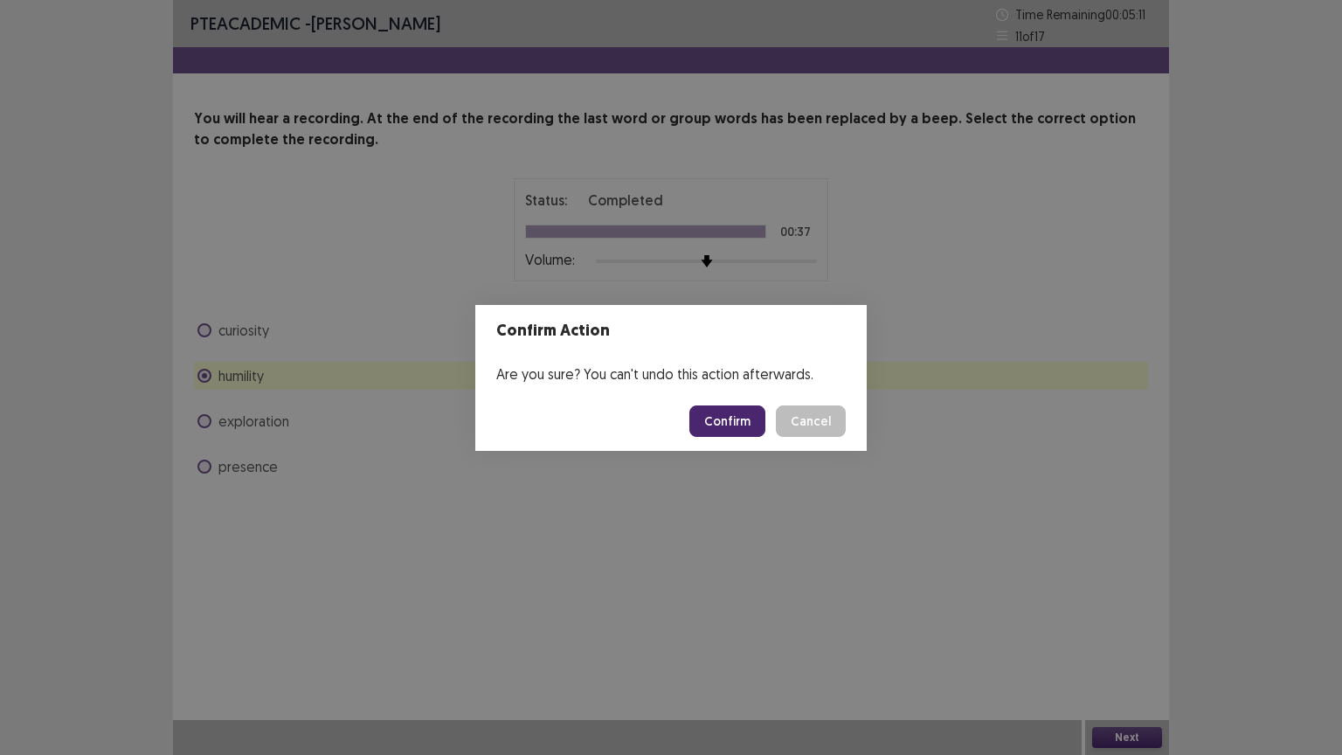
click at [724, 414] on button "Confirm" at bounding box center [728, 421] width 76 height 31
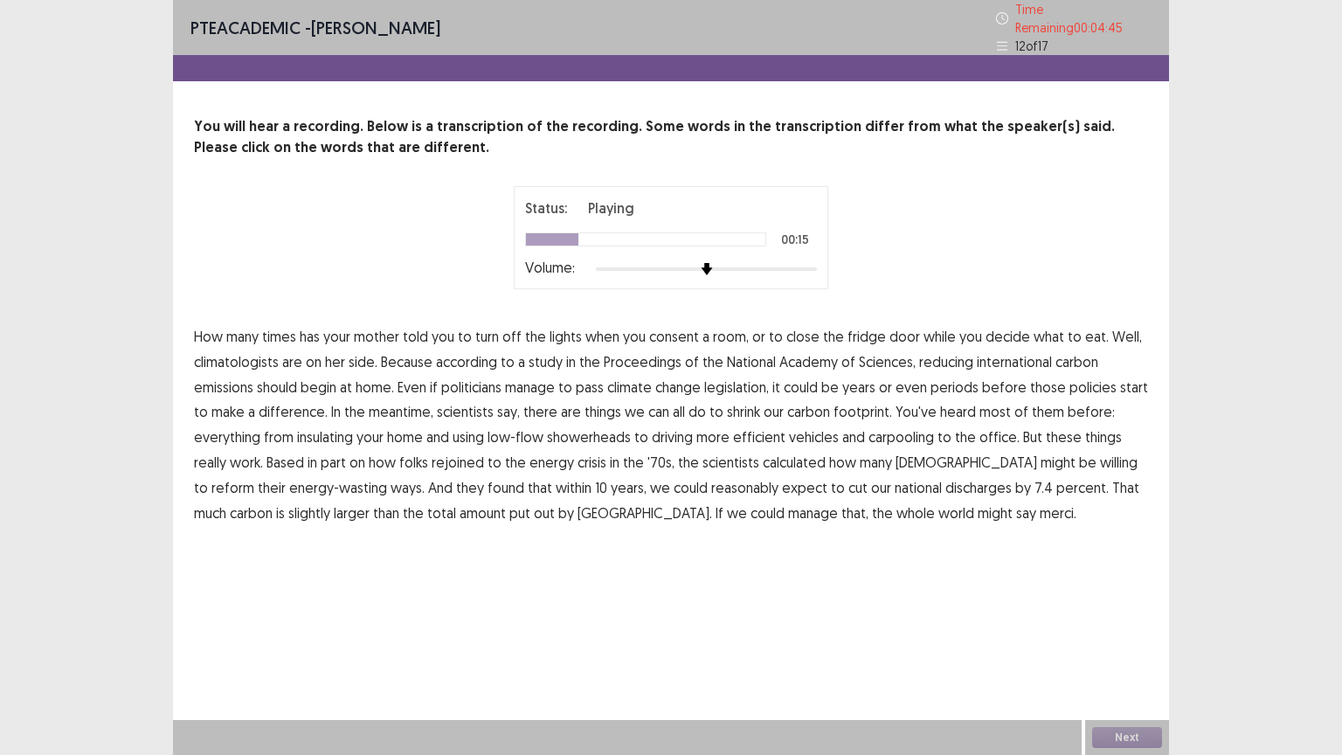
click at [1027, 359] on span "international" at bounding box center [1014, 361] width 75 height 21
click at [952, 378] on span "periods" at bounding box center [955, 387] width 48 height 21
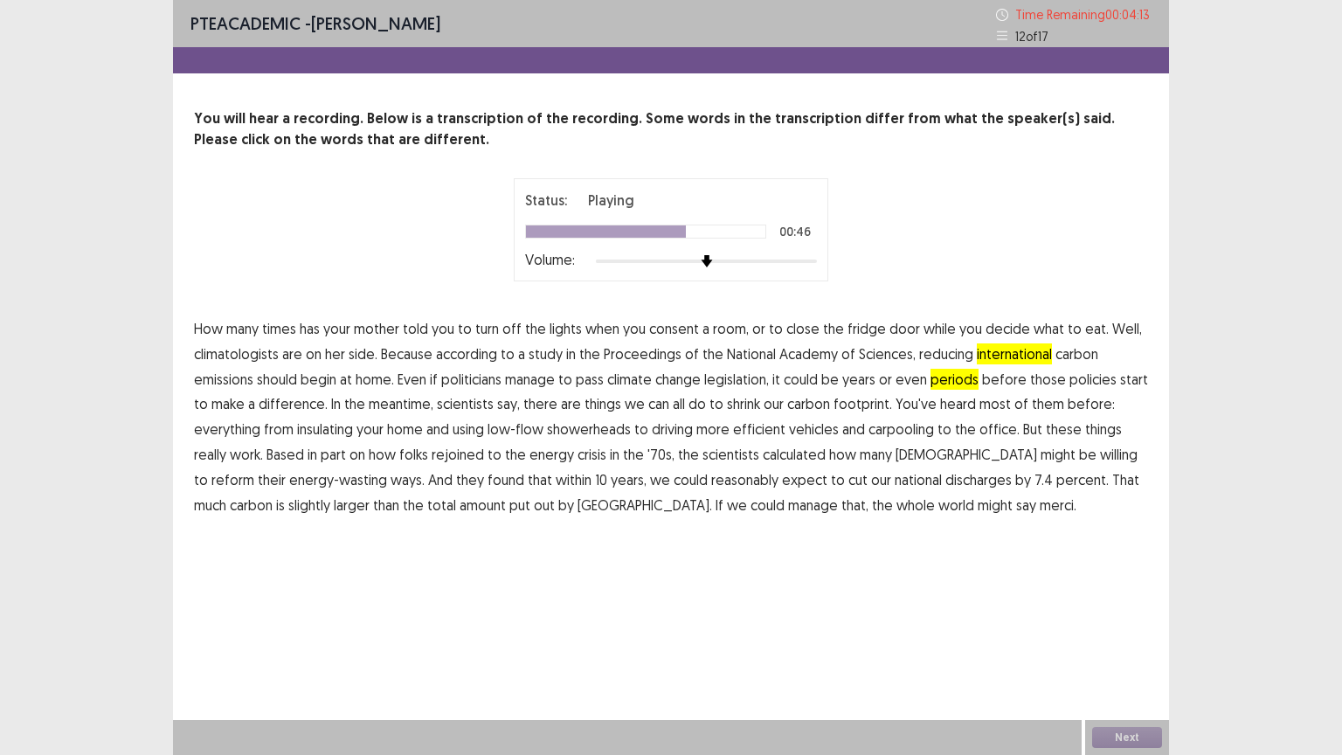
click at [468, 458] on span "rejoined" at bounding box center [458, 454] width 52 height 21
click at [946, 481] on span "discharges" at bounding box center [979, 479] width 66 height 21
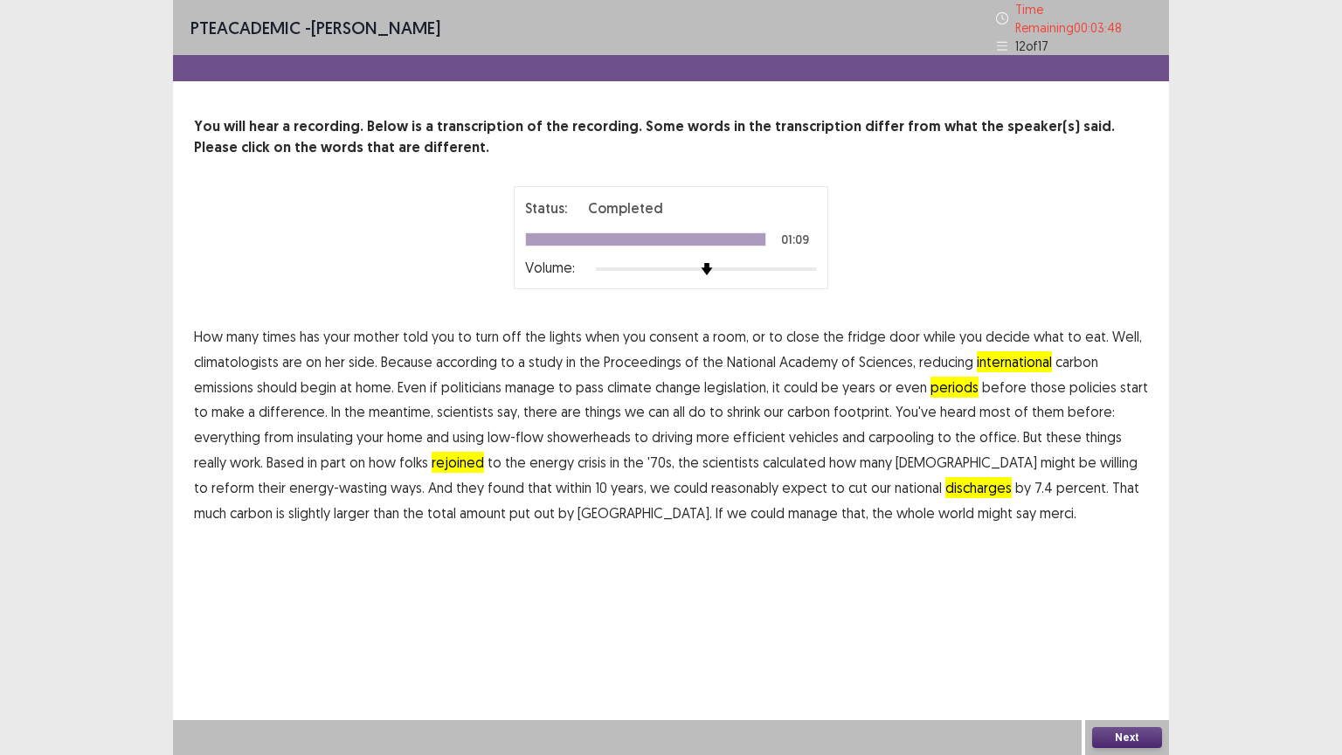
click at [1122, 637] on button "Next" at bounding box center [1127, 737] width 70 height 21
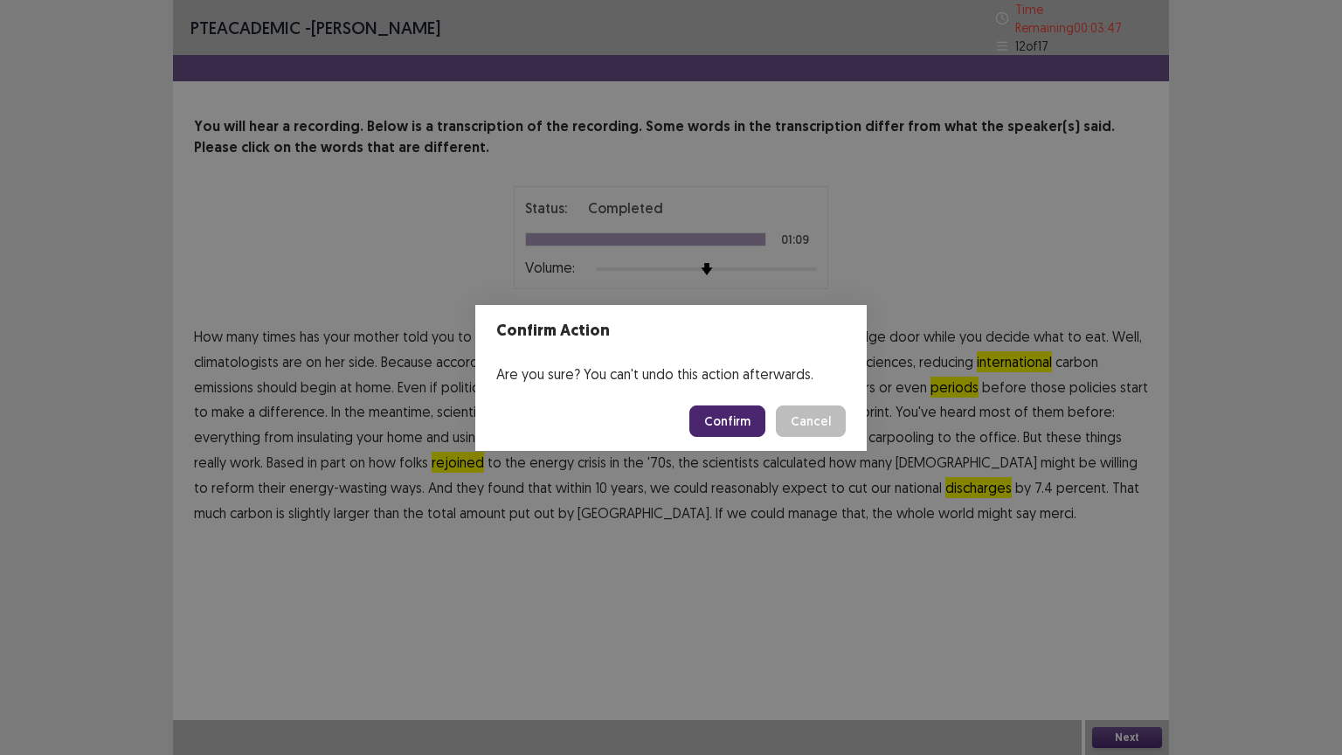
click at [739, 422] on button "Confirm" at bounding box center [728, 421] width 76 height 31
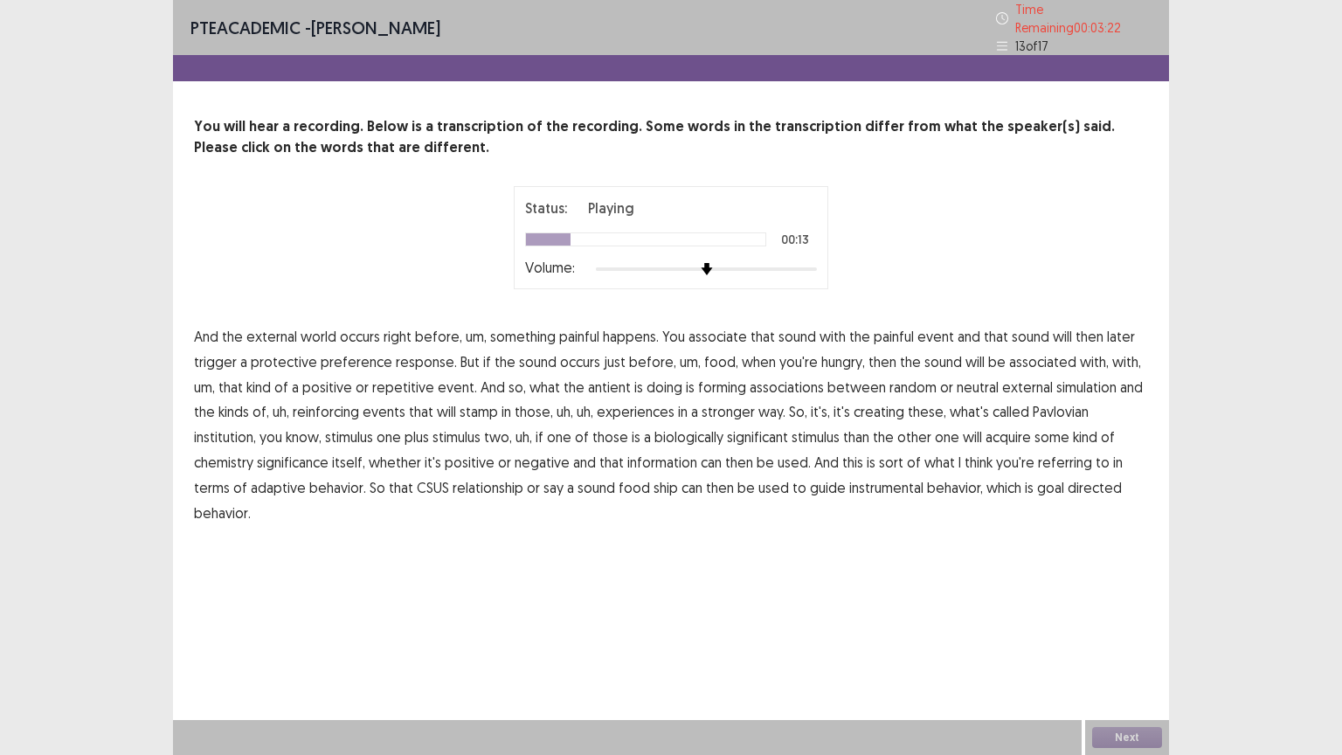
click at [359, 357] on span "preference" at bounding box center [357, 361] width 72 height 21
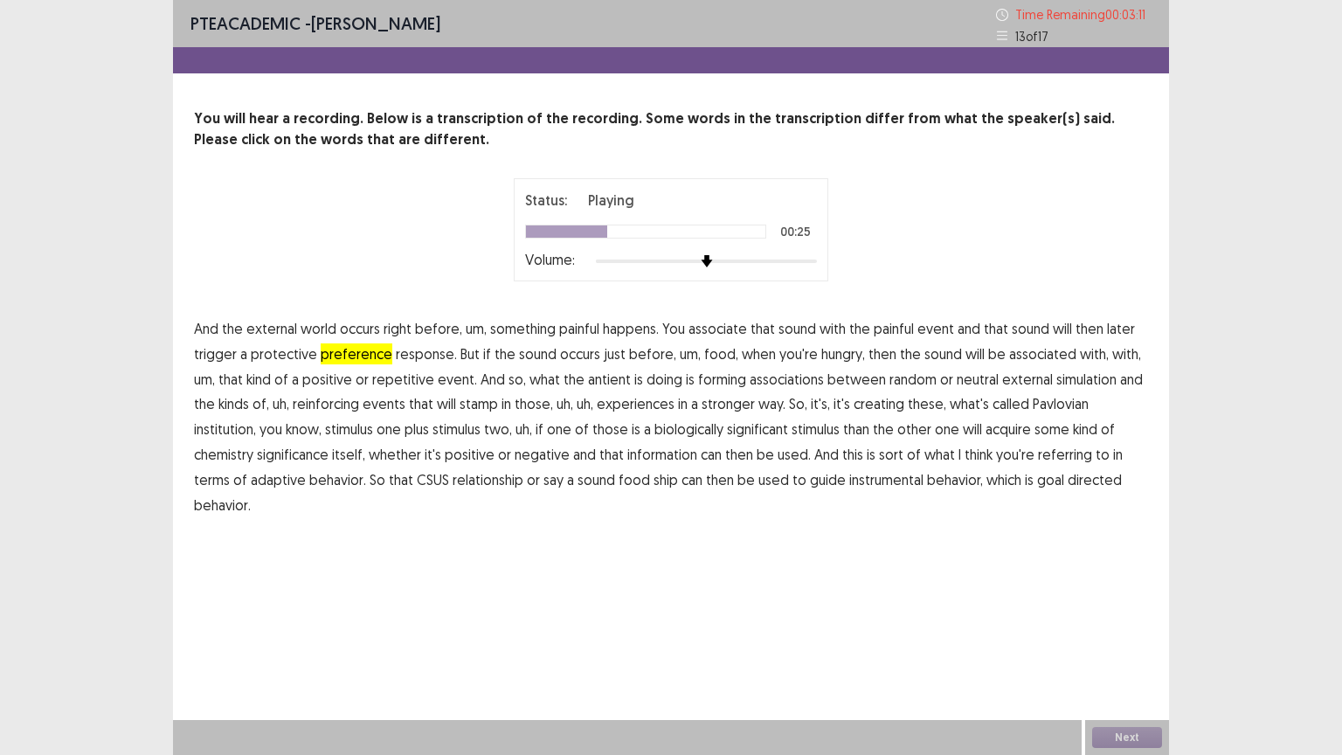
click at [402, 385] on span "repetitive" at bounding box center [403, 379] width 62 height 21
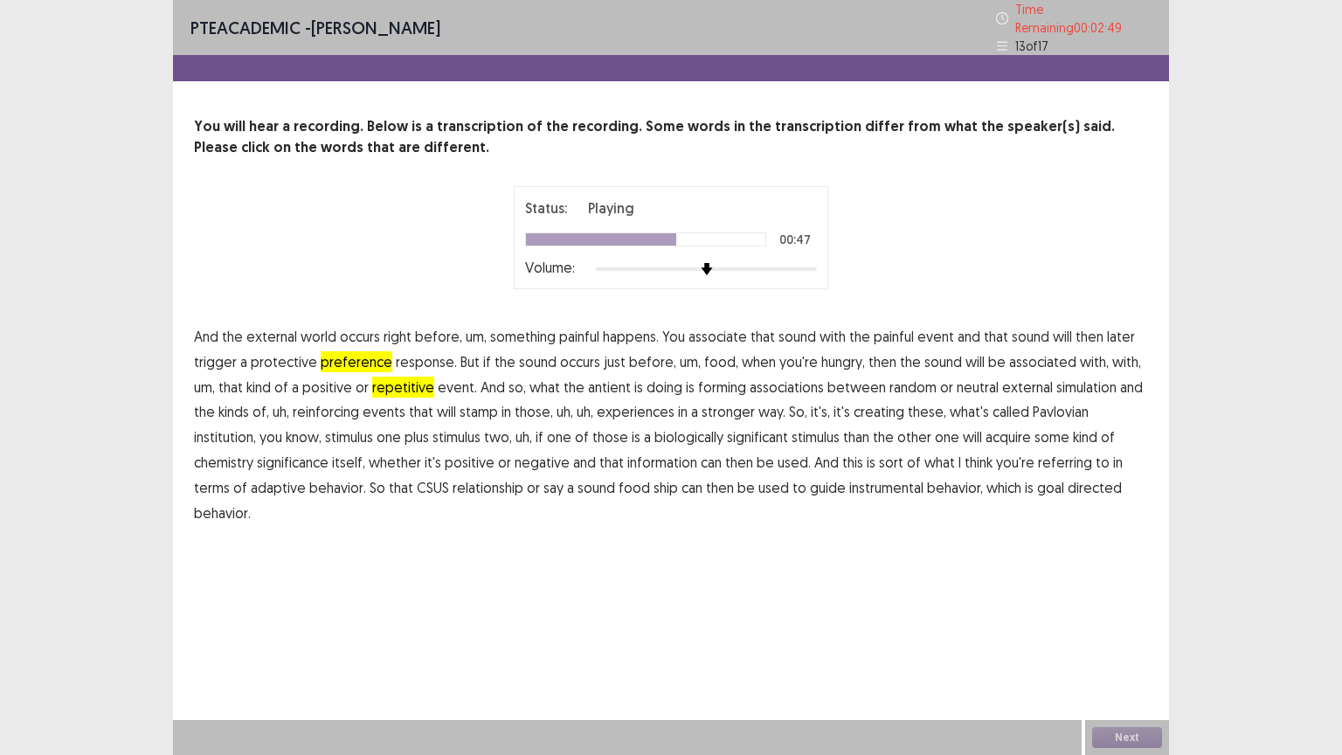
click at [256, 426] on span "institution," at bounding box center [225, 436] width 62 height 21
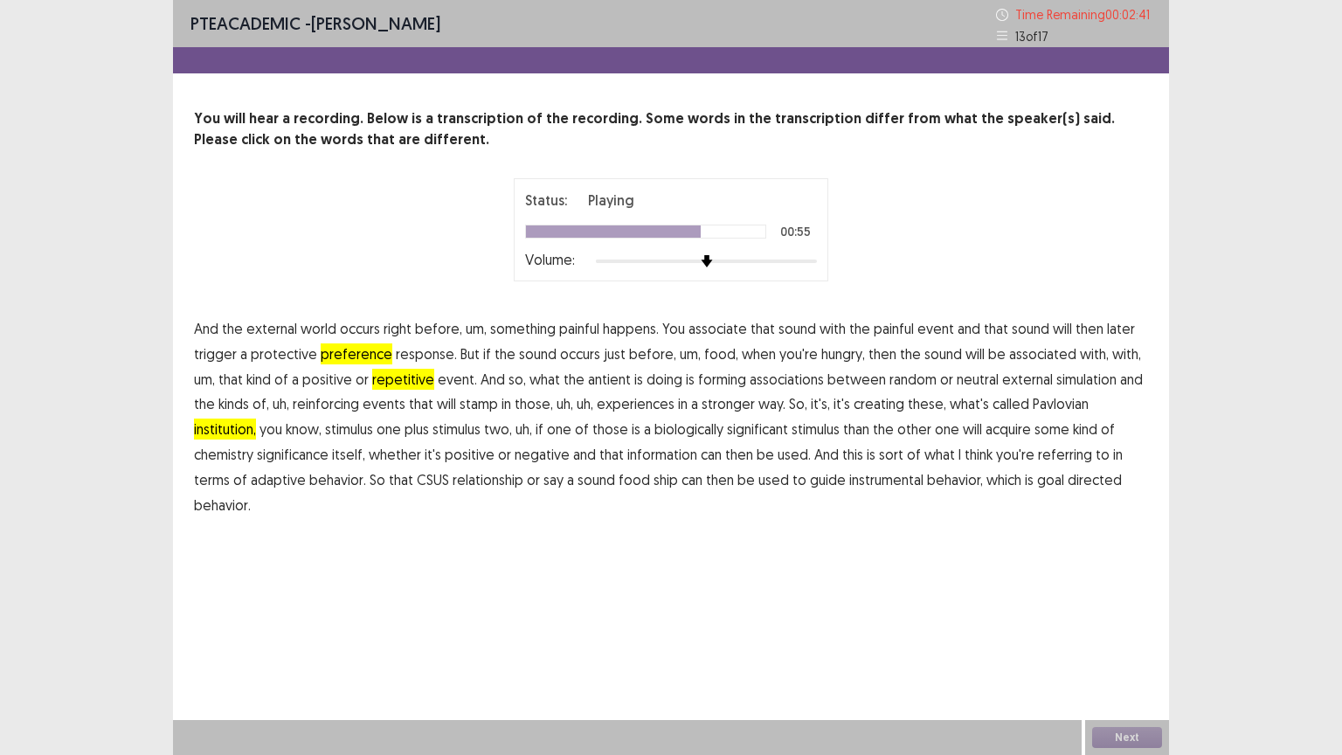
click at [253, 444] on span "chemistry" at bounding box center [223, 454] width 59 height 21
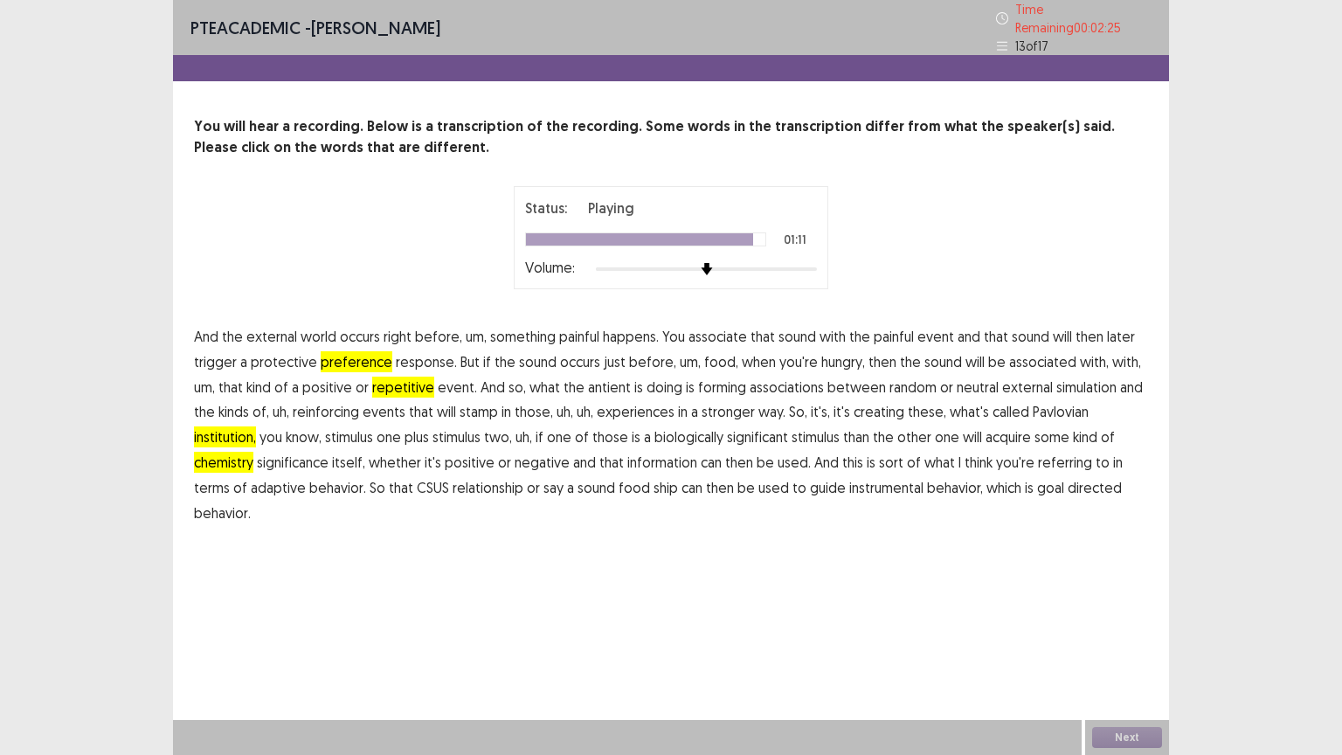
click at [654, 482] on span "ship" at bounding box center [666, 487] width 24 height 21
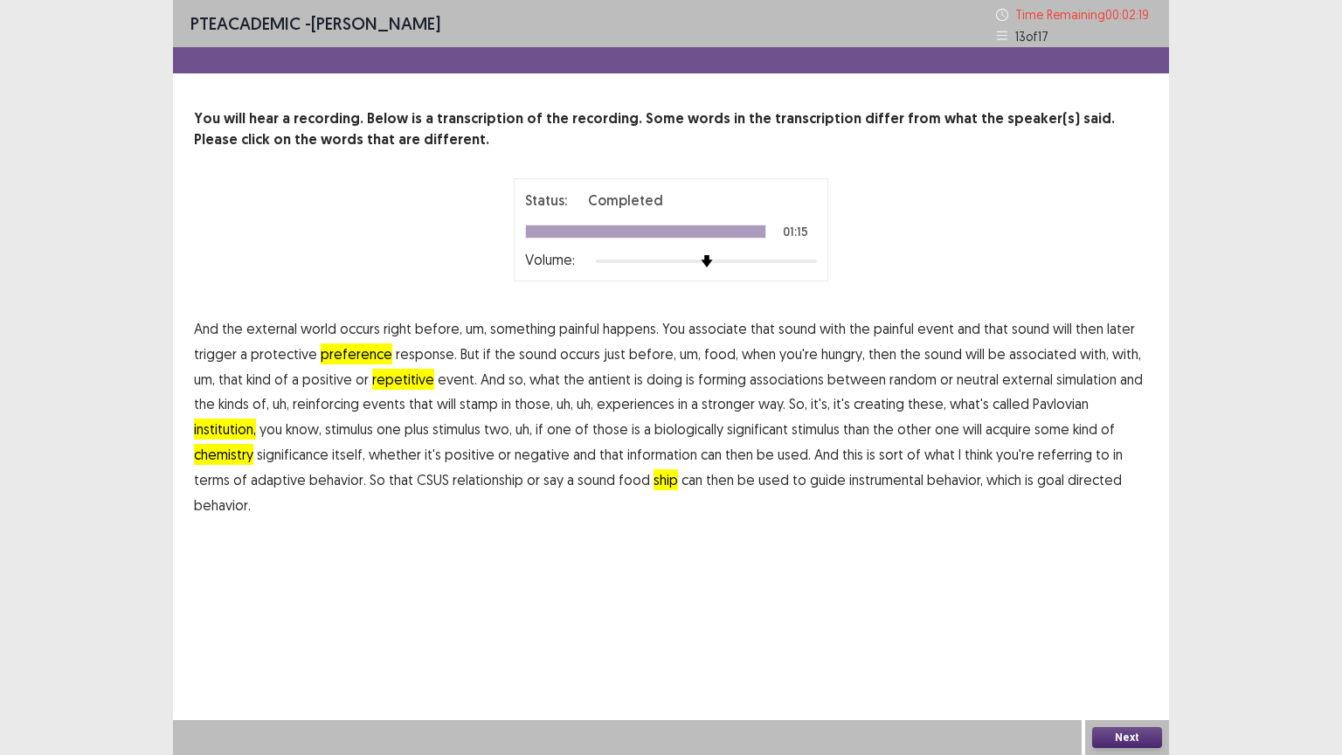
click at [1102, 637] on button "Next" at bounding box center [1127, 737] width 70 height 21
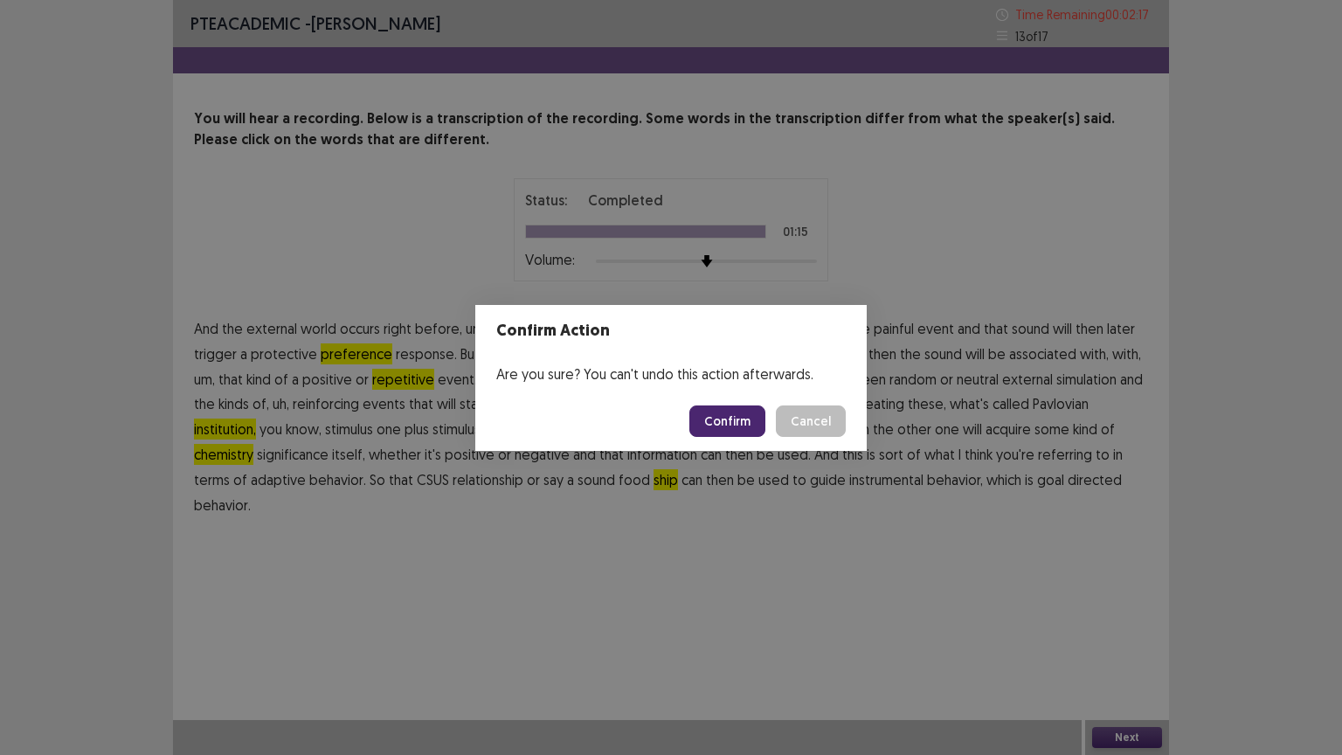
click at [732, 426] on button "Confirm" at bounding box center [728, 421] width 76 height 31
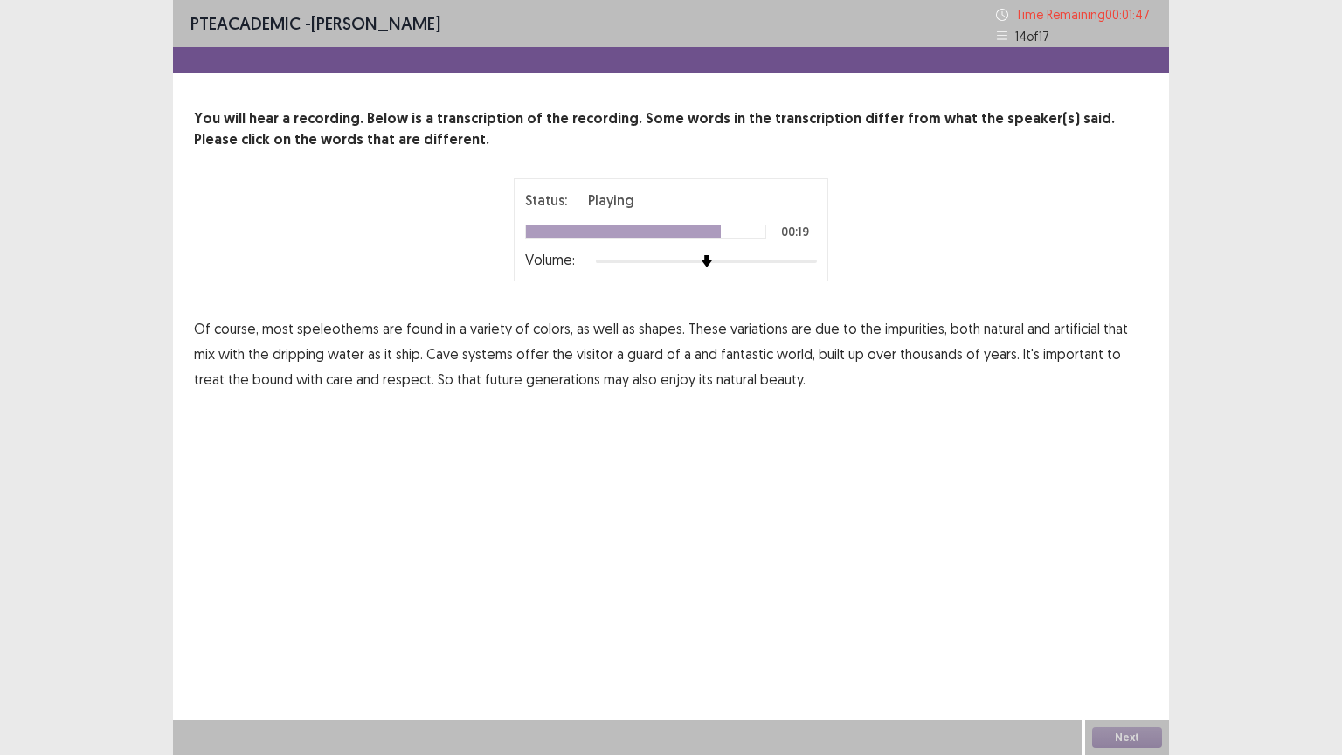
click at [253, 385] on span "bound" at bounding box center [273, 379] width 40 height 21
click at [396, 346] on span "ship." at bounding box center [409, 353] width 27 height 21
click at [1147, 637] on button "Next" at bounding box center [1127, 737] width 70 height 21
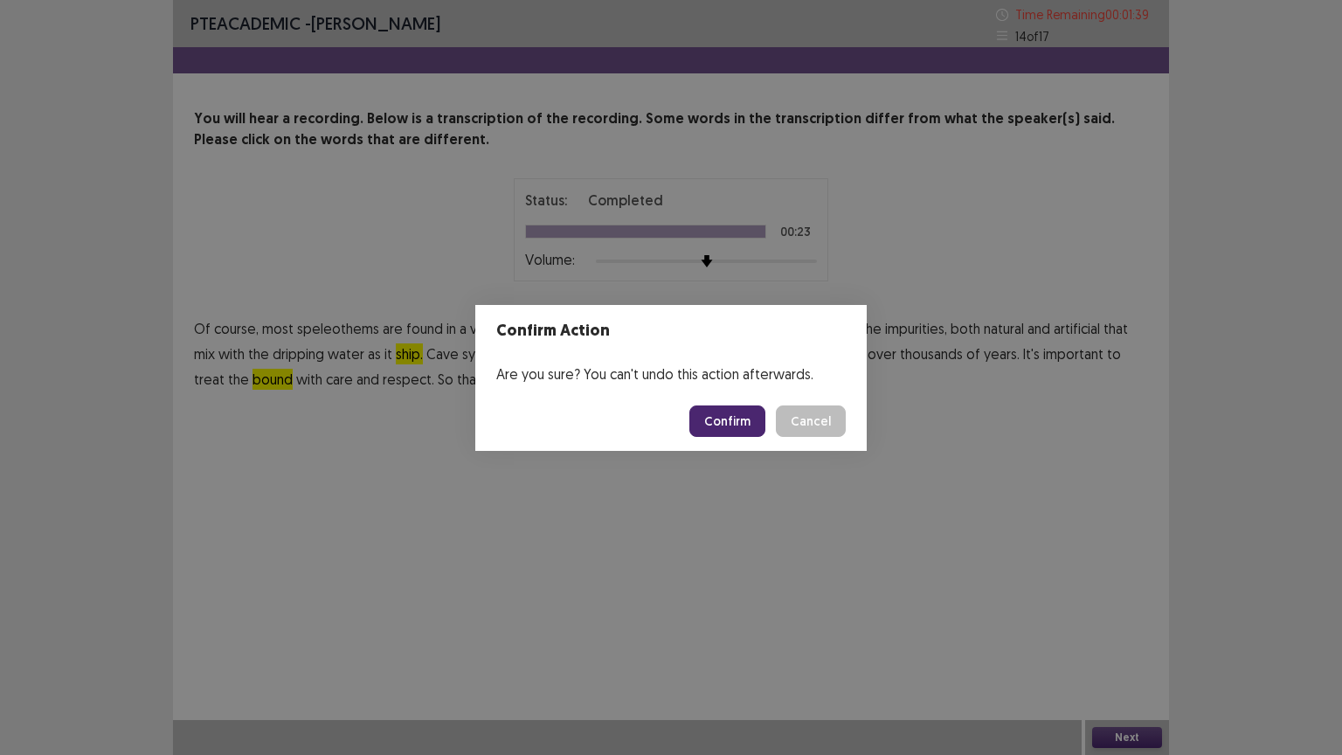
click at [730, 416] on button "Confirm" at bounding box center [728, 421] width 76 height 31
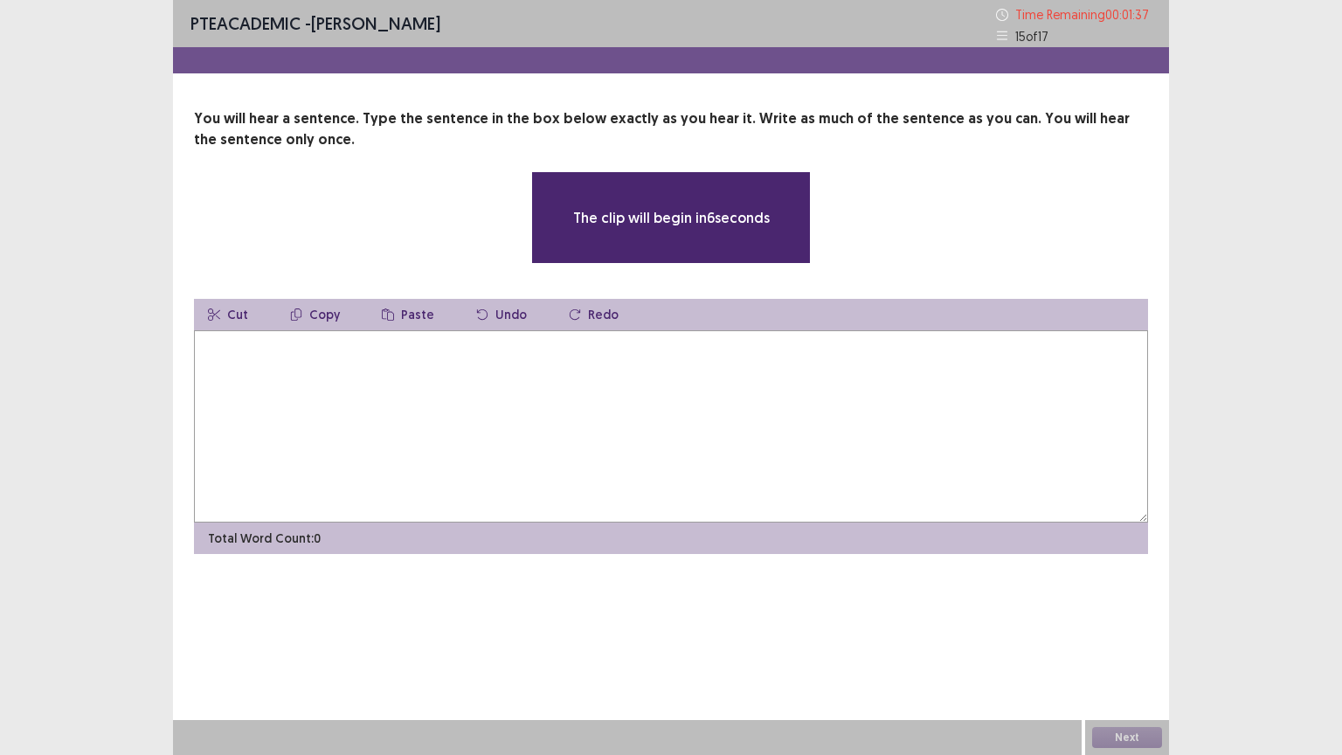
click at [262, 374] on textarea at bounding box center [671, 426] width 954 height 192
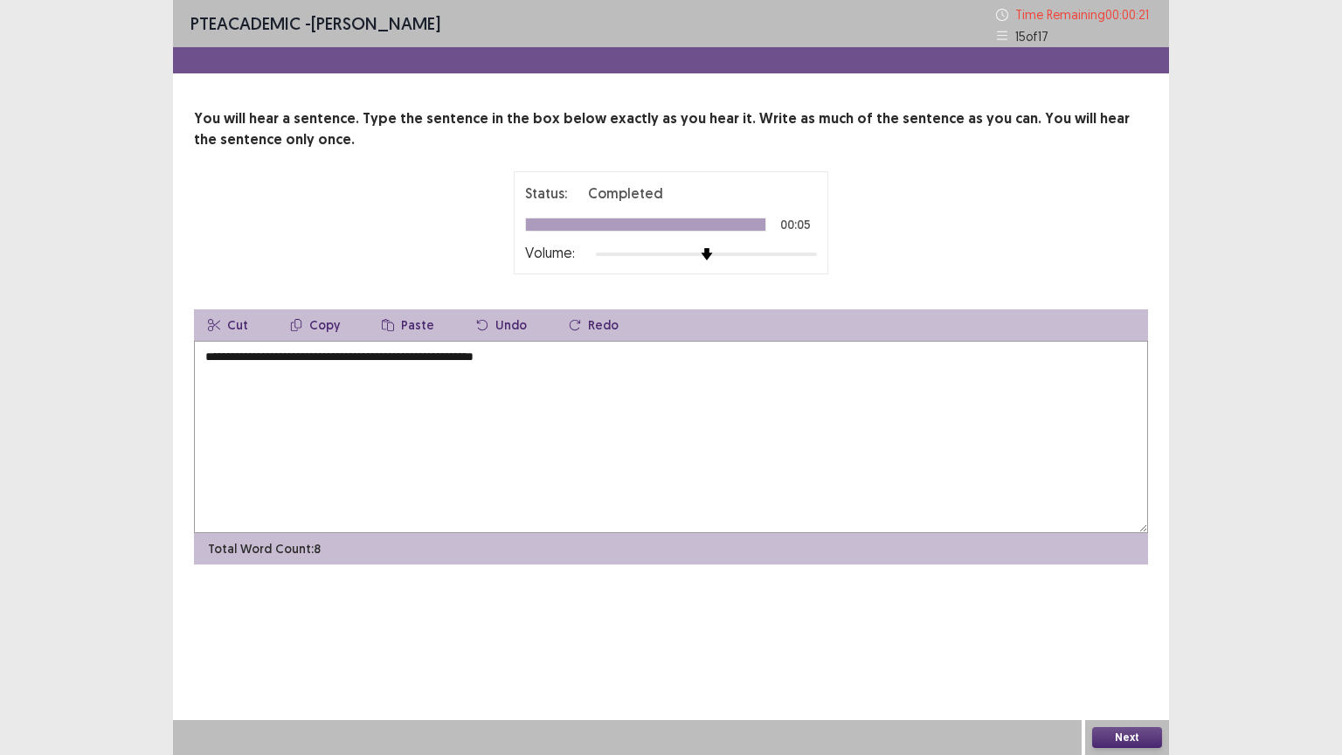
type textarea "**********"
click at [1129, 637] on button "Next" at bounding box center [1127, 737] width 70 height 21
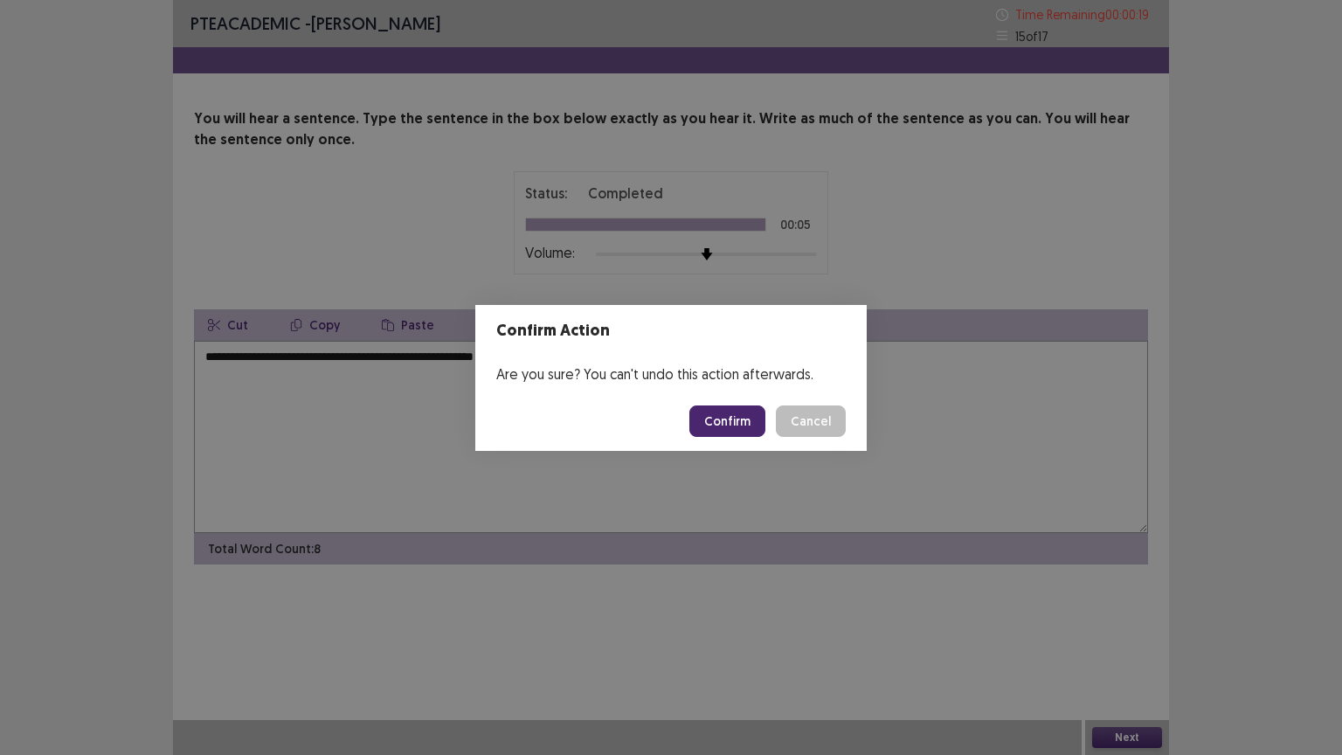
click at [743, 427] on button "Confirm" at bounding box center [728, 421] width 76 height 31
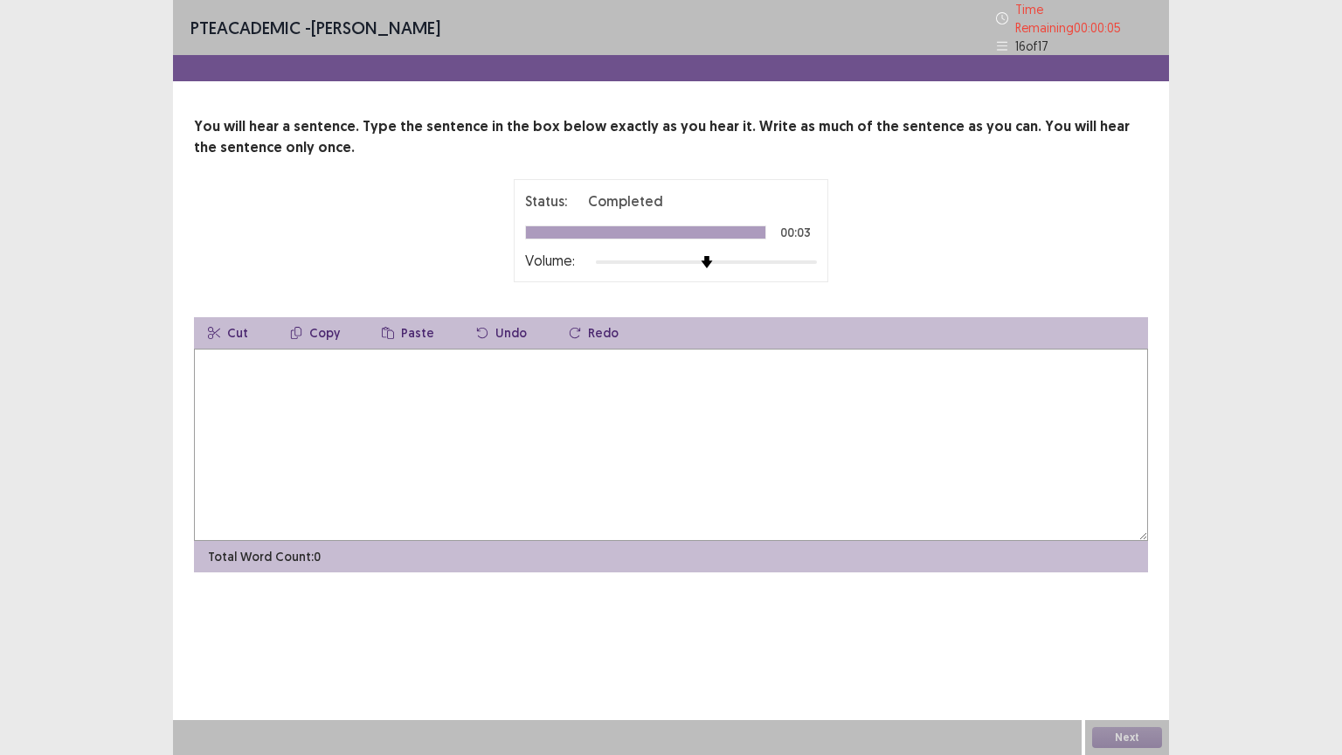
click at [213, 367] on textarea at bounding box center [671, 445] width 954 height 192
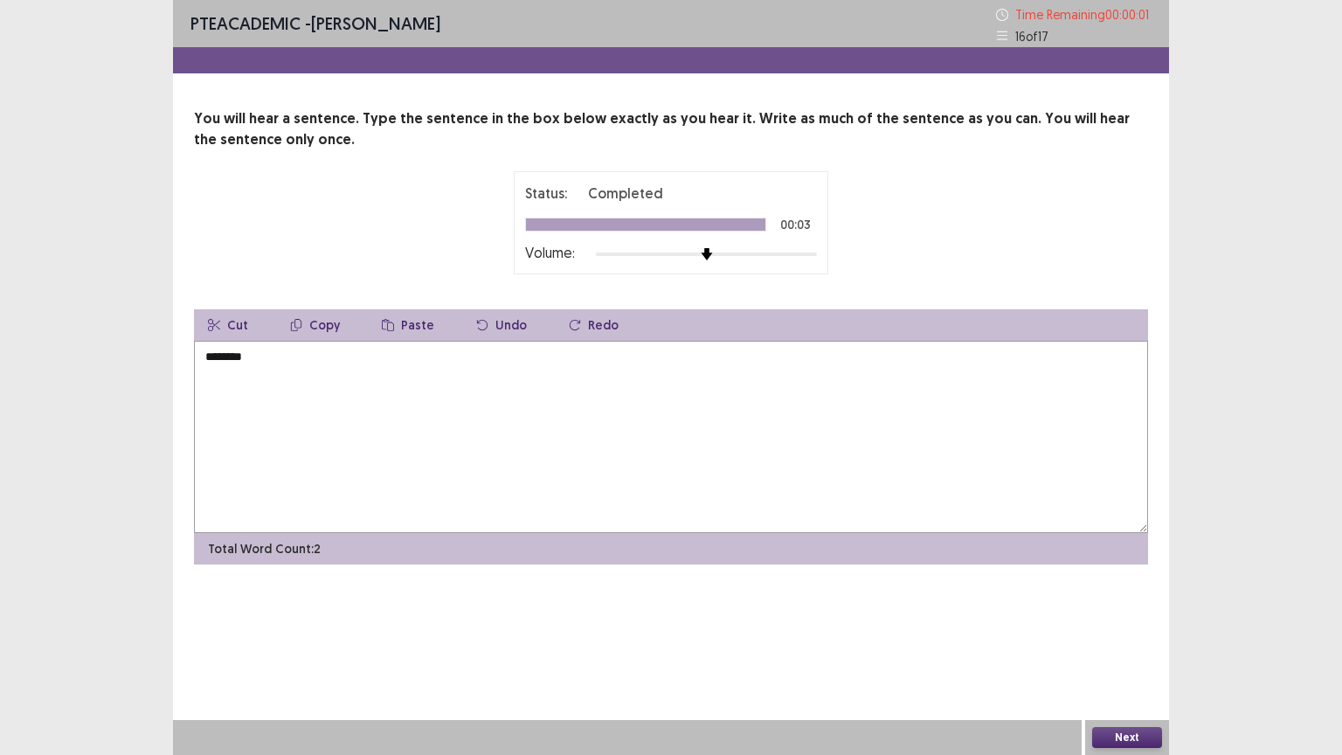
type textarea "********"
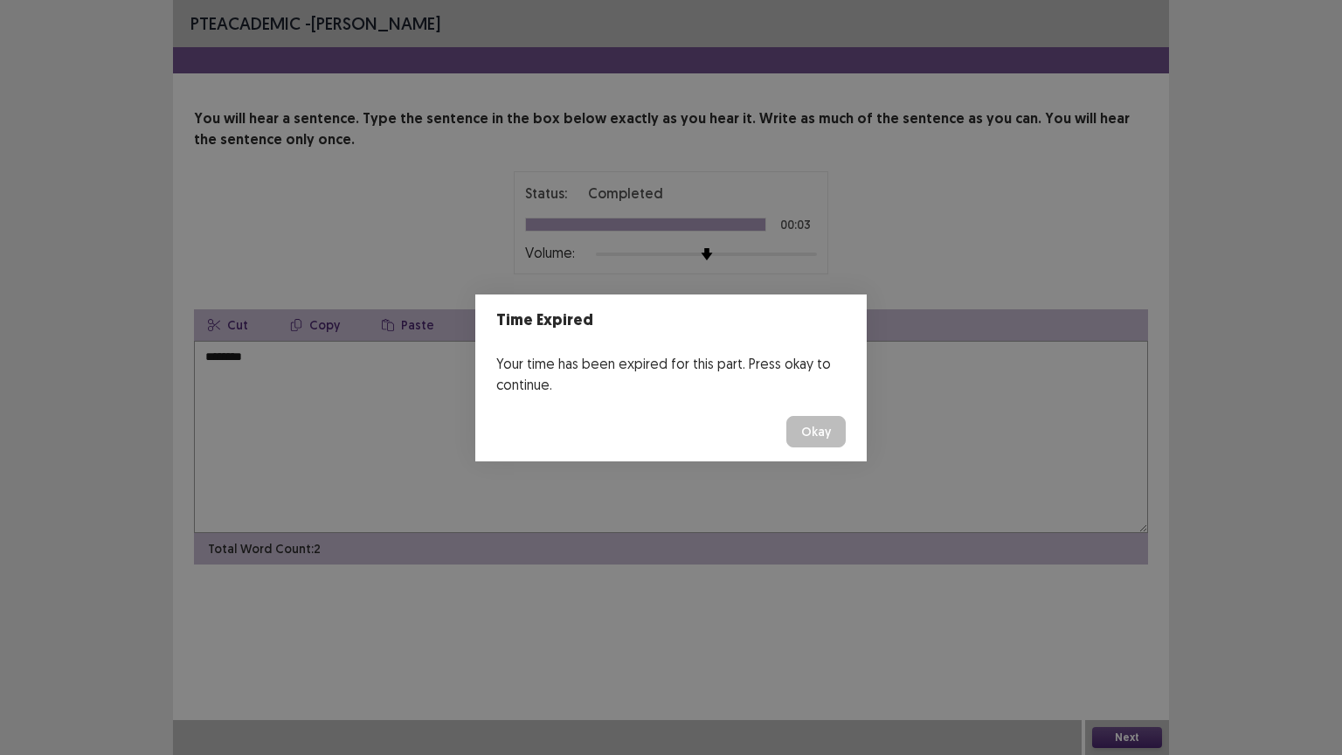
click at [824, 425] on button "Okay" at bounding box center [816, 431] width 59 height 31
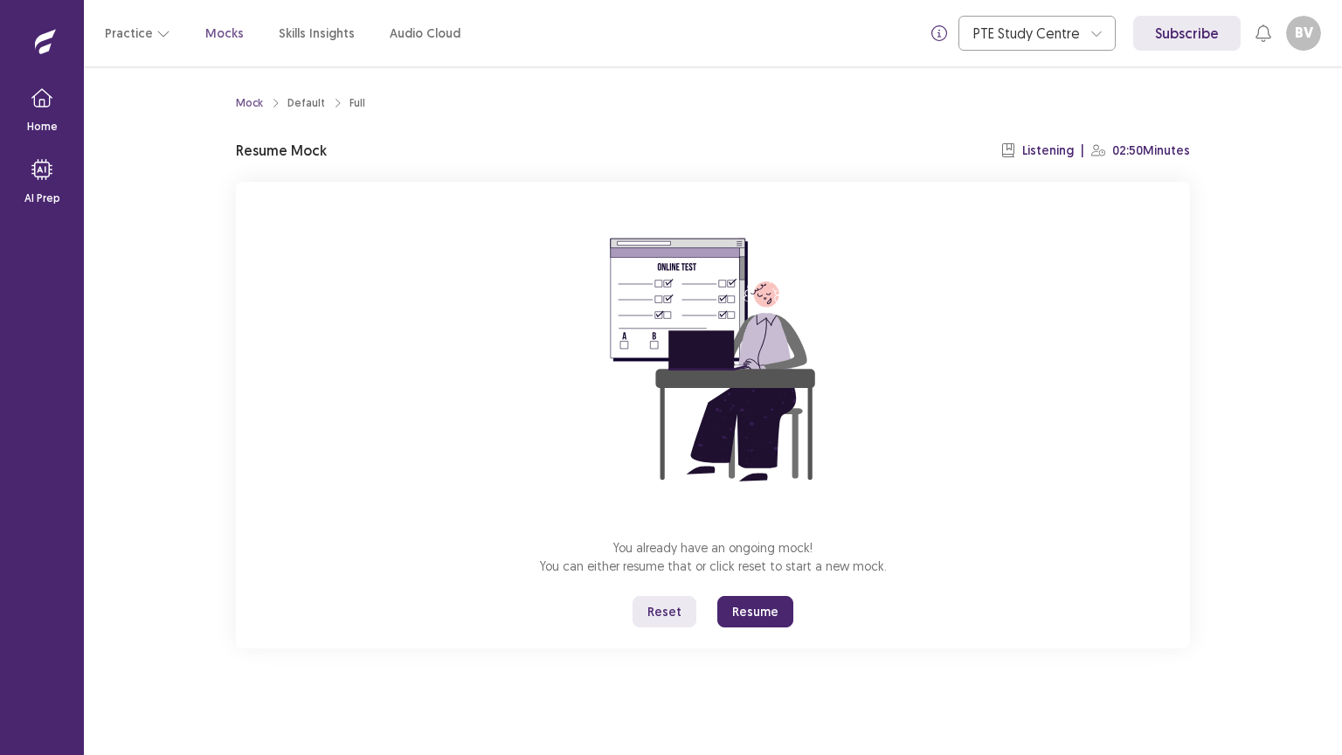
click at [740, 621] on button "Resume" at bounding box center [756, 611] width 76 height 31
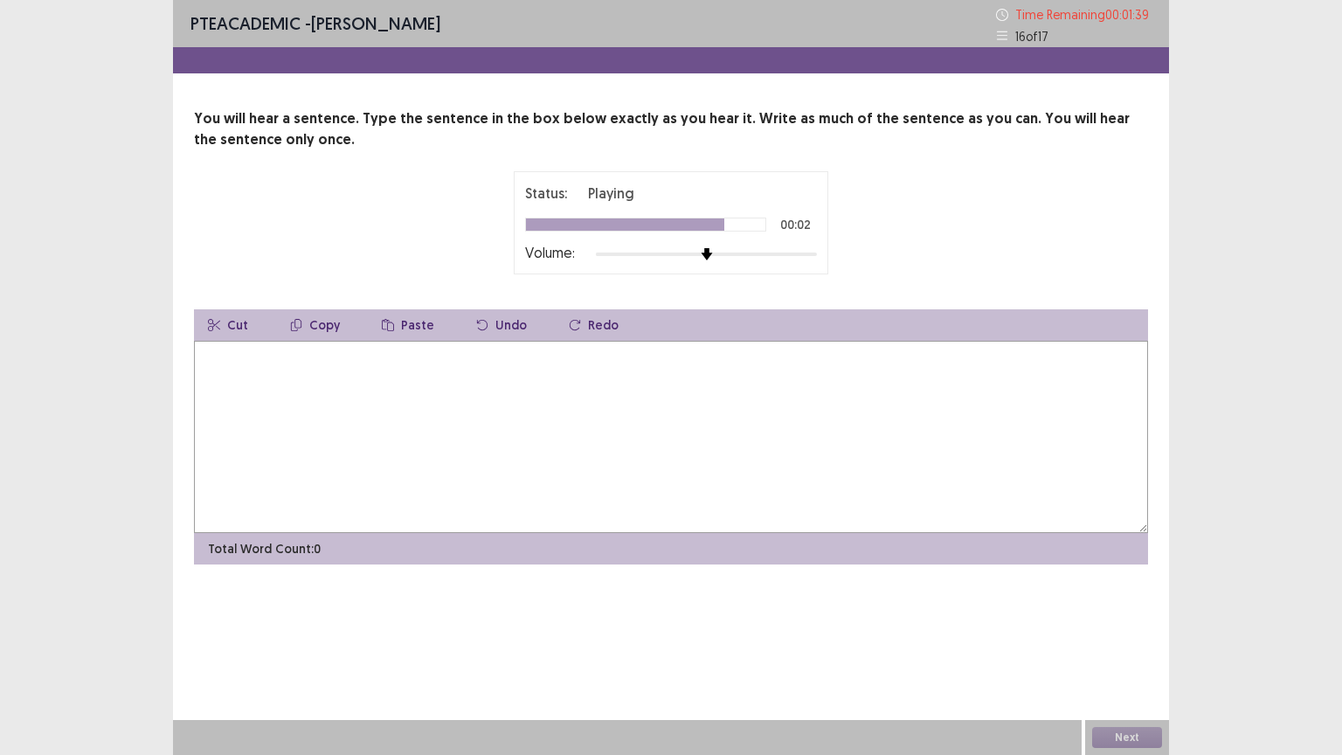
click at [241, 384] on textarea at bounding box center [671, 437] width 954 height 192
type textarea "**********"
click at [1134, 637] on button "Next" at bounding box center [1127, 737] width 70 height 21
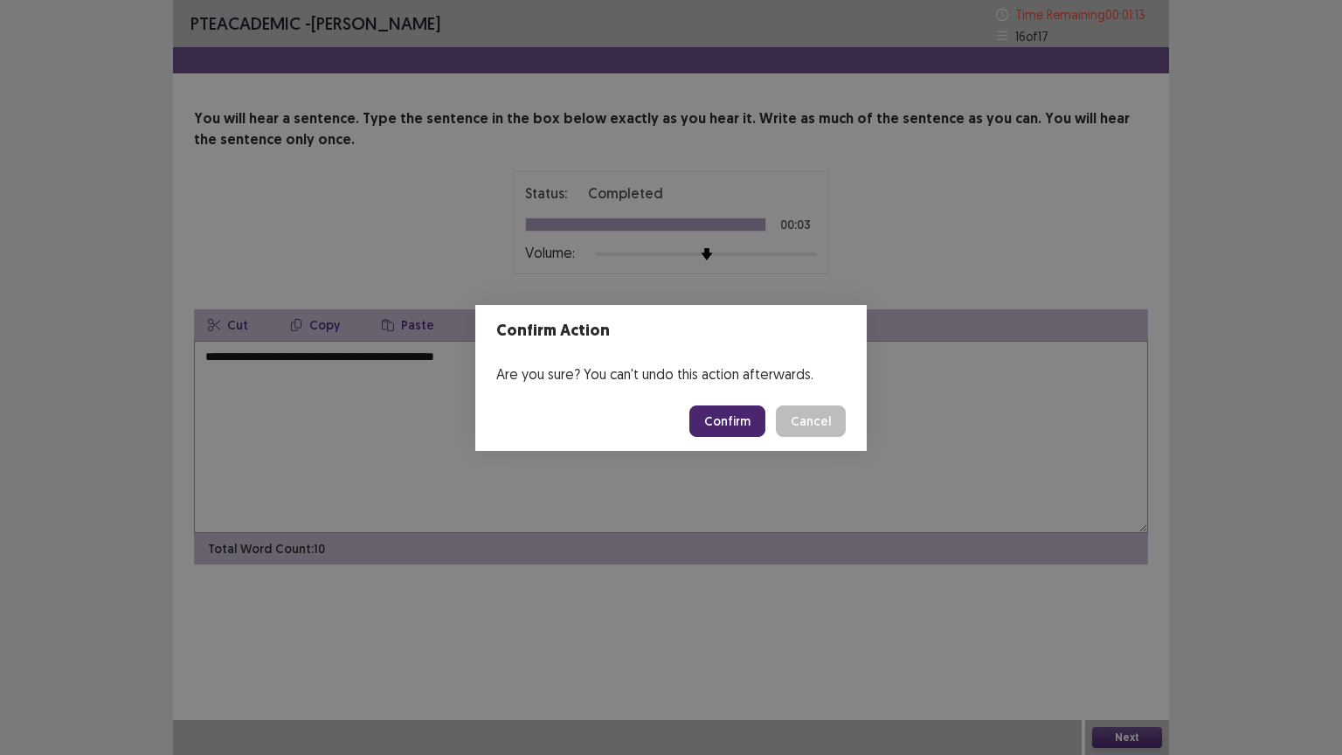
click at [733, 411] on button "Confirm" at bounding box center [728, 421] width 76 height 31
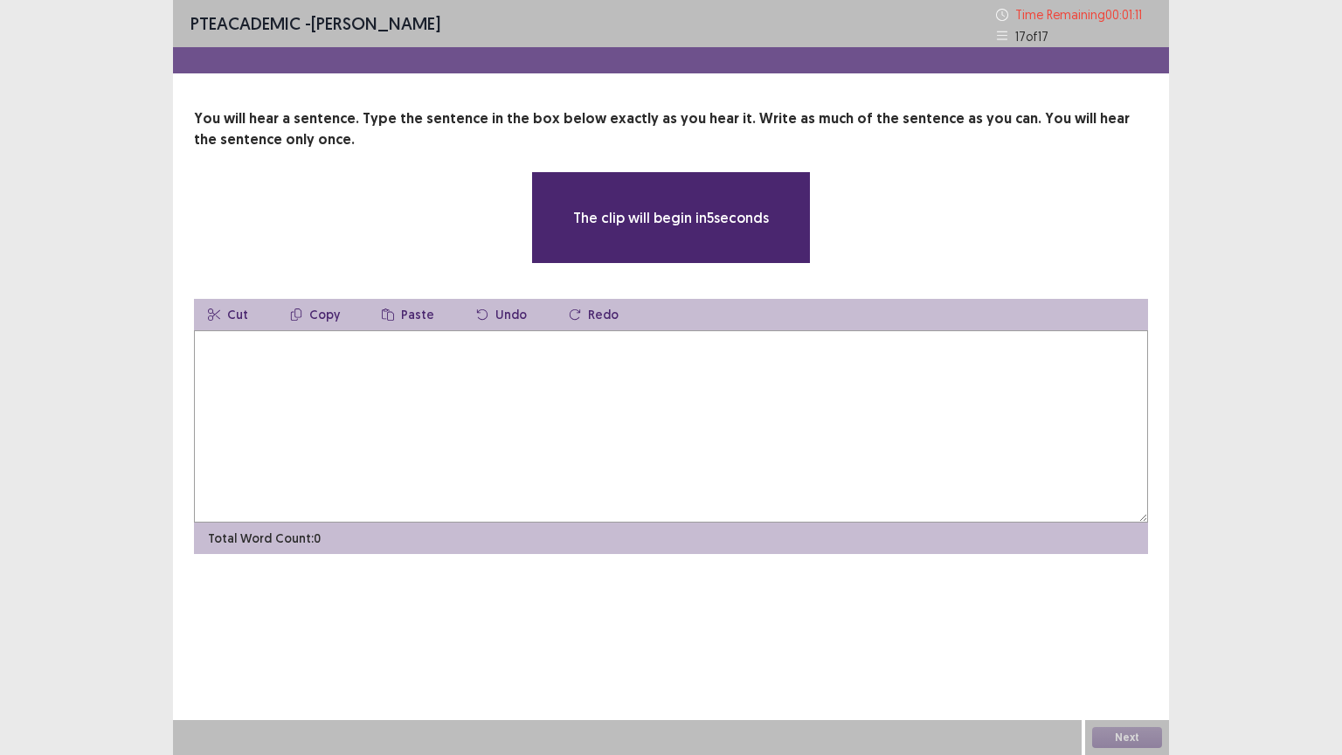
click at [268, 367] on textarea at bounding box center [671, 426] width 954 height 192
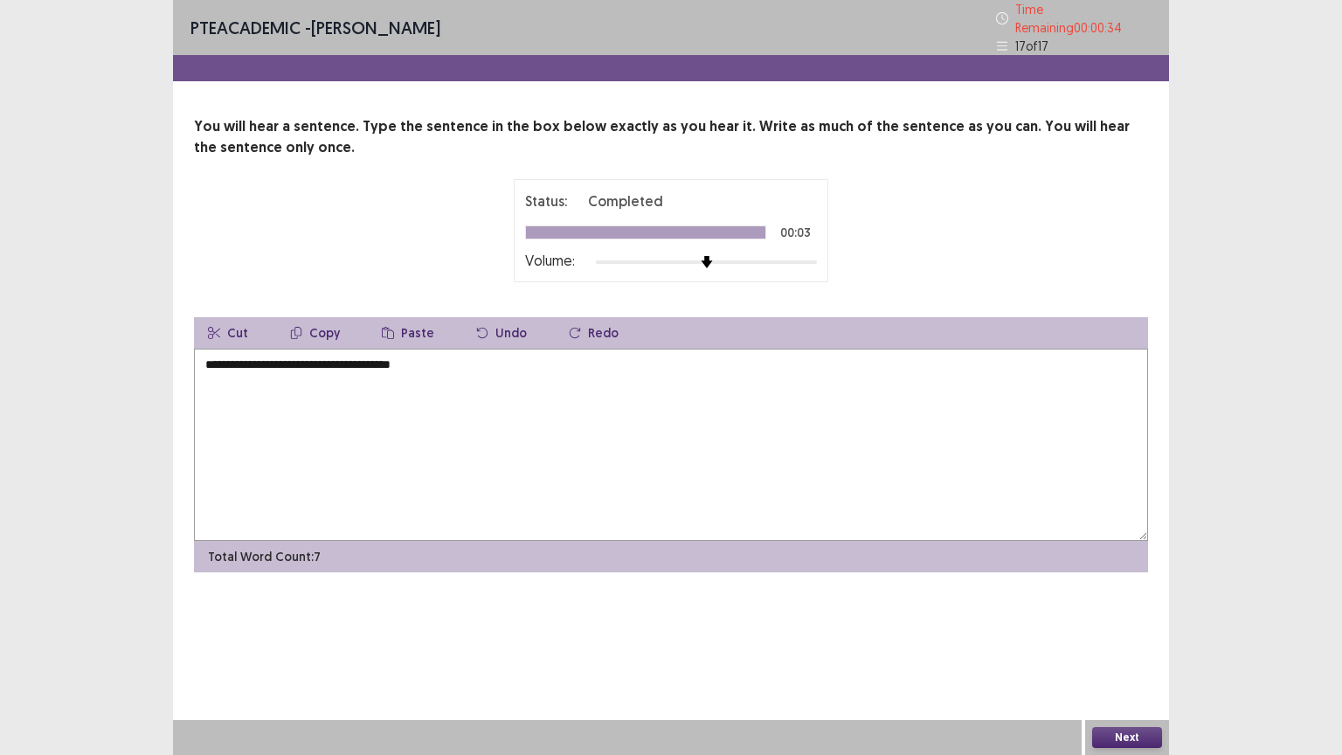
type textarea "**********"
click at [1152, 637] on button "Next" at bounding box center [1127, 737] width 70 height 21
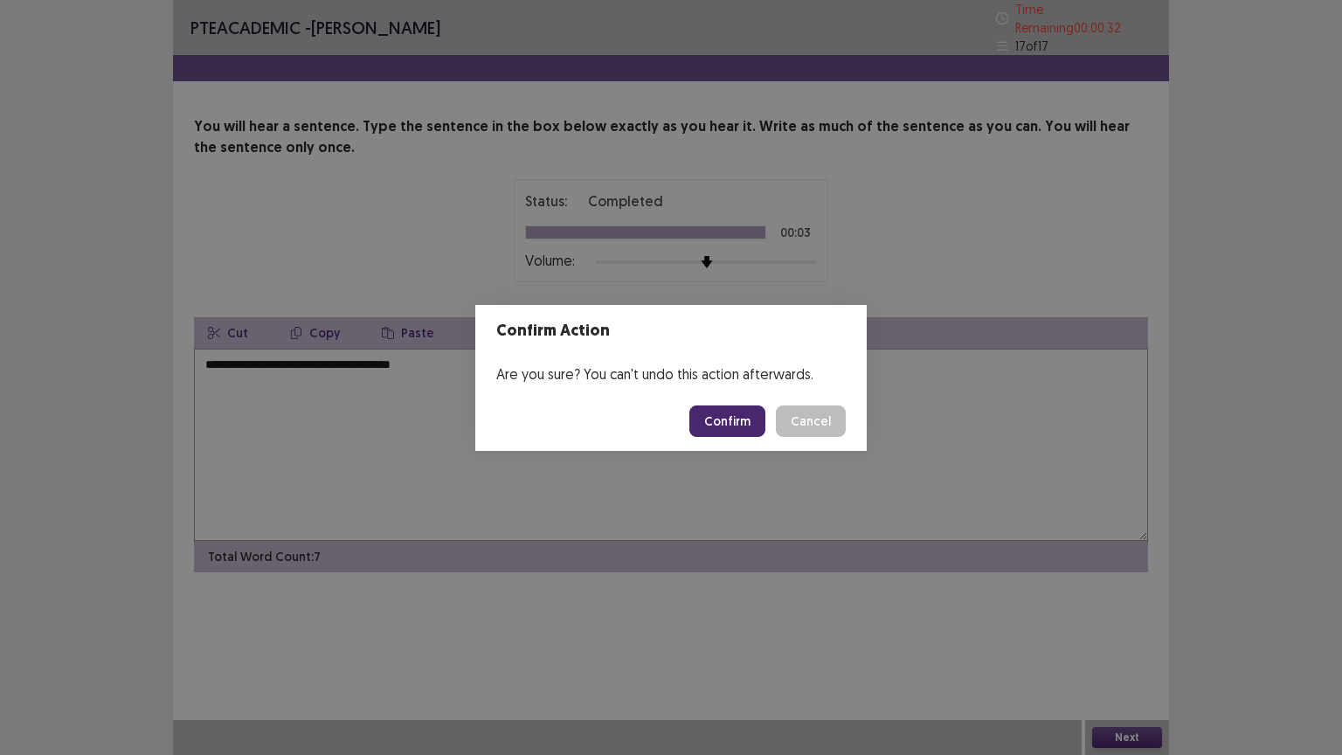
click at [713, 418] on button "Confirm" at bounding box center [728, 421] width 76 height 31
